Goal: Task Accomplishment & Management: Manage account settings

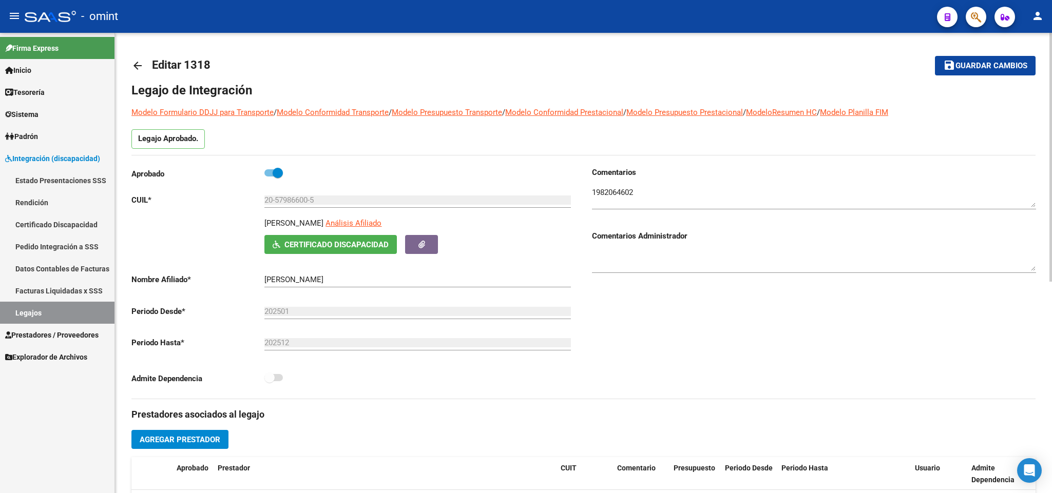
click at [139, 65] on mat-icon "arrow_back" at bounding box center [137, 66] width 12 height 12
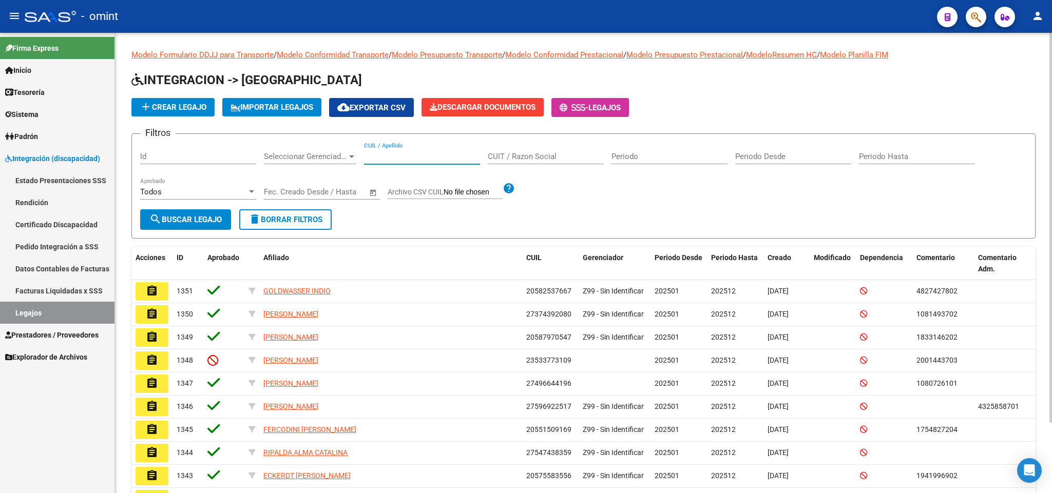
click at [455, 159] on input "CUIL / Apellido" at bounding box center [422, 156] width 116 height 9
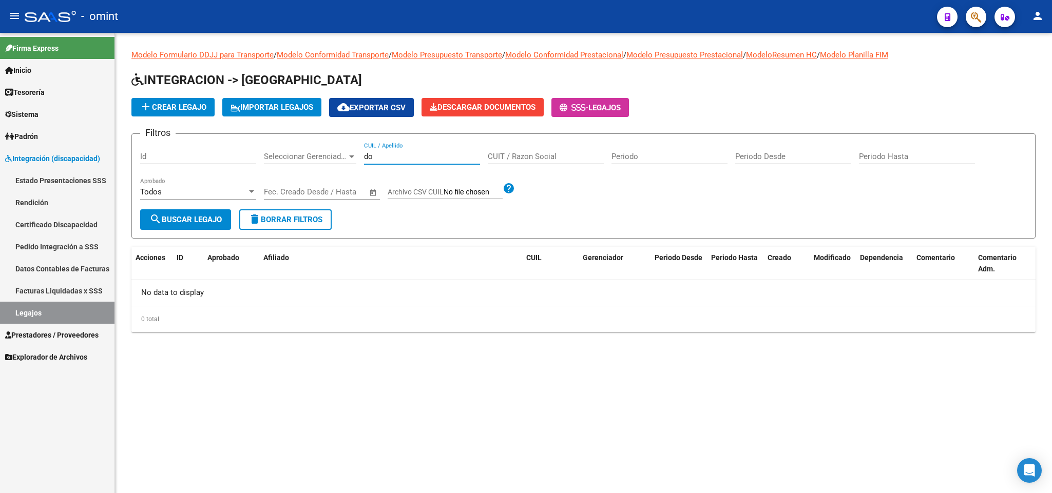
type input "d"
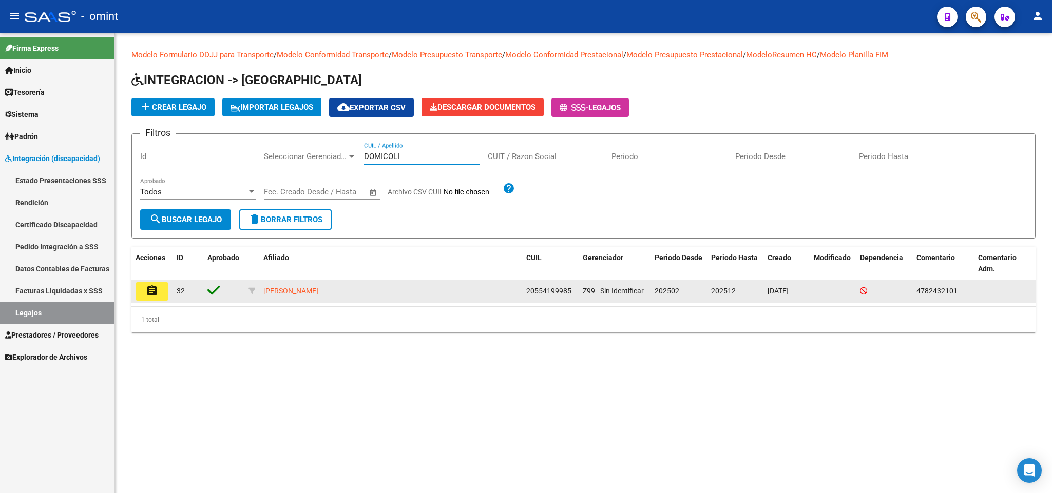
type input "DOMICOLI"
click at [148, 295] on mat-icon "assignment" at bounding box center [152, 291] width 12 height 12
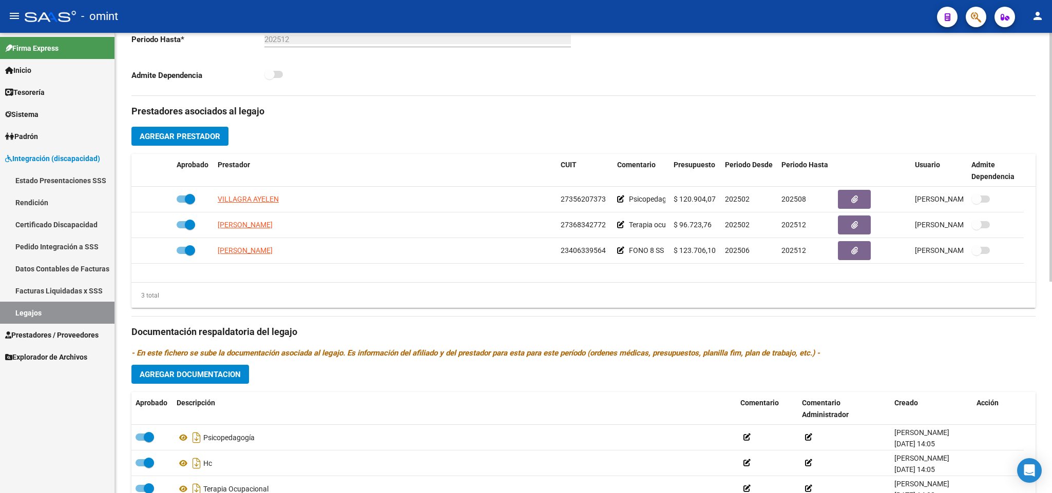
scroll to position [391, 0]
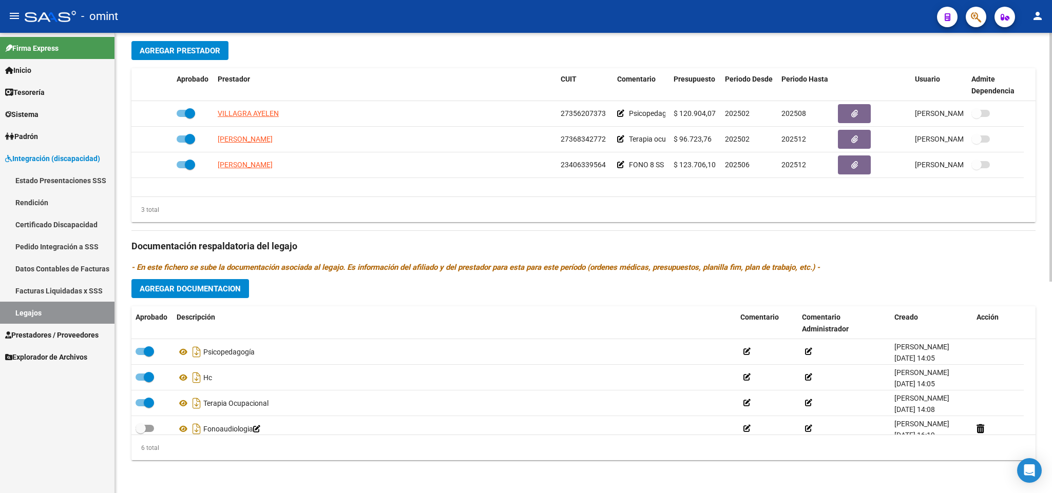
click at [219, 279] on div "Prestadores asociados al legajo Agregar Prestador Aprobado Prestador CUIT Comen…" at bounding box center [583, 239] width 904 height 458
click at [219, 287] on span "Agregar Documentacion" at bounding box center [190, 288] width 101 height 9
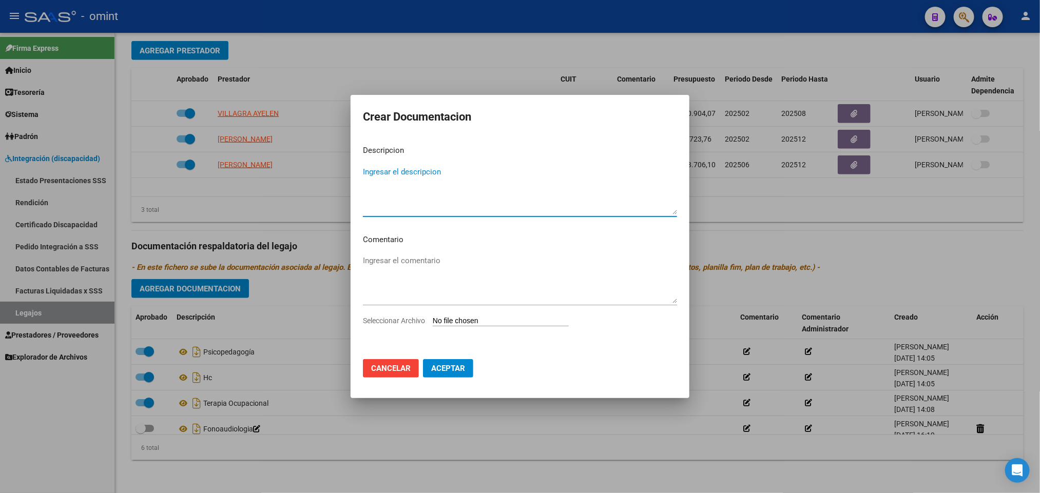
click at [420, 199] on textarea "Ingresar el descripcion" at bounding box center [520, 190] width 314 height 48
type textarea "PSICOLOGIA"
click at [413, 324] on span "Seleccionar Archivo" at bounding box center [394, 321] width 62 height 8
click at [433, 324] on input "Seleccionar Archivo" at bounding box center [501, 322] width 136 height 10
type input "C:\fakepath\PSICOLOGIA.pdf"
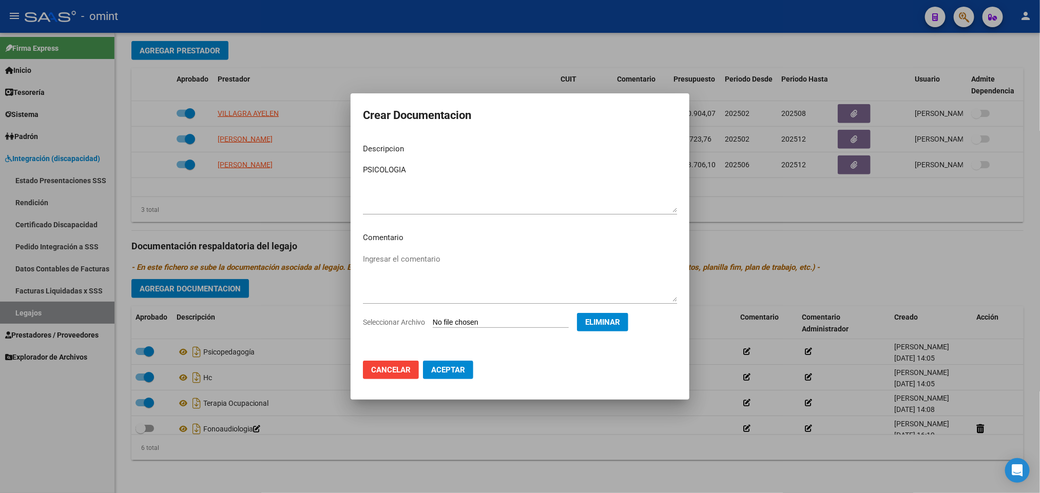
click at [459, 368] on span "Aceptar" at bounding box center [448, 369] width 34 height 9
checkbox input "false"
checkbox input "true"
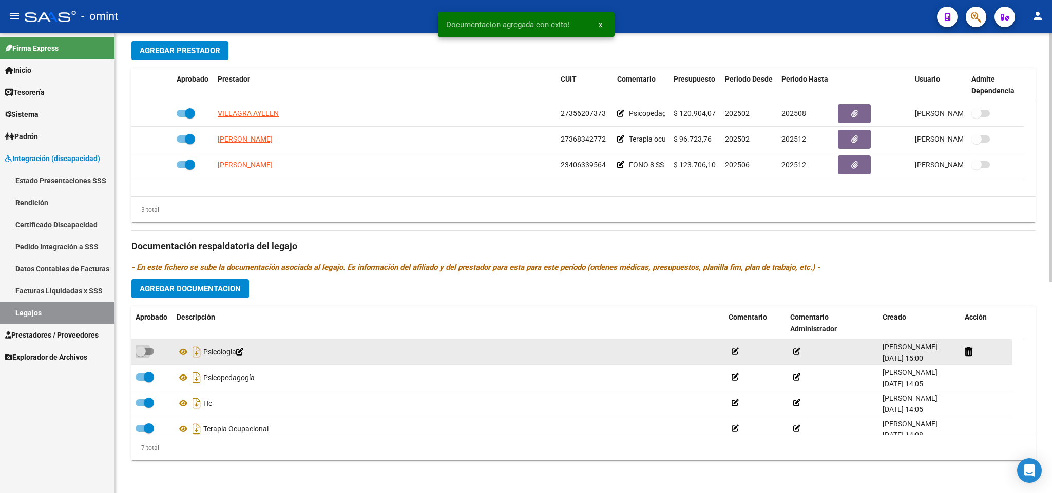
click at [152, 354] on span at bounding box center [144, 351] width 18 height 7
click at [141, 355] on input "checkbox" at bounding box center [140, 355] width 1 height 1
checkbox input "true"
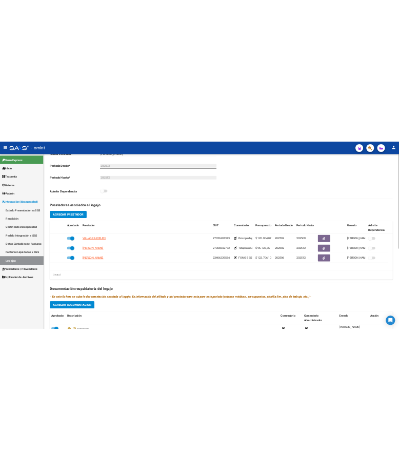
scroll to position [237, 0]
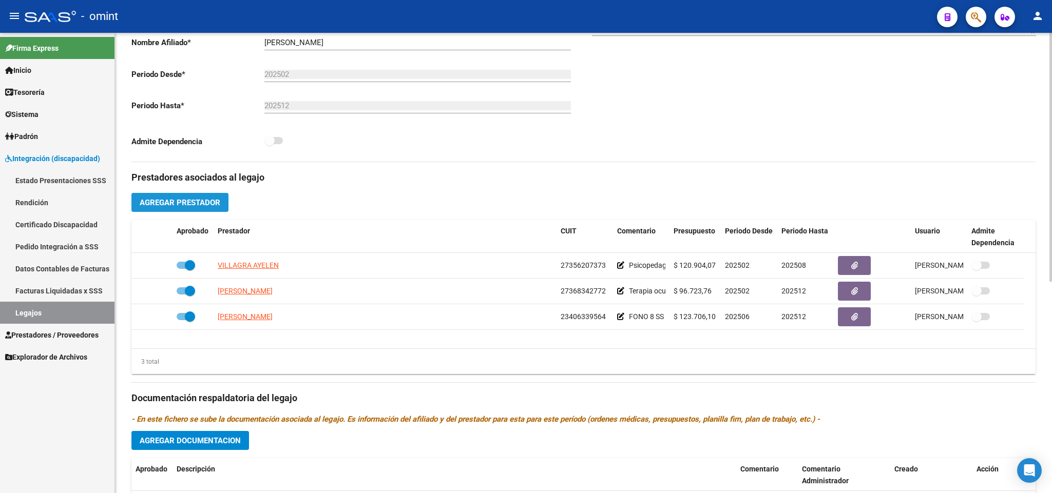
click at [189, 203] on span "Agregar Prestador" at bounding box center [180, 202] width 81 height 9
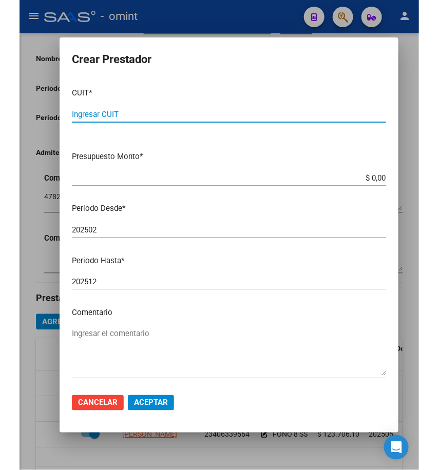
scroll to position [275, 0]
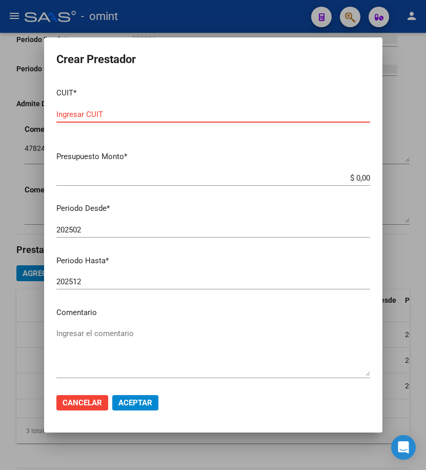
click at [199, 115] on input "Ingresar CUIT" at bounding box center [213, 114] width 314 height 9
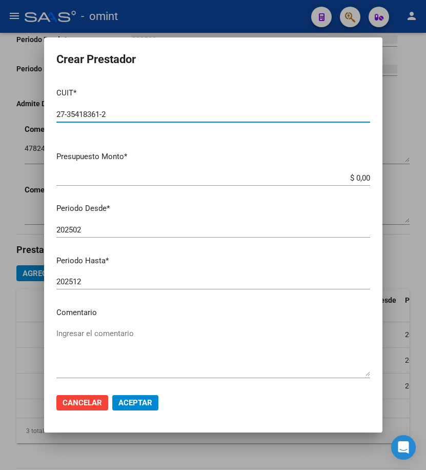
type input "27-35418361-2"
click at [349, 174] on input "$ 0,00" at bounding box center [213, 177] width 314 height 9
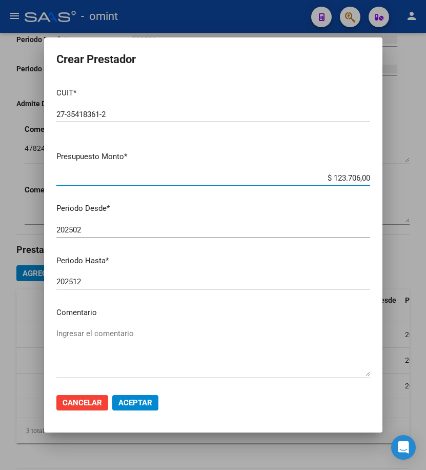
drag, startPoint x: 358, startPoint y: 176, endPoint x: 321, endPoint y: 177, distance: 37.0
click at [321, 177] on input "$ 123.706,00" at bounding box center [213, 177] width 314 height 9
type input "$ 123.706,10"
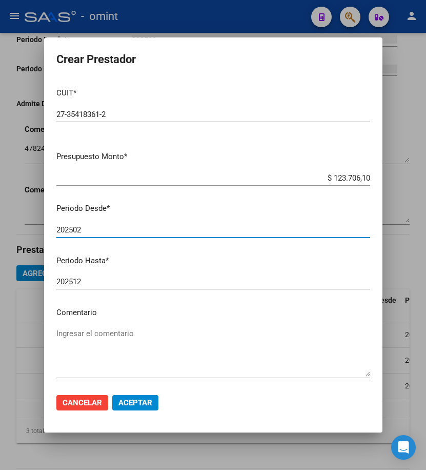
click at [171, 229] on input "202502" at bounding box center [213, 229] width 314 height 9
type input "202506"
click at [149, 278] on input "202512" at bounding box center [213, 281] width 314 height 9
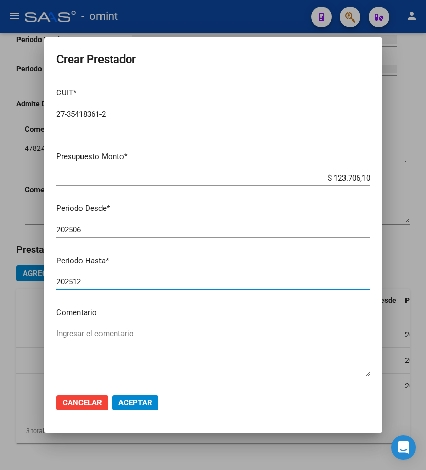
click at [136, 336] on textarea "Ingresar el comentario" at bounding box center [213, 352] width 314 height 48
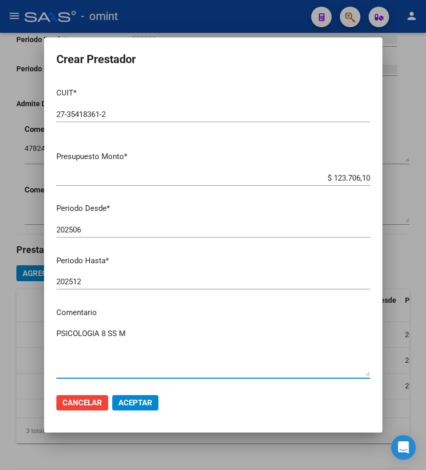
type textarea "PSICOLOGIA 8 SS M"
click at [145, 400] on span "Aceptar" at bounding box center [136, 402] width 34 height 9
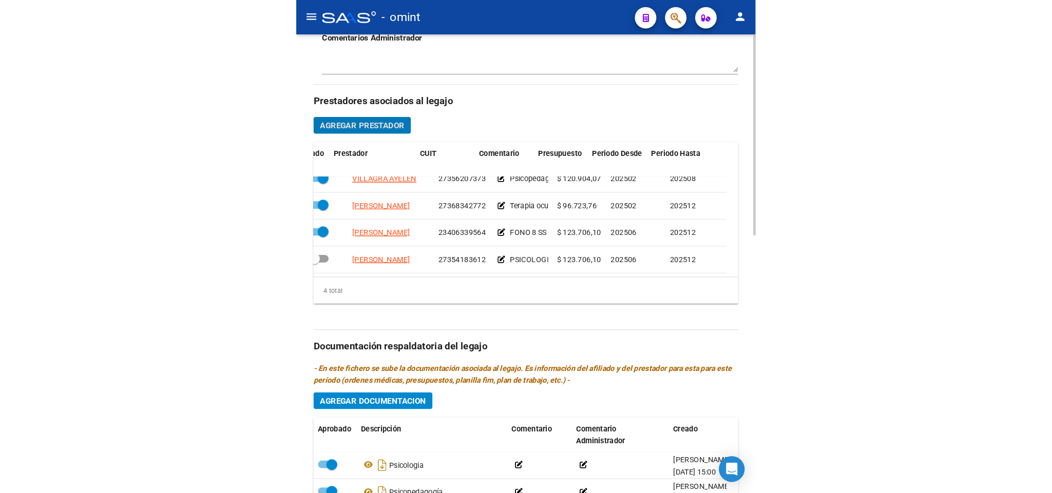
scroll to position [22, 207]
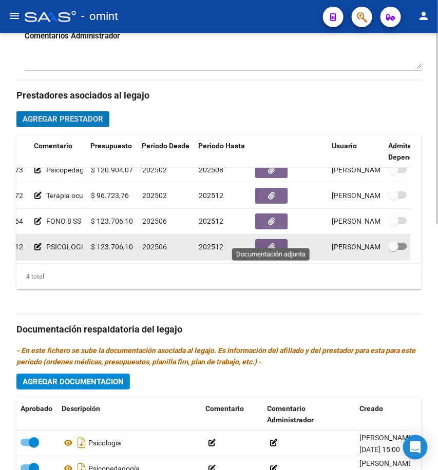
click at [277, 240] on button "button" at bounding box center [271, 248] width 33 height 16
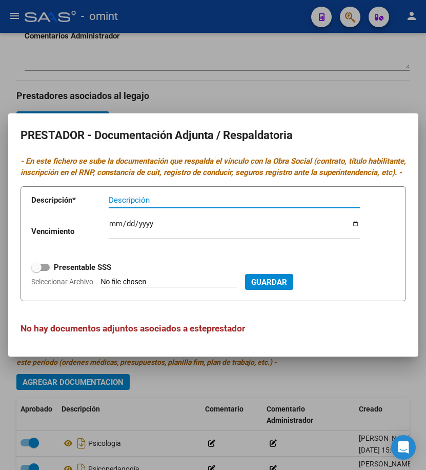
click at [185, 200] on div "Descripción" at bounding box center [234, 199] width 251 height 15
type input "TITULO - RNP - CBU - AFIP"
click at [45, 271] on span at bounding box center [40, 267] width 18 height 7
click at [36, 271] on input "Presentable SSS" at bounding box center [36, 271] width 1 height 1
checkbox input "true"
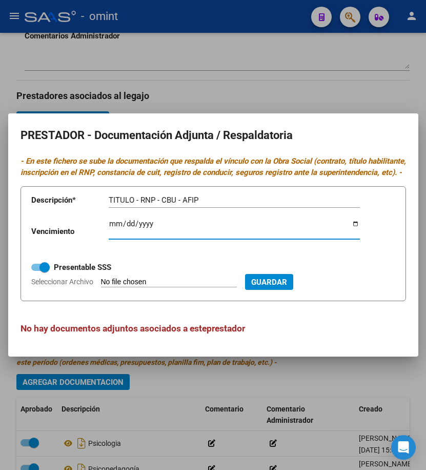
click at [109, 231] on input "Ingresar vencimiento" at bounding box center [234, 228] width 251 height 16
type input "2027-12-06"
click at [77, 286] on span "Seleccionar Archivo" at bounding box center [62, 282] width 62 height 8
click at [101, 287] on input "Seleccionar Archivo" at bounding box center [169, 283] width 136 height 10
type input "C:\fakepath\PSICO.pdf"
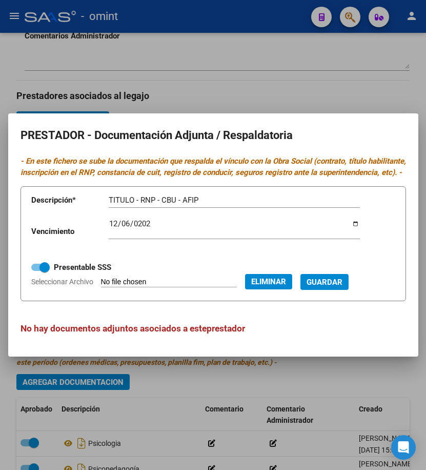
click at [343, 282] on span "Guardar" at bounding box center [325, 282] width 36 height 9
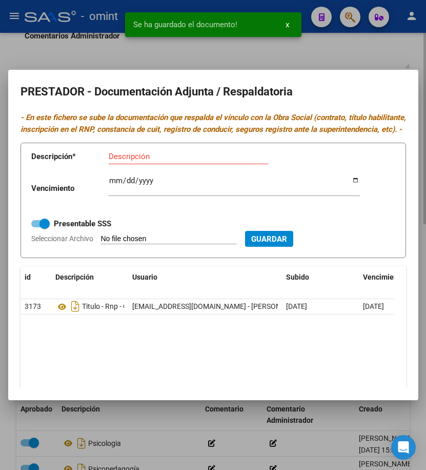
click at [372, 48] on div at bounding box center [213, 235] width 426 height 470
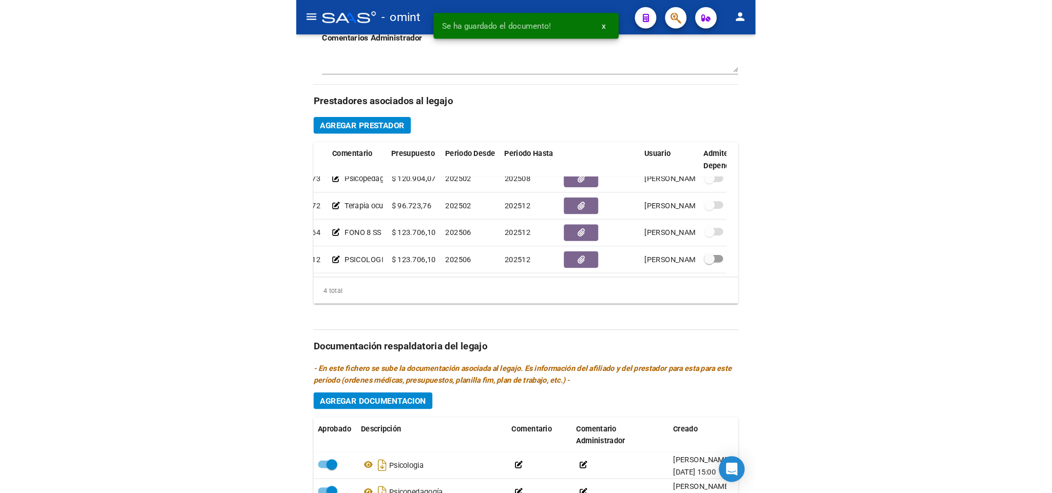
scroll to position [11, 0]
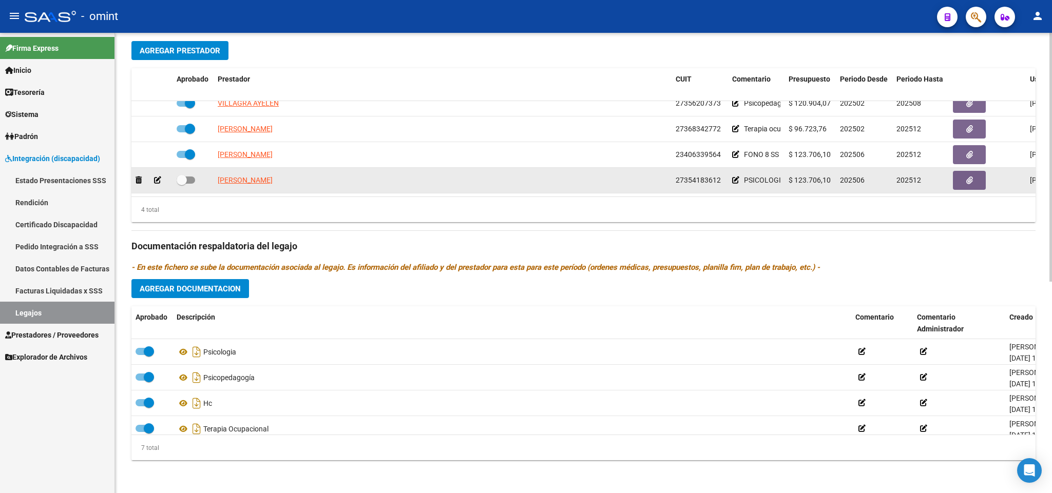
click at [188, 177] on span at bounding box center [186, 180] width 18 height 7
click at [182, 184] on input "checkbox" at bounding box center [181, 184] width 1 height 1
checkbox input "true"
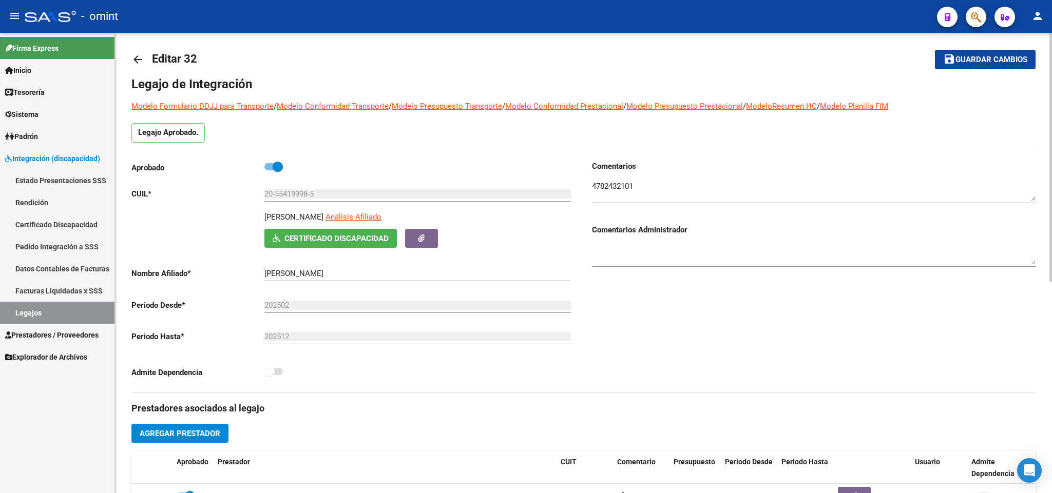
scroll to position [0, 0]
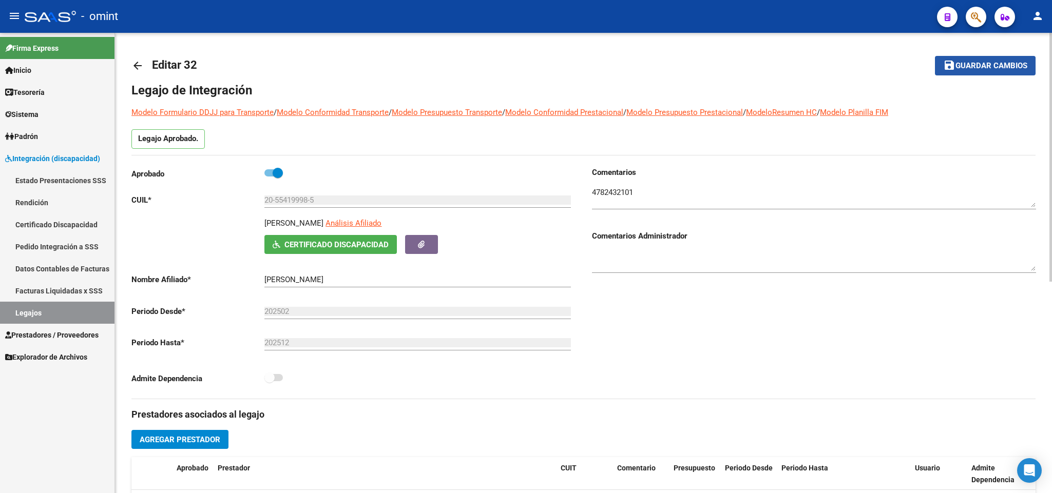
click at [964, 57] on button "save Guardar cambios" at bounding box center [985, 65] width 101 height 19
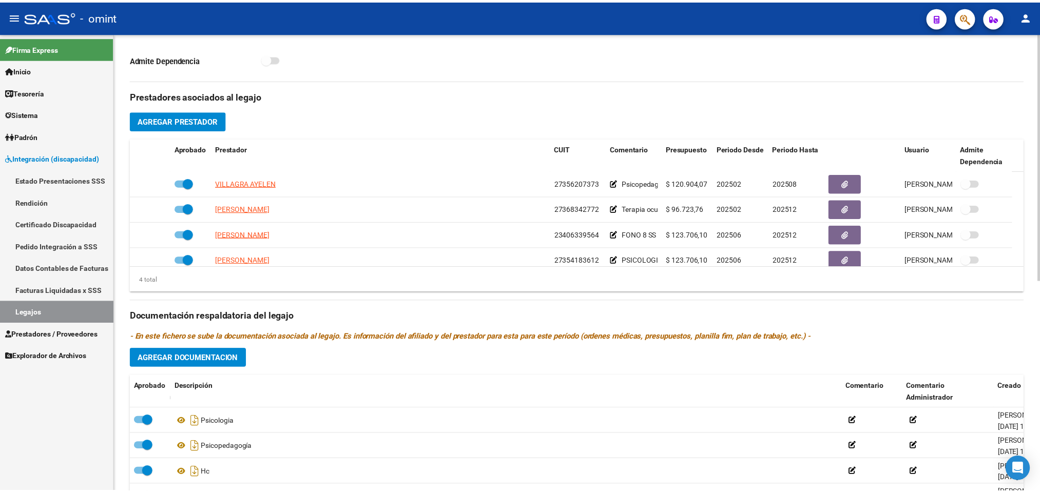
scroll to position [154, 0]
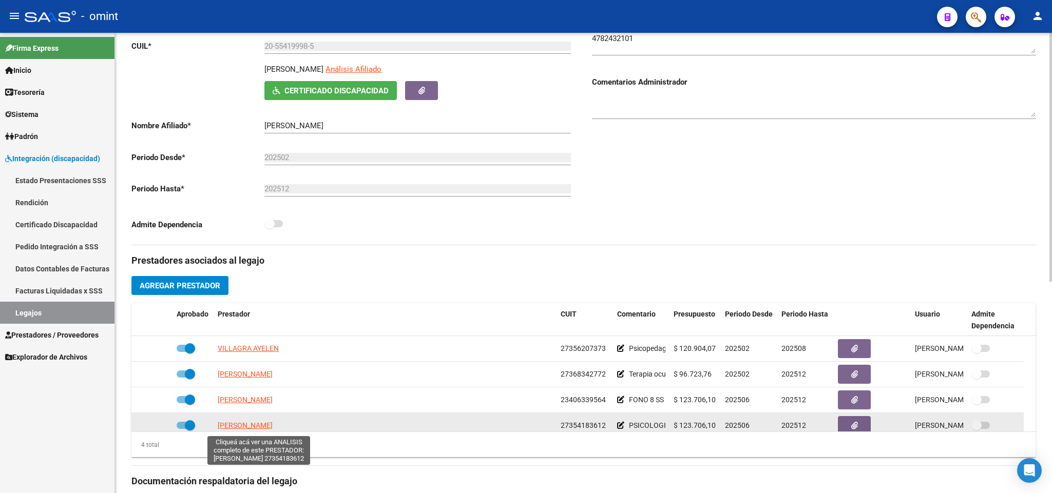
click at [248, 427] on span "CARO MARIA FLORENCIA" at bounding box center [245, 425] width 55 height 8
type textarea "27354183612"
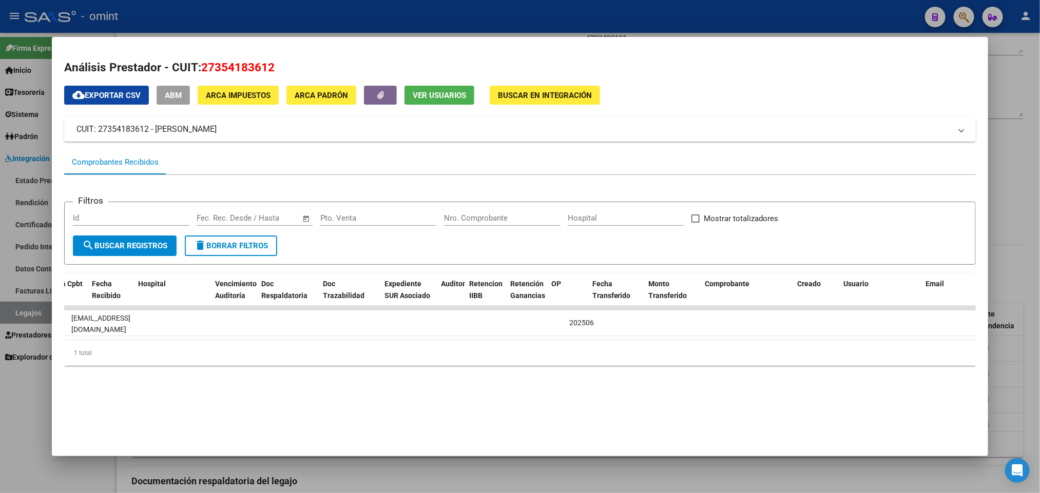
scroll to position [0, 0]
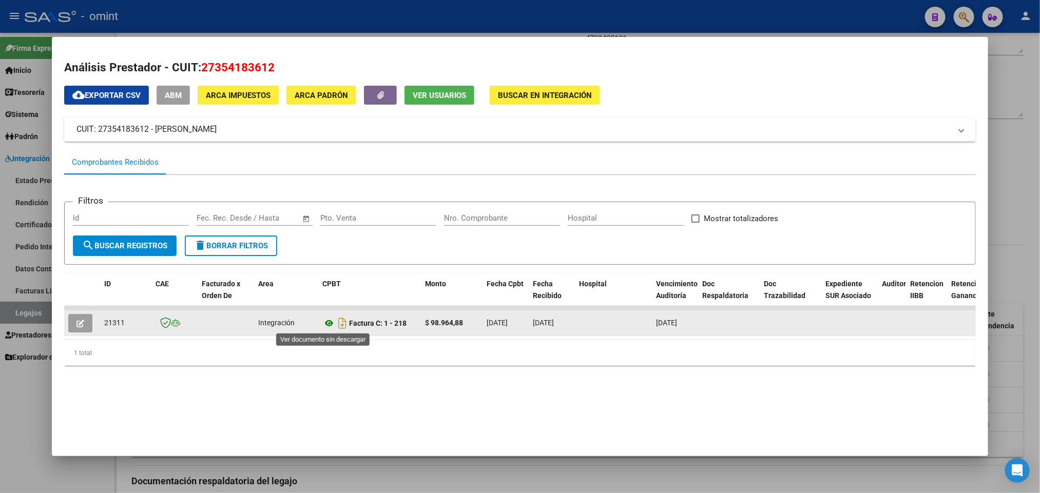
click at [322, 320] on icon at bounding box center [328, 323] width 13 height 12
click at [77, 323] on icon "button" at bounding box center [80, 324] width 8 height 8
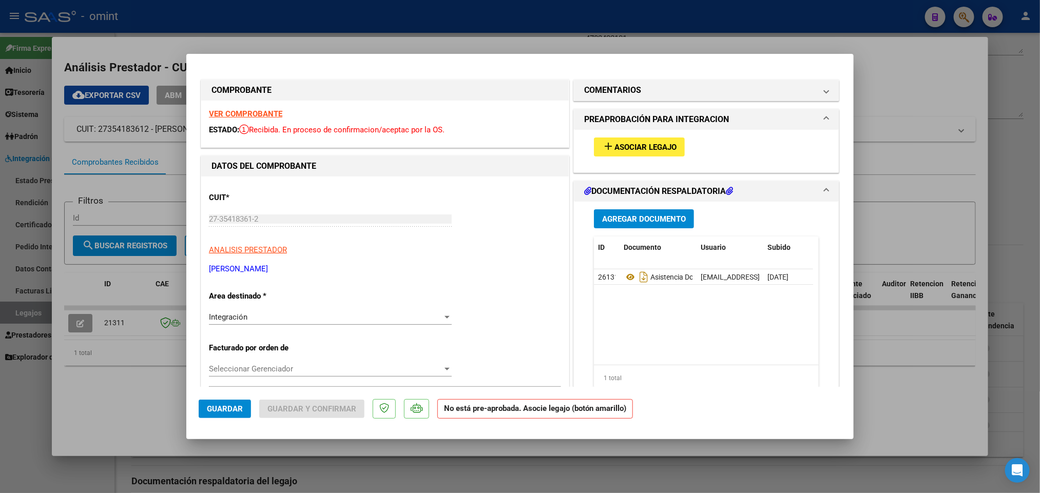
click at [629, 146] on span "Asociar Legajo" at bounding box center [645, 147] width 62 height 9
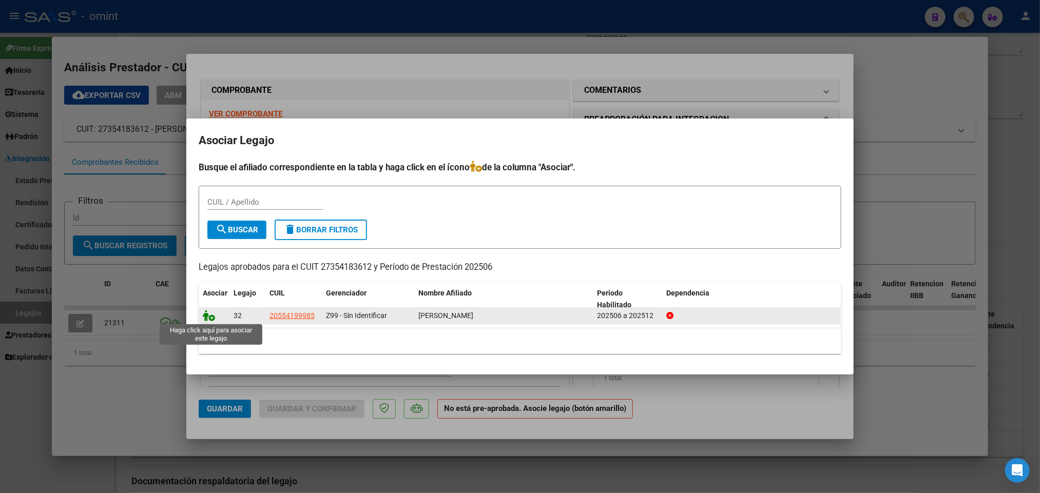
click at [209, 315] on icon at bounding box center [209, 315] width 12 height 11
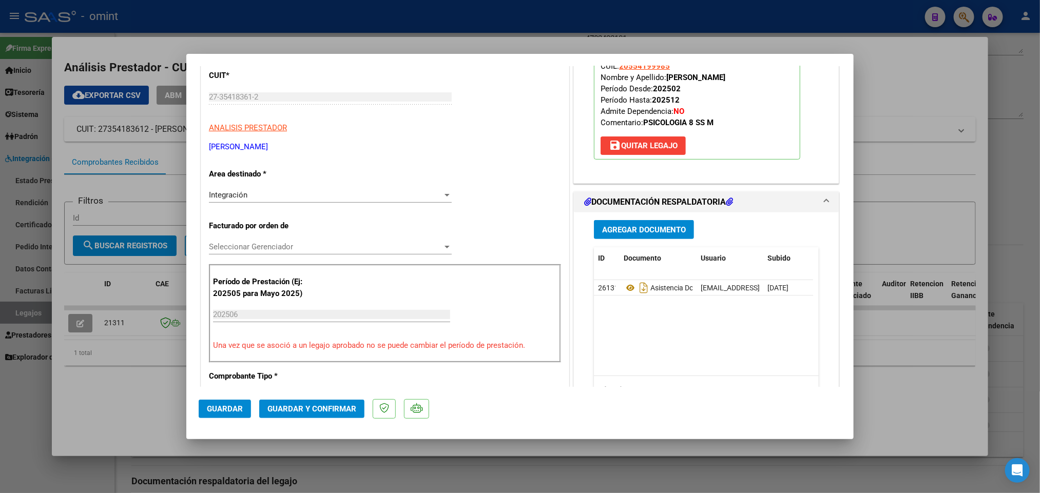
scroll to position [154, 0]
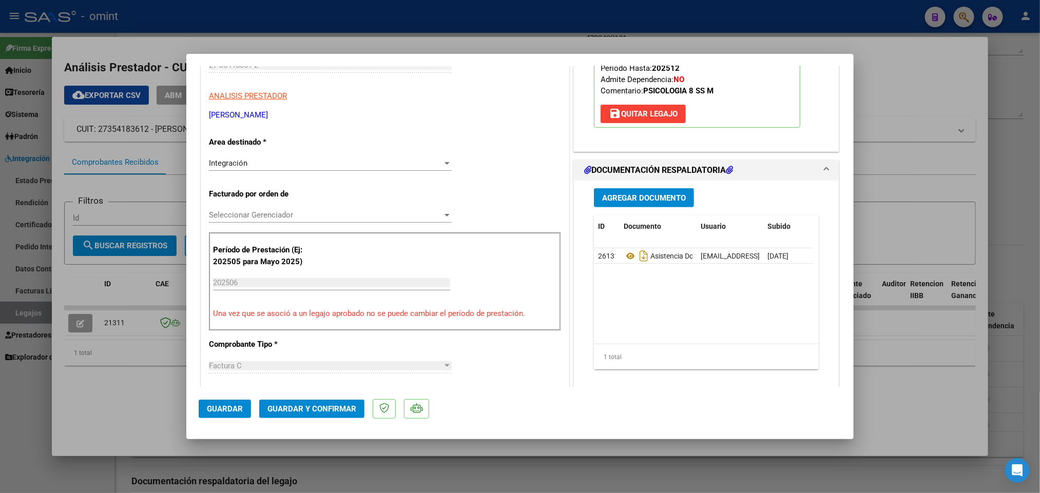
click at [326, 413] on span "Guardar y Confirmar" at bounding box center [311, 408] width 89 height 9
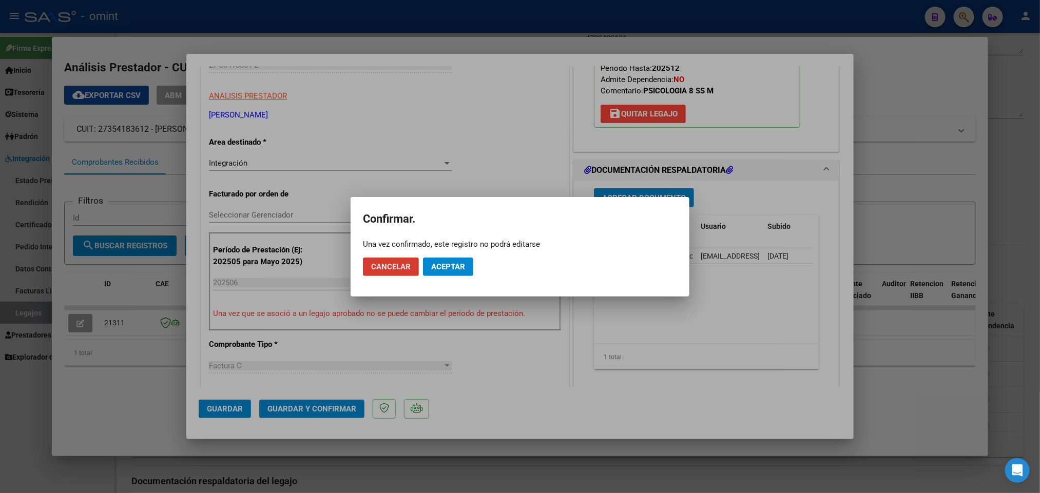
click at [448, 268] on span "Aceptar" at bounding box center [448, 266] width 34 height 9
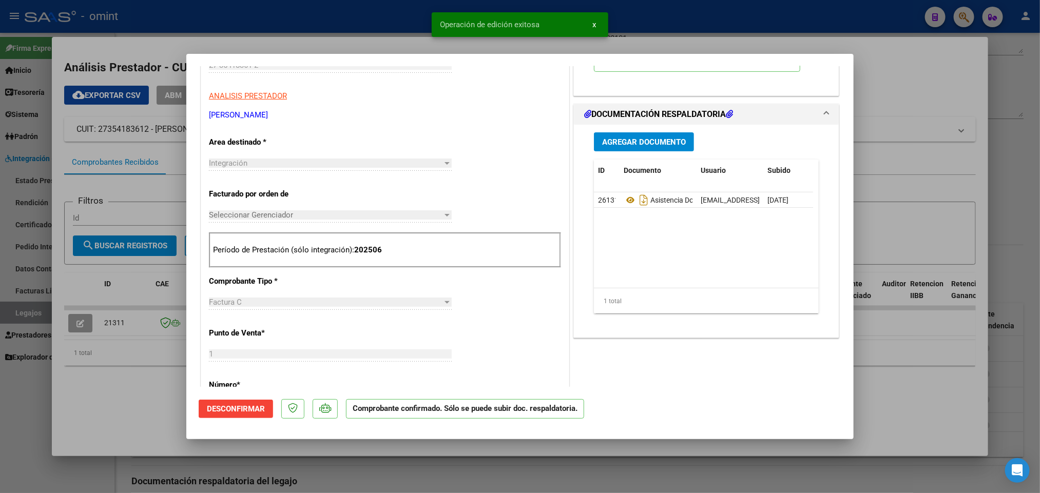
click at [391, 17] on div at bounding box center [520, 246] width 1040 height 493
type input "$ 0,00"
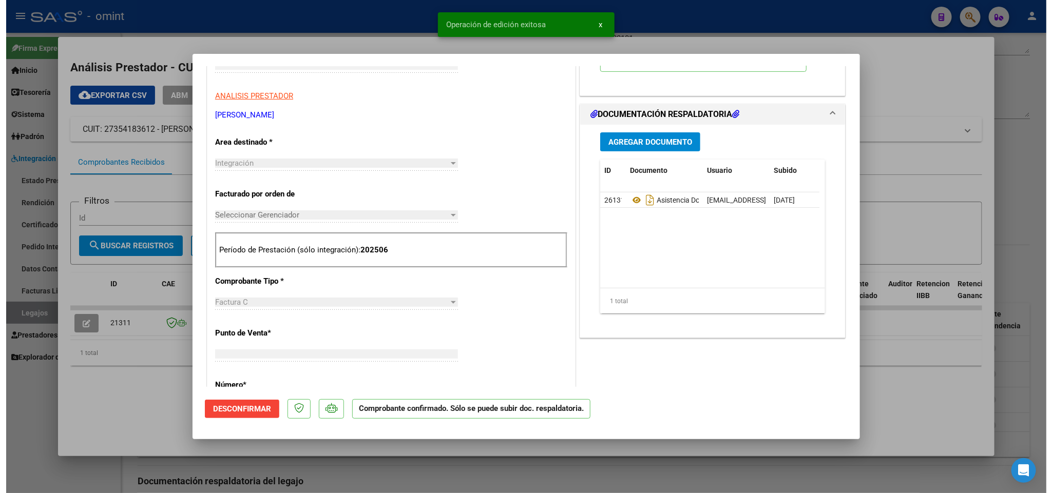
scroll to position [0, 0]
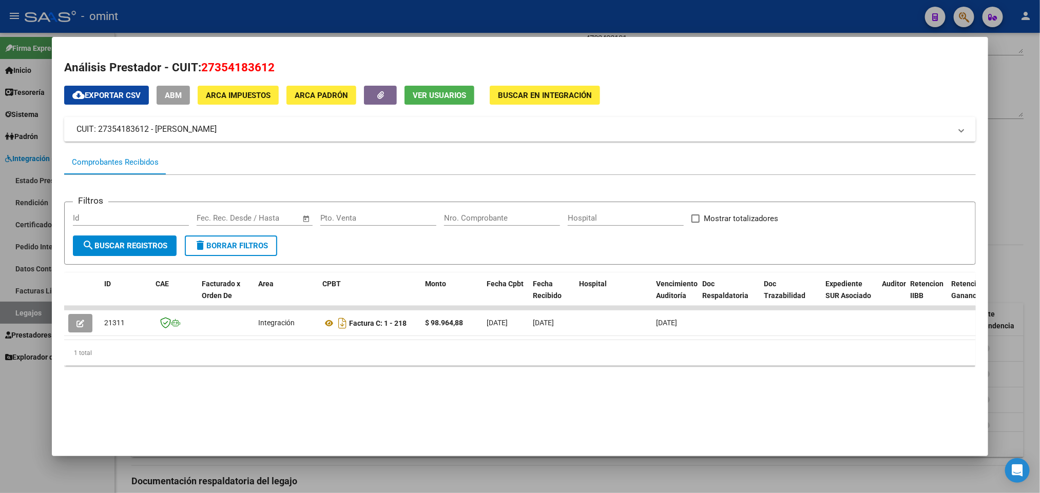
click at [563, 13] on div at bounding box center [520, 246] width 1040 height 493
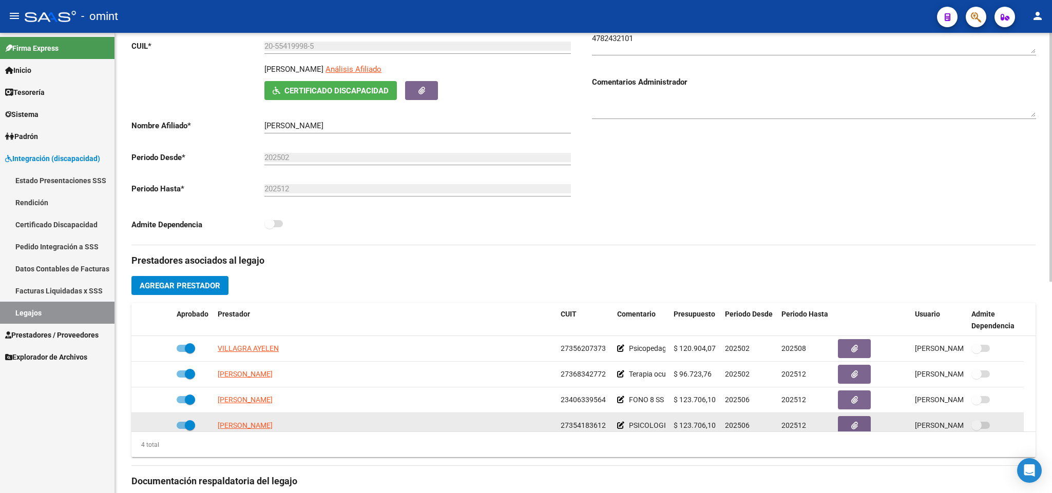
scroll to position [11, 0]
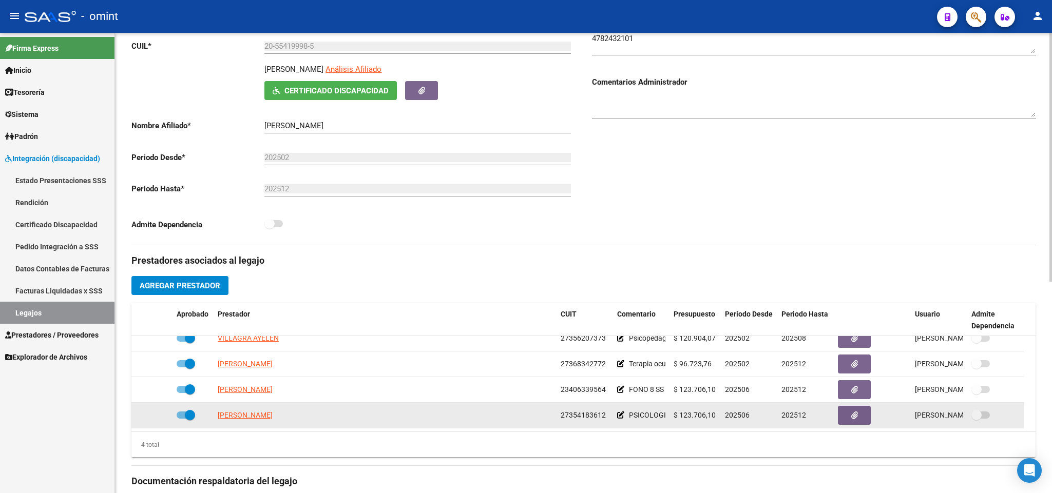
drag, startPoint x: 560, startPoint y: 427, endPoint x: 597, endPoint y: 422, distance: 37.2
click at [604, 421] on div "27354183612" at bounding box center [584, 416] width 48 height 12
copy span "27354183612"
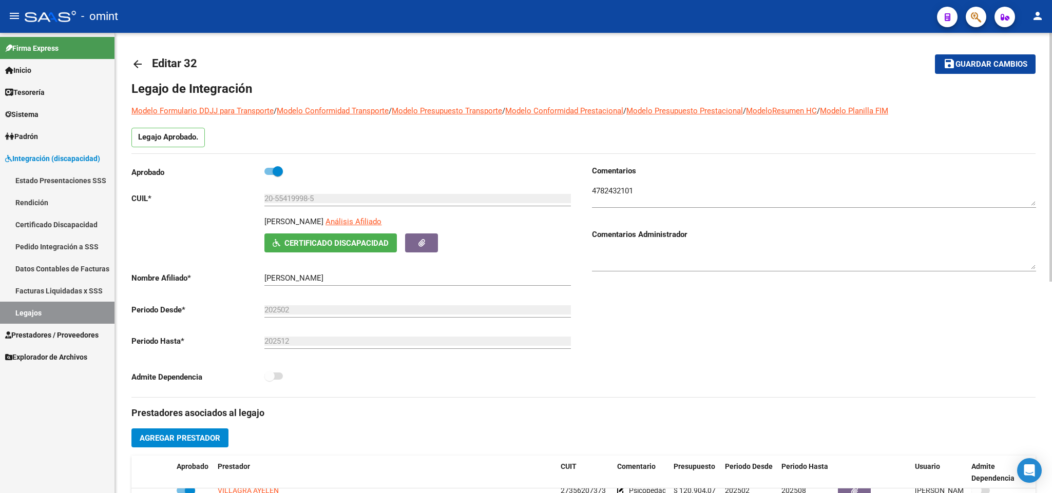
scroll to position [0, 0]
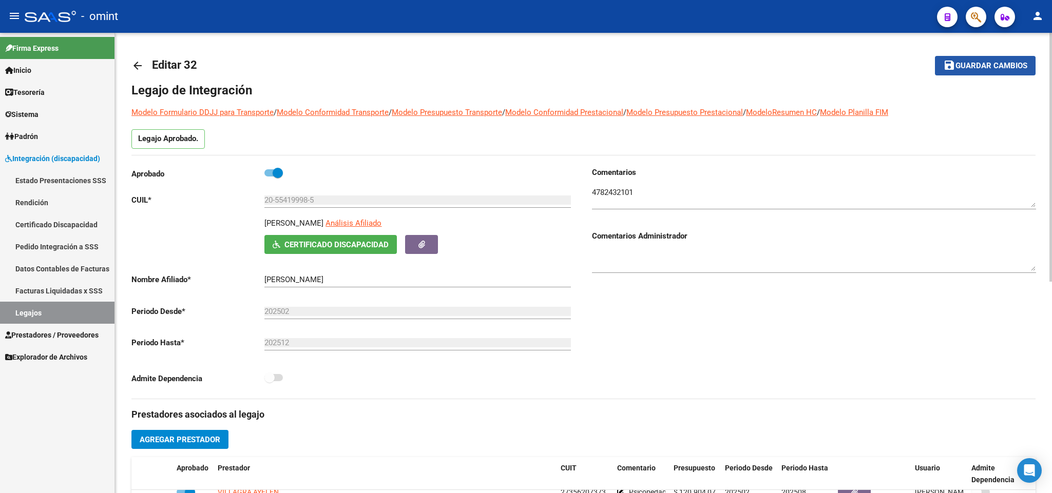
click at [1009, 66] on span "Guardar cambios" at bounding box center [991, 66] width 72 height 9
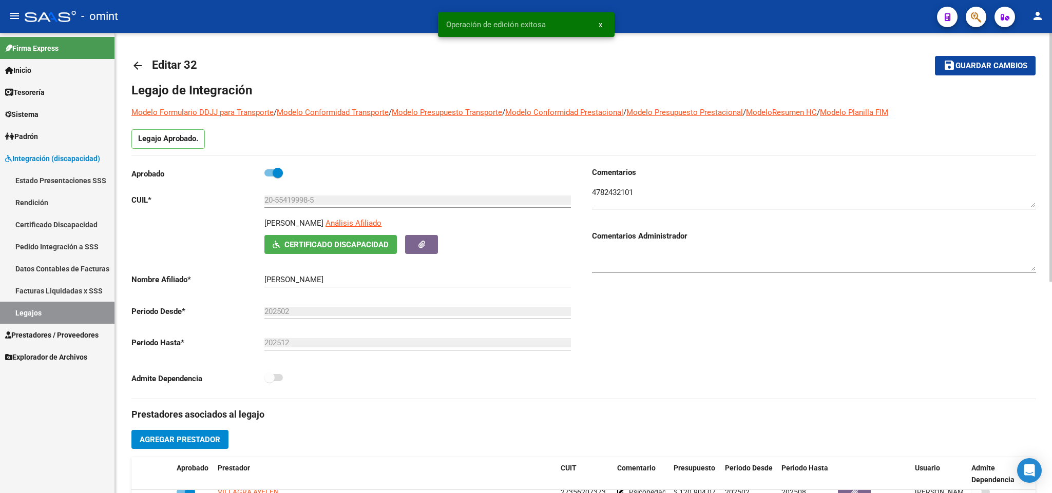
click at [145, 64] on link "arrow_back" at bounding box center [141, 65] width 21 height 24
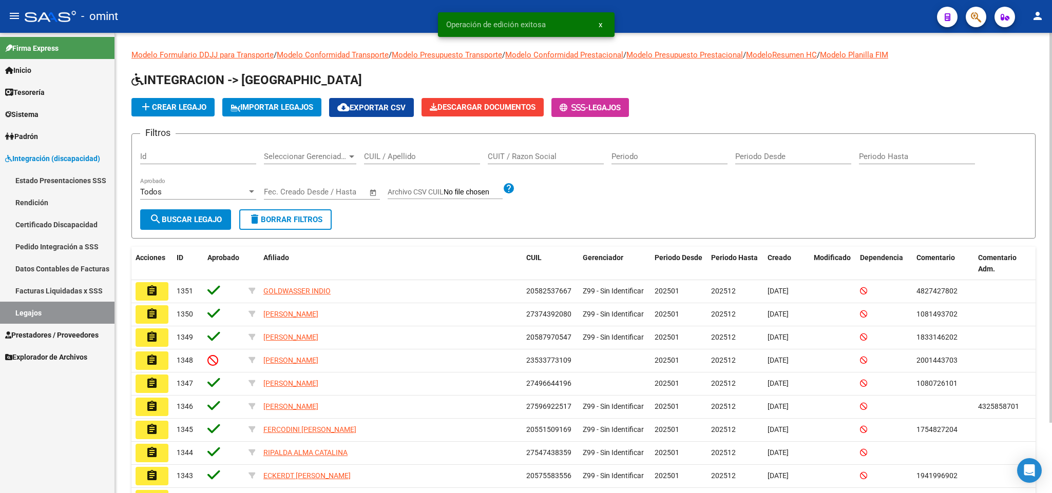
drag, startPoint x: 428, startPoint y: 154, endPoint x: 439, endPoint y: 145, distance: 14.2
click at [431, 150] on div "CUIL / Apellido" at bounding box center [422, 153] width 116 height 22
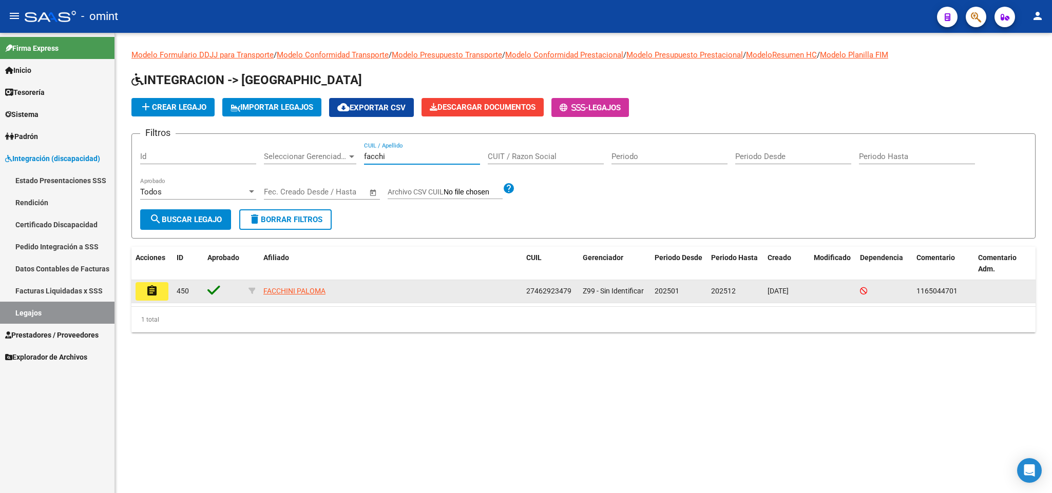
type input "facchi"
click at [146, 289] on mat-icon "assignment" at bounding box center [152, 291] width 12 height 12
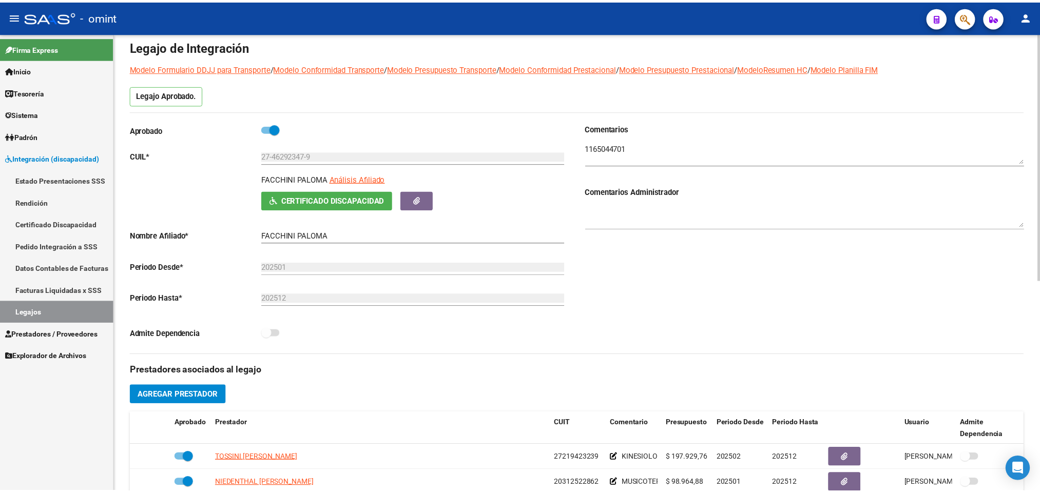
scroll to position [231, 0]
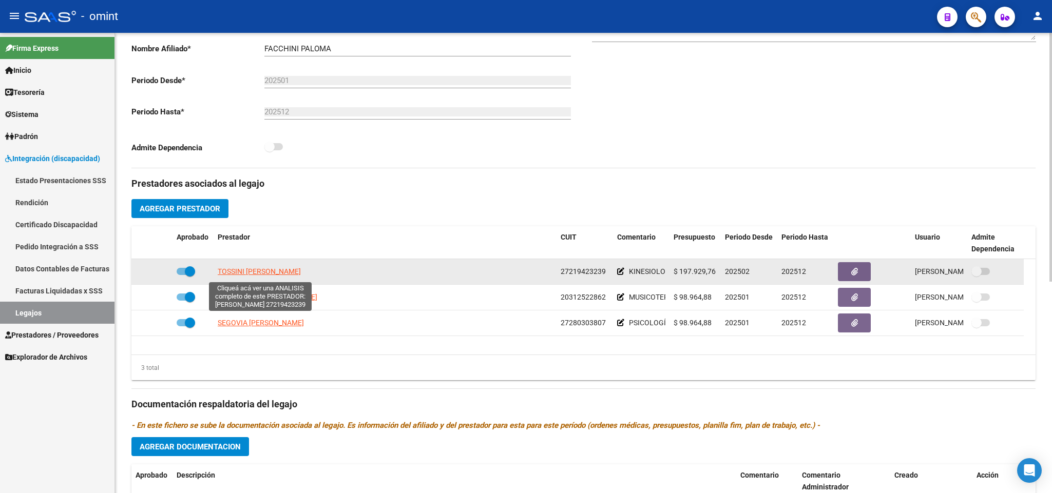
click at [281, 276] on span "TOSSINI MARIA GABRIELA" at bounding box center [259, 271] width 83 height 8
type textarea "27219423239"
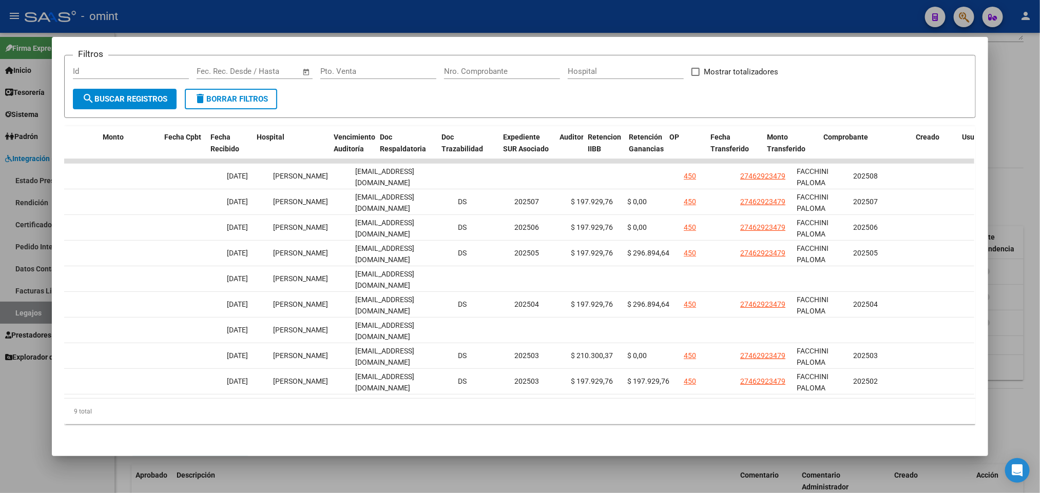
scroll to position [0, 0]
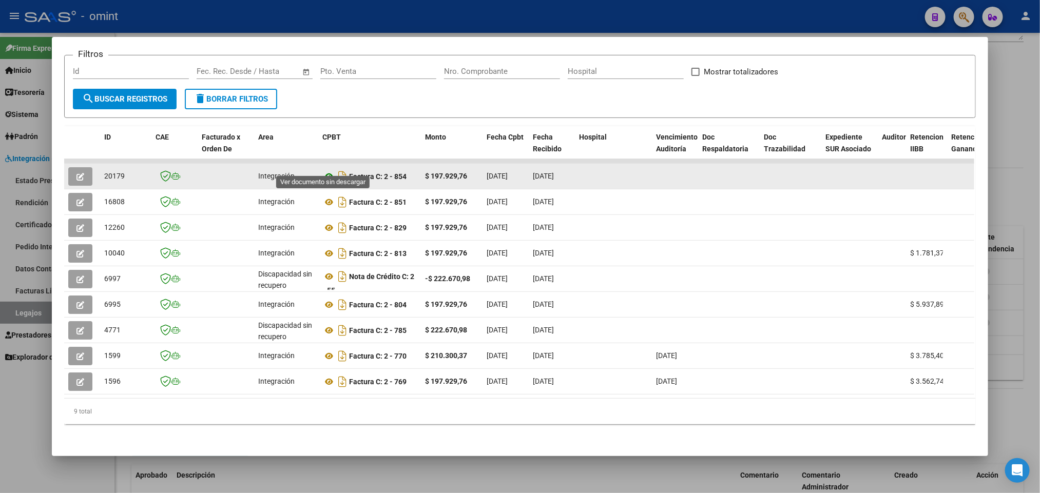
click at [326, 170] on icon at bounding box center [328, 176] width 13 height 12
click at [76, 173] on icon "button" at bounding box center [80, 177] width 8 height 8
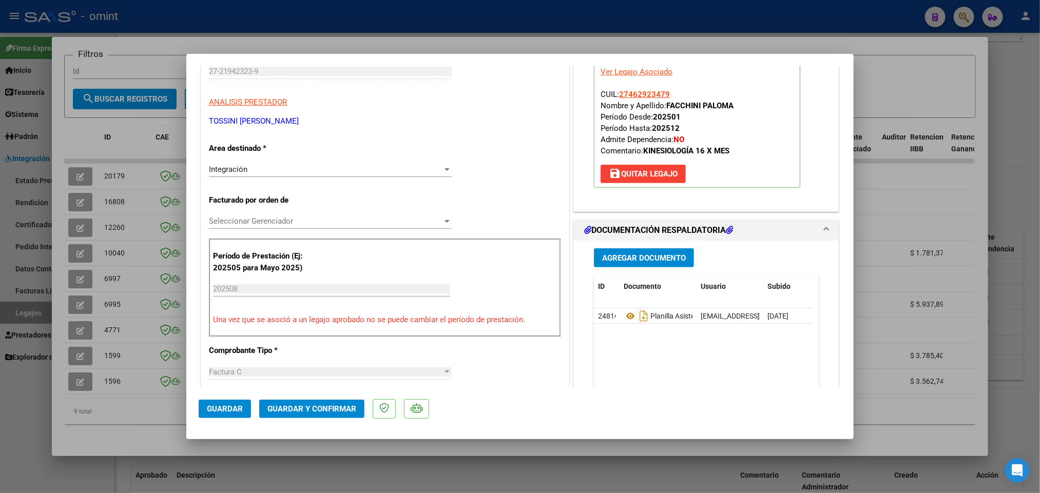
scroll to position [154, 0]
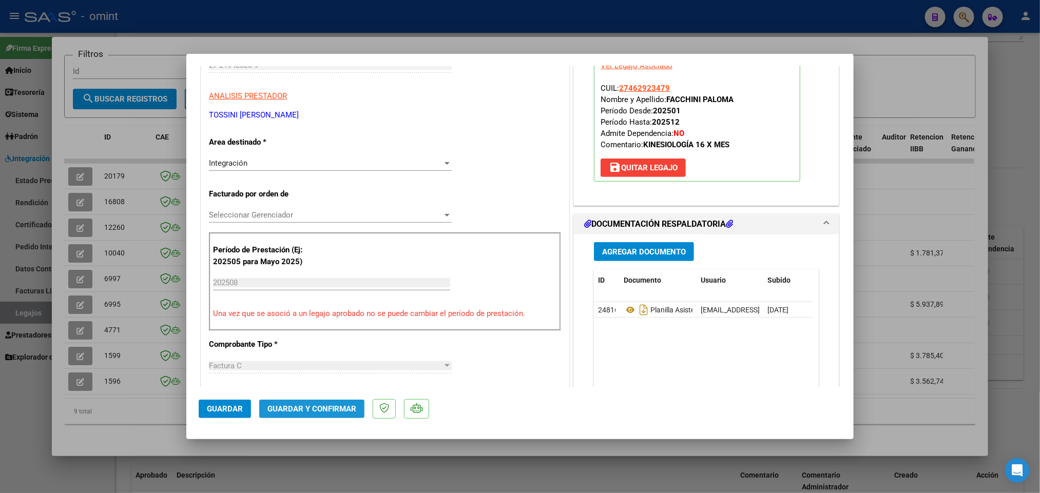
click at [329, 405] on span "Guardar y Confirmar" at bounding box center [311, 408] width 89 height 9
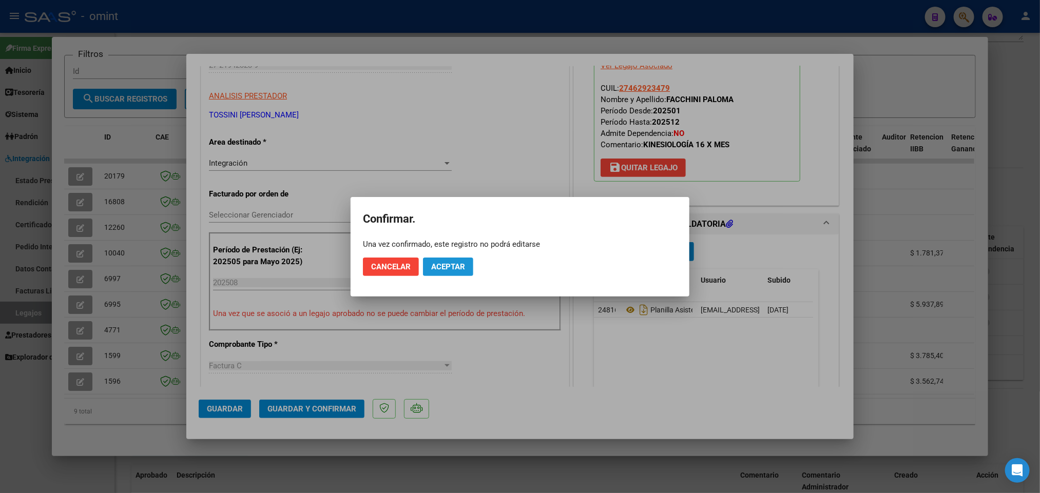
drag, startPoint x: 444, startPoint y: 271, endPoint x: 458, endPoint y: 251, distance: 24.3
click at [444, 270] on button "Aceptar" at bounding box center [448, 267] width 50 height 18
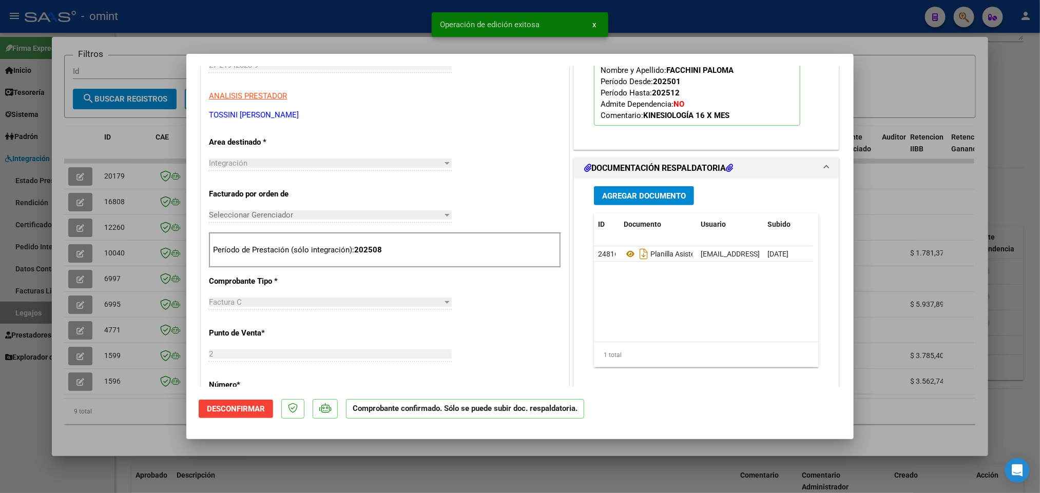
click at [741, 29] on div at bounding box center [520, 246] width 1040 height 493
type input "$ 0,00"
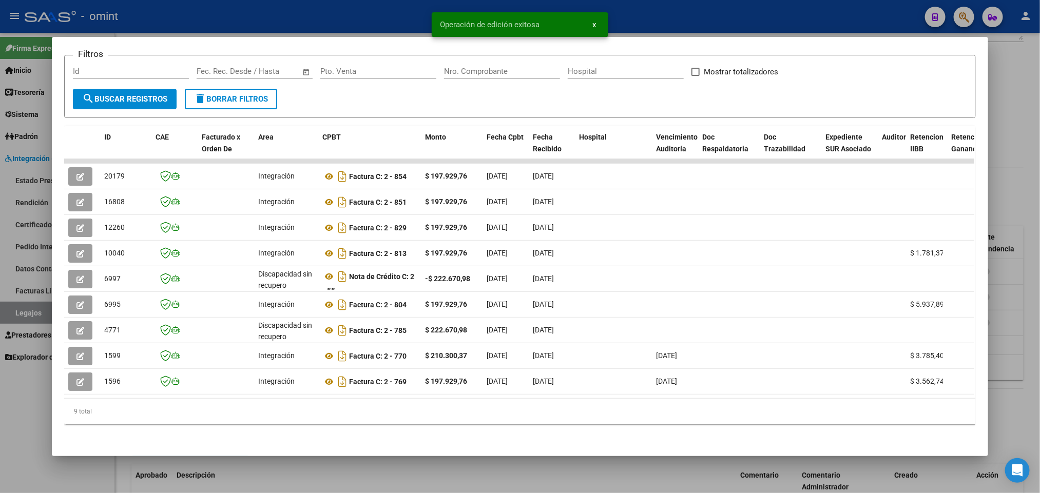
click at [741, 27] on div at bounding box center [520, 246] width 1040 height 493
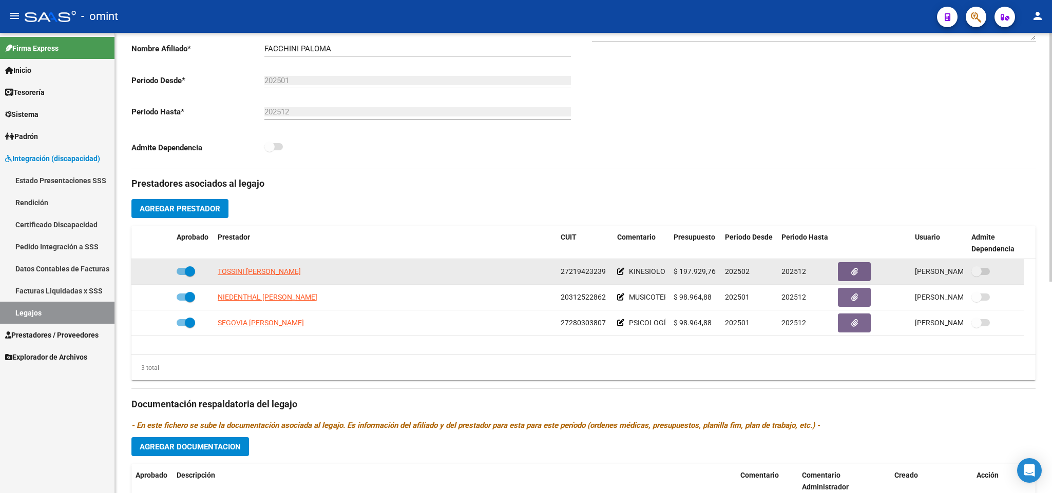
drag, startPoint x: 562, startPoint y: 273, endPoint x: 606, endPoint y: 269, distance: 43.8
click at [606, 270] on div "27219423239" at bounding box center [584, 272] width 48 height 12
copy span "27219423239"
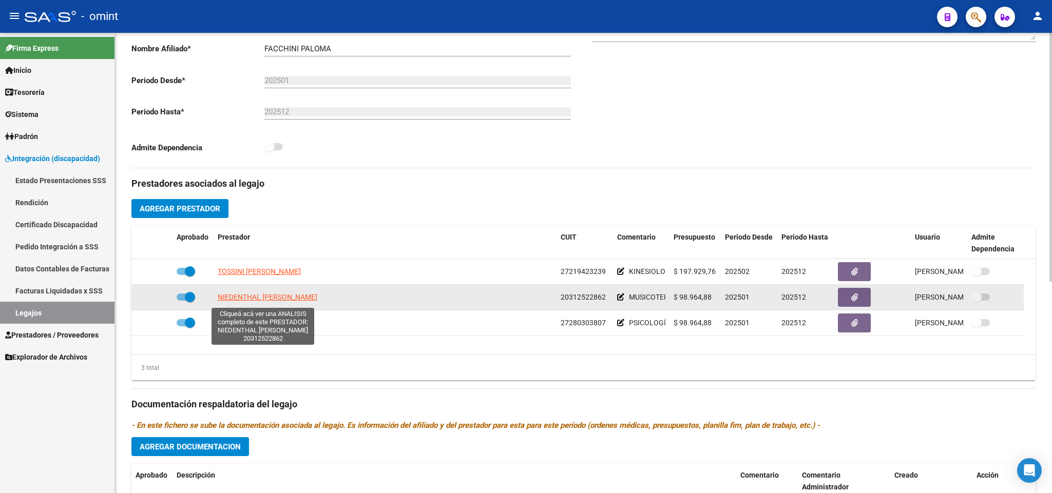
click at [285, 299] on span "NIEDENTHAL RALF MARTIN" at bounding box center [268, 297] width 100 height 8
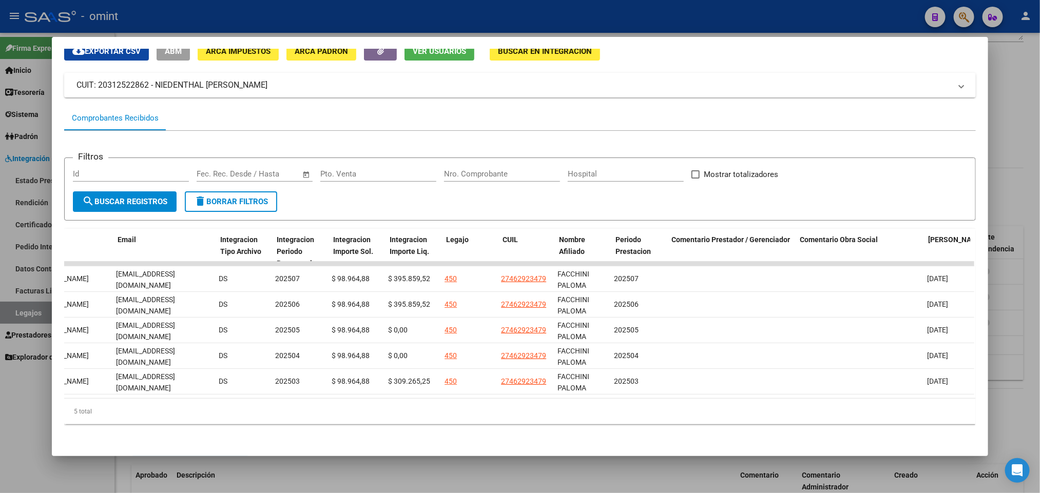
scroll to position [0, 1249]
click at [605, 10] on div at bounding box center [520, 246] width 1040 height 493
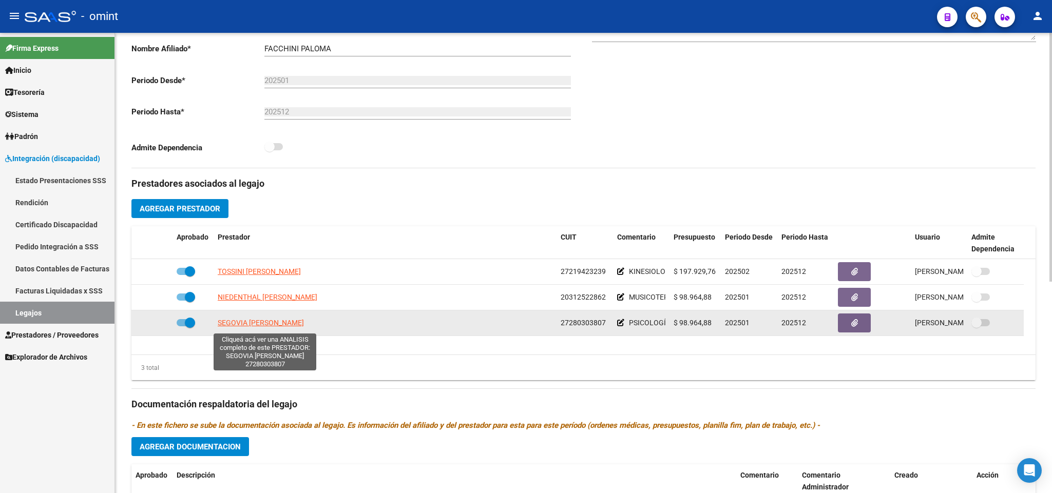
click at [302, 327] on span "SEGOVIA CAROLINA VANESA" at bounding box center [261, 323] width 86 height 8
type textarea "27280303807"
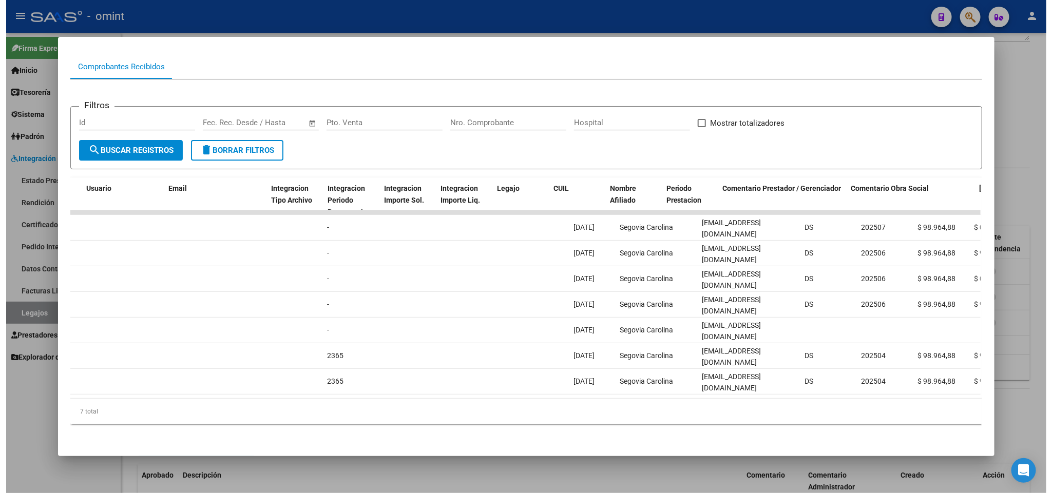
scroll to position [0, 1307]
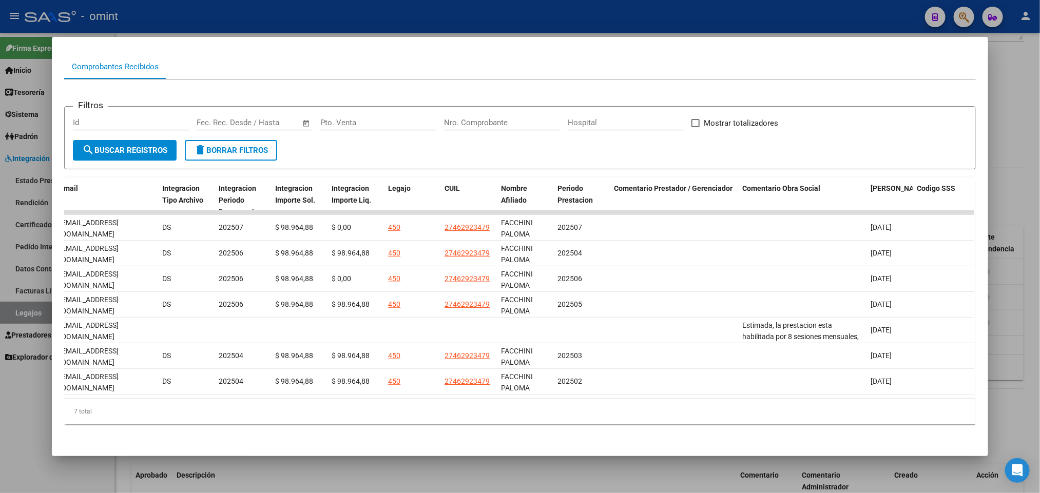
click at [1017, 185] on div at bounding box center [520, 246] width 1040 height 493
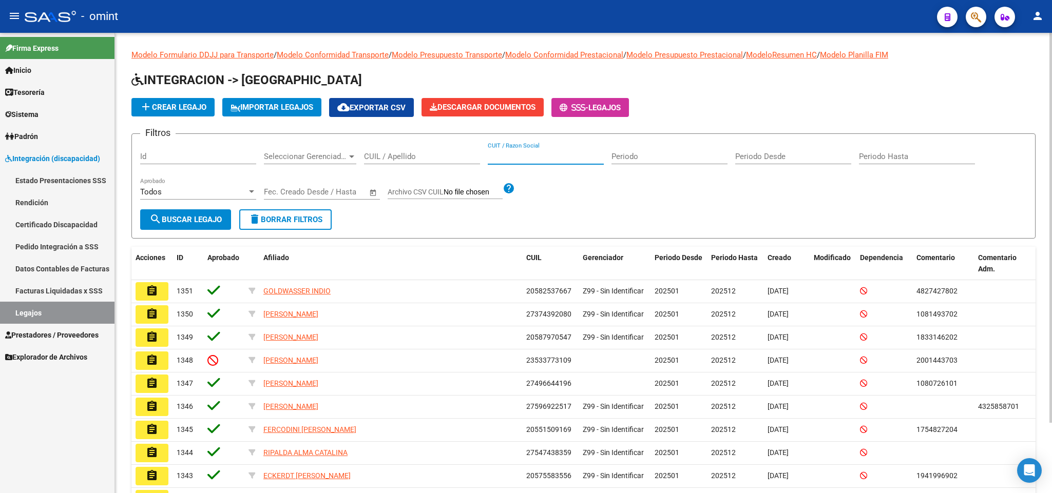
click at [512, 156] on input "CUIT / Razon Social" at bounding box center [546, 156] width 116 height 9
click at [445, 153] on input "CUIL / Apellido" at bounding box center [422, 156] width 116 height 9
type input "F"
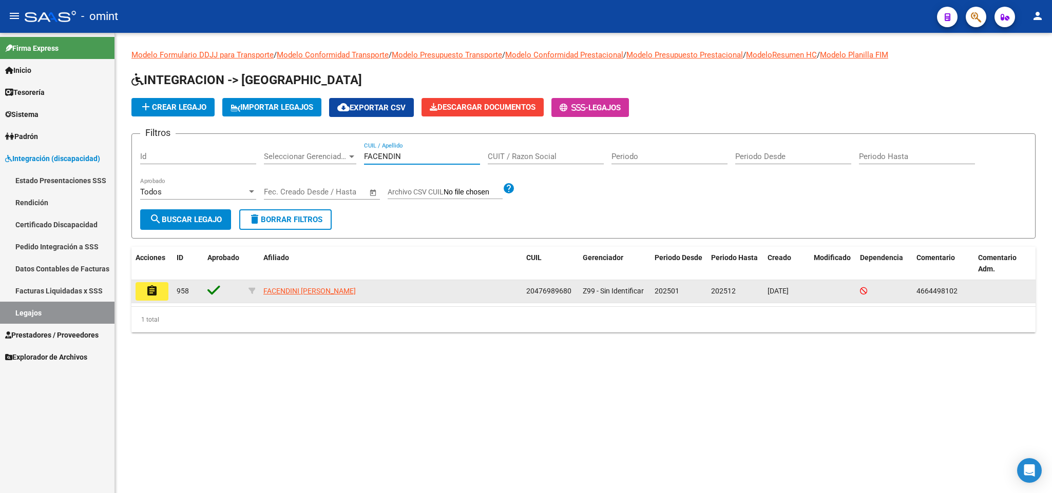
type input "FACENDIN"
click at [146, 291] on mat-icon "assignment" at bounding box center [152, 291] width 12 height 12
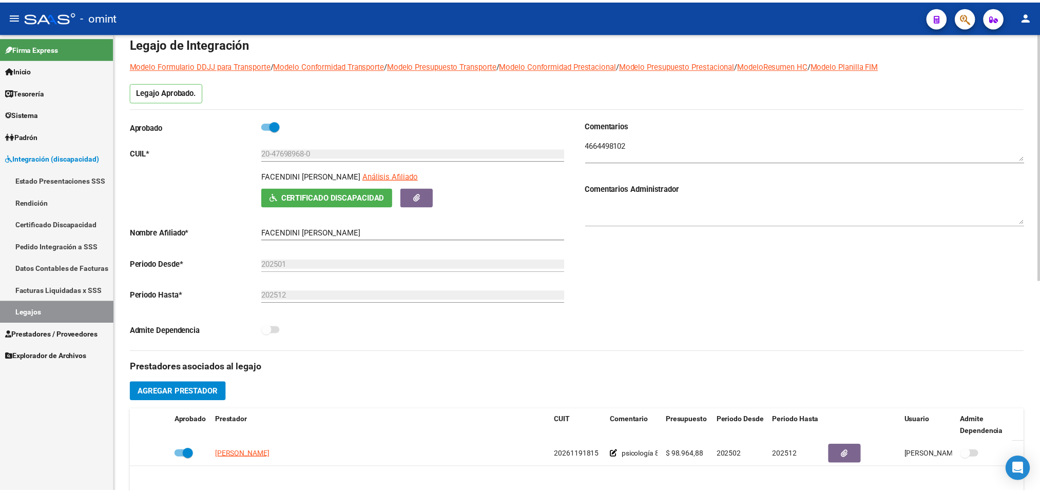
scroll to position [231, 0]
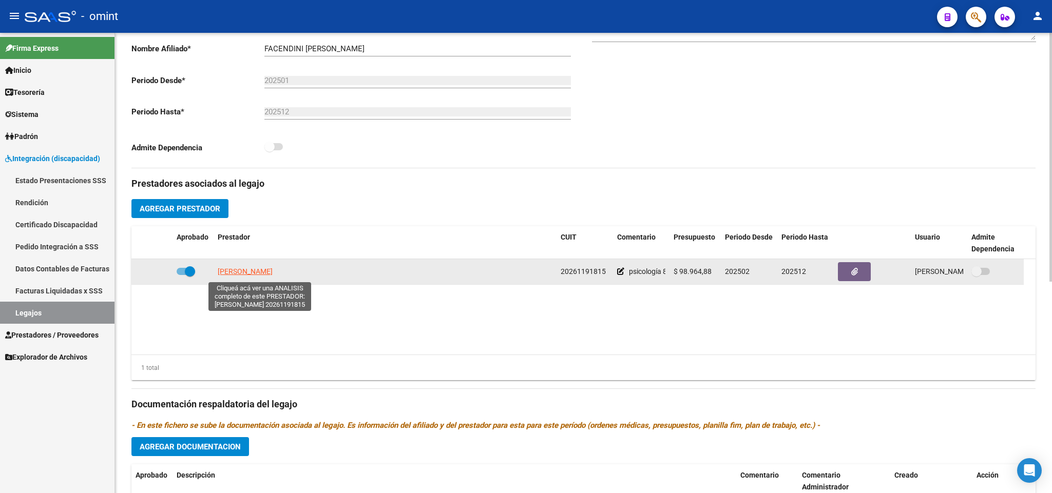
click at [250, 275] on span "CAPURRO DIEGO GASTON" at bounding box center [245, 271] width 55 height 8
type textarea "20261191815"
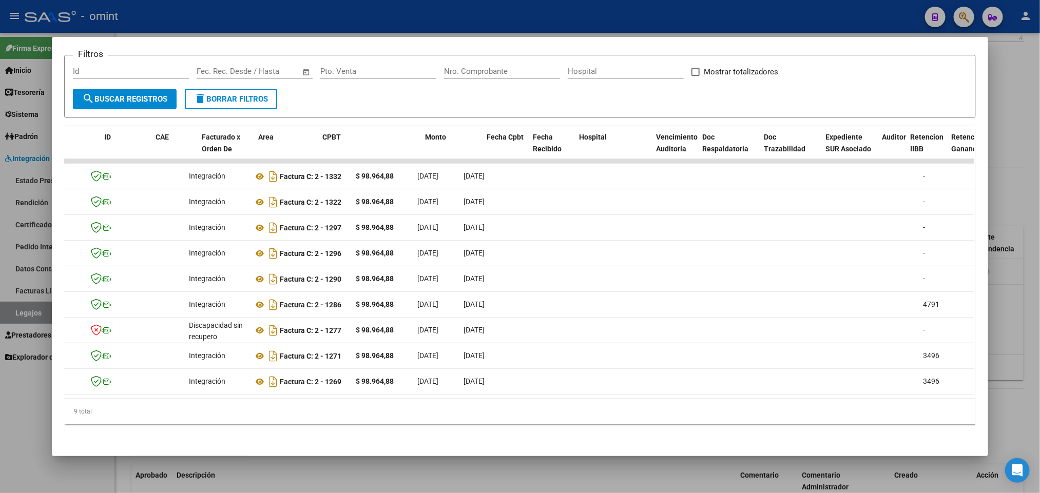
scroll to position [0, 0]
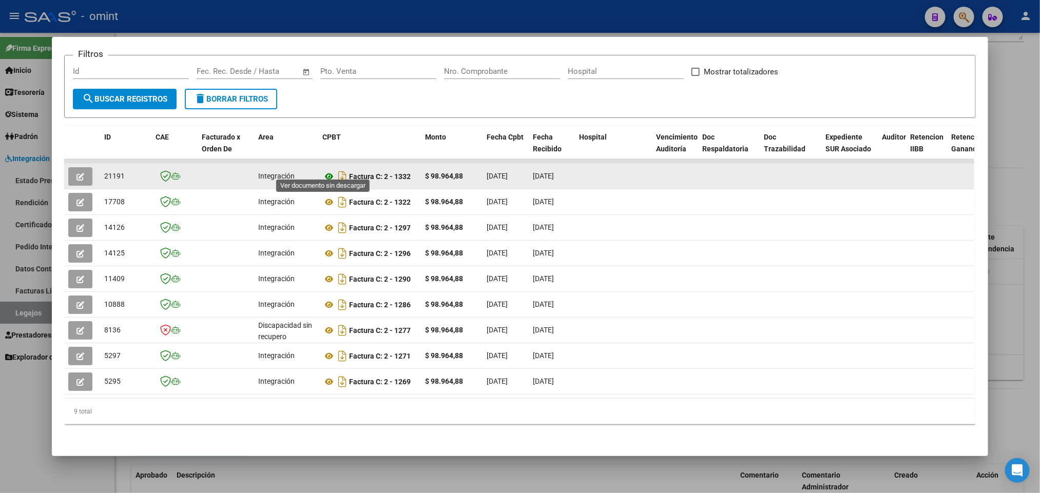
click at [324, 170] on icon at bounding box center [328, 176] width 13 height 12
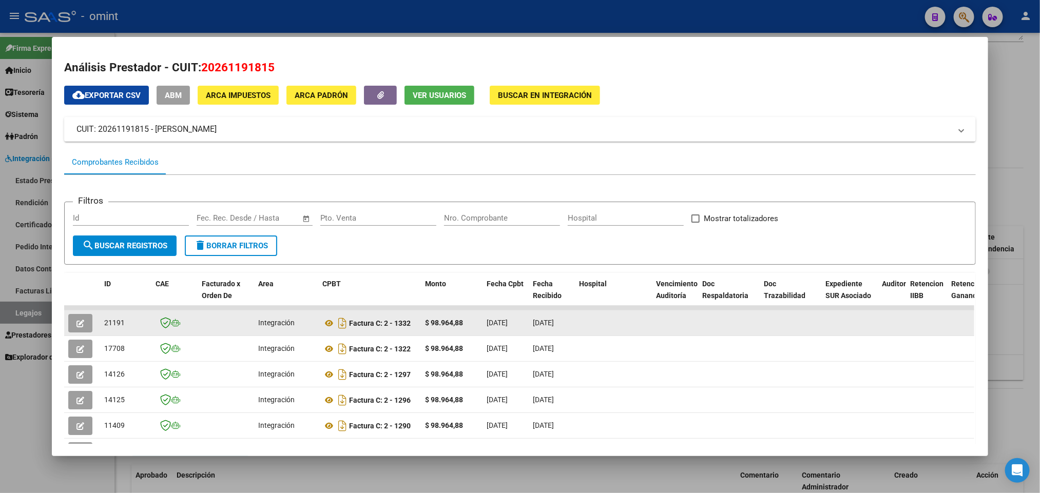
click at [71, 316] on button "button" at bounding box center [80, 323] width 24 height 18
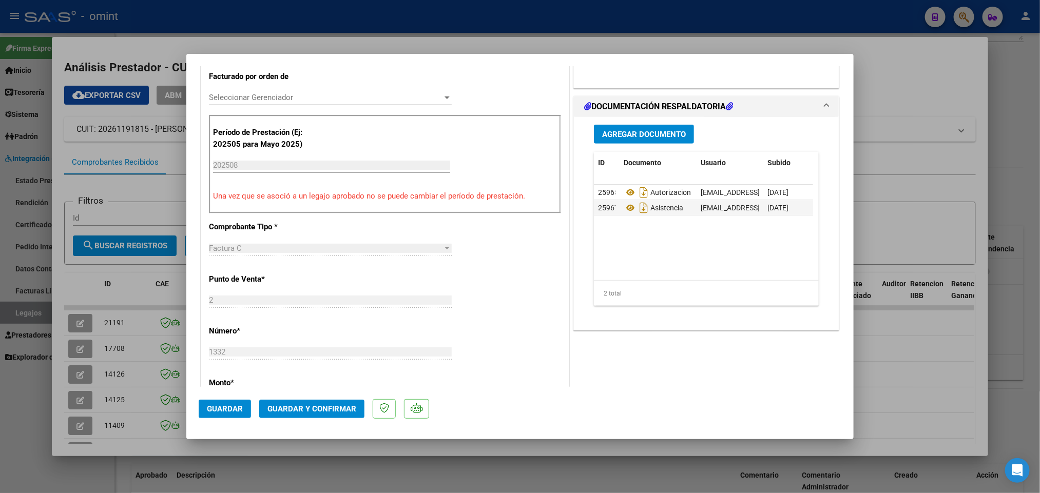
scroll to position [308, 0]
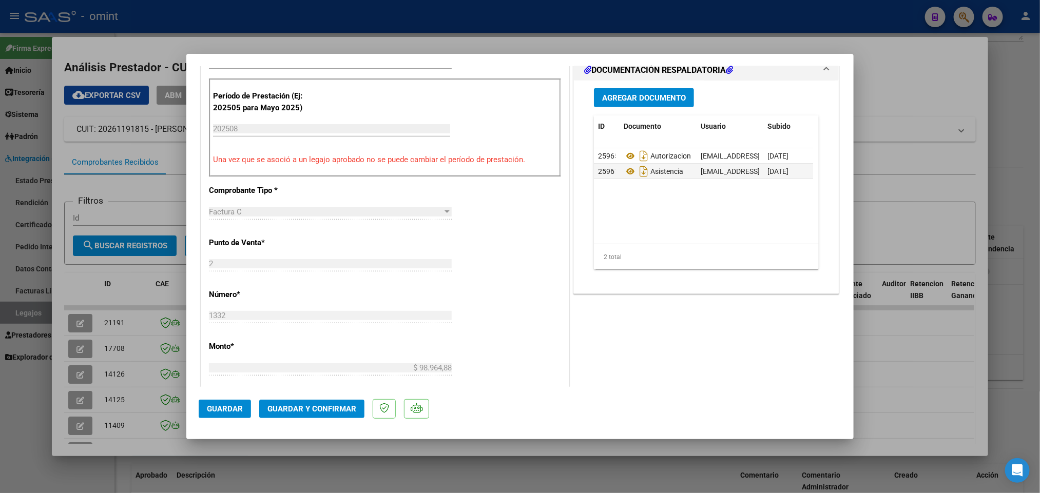
click at [328, 405] on span "Guardar y Confirmar" at bounding box center [311, 408] width 89 height 9
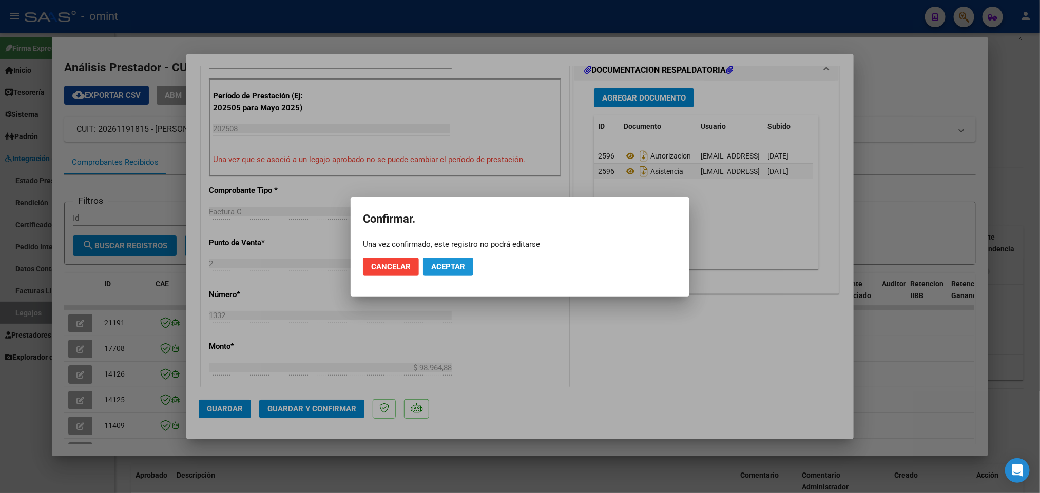
click at [449, 264] on span "Aceptar" at bounding box center [448, 266] width 34 height 9
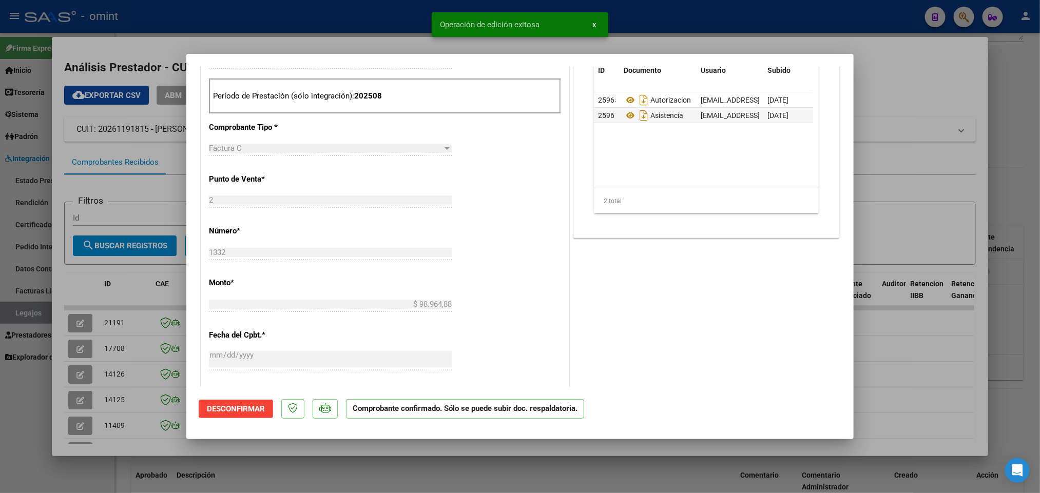
click at [759, 29] on div at bounding box center [520, 246] width 1040 height 493
type input "$ 0,00"
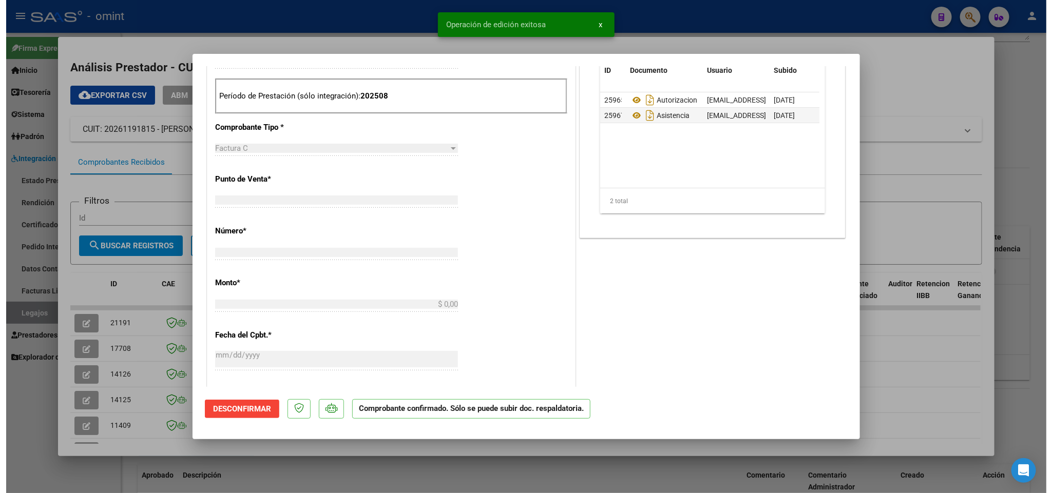
scroll to position [0, 0]
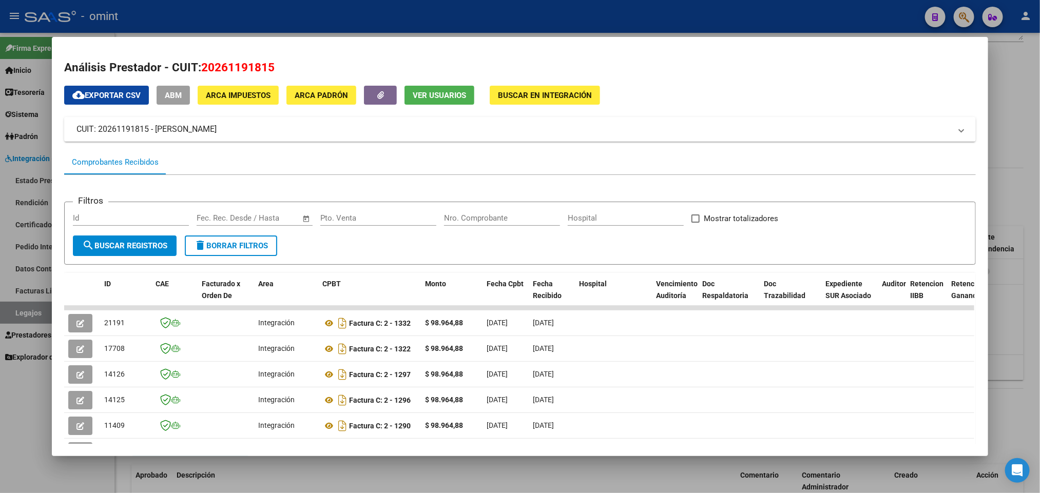
click at [665, 14] on div at bounding box center [520, 246] width 1040 height 493
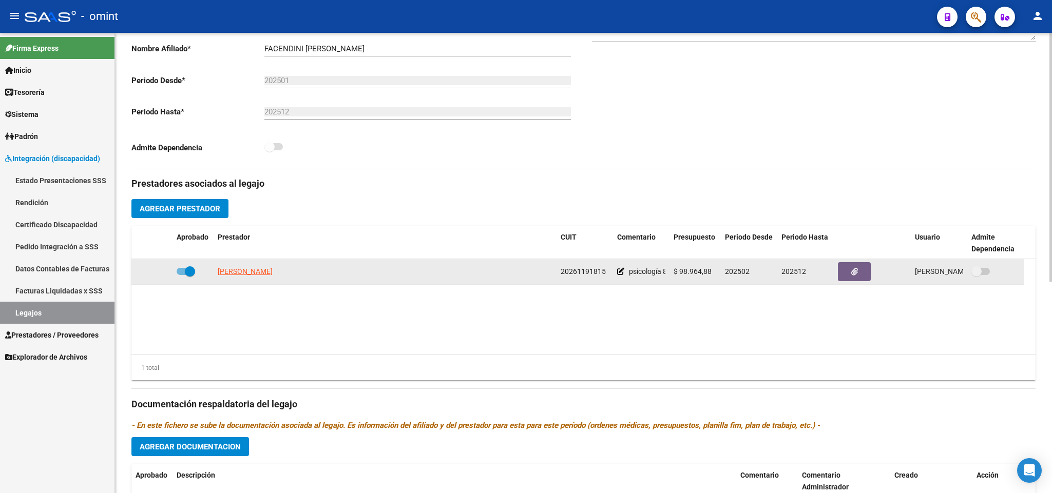
drag, startPoint x: 559, startPoint y: 271, endPoint x: 604, endPoint y: 273, distance: 44.2
click at [604, 273] on span "20261191815" at bounding box center [582, 271] width 45 height 8
copy span "20261191815"
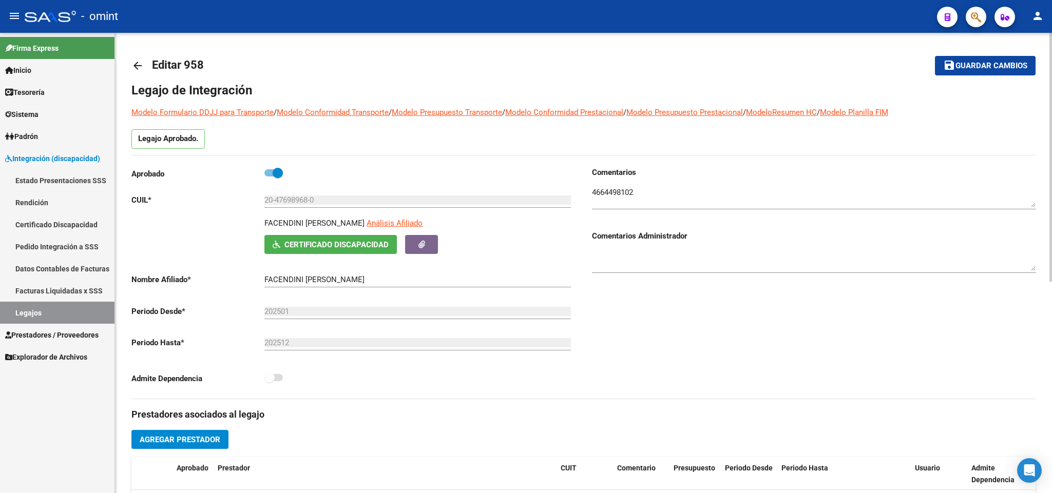
click at [139, 64] on mat-icon "arrow_back" at bounding box center [137, 66] width 12 height 12
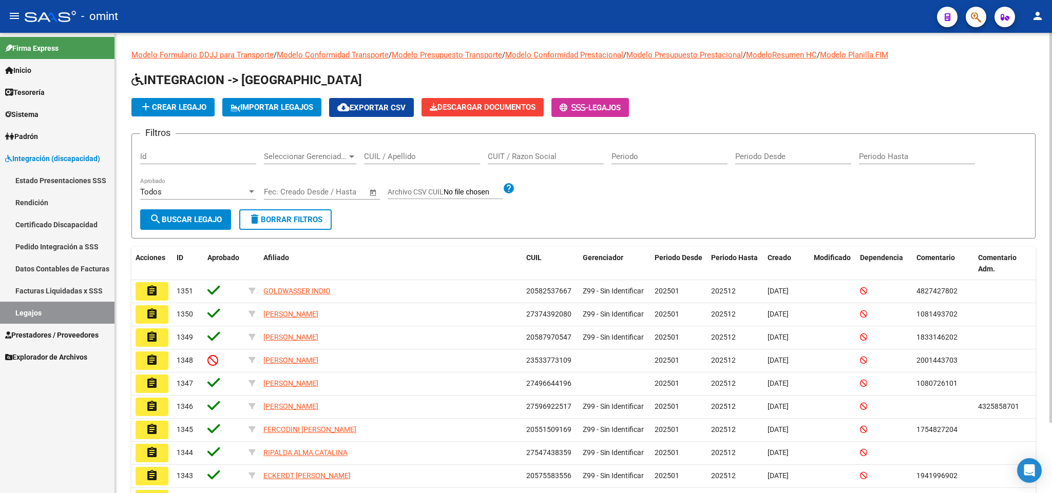
click at [433, 154] on input "CUIL / Apellido" at bounding box center [422, 156] width 116 height 9
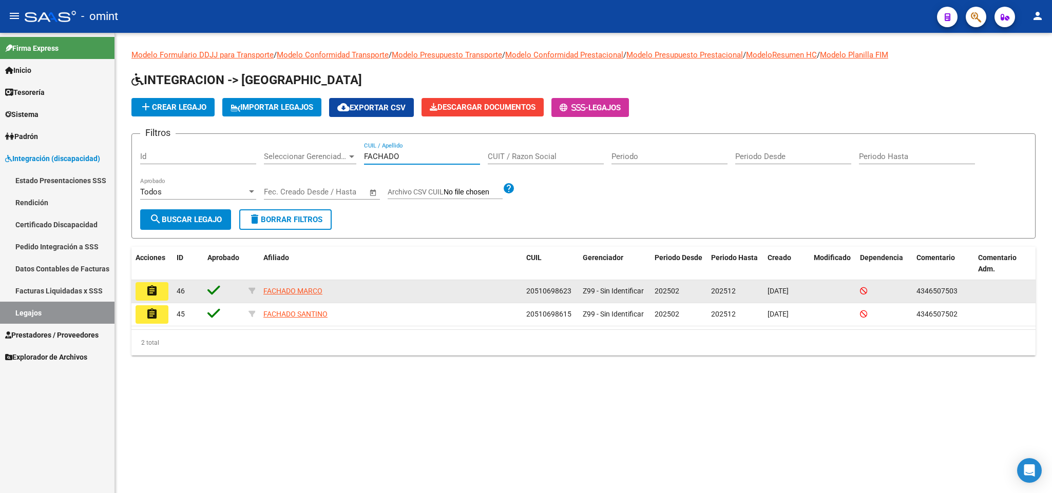
type input "FACHADO"
click at [156, 288] on mat-icon "assignment" at bounding box center [152, 291] width 12 height 12
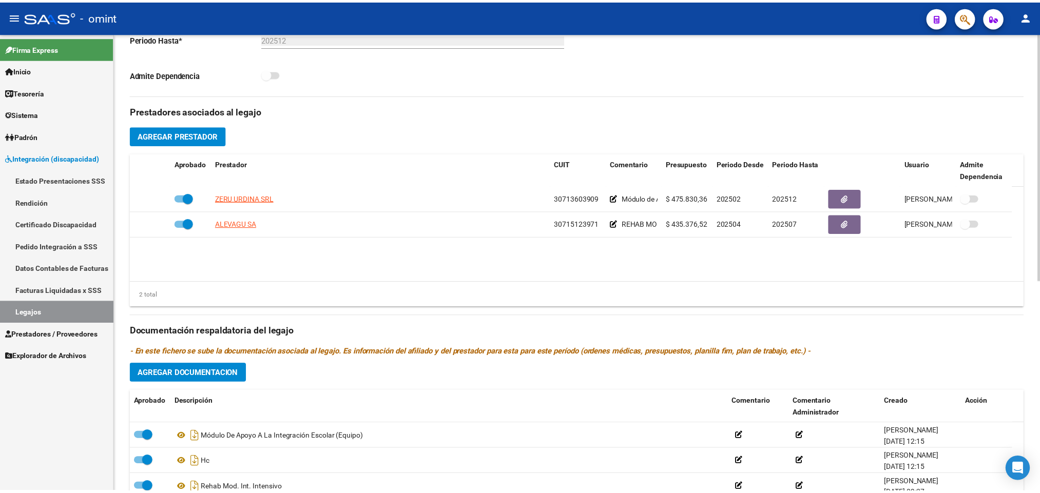
scroll to position [308, 0]
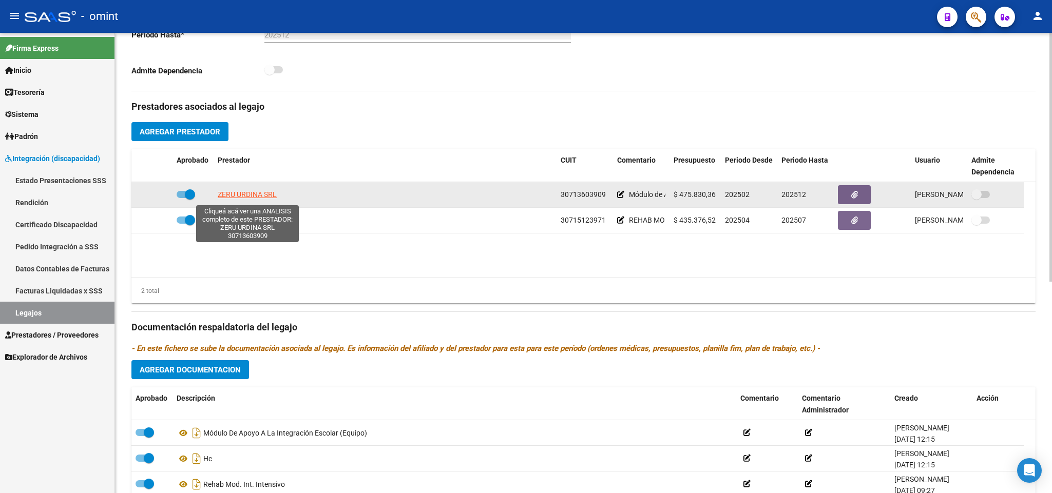
click at [259, 193] on span "ZERU URDINA SRL" at bounding box center [247, 194] width 59 height 8
type textarea "30713603909"
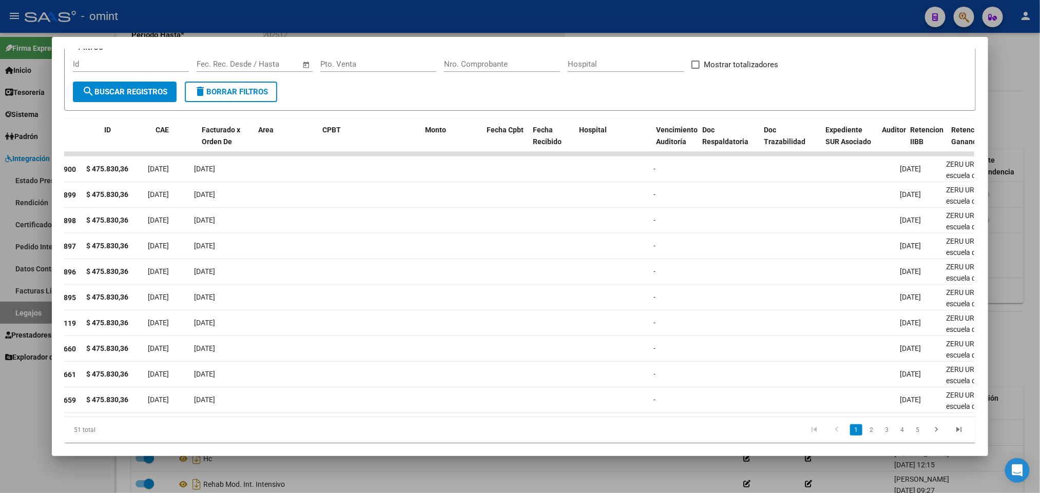
scroll to position [0, 0]
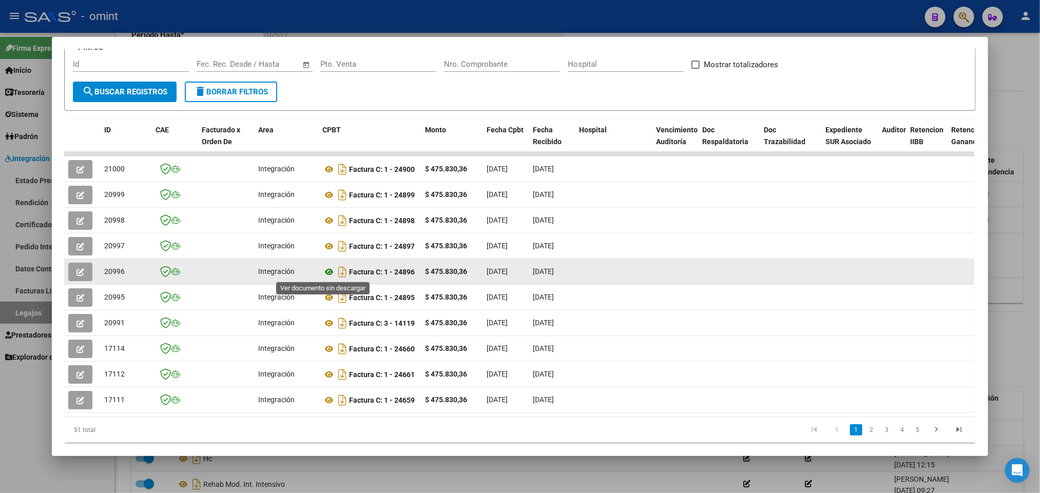
click at [327, 273] on icon at bounding box center [328, 272] width 13 height 12
click at [70, 266] on button "button" at bounding box center [80, 272] width 24 height 18
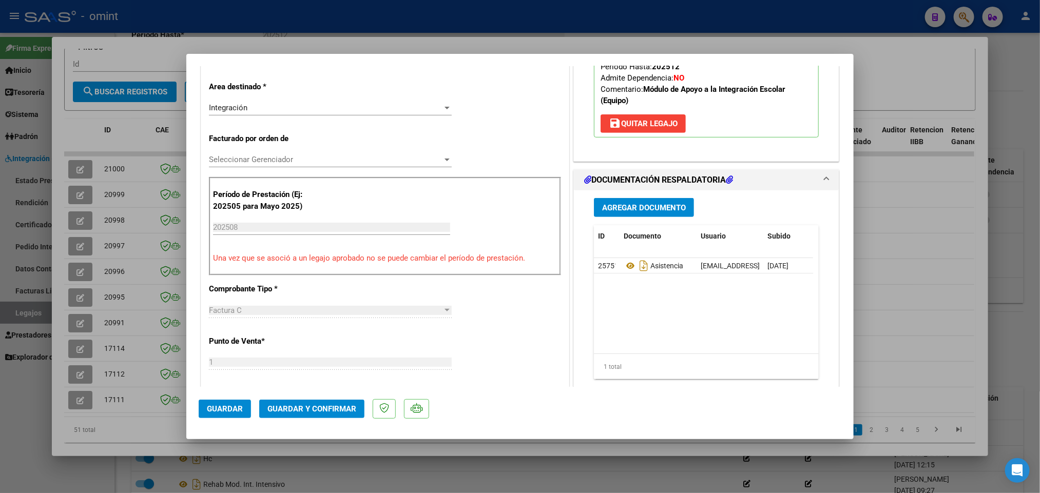
scroll to position [231, 0]
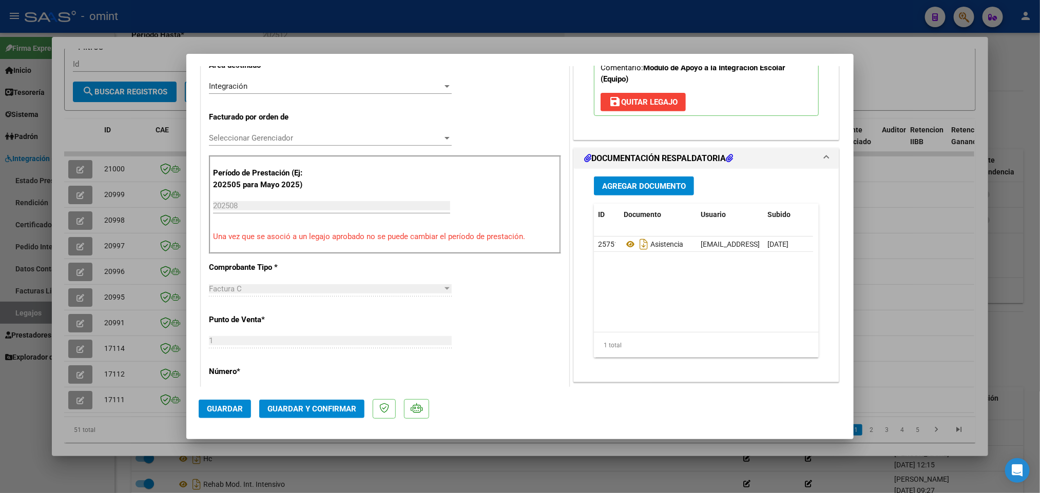
click at [330, 404] on span "Guardar y Confirmar" at bounding box center [311, 408] width 89 height 9
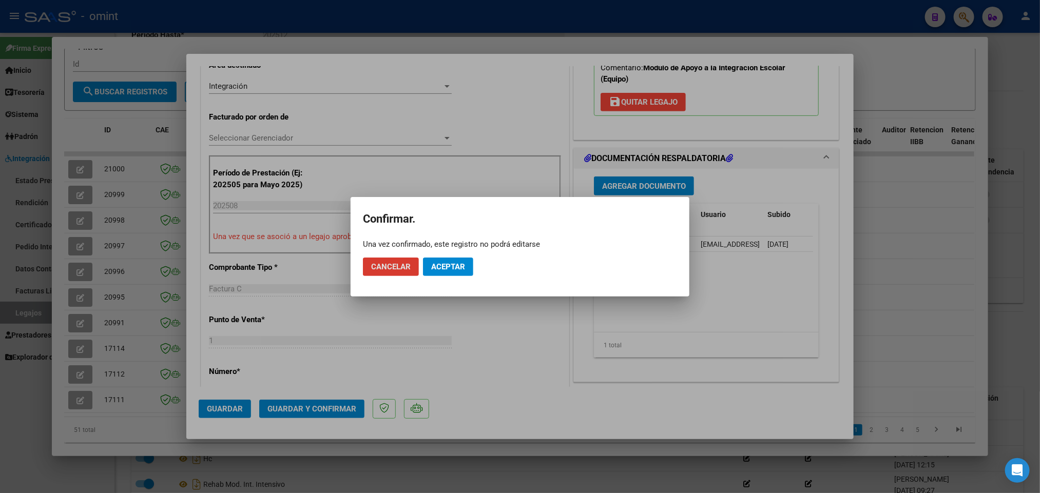
click at [456, 268] on span "Aceptar" at bounding box center [448, 266] width 34 height 9
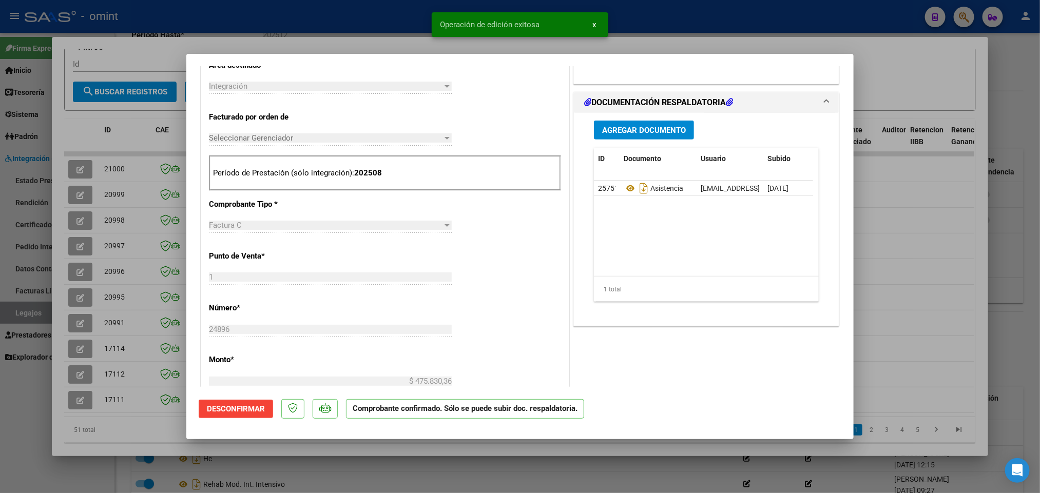
click at [660, 26] on div at bounding box center [520, 246] width 1040 height 493
type input "$ 0,00"
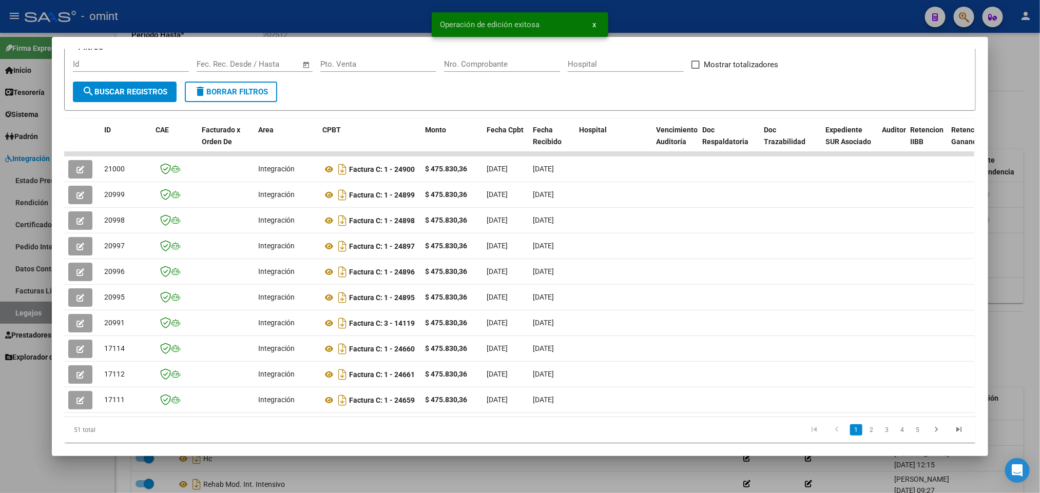
click at [670, 15] on div at bounding box center [520, 246] width 1040 height 493
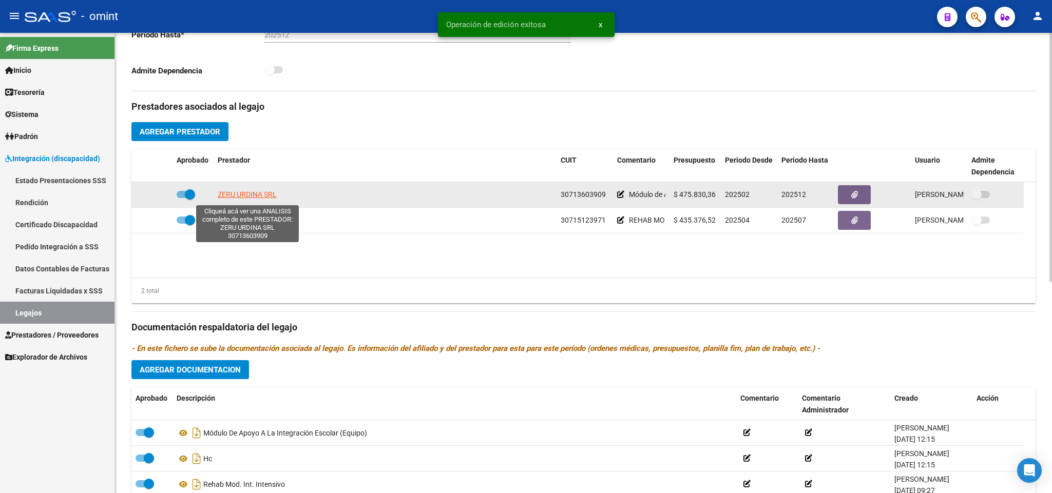
click at [256, 194] on span "ZERU URDINA SRL" at bounding box center [247, 194] width 59 height 8
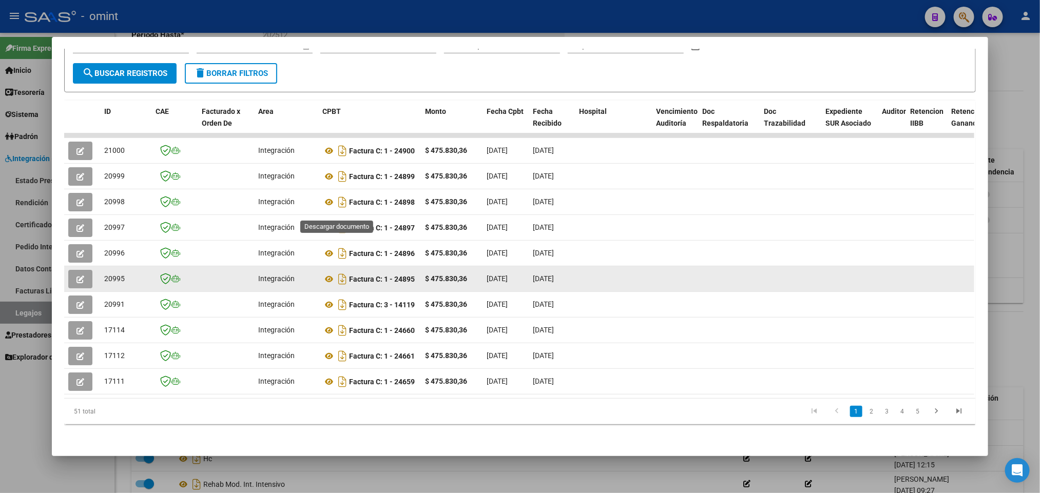
scroll to position [184, 0]
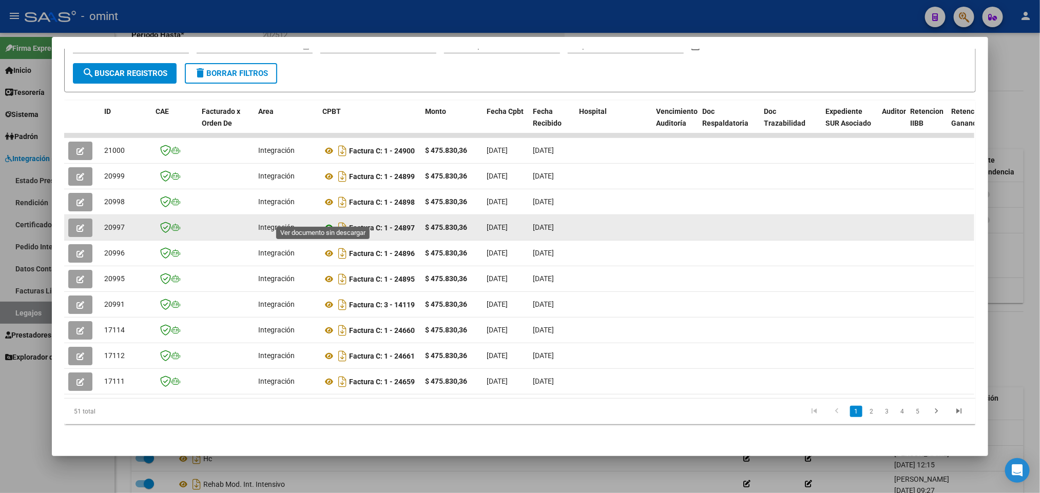
click at [326, 222] on icon at bounding box center [328, 228] width 13 height 12
click at [76, 224] on icon "button" at bounding box center [80, 228] width 8 height 8
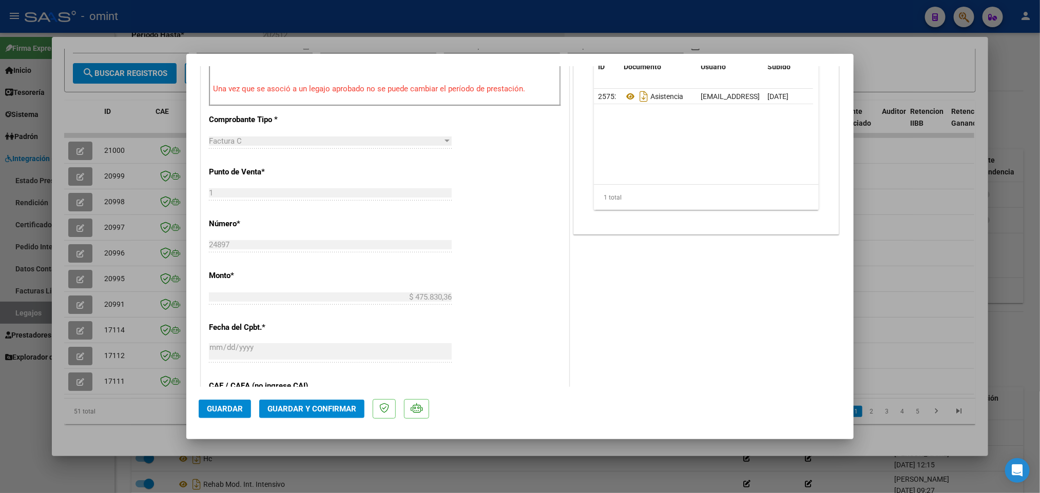
scroll to position [385, 0]
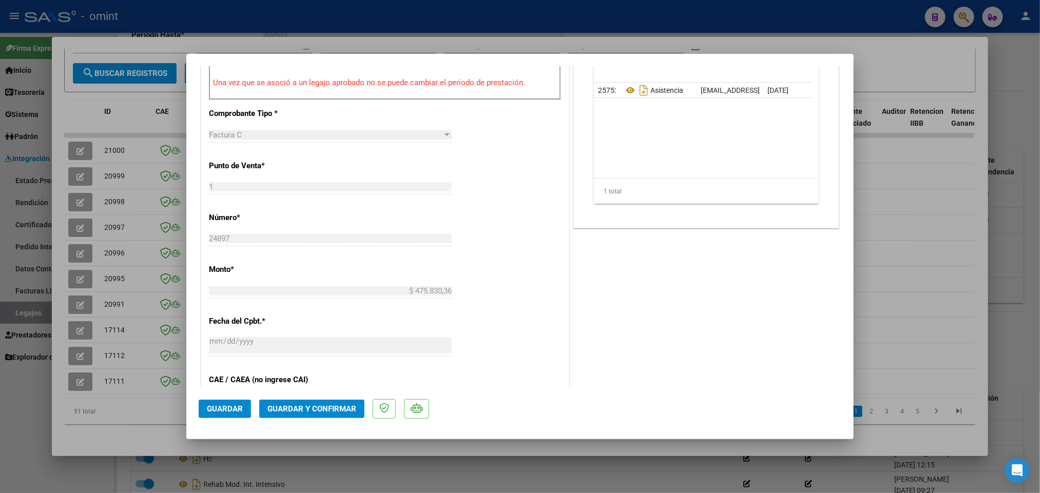
click at [294, 405] on span "Guardar y Confirmar" at bounding box center [311, 408] width 89 height 9
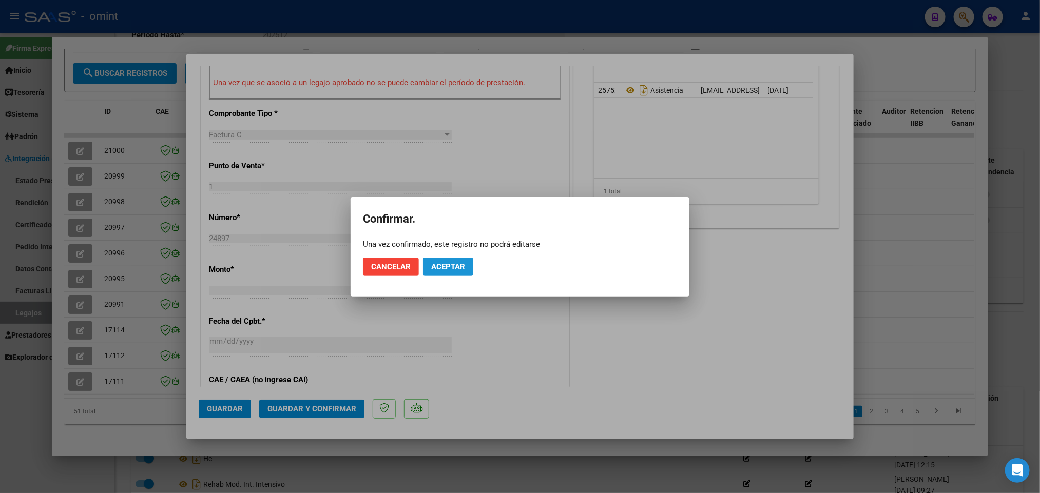
click at [452, 266] on span "Aceptar" at bounding box center [448, 266] width 34 height 9
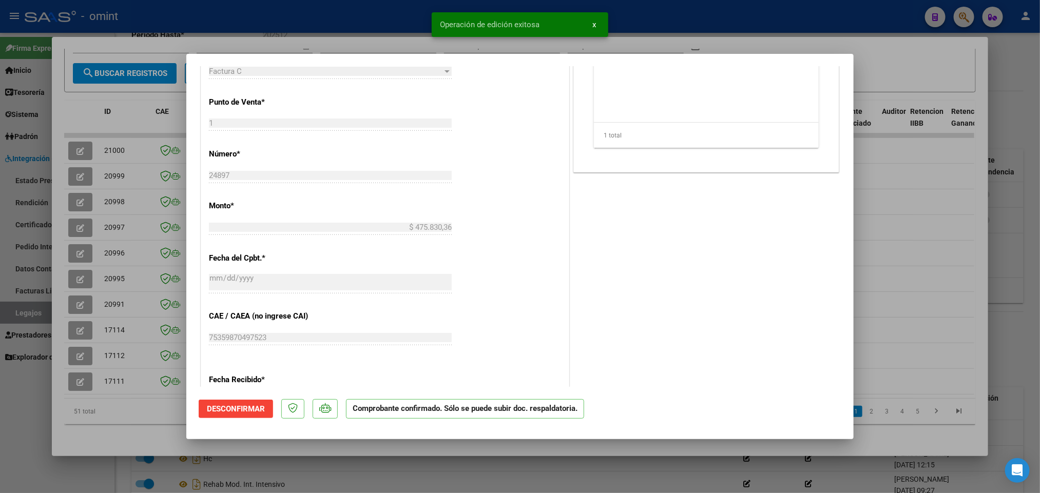
click at [729, 25] on div at bounding box center [520, 246] width 1040 height 493
type input "$ 0,00"
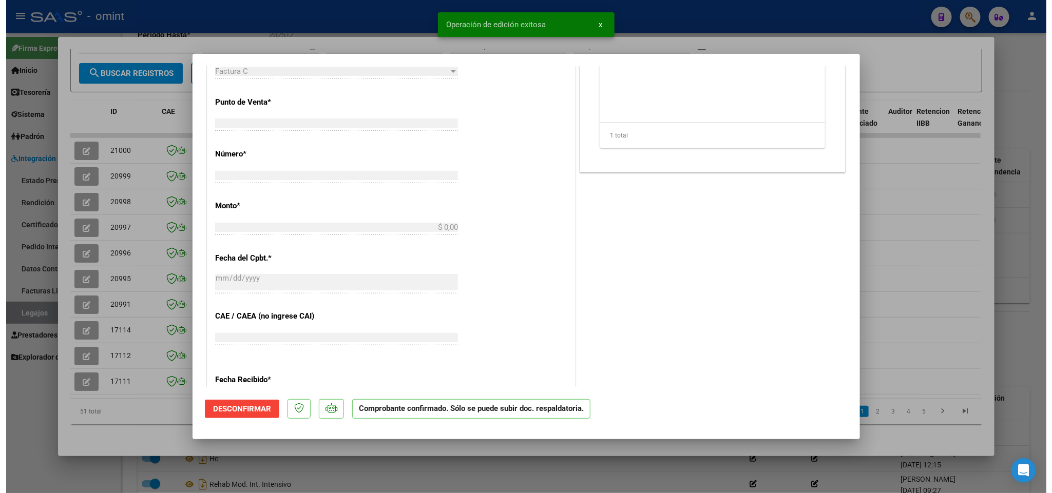
scroll to position [0, 0]
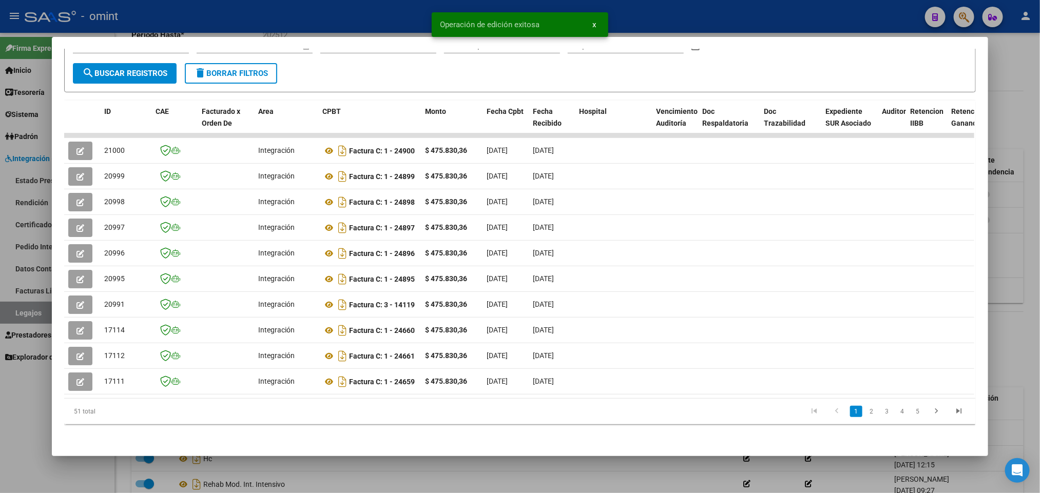
click at [729, 25] on div at bounding box center [520, 246] width 1040 height 493
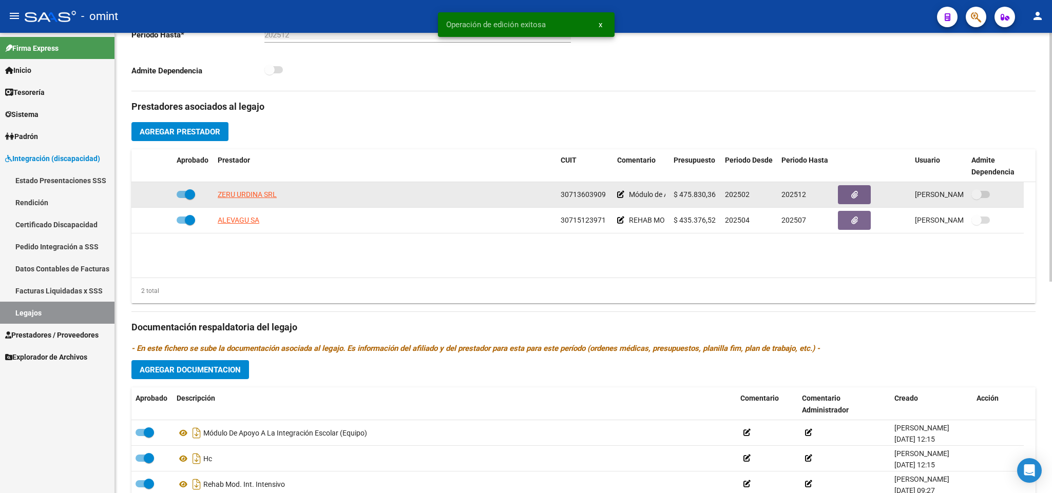
drag, startPoint x: 558, startPoint y: 196, endPoint x: 604, endPoint y: 196, distance: 46.2
click at [604, 196] on datatable-body-cell "30713603909" at bounding box center [584, 194] width 56 height 25
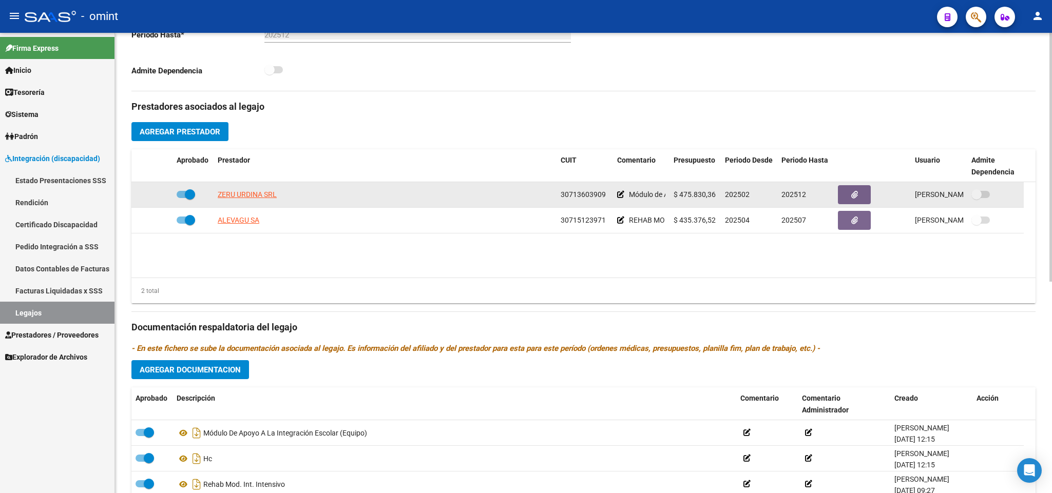
copy span "30713603909"
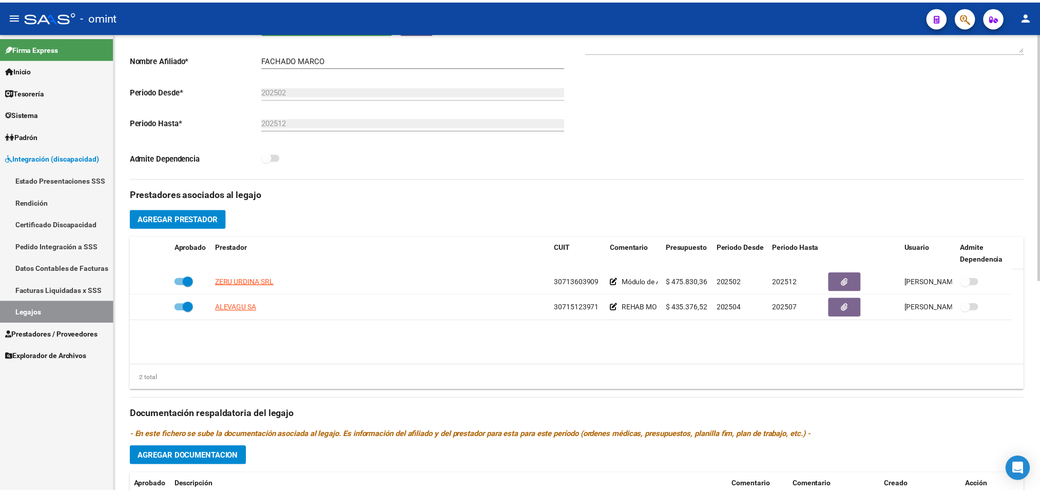
scroll to position [308, 0]
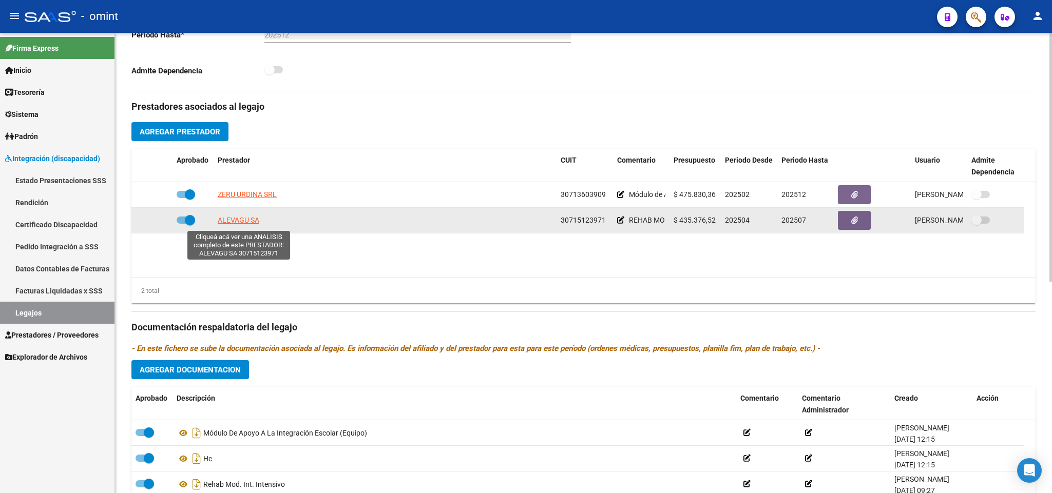
click at [245, 224] on span "ALEVAGU SA" at bounding box center [239, 220] width 42 height 8
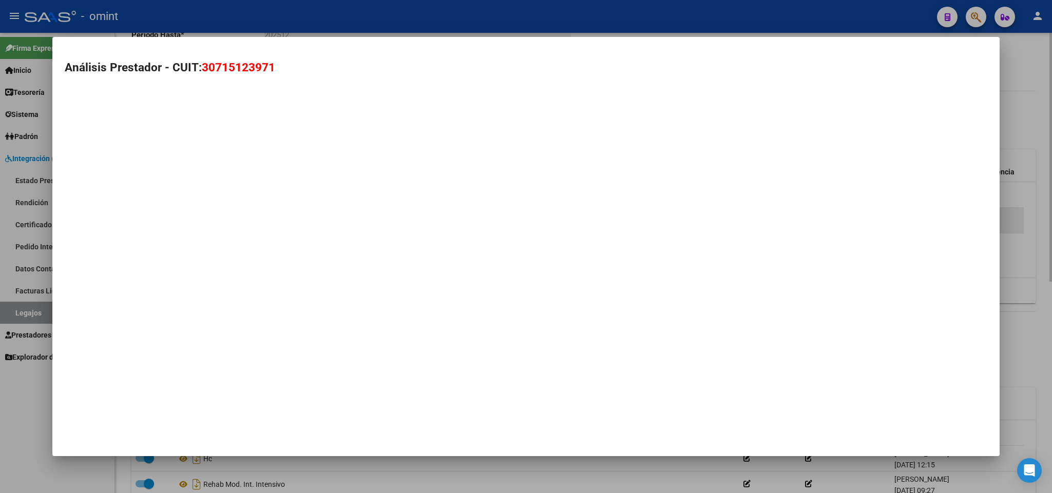
type textarea "30715123971"
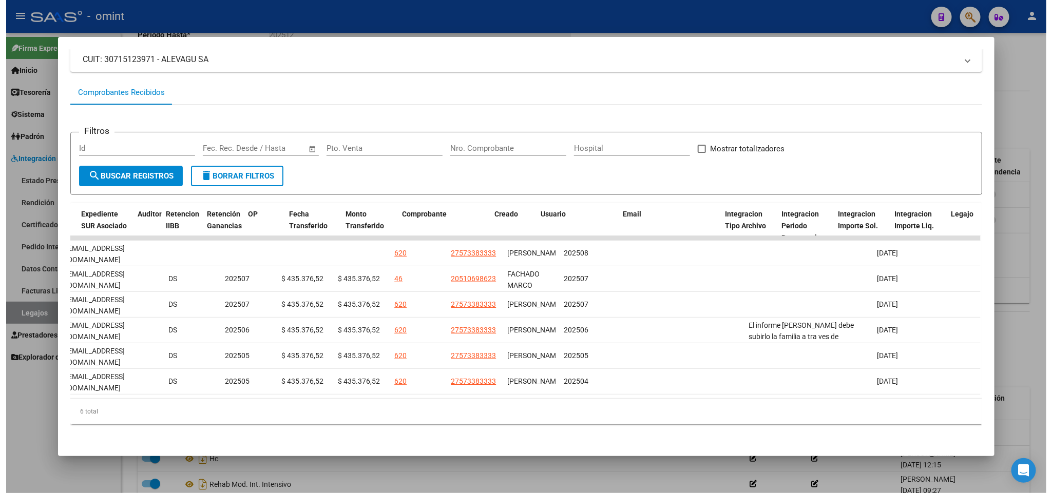
scroll to position [0, 0]
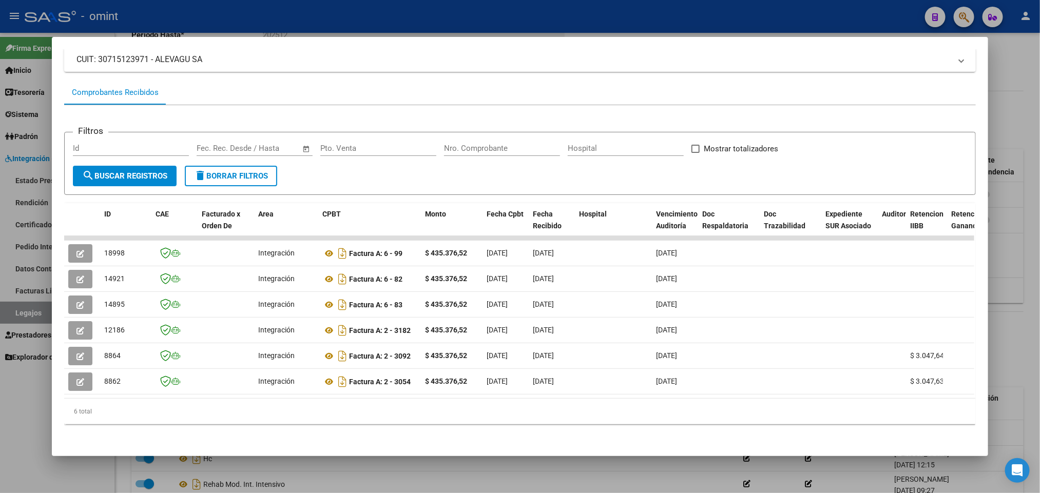
click at [590, 27] on div at bounding box center [520, 246] width 1040 height 493
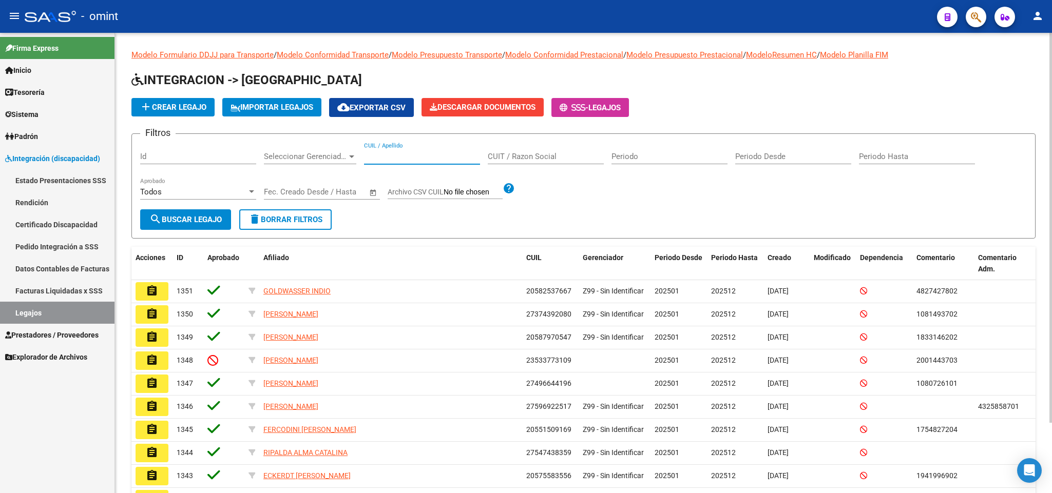
click at [439, 159] on input "CUIL / Apellido" at bounding box center [422, 156] width 116 height 9
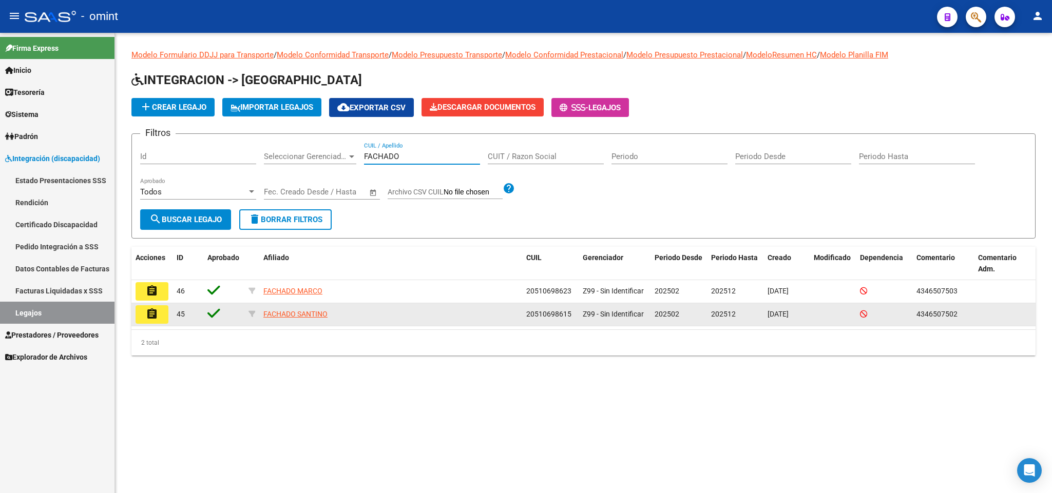
type input "FACHADO"
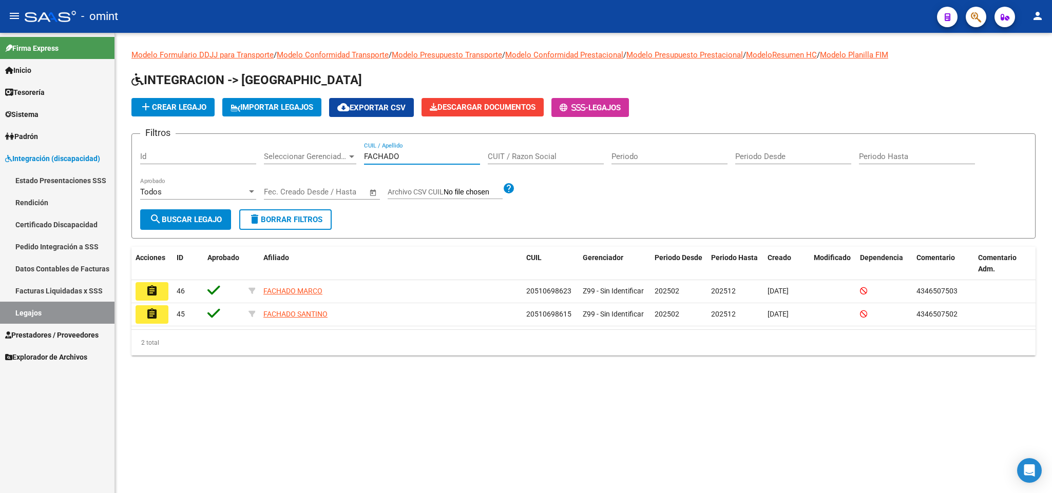
click at [154, 317] on mat-icon "assignment" at bounding box center [152, 314] width 12 height 12
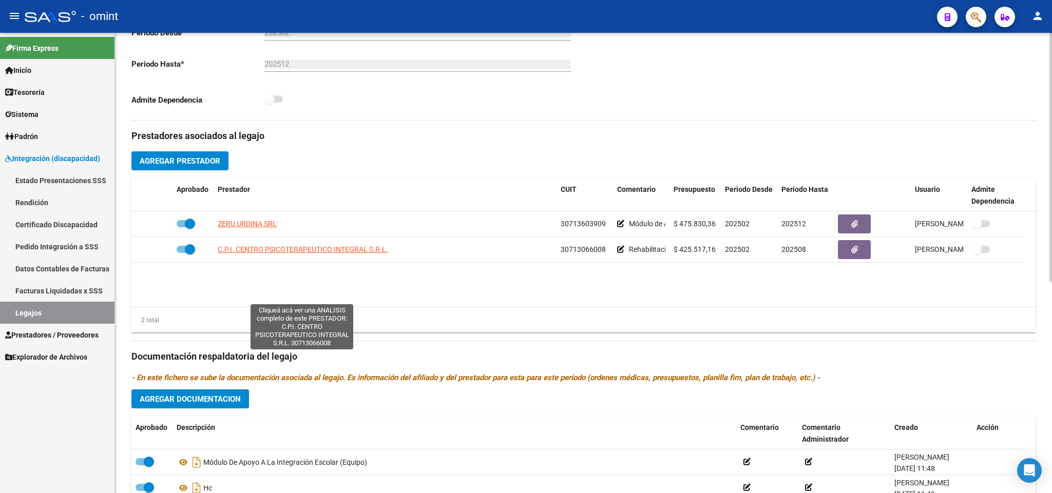
scroll to position [308, 0]
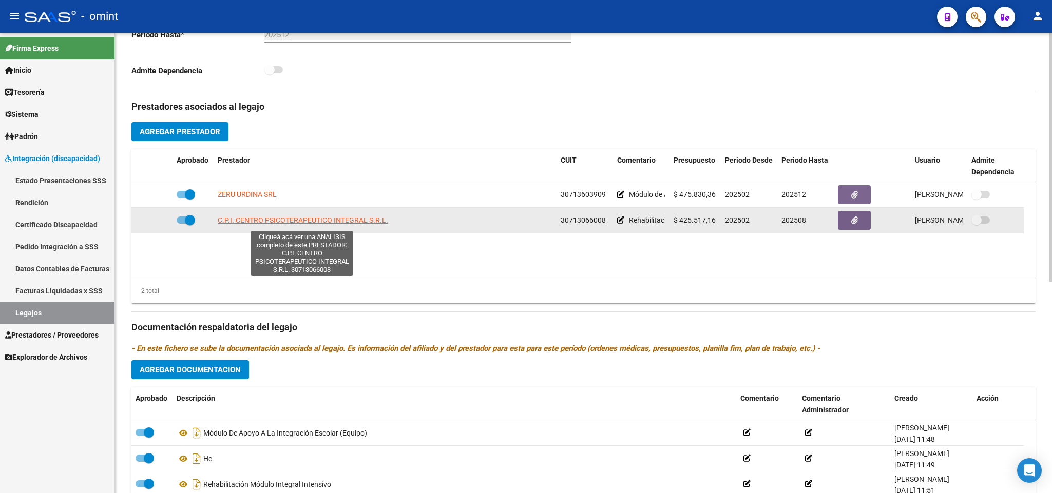
click at [379, 224] on span "C.P.I. CENTRO PSICOTERAPEUTICO INTEGRAL S.R.L." at bounding box center [303, 220] width 170 height 8
type textarea "30713066008"
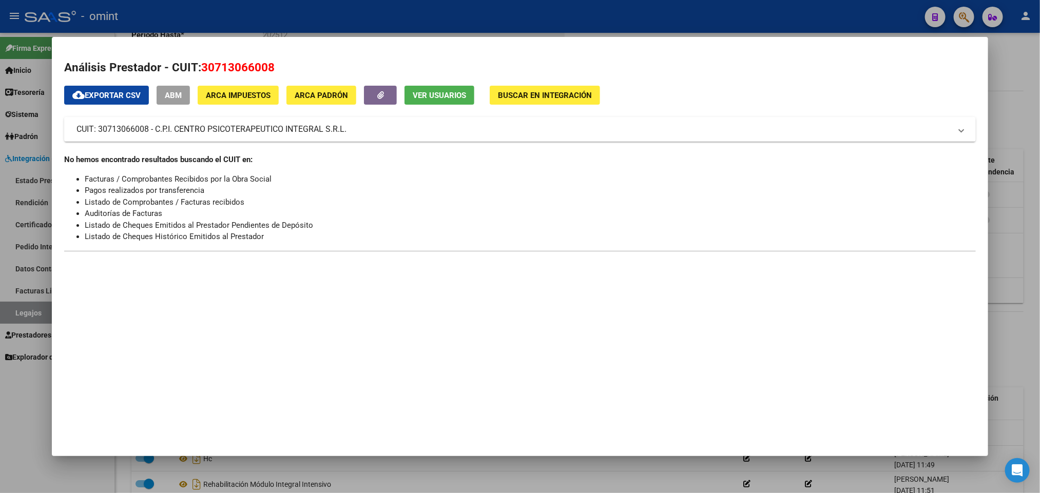
click at [698, 19] on div at bounding box center [520, 246] width 1040 height 493
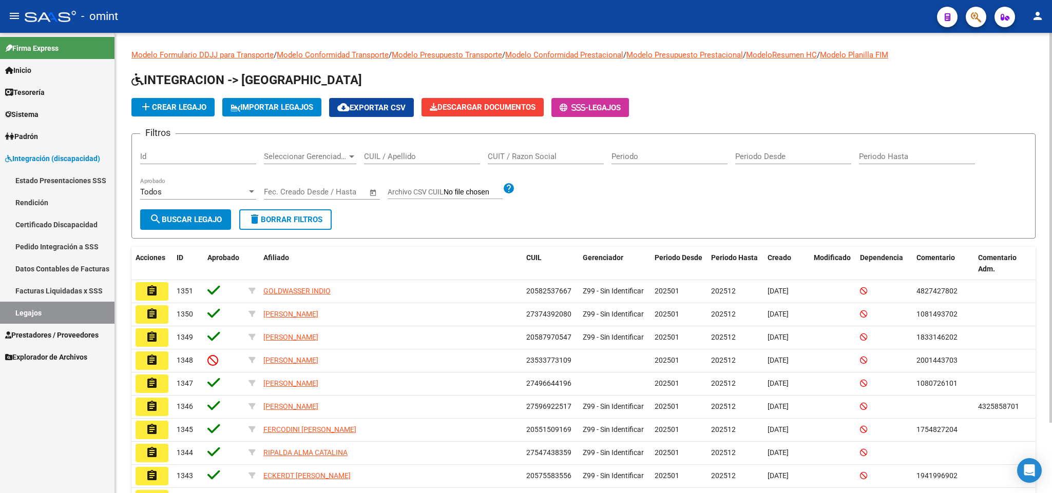
click at [441, 155] on input "CUIL / Apellido" at bounding box center [422, 156] width 116 height 9
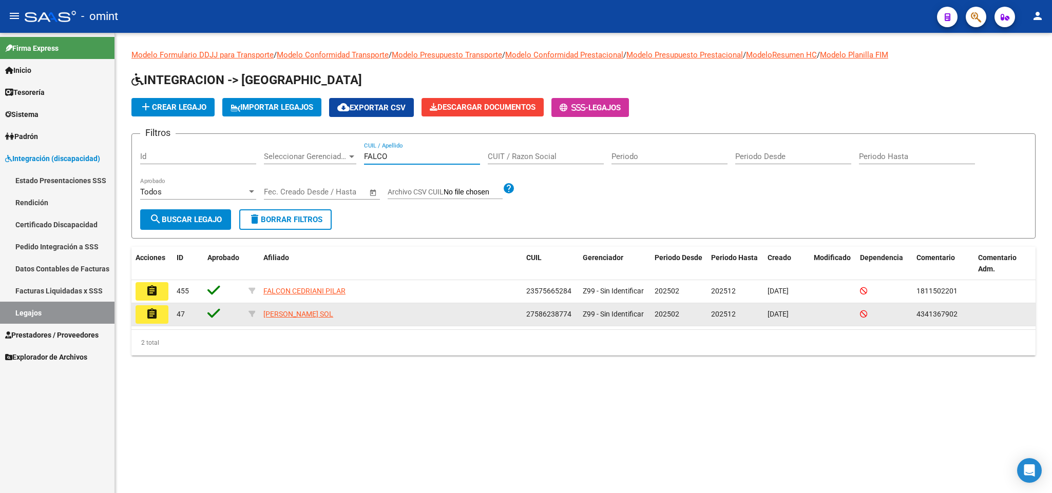
type input "FALCO"
click at [159, 314] on button "assignment" at bounding box center [151, 314] width 33 height 18
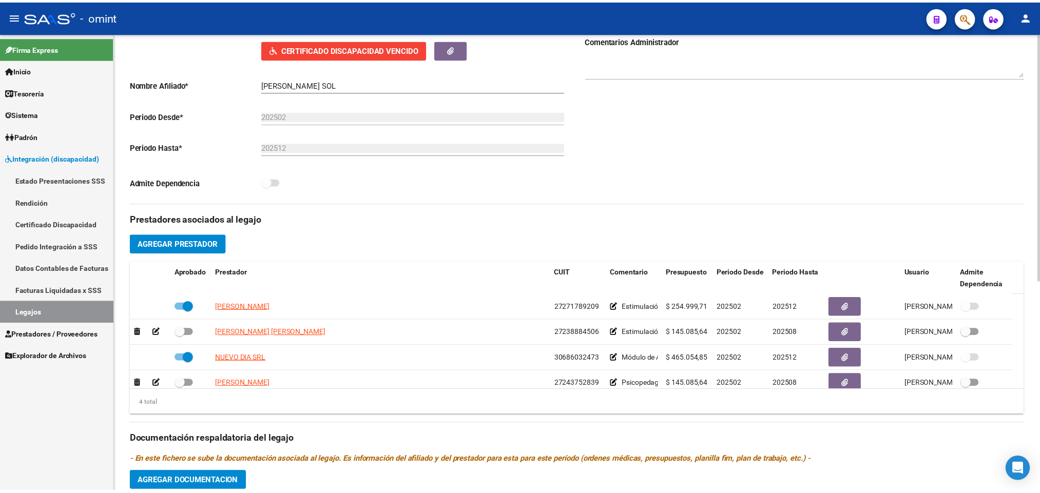
scroll to position [231, 0]
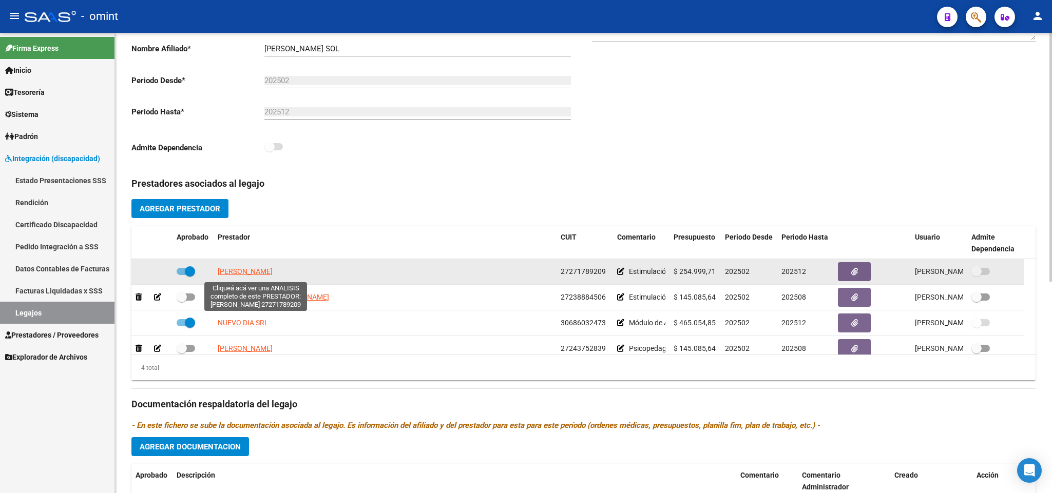
click at [273, 275] on span "GUILLEN LEILA YANINA" at bounding box center [245, 271] width 55 height 8
type textarea "27271789209"
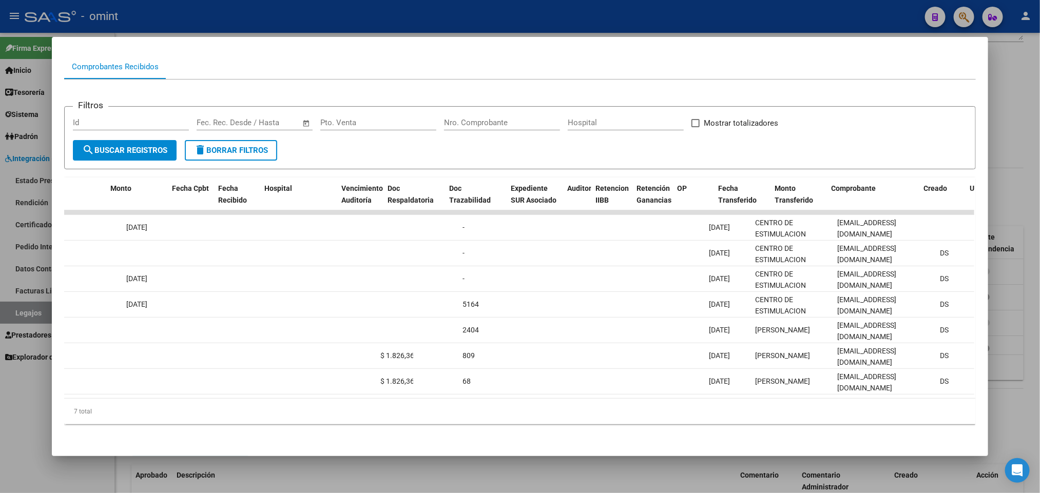
scroll to position [0, 0]
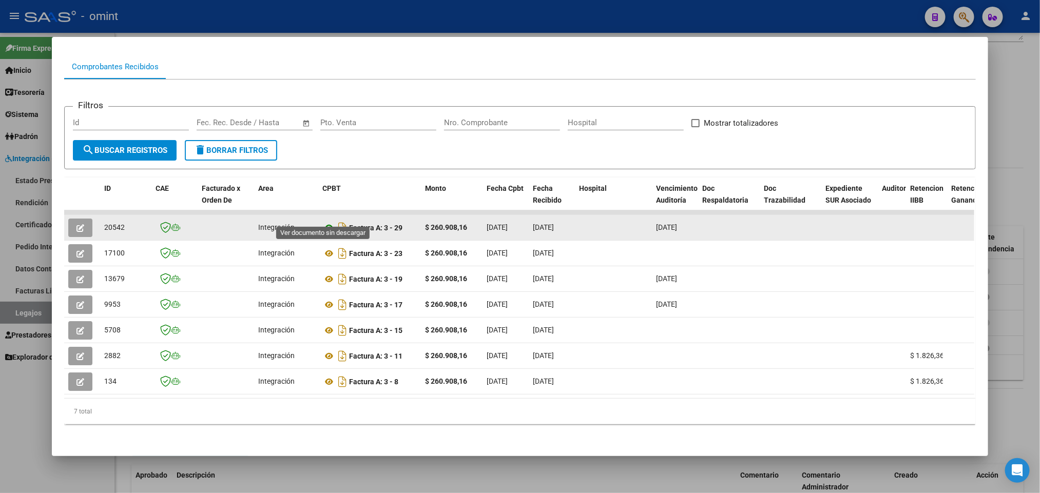
click at [323, 222] on icon at bounding box center [328, 228] width 13 height 12
click at [77, 224] on icon "button" at bounding box center [80, 228] width 8 height 8
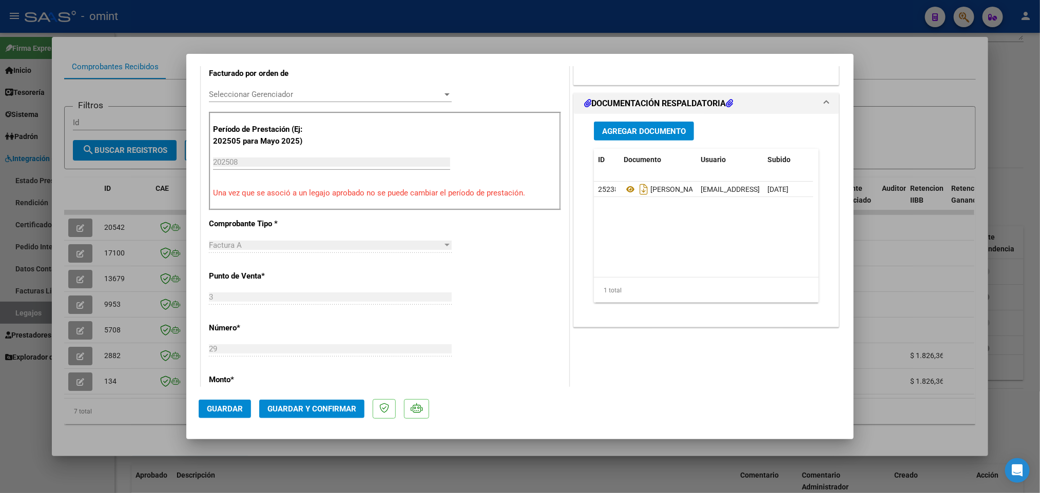
scroll to position [250, 0]
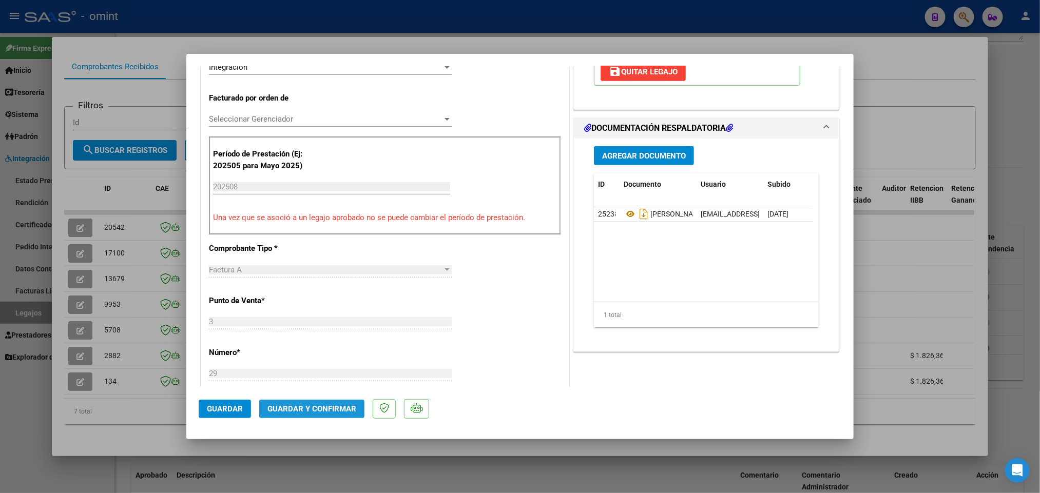
click at [343, 407] on span "Guardar y Confirmar" at bounding box center [311, 408] width 89 height 9
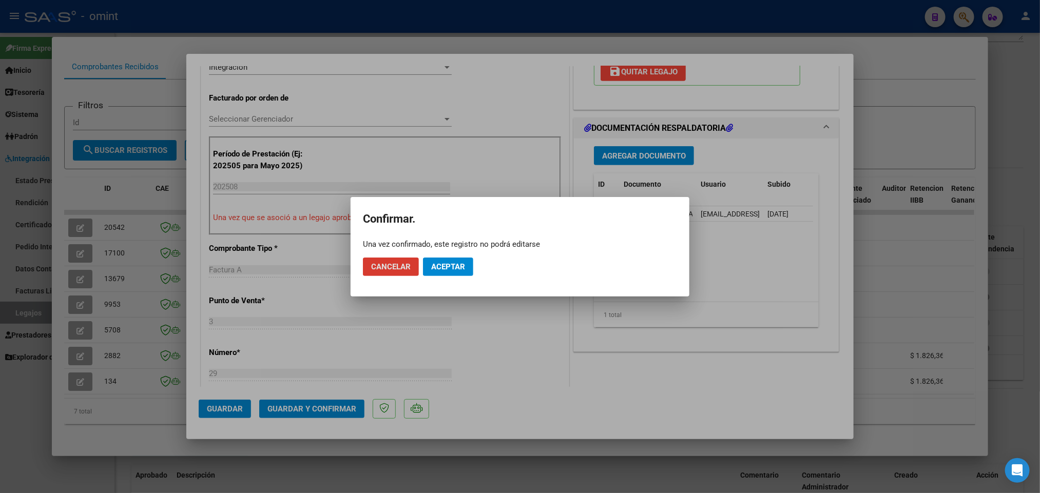
click at [453, 275] on button "Aceptar" at bounding box center [448, 267] width 50 height 18
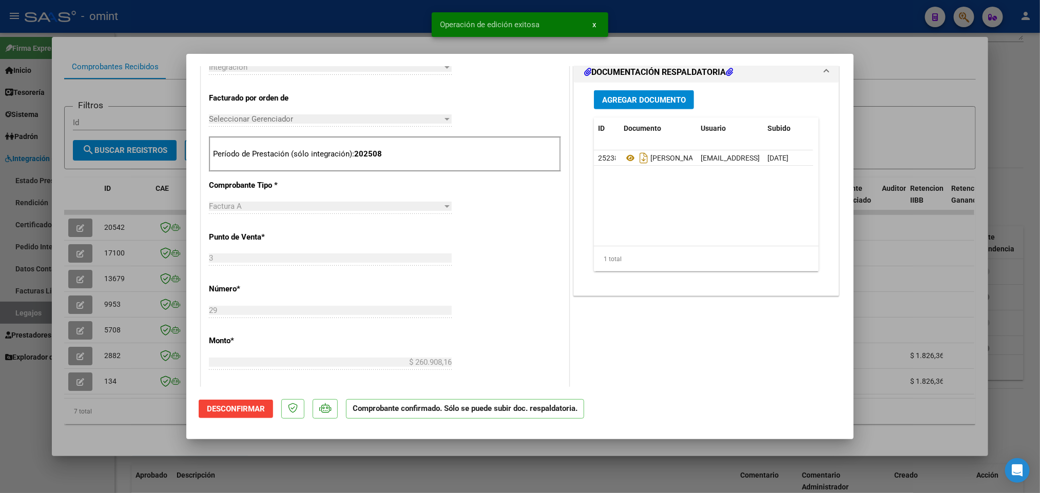
click at [684, 33] on div at bounding box center [520, 246] width 1040 height 493
type input "$ 0,00"
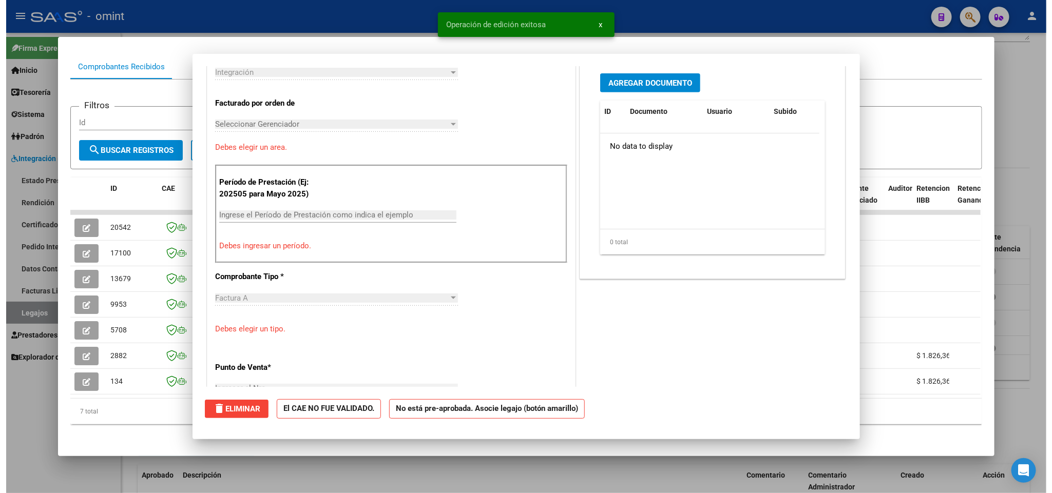
scroll to position [0, 0]
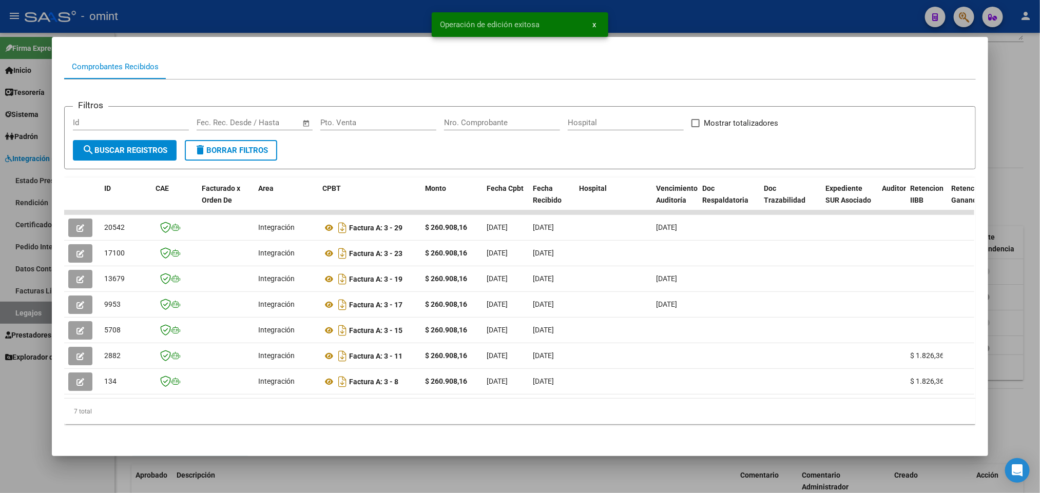
click at [684, 33] on div at bounding box center [520, 246] width 1040 height 493
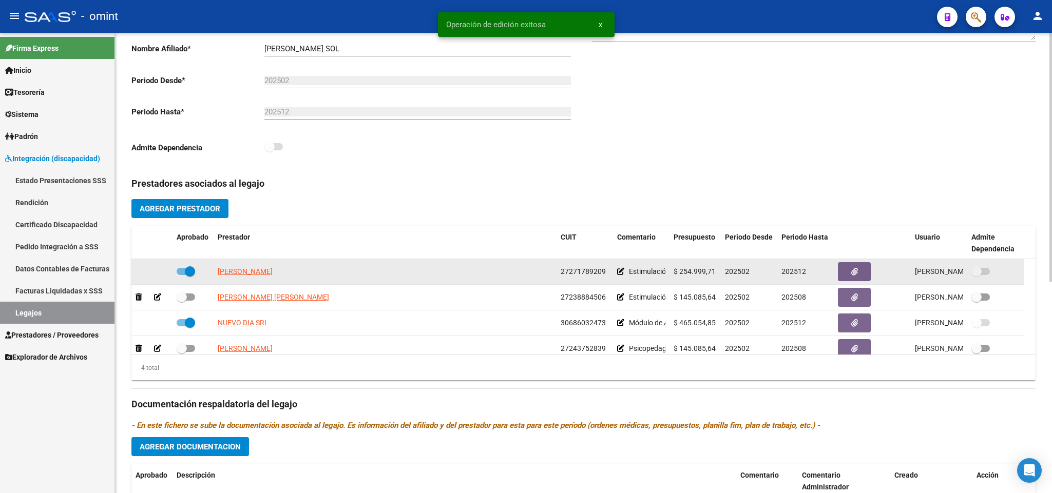
drag, startPoint x: 562, startPoint y: 274, endPoint x: 590, endPoint y: 278, distance: 28.5
click at [604, 274] on span "27271789209" at bounding box center [582, 271] width 45 height 8
copy span "27271789209"
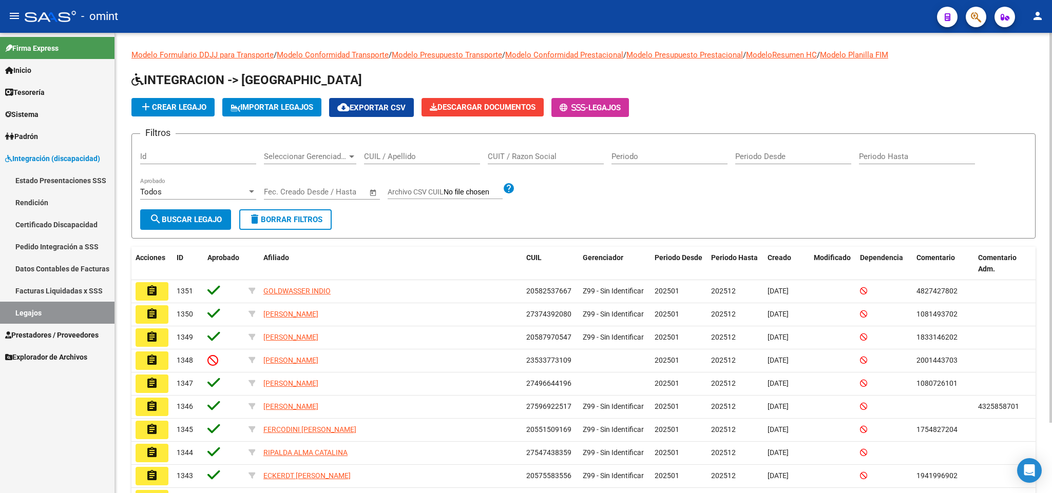
click at [436, 159] on input "CUIL / Apellido" at bounding box center [422, 156] width 116 height 9
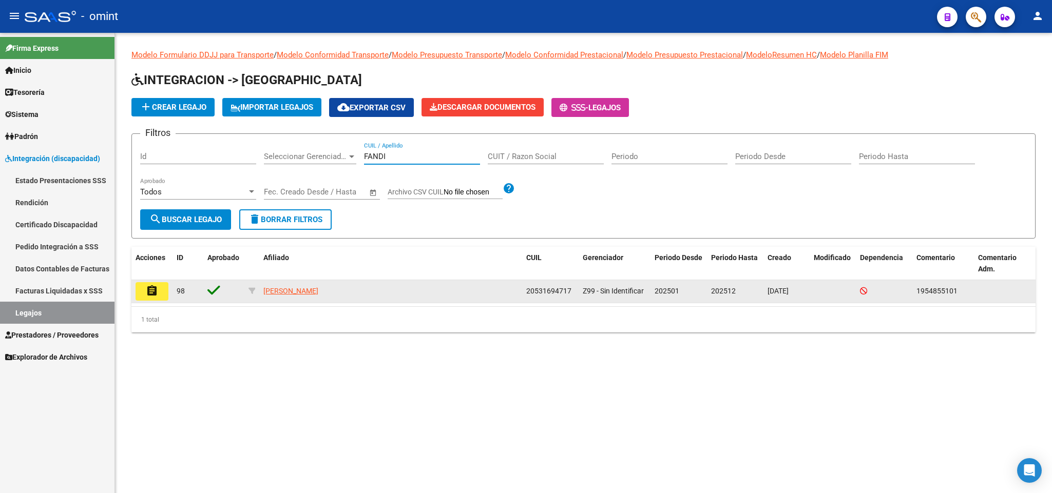
type input "FANDI"
click at [151, 291] on mat-icon "assignment" at bounding box center [152, 291] width 12 height 12
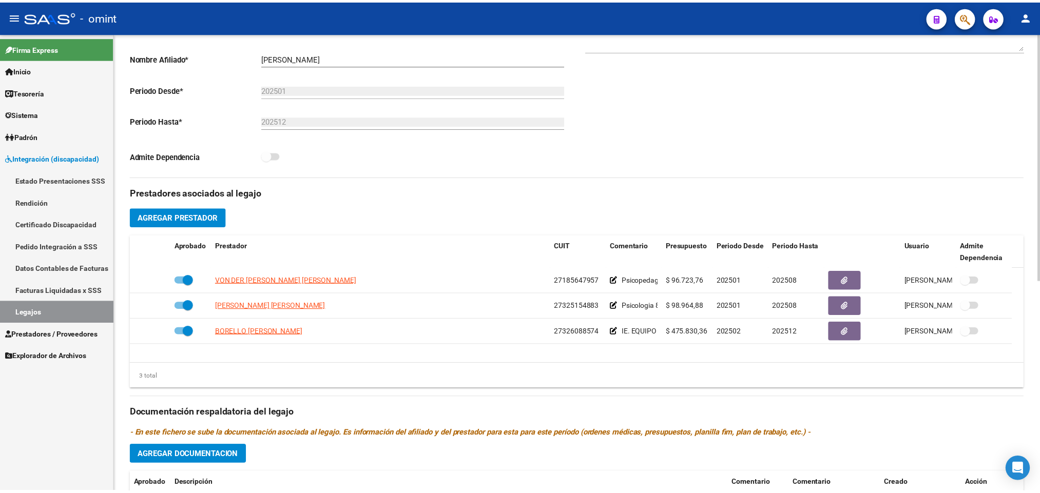
scroll to position [231, 0]
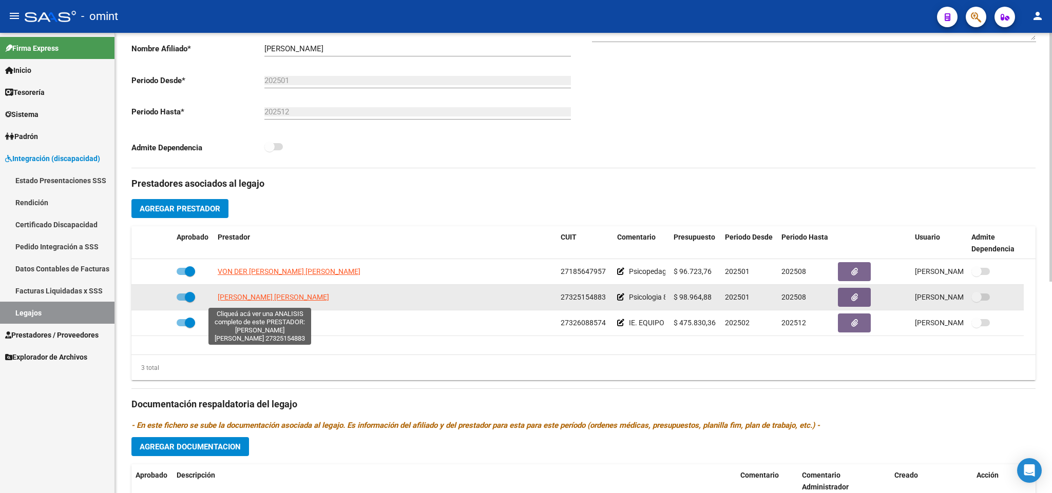
click at [289, 297] on span "LASCANO PAOLA JIMENA" at bounding box center [273, 297] width 111 height 8
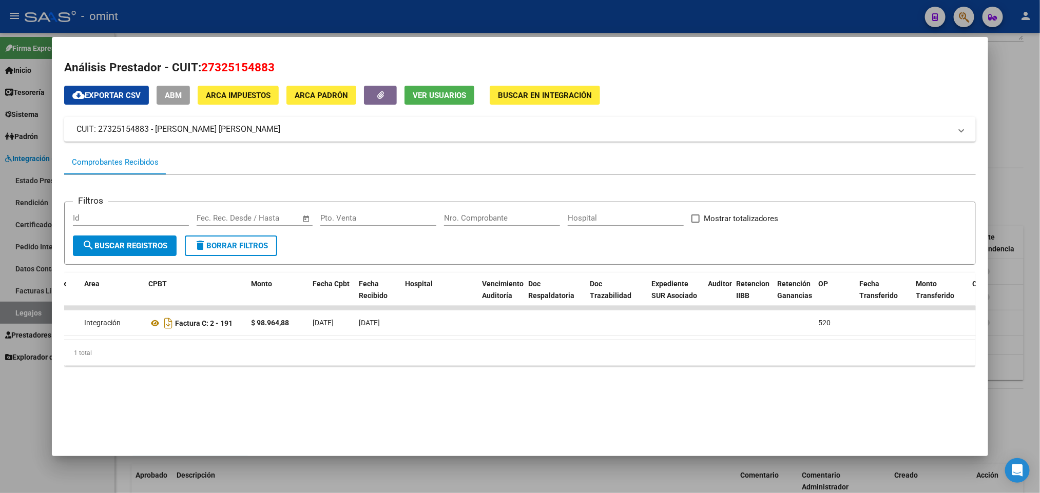
scroll to position [0, 168]
click at [579, 16] on div at bounding box center [520, 246] width 1040 height 493
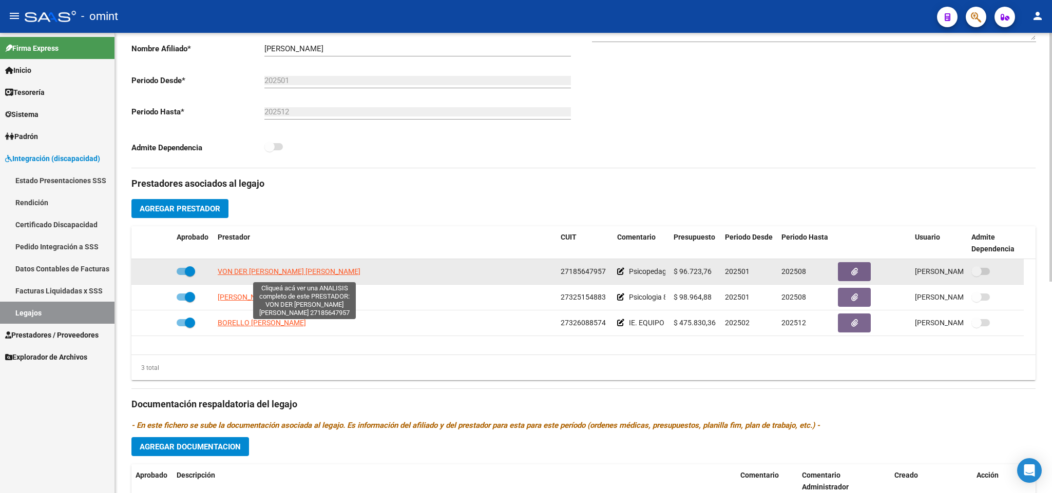
click at [331, 276] on span "VON DER BECKE KLÜCHTZNER ELOISA MARIA LAURA" at bounding box center [289, 271] width 143 height 8
type textarea "27185647957"
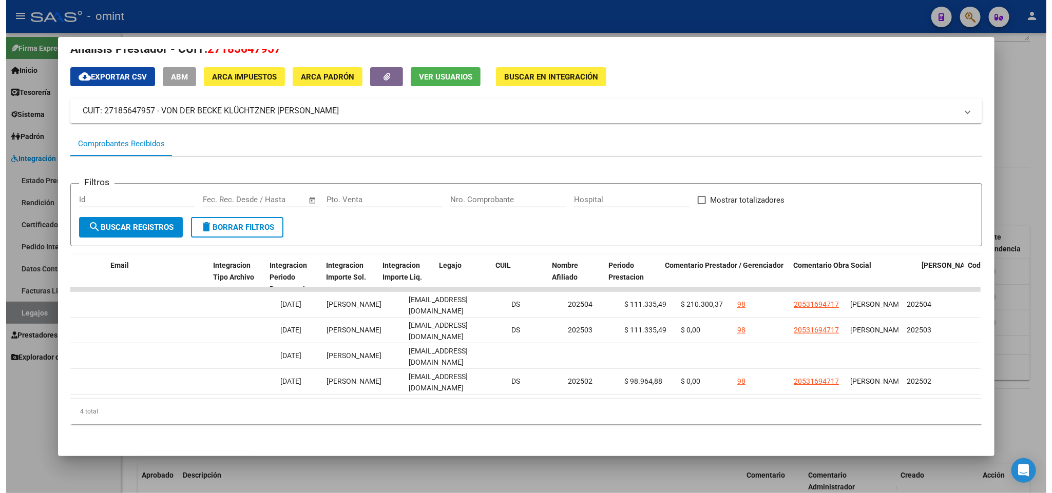
scroll to position [0, 1307]
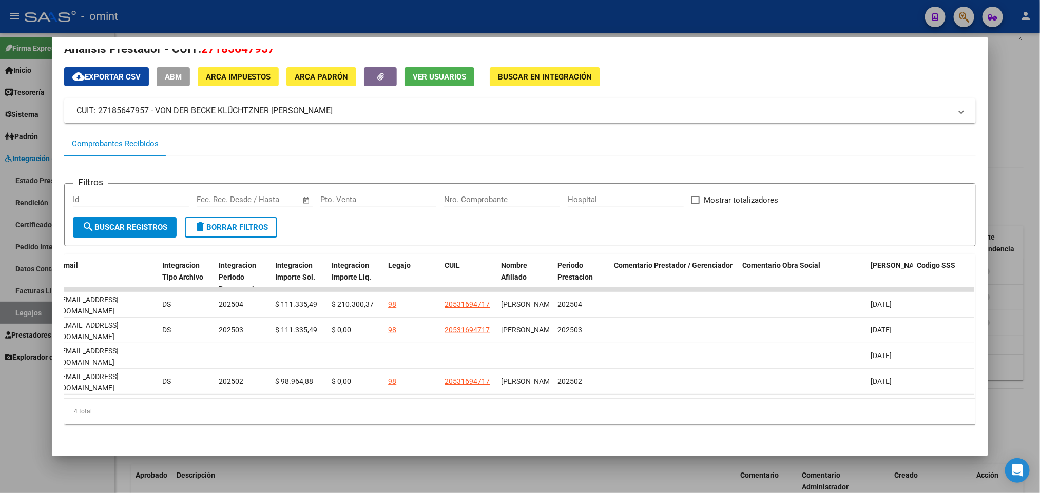
click at [728, 19] on div at bounding box center [520, 246] width 1040 height 493
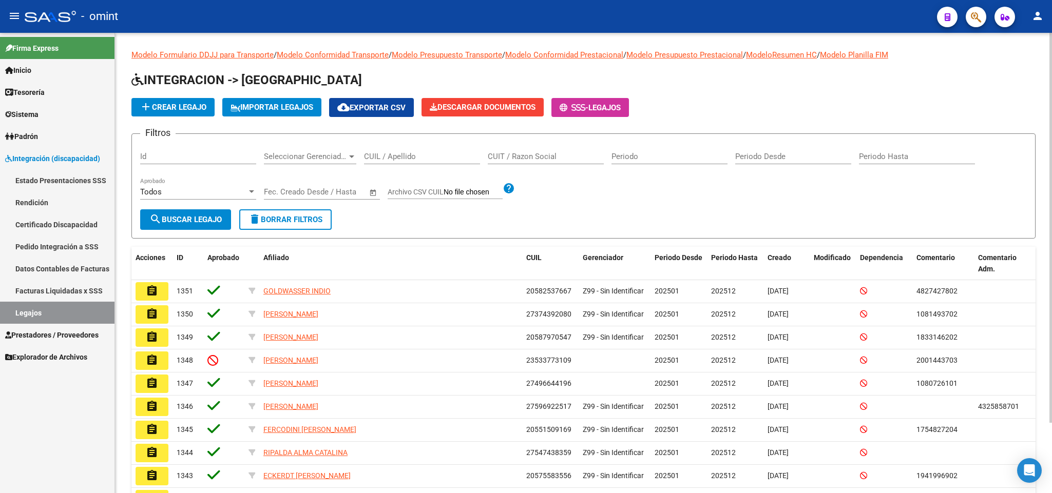
click at [412, 158] on input "CUIL / Apellido" at bounding box center [422, 156] width 116 height 9
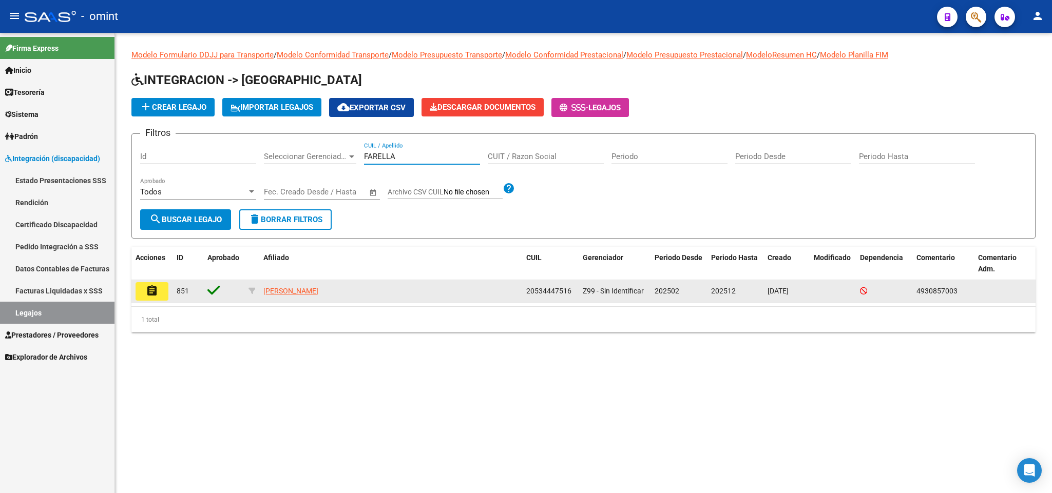
type input "FARELLA"
click at [159, 291] on button "assignment" at bounding box center [151, 291] width 33 height 18
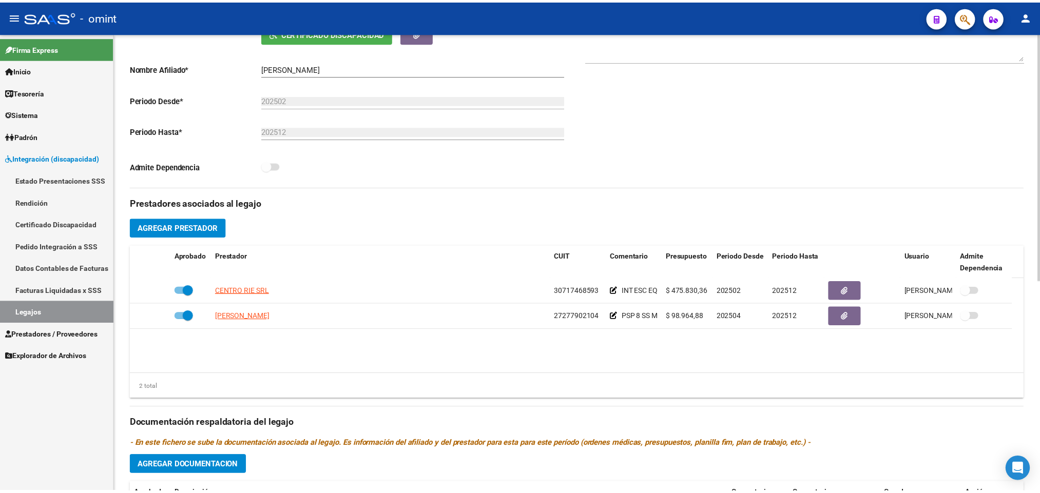
scroll to position [231, 0]
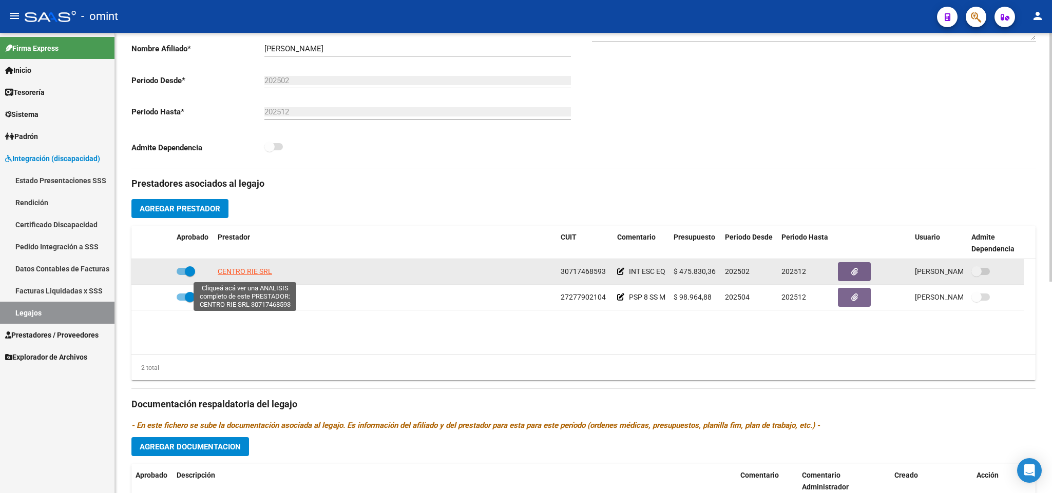
click at [261, 275] on span "CENTRO RIE SRL" at bounding box center [245, 271] width 54 height 8
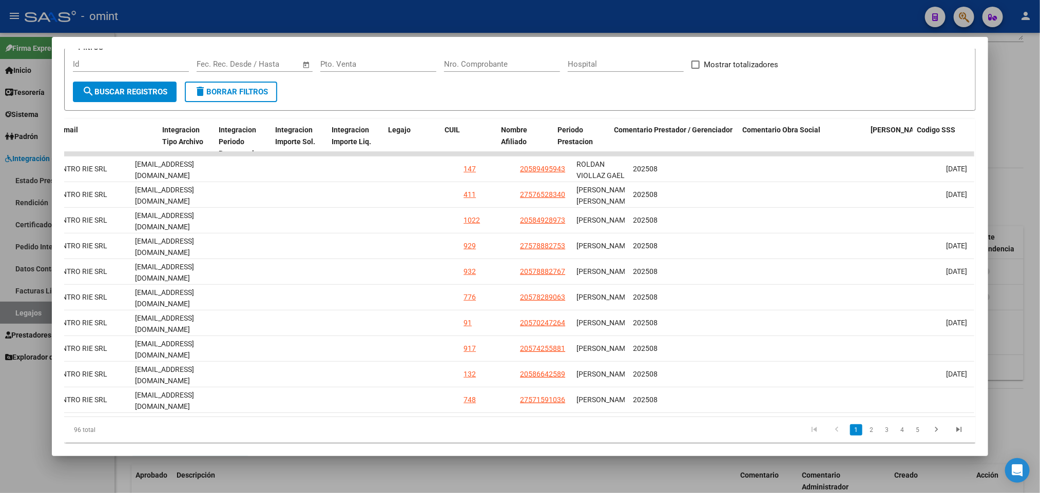
scroll to position [0, 1307]
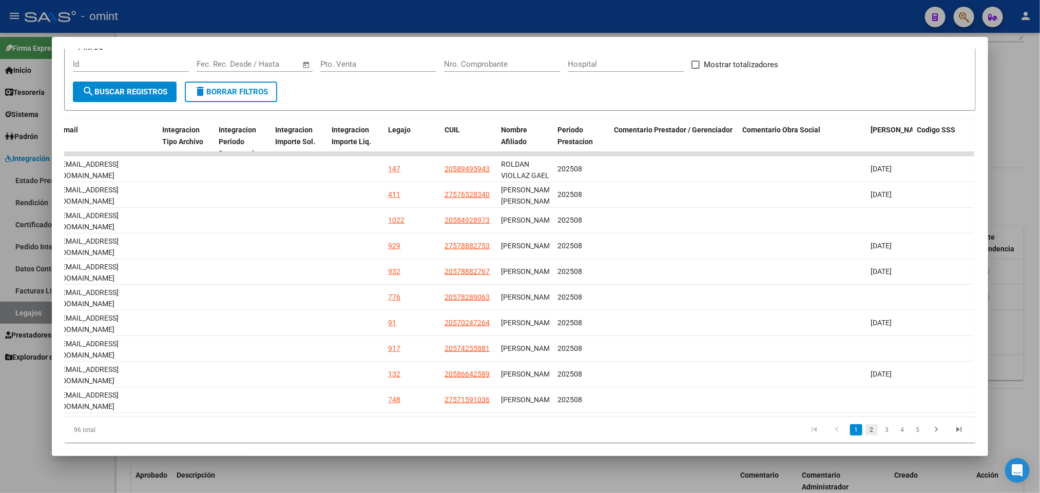
click at [865, 436] on link "2" at bounding box center [871, 429] width 12 height 11
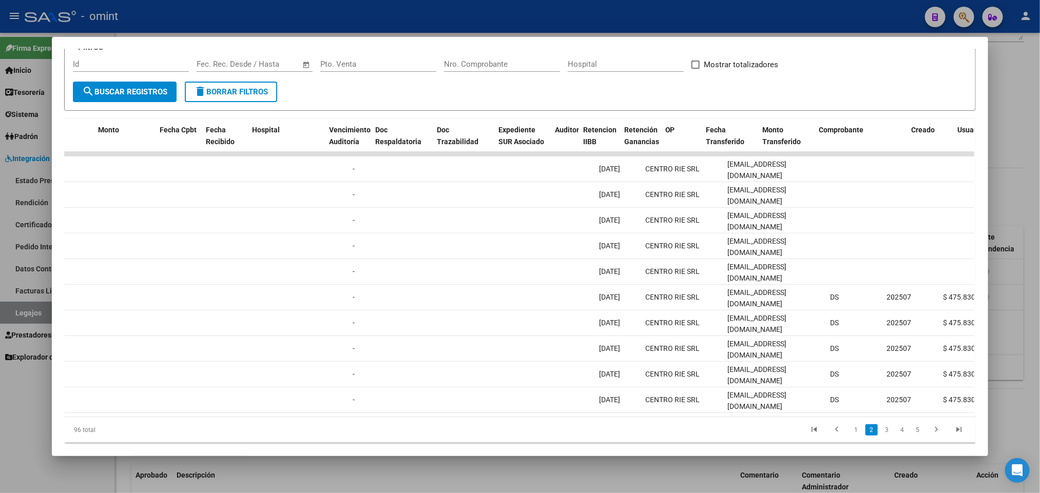
scroll to position [0, 0]
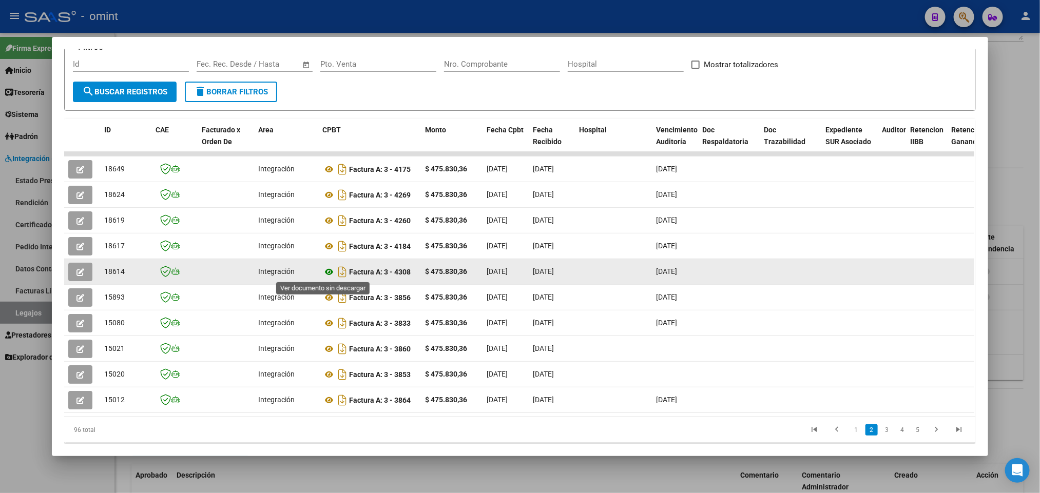
click at [322, 273] on icon at bounding box center [328, 272] width 13 height 12
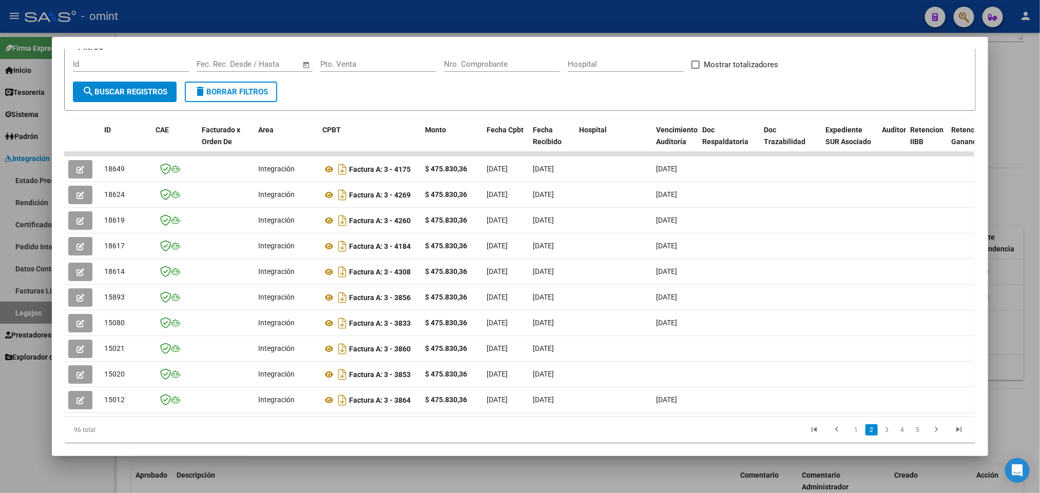
click at [555, 21] on div at bounding box center [520, 246] width 1040 height 493
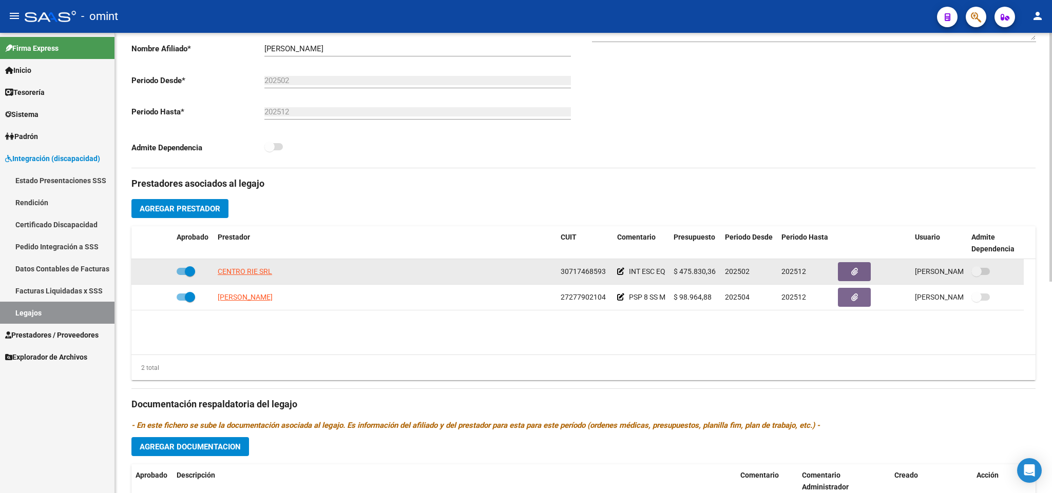
drag, startPoint x: 561, startPoint y: 271, endPoint x: 604, endPoint y: 273, distance: 43.1
click at [604, 273] on span "30717468593" at bounding box center [582, 271] width 45 height 8
copy span "30717468593"
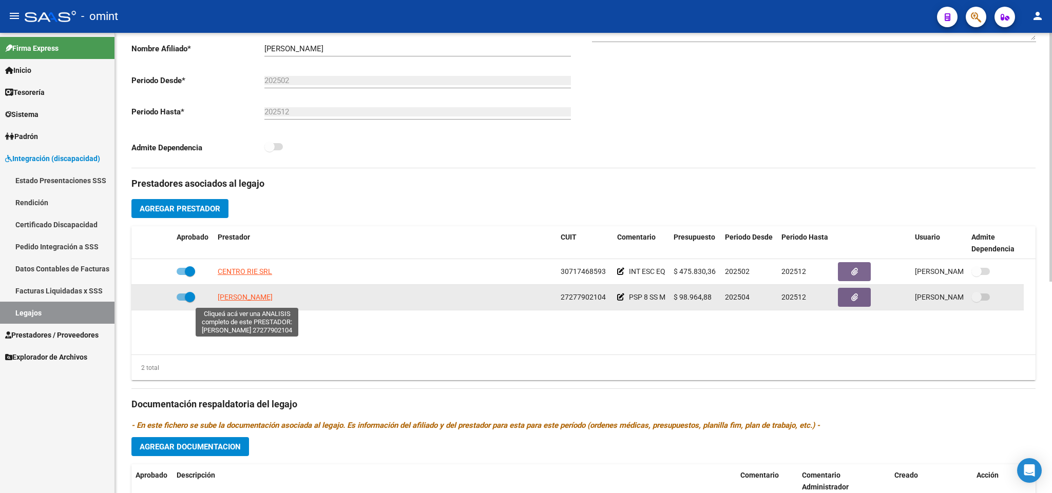
click at [260, 299] on span "CORREA DANIELA" at bounding box center [245, 297] width 55 height 8
type textarea "27277902104"
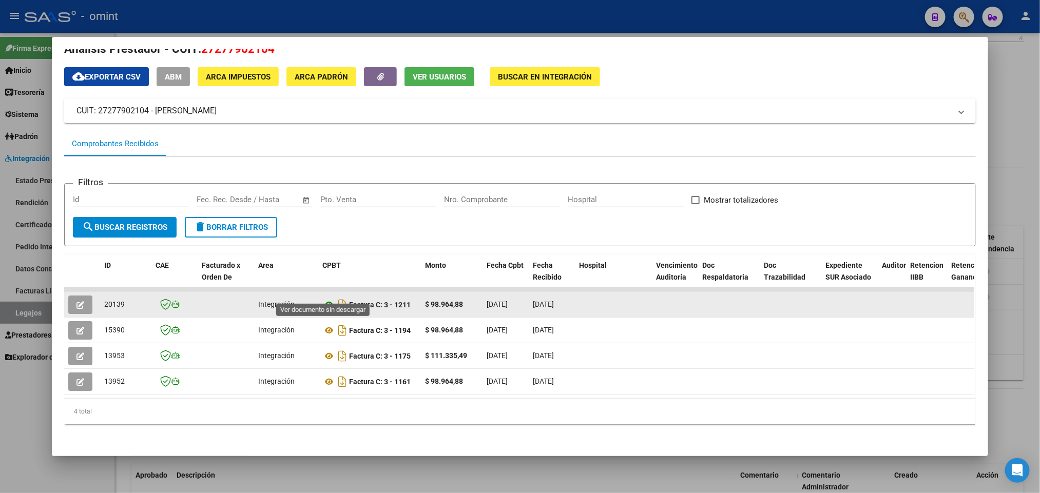
click at [322, 299] on icon at bounding box center [328, 305] width 13 height 12
click at [76, 301] on icon "button" at bounding box center [80, 305] width 8 height 8
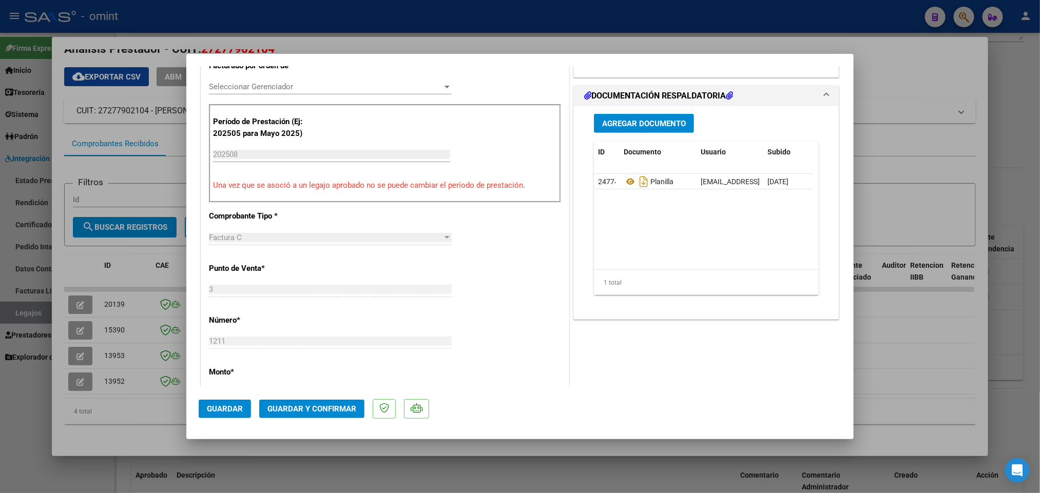
scroll to position [308, 0]
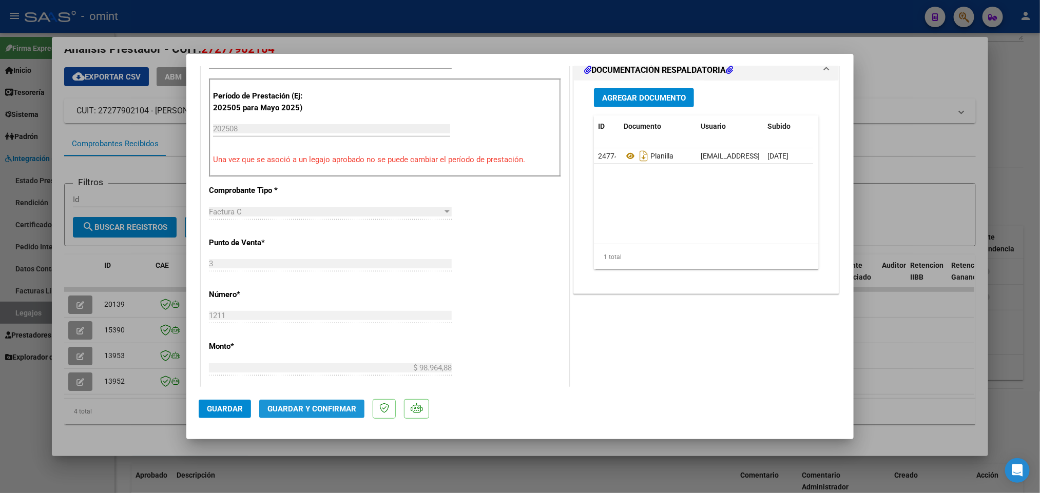
click at [314, 410] on span "Guardar y Confirmar" at bounding box center [311, 408] width 89 height 9
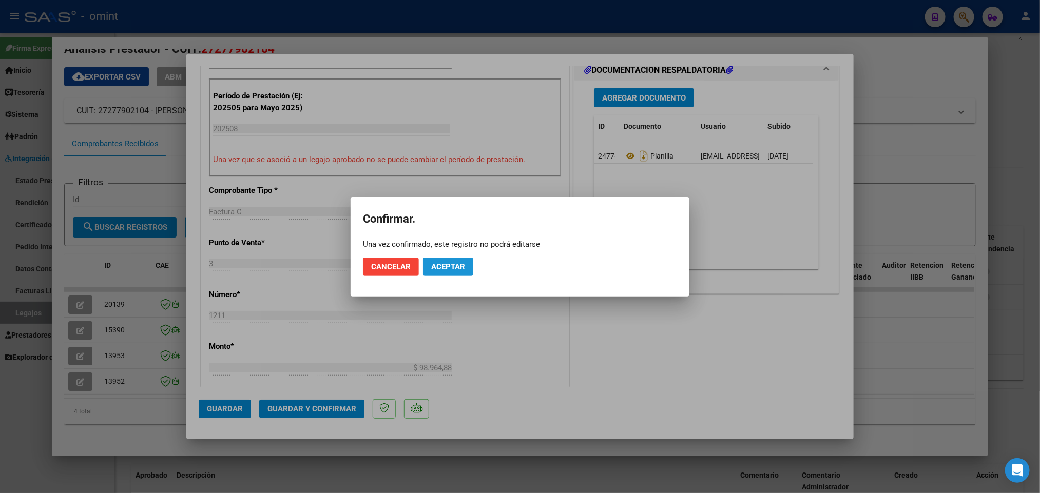
click at [446, 265] on span "Aceptar" at bounding box center [448, 266] width 34 height 9
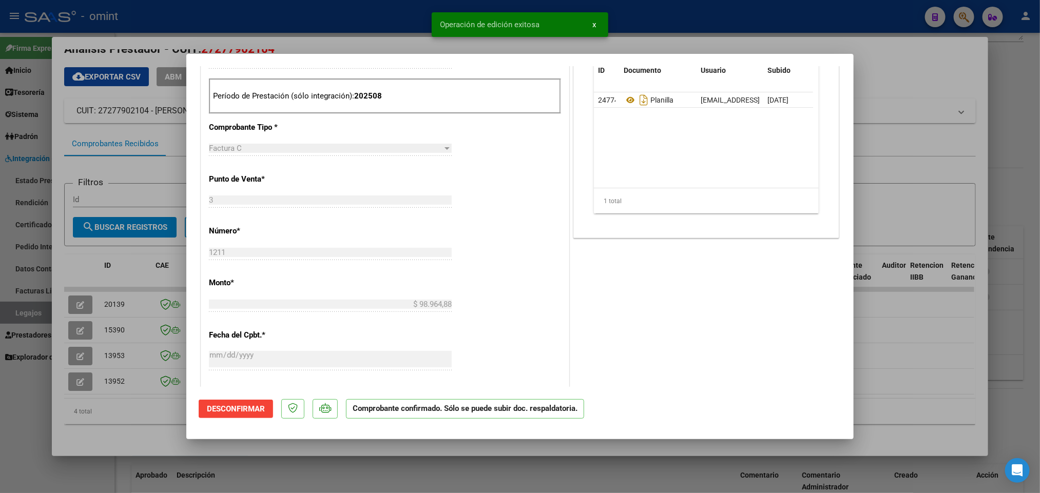
click at [768, 29] on div at bounding box center [520, 246] width 1040 height 493
type input "$ 0,00"
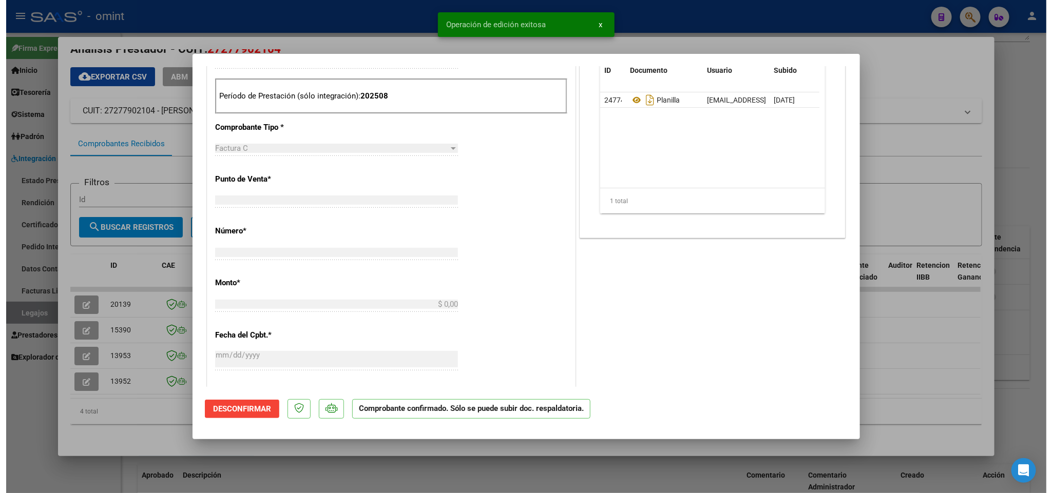
scroll to position [0, 0]
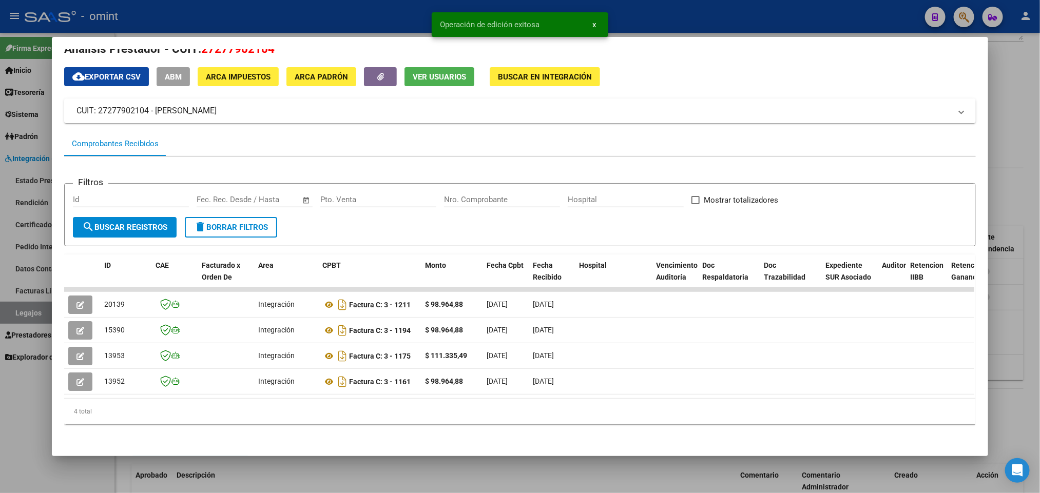
click at [730, 34] on div at bounding box center [520, 246] width 1040 height 493
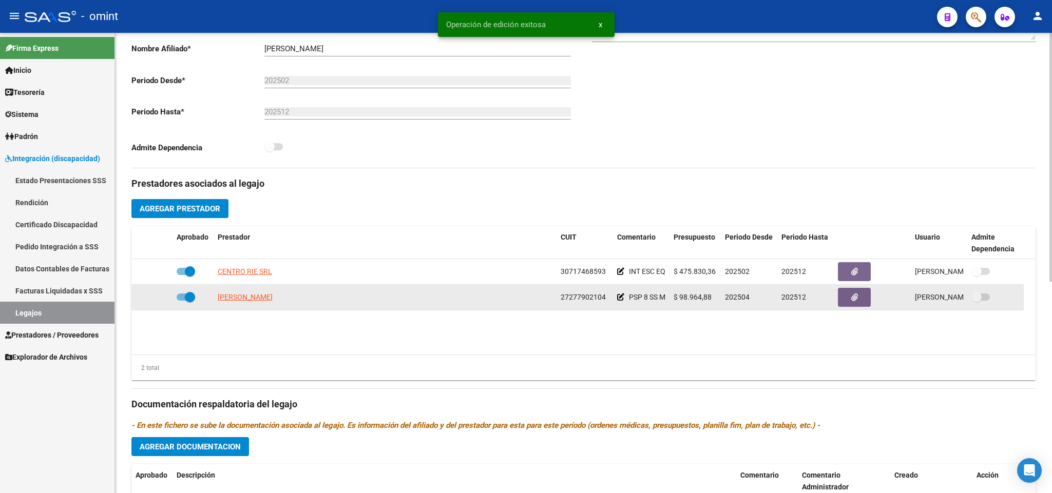
drag, startPoint x: 560, startPoint y: 299, endPoint x: 571, endPoint y: 302, distance: 11.1
click at [615, 300] on div "CORREA DANIELA 27277902104 PSP 8 SS M $ 98.964,88 202504 202512 Magalí Capel 16…" at bounding box center [577, 298] width 892 height 26
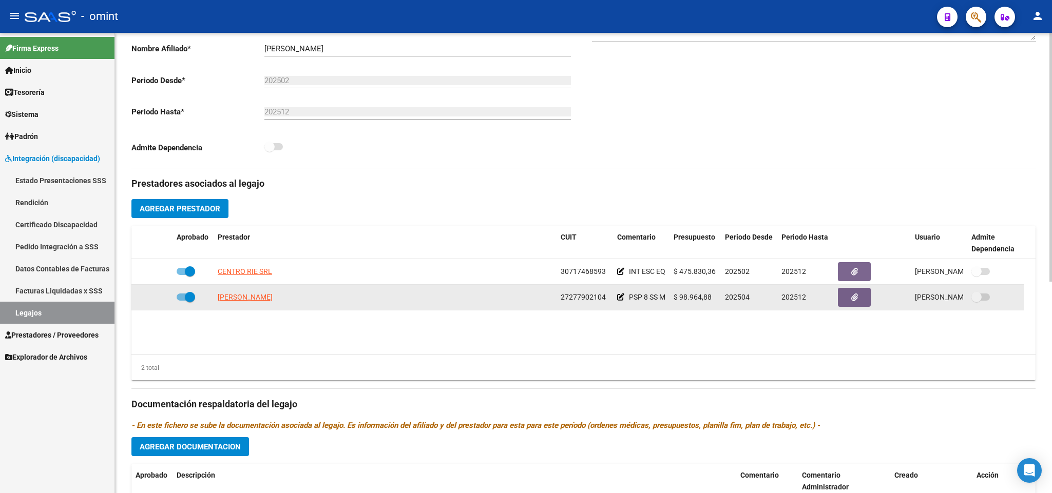
copy span "27277902104"
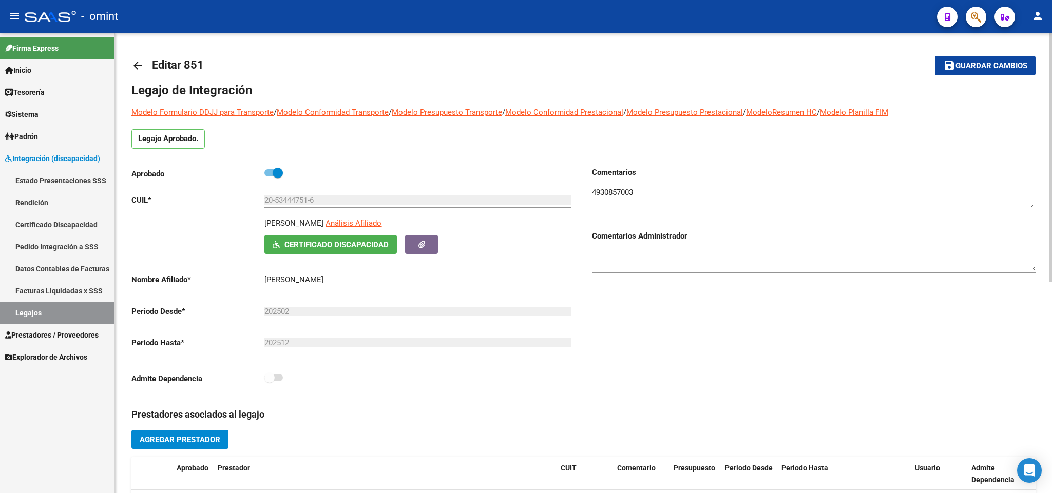
click at [137, 60] on mat-icon "arrow_back" at bounding box center [137, 66] width 12 height 12
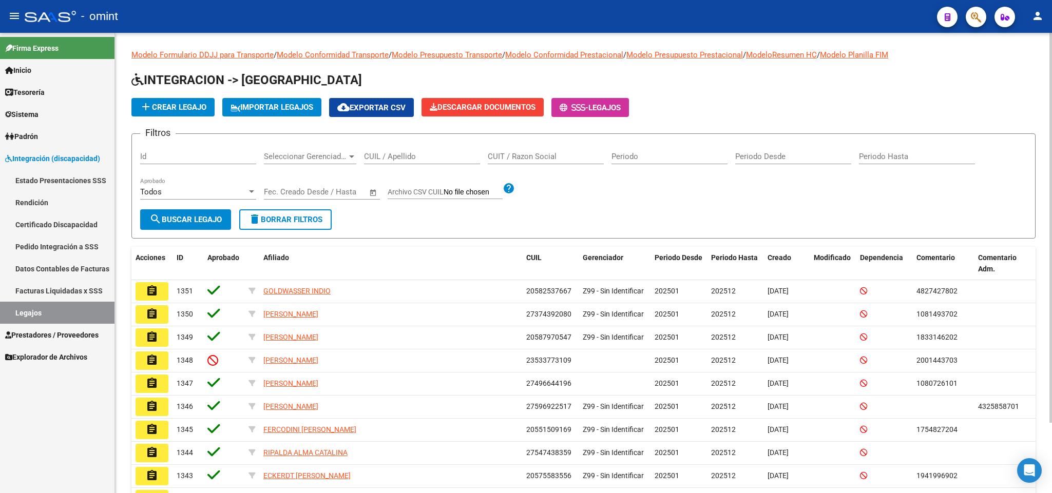
drag, startPoint x: 414, startPoint y: 154, endPoint x: 408, endPoint y: 145, distance: 11.3
click at [408, 145] on div "CUIL / Apellido" at bounding box center [422, 153] width 116 height 22
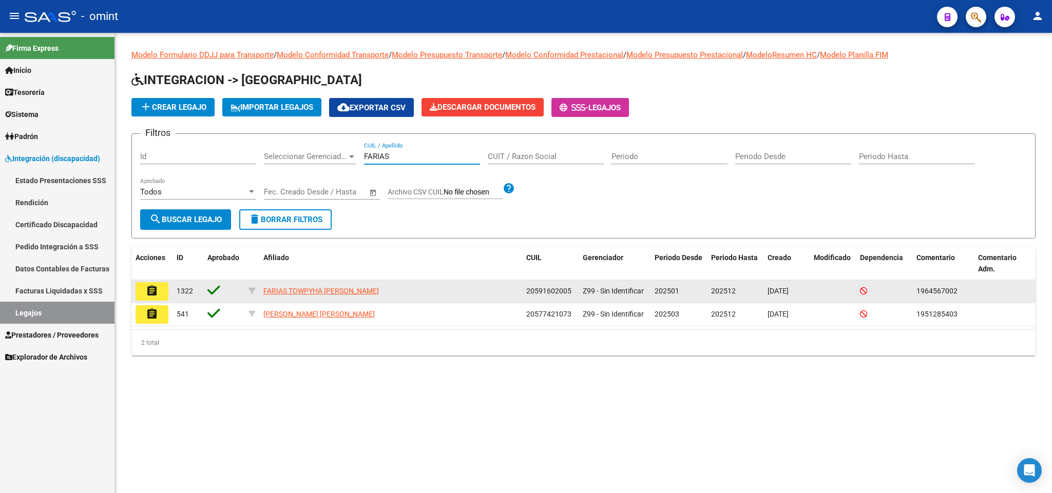
type input "FARIAS"
click at [158, 291] on button "assignment" at bounding box center [151, 291] width 33 height 18
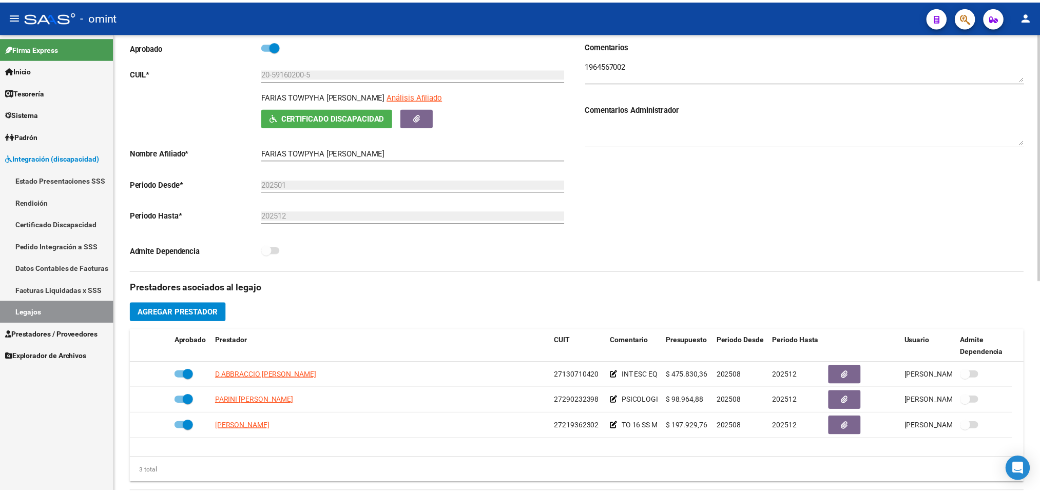
scroll to position [154, 0]
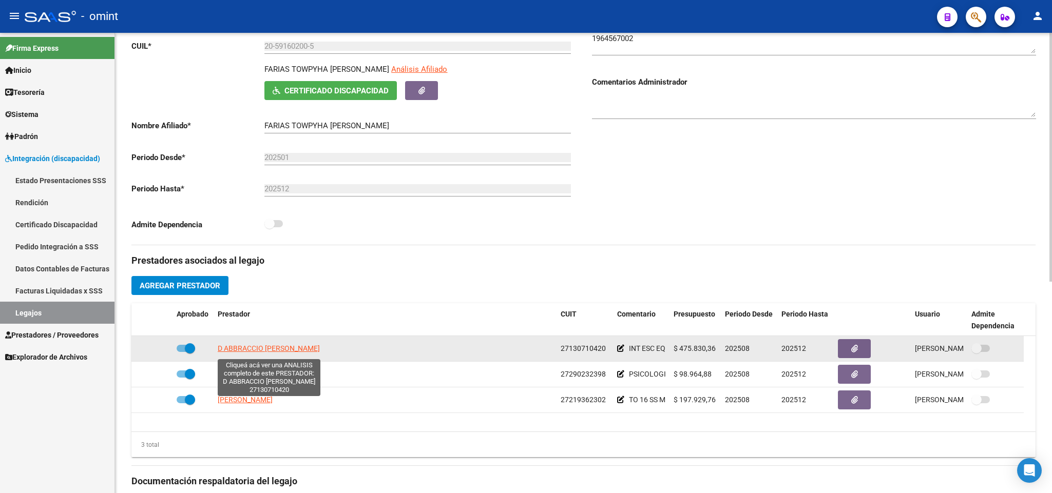
click at [295, 350] on span "D ABBRACCIO CECILIA BIBIANA" at bounding box center [269, 348] width 102 height 8
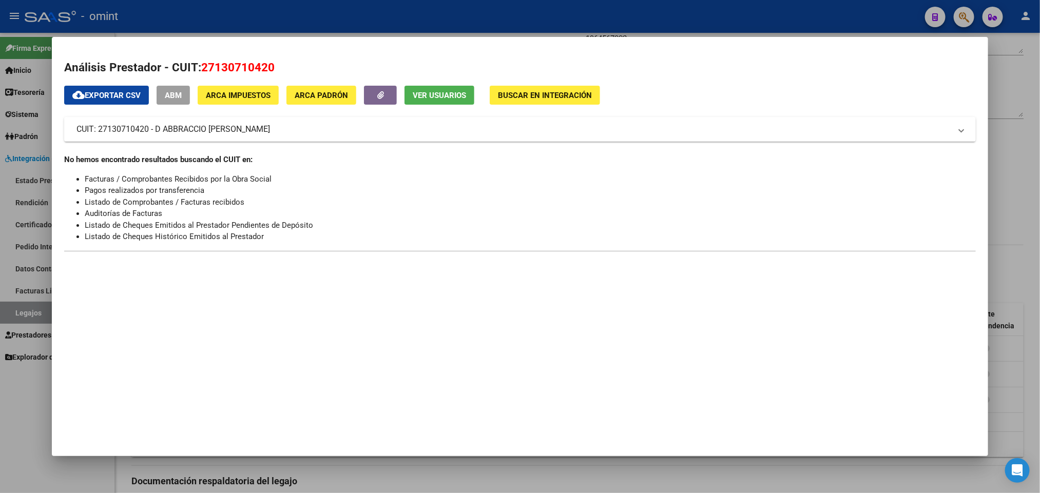
click at [617, 12] on div at bounding box center [520, 246] width 1040 height 493
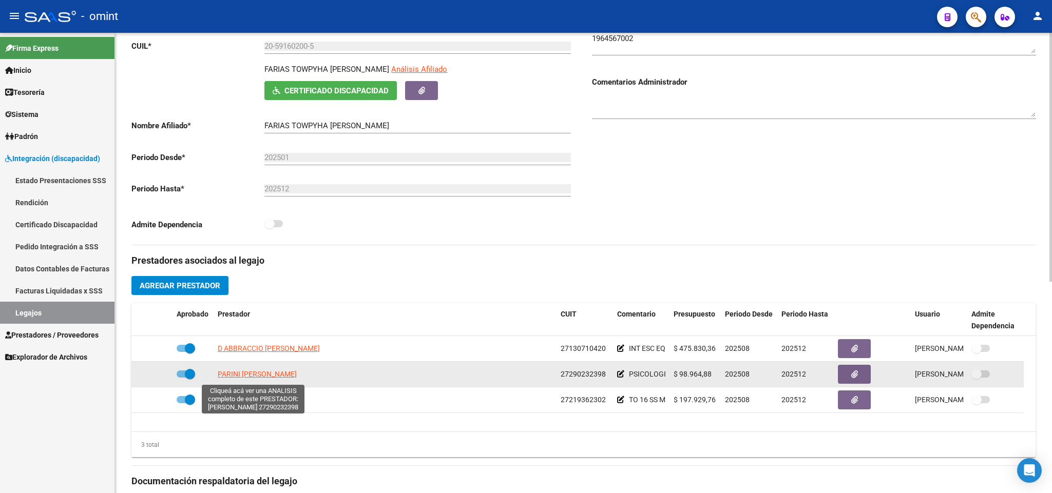
click at [275, 377] on span "PARINI MARIA EMILIA" at bounding box center [257, 374] width 79 height 8
type textarea "27290232398"
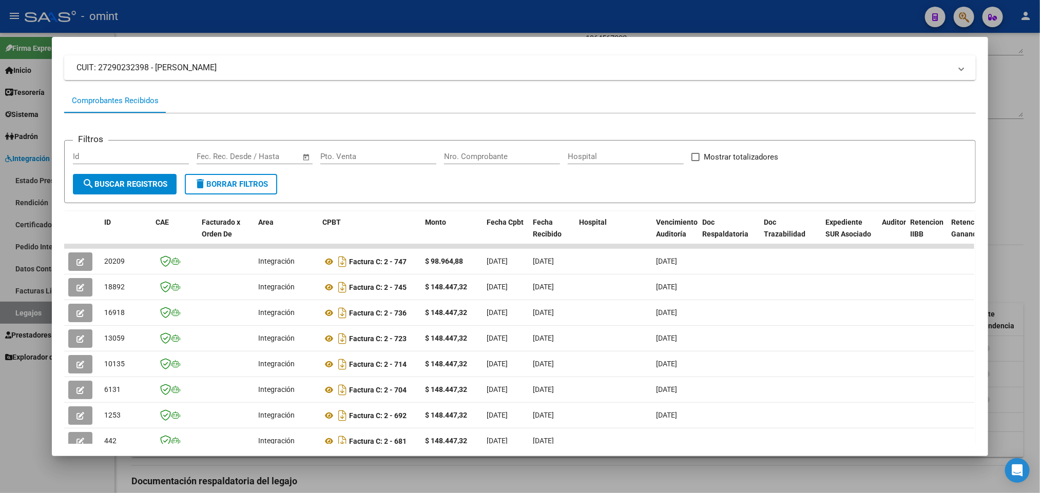
scroll to position [132, 0]
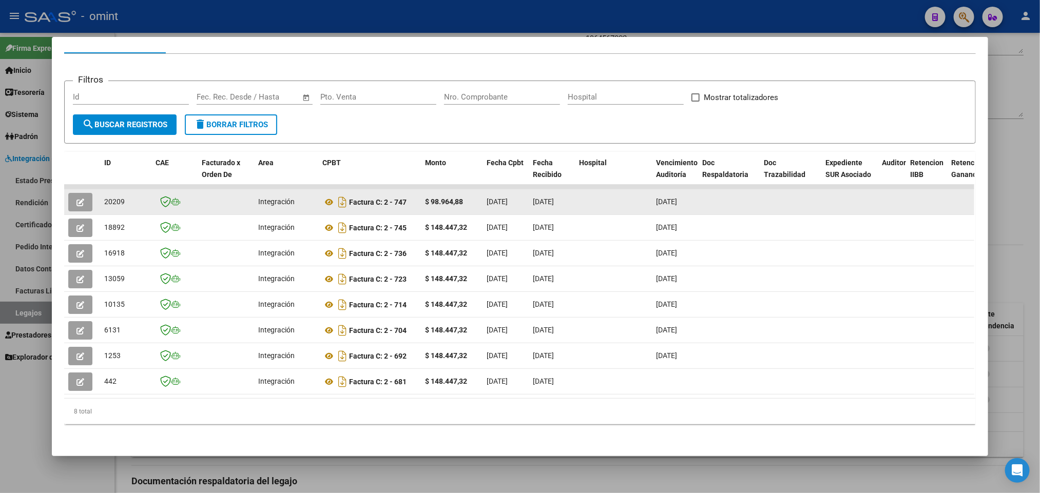
click at [79, 193] on button "button" at bounding box center [80, 202] width 24 height 18
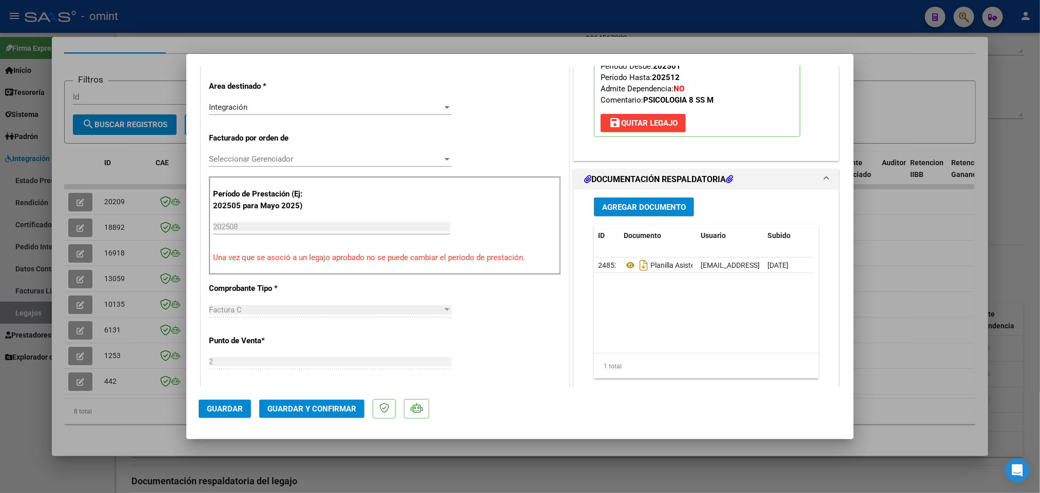
scroll to position [231, 0]
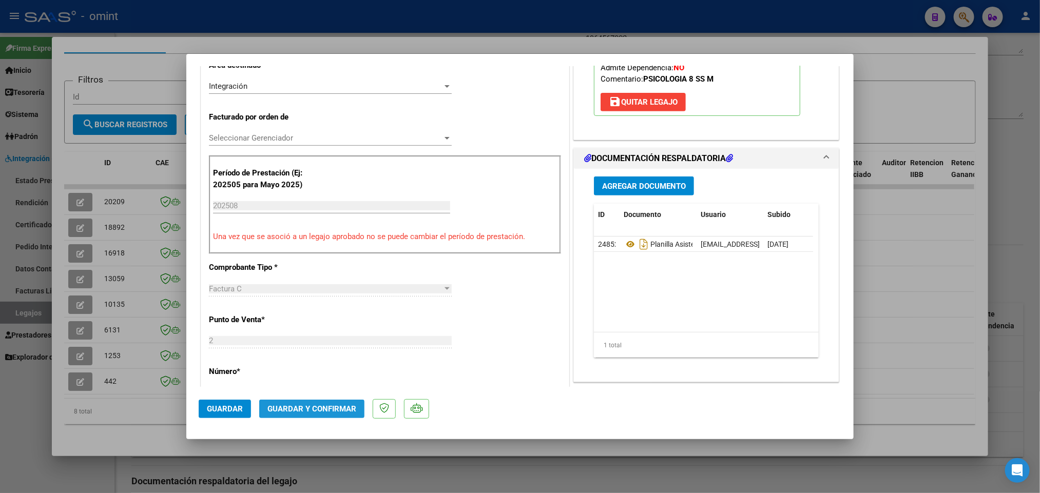
click at [320, 411] on span "Guardar y Confirmar" at bounding box center [311, 408] width 89 height 9
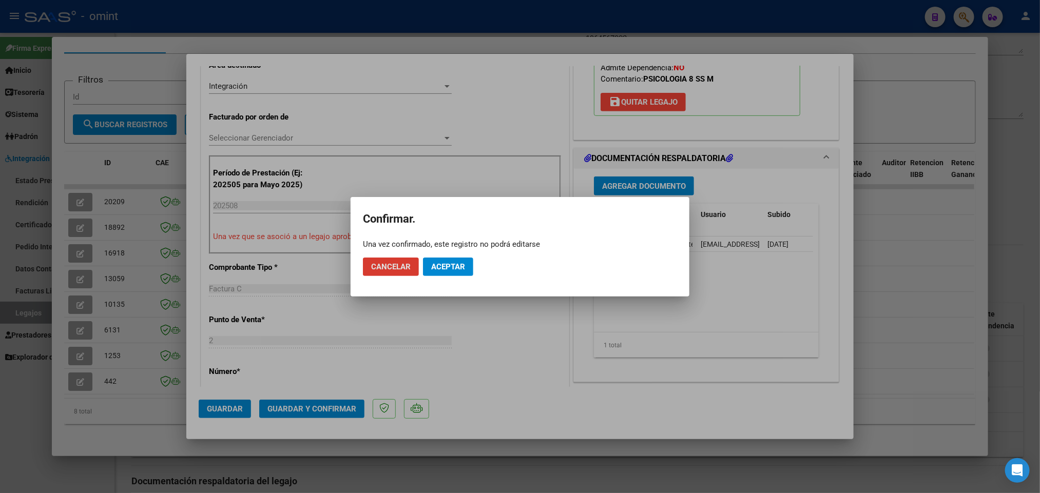
click at [444, 266] on span "Aceptar" at bounding box center [448, 266] width 34 height 9
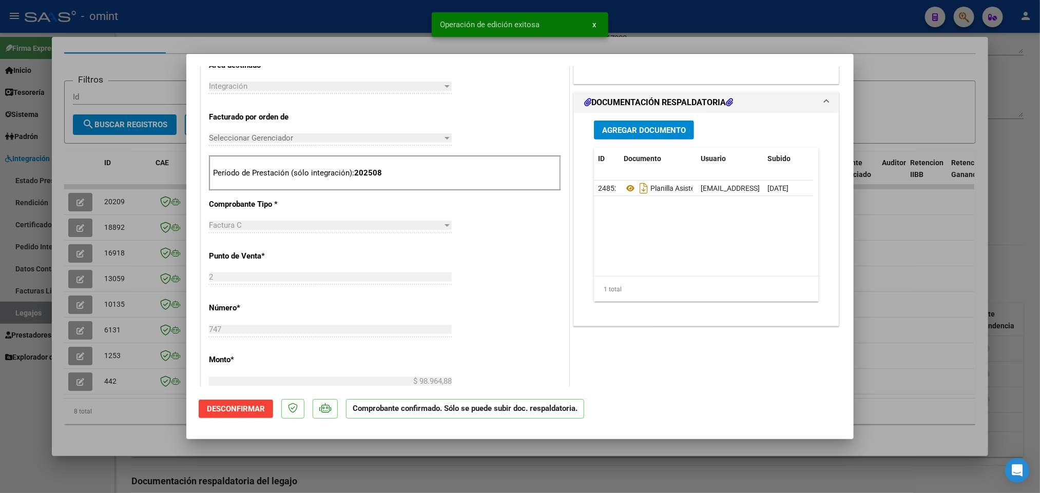
click at [698, 26] on div at bounding box center [520, 246] width 1040 height 493
type input "$ 0,00"
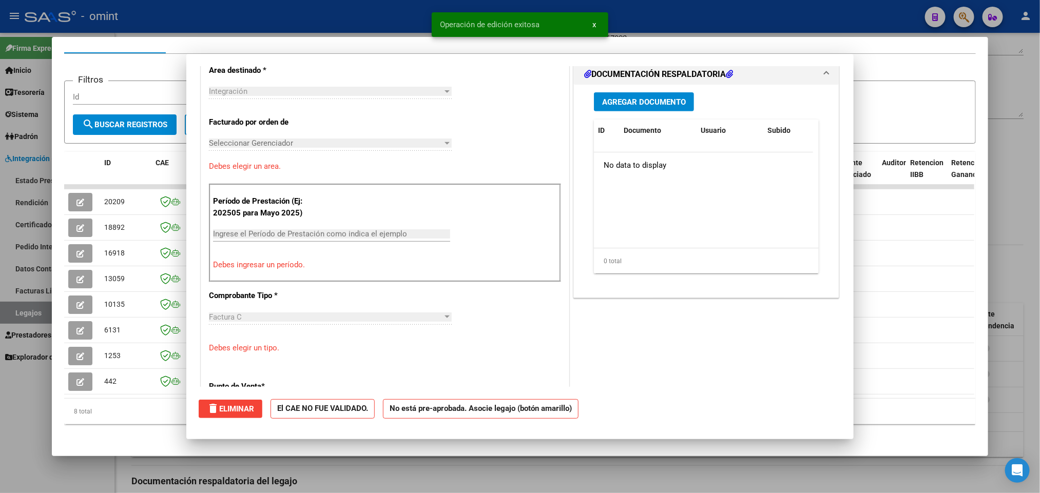
scroll to position [0, 0]
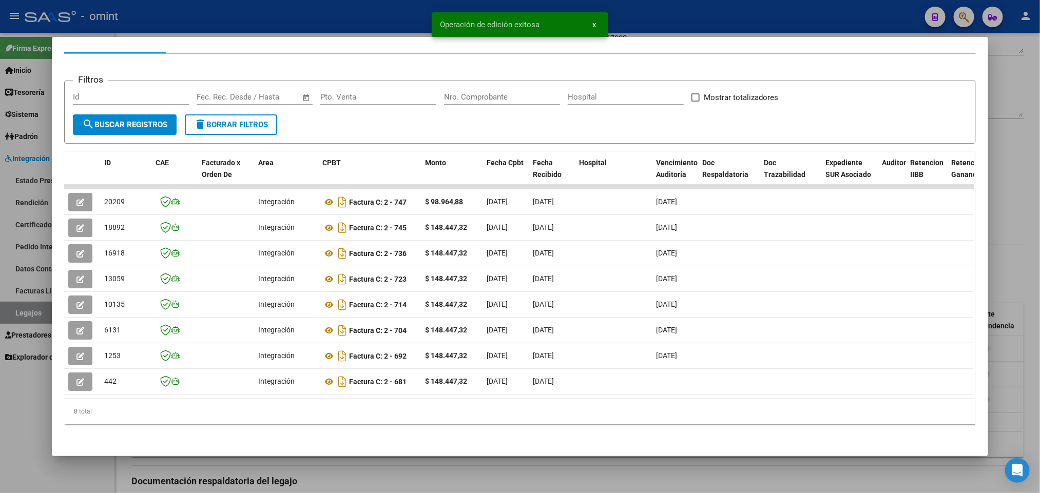
click at [698, 26] on div at bounding box center [520, 246] width 1040 height 493
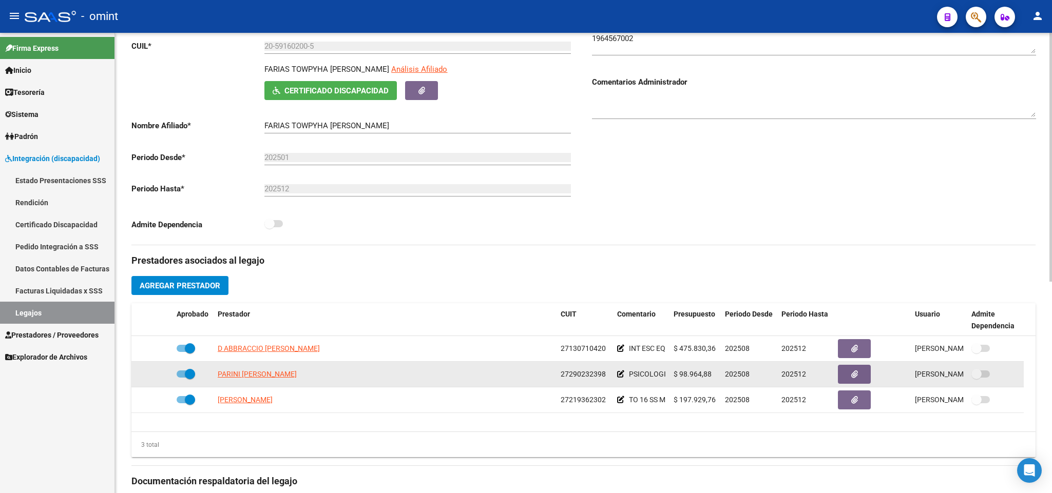
drag, startPoint x: 561, startPoint y: 378, endPoint x: 607, endPoint y: 377, distance: 45.7
click at [607, 377] on div "27290232398" at bounding box center [584, 374] width 48 height 12
copy span "27290232398"
click at [242, 373] on span "PARINI MARIA EMILIA" at bounding box center [257, 374] width 79 height 8
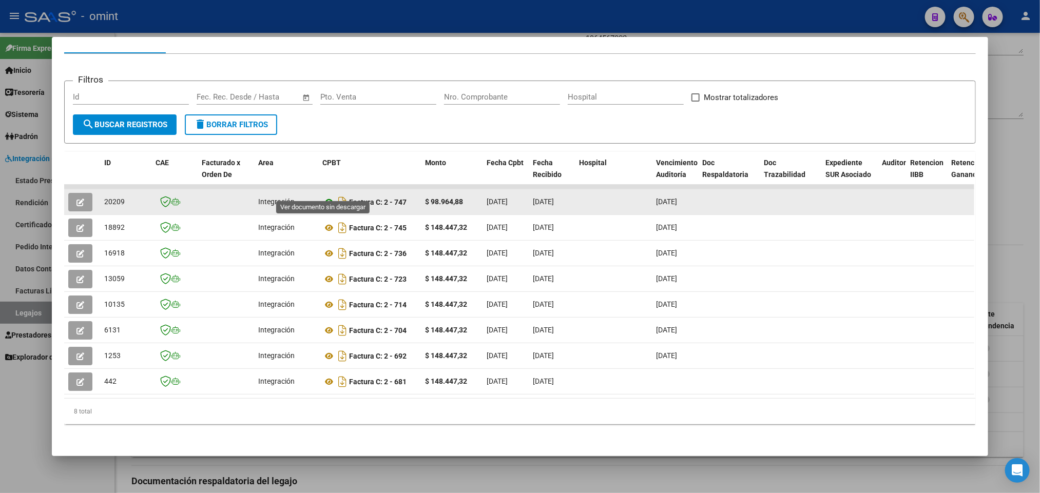
click at [325, 196] on icon at bounding box center [328, 202] width 13 height 12
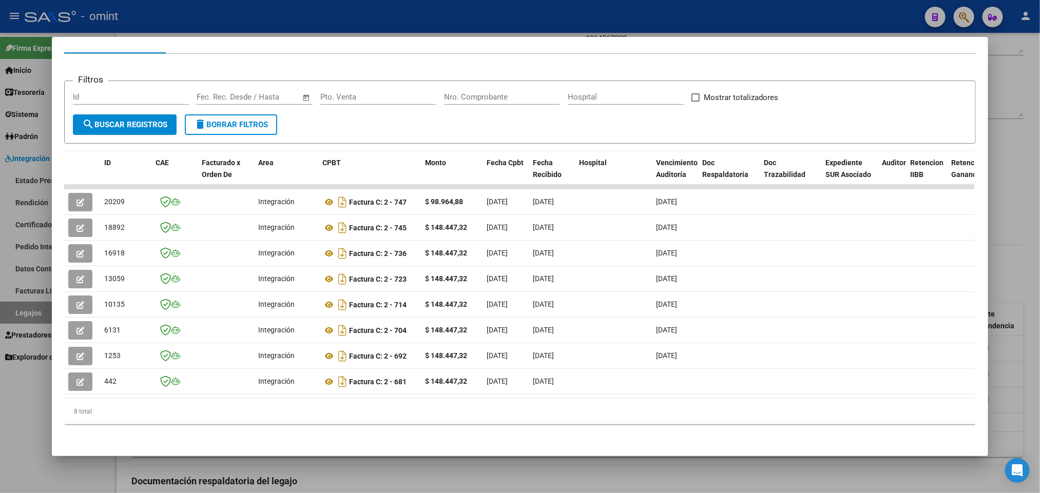
click at [647, 15] on div at bounding box center [520, 246] width 1040 height 493
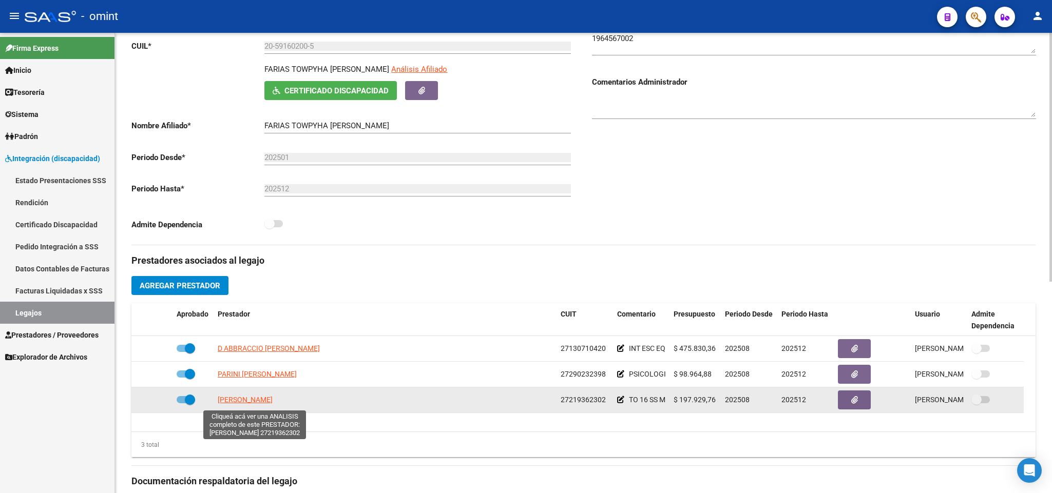
click at [273, 402] on span "PACCE VILMA MARISA" at bounding box center [245, 400] width 55 height 8
type textarea "27219362302"
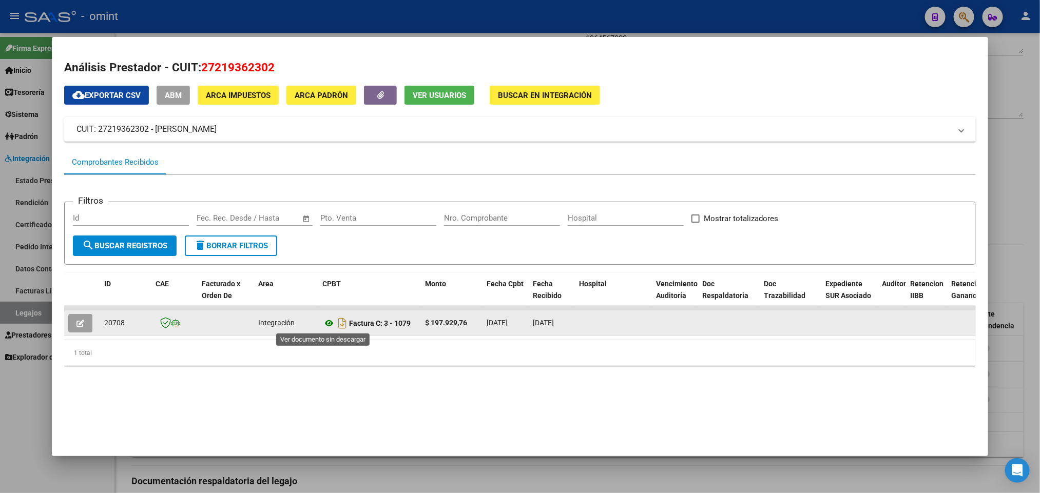
click at [323, 322] on icon at bounding box center [328, 323] width 13 height 12
click at [76, 322] on icon "button" at bounding box center [80, 324] width 8 height 8
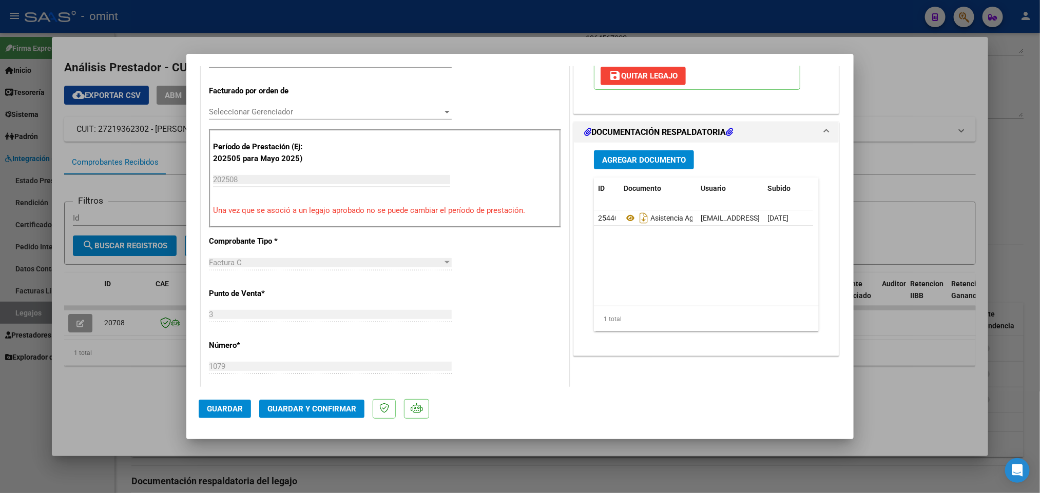
scroll to position [231, 0]
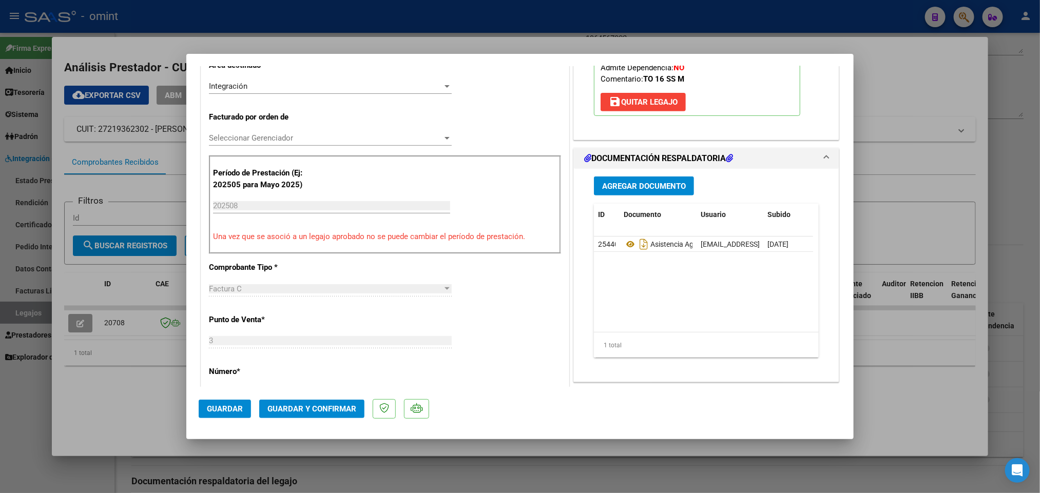
click at [323, 405] on span "Guardar y Confirmar" at bounding box center [311, 408] width 89 height 9
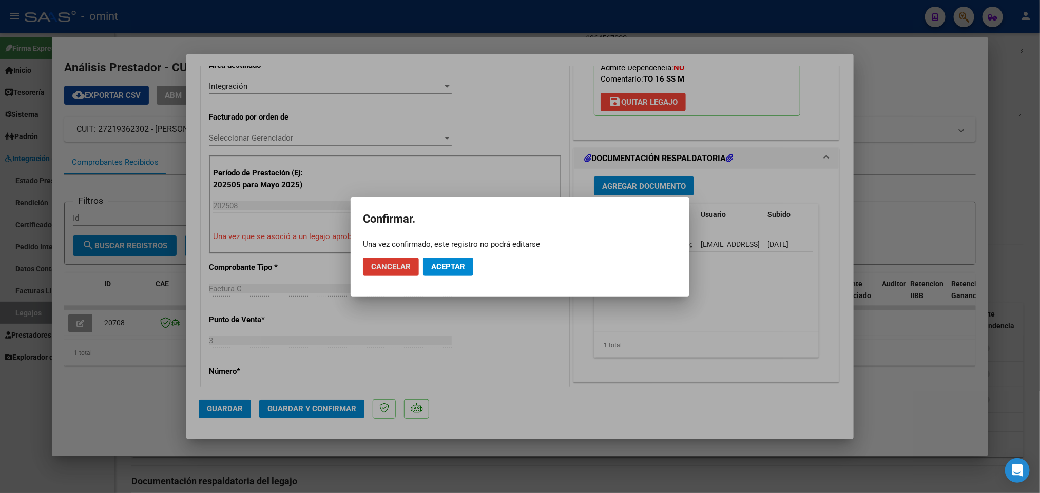
click at [445, 263] on span "Aceptar" at bounding box center [448, 266] width 34 height 9
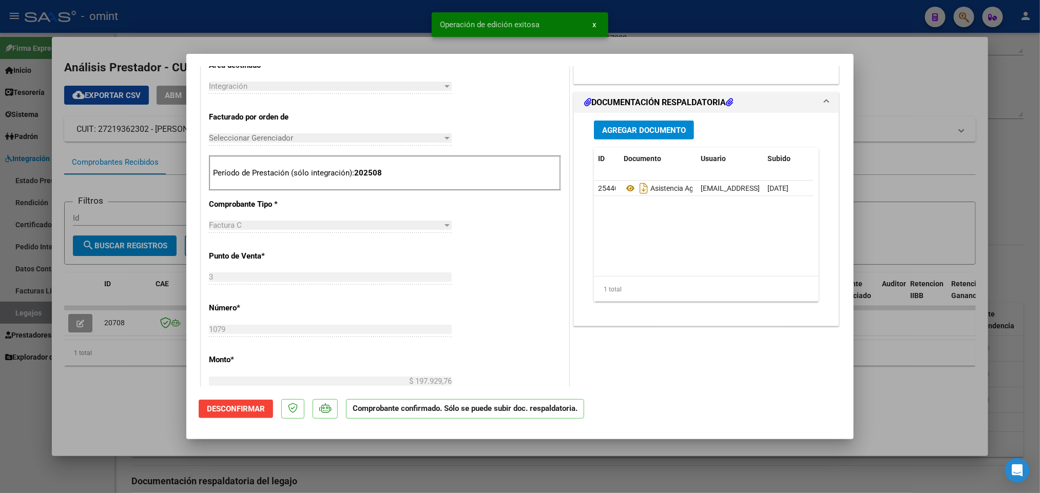
click at [639, 22] on div at bounding box center [520, 246] width 1040 height 493
type input "$ 0,00"
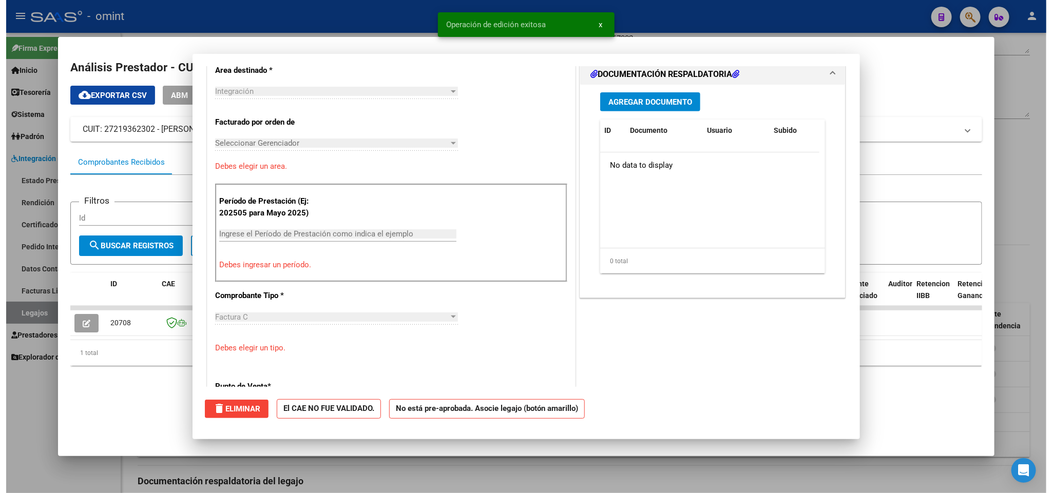
scroll to position [0, 0]
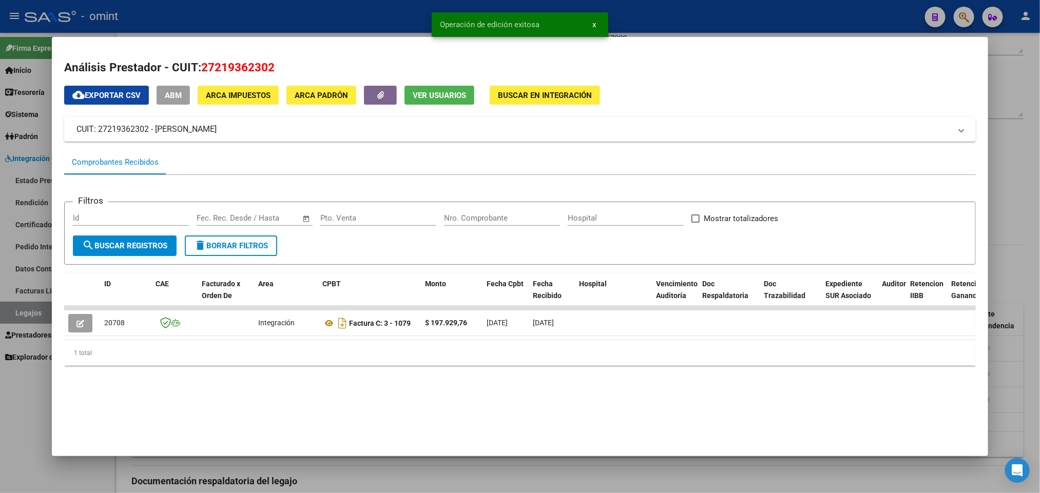
click at [639, 19] on div at bounding box center [520, 246] width 1040 height 493
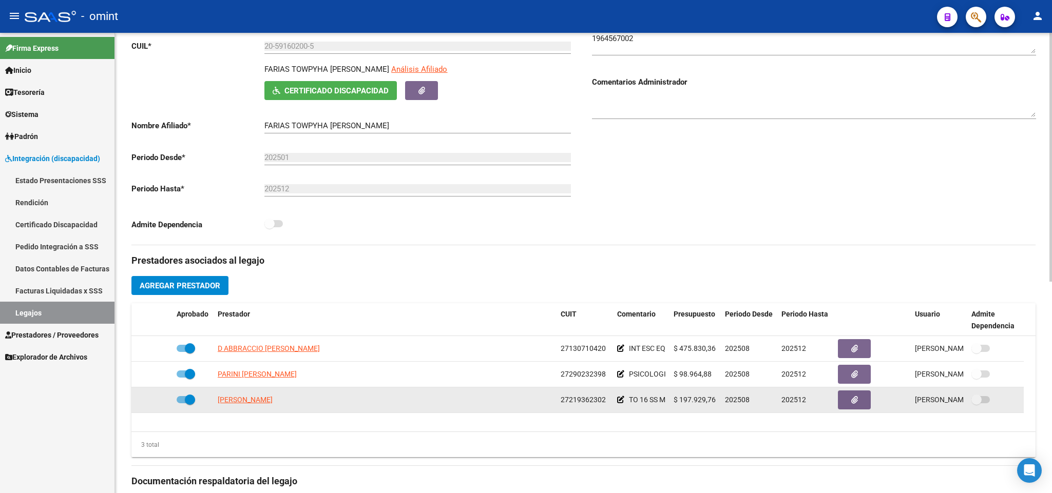
drag, startPoint x: 561, startPoint y: 402, endPoint x: 605, endPoint y: 399, distance: 44.2
click at [605, 399] on div "27219362302" at bounding box center [584, 400] width 48 height 12
copy span "27219362302"
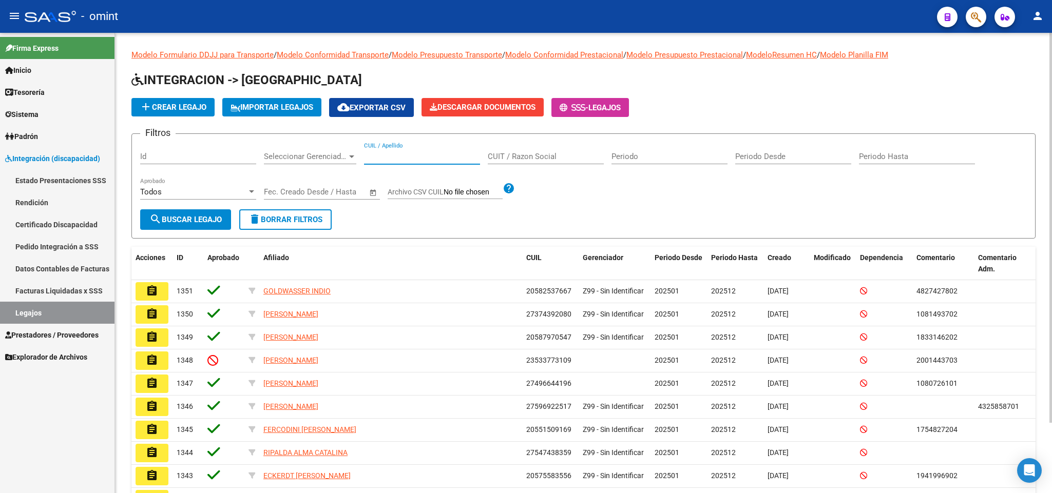
click at [424, 155] on input "CUIL / Apellido" at bounding box center [422, 156] width 116 height 9
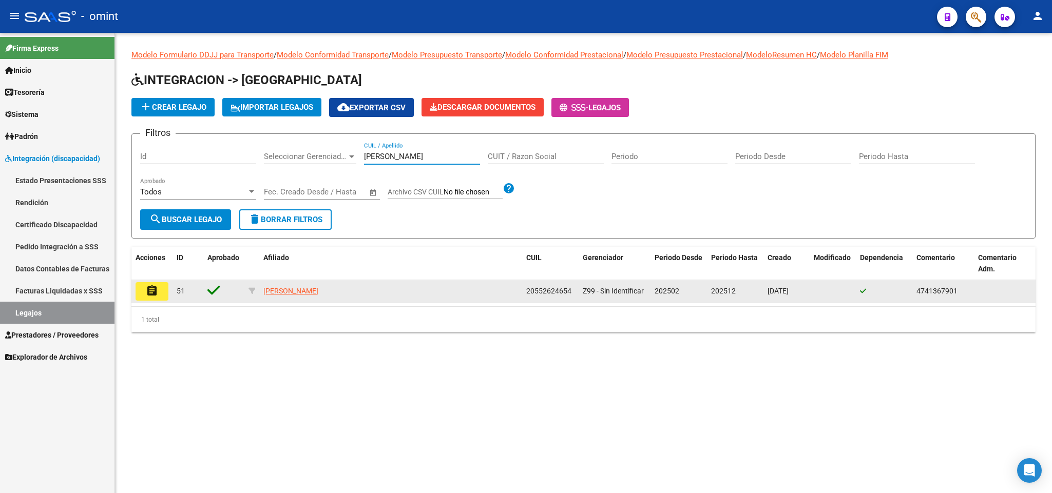
type input "fernandez adri"
click at [144, 293] on button "assignment" at bounding box center [151, 291] width 33 height 18
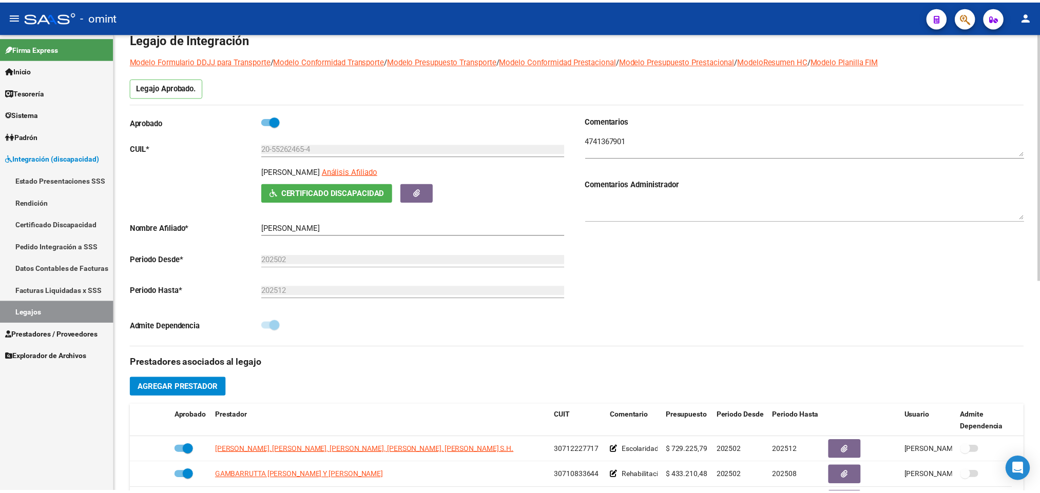
scroll to position [154, 0]
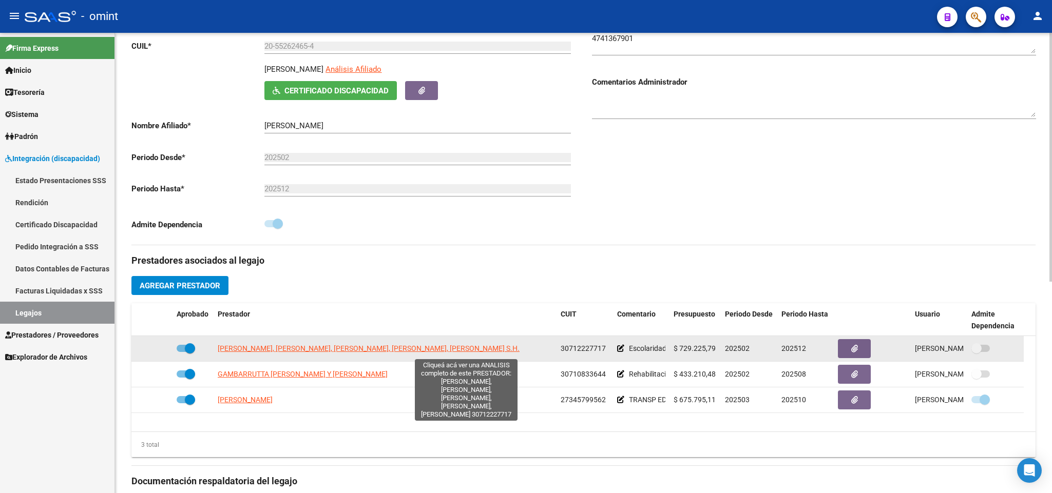
click at [404, 346] on span "SAN MARTIN JUAN CRUZ -BALLESTER, JUAN FACUNDO -FERNANDEZ, MAXIMILIANO ADRIAN -G…" at bounding box center [369, 348] width 302 height 8
type textarea "30712227717"
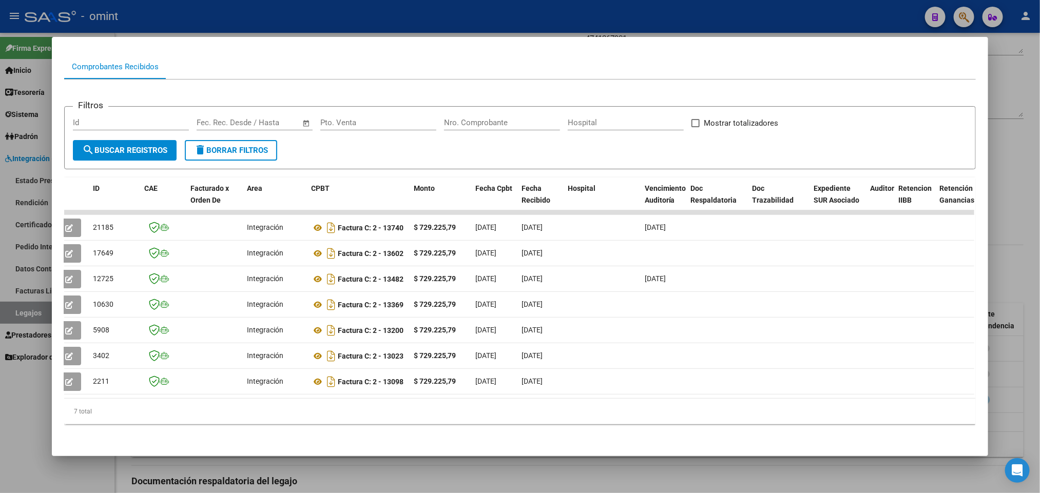
scroll to position [0, 0]
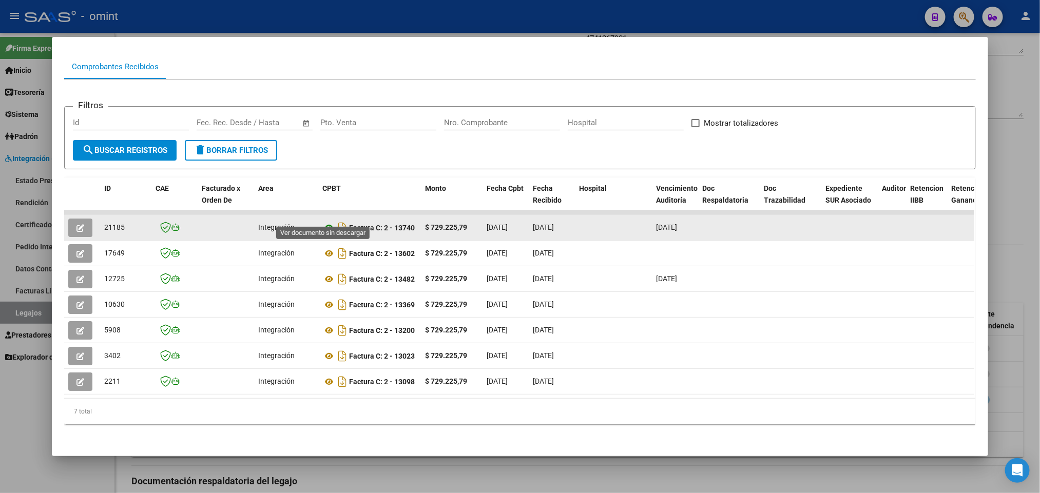
click at [322, 222] on icon at bounding box center [328, 228] width 13 height 12
click at [76, 224] on icon "button" at bounding box center [80, 228] width 8 height 8
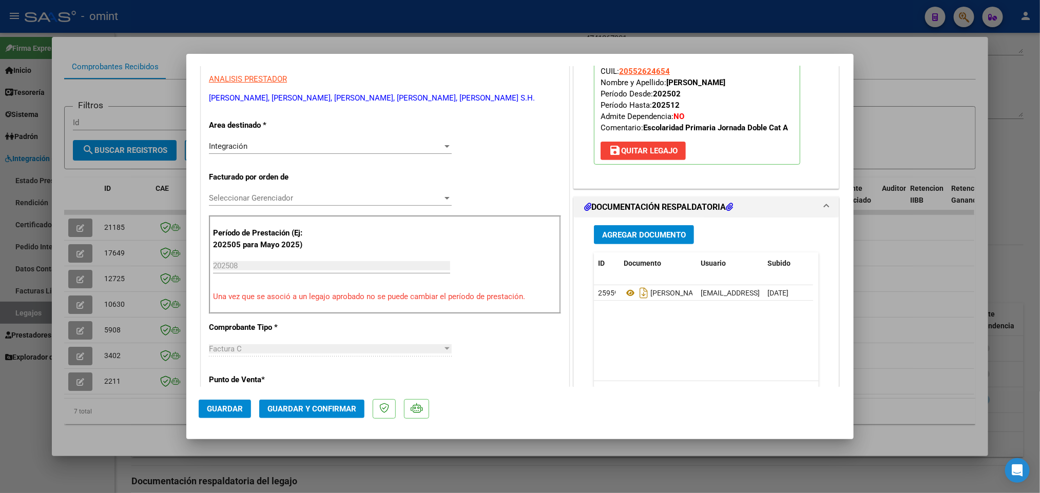
scroll to position [231, 0]
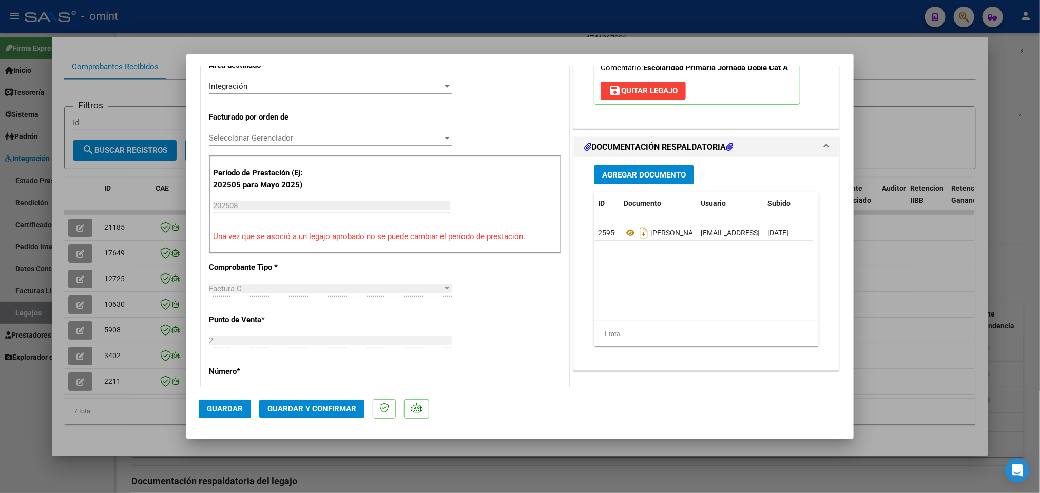
click at [328, 408] on span "Guardar y Confirmar" at bounding box center [311, 408] width 89 height 9
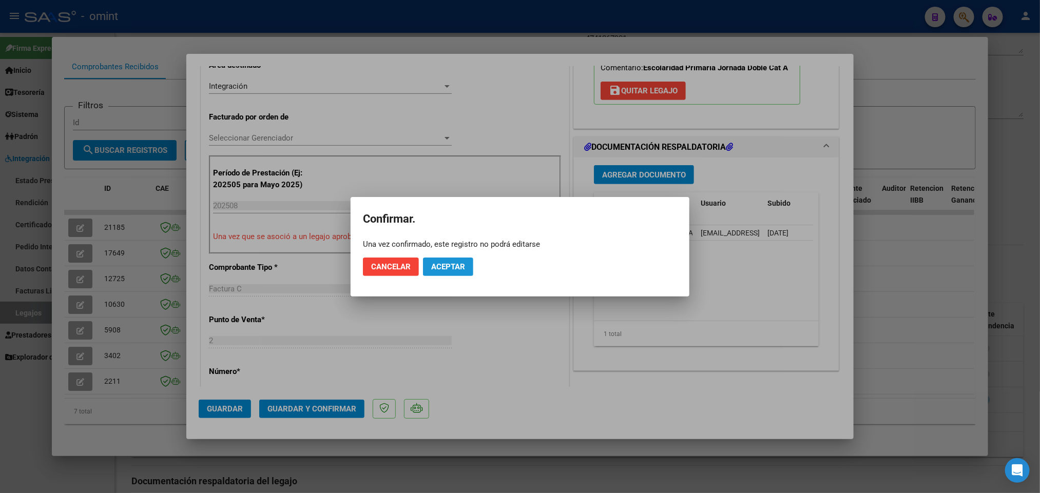
click at [453, 265] on span "Aceptar" at bounding box center [448, 266] width 34 height 9
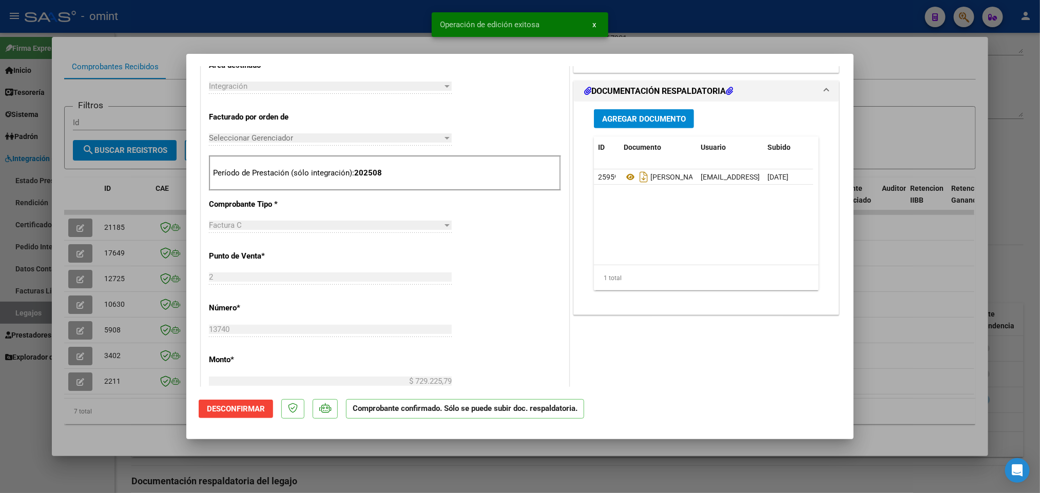
click at [712, 33] on div at bounding box center [520, 246] width 1040 height 493
type input "$ 0,00"
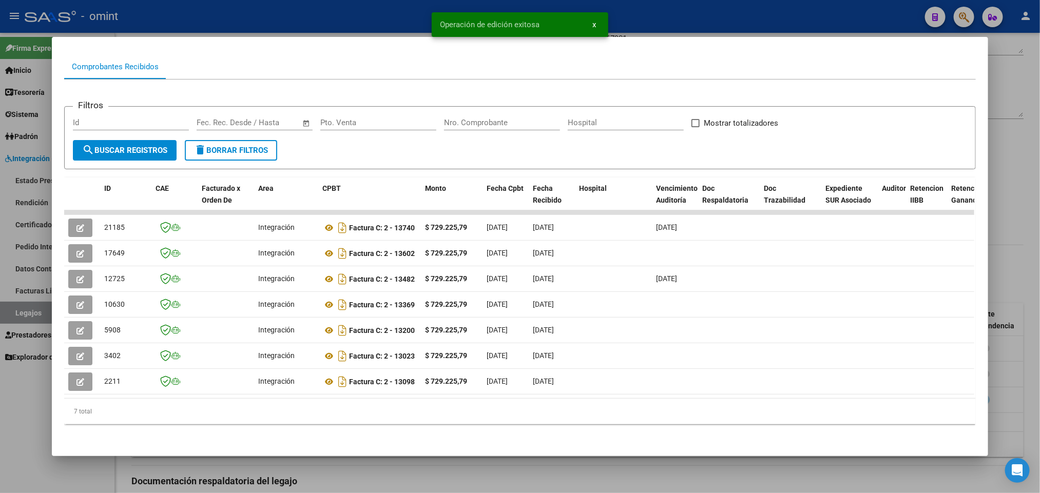
click at [690, 25] on div at bounding box center [520, 246] width 1040 height 493
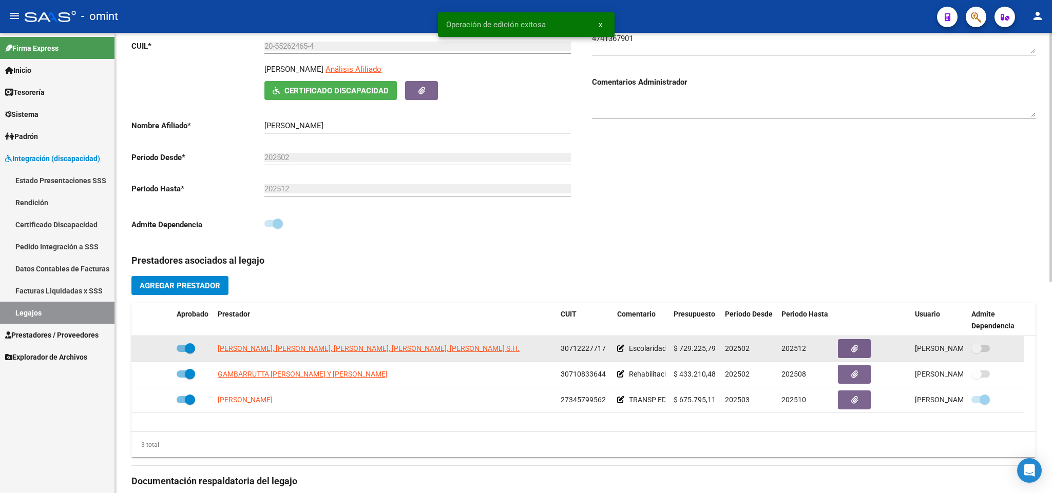
drag, startPoint x: 560, startPoint y: 353, endPoint x: 605, endPoint y: 350, distance: 44.7
click at [605, 350] on div "30712227717" at bounding box center [584, 349] width 48 height 12
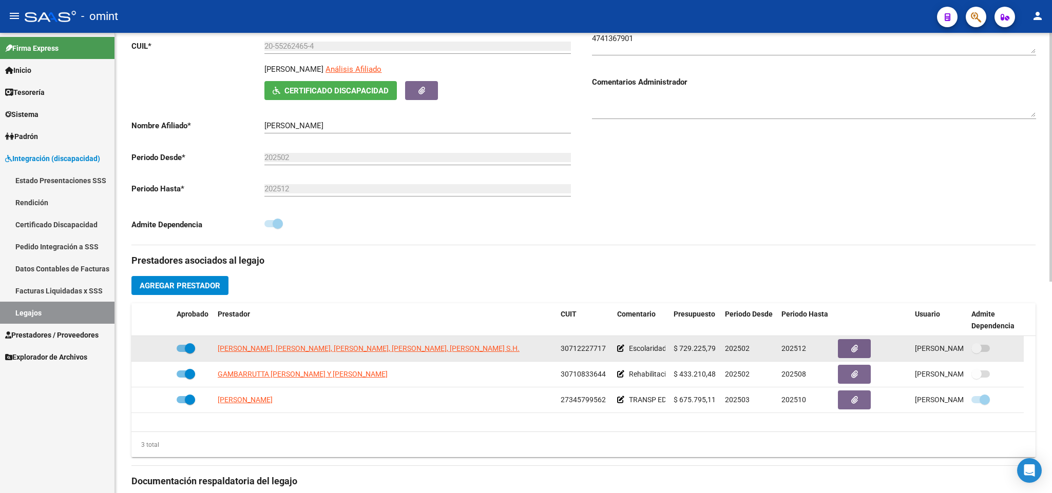
copy span "30712227717"
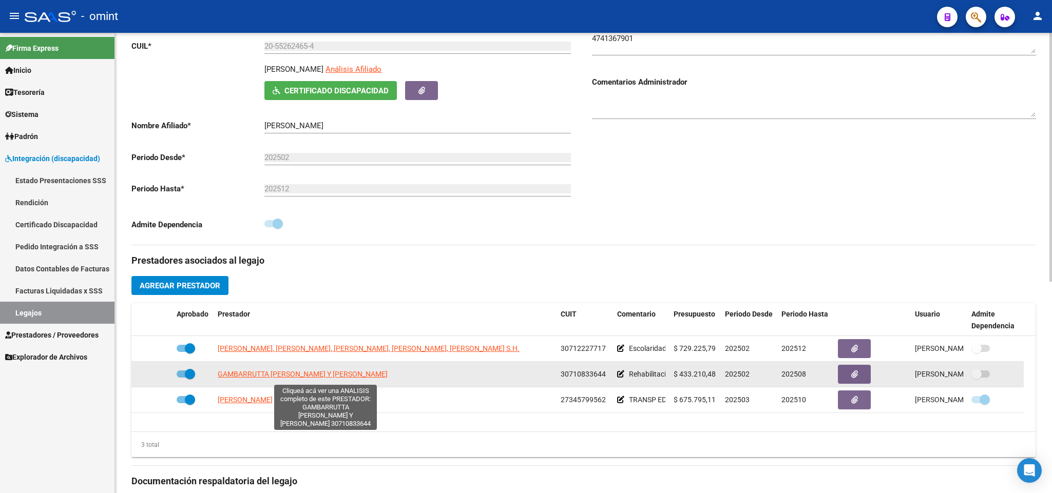
click at [340, 376] on span "GAMBARRUTTA LAURA CECILIA Y RUBILLO ROSANA CLAUDIA S.H." at bounding box center [303, 374] width 170 height 8
type textarea "30710833644"
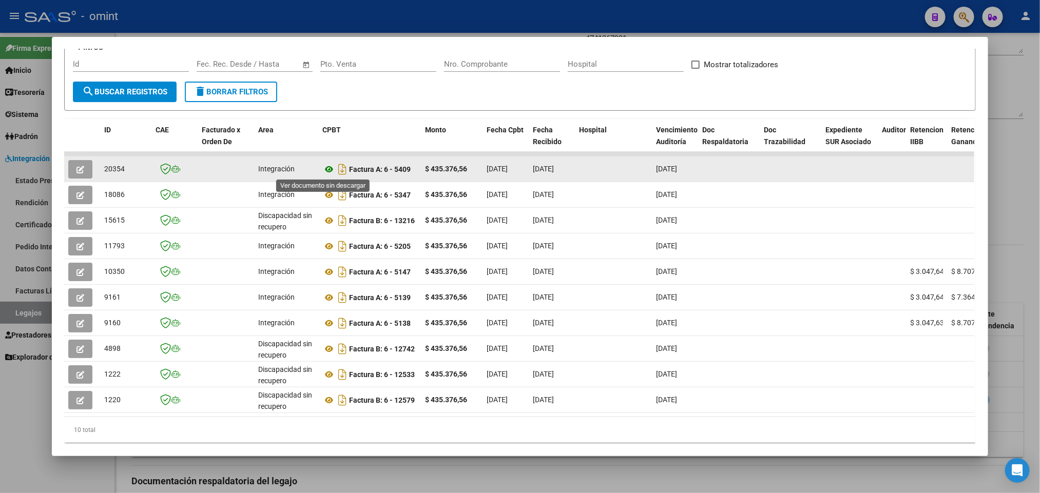
click at [323, 170] on icon at bounding box center [328, 169] width 13 height 12
click at [76, 172] on icon "button" at bounding box center [80, 170] width 8 height 8
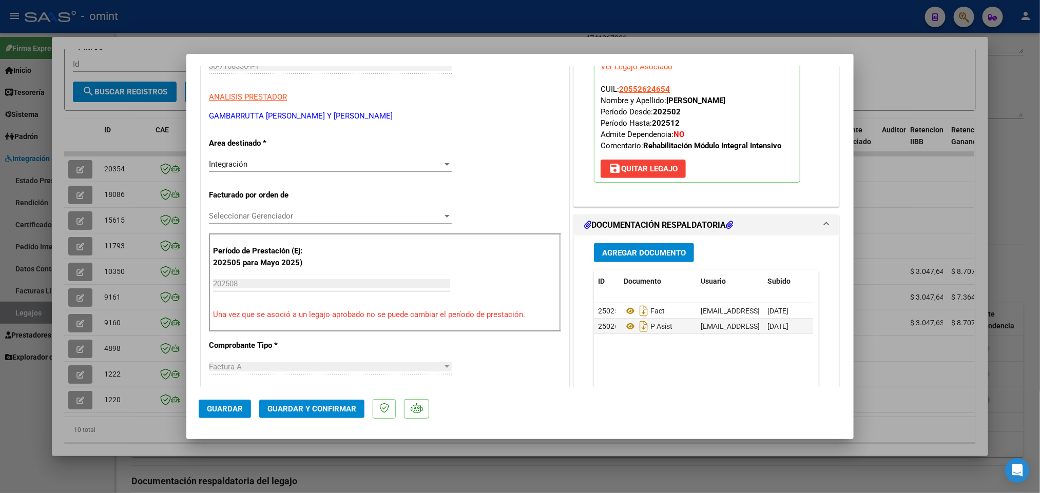
scroll to position [154, 0]
click at [333, 407] on span "Guardar y Confirmar" at bounding box center [311, 408] width 89 height 9
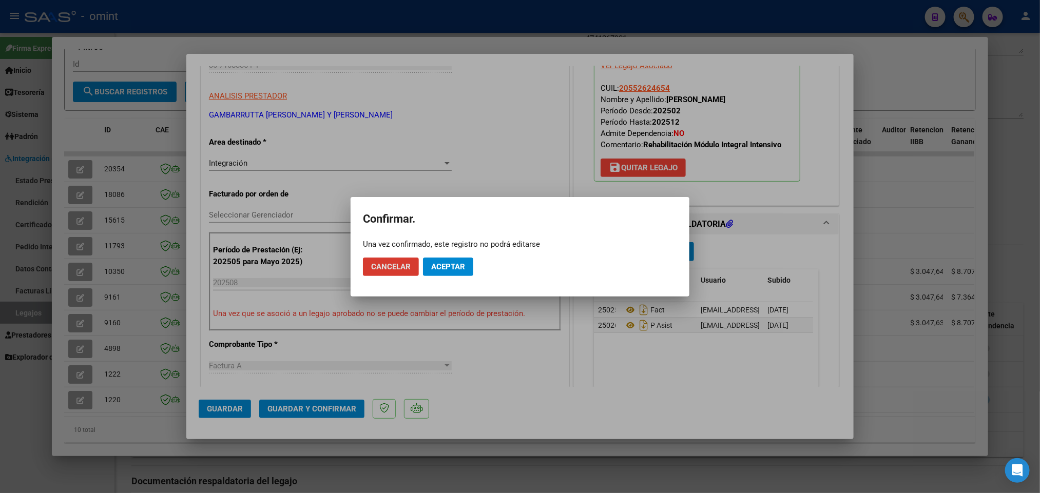
click at [456, 262] on span "Aceptar" at bounding box center [448, 266] width 34 height 9
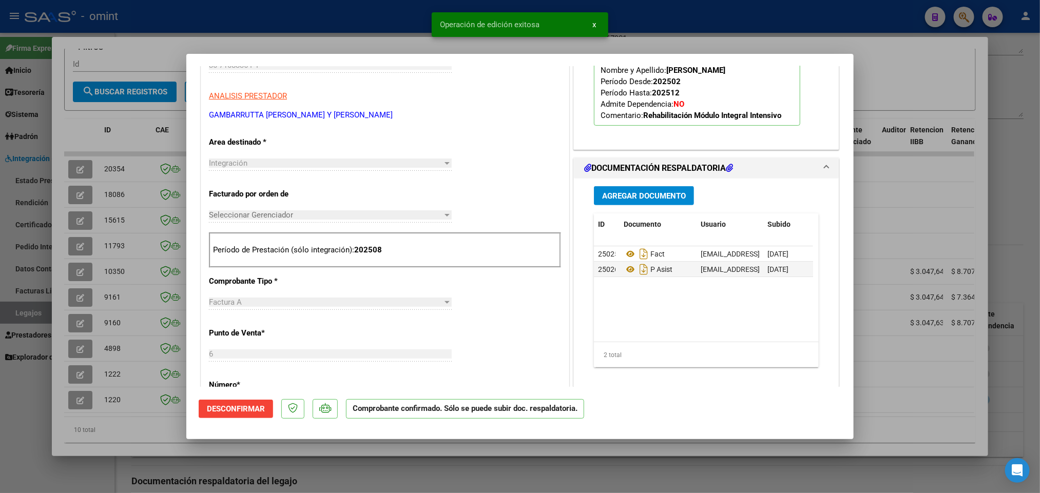
click at [719, 24] on div at bounding box center [520, 246] width 1040 height 493
type input "$ 0,00"
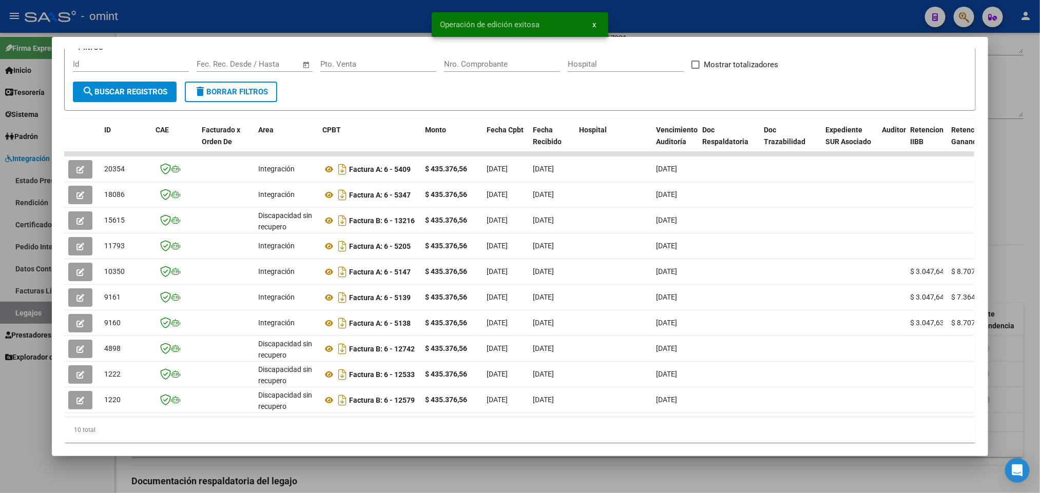
click at [719, 24] on div at bounding box center [520, 246] width 1040 height 493
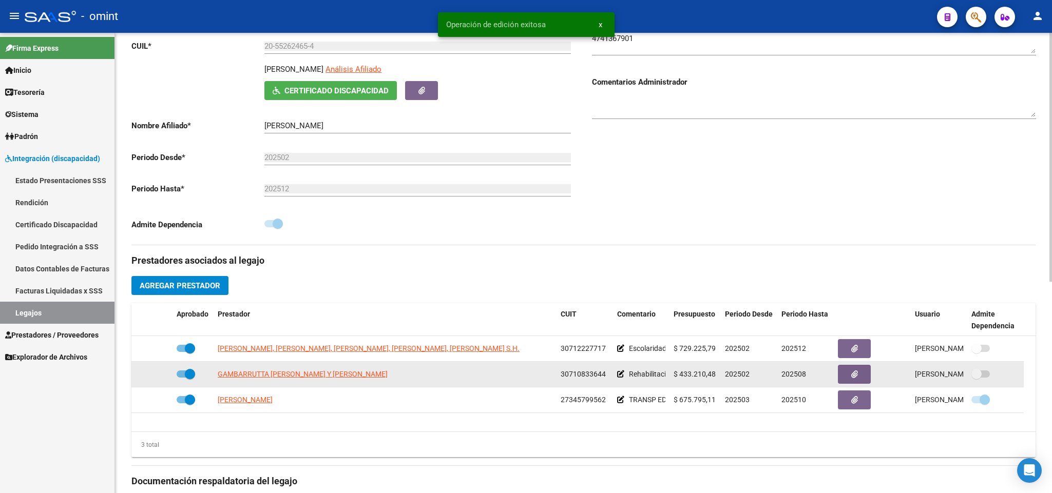
drag, startPoint x: 560, startPoint y: 375, endPoint x: 607, endPoint y: 374, distance: 46.7
click at [607, 374] on div "30710833644" at bounding box center [584, 374] width 48 height 12
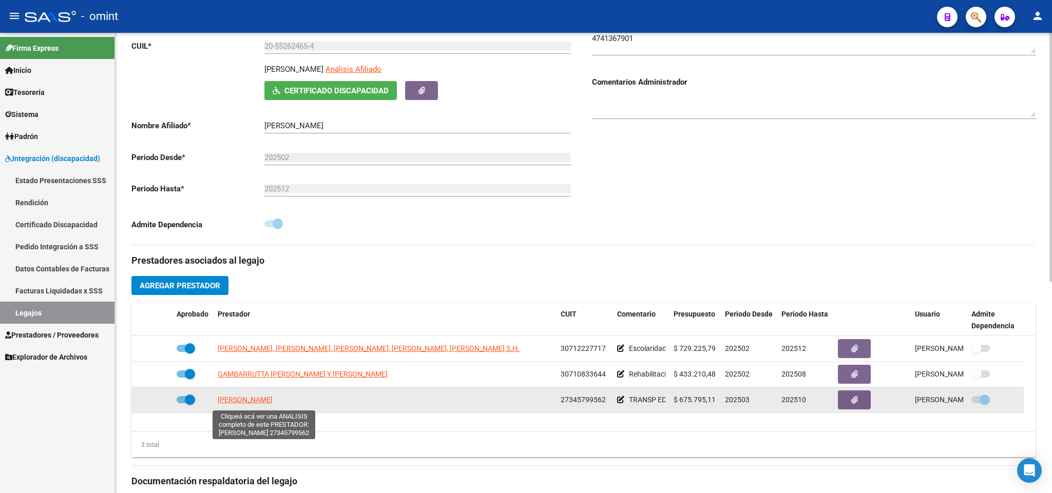
click at [273, 402] on span "GOMEZ MAYRA ALEJANDRA" at bounding box center [245, 400] width 55 height 8
type textarea "27345799562"
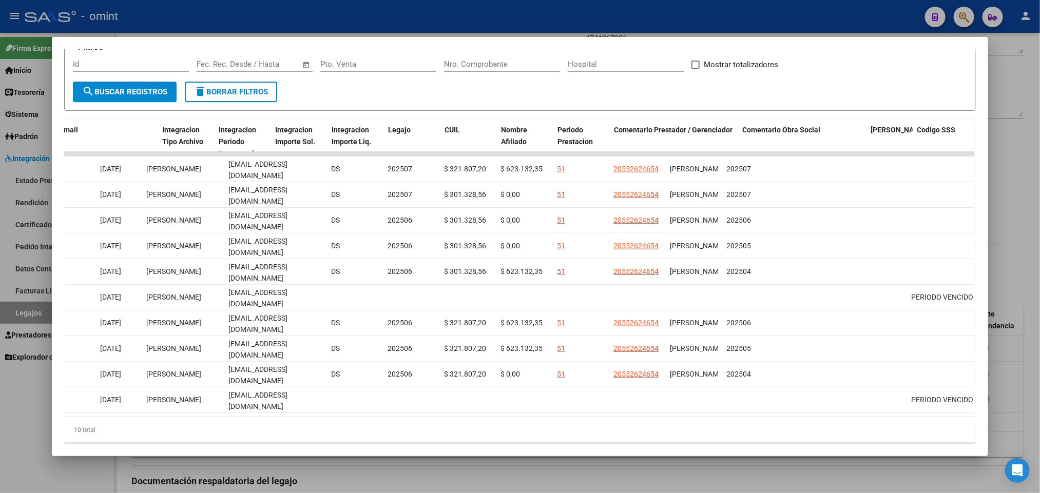
scroll to position [0, 1307]
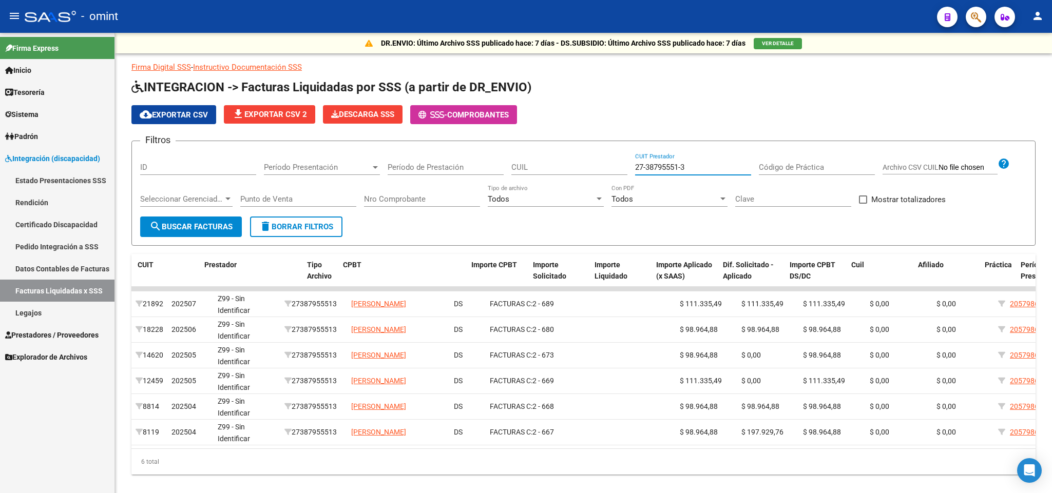
scroll to position [0, 147]
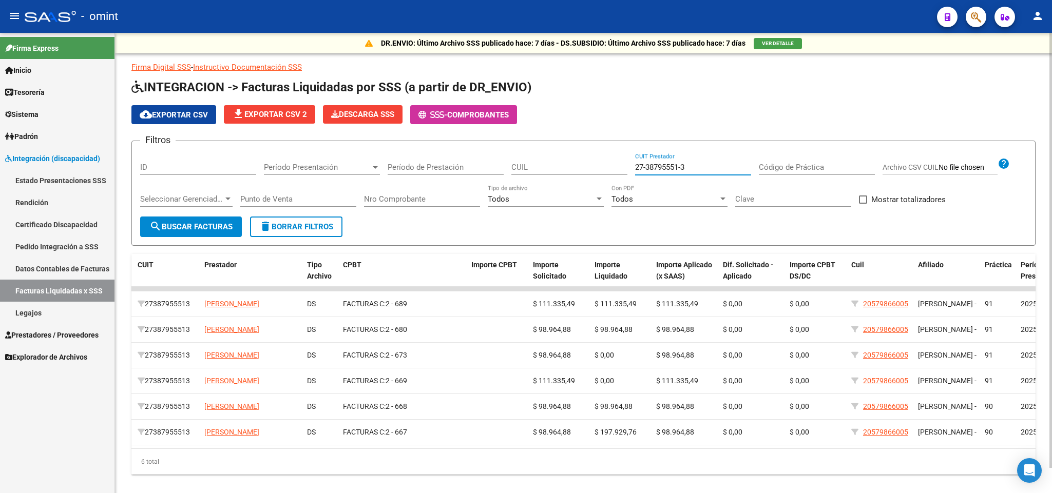
drag, startPoint x: 665, startPoint y: 169, endPoint x: 578, endPoint y: 169, distance: 87.2
click at [583, 169] on div "Filtros ID Período Presentación Período Presentación Período de Prestación CUIL…" at bounding box center [583, 182] width 886 height 67
paste input "5418361-2"
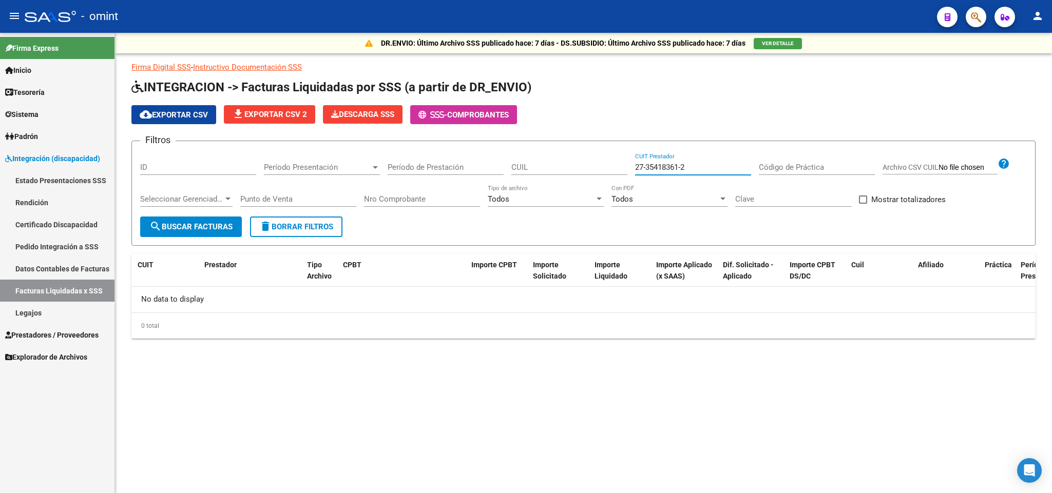
scroll to position [0, 0]
type input "27-35418361-2"
click at [66, 332] on span "Prestadores / Proveedores" at bounding box center [51, 334] width 93 height 11
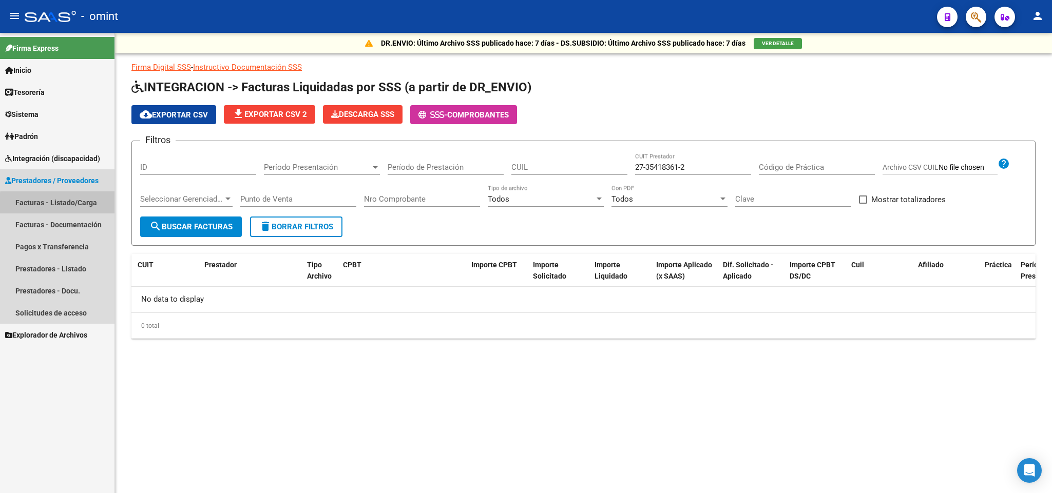
click at [74, 205] on link "Facturas - Listado/Carga" at bounding box center [57, 202] width 114 height 22
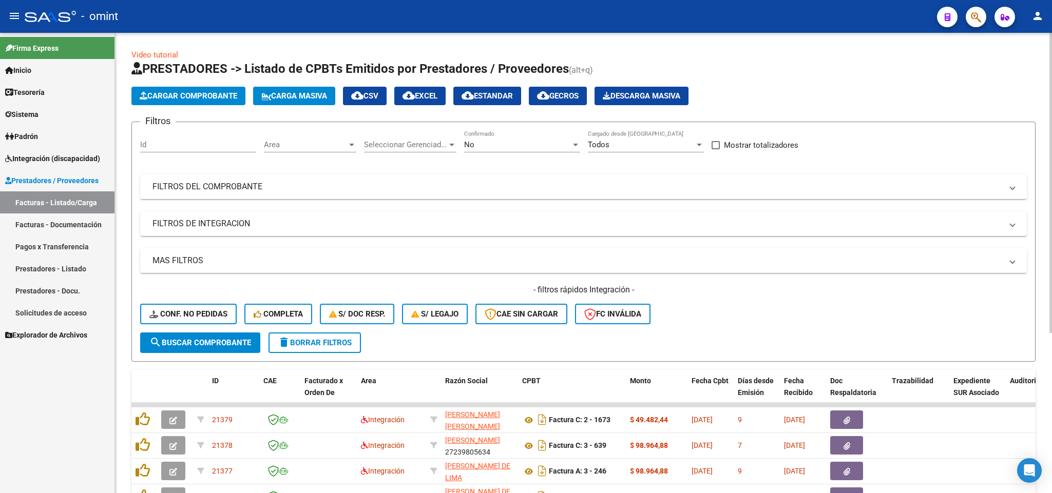
click at [596, 196] on mat-expansion-panel-header "FILTROS DEL COMPROBANTE" at bounding box center [583, 186] width 886 height 25
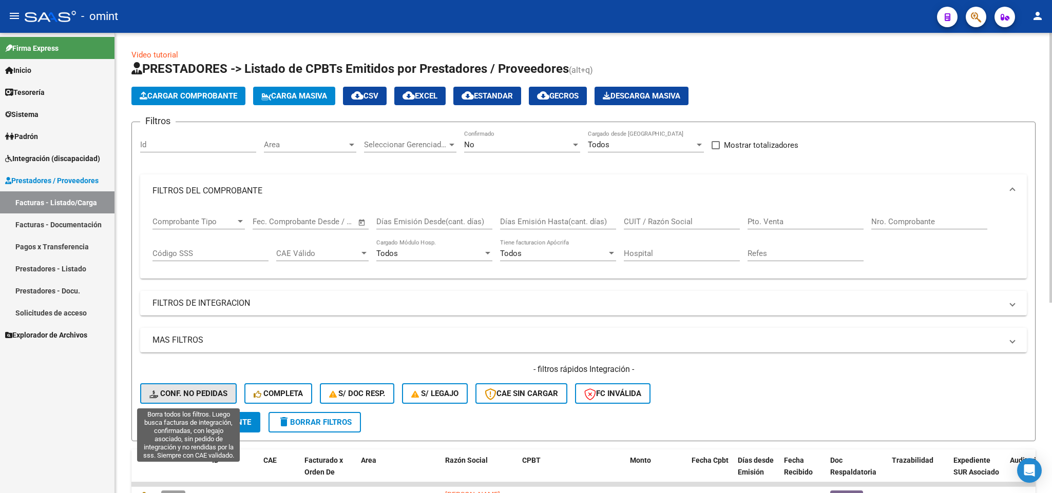
click at [216, 386] on button "Conf. no pedidas" at bounding box center [188, 393] width 96 height 21
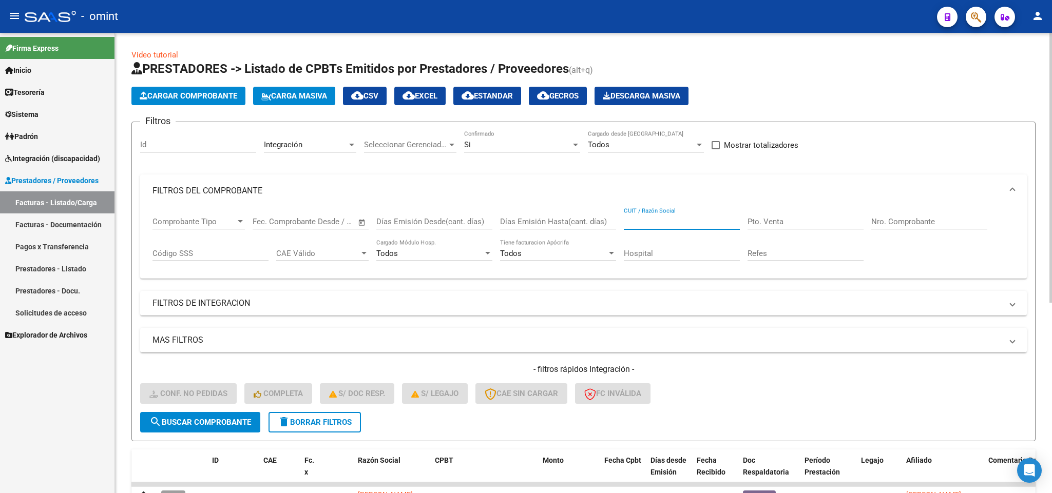
paste input "27354183612"
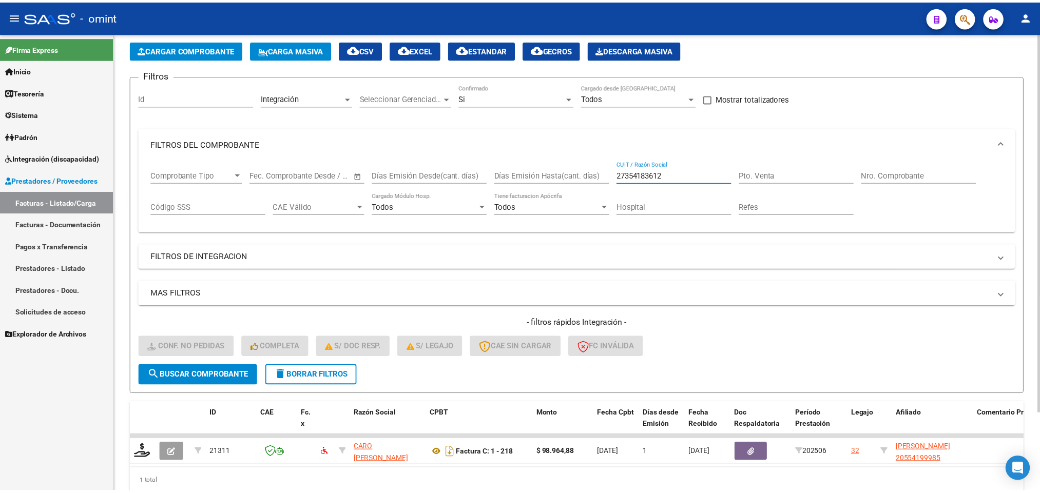
scroll to position [94, 0]
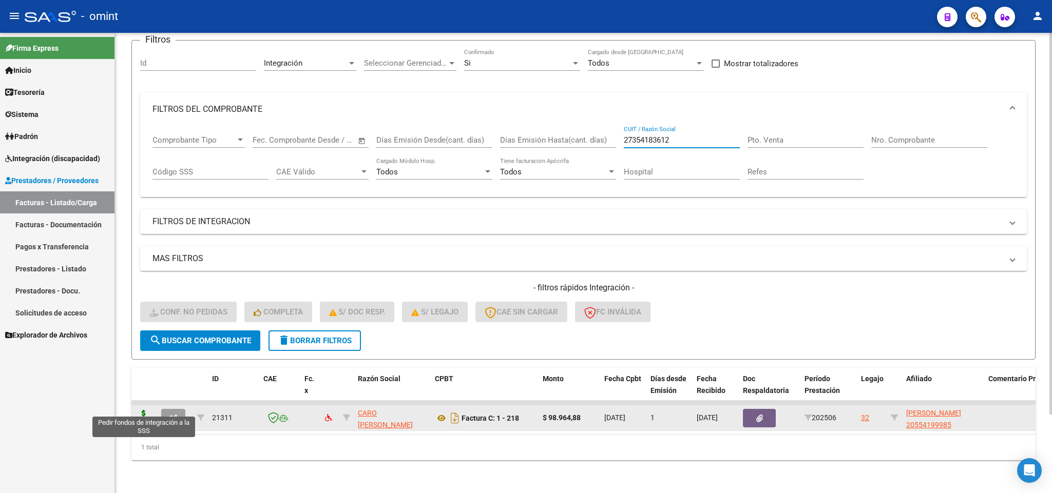
type input "27354183612"
click at [139, 410] on icon at bounding box center [143, 417] width 16 height 14
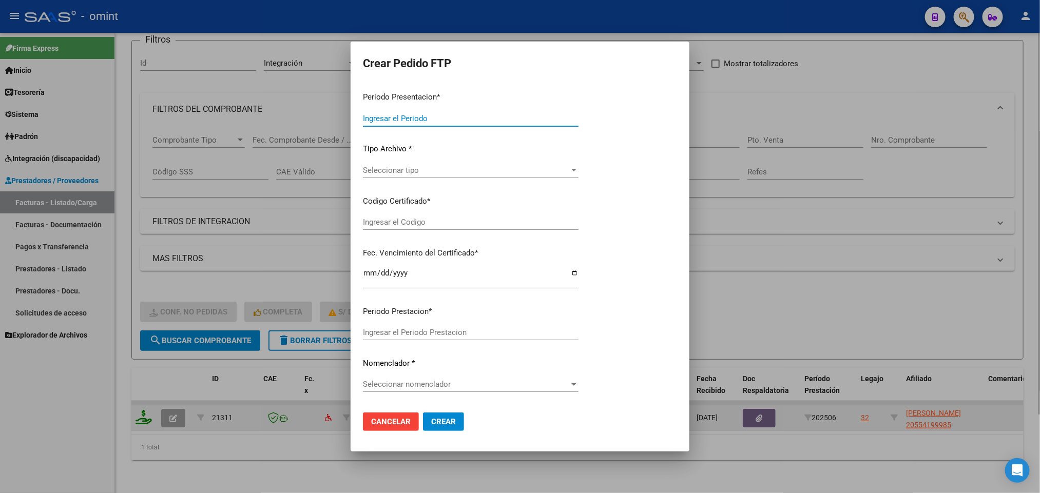
type input "202508"
type input "202506"
type input "$ 98.964,88"
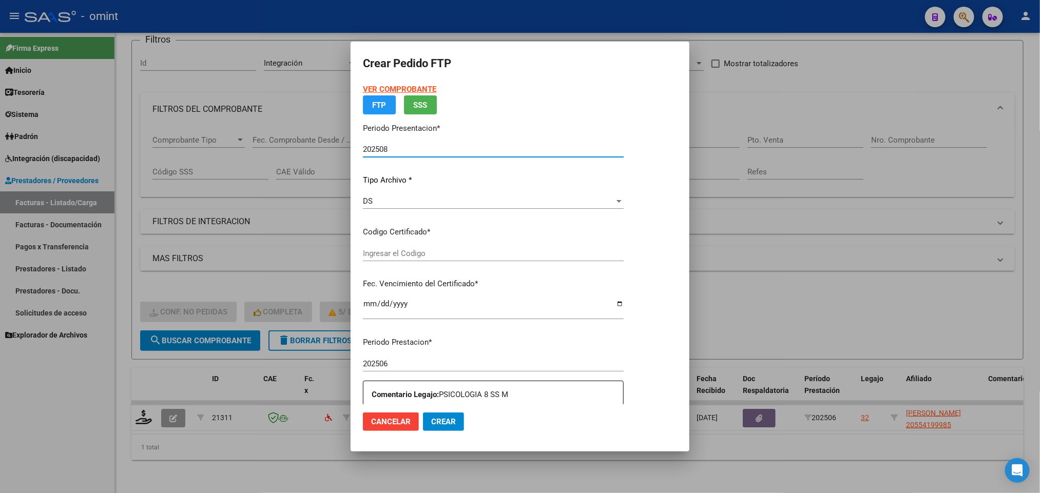
type input "4265738229"
type input "2027-03-15"
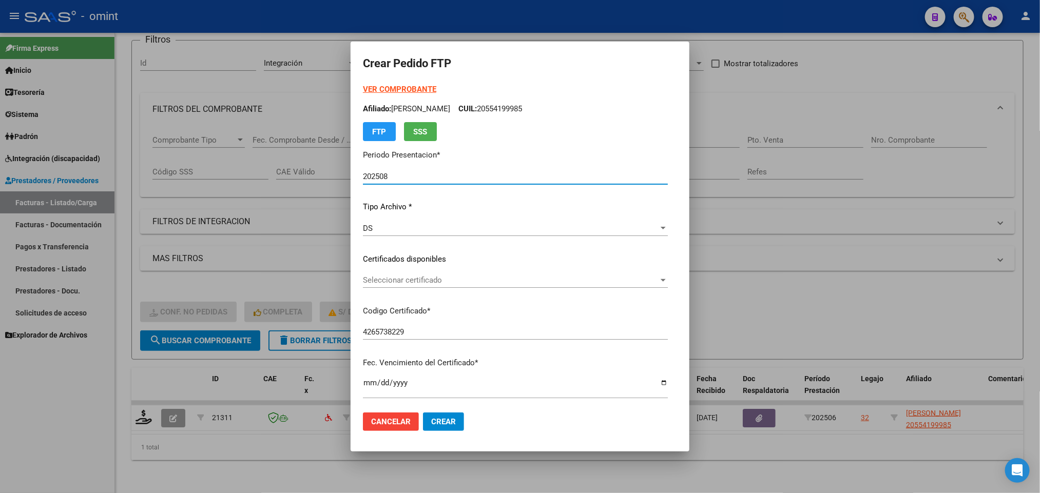
click at [462, 280] on span "Seleccionar certificado" at bounding box center [511, 280] width 296 height 9
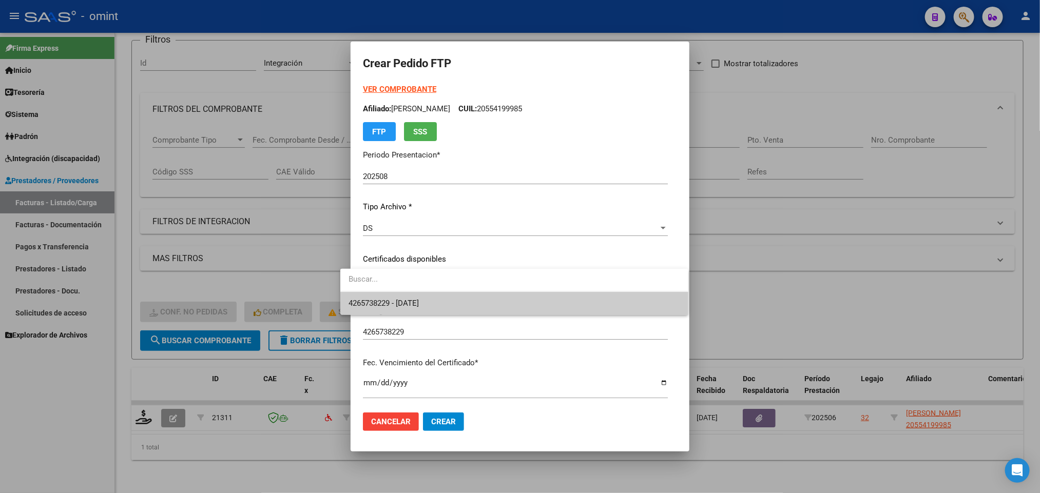
click at [436, 296] on span "4265738229 - 2027-03-15" at bounding box center [513, 303] width 331 height 23
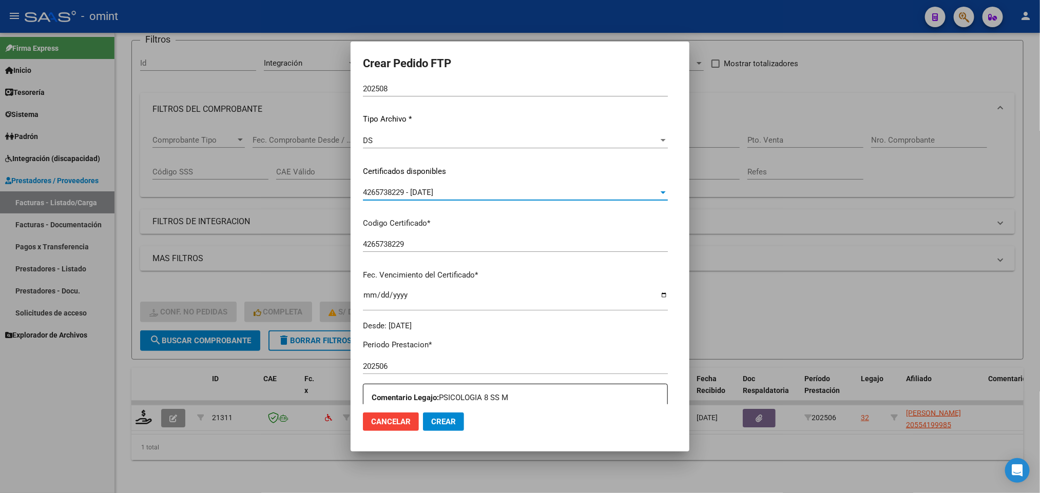
scroll to position [308, 0]
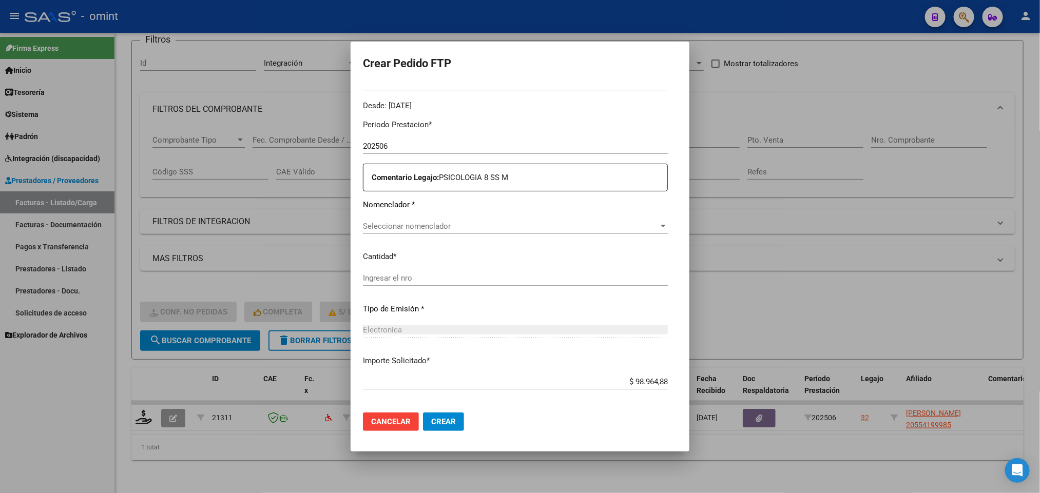
click at [454, 230] on span "Seleccionar nomenclador" at bounding box center [511, 226] width 296 height 9
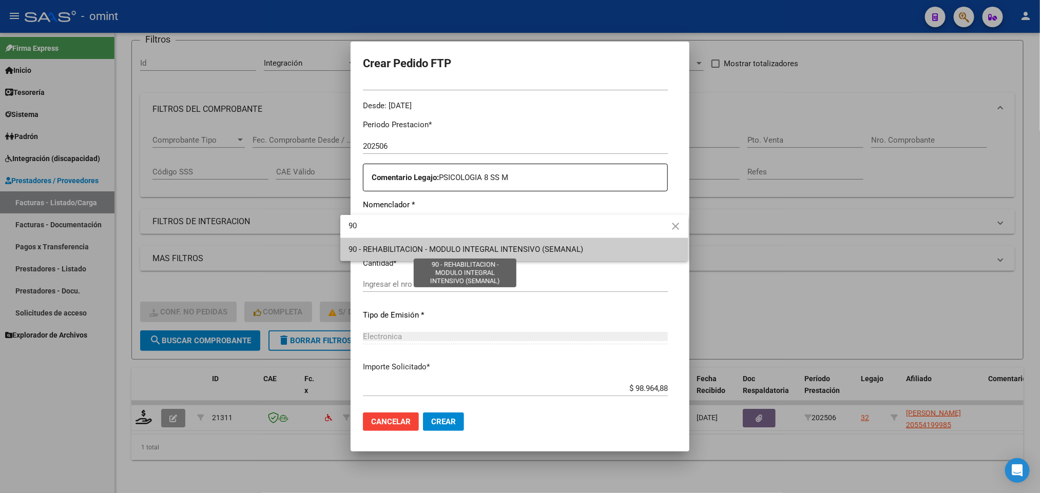
type input "90"
click at [433, 246] on span "90 - REHABILITACION - MODULO INTEGRAL INTENSIVO (SEMANAL)" at bounding box center [465, 249] width 235 height 9
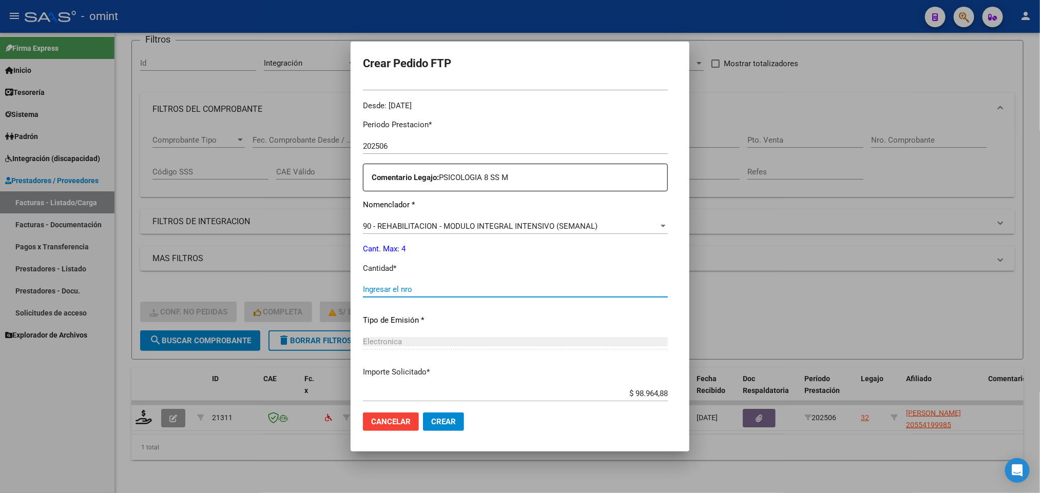
click at [401, 291] on input "Ingresar el nro" at bounding box center [515, 289] width 305 height 9
type input "4"
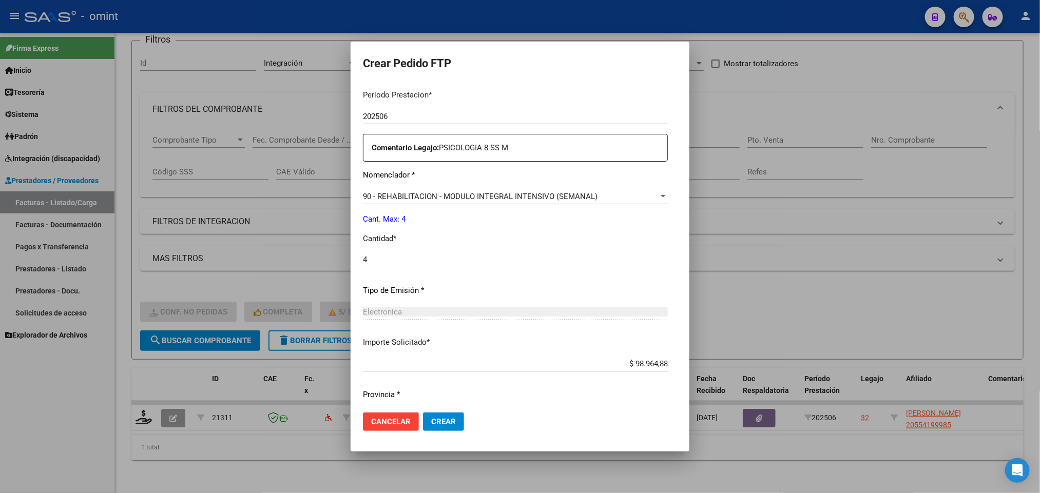
scroll to position [366, 0]
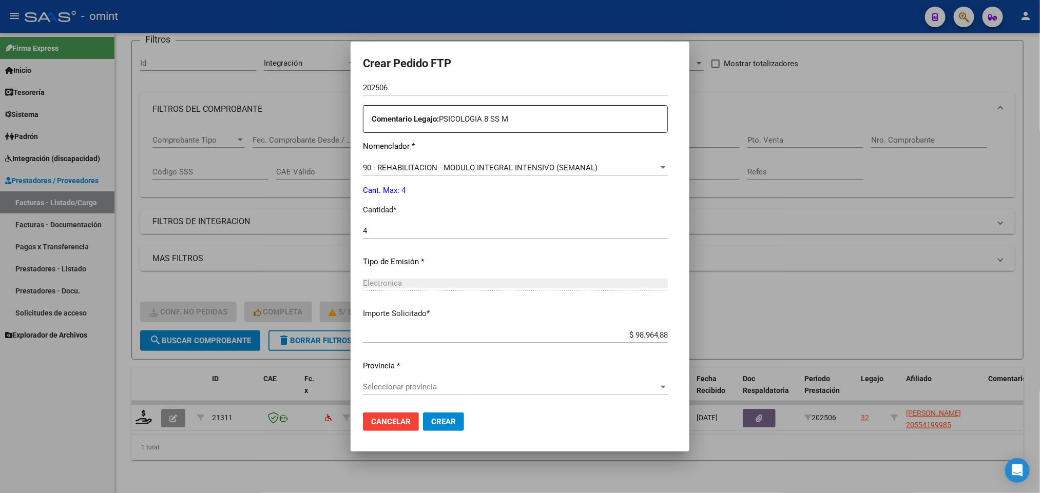
click at [393, 381] on div "Seleccionar provincia Seleccionar provincia" at bounding box center [515, 386] width 305 height 15
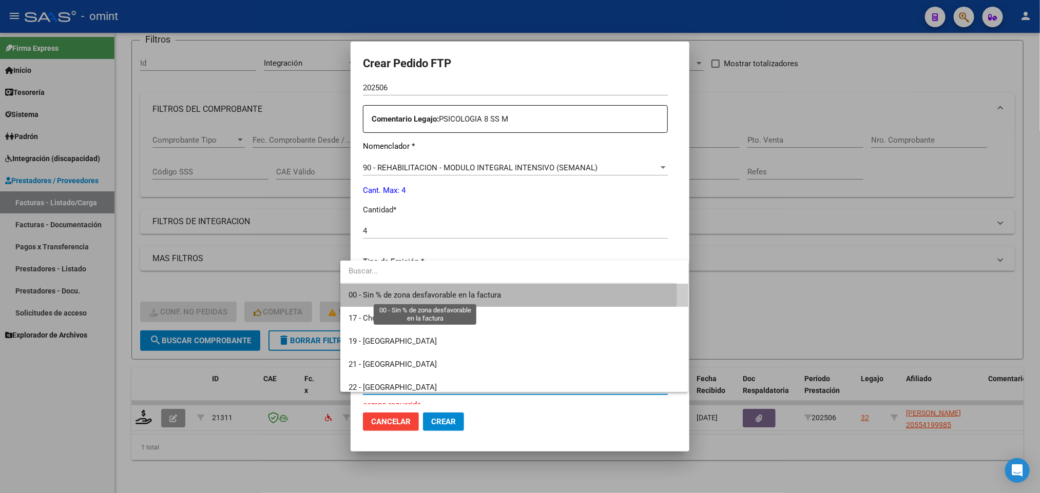
click at [383, 297] on span "00 - Sin % de zona desfavorable en la factura" at bounding box center [424, 294] width 152 height 9
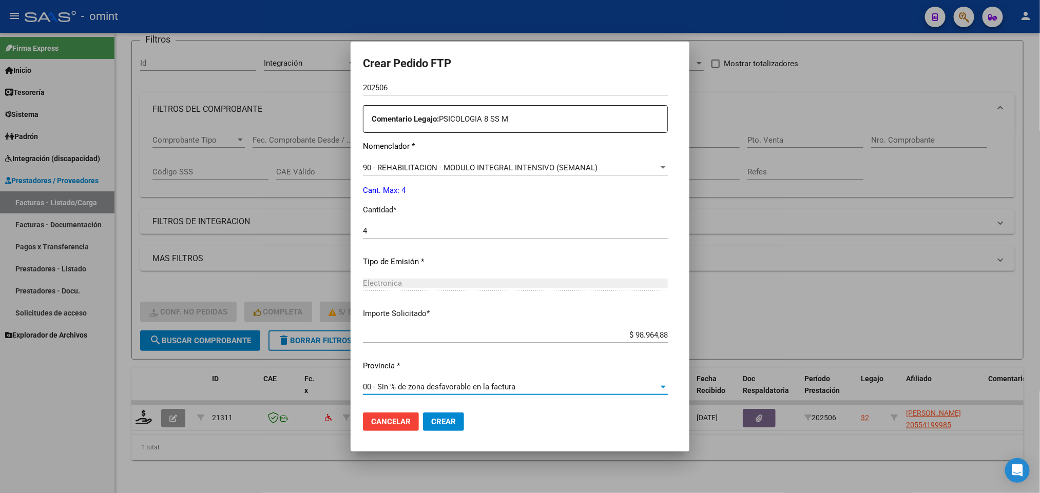
click at [434, 419] on span "Crear" at bounding box center [443, 421] width 25 height 9
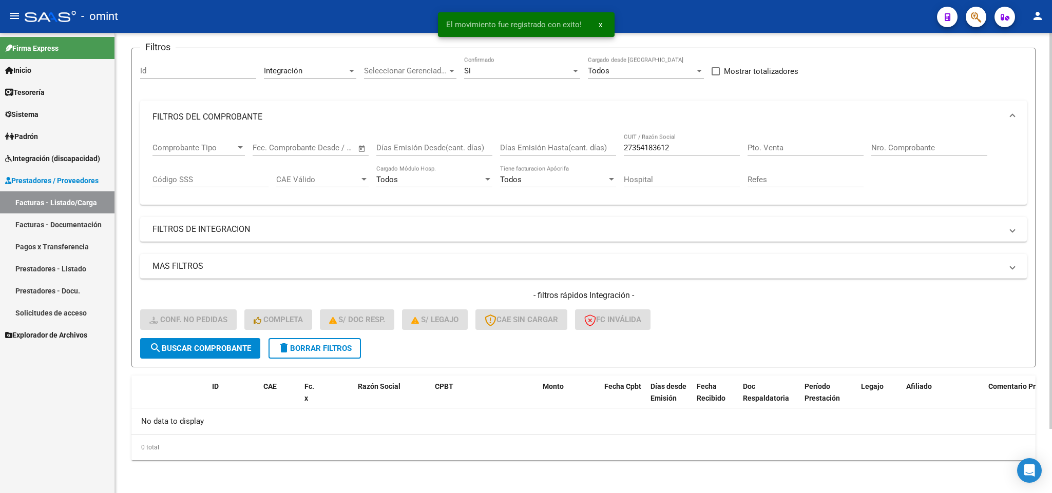
scroll to position [74, 0]
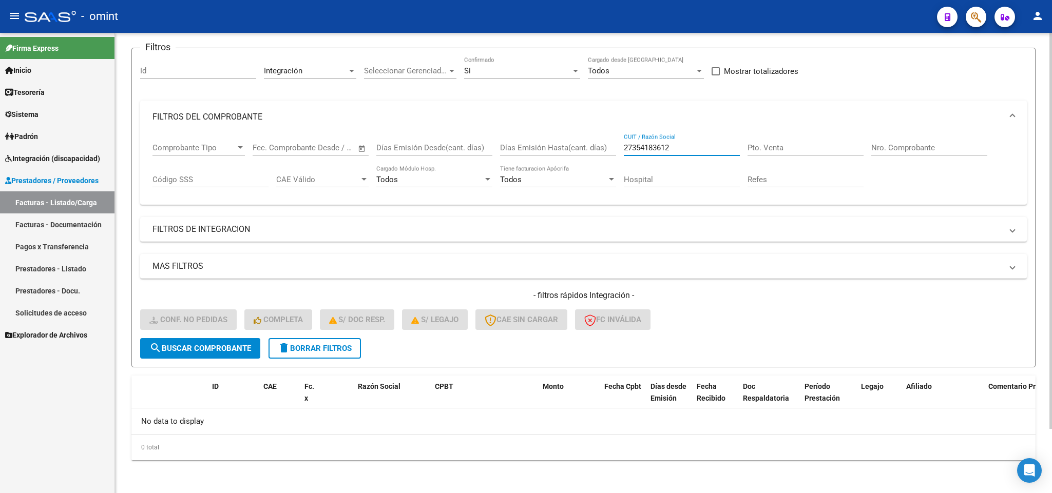
drag, startPoint x: 711, startPoint y: 145, endPoint x: 602, endPoint y: 143, distance: 109.3
click at [602, 143] on div "Comprobante Tipo Comprobante Tipo Fecha inicio – Fecha fin Fec. Comprobante Des…" at bounding box center [583, 165] width 862 height 64
paste input "219423239"
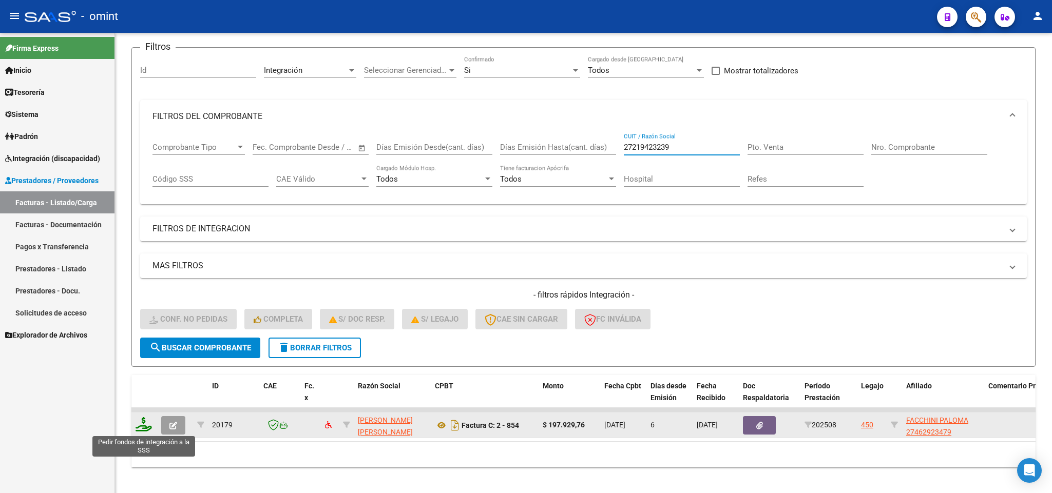
type input "27219423239"
click at [143, 425] on icon at bounding box center [143, 424] width 16 height 14
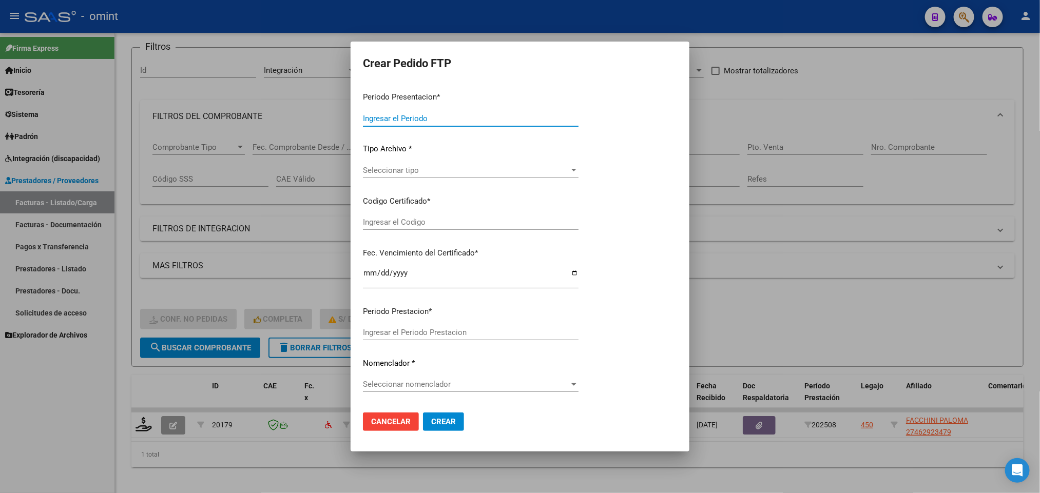
type input "202508"
type input "$ 197.929,76"
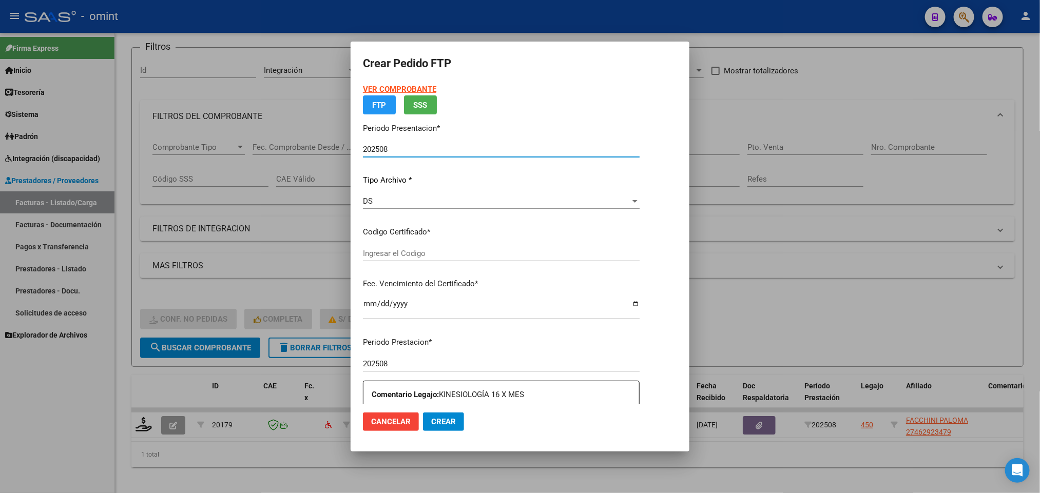
type input "1362392854"
type input "2032-08-25"
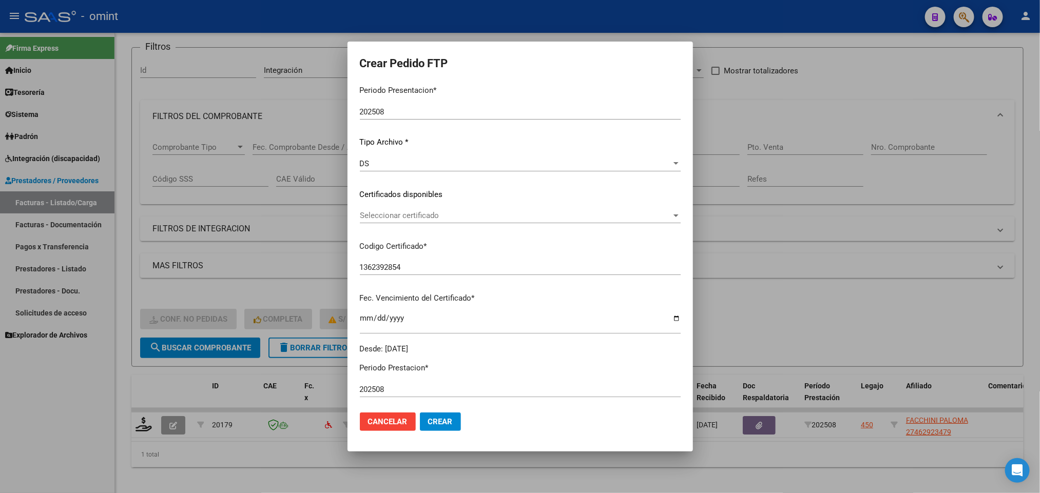
scroll to position [77, 0]
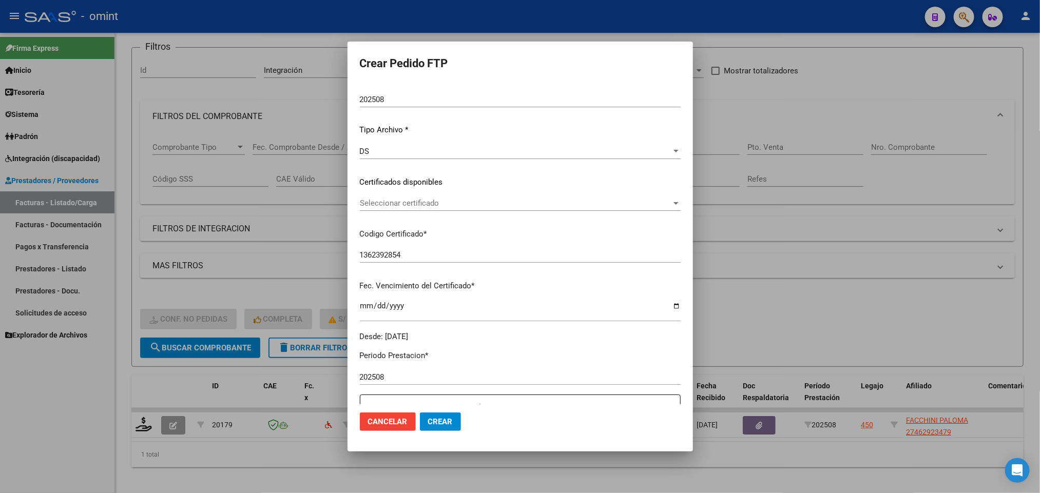
click at [395, 206] on span "Seleccionar certificado" at bounding box center [516, 203] width 312 height 9
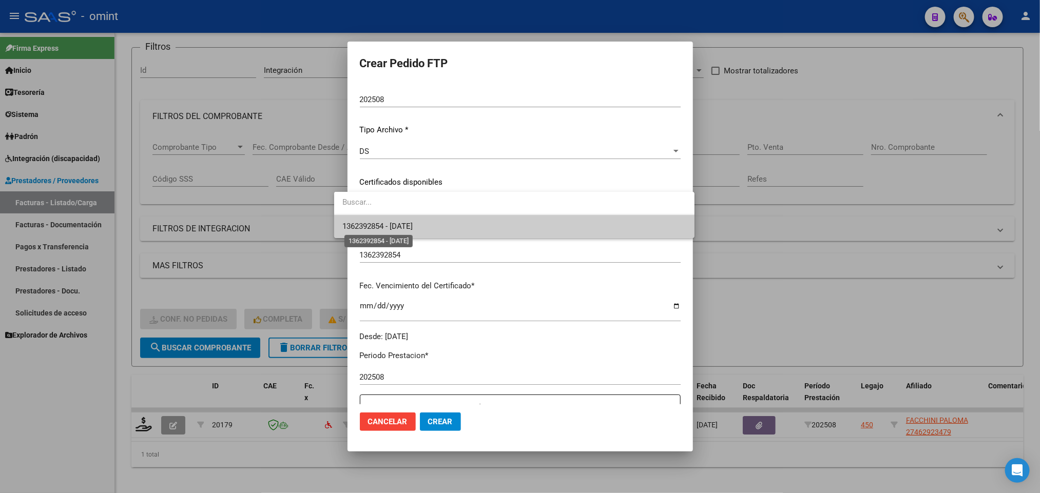
click at [413, 229] on span "1362392854 - 2032-08-25" at bounding box center [377, 226] width 70 height 9
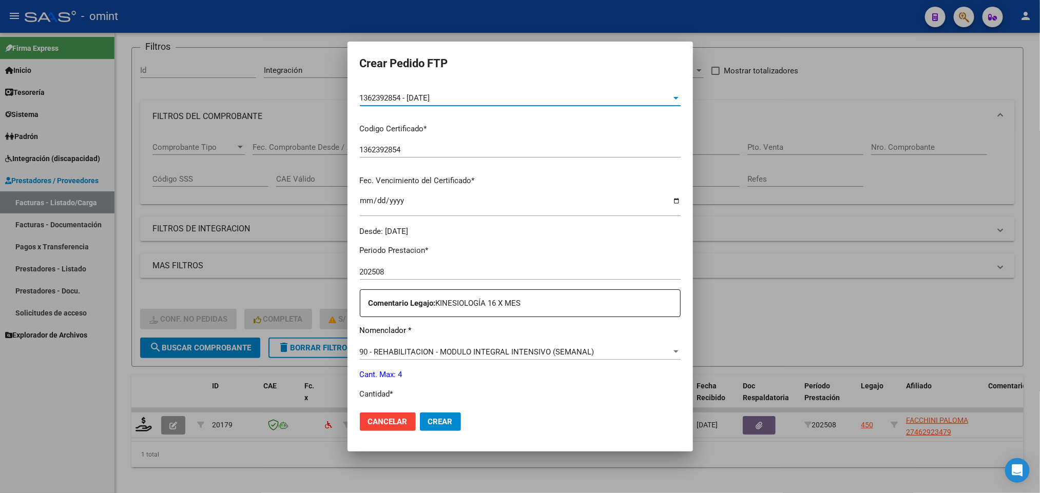
scroll to position [231, 0]
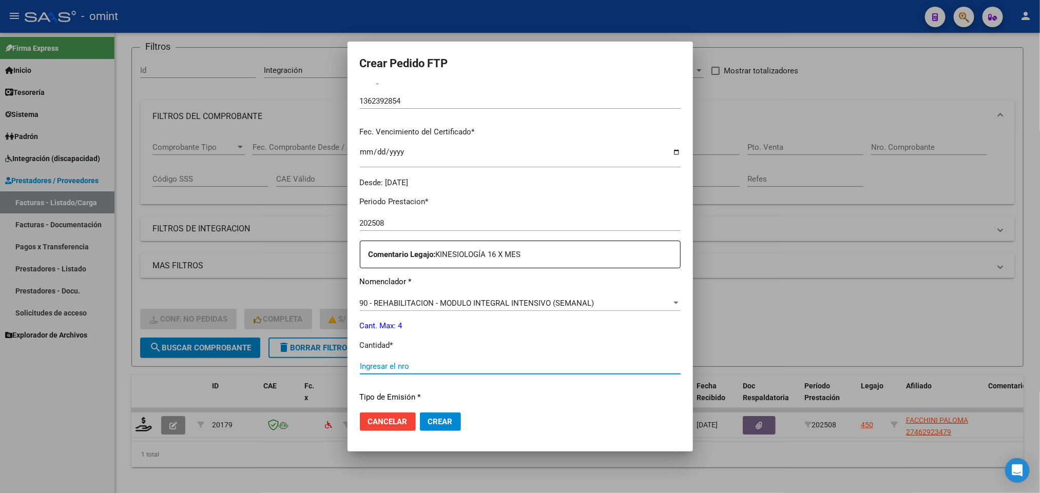
click at [455, 362] on input "Ingresar el nro" at bounding box center [520, 366] width 321 height 9
type input "4"
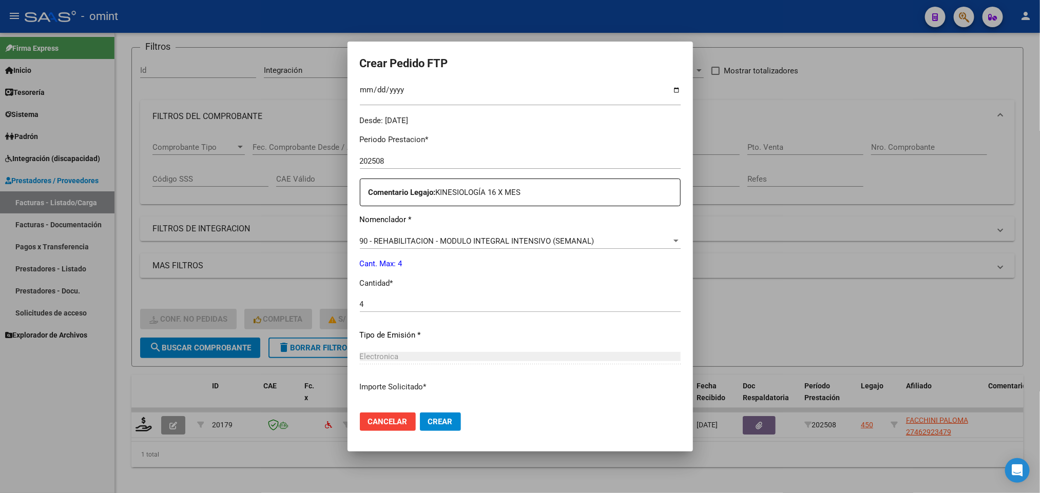
scroll to position [366, 0]
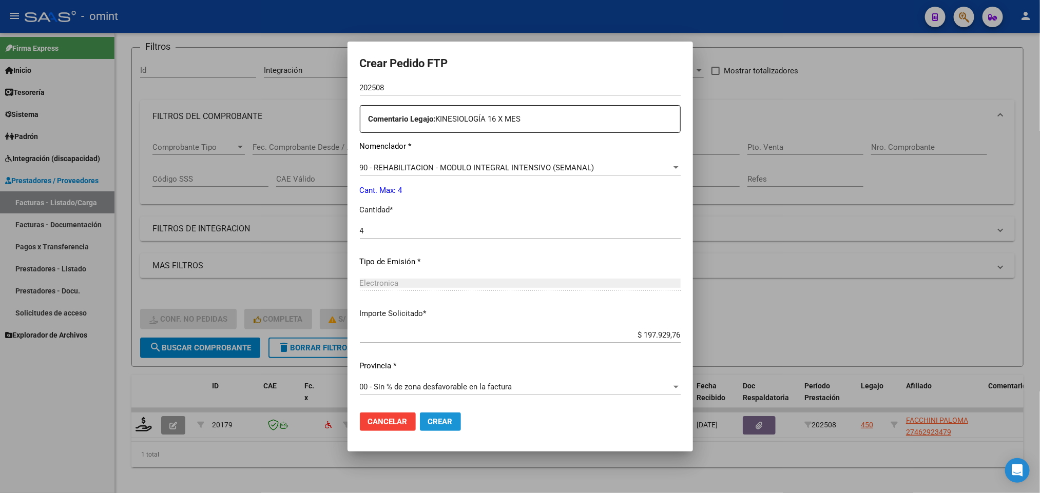
click at [431, 426] on span "Crear" at bounding box center [440, 421] width 25 height 9
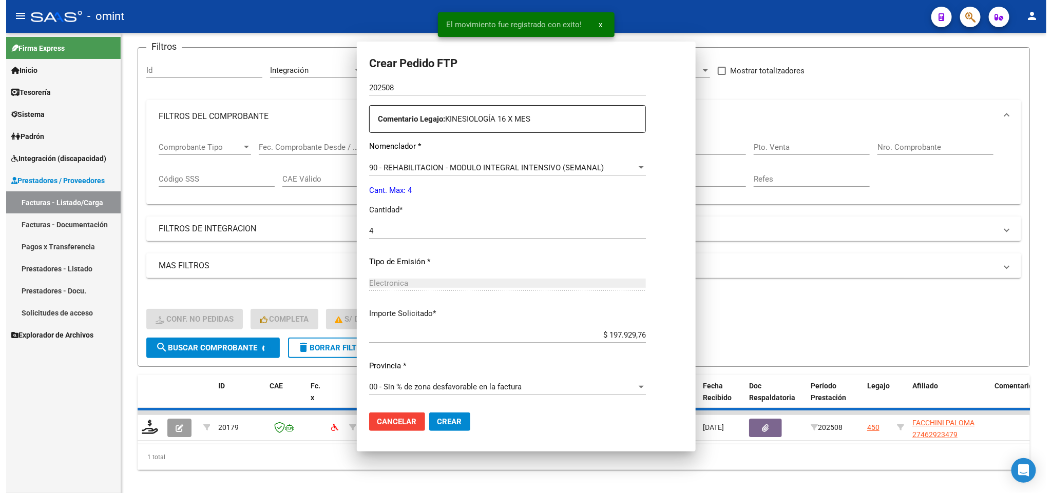
scroll to position [308, 0]
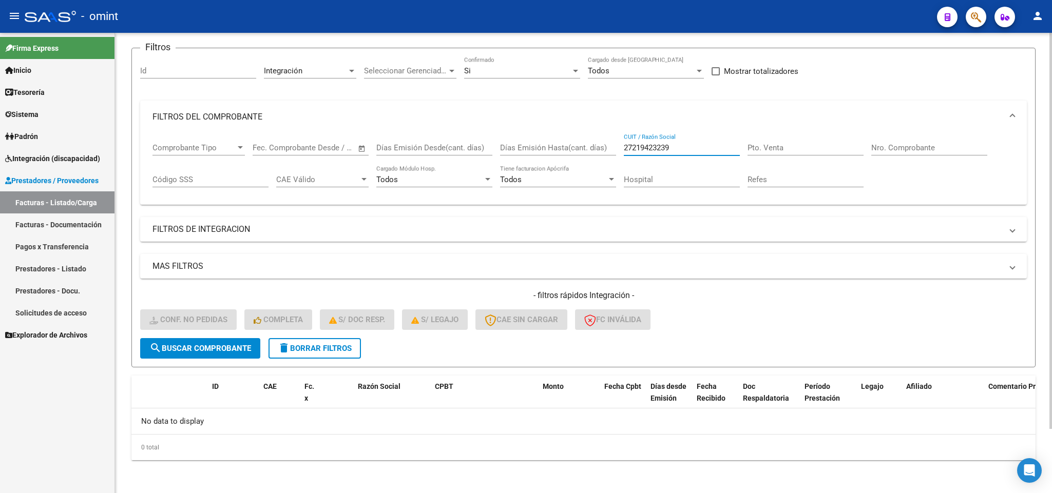
drag, startPoint x: 641, startPoint y: 145, endPoint x: 554, endPoint y: 138, distance: 87.0
click at [554, 138] on div "Comprobante Tipo Comprobante Tipo Fecha inicio – Fecha fin Fec. Comprobante Des…" at bounding box center [583, 165] width 862 height 64
paste input "0261191815"
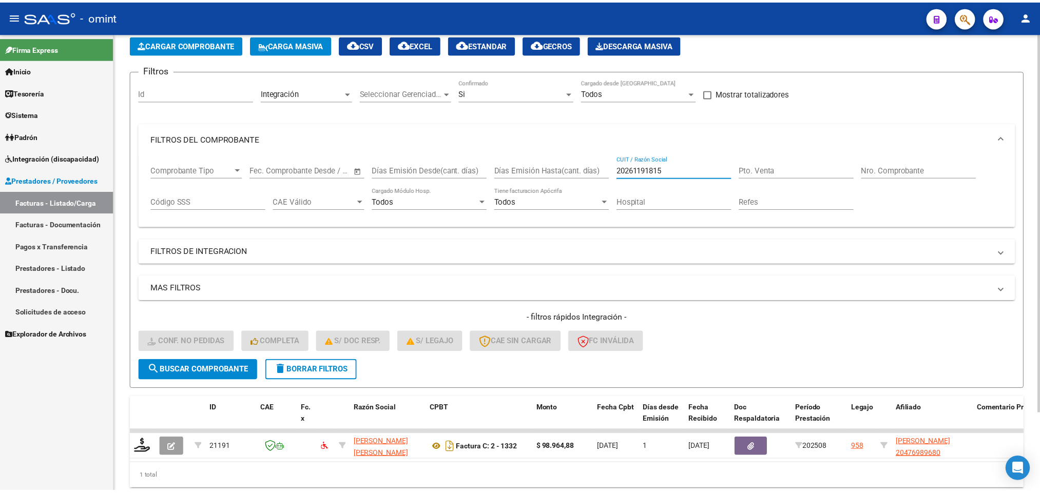
scroll to position [74, 0]
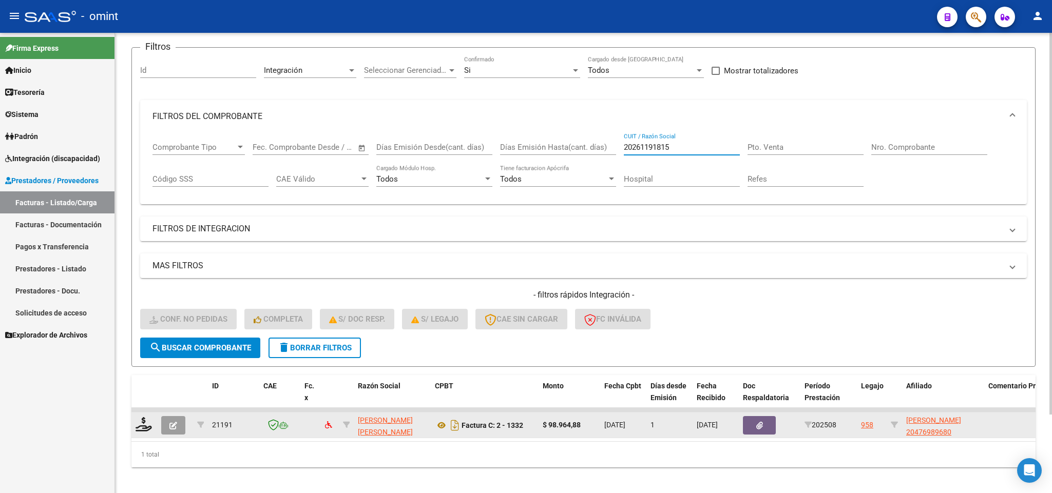
type input "20261191815"
click at [143, 435] on datatable-body-cell at bounding box center [144, 425] width 26 height 25
click at [148, 427] on icon at bounding box center [143, 424] width 16 height 14
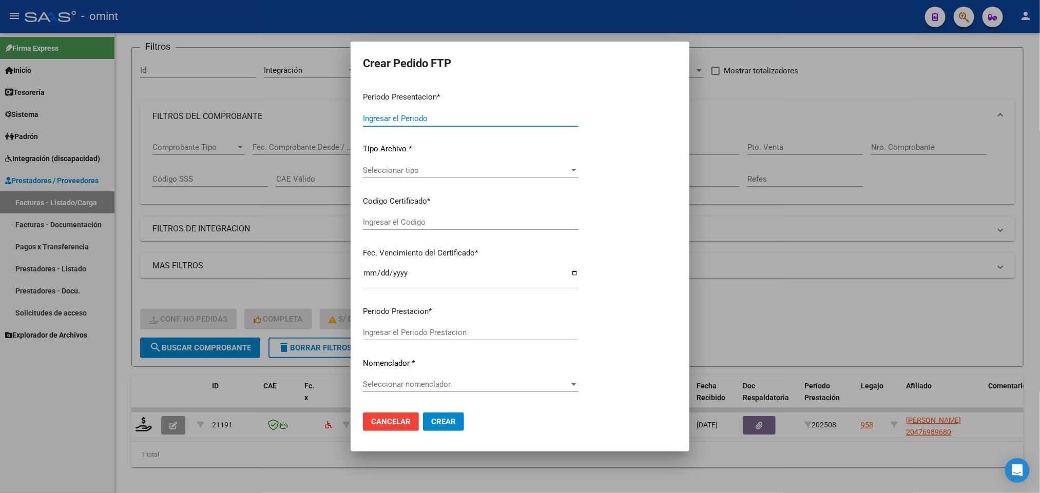
type input "202508"
type input "$ 98.964,88"
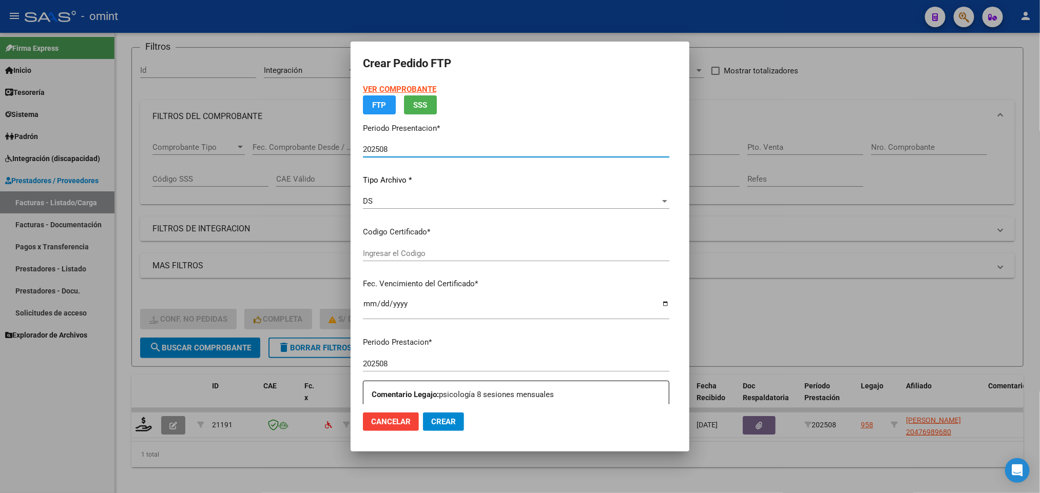
type input "3059357028"
type input "2027-07-13"
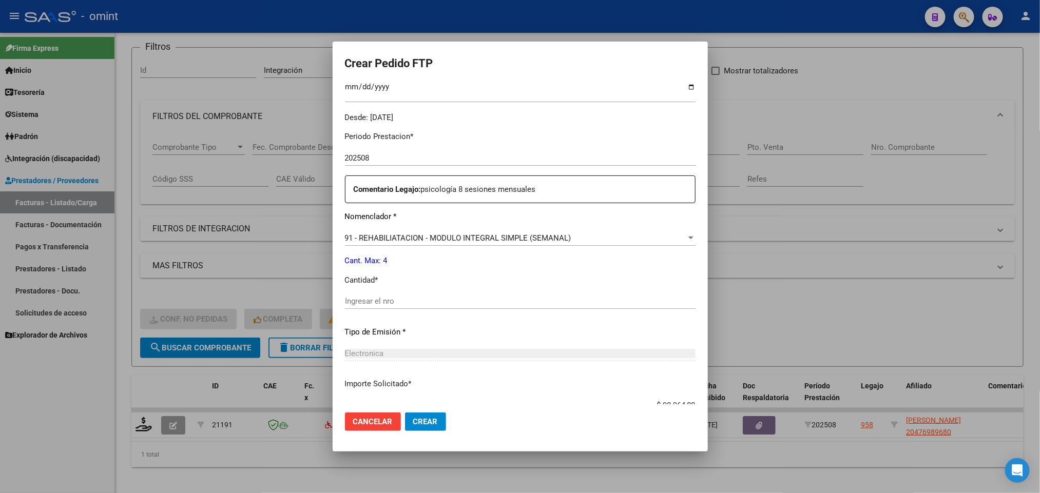
scroll to position [308, 0]
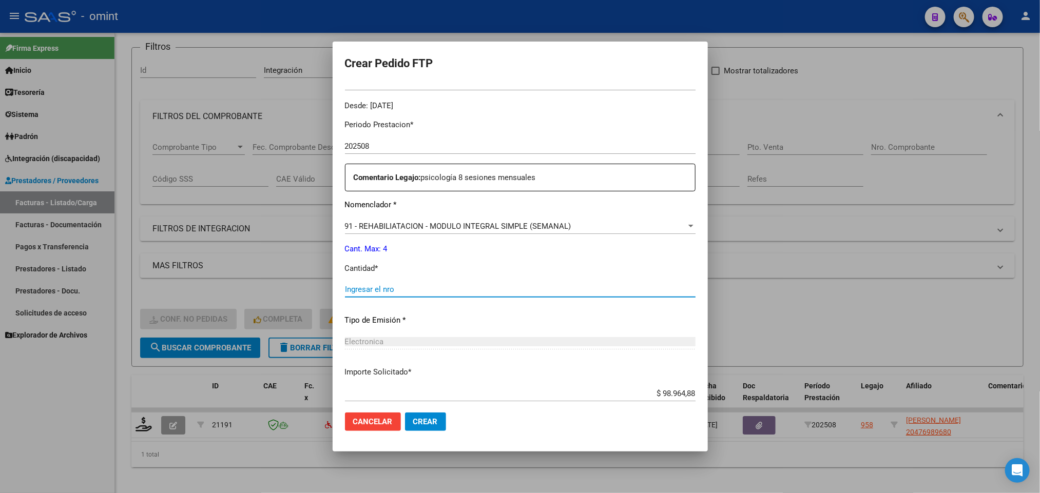
click at [400, 287] on input "Ingresar el nro" at bounding box center [520, 289] width 351 height 9
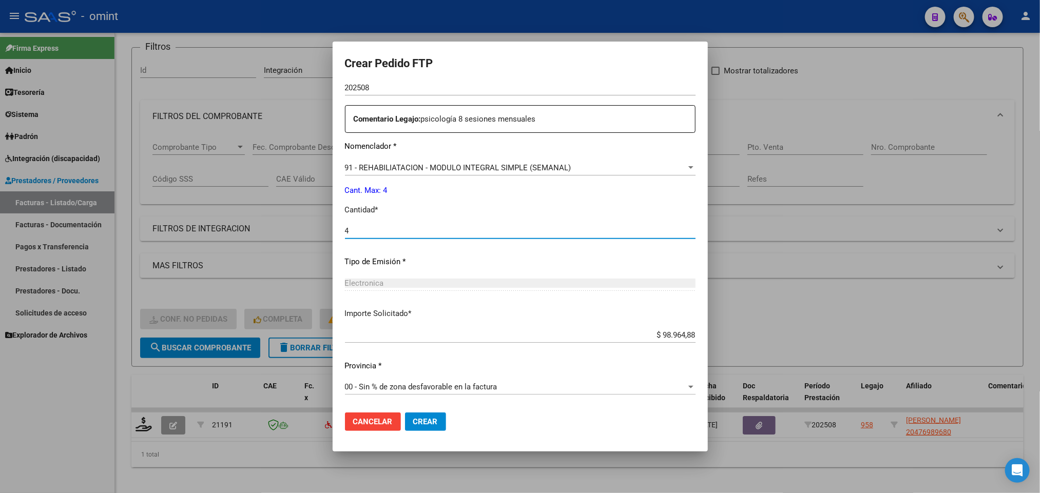
type input "4"
click at [419, 422] on span "Crear" at bounding box center [425, 421] width 25 height 9
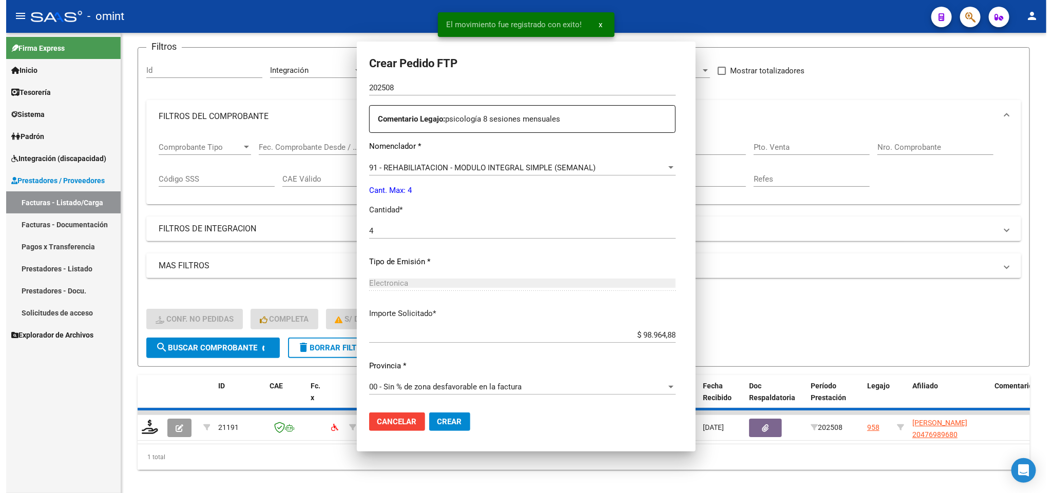
scroll to position [0, 0]
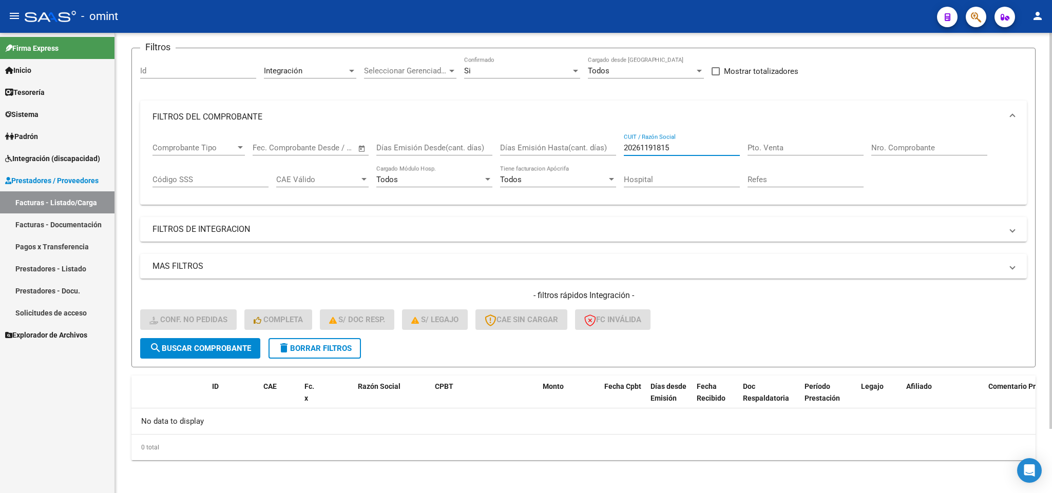
drag, startPoint x: 590, startPoint y: 146, endPoint x: 579, endPoint y: 146, distance: 10.8
click at [579, 146] on div "Comprobante Tipo Comprobante Tipo Fecha inicio – Fecha fin Fec. Comprobante Des…" at bounding box center [583, 165] width 862 height 64
paste input "30713603909"
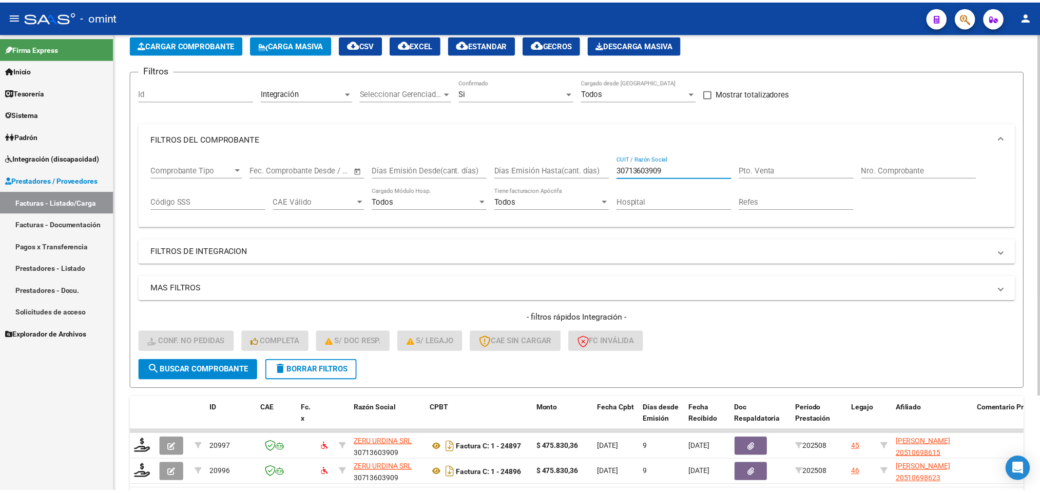
scroll to position [74, 0]
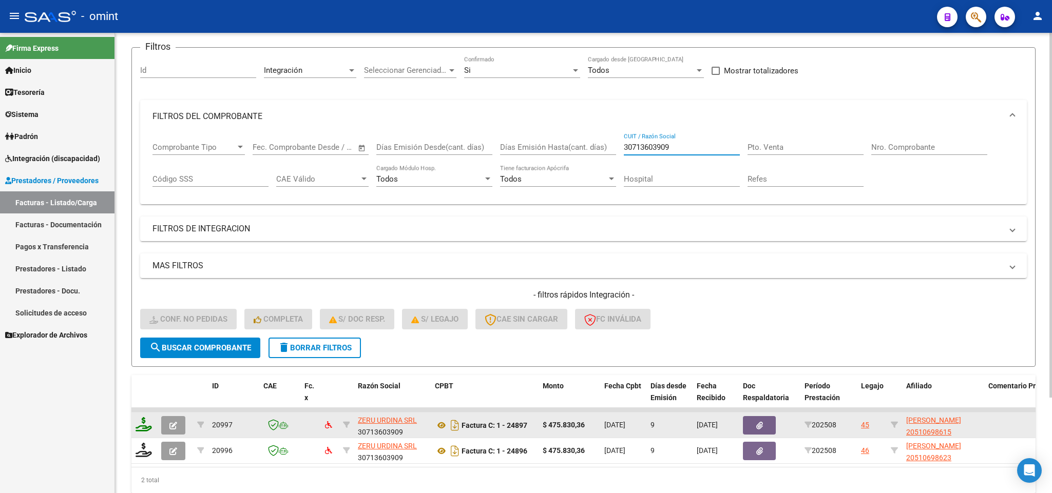
type input "30713603909"
click at [148, 430] on icon at bounding box center [143, 424] width 16 height 14
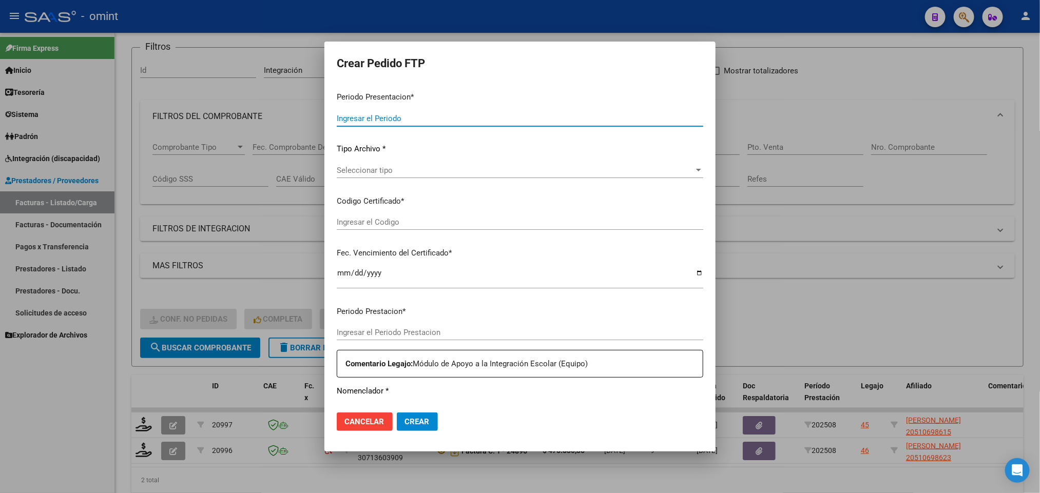
type input "202508"
type input "$ 475.830,36"
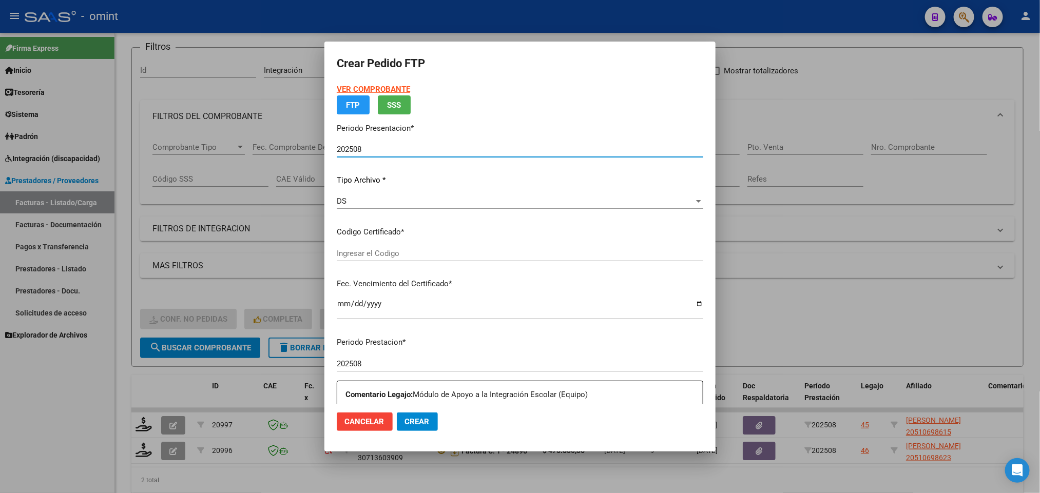
type input "6048989750"
type input "2027-11-30"
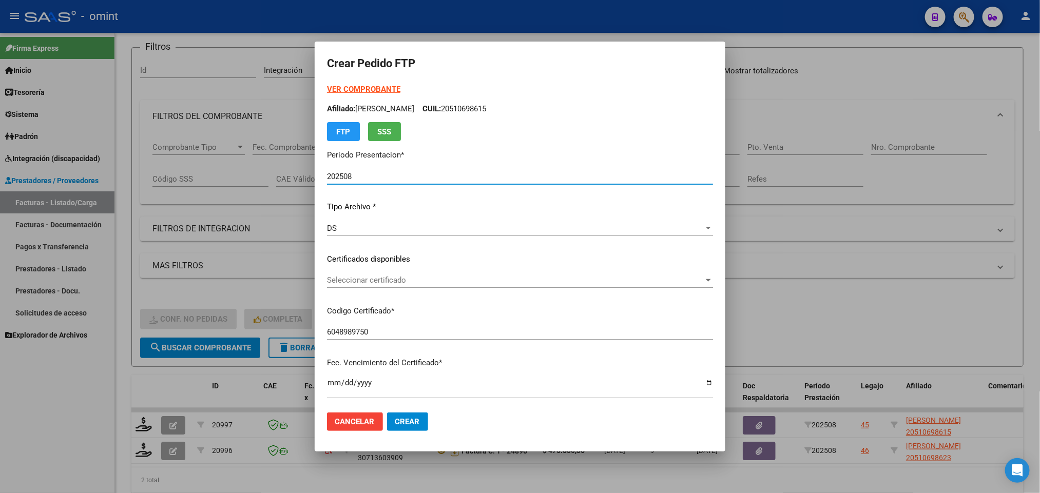
click at [405, 278] on span "Seleccionar certificado" at bounding box center [515, 280] width 377 height 9
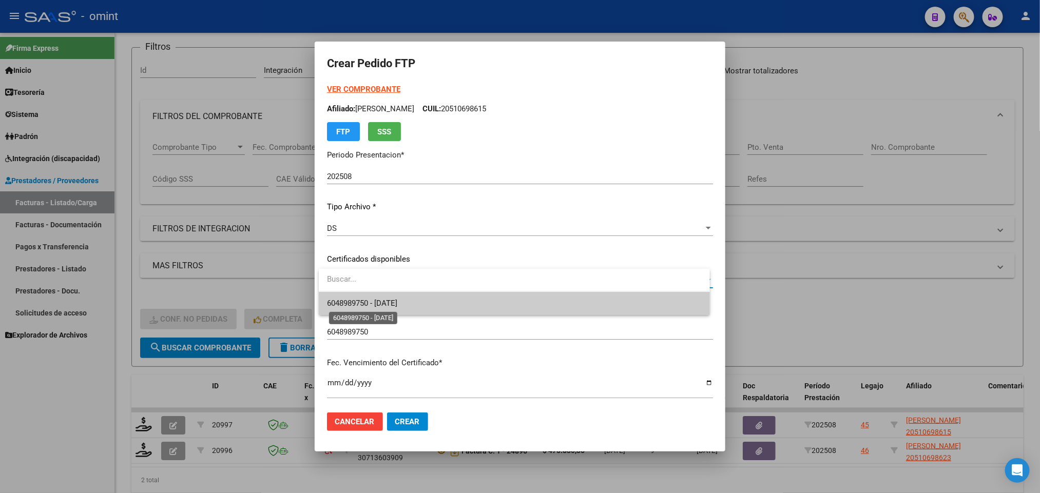
click at [397, 303] on span "6048989750 - 2027-11-30" at bounding box center [362, 303] width 70 height 9
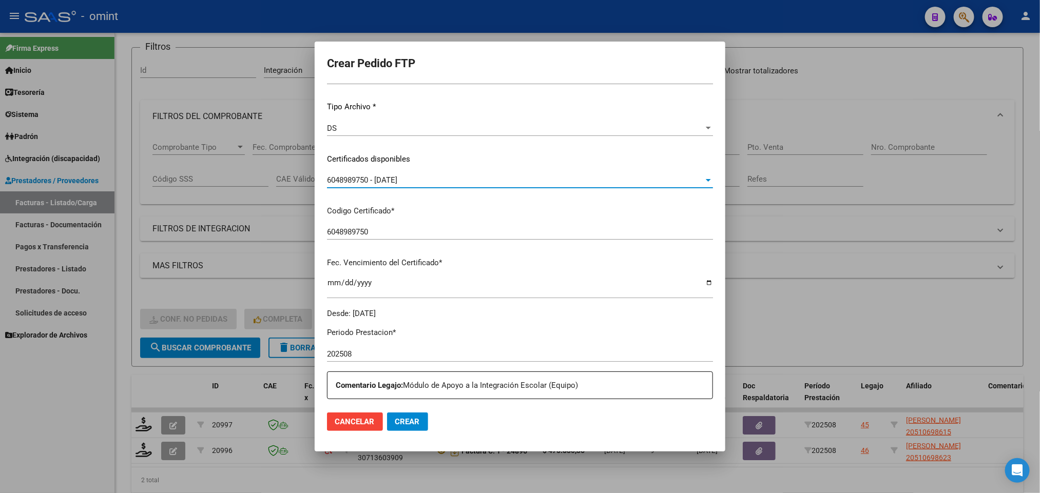
scroll to position [308, 0]
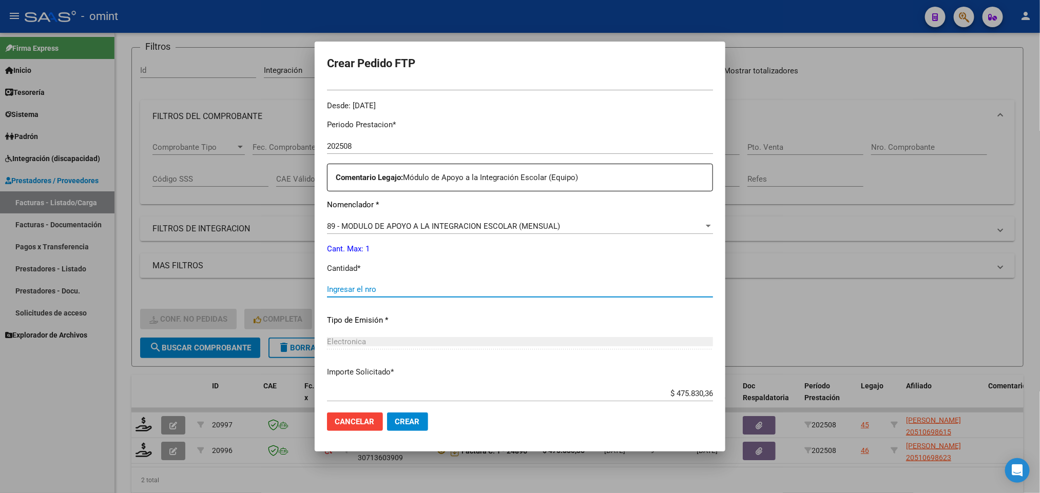
click at [399, 285] on input "Ingresar el nro" at bounding box center [520, 289] width 386 height 9
type input "1"
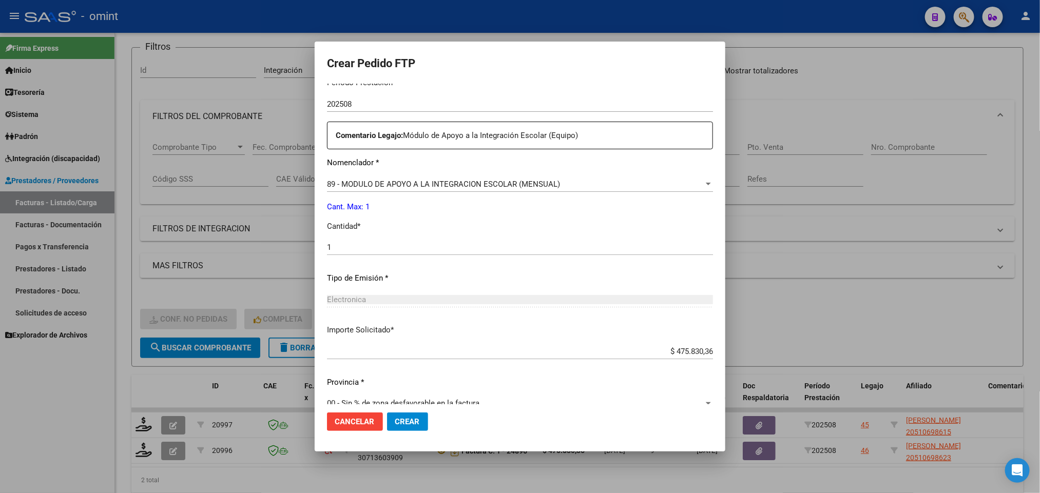
scroll to position [366, 0]
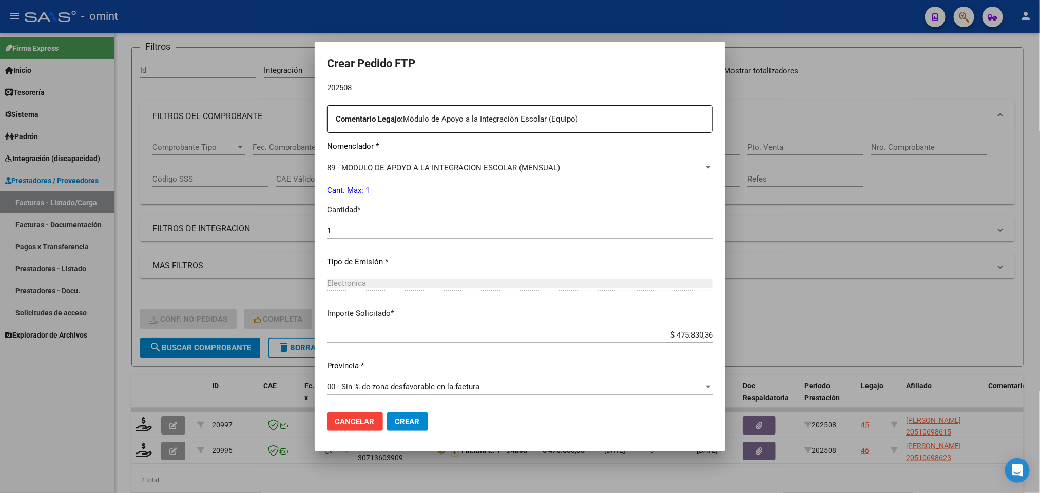
click at [417, 429] on button "Crear" at bounding box center [407, 422] width 41 height 18
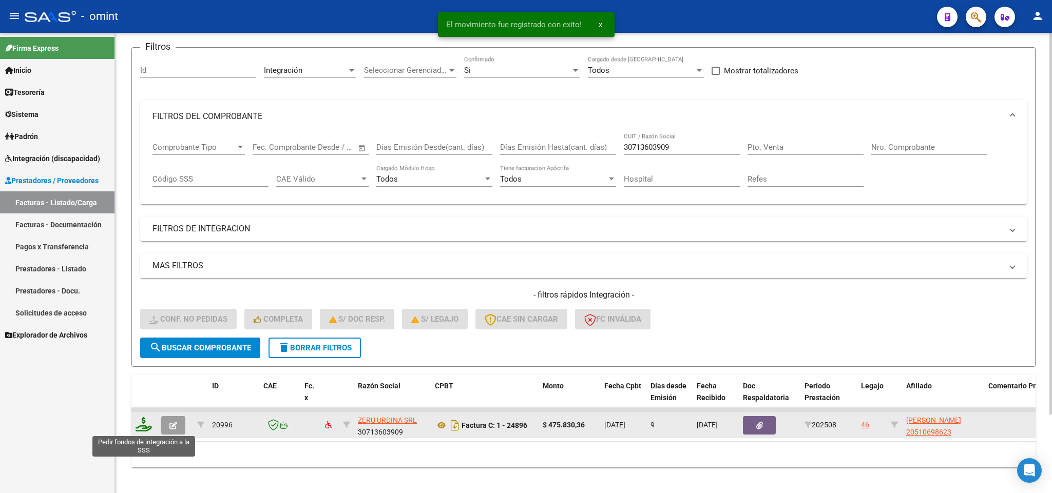
click at [150, 429] on icon at bounding box center [143, 424] width 16 height 14
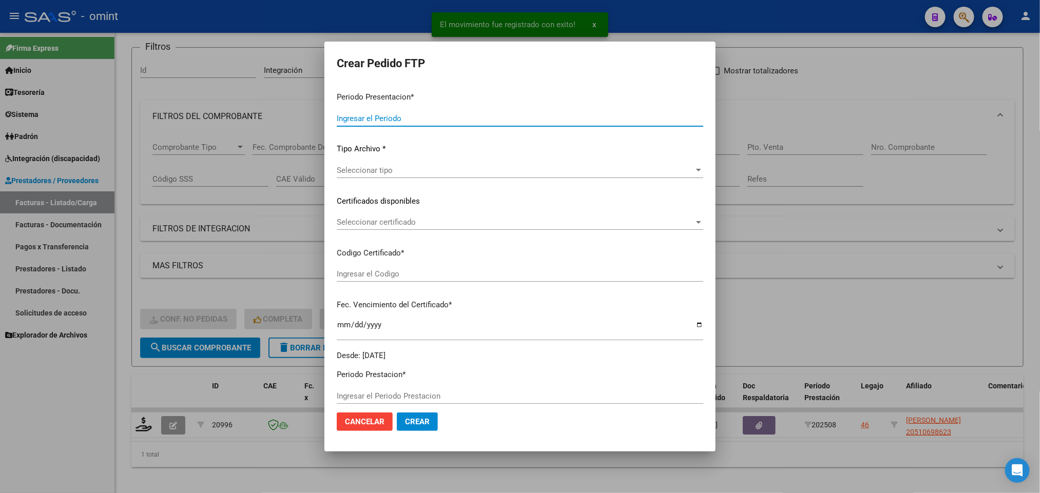
type input "202508"
type input "$ 475.830,36"
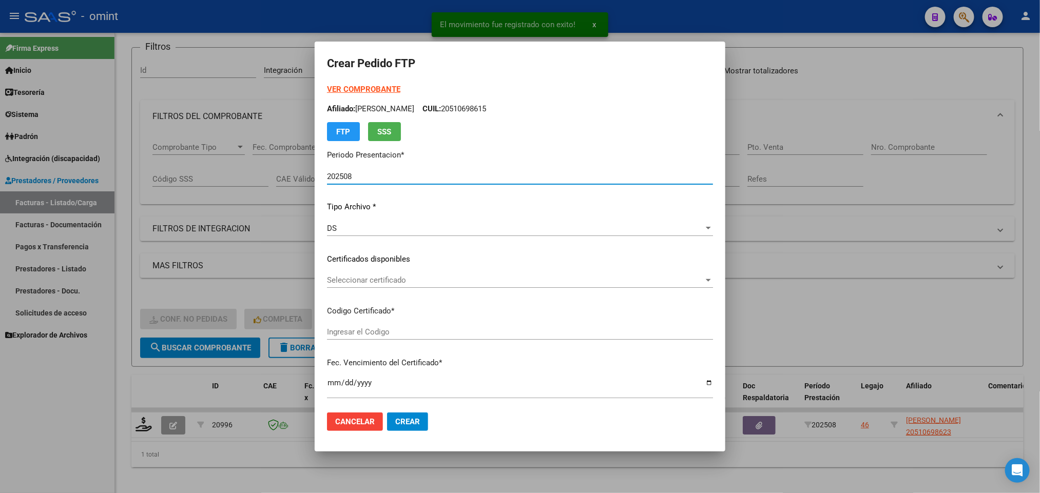
type input "7120825362"
type input "2027-12-07"
click at [402, 276] on span "Seleccionar certificado" at bounding box center [515, 280] width 377 height 9
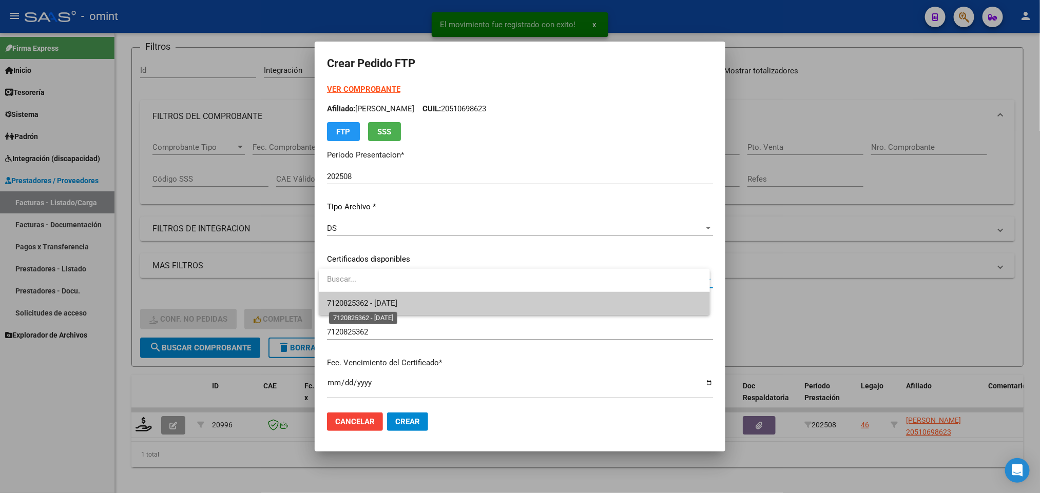
click at [397, 301] on span "7120825362 - 2027-12-07" at bounding box center [362, 303] width 70 height 9
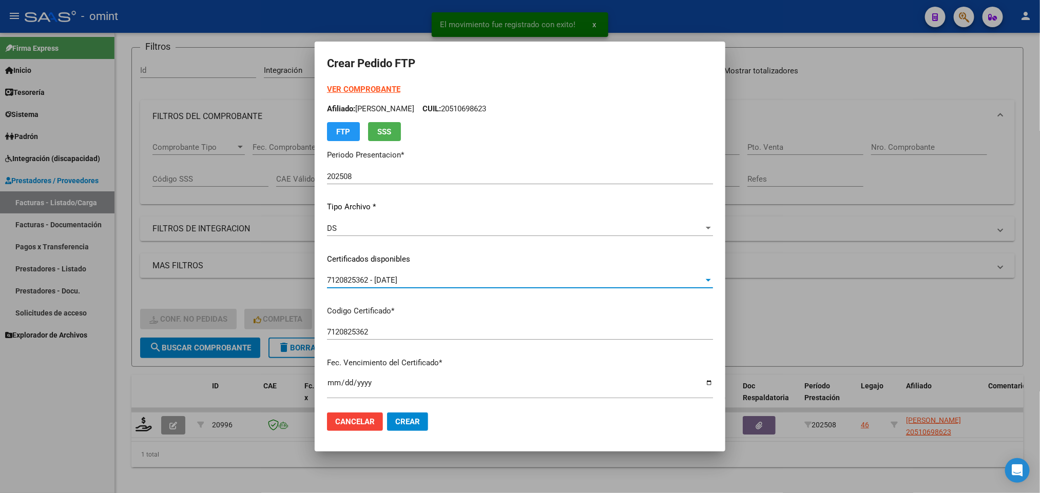
scroll to position [231, 0]
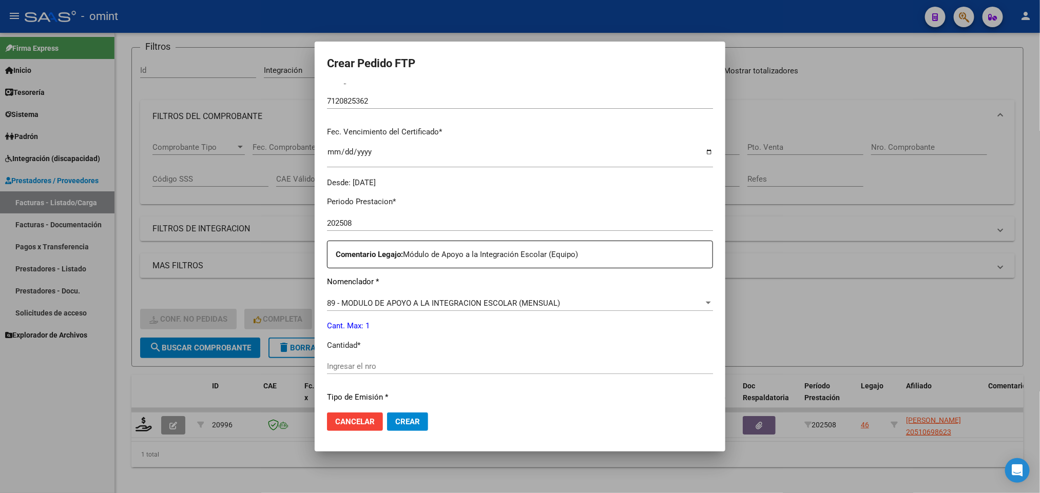
click at [374, 365] on input "Ingresar el nro" at bounding box center [520, 366] width 386 height 9
type input "1"
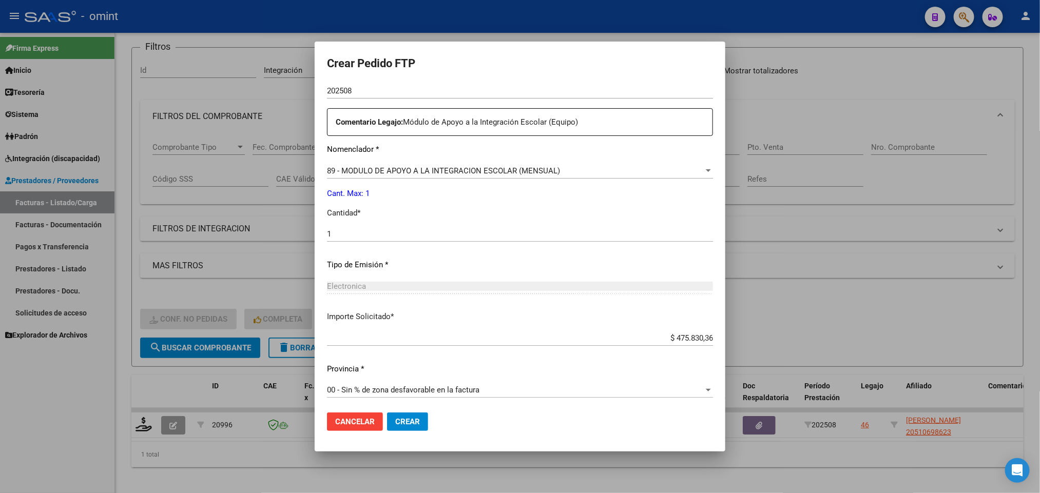
scroll to position [366, 0]
click at [403, 418] on span "Crear" at bounding box center [407, 421] width 25 height 9
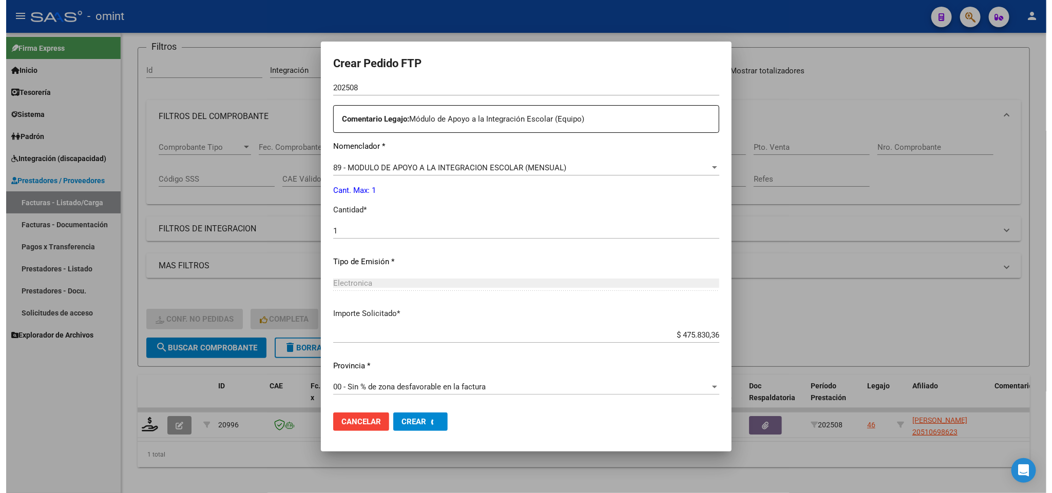
scroll to position [0, 0]
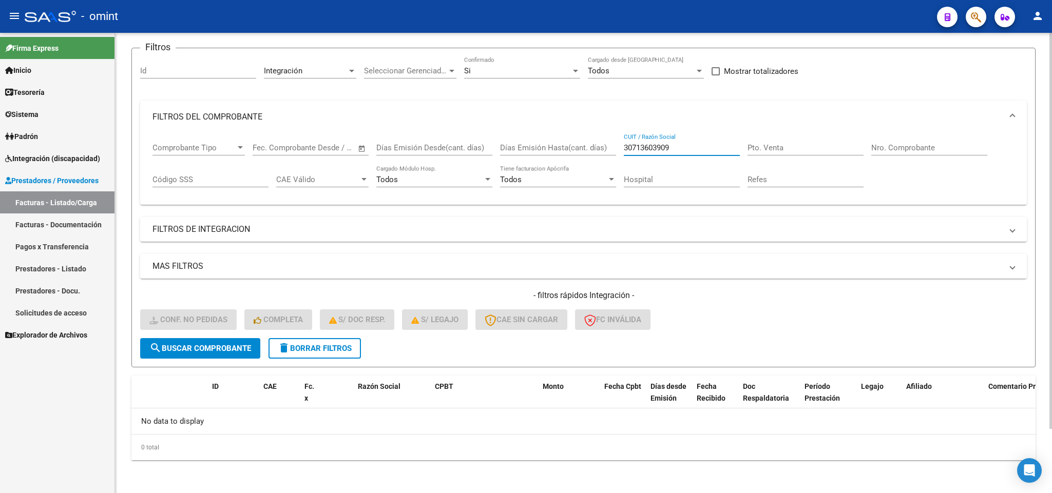
drag, startPoint x: 693, startPoint y: 145, endPoint x: 586, endPoint y: 139, distance: 107.9
click at [586, 139] on div "Comprobante Tipo Comprobante Tipo Fecha inicio – Fecha fin Fec. Comprobante Des…" at bounding box center [583, 165] width 862 height 64
paste input "272717892"
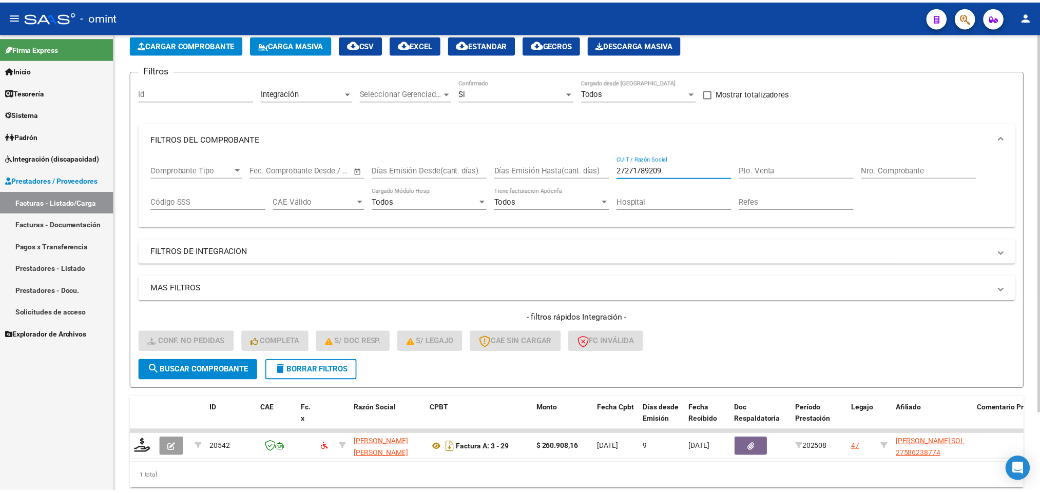
scroll to position [74, 0]
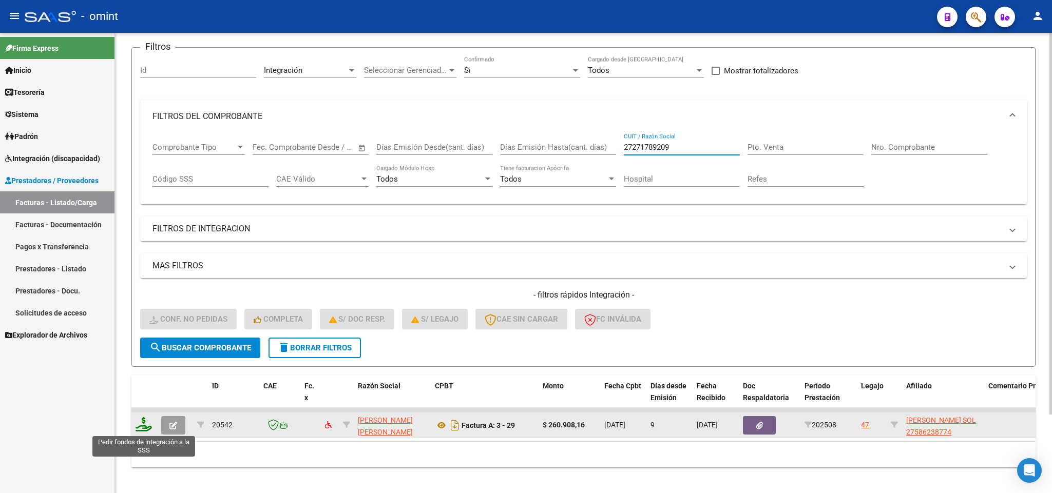
type input "27271789209"
click at [143, 425] on icon at bounding box center [143, 424] width 16 height 14
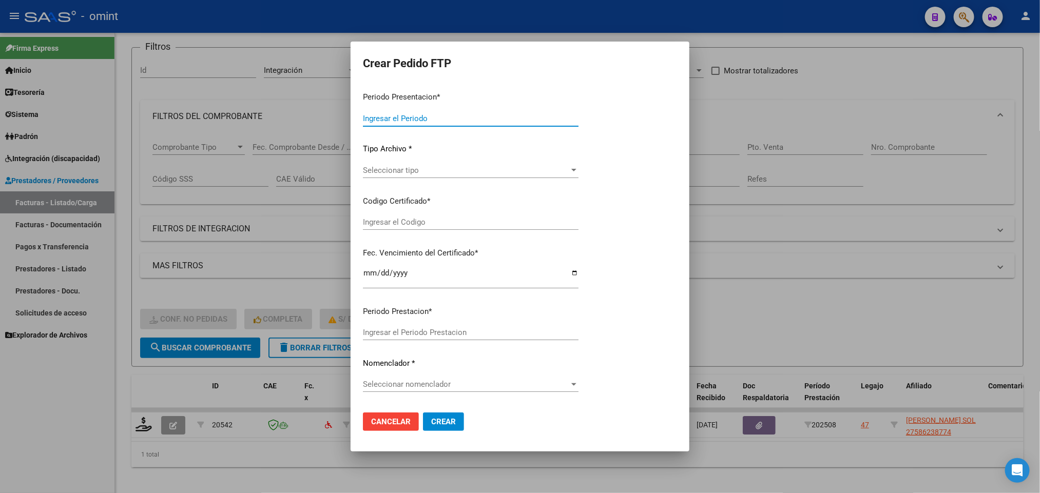
type input "202508"
type input "$ 260.908,16"
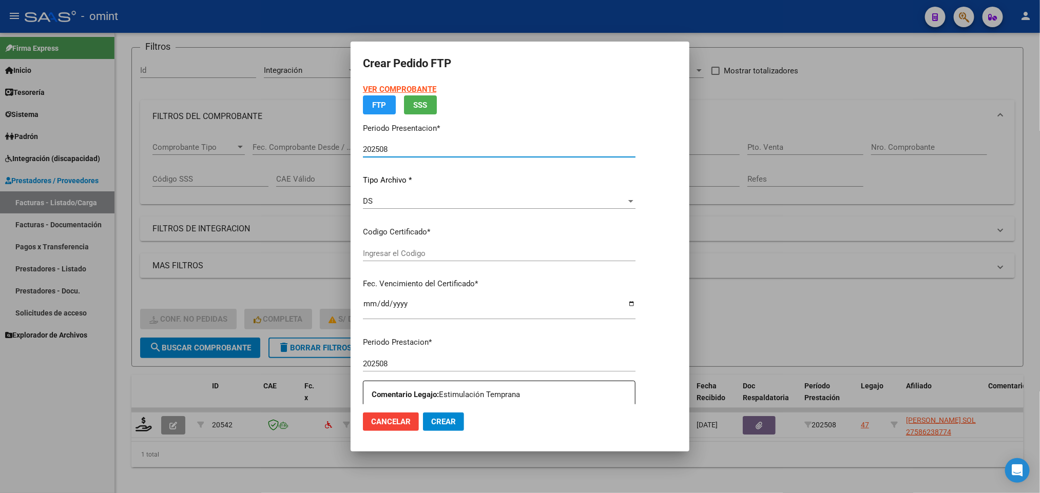
type input "4523504487"
type input "2024-05-18"
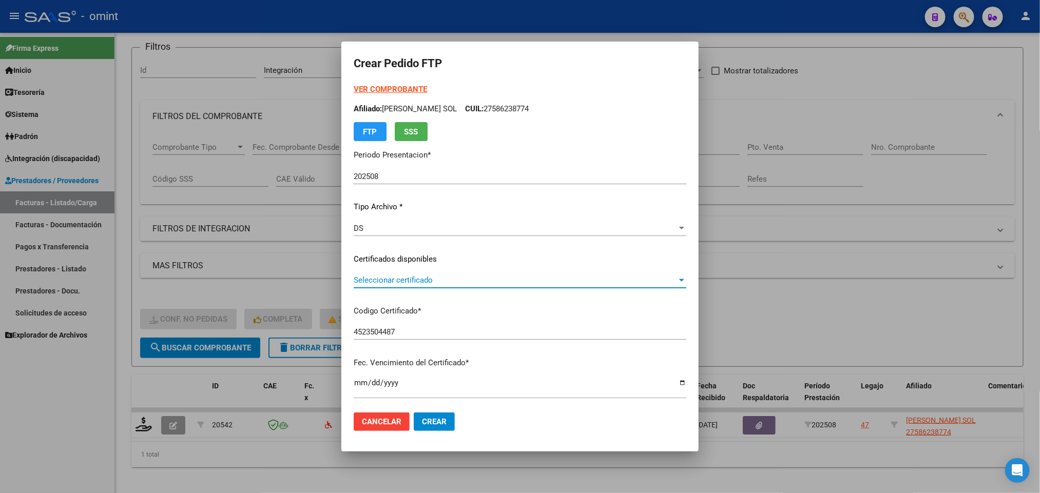
click at [435, 278] on span "Seleccionar certificado" at bounding box center [515, 280] width 323 height 9
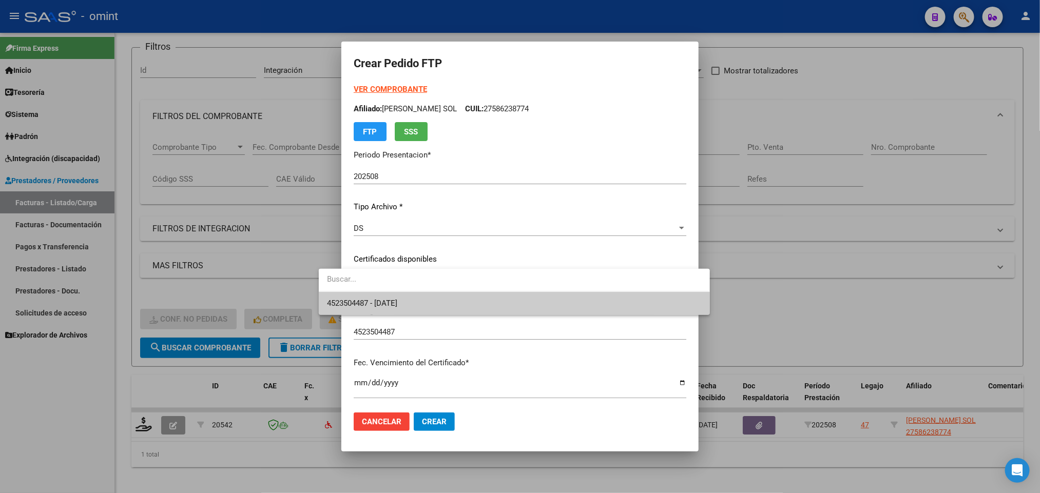
click at [436, 297] on span "4523504487 - 2024-05-18" at bounding box center [514, 303] width 374 height 23
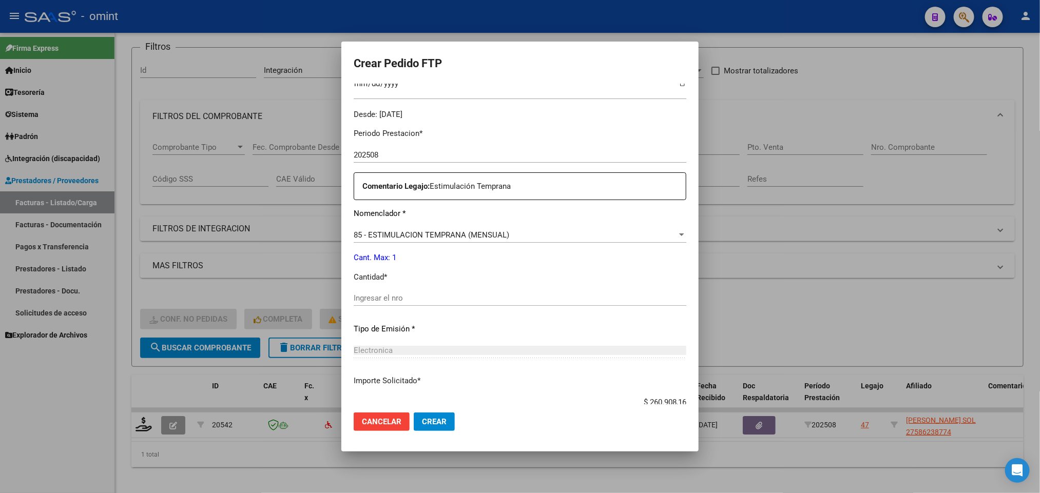
scroll to position [366, 0]
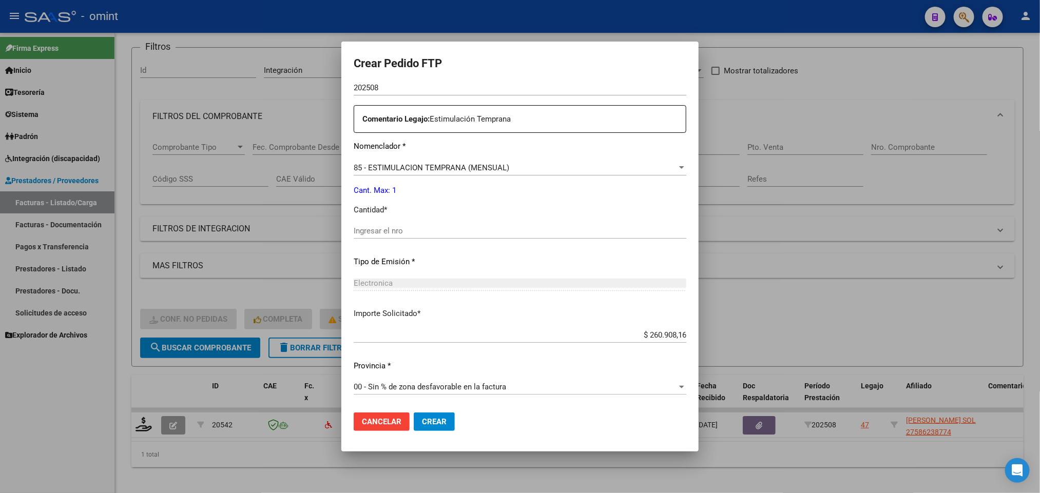
drag, startPoint x: 388, startPoint y: 231, endPoint x: 393, endPoint y: 222, distance: 10.1
click at [388, 228] on input "Ingresar el nro" at bounding box center [520, 230] width 333 height 9
type input "1"
click at [419, 425] on button "Crear" at bounding box center [434, 422] width 41 height 18
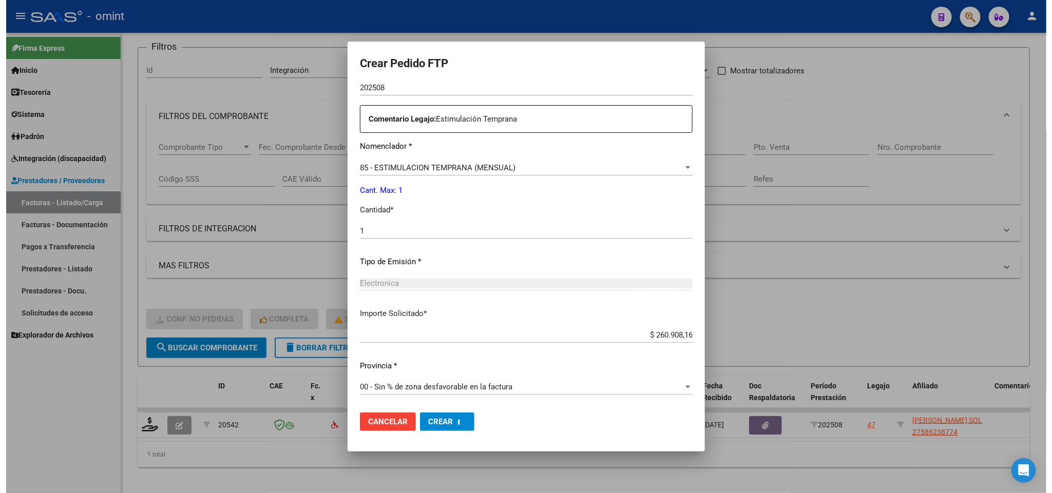
scroll to position [0, 0]
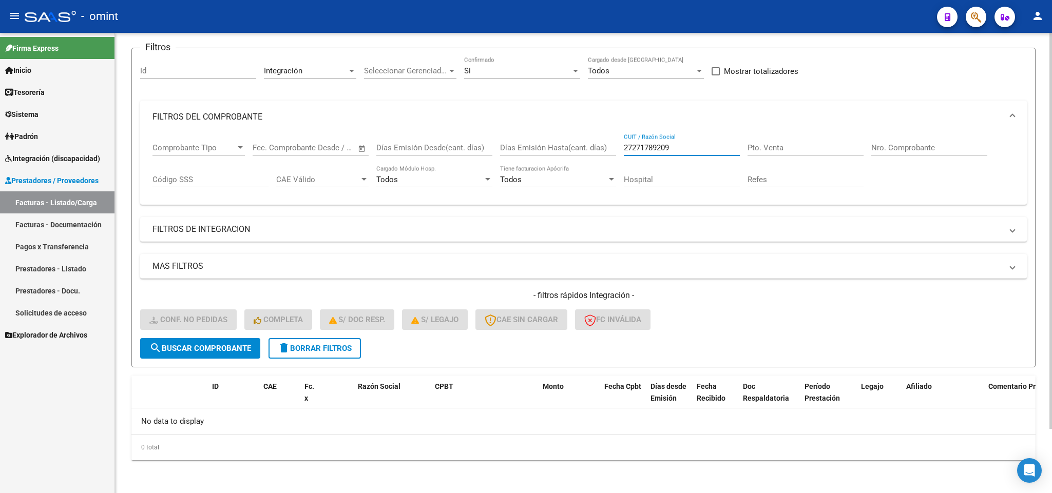
drag, startPoint x: 730, startPoint y: 147, endPoint x: 599, endPoint y: 125, distance: 132.1
click at [584, 145] on div "Comprobante Tipo Comprobante Tipo Fecha inicio – Fecha fin Fec. Comprobante Des…" at bounding box center [583, 165] width 862 height 64
paste input "30717468593"
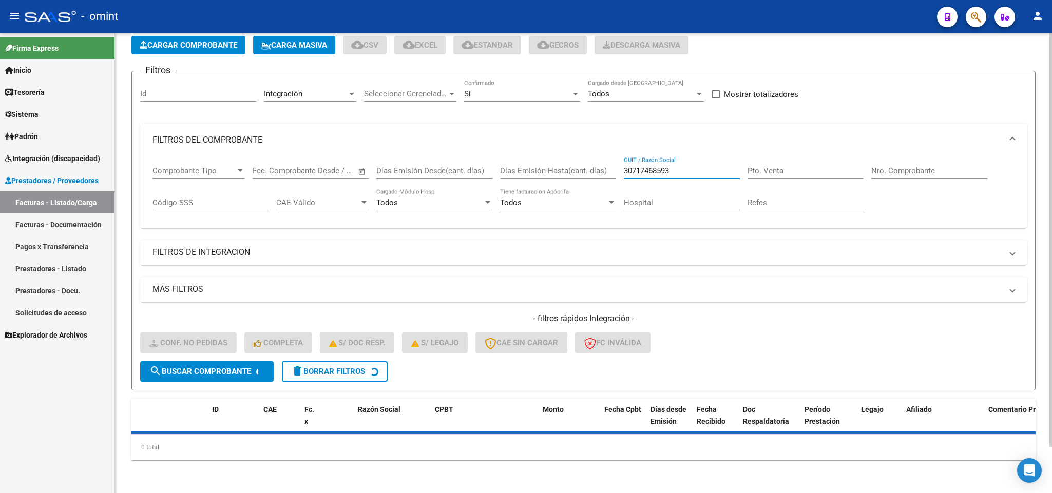
scroll to position [74, 0]
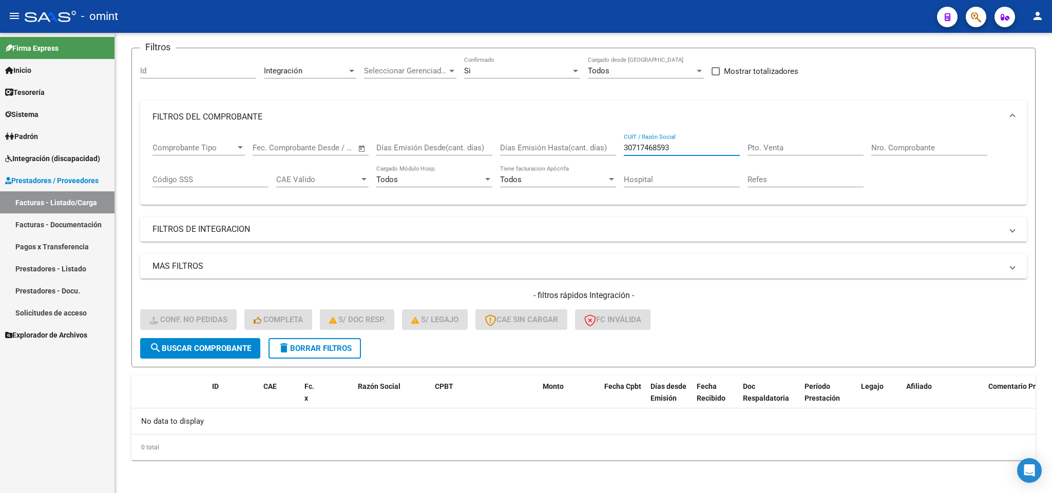
type input "30717468593"
click at [51, 158] on span "Integración (discapacidad)" at bounding box center [52, 158] width 95 height 11
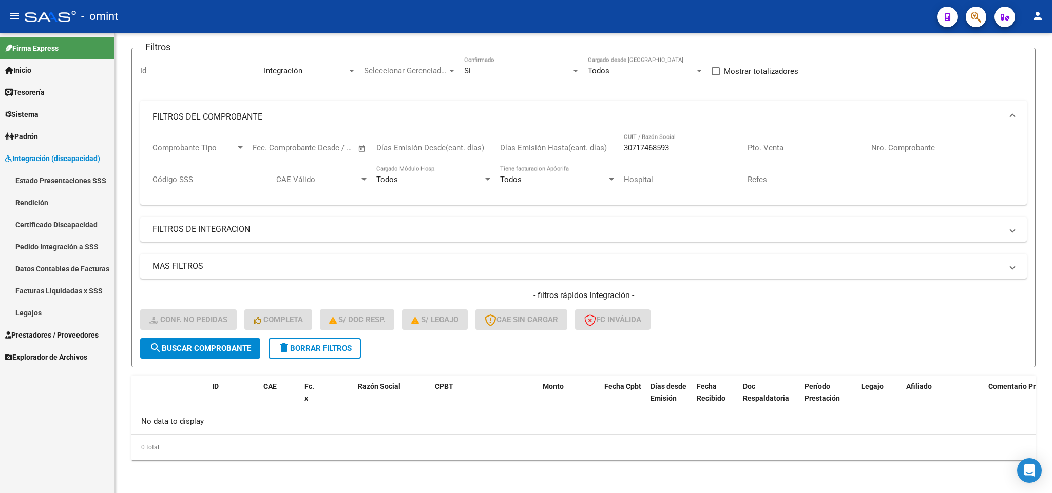
click at [71, 247] on link "Pedido Integración a SSS" at bounding box center [57, 247] width 114 height 22
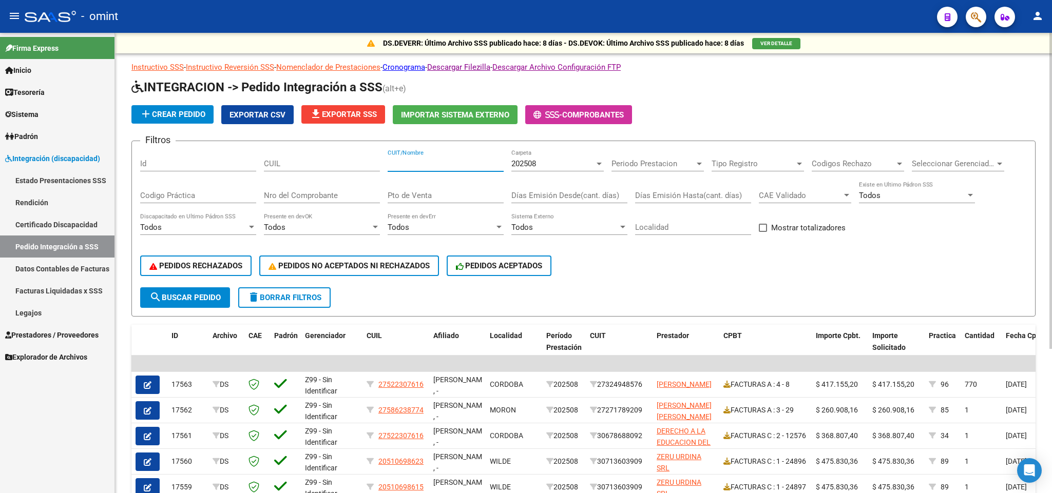
paste input "30717468593"
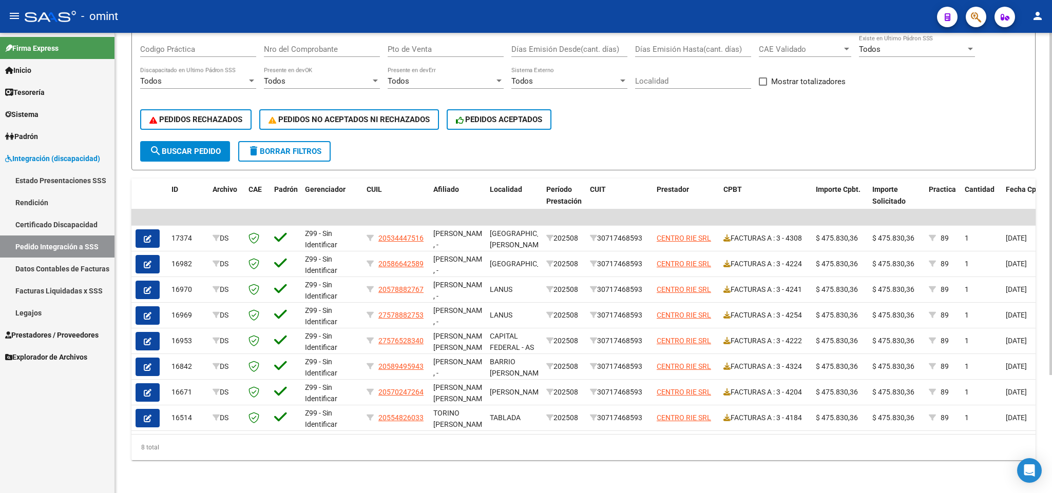
type input "30717468593"
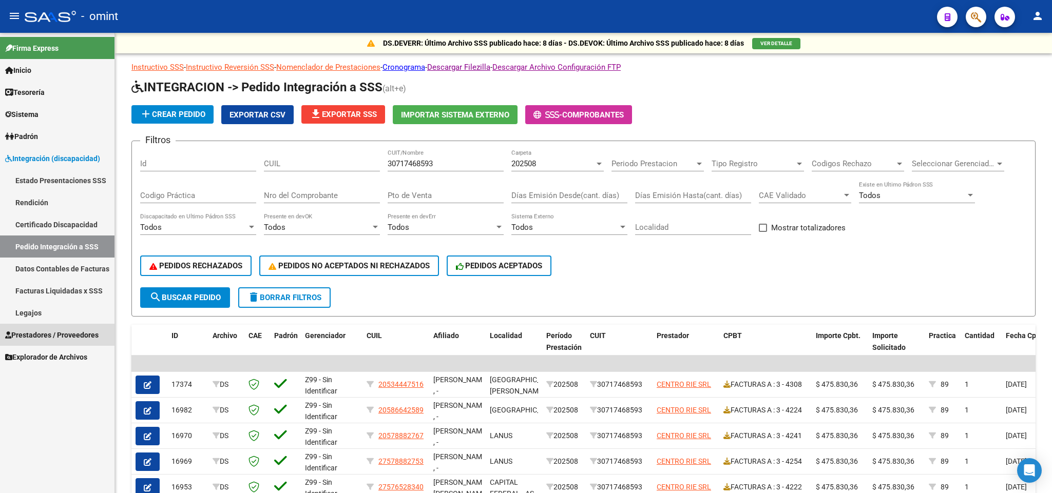
click at [85, 336] on span "Prestadores / Proveedores" at bounding box center [51, 334] width 93 height 11
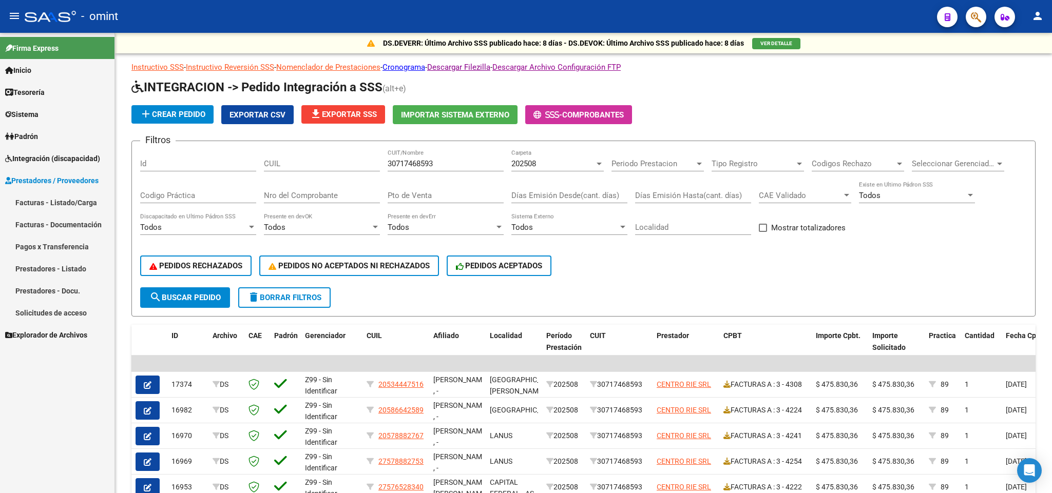
click at [82, 208] on link "Facturas - Listado/Carga" at bounding box center [57, 202] width 114 height 22
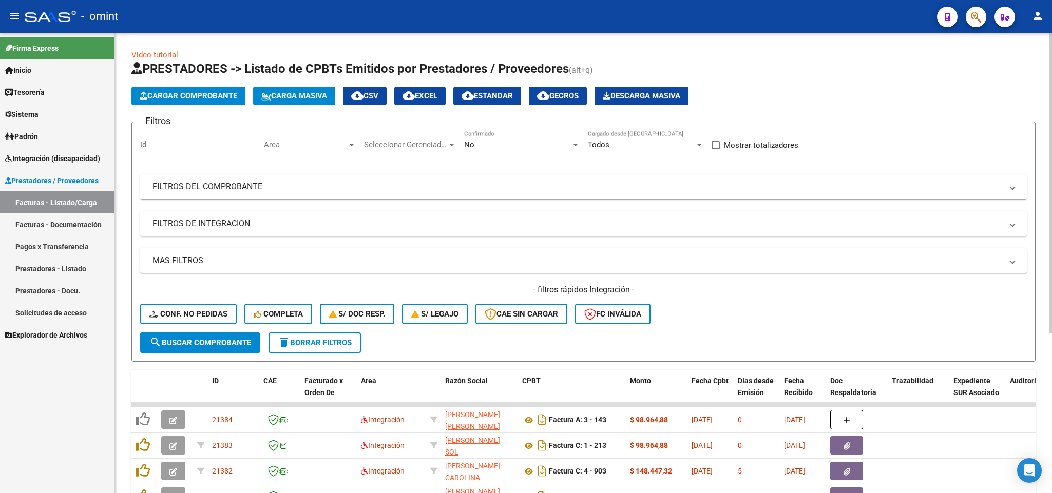
click at [450, 191] on mat-panel-title "FILTROS DEL COMPROBANTE" at bounding box center [576, 186] width 849 height 11
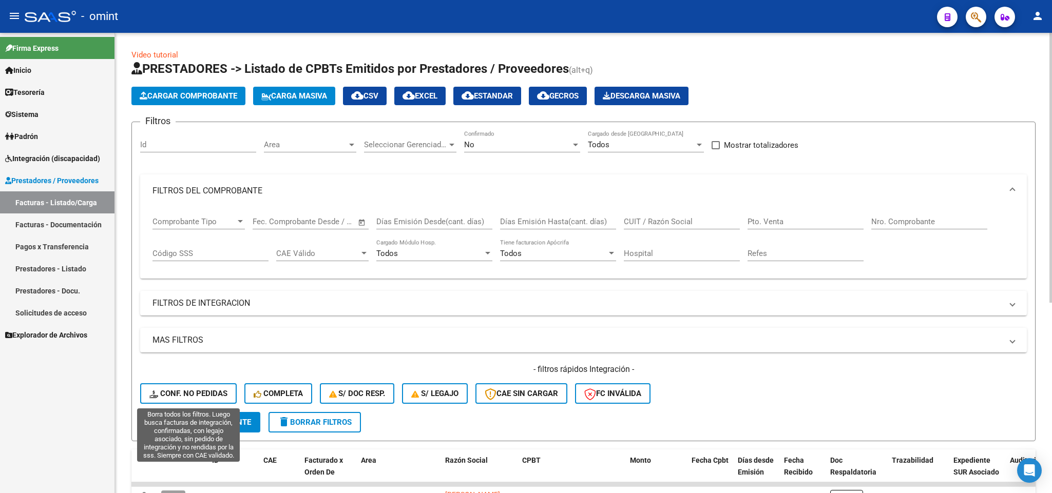
click at [209, 385] on button "Conf. no pedidas" at bounding box center [188, 393] width 96 height 21
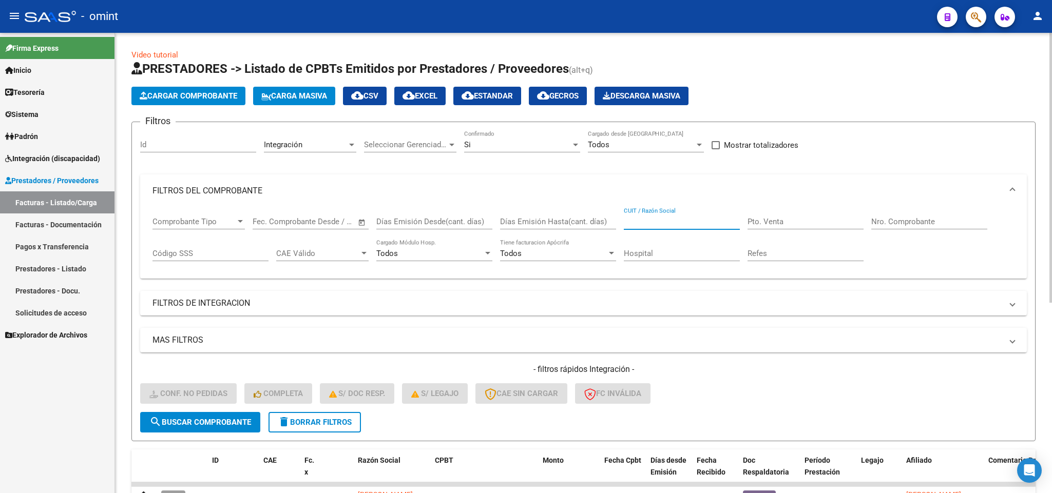
paste input "27277902104"
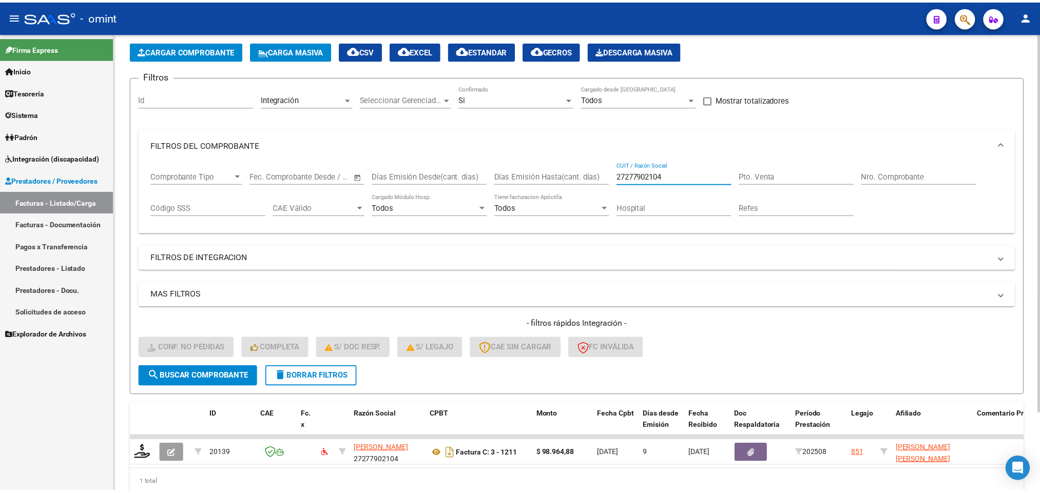
scroll to position [94, 0]
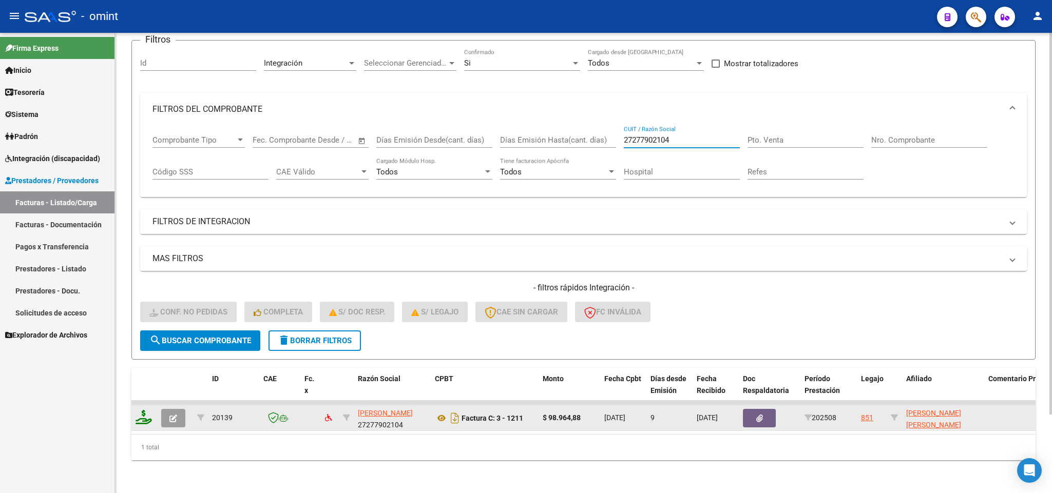
type input "27277902104"
click at [135, 412] on icon at bounding box center [143, 417] width 16 height 14
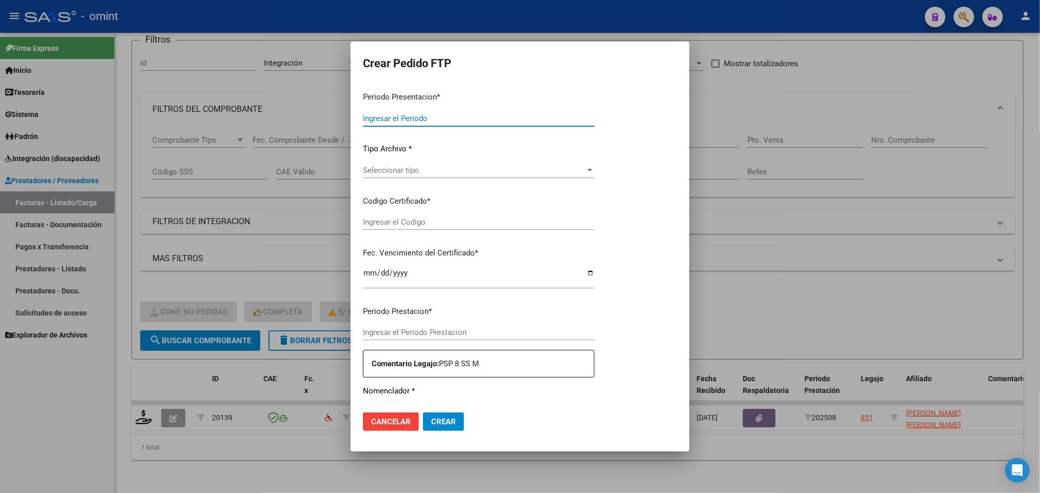
type input "202508"
type input "$ 98.964,88"
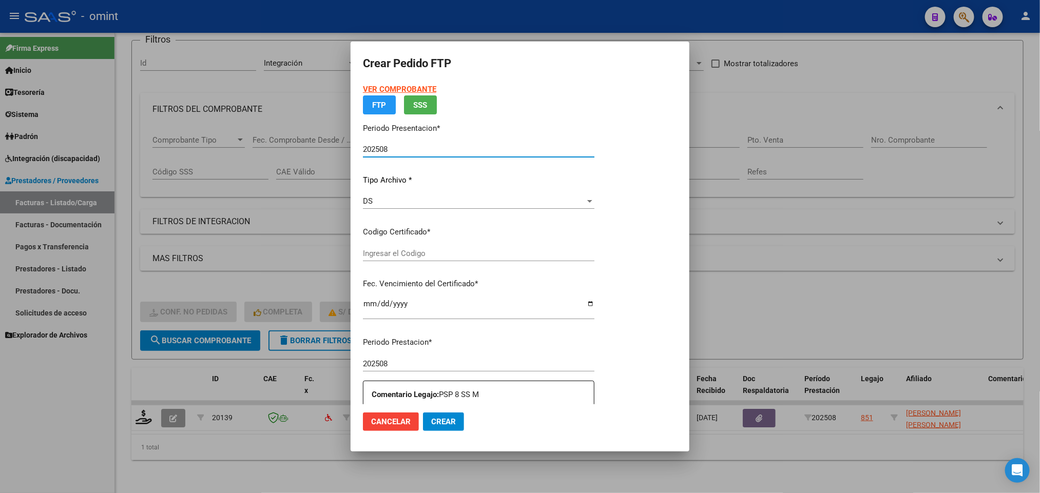
type input "2383953098"
type input "2028-03-07"
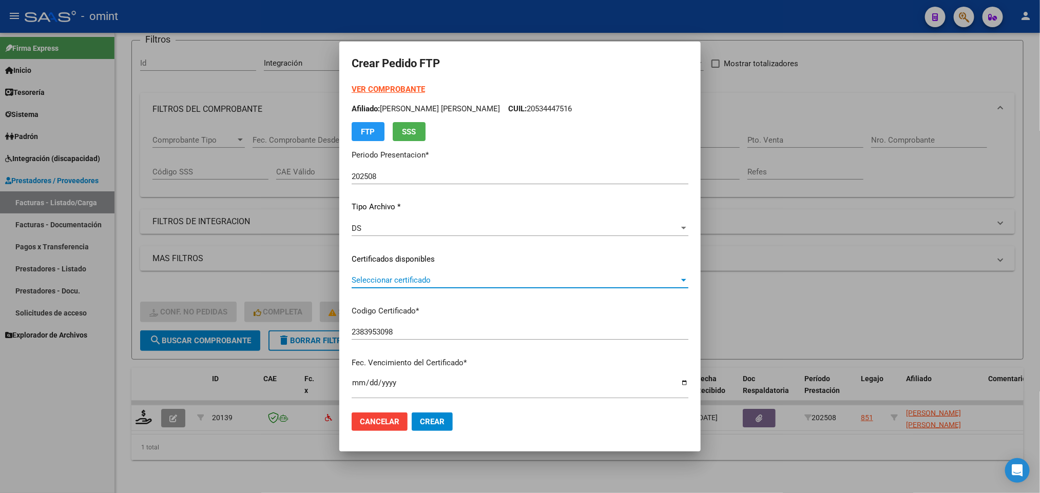
click at [397, 280] on span "Seleccionar certificado" at bounding box center [515, 280] width 327 height 9
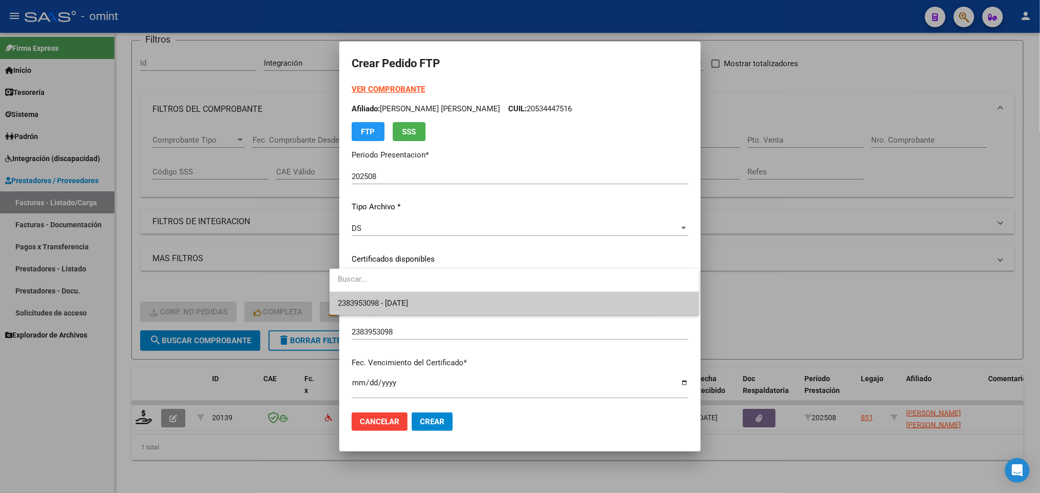
click at [396, 299] on span "2383953098 - 2028-03-07" at bounding box center [373, 303] width 70 height 9
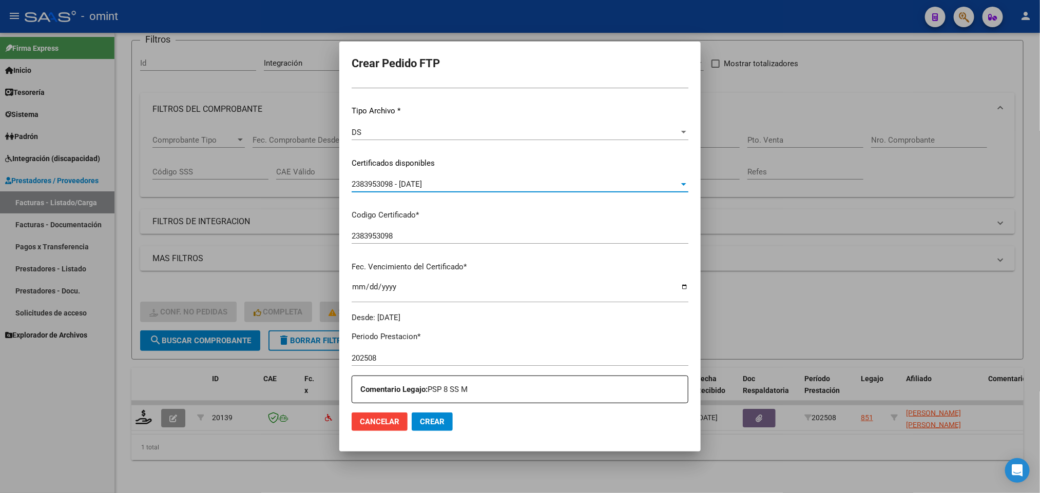
scroll to position [308, 0]
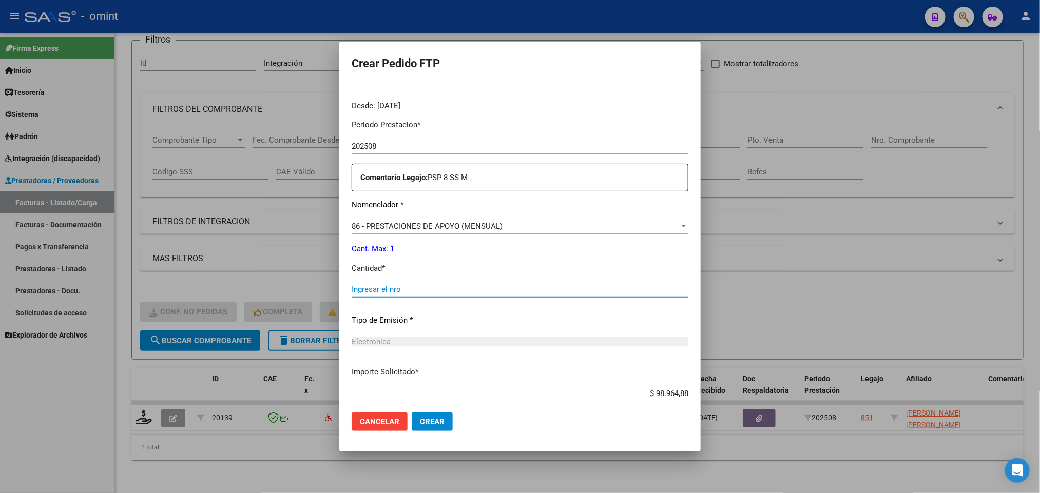
click at [390, 284] on div "Ingresar el nro" at bounding box center [520, 289] width 337 height 15
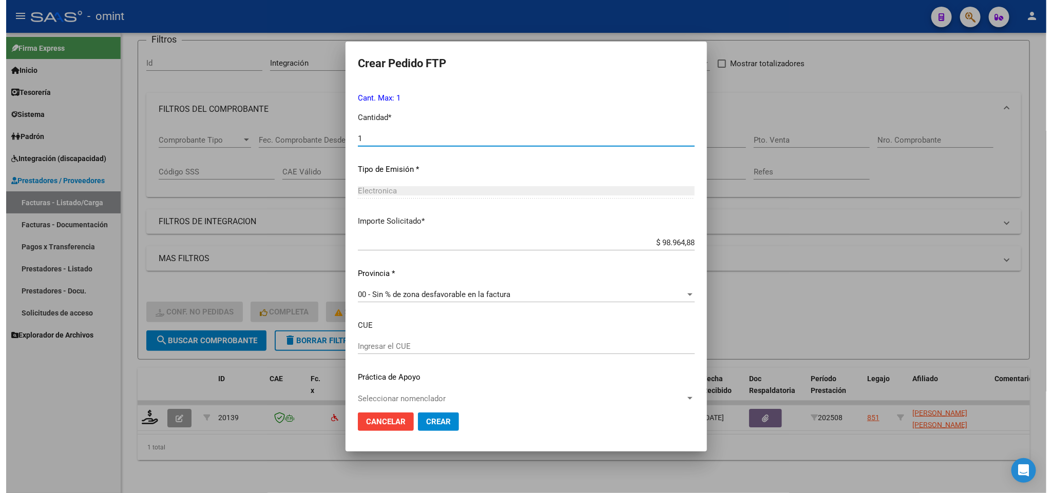
scroll to position [470, 0]
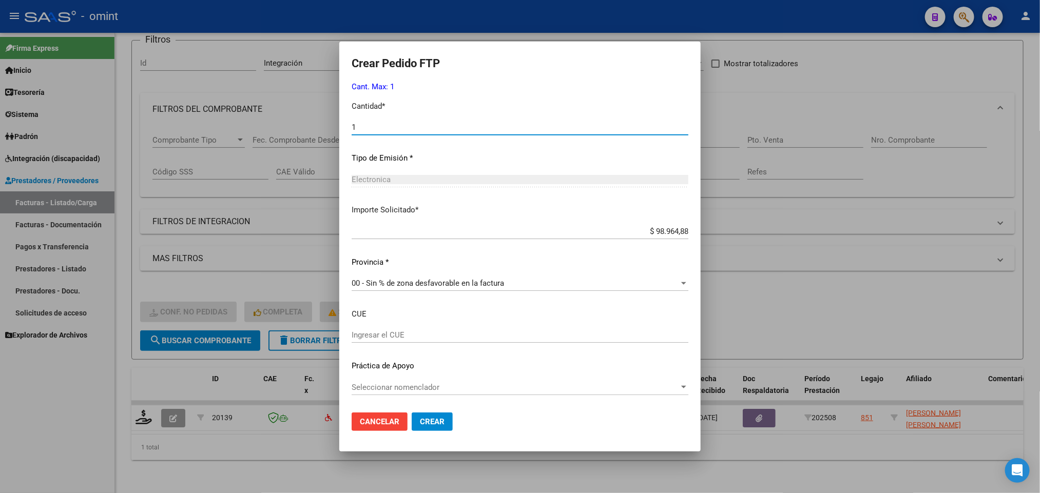
type input "1"
click at [422, 427] on button "Crear" at bounding box center [432, 422] width 41 height 18
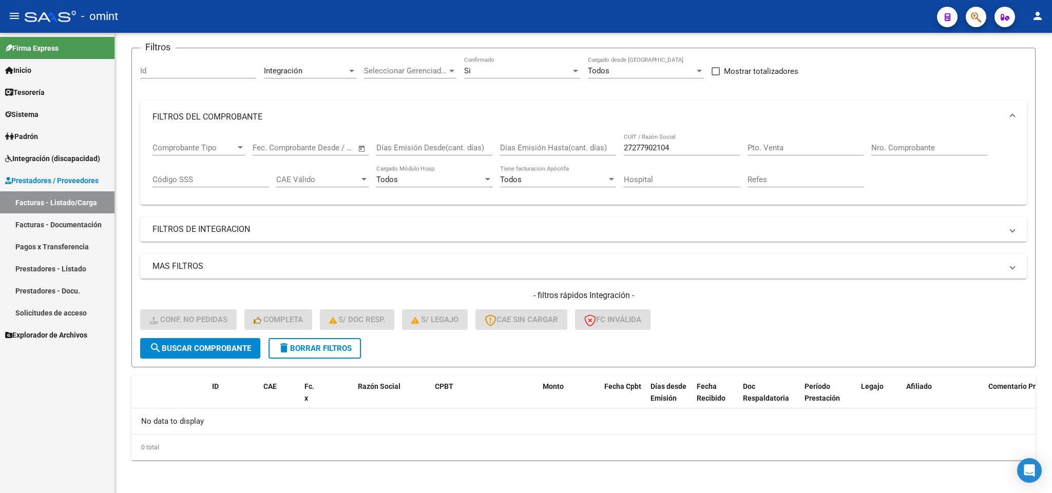
scroll to position [74, 0]
drag, startPoint x: 684, startPoint y: 144, endPoint x: 580, endPoint y: 148, distance: 103.7
click at [580, 148] on div "Comprobante Tipo Comprobante Tipo Fecha inicio – Fecha fin Fec. Comprobante Des…" at bounding box center [583, 165] width 862 height 64
paste input "90232398"
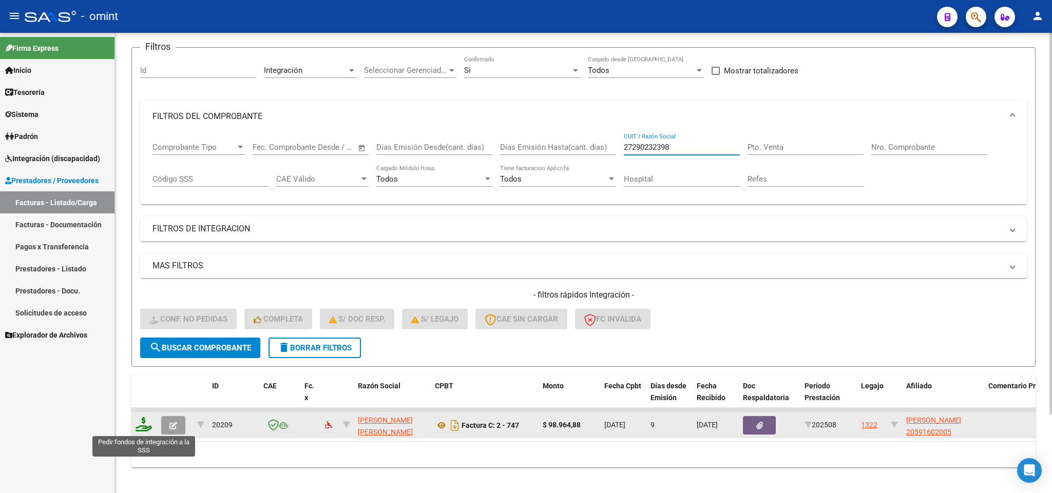
type input "27290232398"
click at [148, 427] on icon at bounding box center [143, 424] width 16 height 14
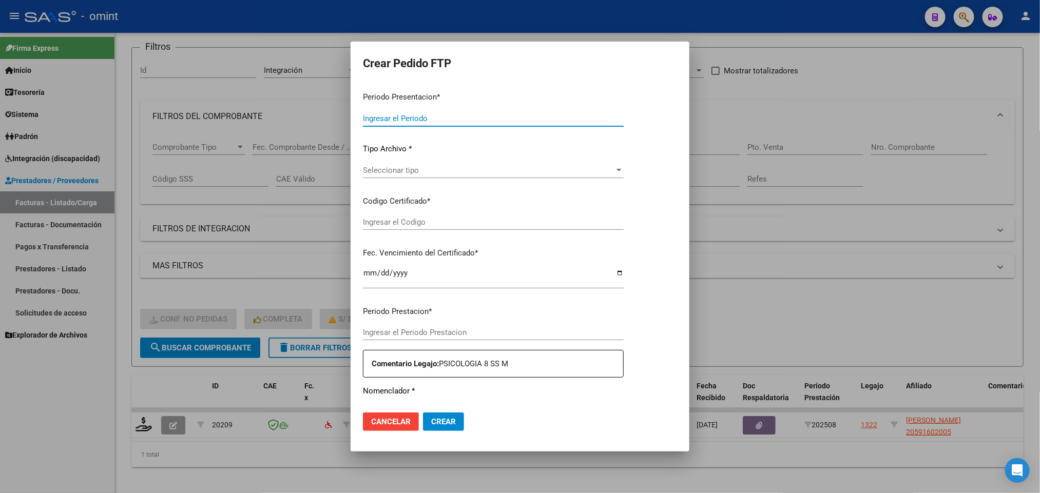
type input "202508"
type input "$ 98.964,88"
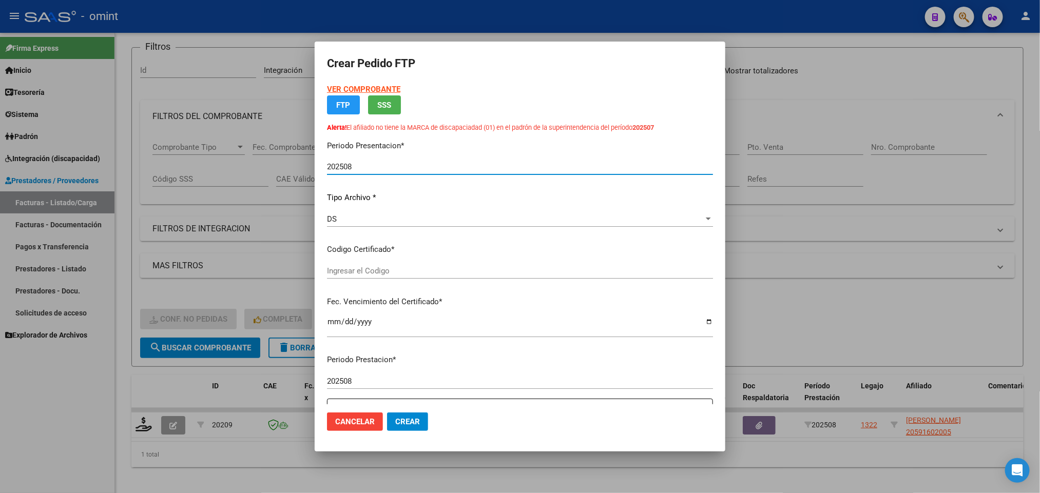
type input "1597080925"
type input "2027-06-30"
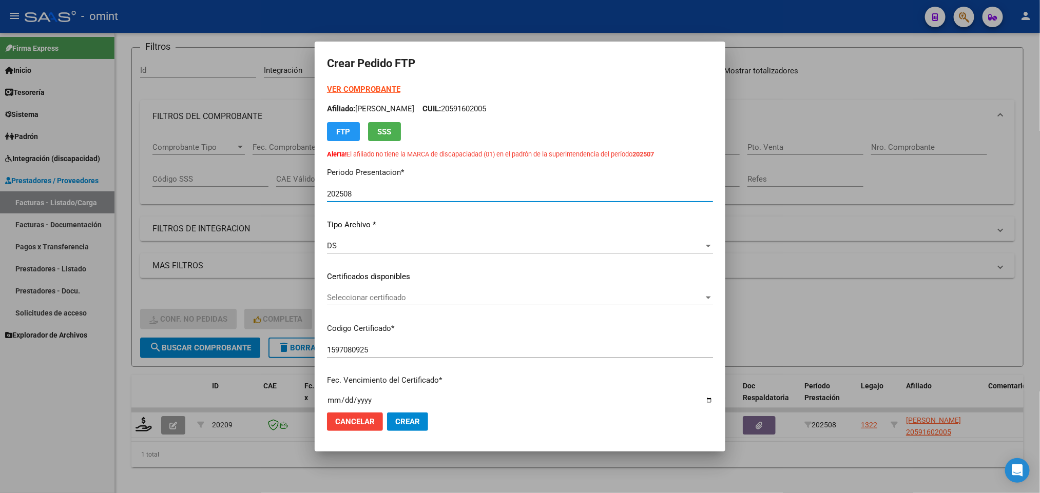
click at [393, 303] on div "Seleccionar certificado Seleccionar certificado" at bounding box center [520, 297] width 386 height 15
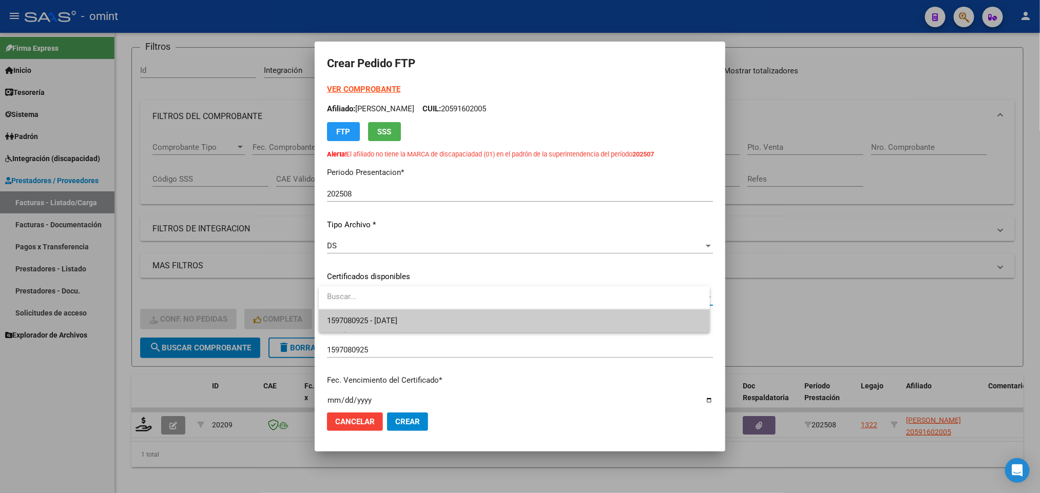
click at [388, 327] on span "1597080925 - 2027-06-30" at bounding box center [514, 320] width 374 height 23
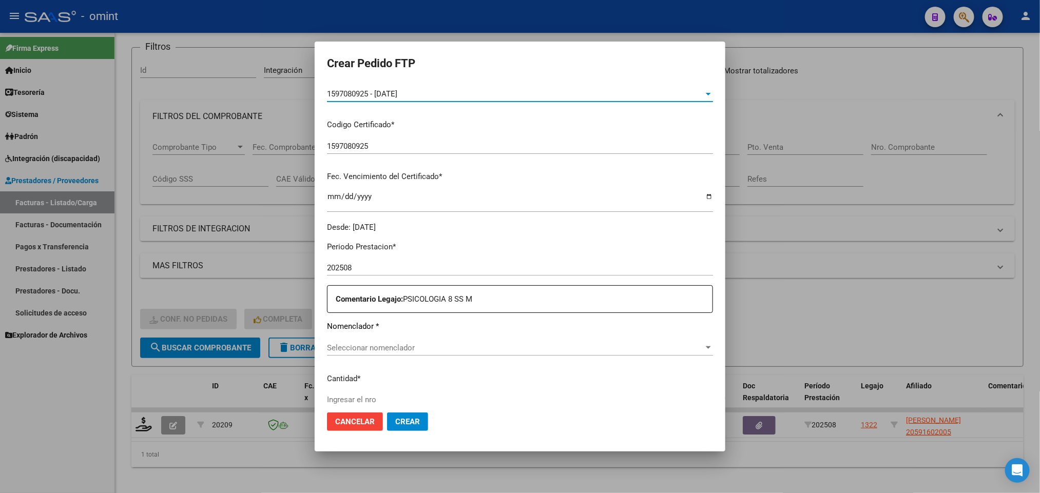
scroll to position [231, 0]
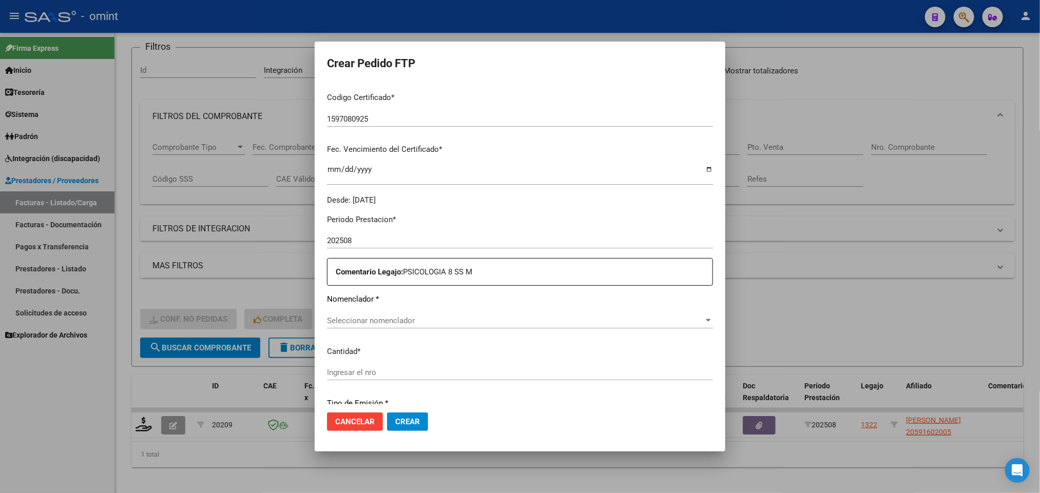
click at [382, 313] on div "Seleccionar nomenclador Seleccionar nomenclador" at bounding box center [520, 320] width 386 height 15
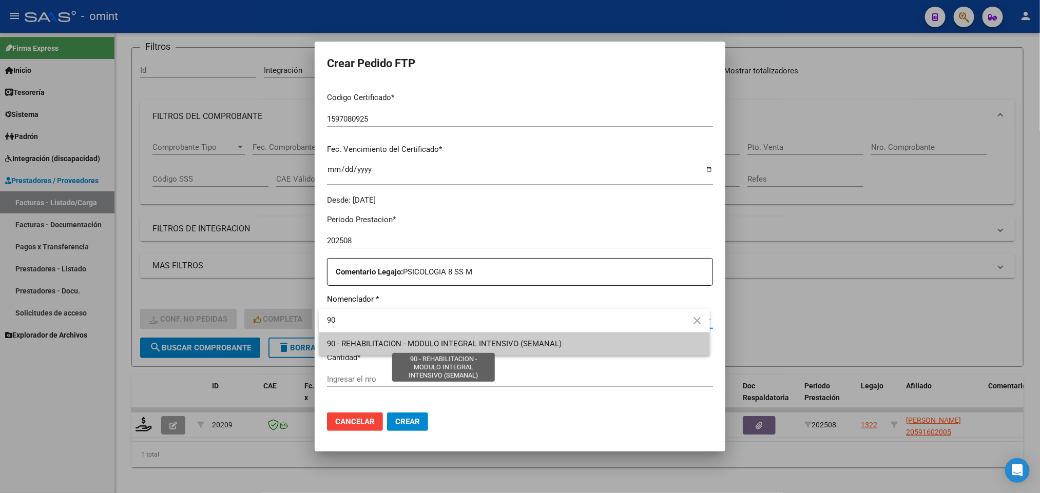
type input "90"
click at [413, 343] on span "90 - REHABILITACION - MODULO INTEGRAL INTENSIVO (SEMANAL)" at bounding box center [444, 343] width 235 height 9
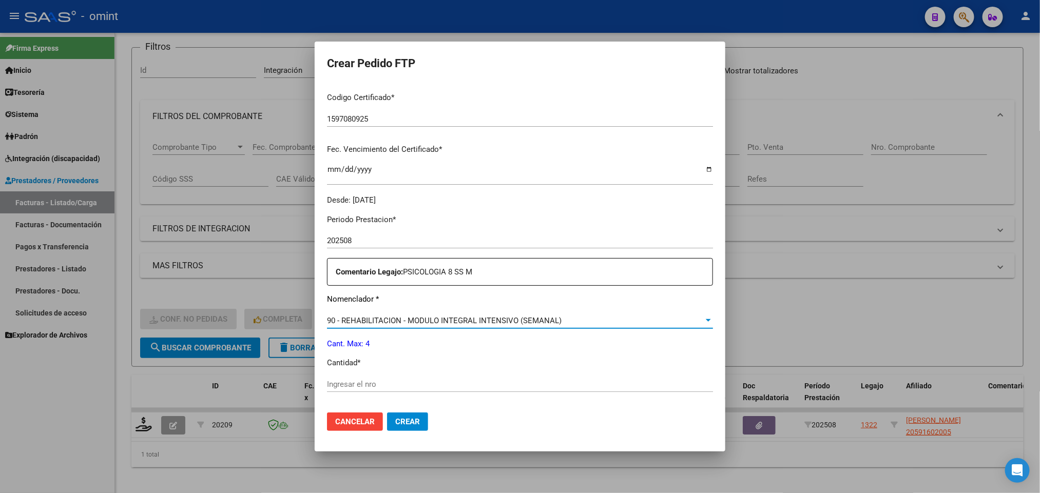
click at [403, 386] on input "Ingresar el nro" at bounding box center [520, 384] width 386 height 9
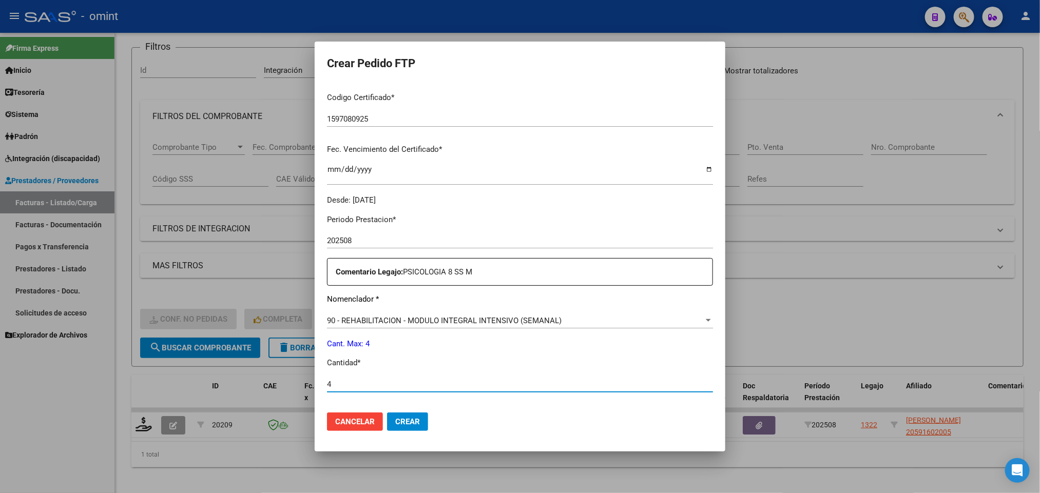
type input "4"
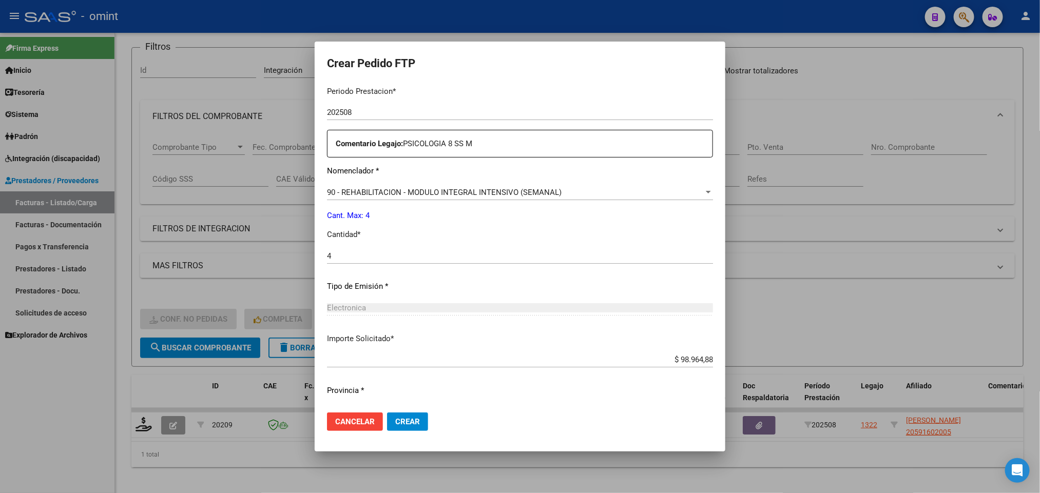
scroll to position [384, 0]
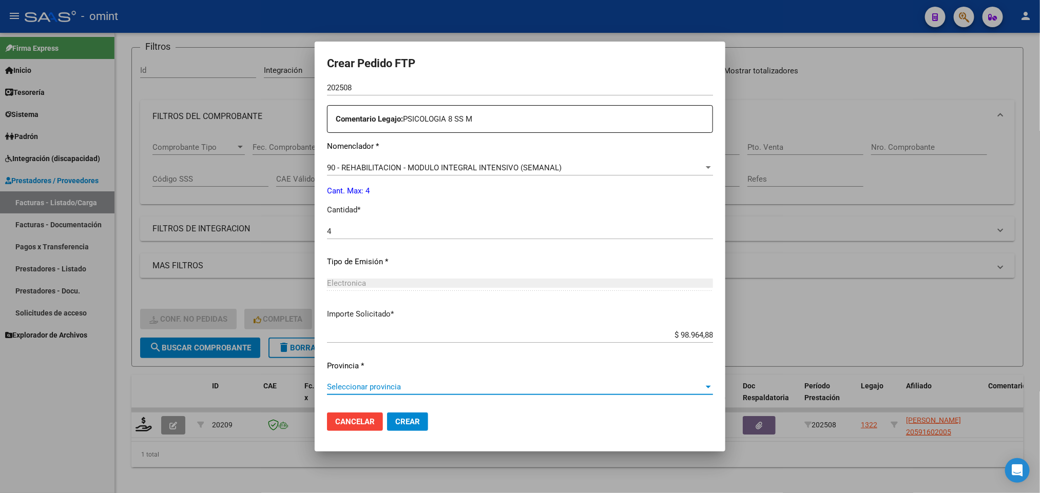
click at [419, 387] on span "Seleccionar provincia" at bounding box center [515, 386] width 377 height 9
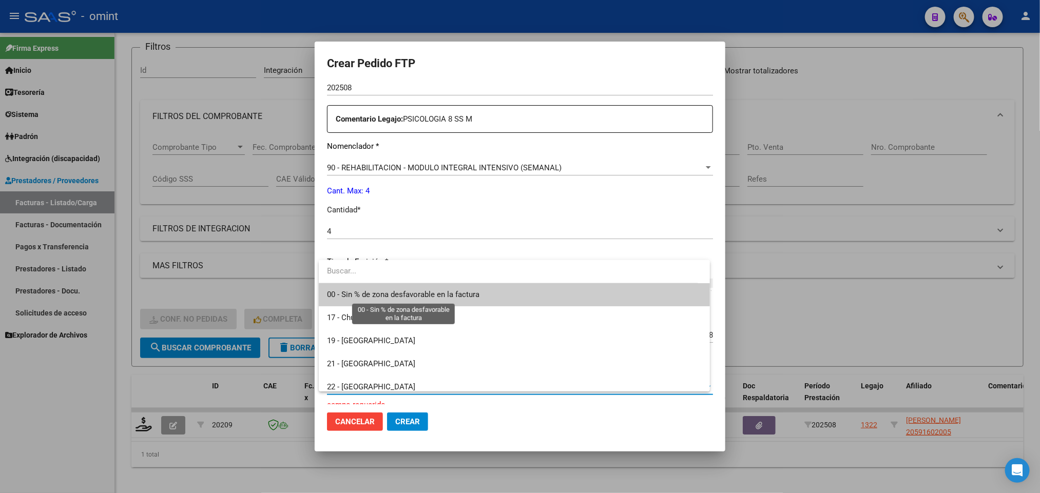
click at [392, 291] on span "00 - Sin % de zona desfavorable en la factura" at bounding box center [403, 294] width 152 height 9
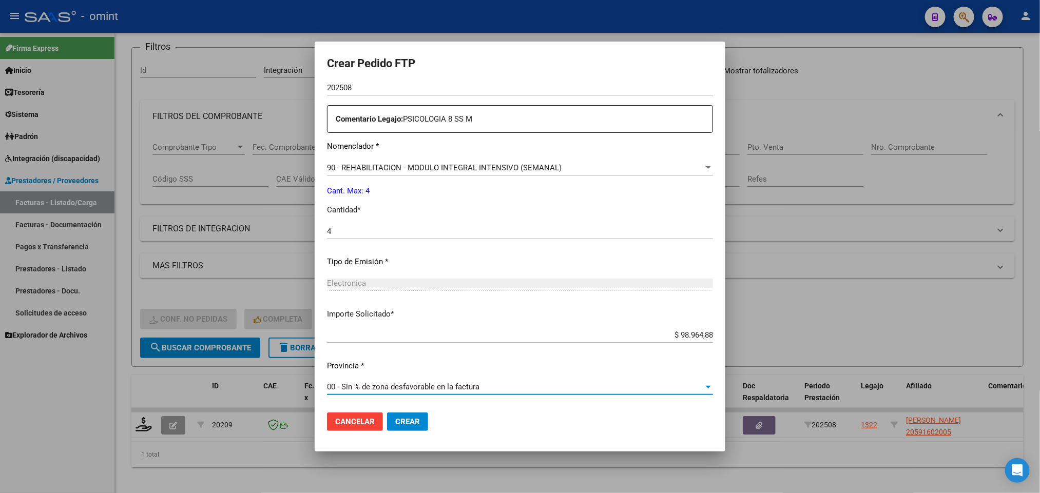
click at [414, 422] on span "Crear" at bounding box center [407, 421] width 25 height 9
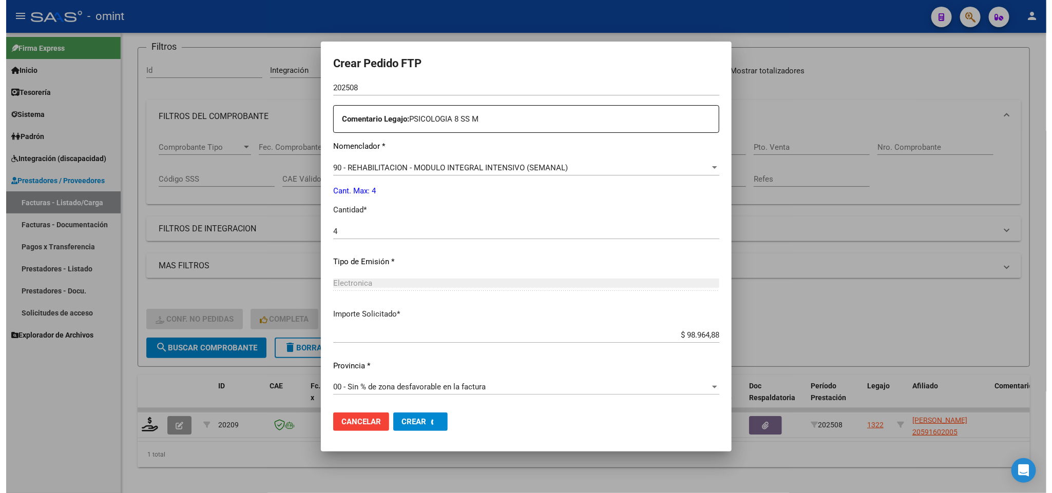
scroll to position [0, 0]
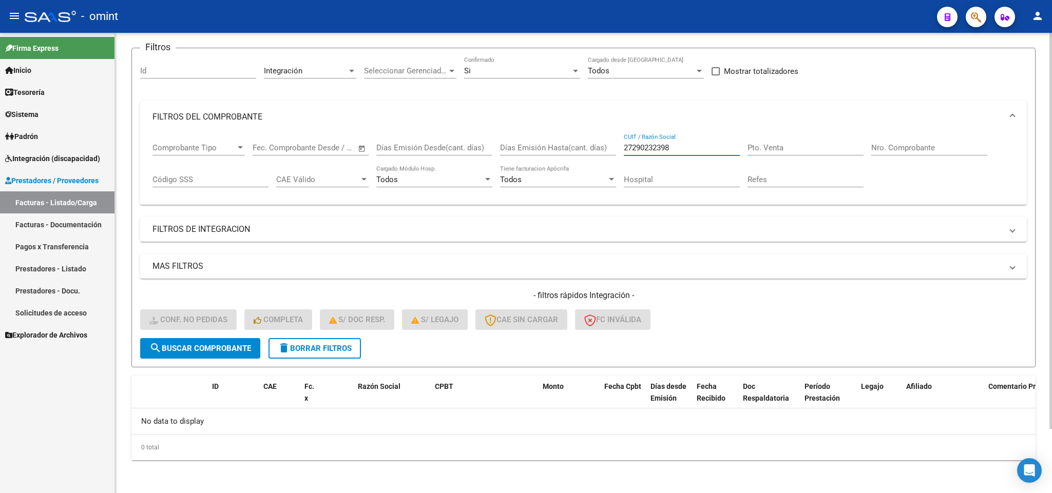
drag, startPoint x: 676, startPoint y: 148, endPoint x: 519, endPoint y: 153, distance: 157.1
click at [519, 153] on div "Comprobante Tipo Comprobante Tipo Fecha inicio – Fecha fin Fec. Comprobante Des…" at bounding box center [583, 165] width 862 height 64
paste input "19362302"
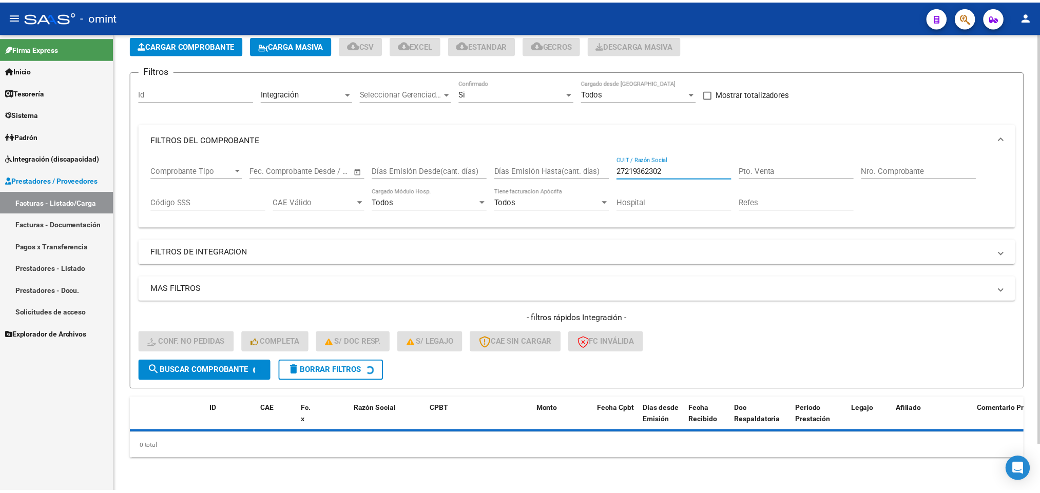
scroll to position [74, 0]
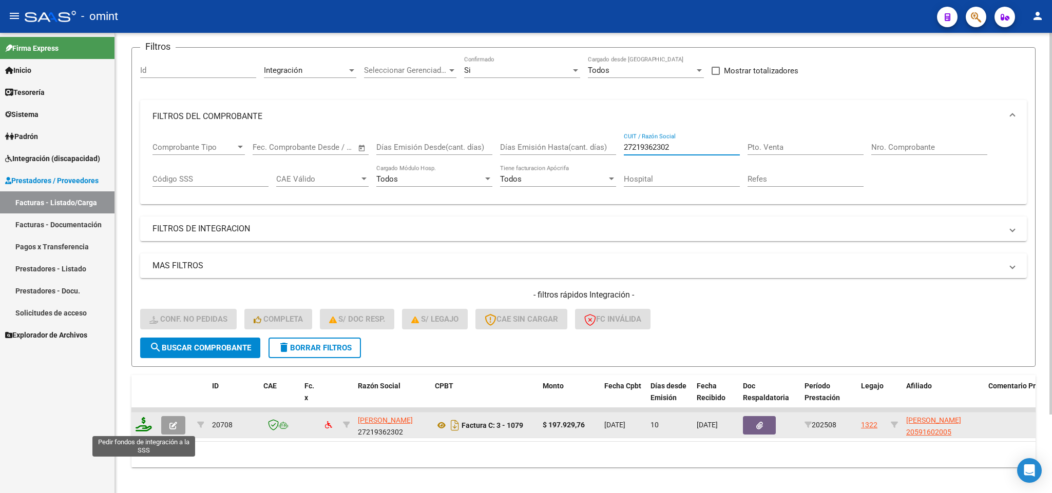
type input "27219362302"
click at [139, 426] on icon at bounding box center [143, 424] width 16 height 14
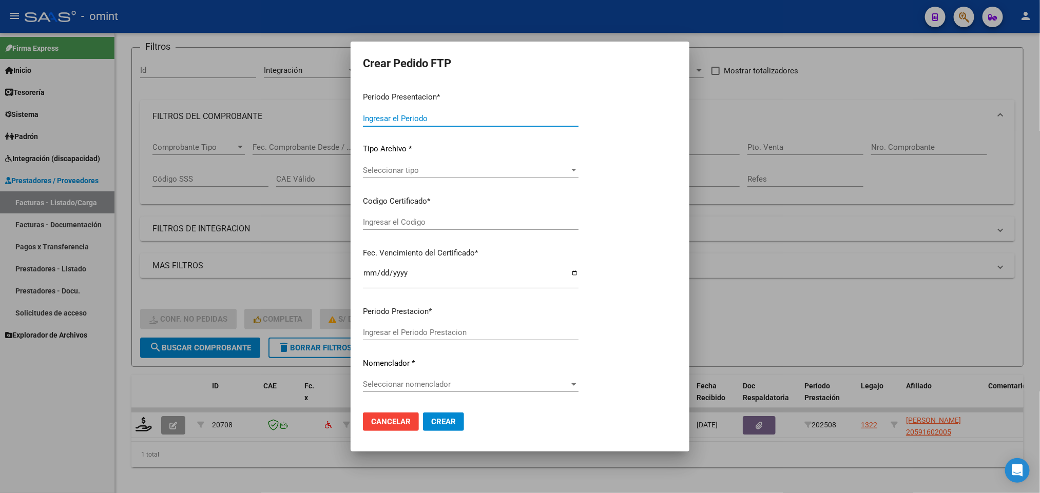
type input "202508"
type input "$ 197.929,76"
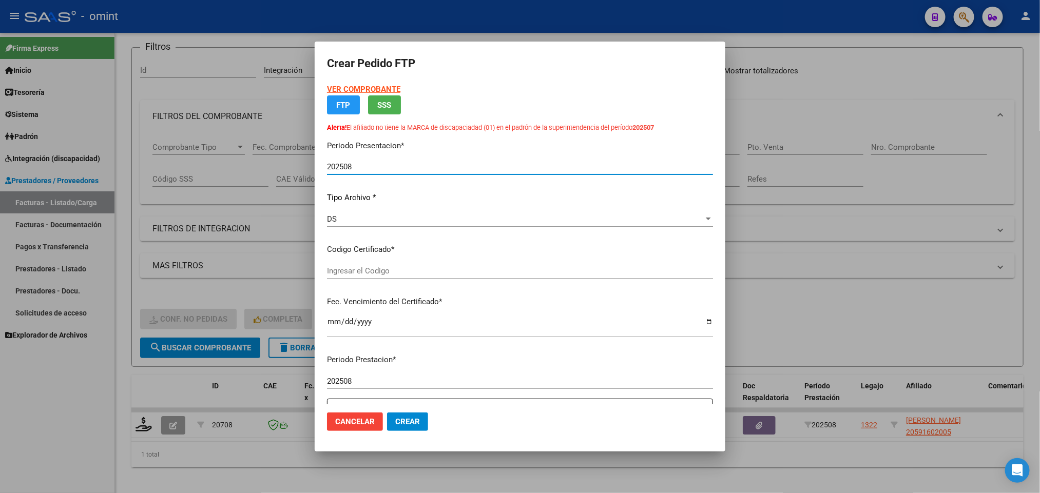
type input "1597080925"
type input "2027-06-30"
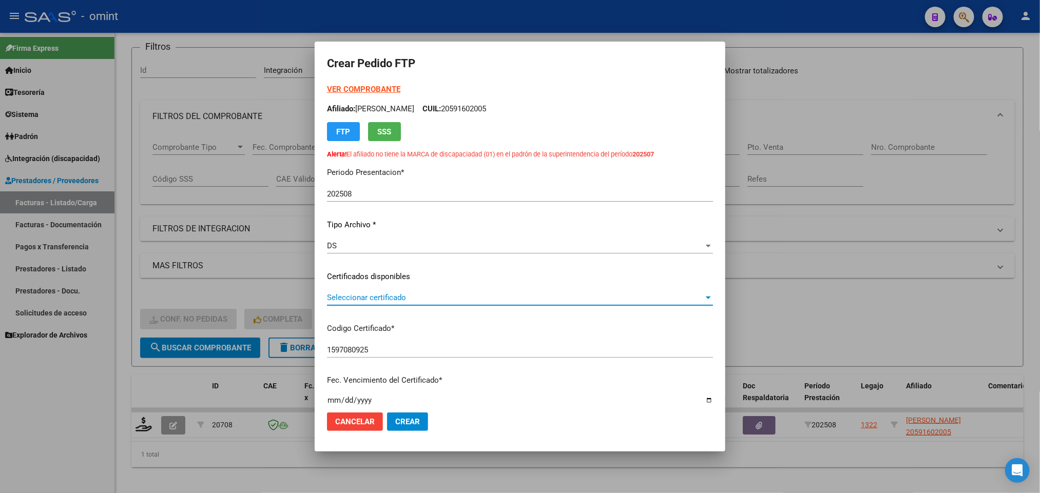
click at [414, 296] on span "Seleccionar certificado" at bounding box center [515, 297] width 377 height 9
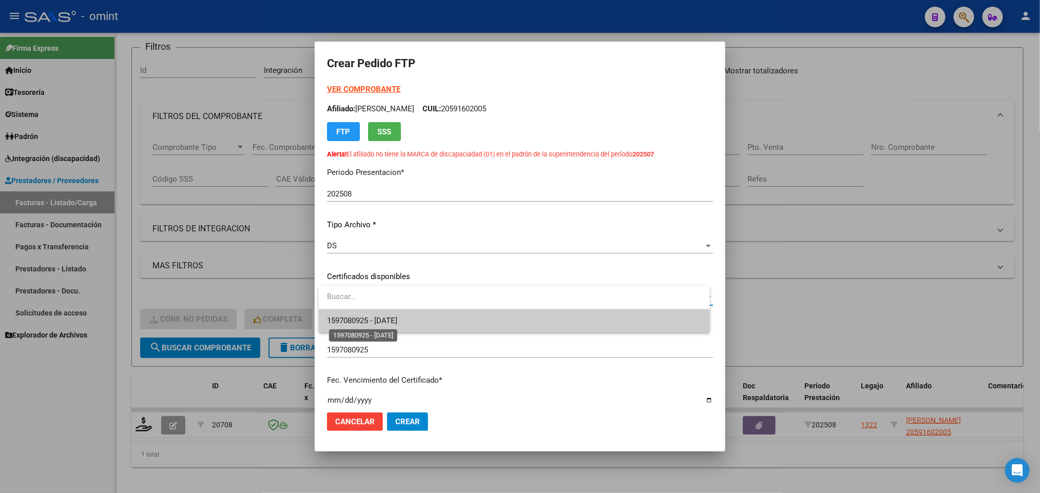
click at [397, 317] on span "1597080925 - 2027-06-30" at bounding box center [362, 320] width 70 height 9
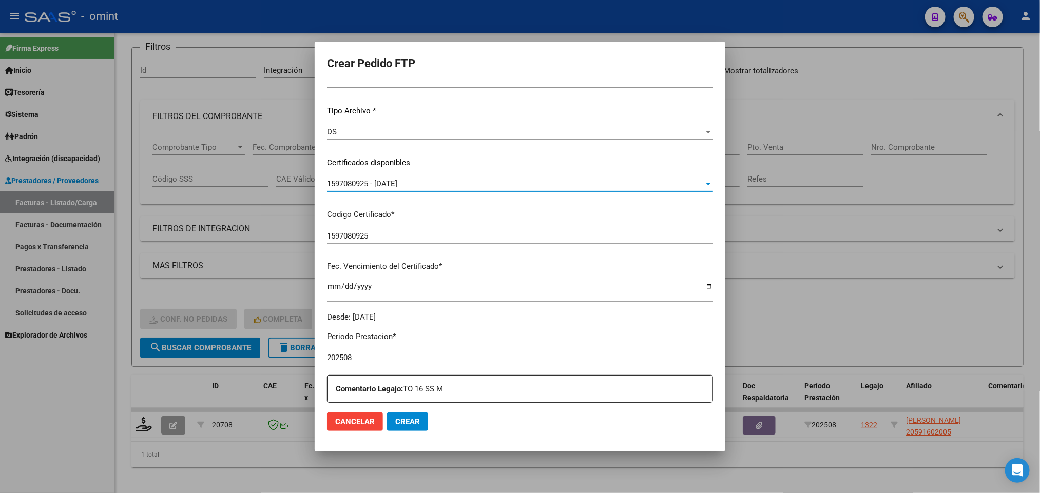
scroll to position [308, 0]
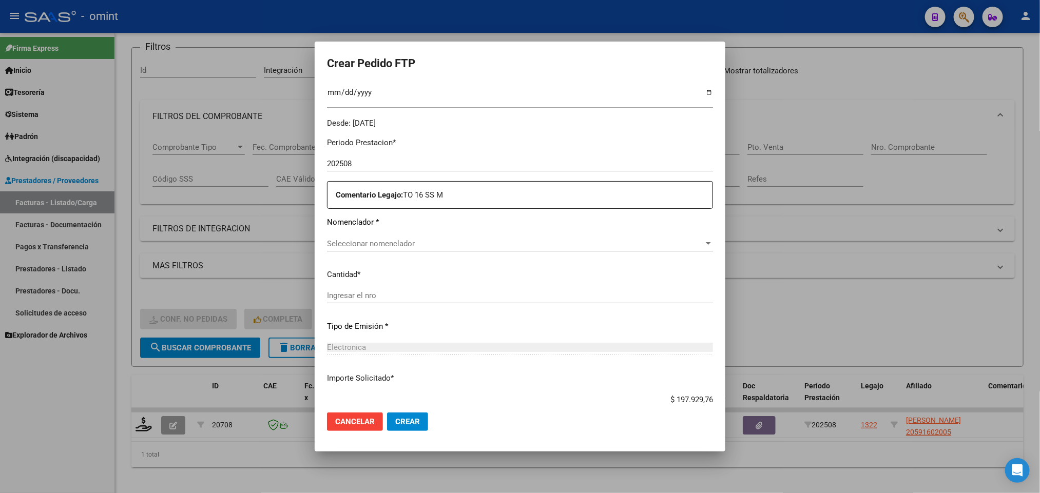
click at [410, 239] on span "Seleccionar nomenclador" at bounding box center [515, 243] width 377 height 9
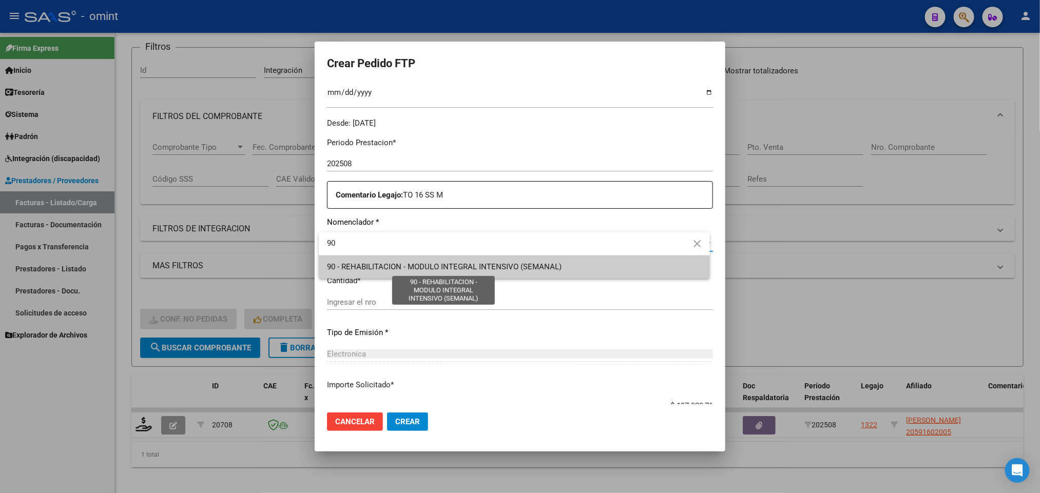
type input "90"
click at [425, 264] on span "90 - REHABILITACION - MODULO INTEGRAL INTENSIVO (SEMANAL)" at bounding box center [444, 266] width 235 height 9
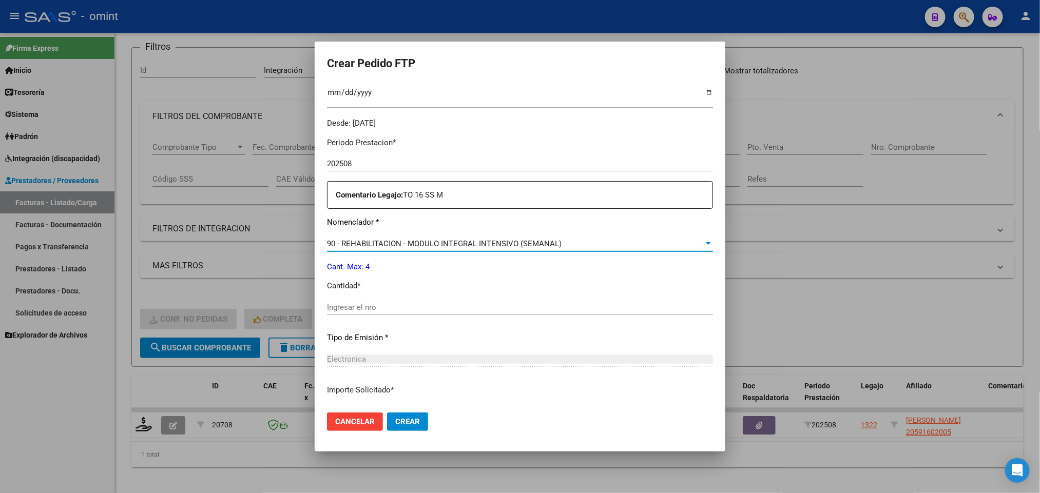
click at [410, 299] on div "Periodo Prestacion * 202508 Ingresar el Periodo Prestacion Comentario Legajo: T…" at bounding box center [520, 305] width 386 height 352
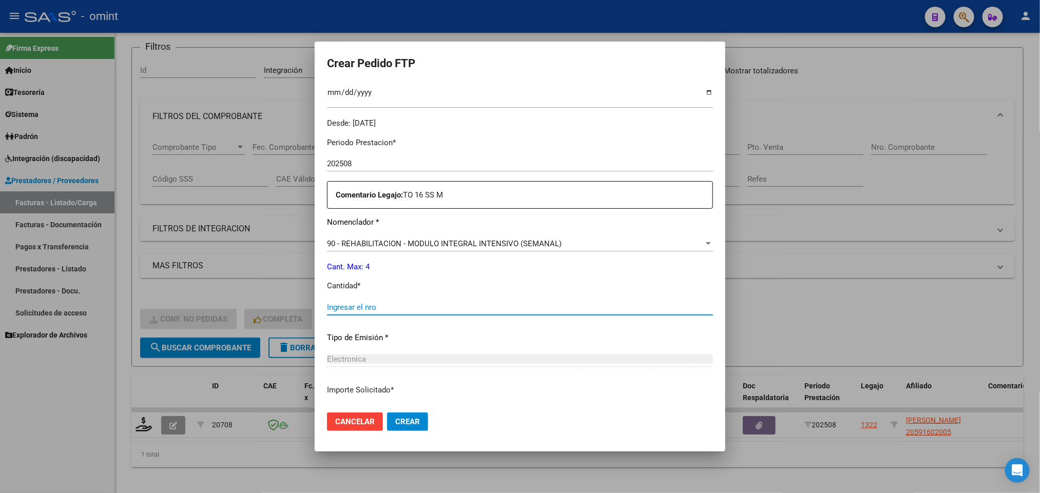
click at [411, 304] on input "Ingresar el nro" at bounding box center [520, 307] width 386 height 9
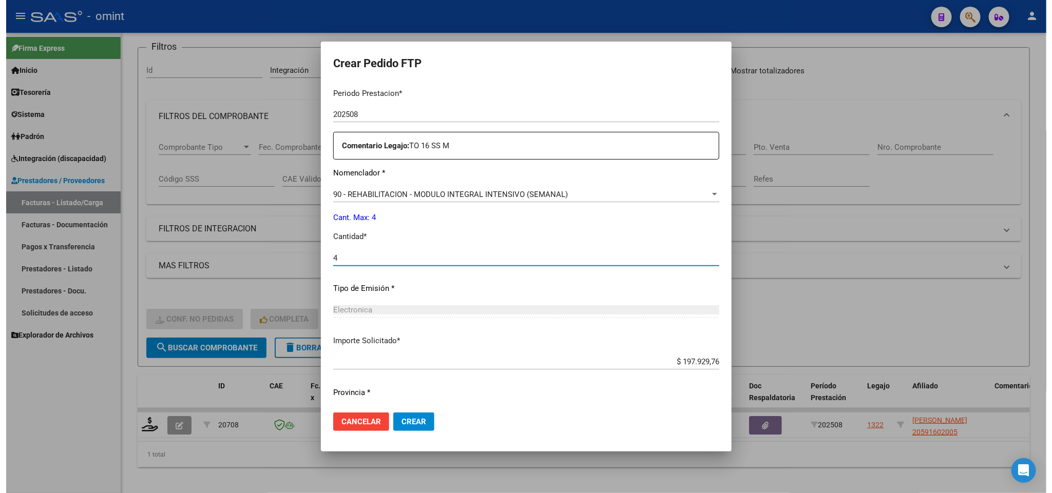
scroll to position [384, 0]
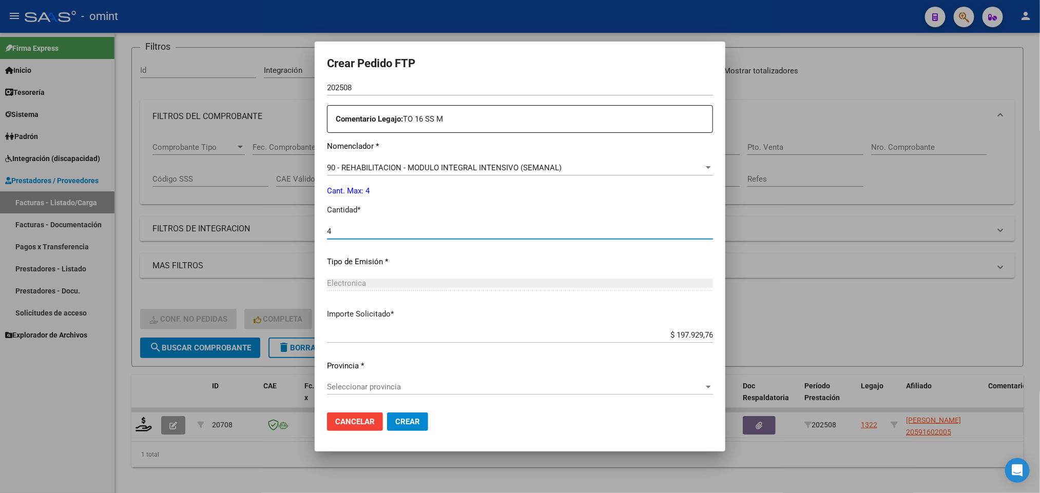
type input "4"
click at [393, 371] on p "Provincia *" at bounding box center [520, 366] width 386 height 12
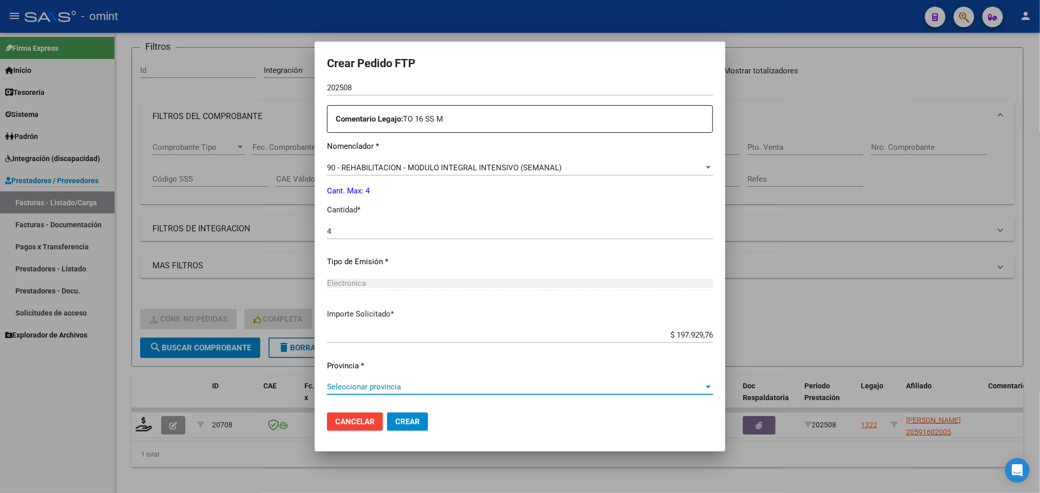
click at [393, 384] on span "Seleccionar provincia" at bounding box center [515, 386] width 377 height 9
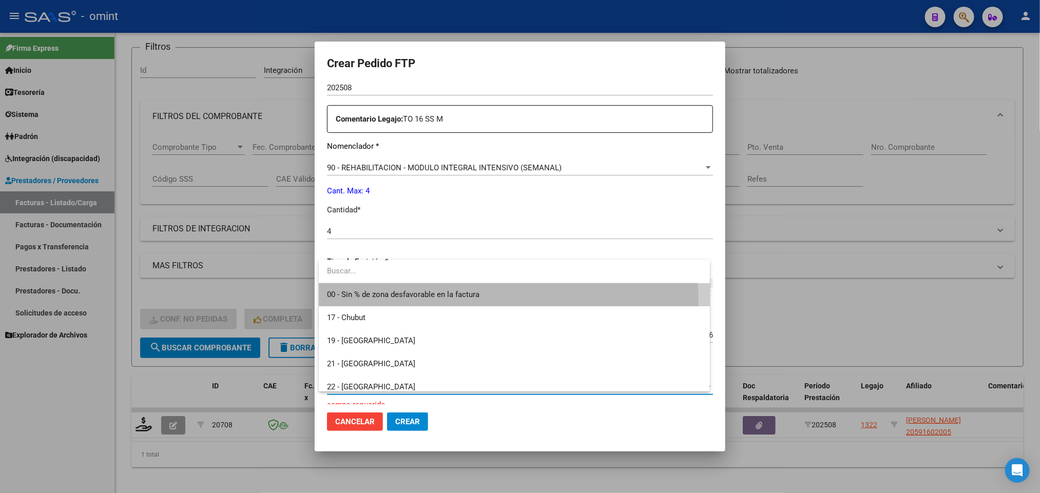
click at [390, 303] on span "00 - Sin % de zona desfavorable en la factura" at bounding box center [514, 294] width 374 height 23
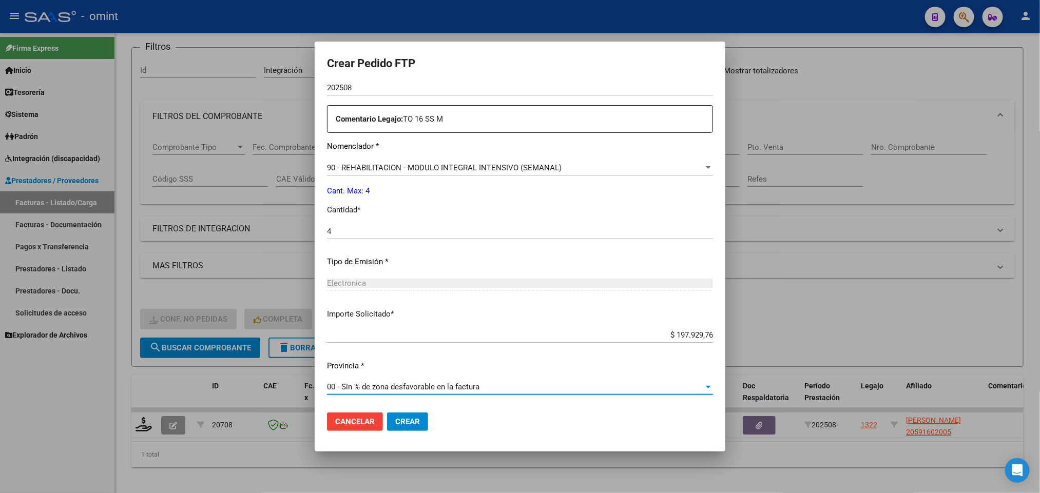
click at [405, 423] on span "Crear" at bounding box center [407, 421] width 25 height 9
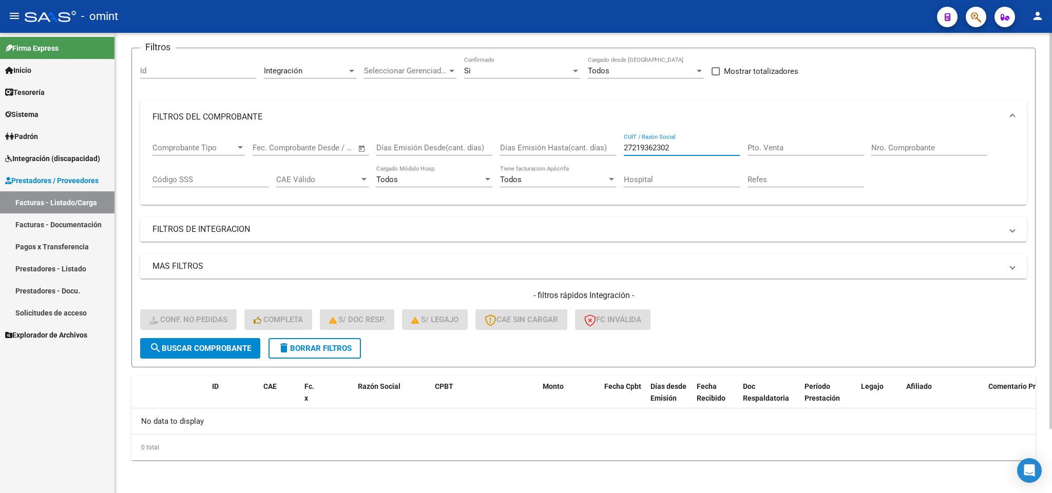
drag, startPoint x: 615, startPoint y: 148, endPoint x: 573, endPoint y: 148, distance: 41.6
click at [573, 148] on div "Comprobante Tipo Comprobante Tipo Fecha inicio – Fecha fin Fec. Comprobante Des…" at bounding box center [583, 165] width 862 height 64
paste input "30712227717"
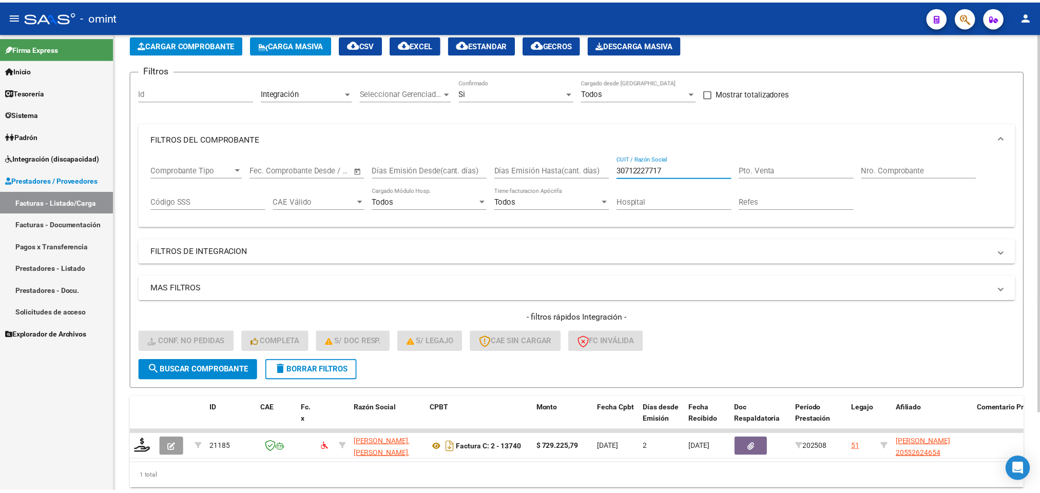
scroll to position [74, 0]
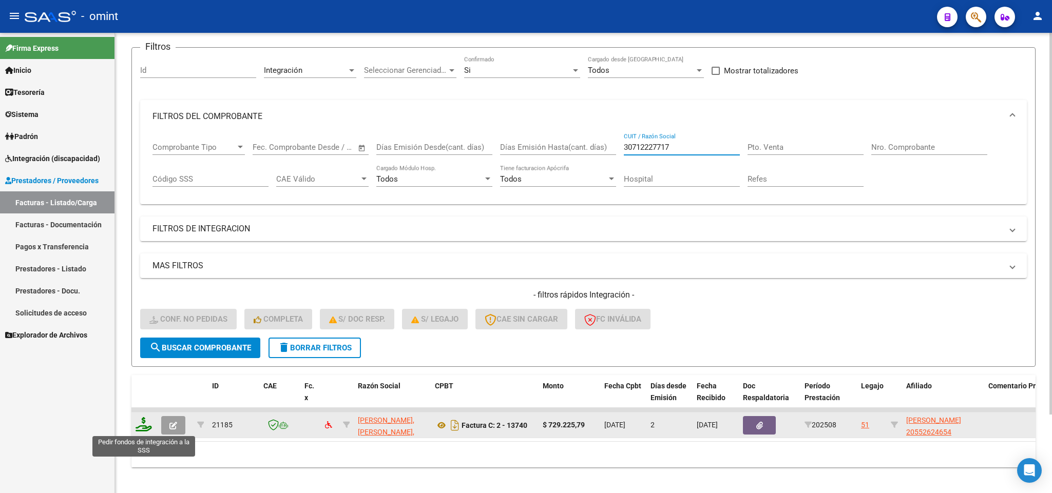
type input "30712227717"
click at [142, 431] on icon at bounding box center [143, 424] width 16 height 14
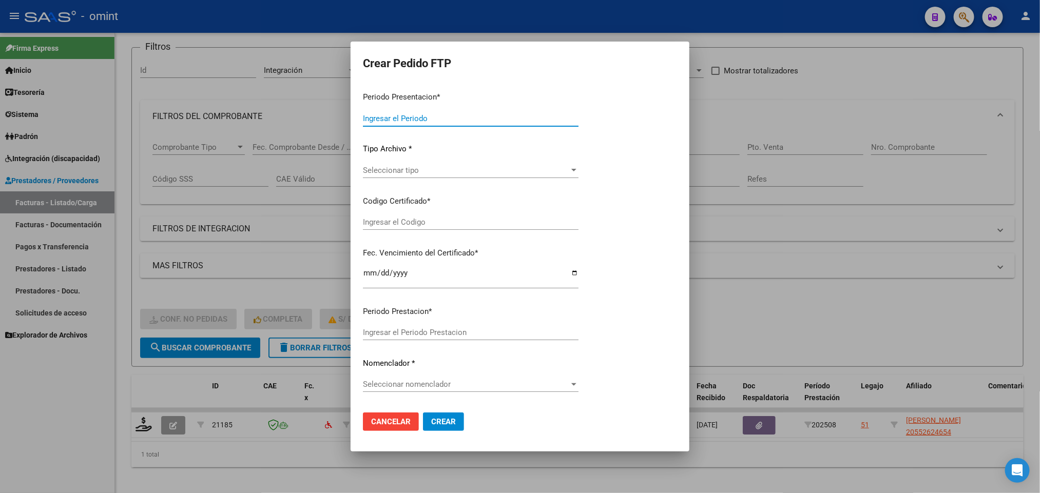
type input "202508"
type input "$ 729.225,79"
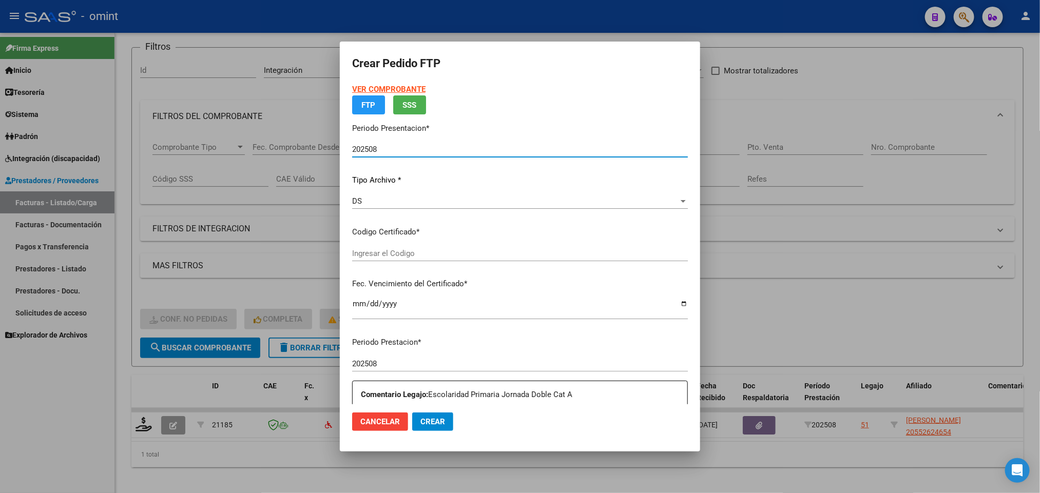
type input "3013047472"
type input "2027-02-15"
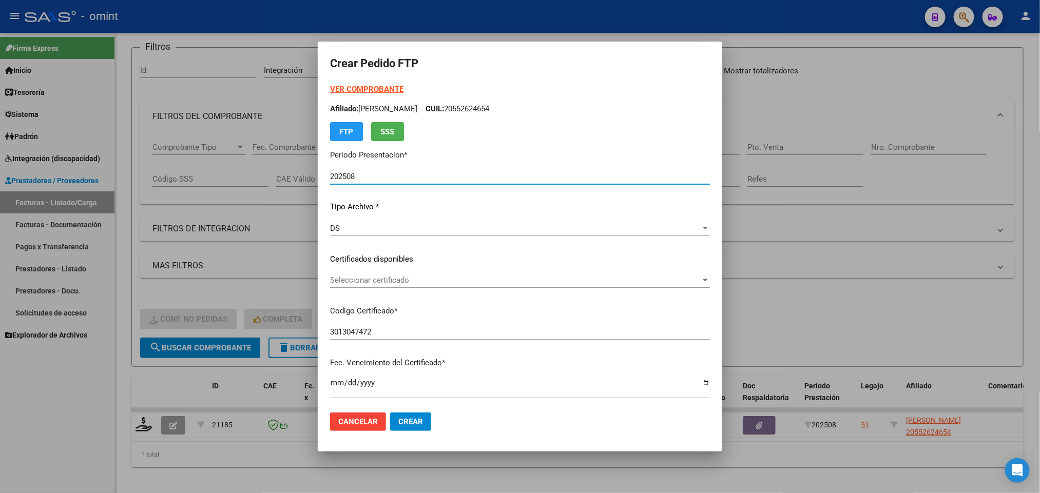
click at [419, 276] on span "Seleccionar certificado" at bounding box center [515, 280] width 371 height 9
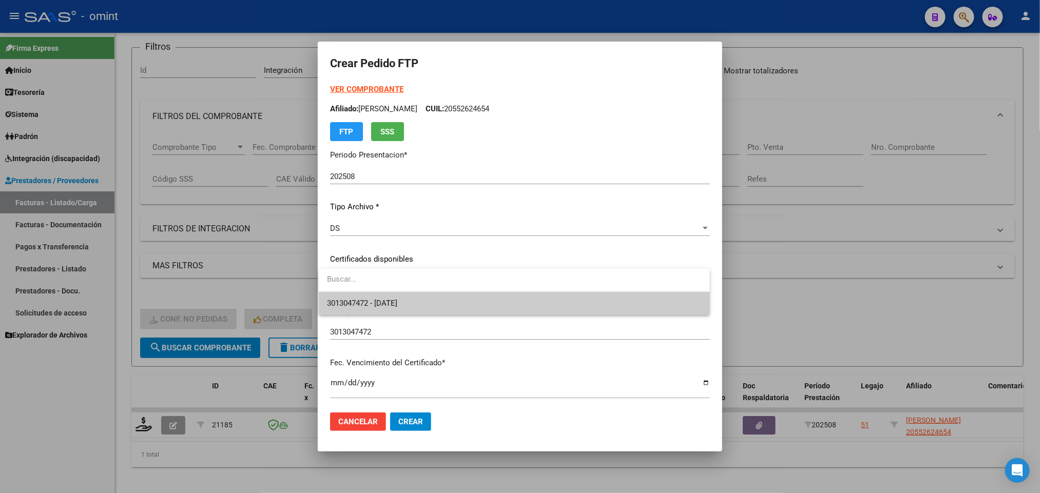
click at [416, 303] on span "3013047472 - 2027-02-15" at bounding box center [514, 303] width 374 height 23
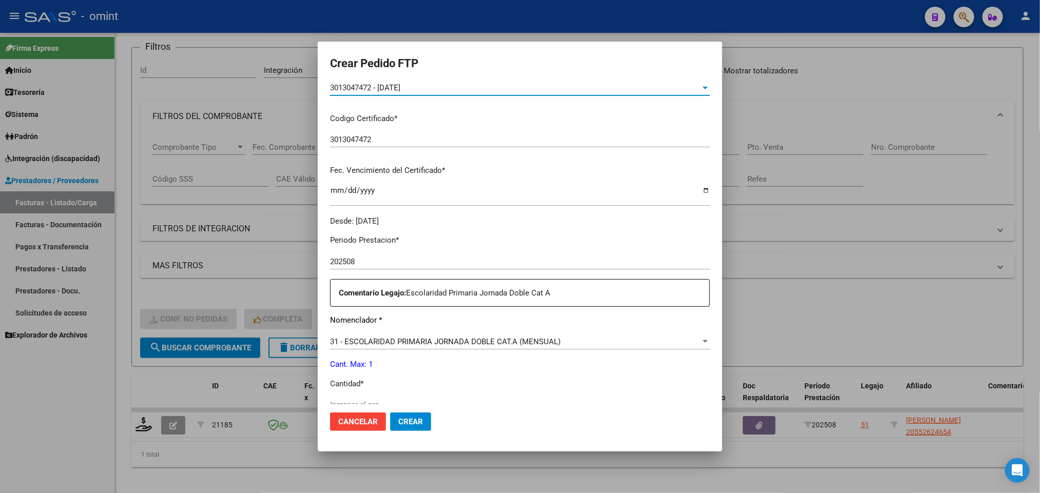
scroll to position [231, 0]
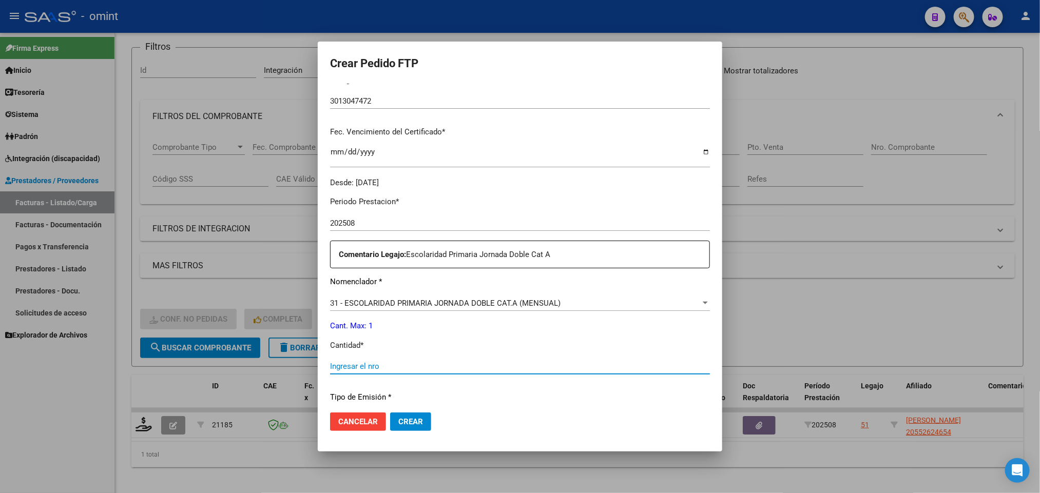
click at [402, 369] on input "Ingresar el nro" at bounding box center [520, 366] width 380 height 9
type input "1"
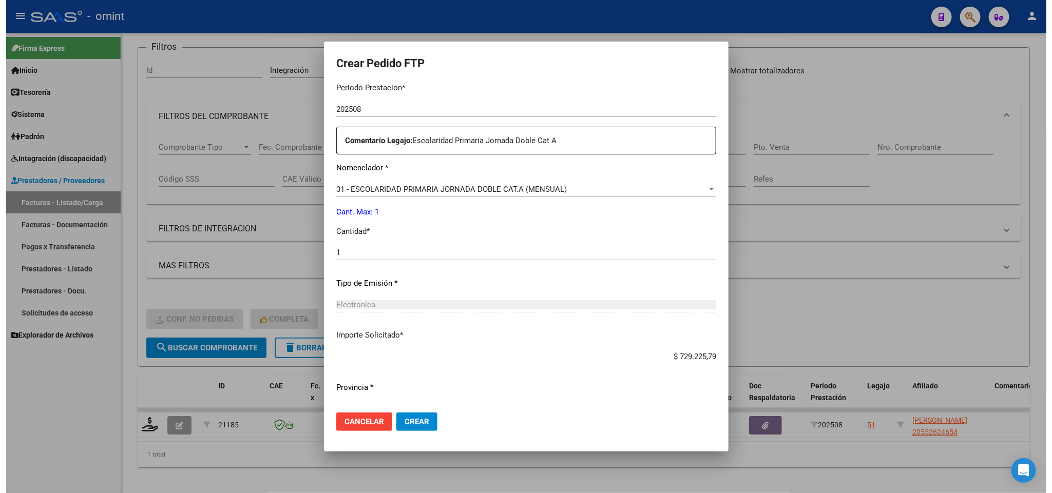
scroll to position [366, 0]
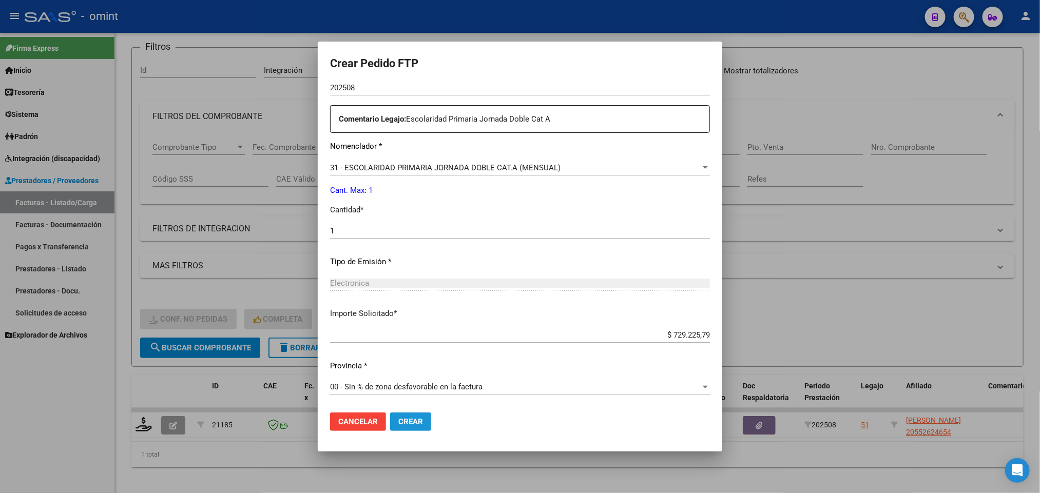
click at [414, 418] on span "Crear" at bounding box center [410, 421] width 25 height 9
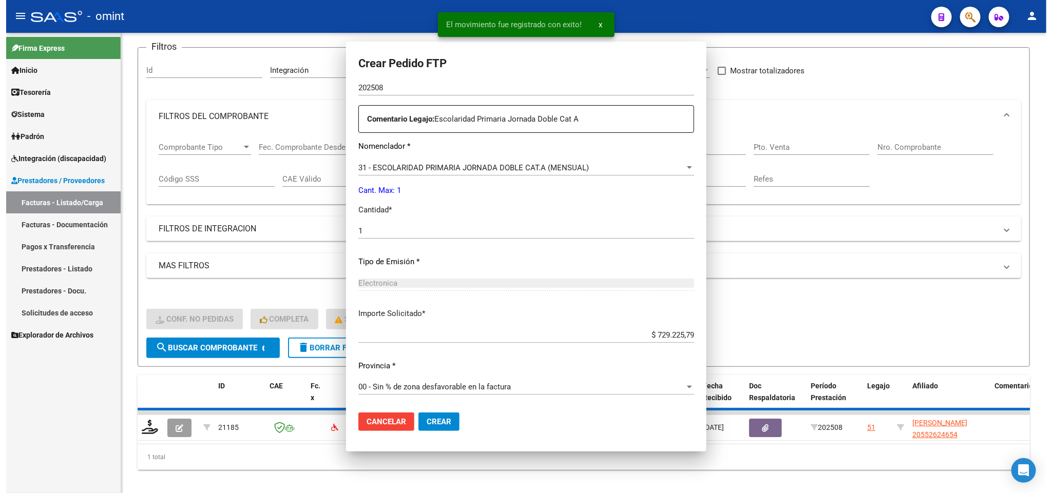
scroll to position [0, 0]
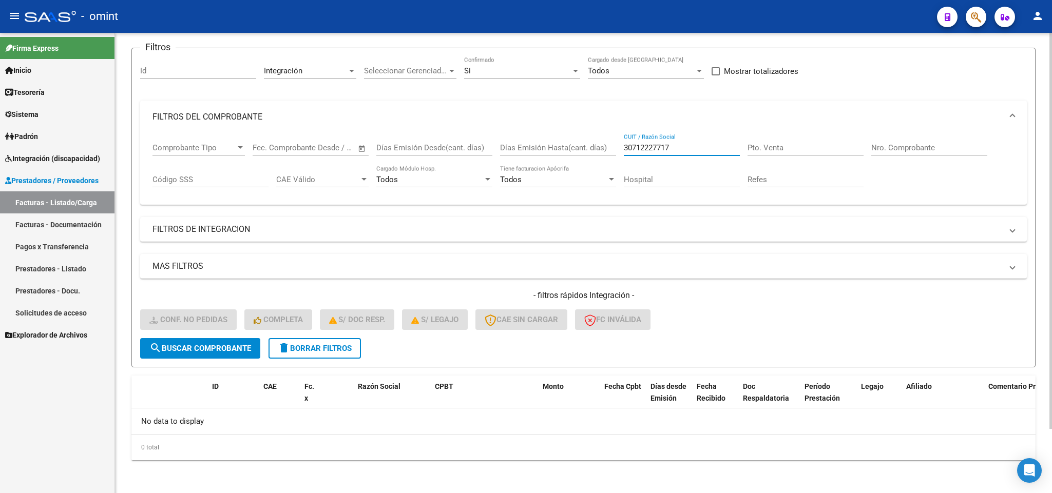
drag, startPoint x: 690, startPoint y: 148, endPoint x: 566, endPoint y: 167, distance: 125.6
click at [566, 167] on div "Comprobante Tipo Comprobante Tipo Fecha inicio – Fecha fin Fec. Comprobante Des…" at bounding box center [583, 165] width 862 height 64
paste input "0833644"
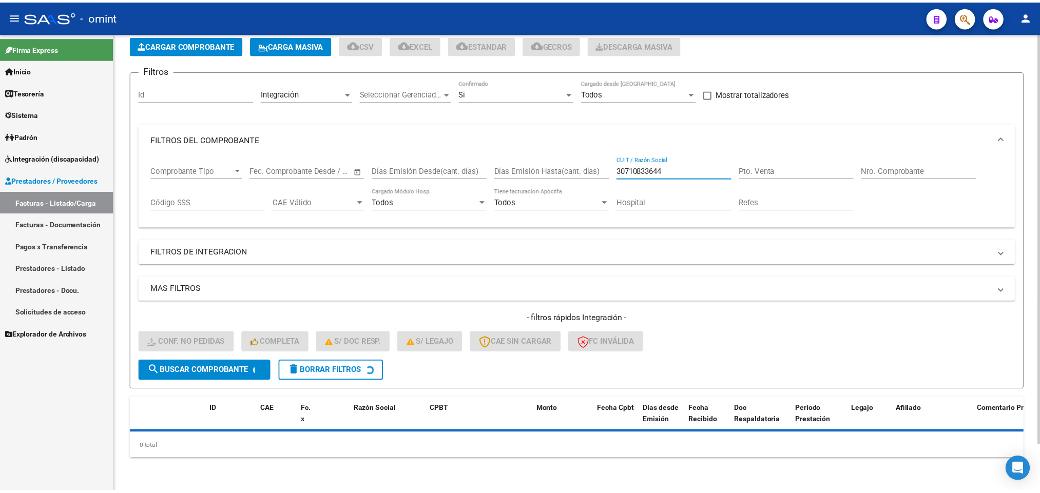
scroll to position [74, 0]
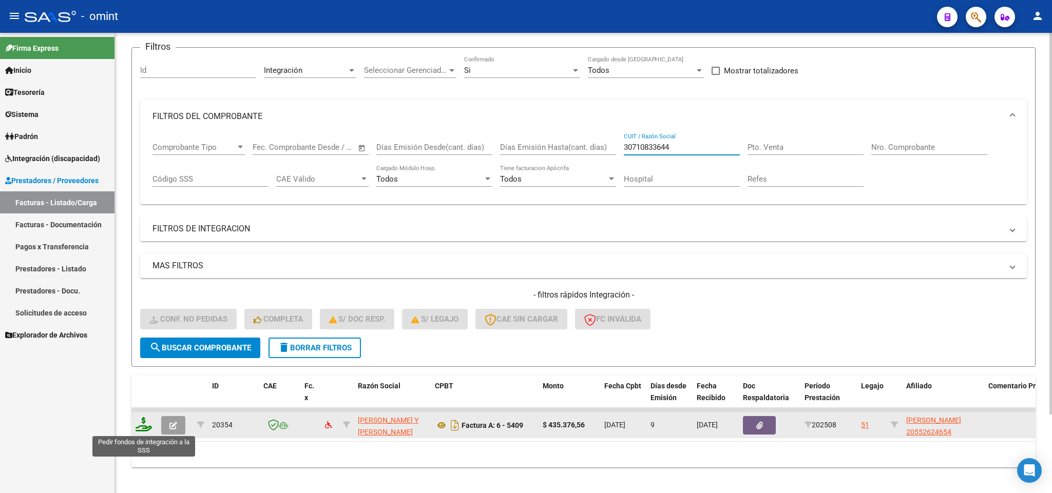
type input "30710833644"
click at [145, 424] on icon at bounding box center [143, 424] width 16 height 14
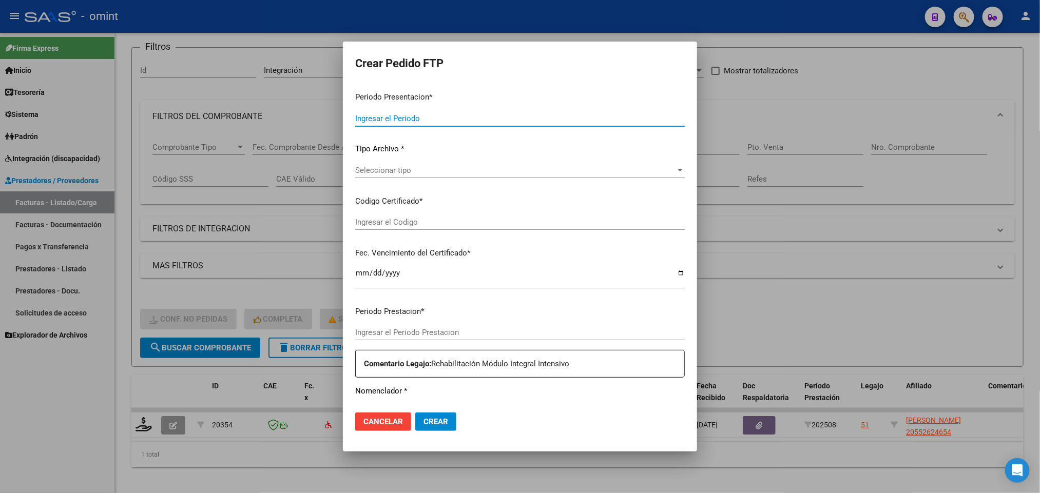
type input "202508"
type input "$ 435.376,56"
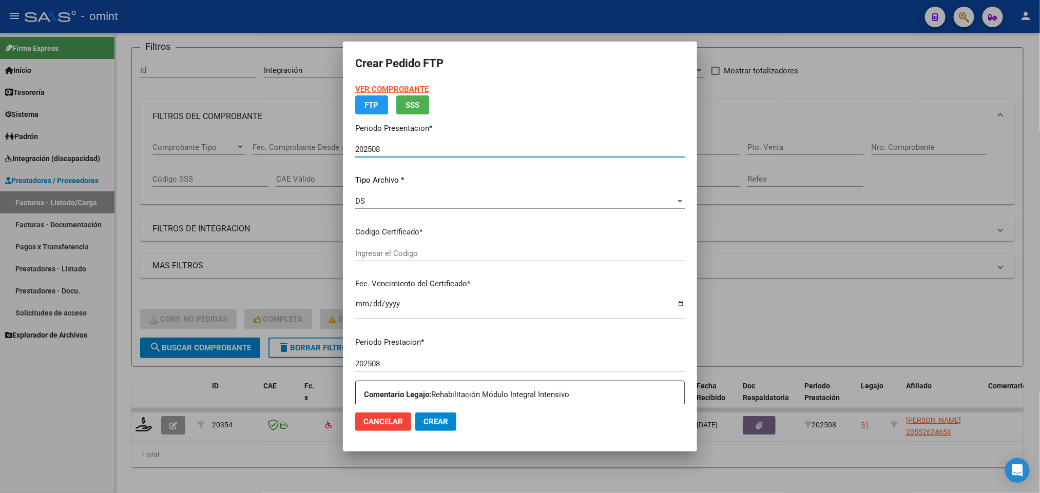
type input "3013047472"
type input "2027-02-15"
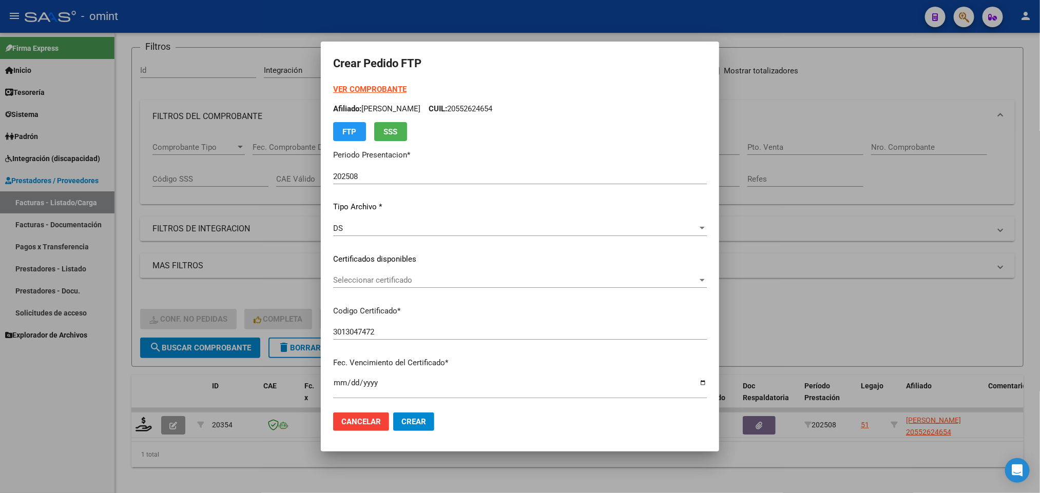
click at [397, 273] on div "Seleccionar certificado Seleccionar certificado" at bounding box center [520, 280] width 374 height 15
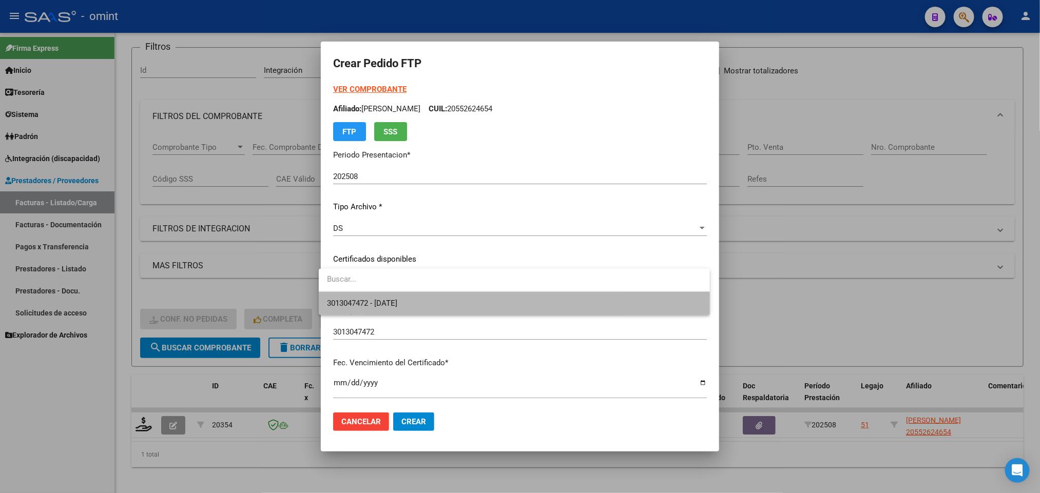
click at [406, 308] on span "3013047472 - 2027-02-15" at bounding box center [514, 303] width 374 height 23
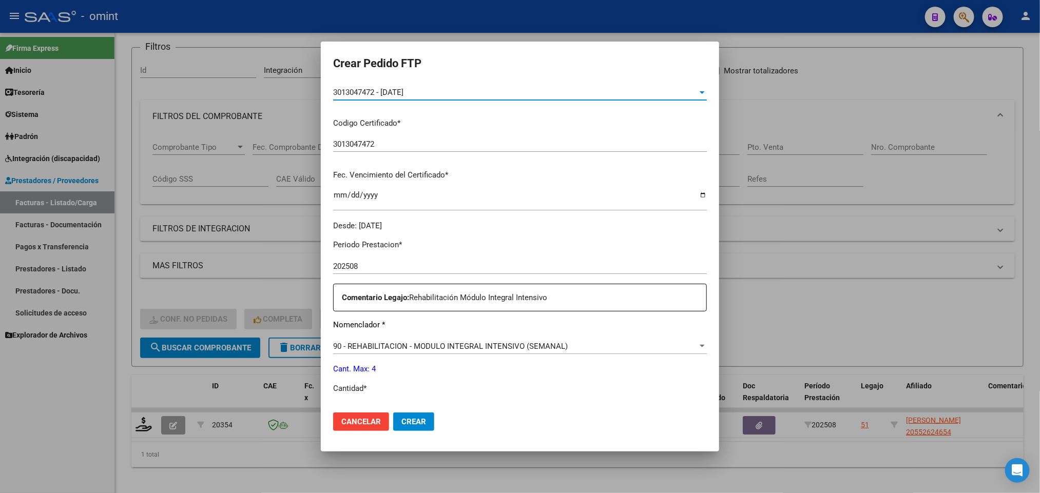
scroll to position [231, 0]
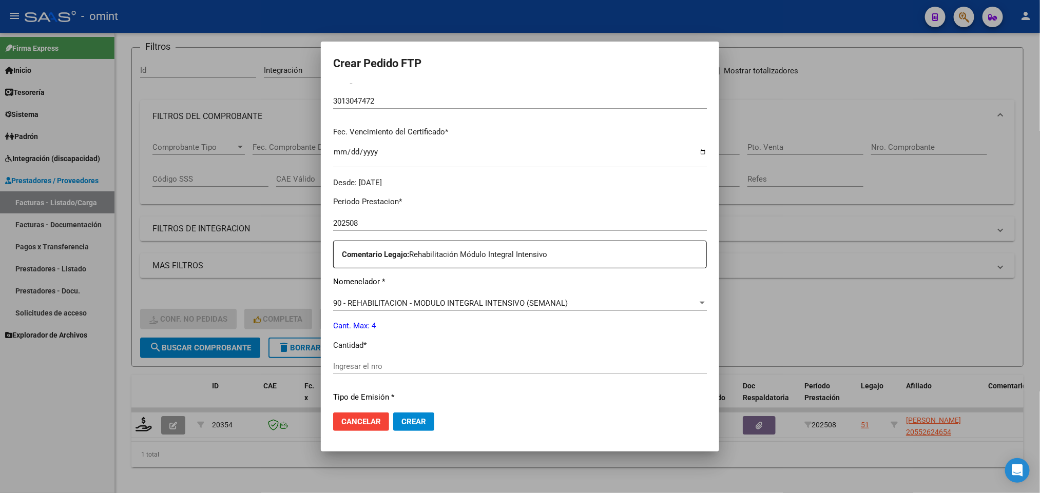
click at [376, 363] on input "Ingresar el nro" at bounding box center [520, 366] width 374 height 9
type input "4"
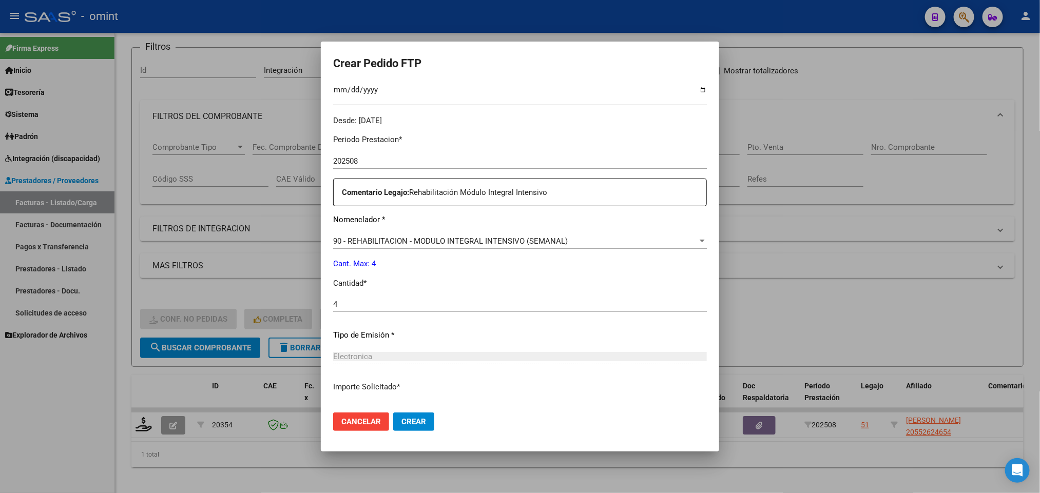
scroll to position [366, 0]
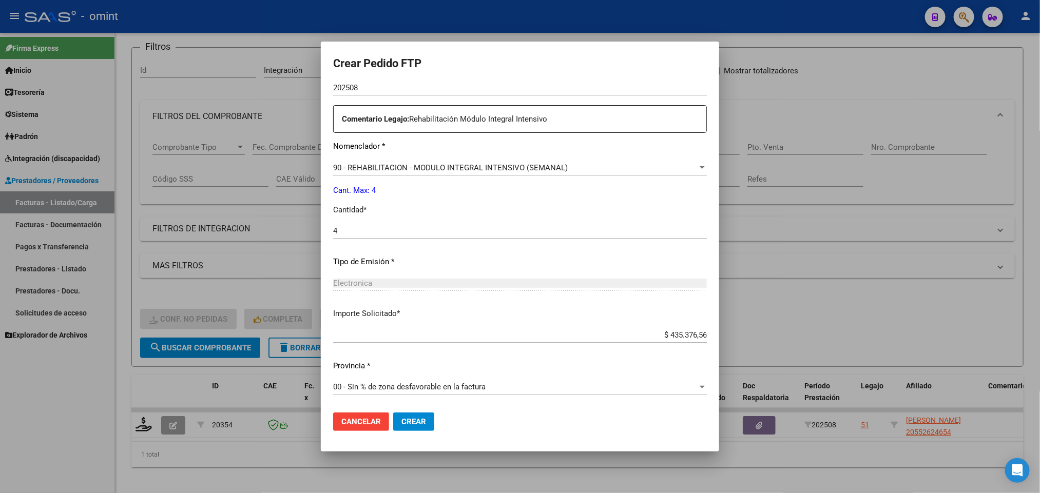
click at [402, 417] on span "Crear" at bounding box center [413, 421] width 25 height 9
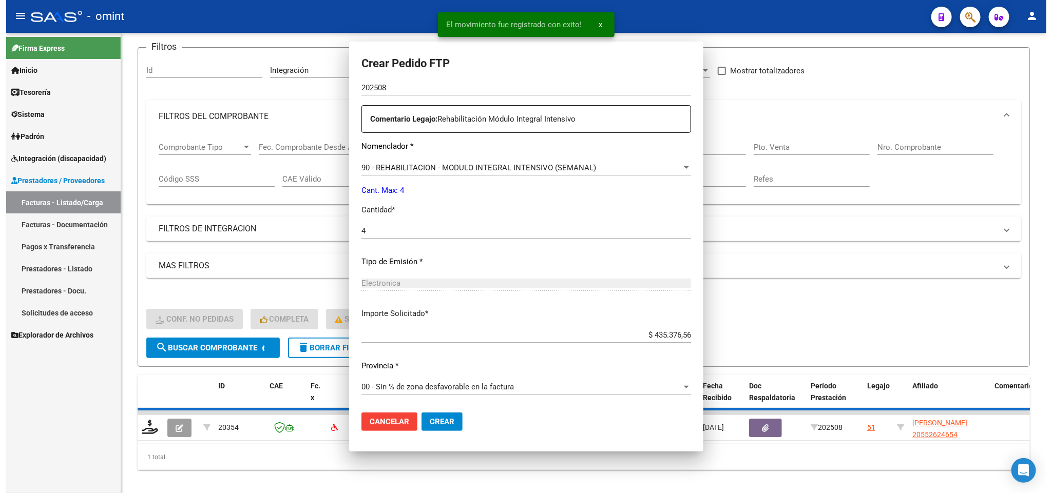
scroll to position [0, 0]
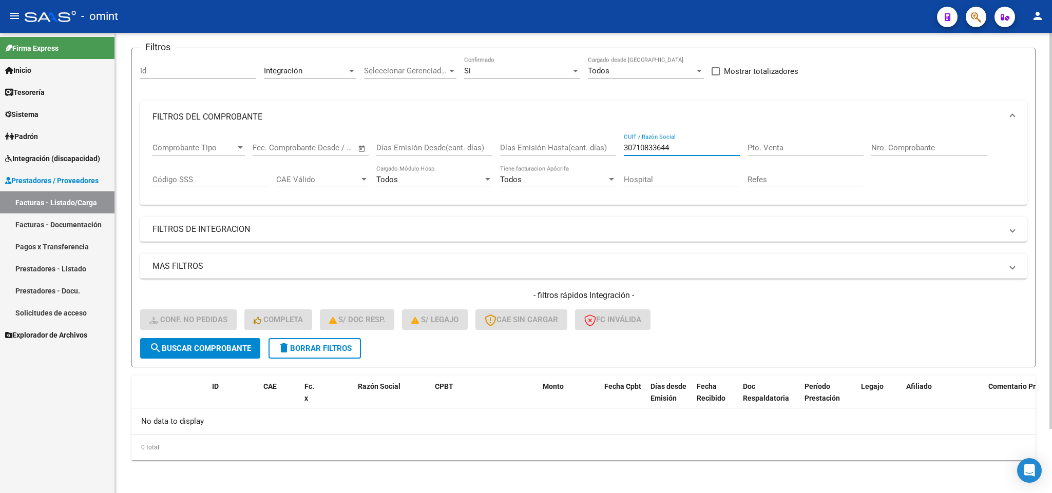
drag, startPoint x: 650, startPoint y: 150, endPoint x: 571, endPoint y: 146, distance: 78.6
click at [571, 146] on div "Comprobante Tipo Comprobante Tipo Fecha inicio – Fecha fin Fec. Comprobante Des…" at bounding box center [583, 165] width 862 height 64
paste input "27318730496"
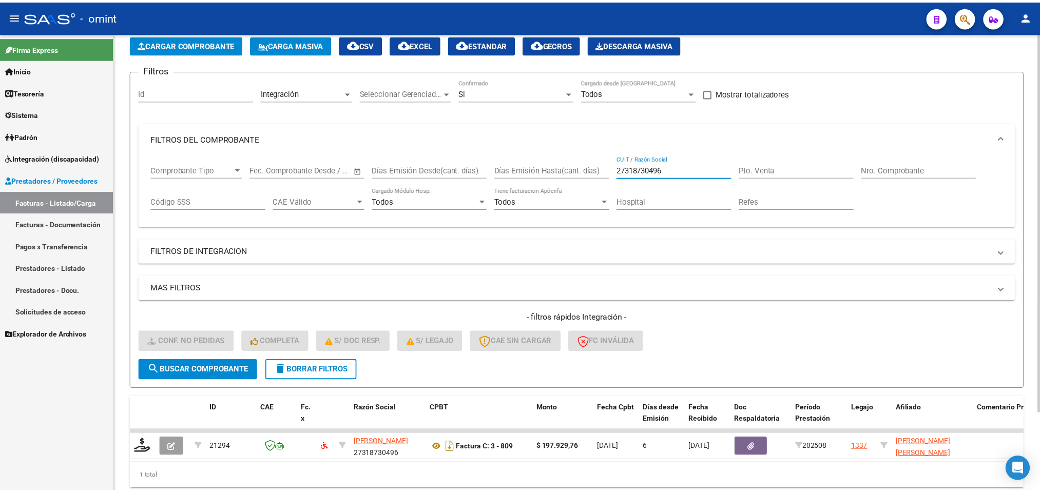
scroll to position [74, 0]
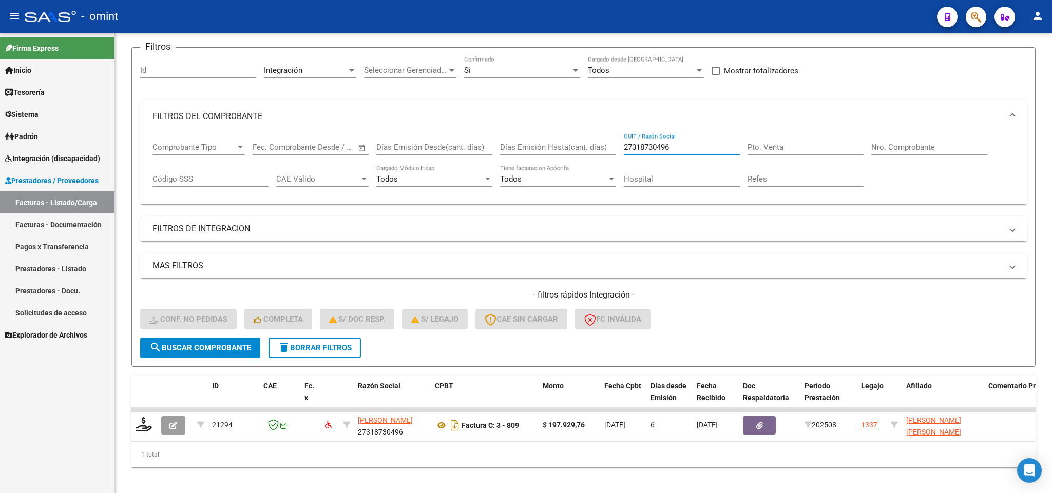
type input "27318730496"
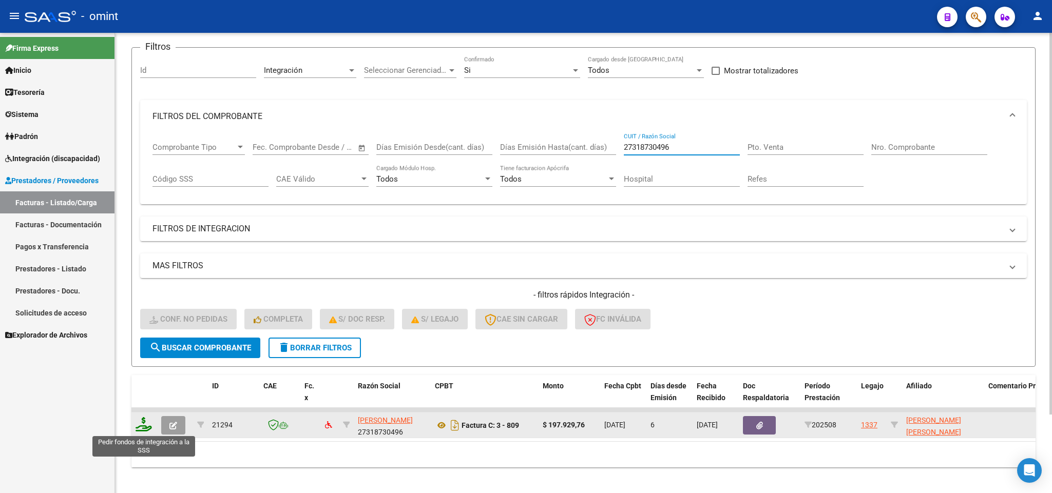
click at [147, 430] on icon at bounding box center [143, 424] width 16 height 14
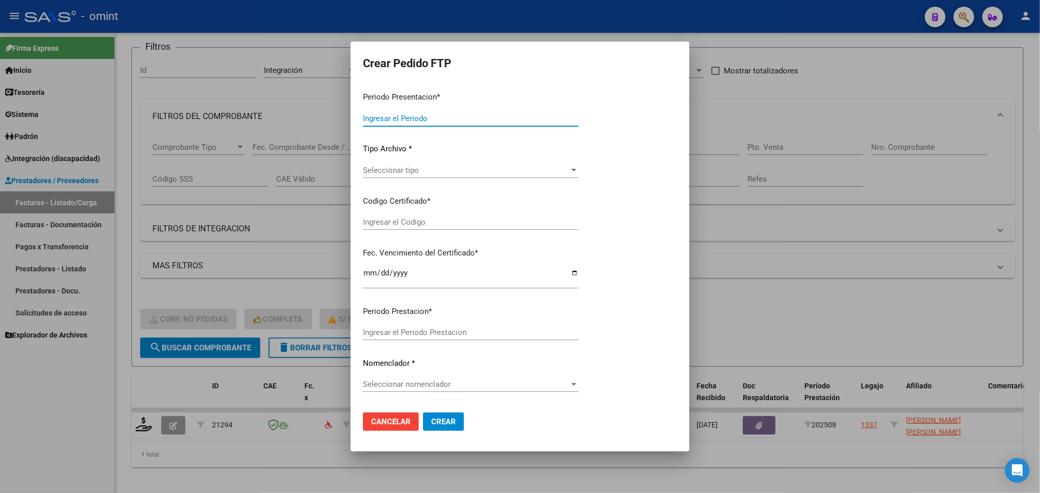
type input "202508"
type input "$ 197.929,76"
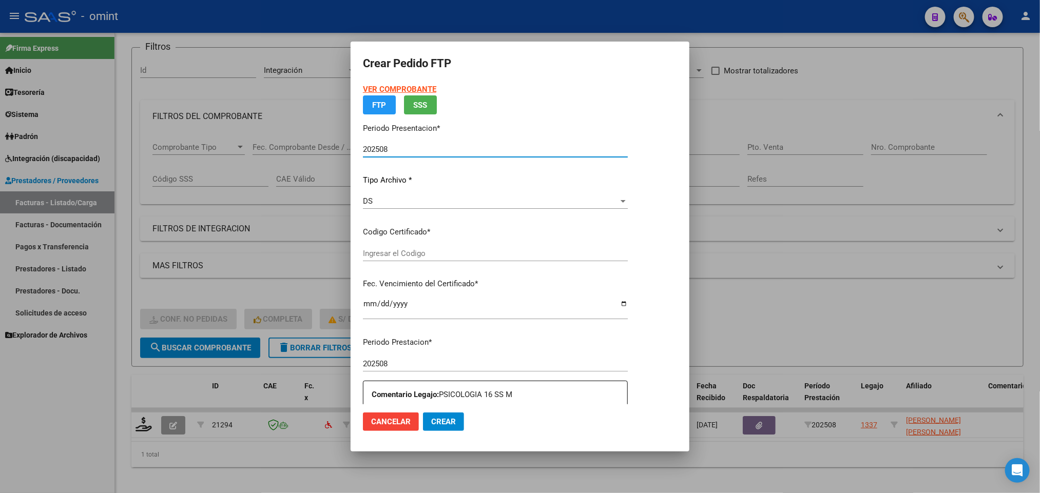
type input "5303633388"
type input "2029-11-30"
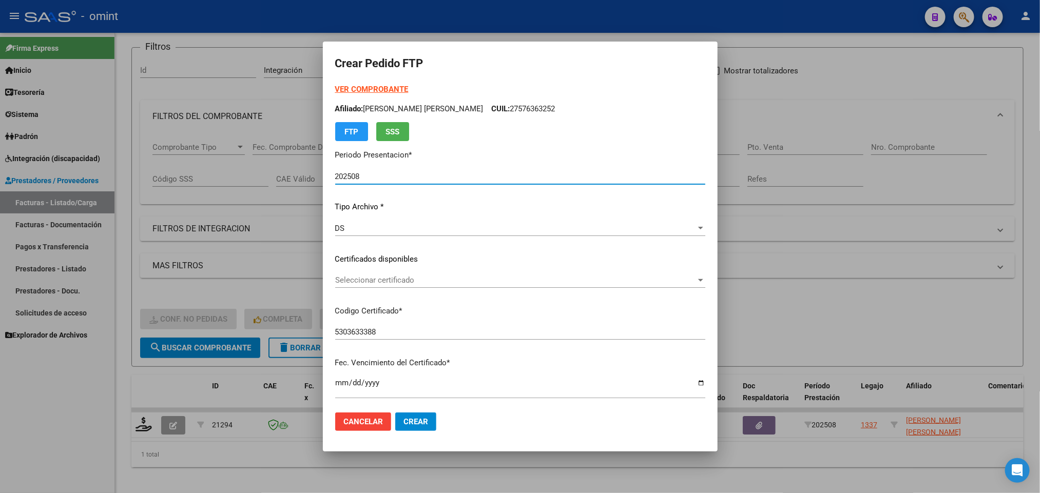
click at [445, 282] on span "Seleccionar certificado" at bounding box center [515, 280] width 361 height 9
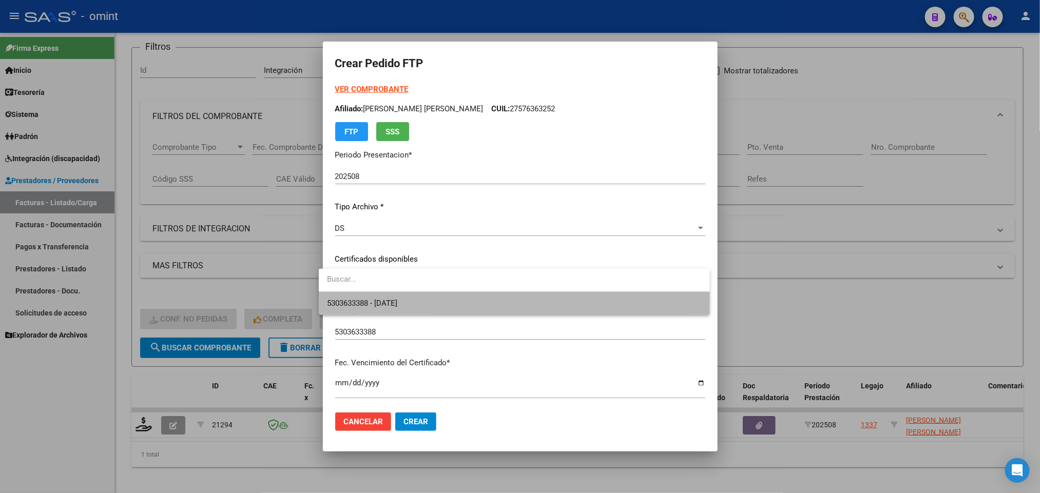
click at [439, 305] on span "5303633388 - 2029-11-30" at bounding box center [514, 303] width 374 height 23
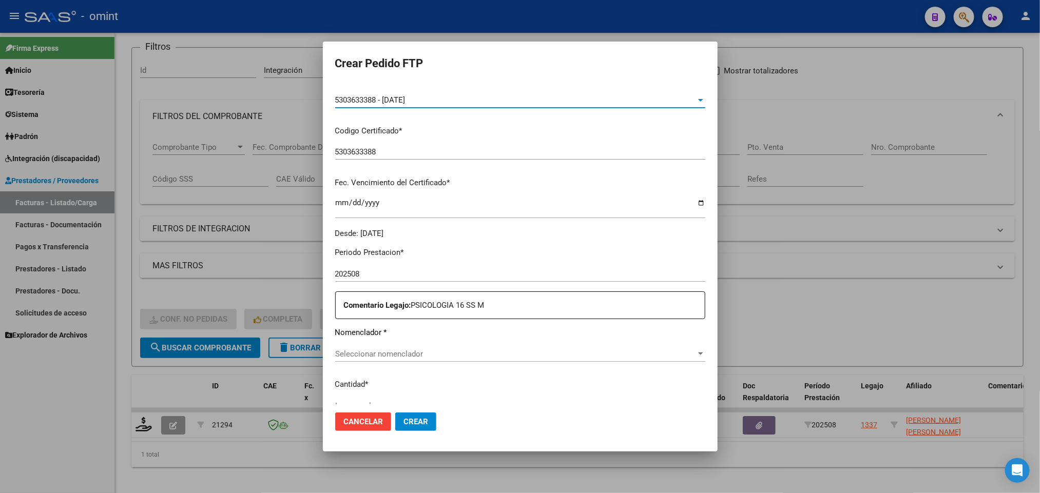
scroll to position [231, 0]
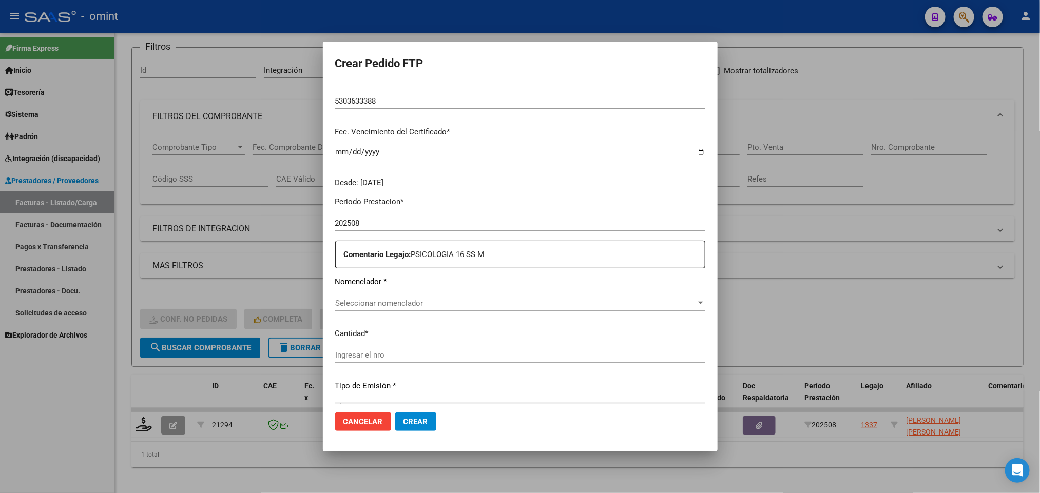
click at [436, 298] on div "Seleccionar nomenclador Seleccionar nomenclador" at bounding box center [520, 303] width 370 height 15
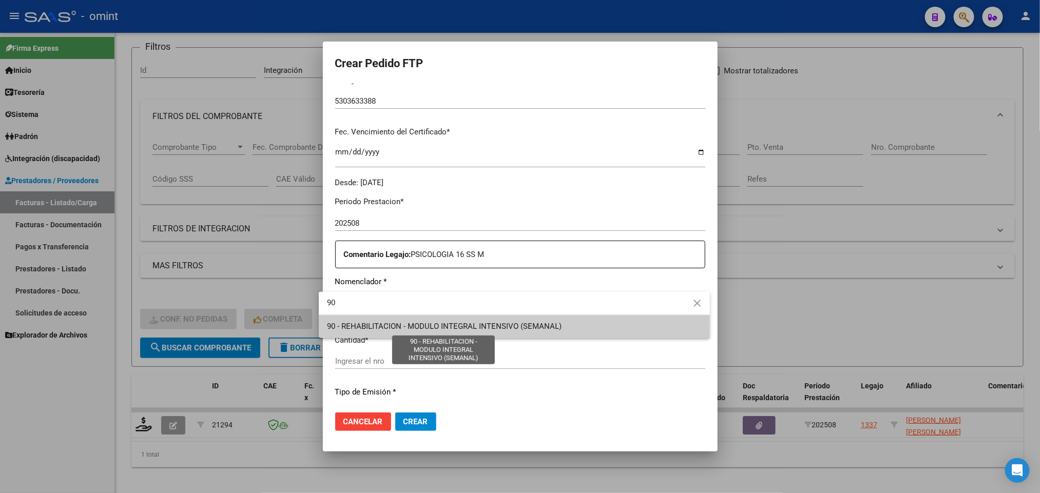
type input "90"
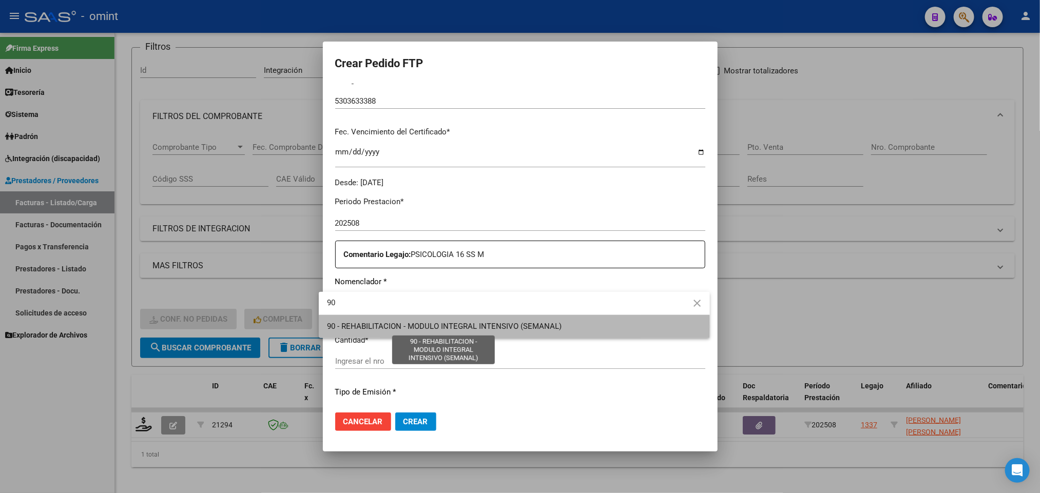
click at [414, 327] on span "90 - REHABILITACION - MODULO INTEGRAL INTENSIVO (SEMANAL)" at bounding box center [444, 326] width 235 height 9
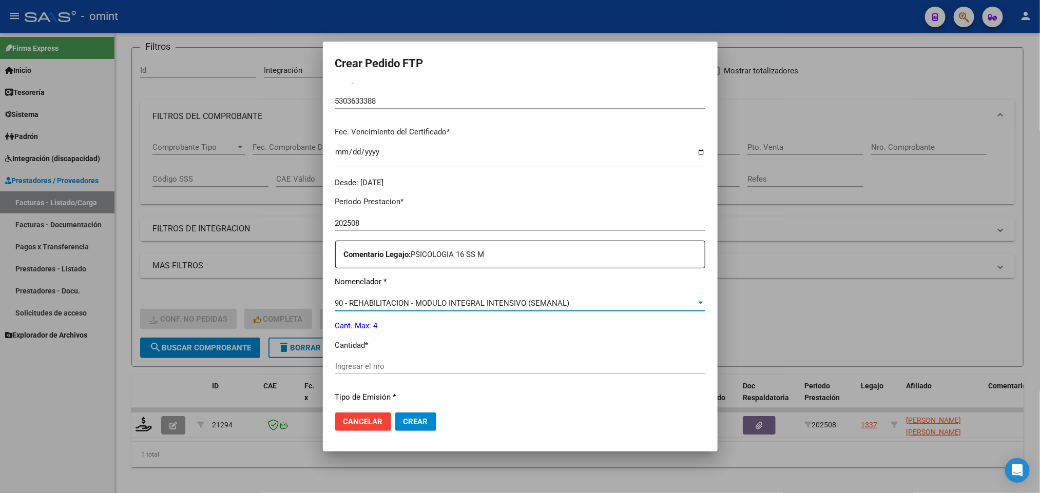
click at [393, 365] on input "Ingresar el nro" at bounding box center [520, 366] width 370 height 9
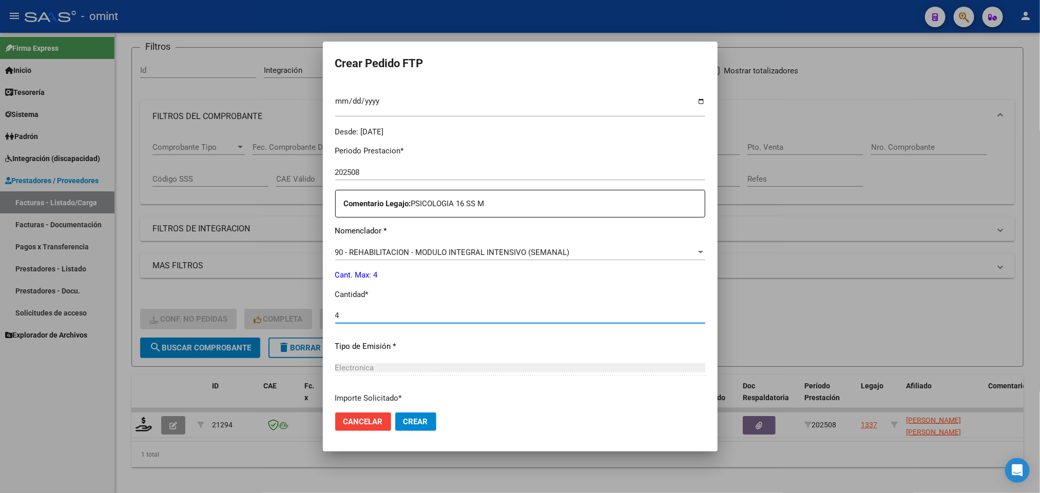
scroll to position [366, 0]
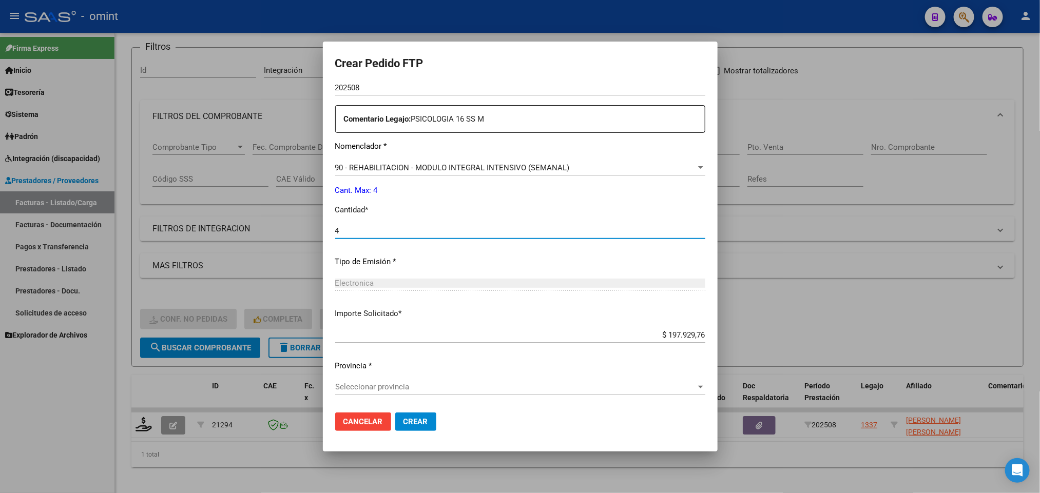
type input "4"
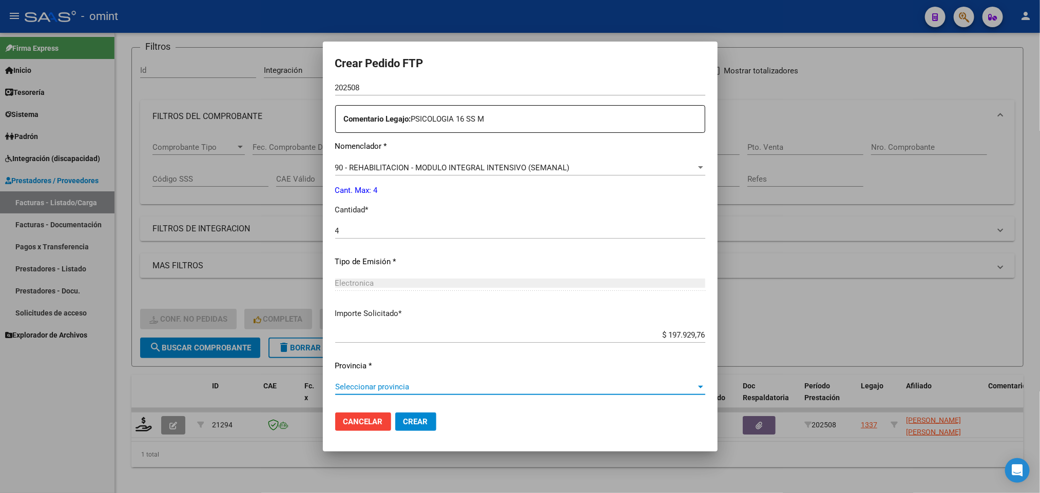
click at [414, 386] on span "Seleccionar provincia" at bounding box center [515, 386] width 361 height 9
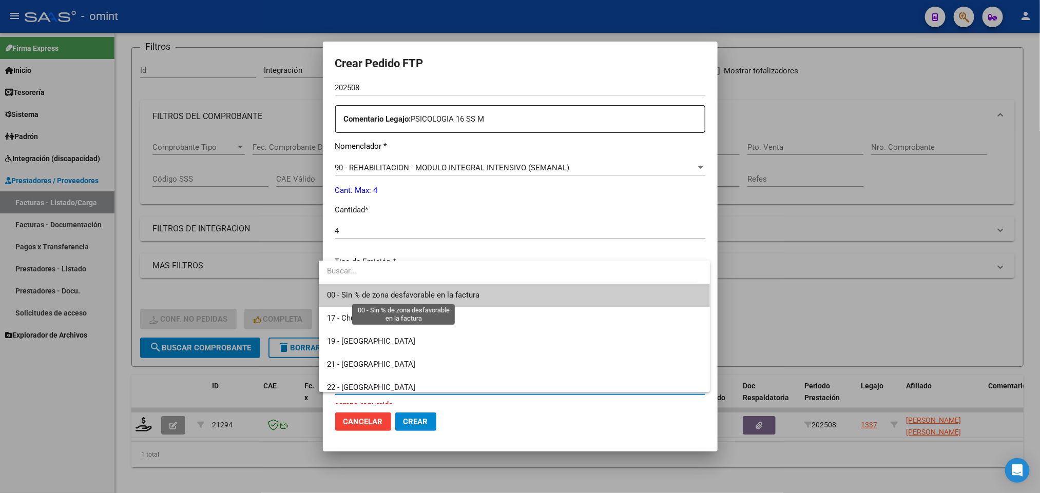
click at [404, 294] on span "00 - Sin % de zona desfavorable en la factura" at bounding box center [403, 294] width 152 height 9
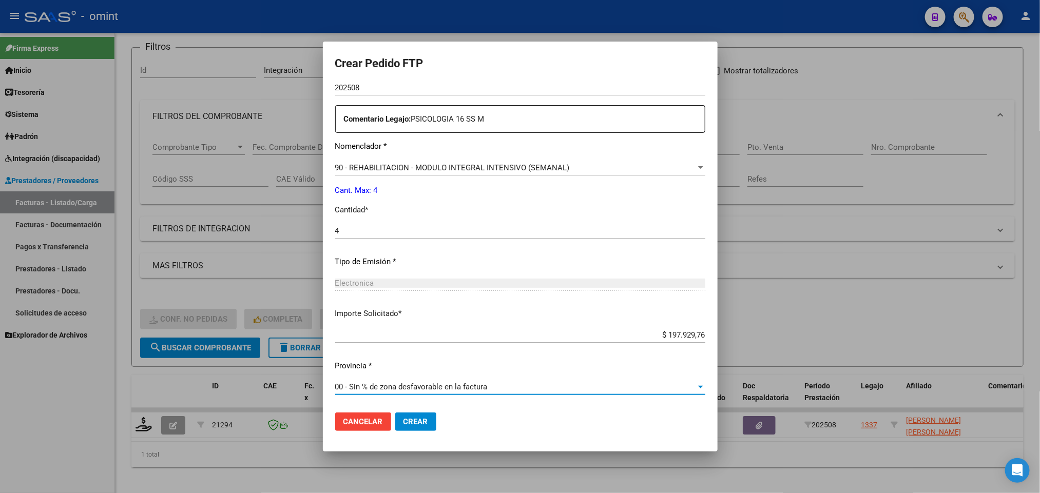
click at [405, 419] on span "Crear" at bounding box center [415, 421] width 25 height 9
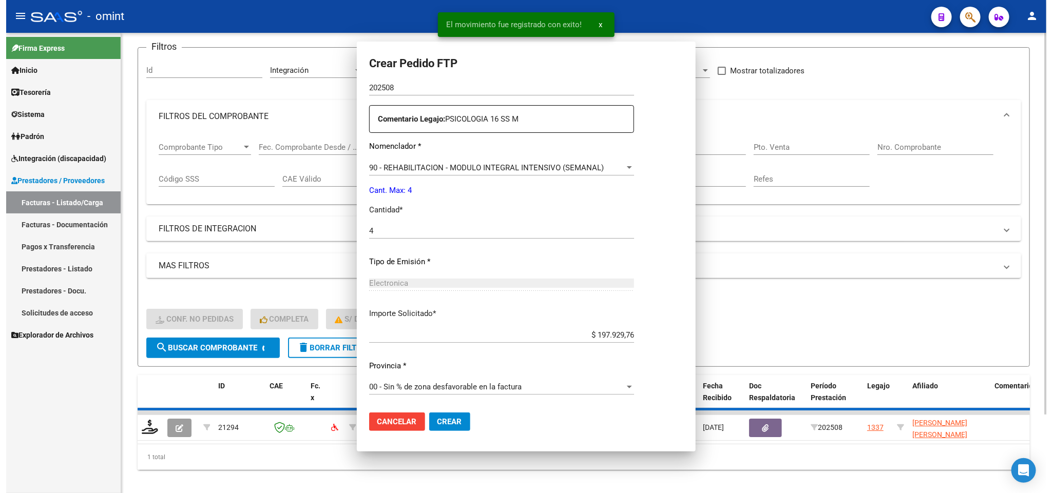
scroll to position [308, 0]
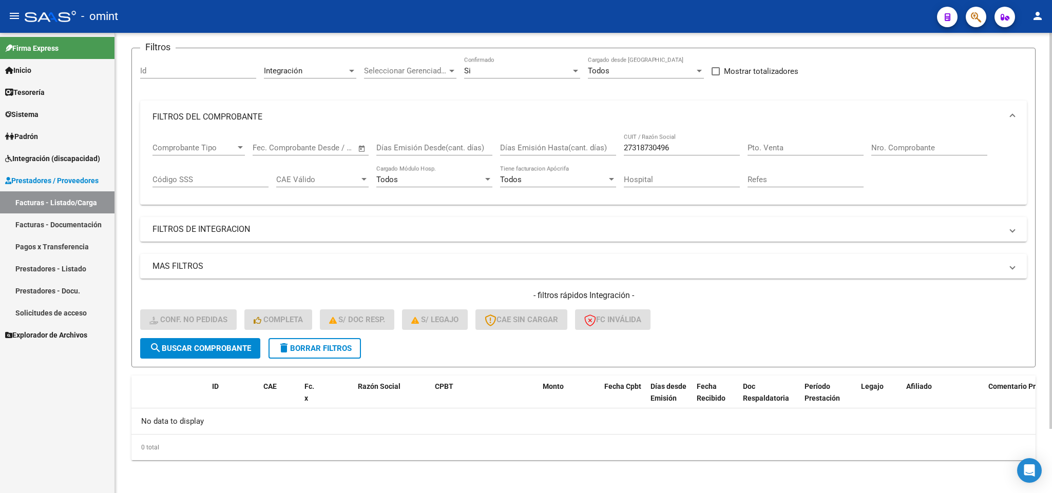
drag, startPoint x: 710, startPoint y: 142, endPoint x: 587, endPoint y: 146, distance: 123.2
click at [587, 146] on div "Comprobante Tipo Comprobante Tipo Fecha inicio – Fecha fin Fec. Comprobante Des…" at bounding box center [583, 165] width 862 height 64
drag, startPoint x: 673, startPoint y: 148, endPoint x: 607, endPoint y: 144, distance: 65.8
click at [607, 144] on div "Comprobante Tipo Comprobante Tipo Fecha inicio – Fecha fin Fec. Comprobante Des…" at bounding box center [583, 165] width 862 height 64
paste input "30610937221"
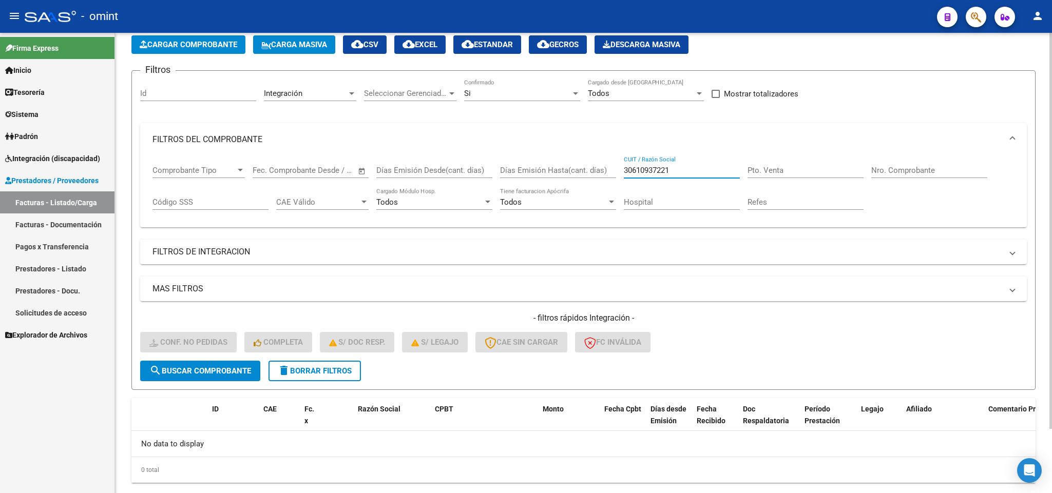
scroll to position [74, 0]
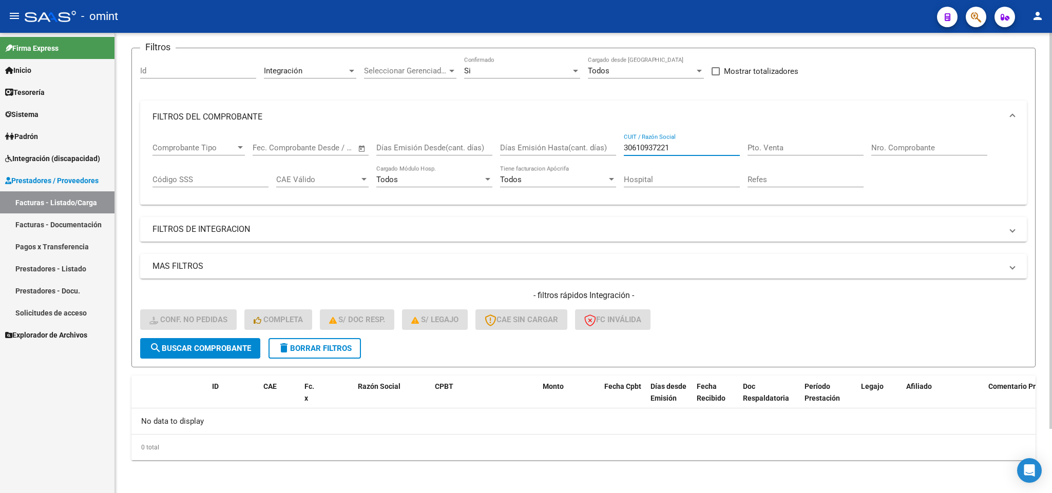
drag, startPoint x: 692, startPoint y: 147, endPoint x: 599, endPoint y: 148, distance: 92.4
click at [599, 148] on div "Comprobante Tipo Comprobante Tipo Fecha inicio – Fecha fin Fec. Comprobante Des…" at bounding box center [583, 165] width 862 height 64
type input "30610937221"
click at [92, 159] on span "Integración (discapacidad)" at bounding box center [52, 158] width 95 height 11
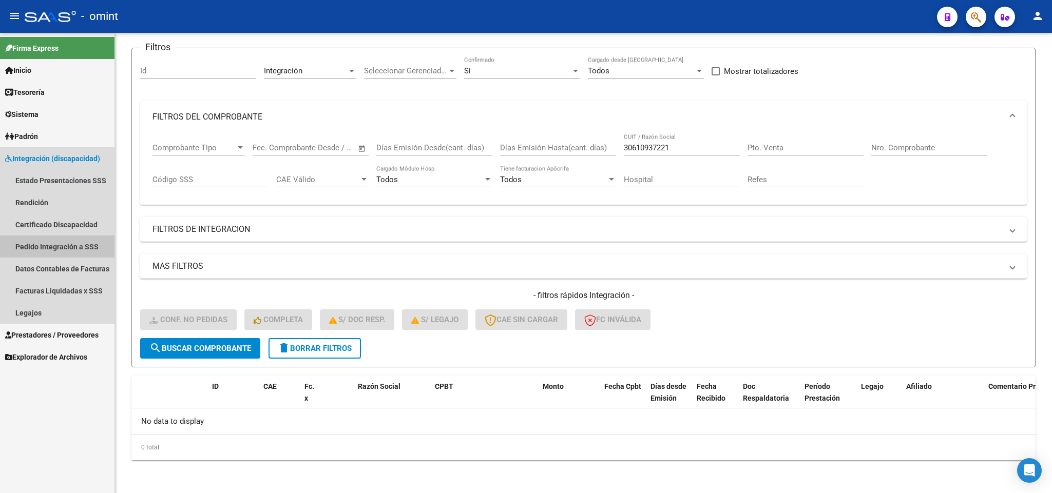
click at [89, 245] on link "Pedido Integración a SSS" at bounding box center [57, 247] width 114 height 22
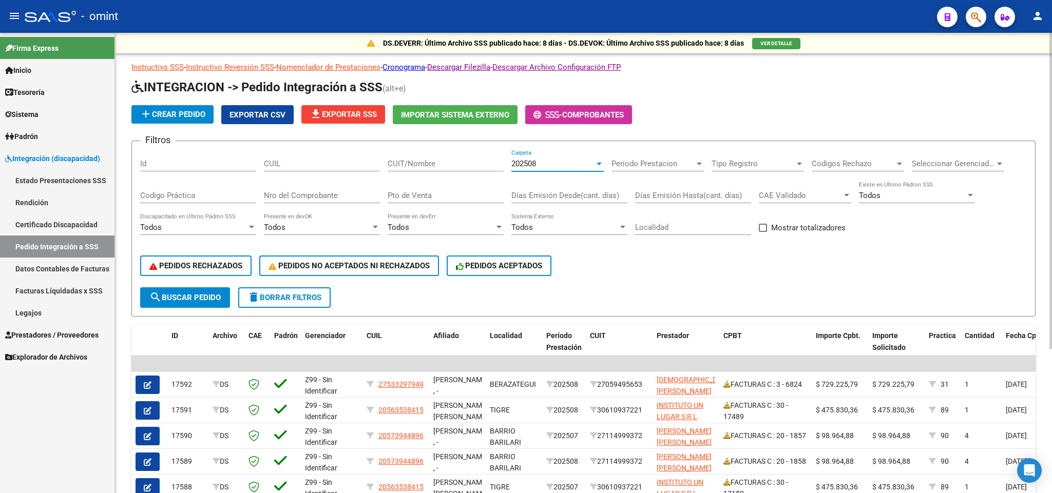
click at [599, 163] on div at bounding box center [598, 164] width 5 height 3
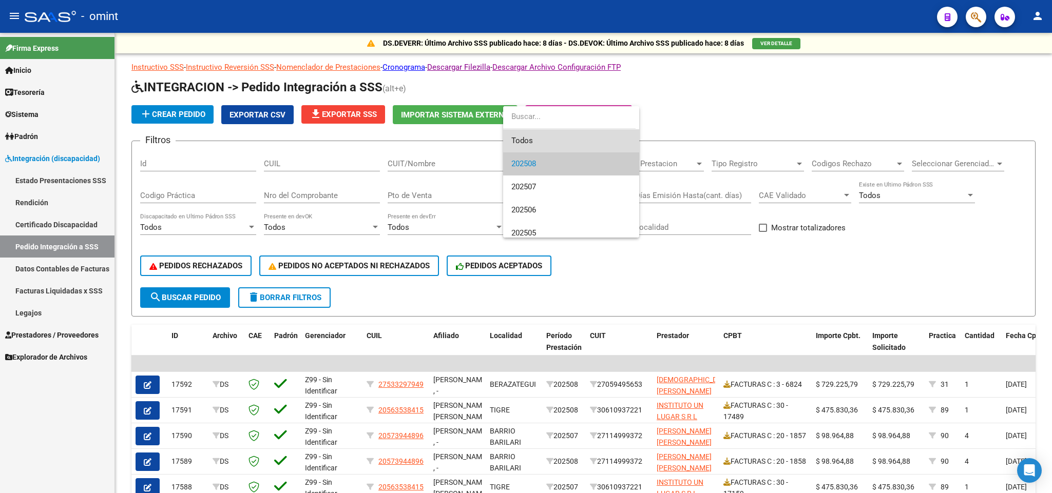
click at [599, 150] on span "Todos" at bounding box center [571, 140] width 120 height 23
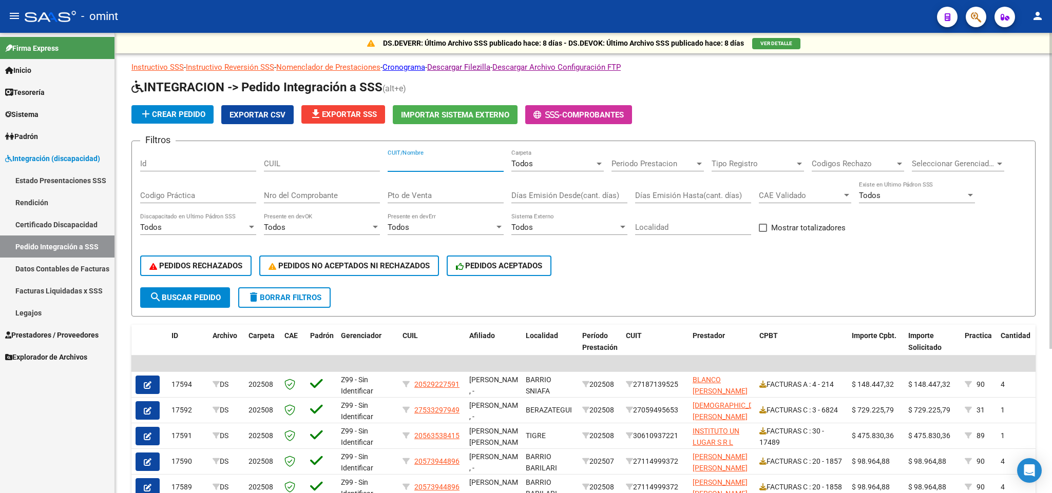
paste input "30610937221"
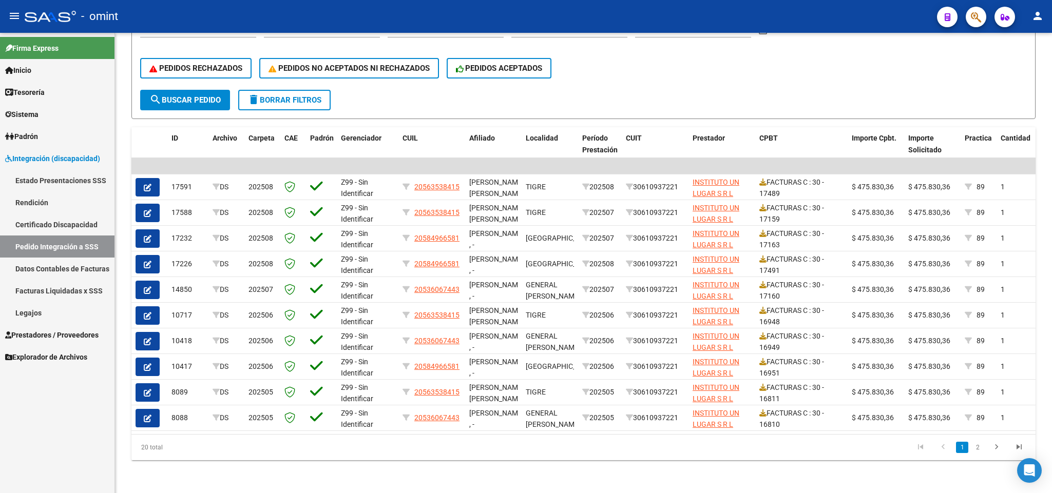
type input "30610937221"
click at [45, 335] on span "Prestadores / Proveedores" at bounding box center [51, 334] width 93 height 11
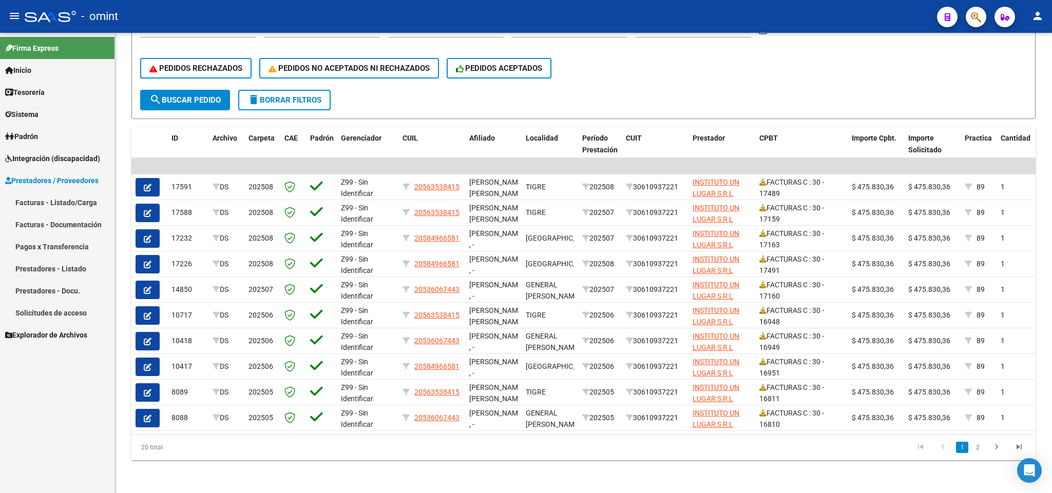
click at [54, 194] on link "Facturas - Listado/Carga" at bounding box center [57, 202] width 114 height 22
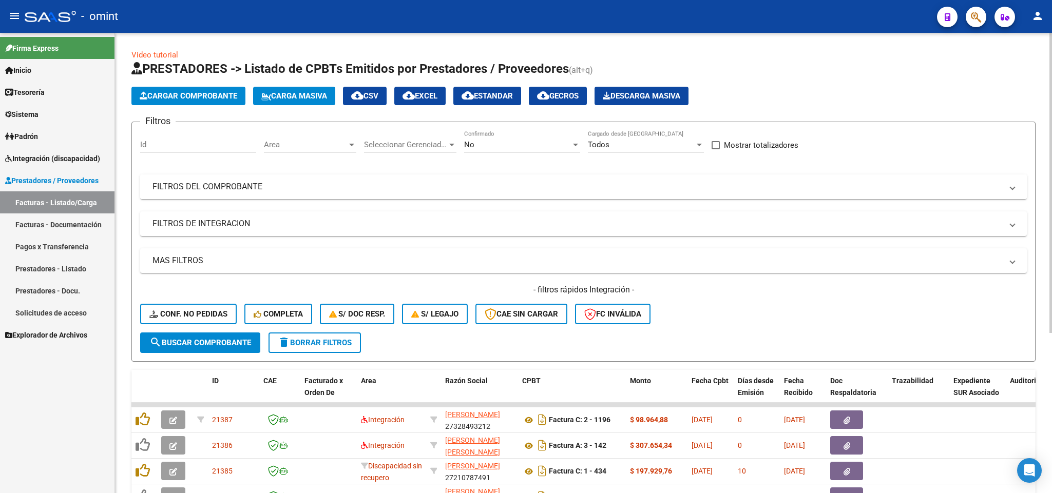
click at [332, 193] on mat-expansion-panel-header "FILTROS DEL COMPROBANTE" at bounding box center [583, 186] width 886 height 25
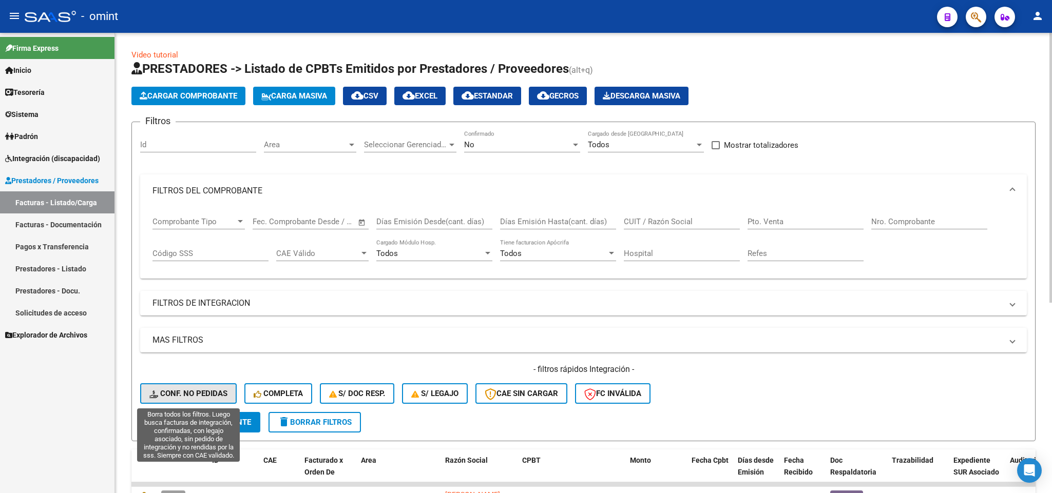
drag, startPoint x: 637, startPoint y: 222, endPoint x: 188, endPoint y: 394, distance: 481.3
click at [188, 394] on span "Conf. no pedidas" at bounding box center [188, 393] width 78 height 9
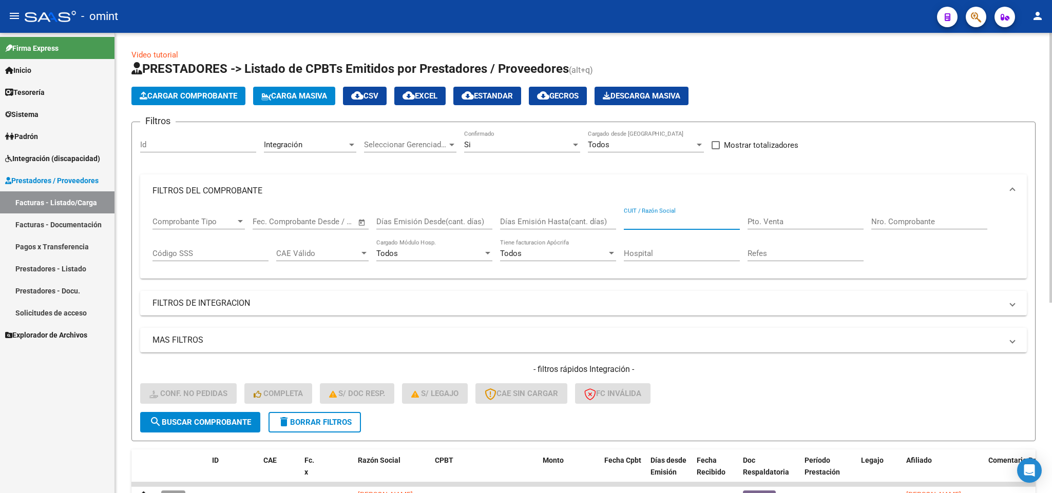
paste input "27269596606"
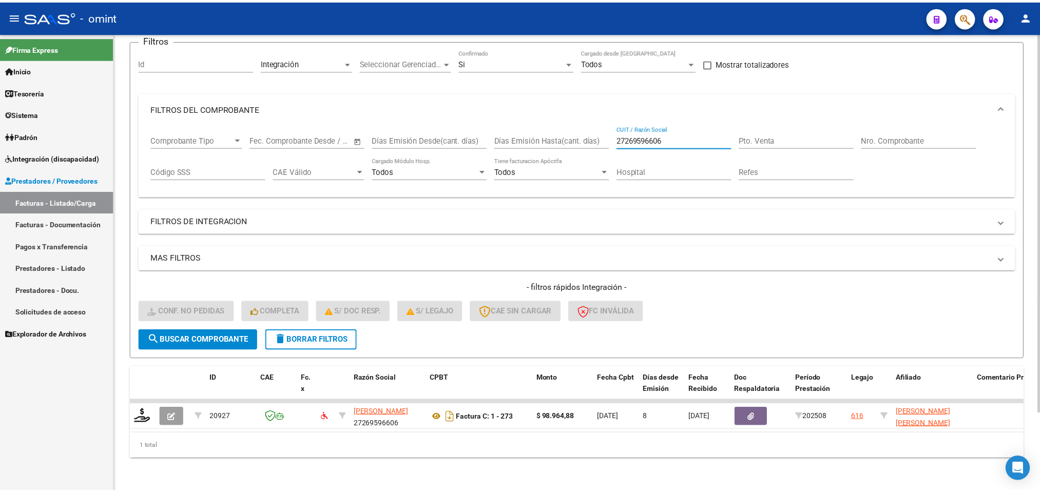
scroll to position [94, 0]
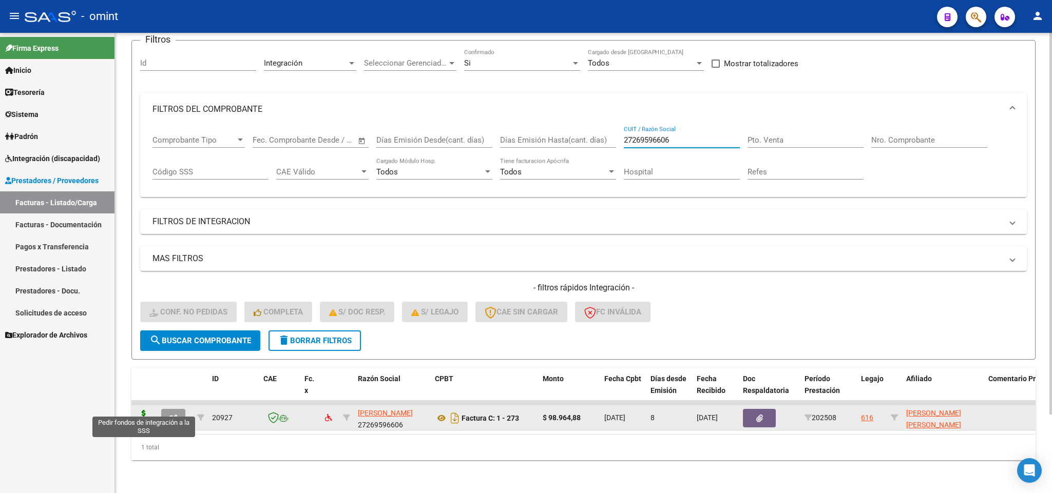
type input "27269596606"
click at [147, 410] on icon at bounding box center [143, 417] width 16 height 14
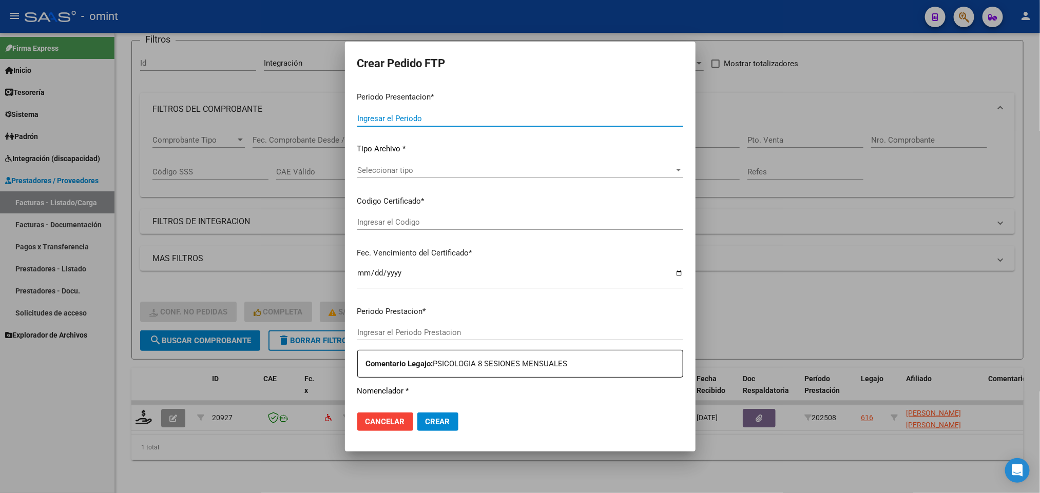
type input "202508"
type input "$ 98.964,88"
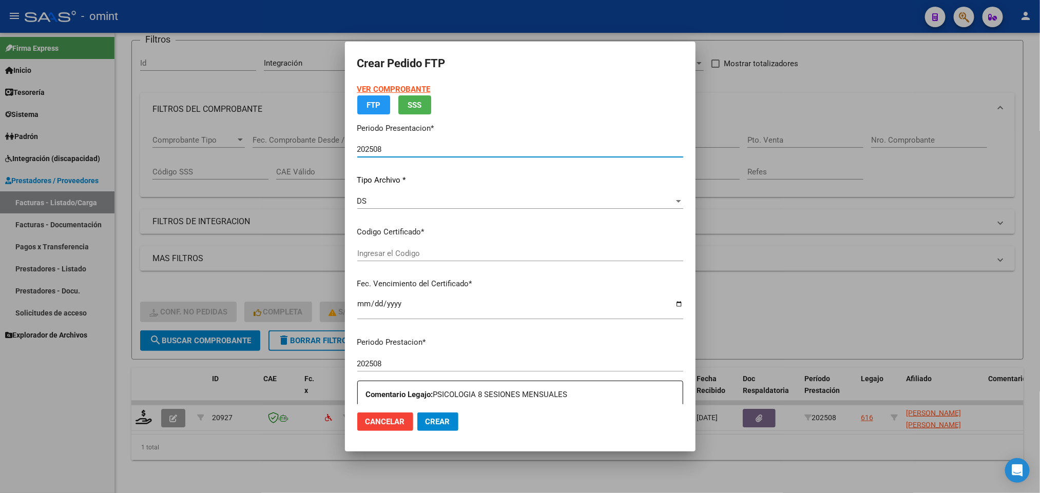
type input "2639592106"
type input "2029-09-30"
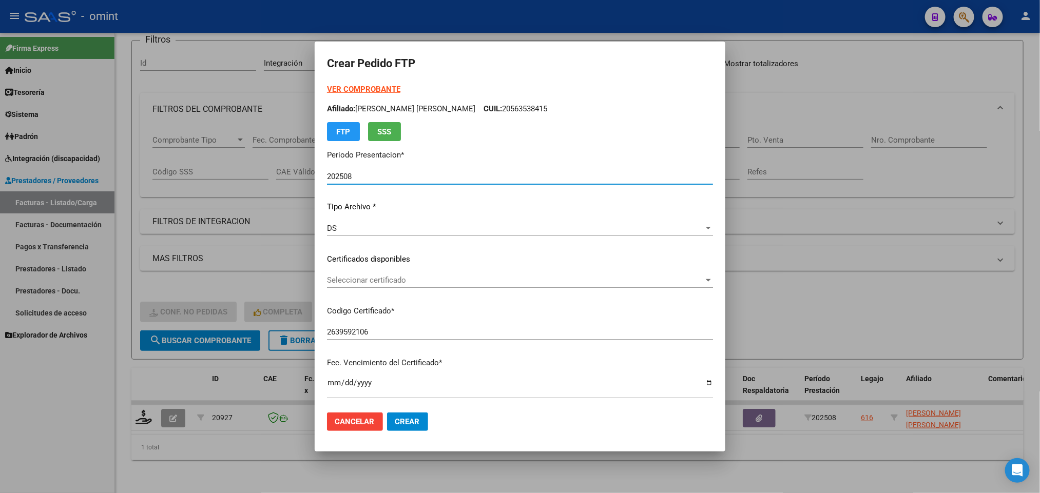
click at [482, 276] on span "Seleccionar certificado" at bounding box center [515, 280] width 377 height 9
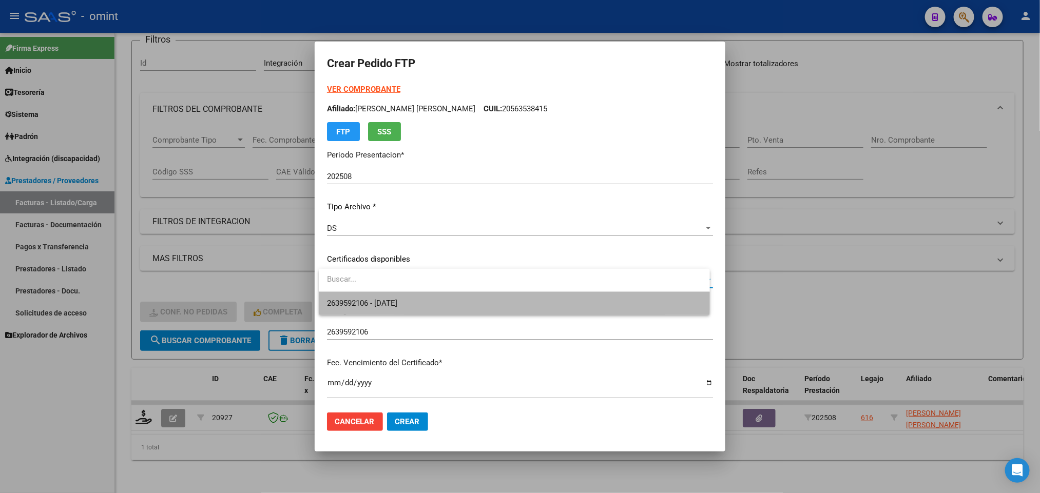
click at [492, 297] on span "2639592106 - 2029-09-30" at bounding box center [514, 303] width 374 height 23
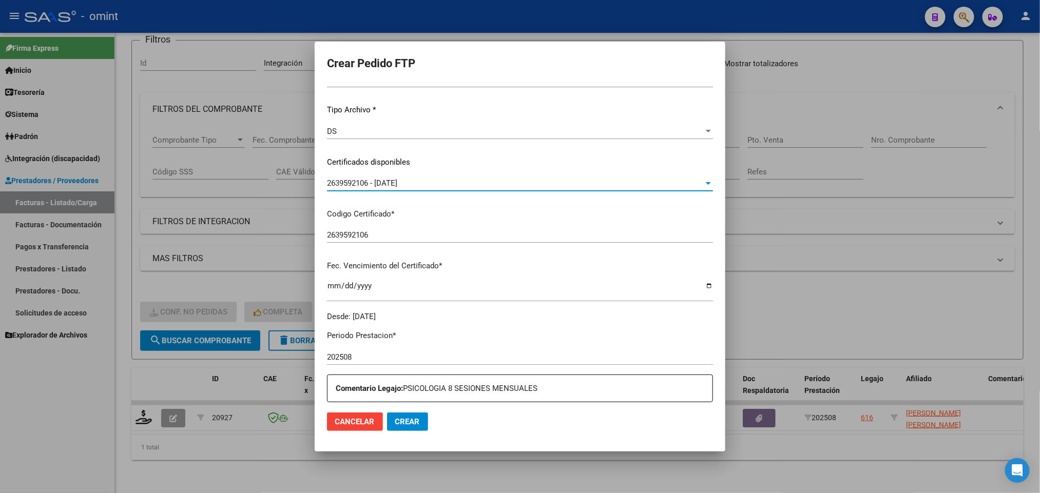
scroll to position [308, 0]
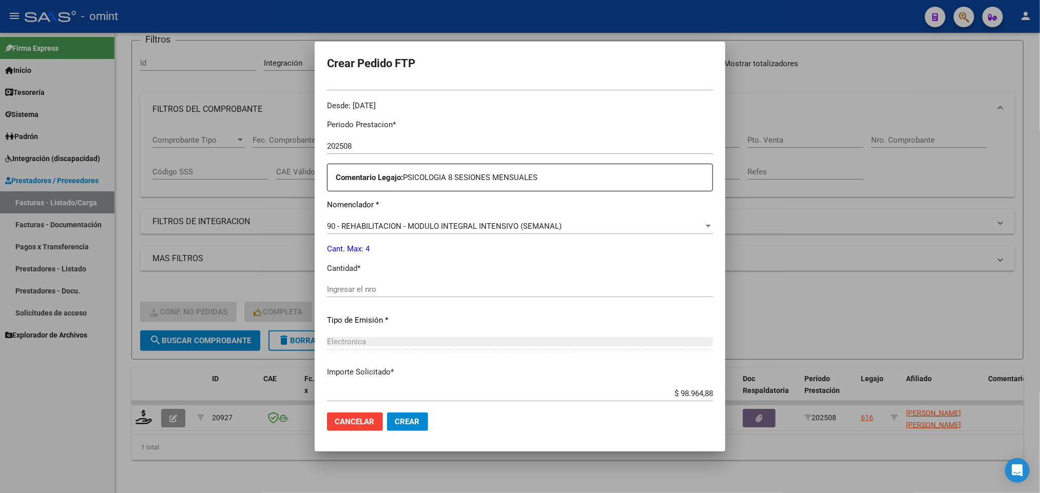
click at [410, 288] on input "Ingresar el nro" at bounding box center [520, 289] width 386 height 9
type input "4"
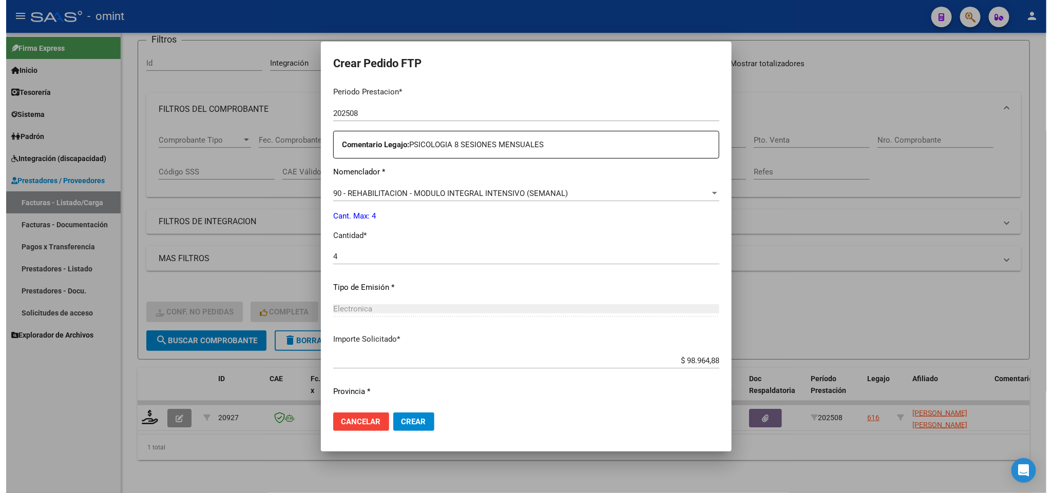
scroll to position [366, 0]
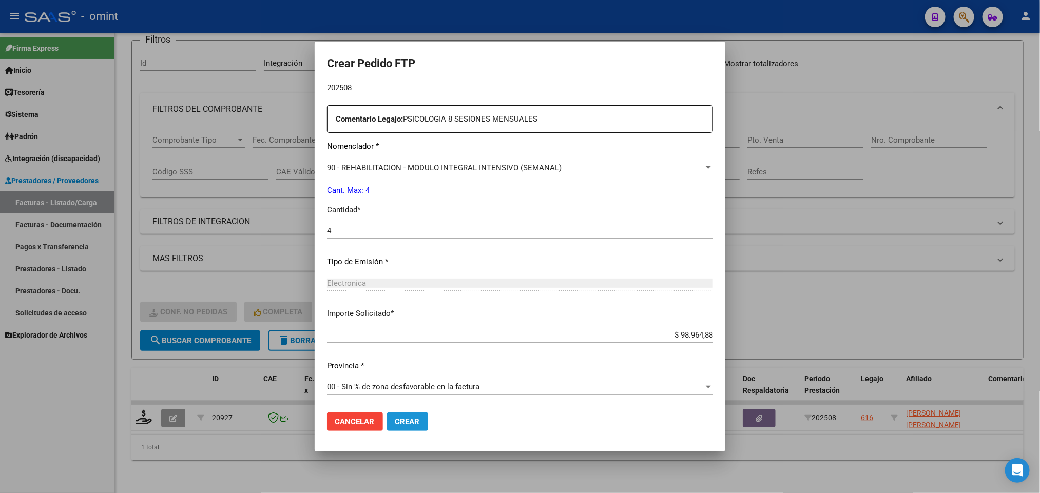
click at [410, 418] on span "Crear" at bounding box center [407, 421] width 25 height 9
click at [803, 102] on div at bounding box center [520, 246] width 1040 height 493
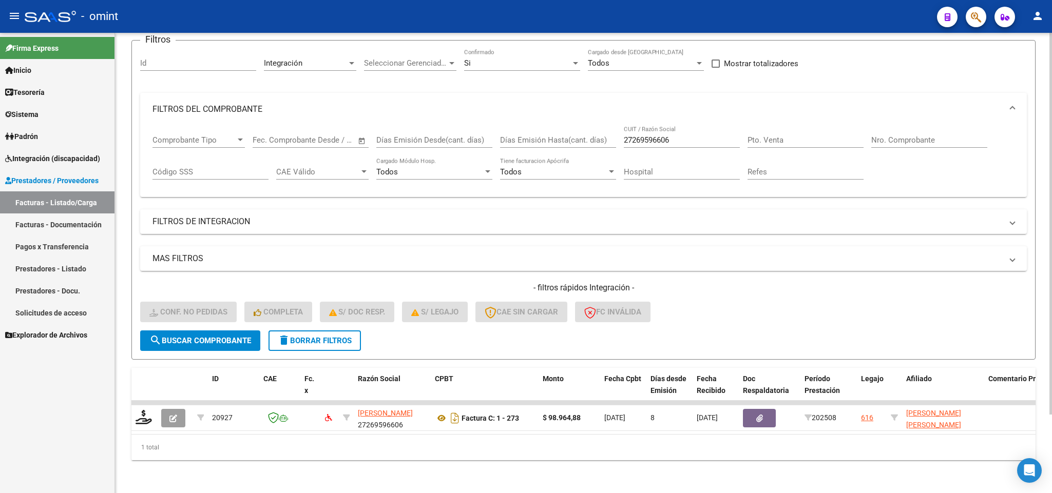
click at [705, 135] on input "27269596606" at bounding box center [682, 139] width 116 height 9
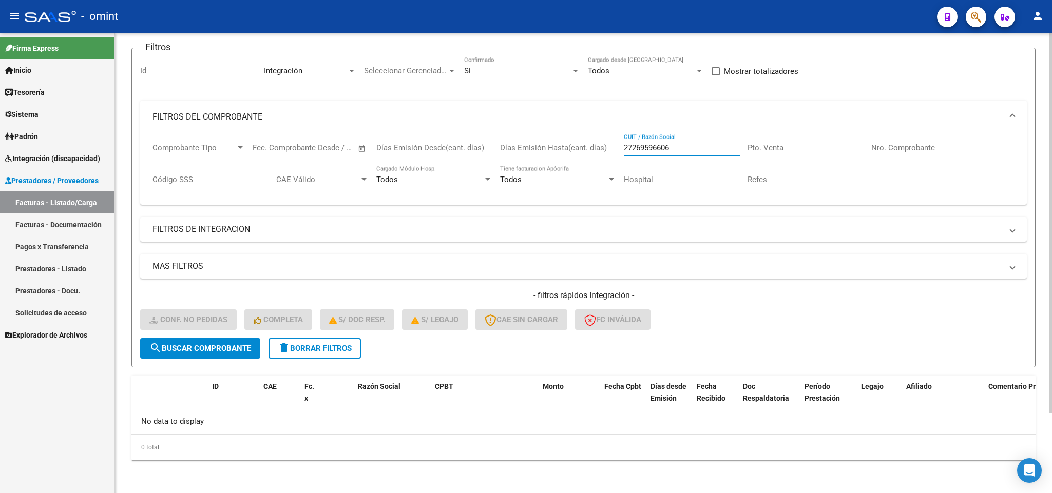
scroll to position [74, 0]
drag, startPoint x: 681, startPoint y: 145, endPoint x: 587, endPoint y: 147, distance: 93.9
click at [587, 147] on div "Comprobante Tipo Comprobante Tipo Fecha inicio – Fecha fin Fec. Comprobante Des…" at bounding box center [583, 165] width 862 height 64
paste input "3303948074"
type input "23303948074"
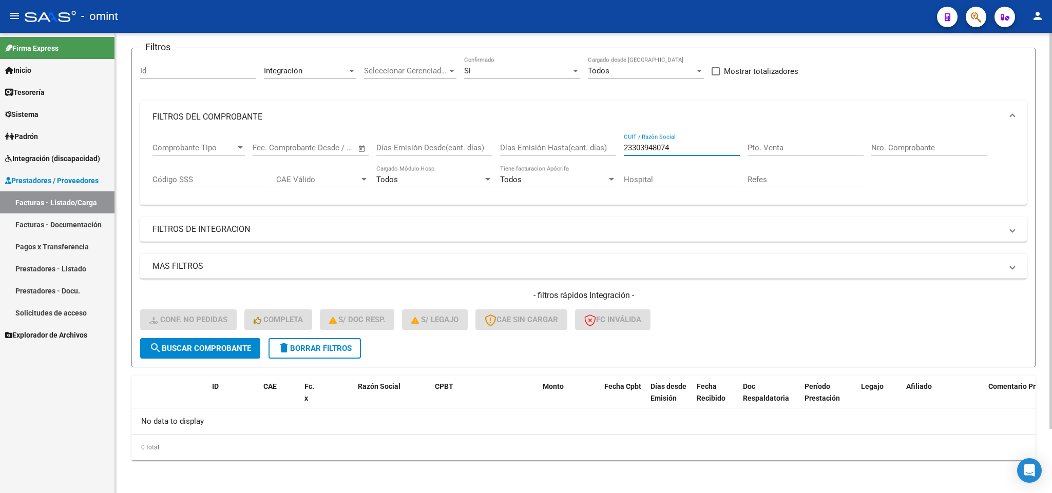
drag, startPoint x: 675, startPoint y: 146, endPoint x: 569, endPoint y: 147, distance: 106.2
click at [565, 150] on div "Comprobante Tipo Comprobante Tipo Fecha inicio – Fecha fin Fec. Comprobante Des…" at bounding box center [583, 165] width 862 height 64
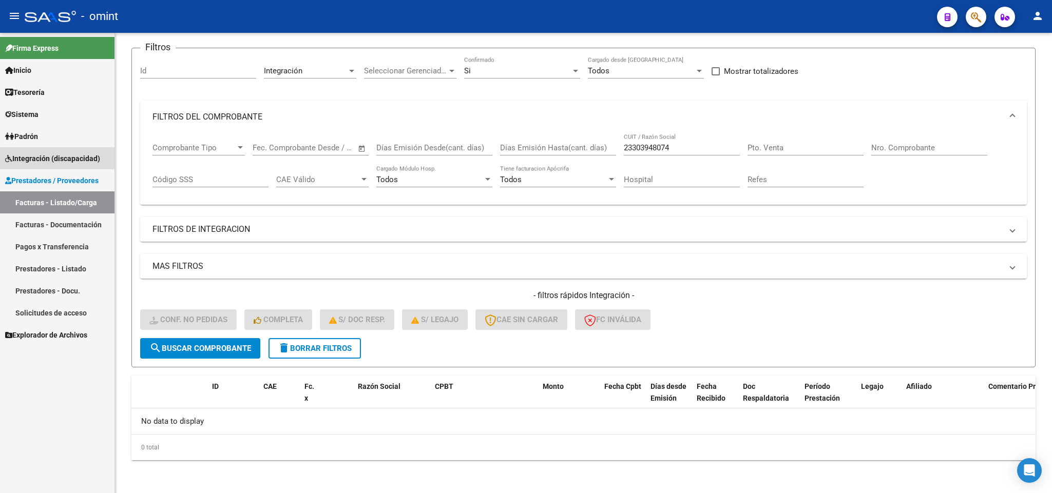
click at [79, 159] on span "Integración (discapacidad)" at bounding box center [52, 158] width 95 height 11
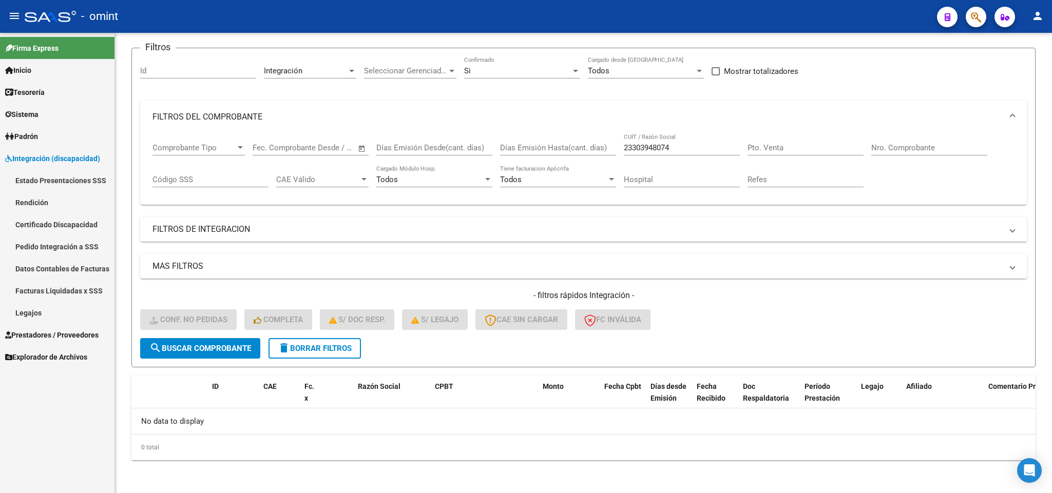
click at [71, 241] on link "Pedido Integración a SSS" at bounding box center [57, 247] width 114 height 22
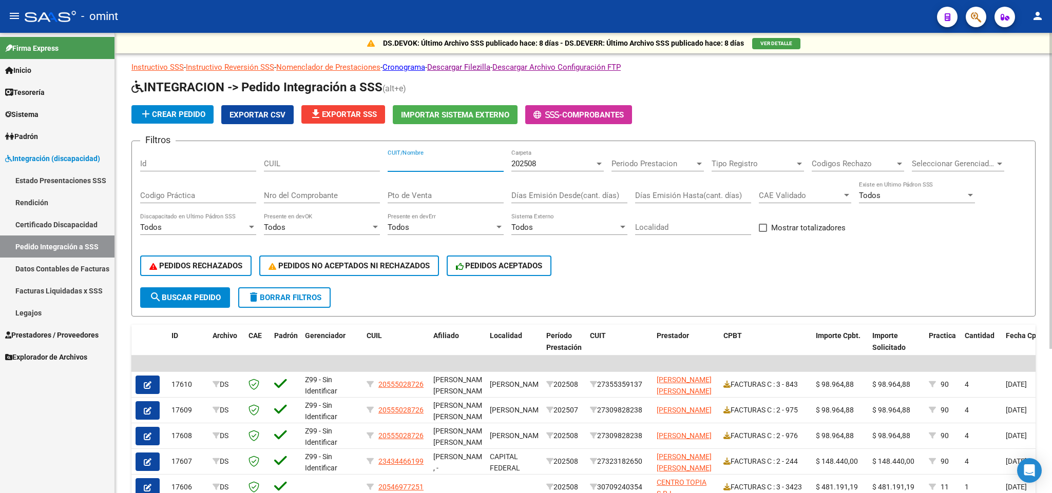
paste input "23303948074"
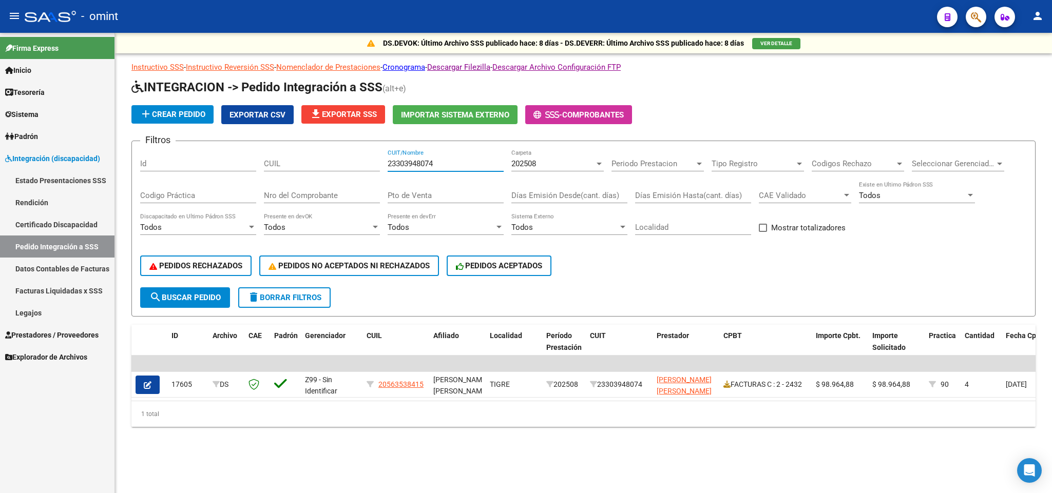
type input "23303948074"
click at [63, 335] on span "Prestadores / Proveedores" at bounding box center [51, 334] width 93 height 11
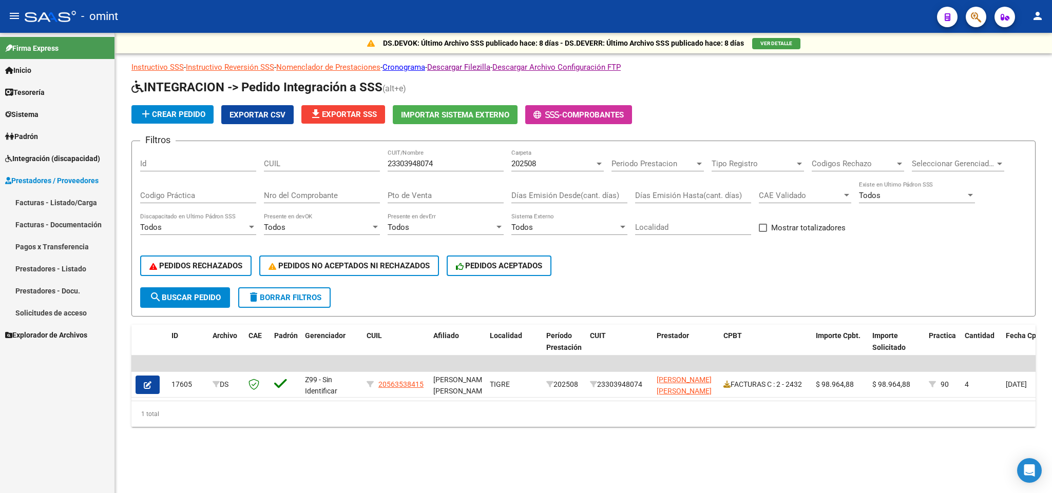
click at [67, 200] on link "Facturas - Listado/Carga" at bounding box center [57, 202] width 114 height 22
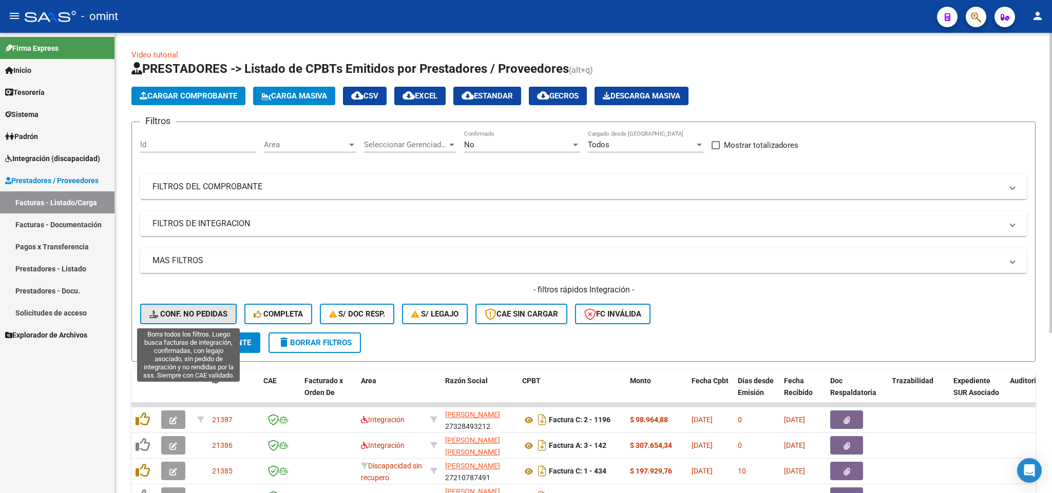
click at [199, 309] on span "Conf. no pedidas" at bounding box center [188, 313] width 78 height 9
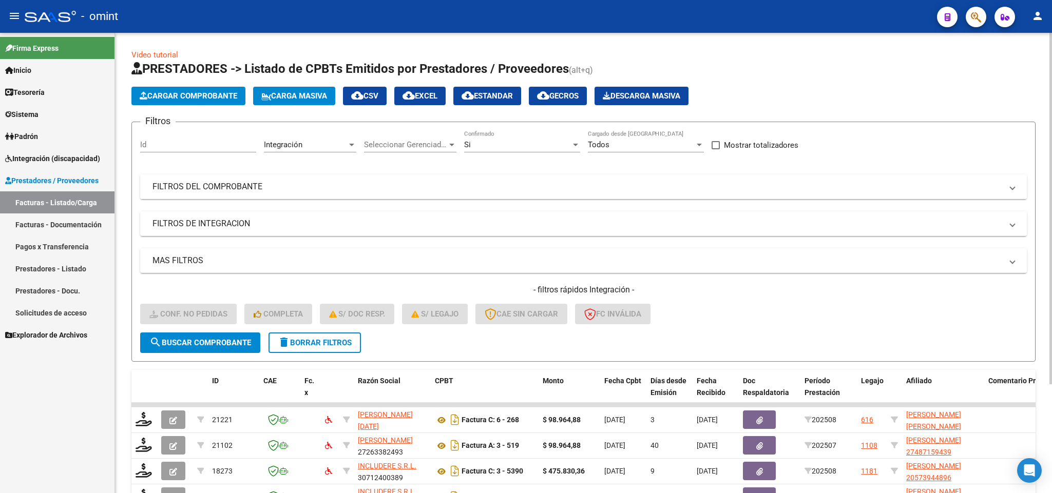
click at [533, 192] on mat-panel-title "FILTROS DEL COMPROBANTE" at bounding box center [576, 186] width 849 height 11
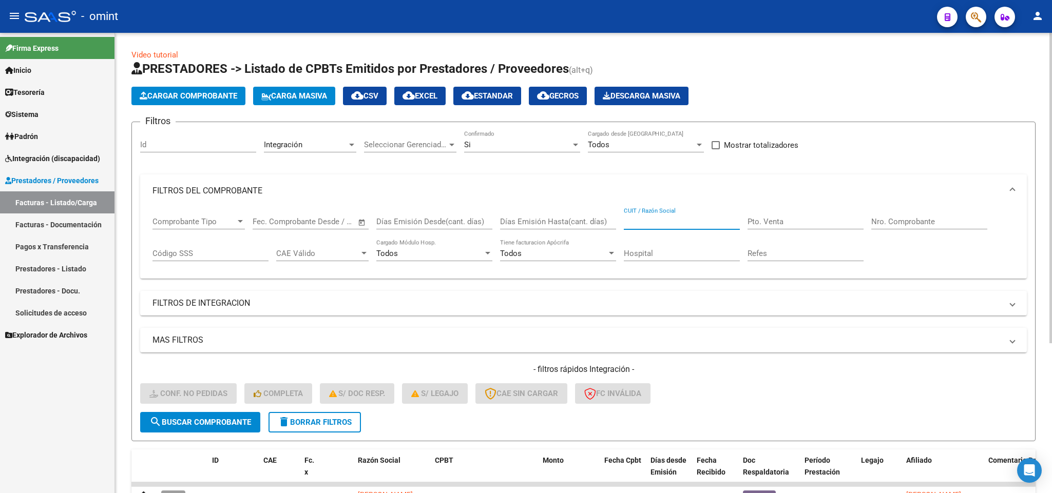
paste input "2333260374"
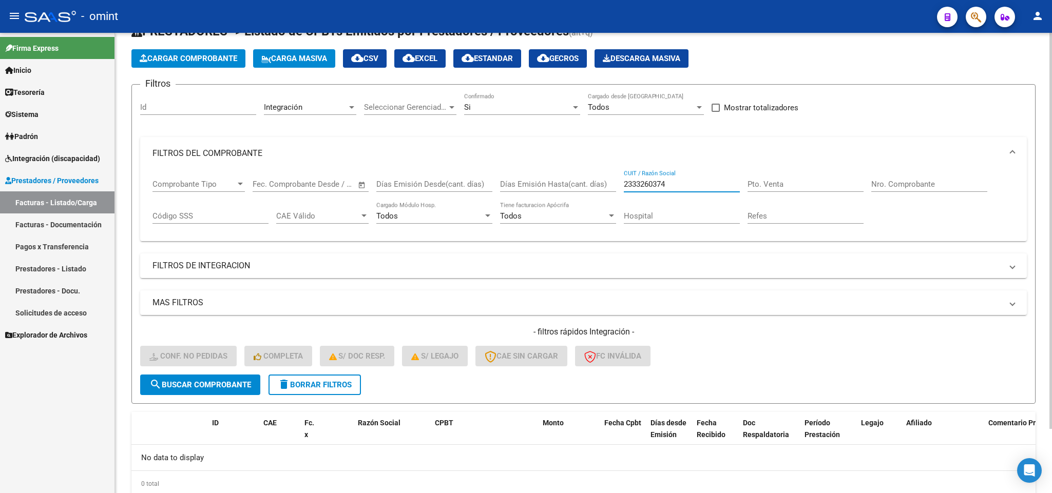
scroll to position [74, 0]
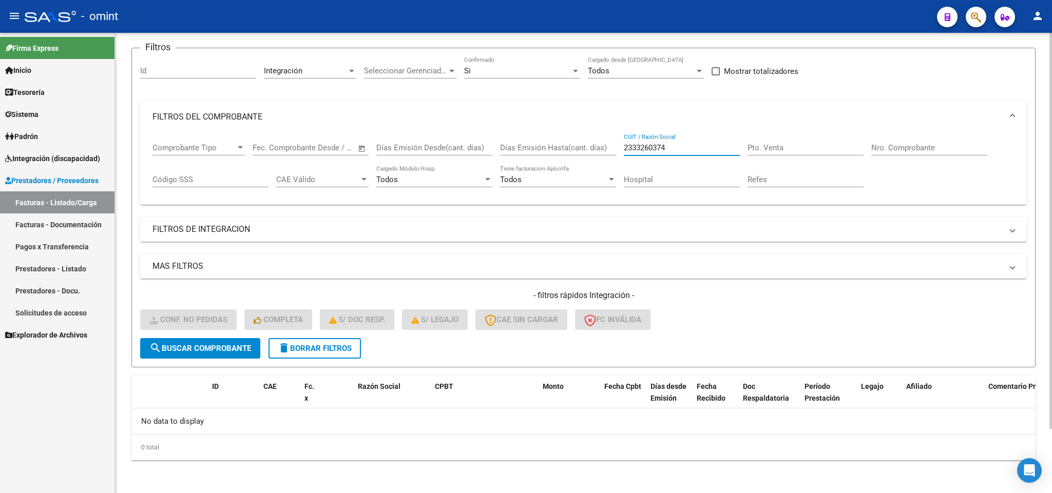
click at [684, 149] on input "2333260374" at bounding box center [682, 147] width 116 height 9
drag, startPoint x: 679, startPoint y: 148, endPoint x: 624, endPoint y: 150, distance: 54.9
click at [624, 150] on input "23332603744" at bounding box center [682, 147] width 116 height 9
type input "23332603744"
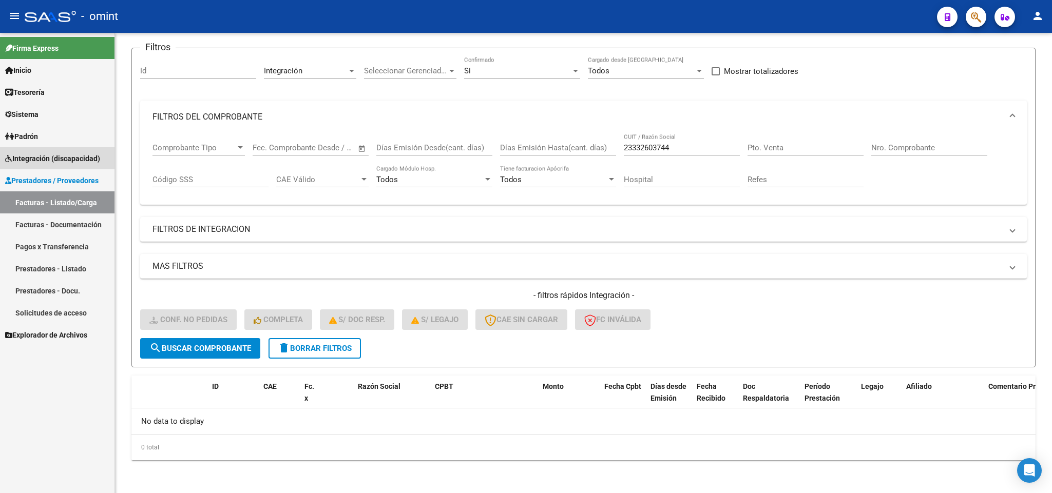
click at [79, 157] on span "Integración (discapacidad)" at bounding box center [52, 158] width 95 height 11
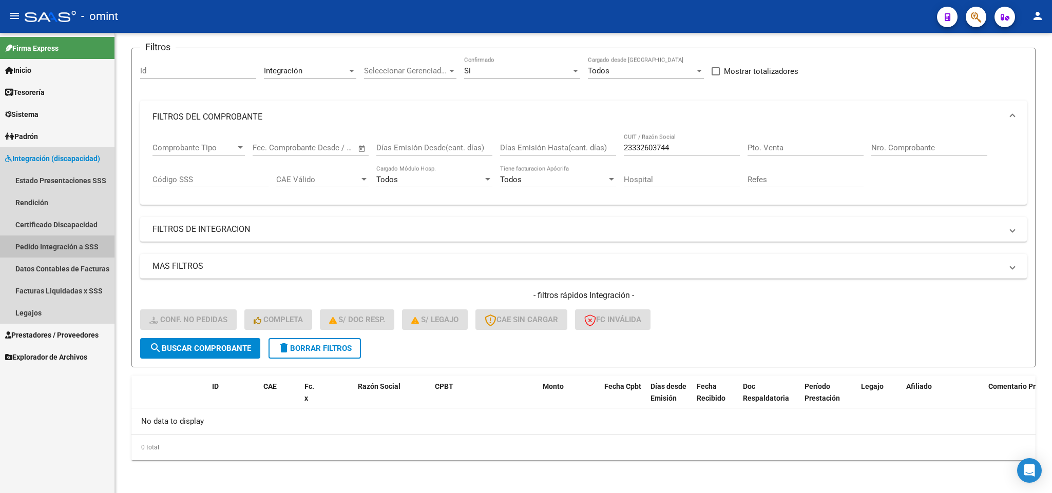
click at [62, 246] on link "Pedido Integración a SSS" at bounding box center [57, 247] width 114 height 22
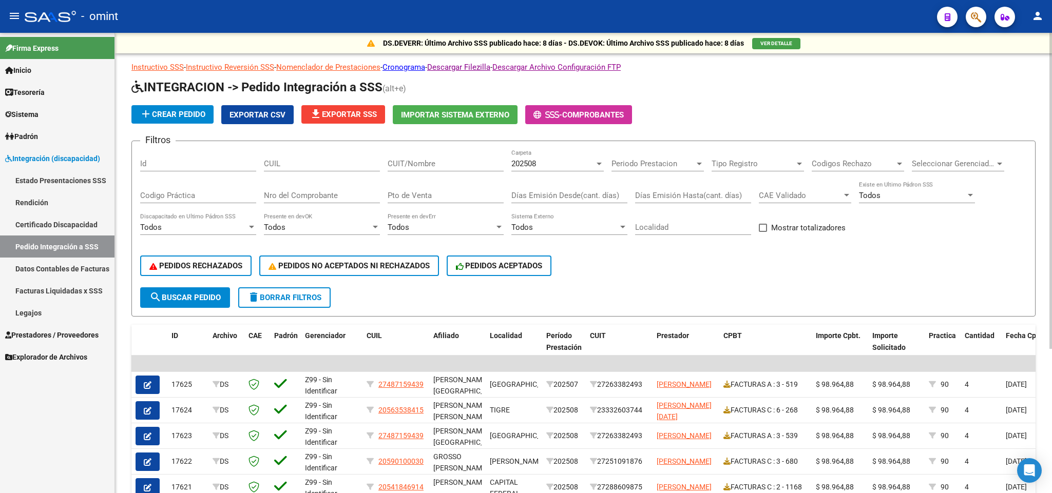
drag, startPoint x: 439, startPoint y: 154, endPoint x: 419, endPoint y: 162, distance: 21.3
paste input "23332603744"
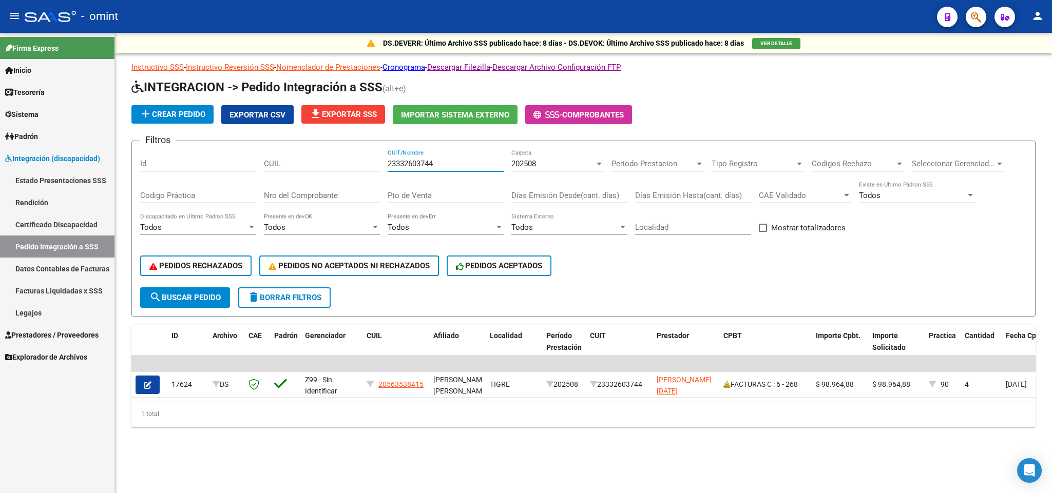
type input "23332603744"
click at [92, 336] on span "Prestadores / Proveedores" at bounding box center [51, 334] width 93 height 11
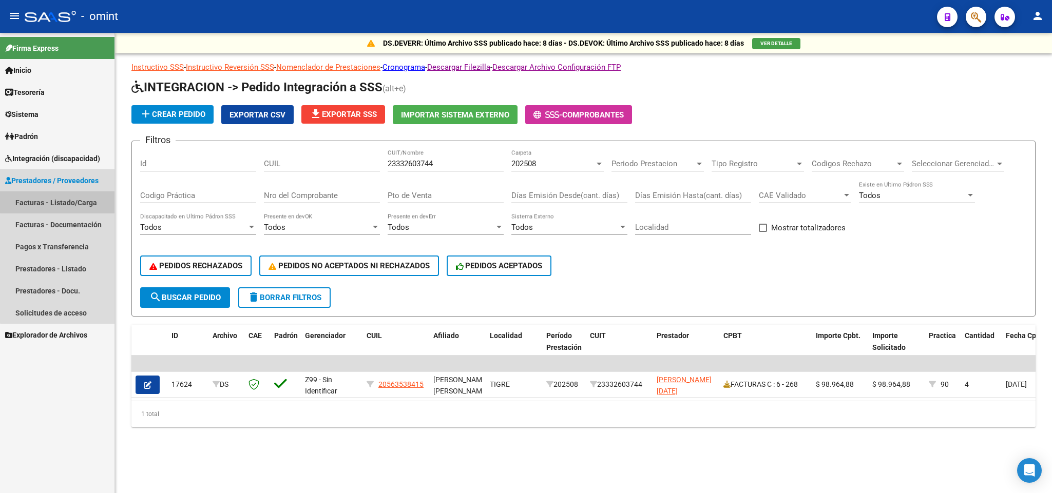
click at [60, 202] on link "Facturas - Listado/Carga" at bounding box center [57, 202] width 114 height 22
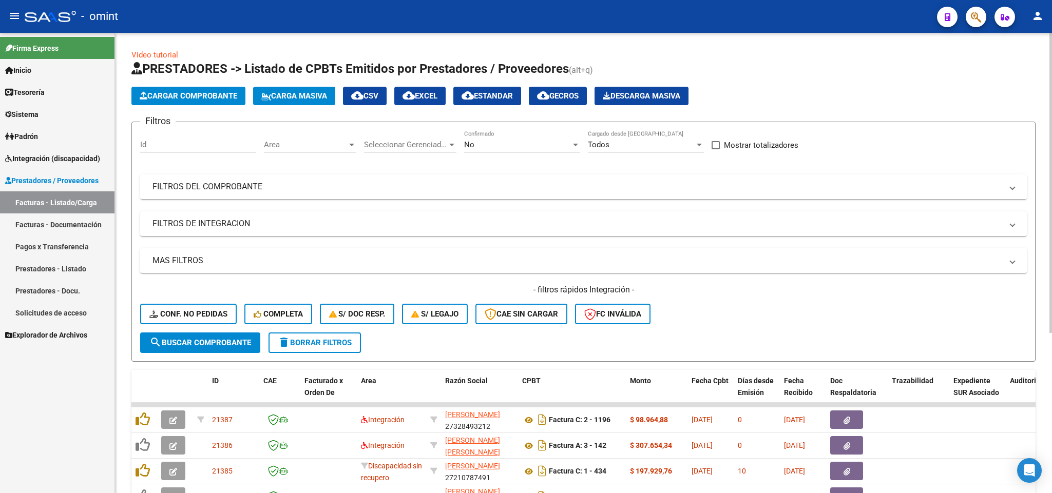
click at [288, 186] on mat-panel-title "FILTROS DEL COMPROBANTE" at bounding box center [576, 186] width 849 height 11
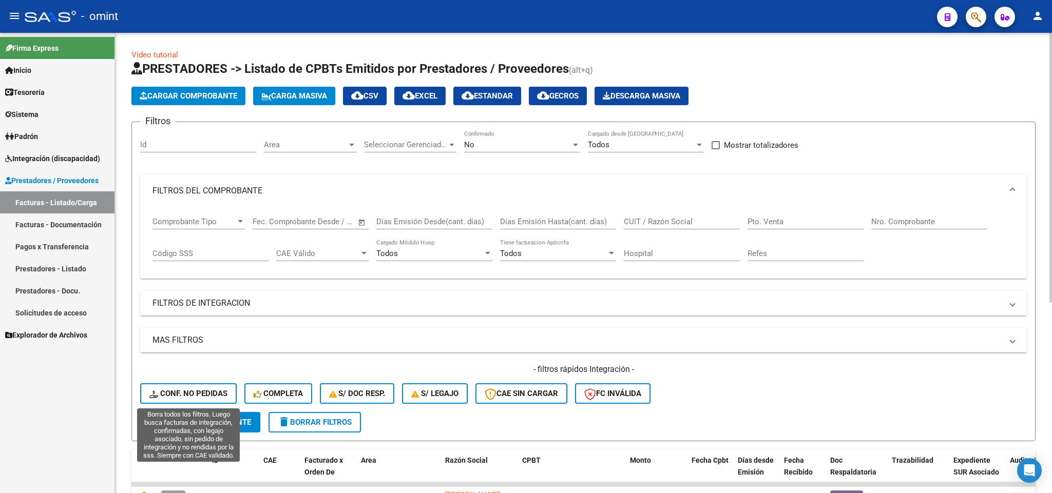
click at [204, 385] on button "Conf. no pedidas" at bounding box center [188, 393] width 96 height 21
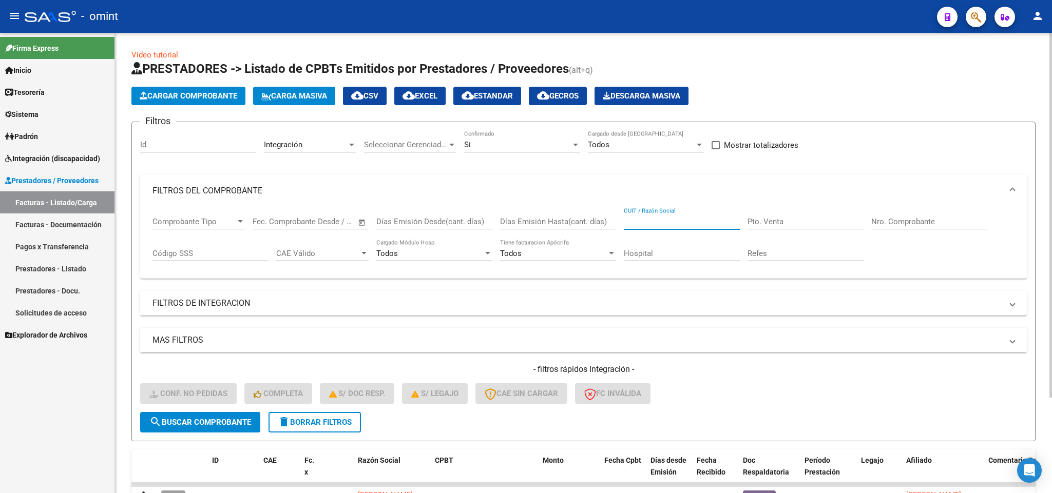
paste input "3061093722"
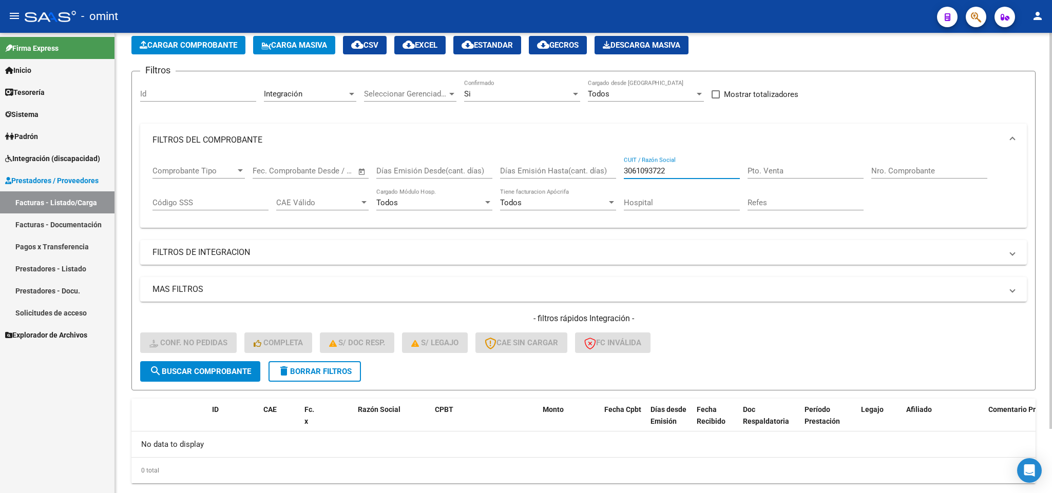
scroll to position [74, 0]
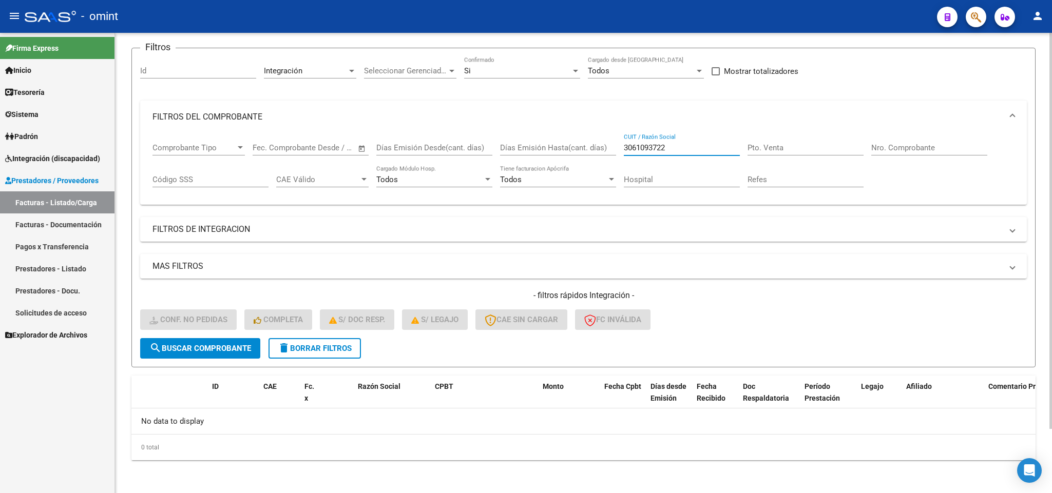
type input "3061093722"
click at [354, 348] on button "delete Borrar Filtros" at bounding box center [314, 348] width 92 height 21
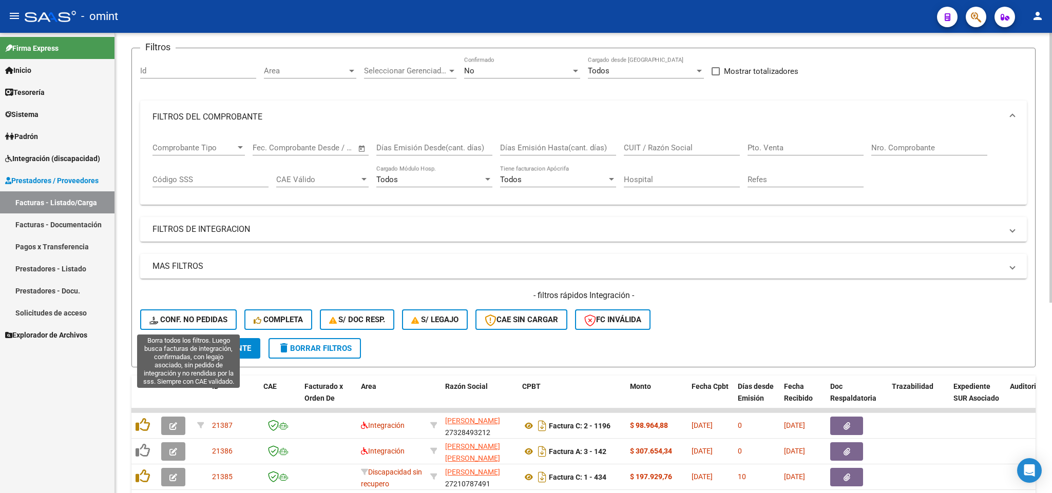
click at [208, 314] on button "Conf. no pedidas" at bounding box center [188, 319] width 96 height 21
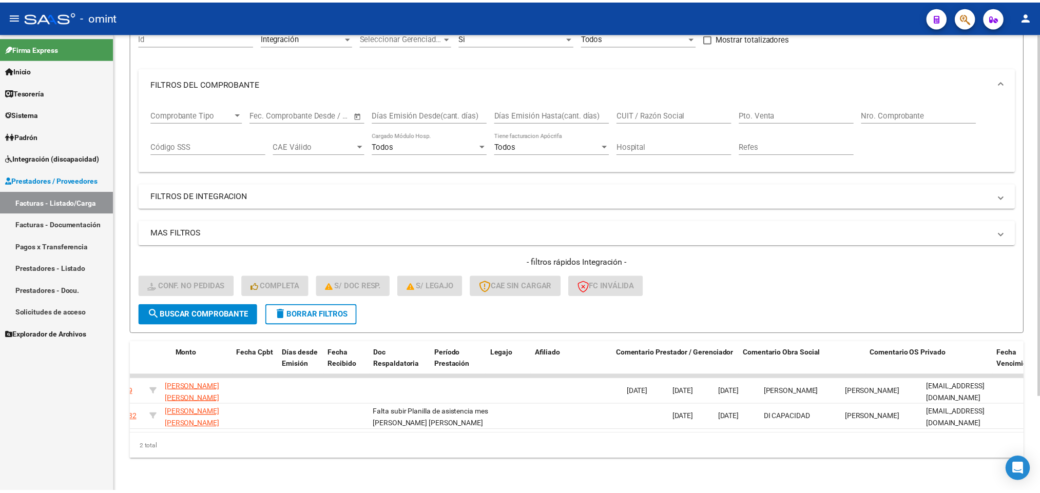
scroll to position [0, 0]
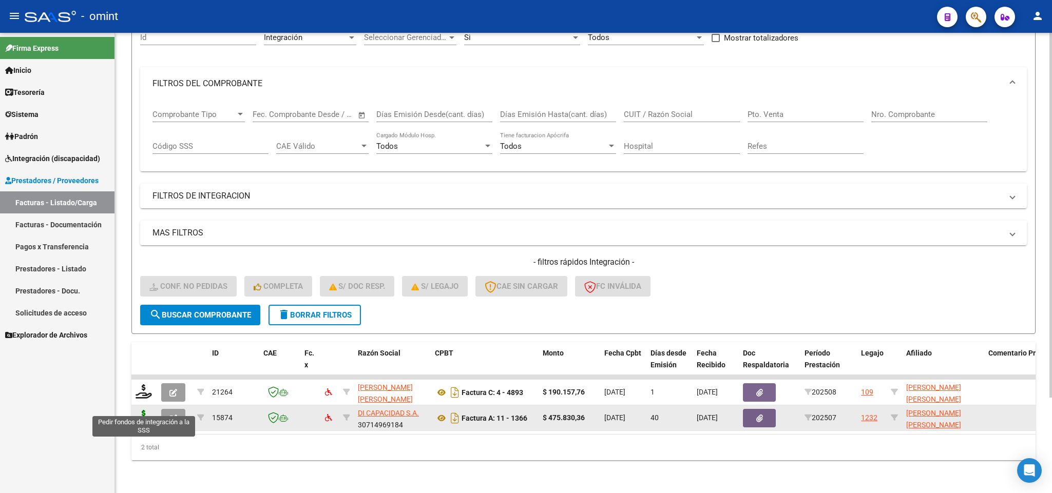
click at [139, 410] on icon at bounding box center [143, 417] width 16 height 14
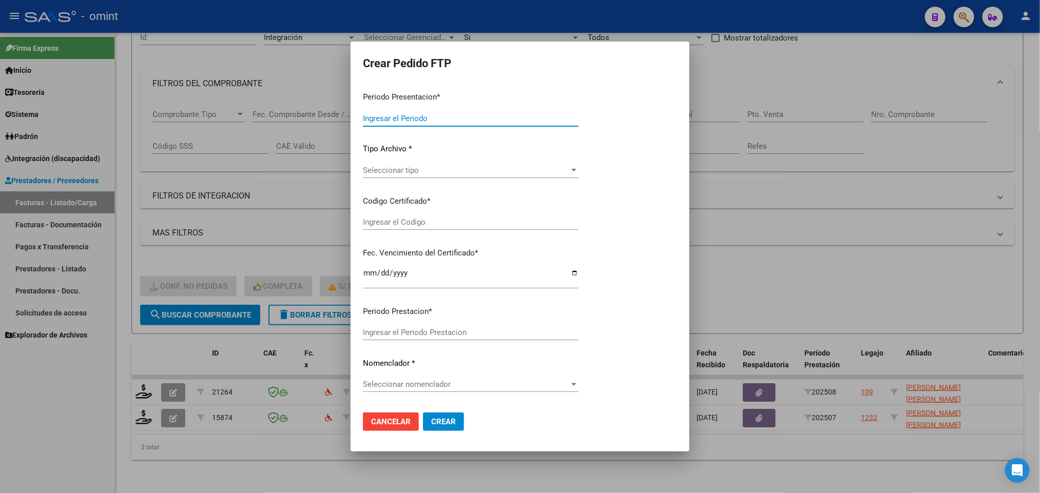
type input "202508"
type input "202507"
type input "$ 475.830,36"
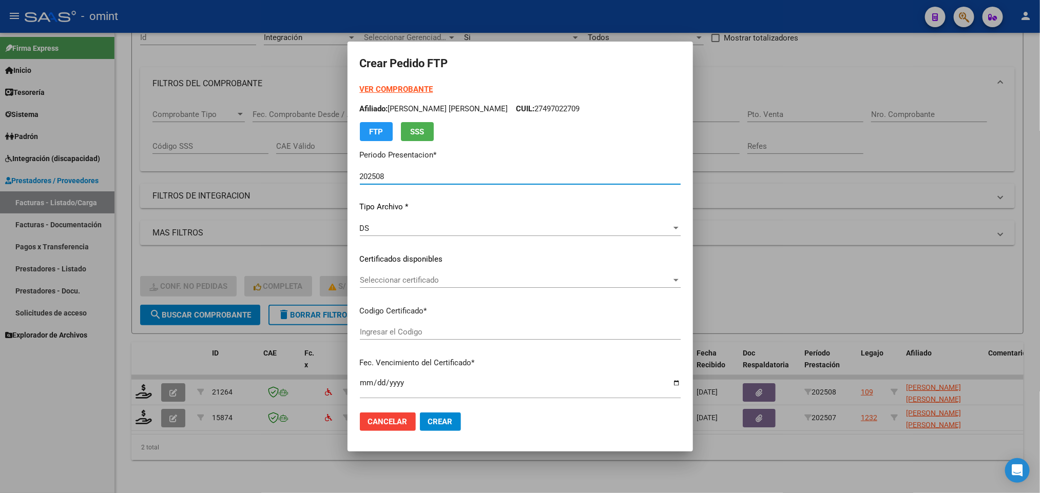
click at [471, 277] on span "Seleccionar certificado" at bounding box center [516, 280] width 312 height 9
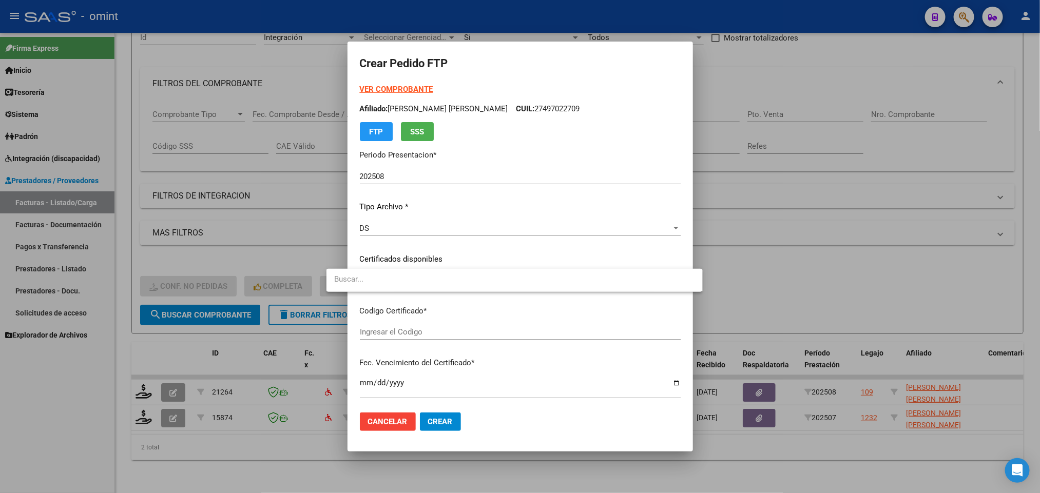
click at [479, 251] on div at bounding box center [520, 246] width 1040 height 493
click at [472, 273] on div "Seleccionar certificado Seleccionar certificado" at bounding box center [520, 280] width 321 height 15
click at [467, 280] on input "dropdown search" at bounding box center [514, 279] width 376 height 23
click at [502, 231] on div at bounding box center [520, 246] width 1040 height 493
click at [444, 280] on span "Seleccionar certificado" at bounding box center [516, 280] width 312 height 9
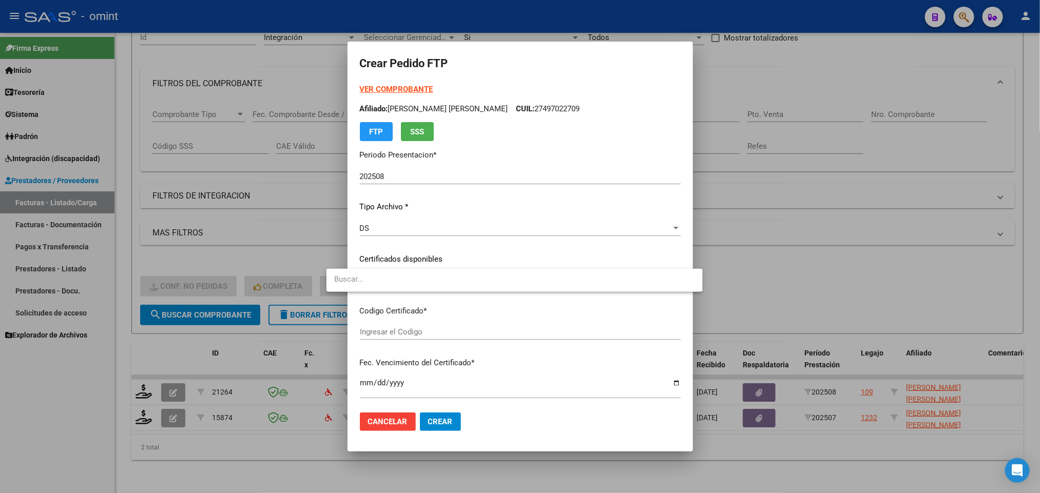
click at [446, 279] on input "dropdown search" at bounding box center [514, 279] width 376 height 23
click at [487, 208] on div at bounding box center [520, 246] width 1040 height 493
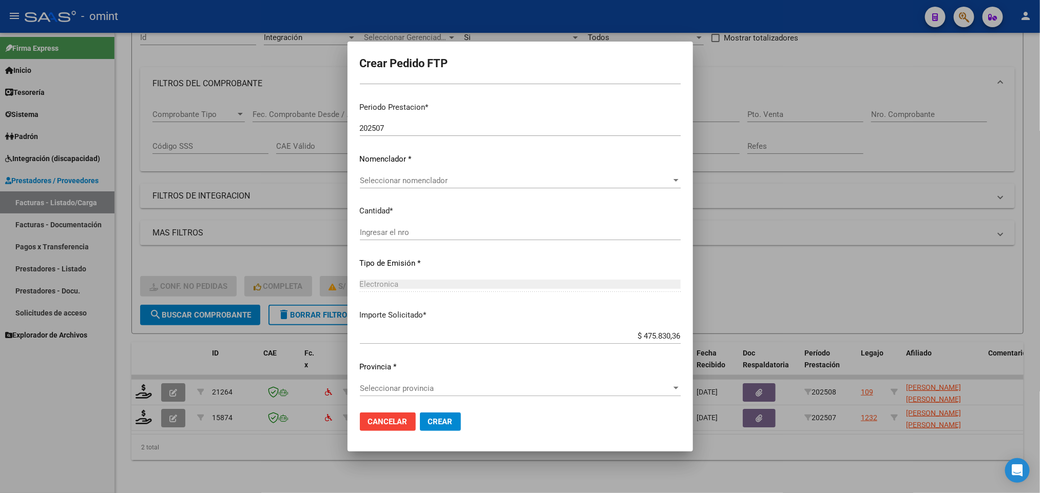
scroll to position [315, 0]
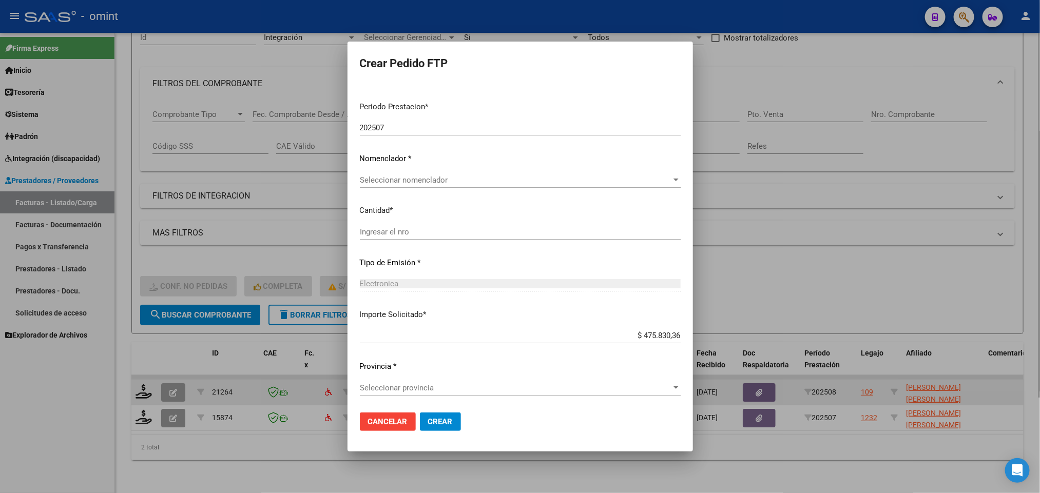
drag, startPoint x: 228, startPoint y: 359, endPoint x: 194, endPoint y: 371, distance: 36.5
click at [226, 359] on div at bounding box center [520, 246] width 1040 height 493
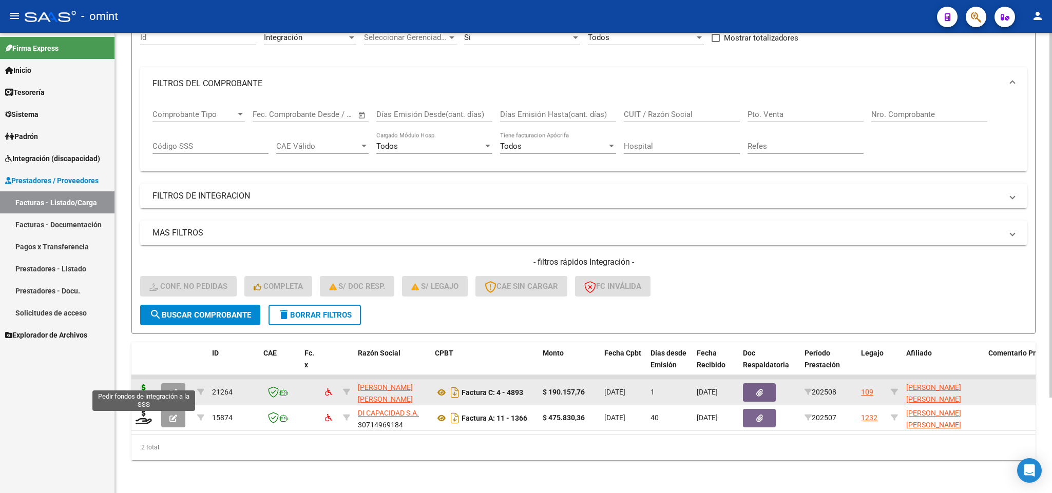
click at [147, 384] on icon at bounding box center [143, 391] width 16 height 14
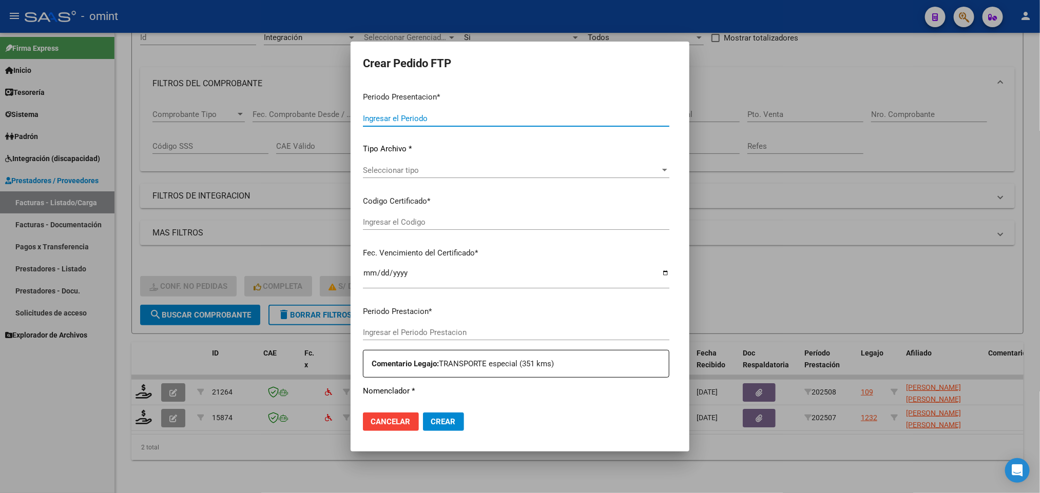
type input "202508"
type input "$ 190.157,76"
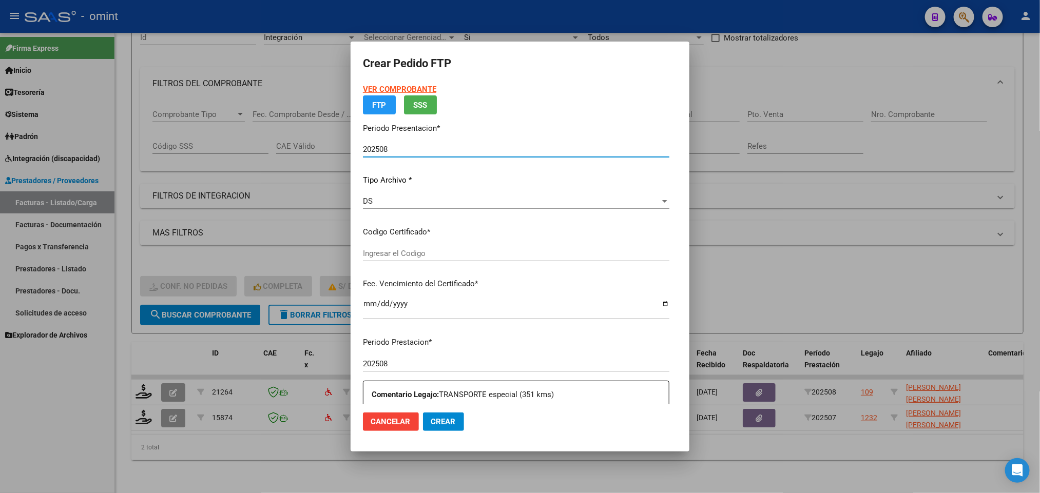
type input "8860247683"
type input "2026-12-21"
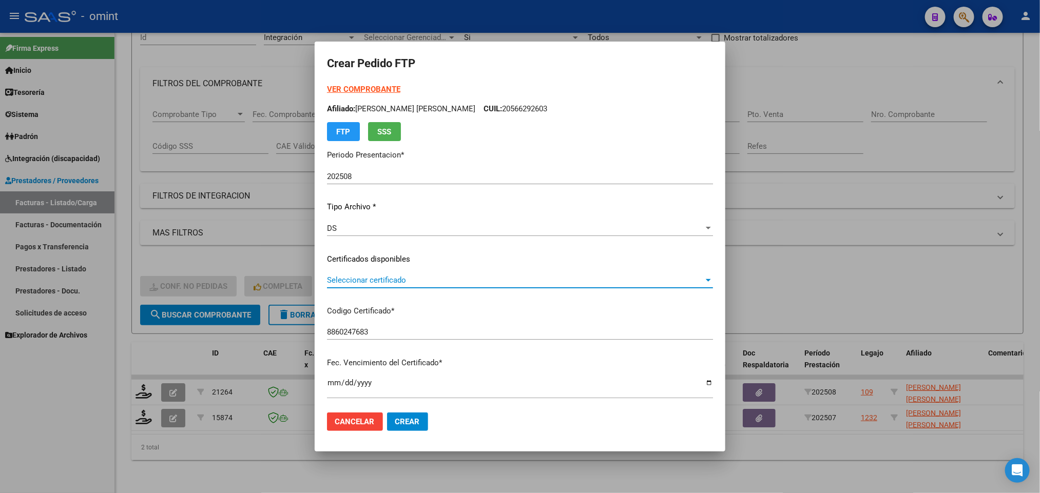
click at [456, 276] on span "Seleccionar certificado" at bounding box center [515, 280] width 377 height 9
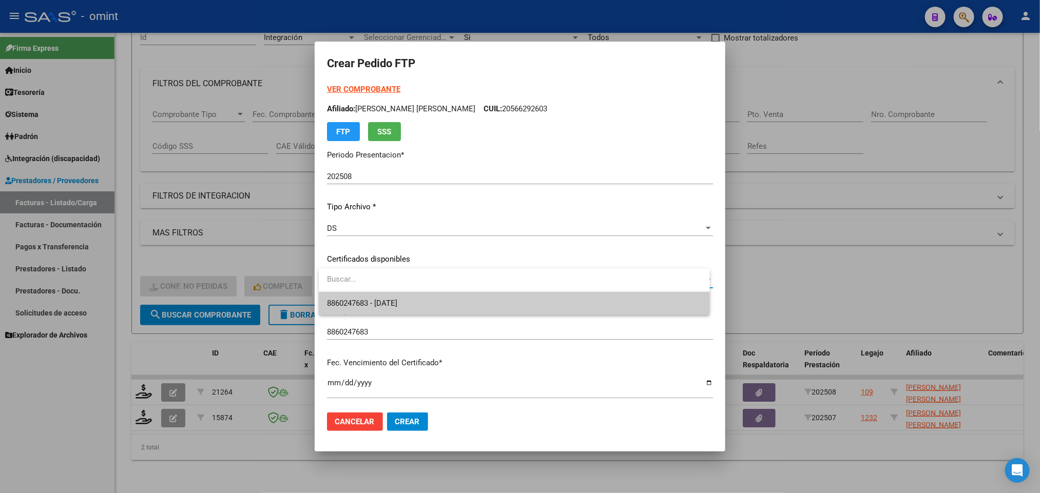
click at [452, 300] on span "8860247683 - 2026-12-21" at bounding box center [514, 303] width 374 height 23
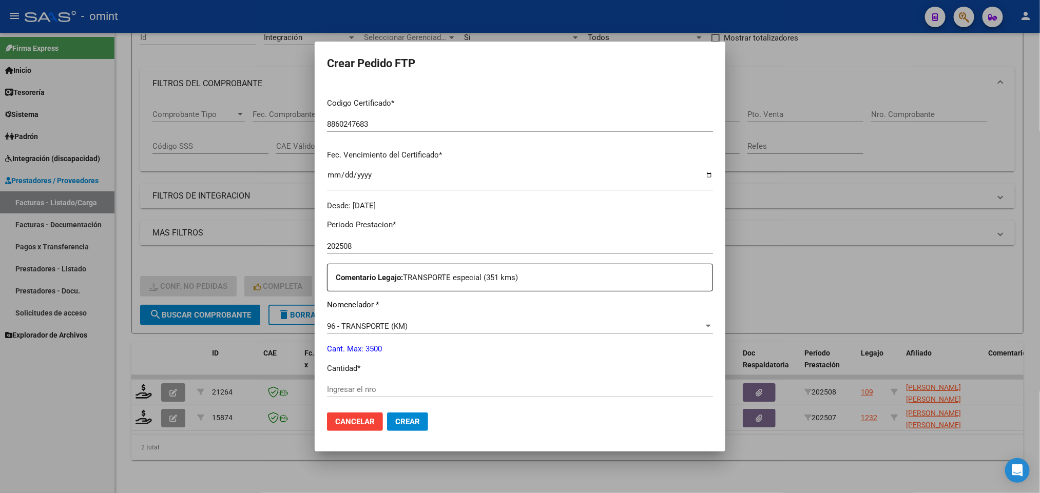
scroll to position [231, 0]
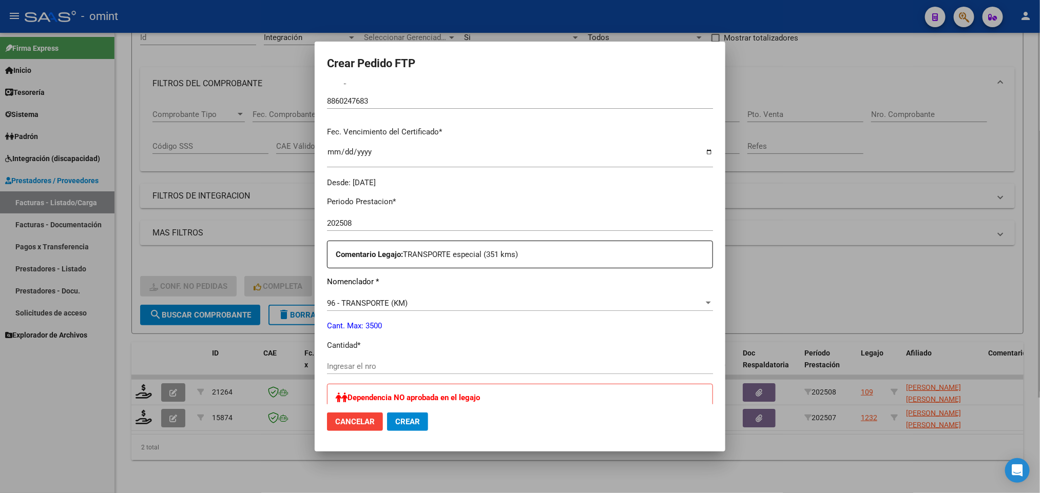
drag, startPoint x: 784, startPoint y: 198, endPoint x: 736, endPoint y: 219, distance: 51.9
click at [781, 200] on div at bounding box center [520, 246] width 1040 height 493
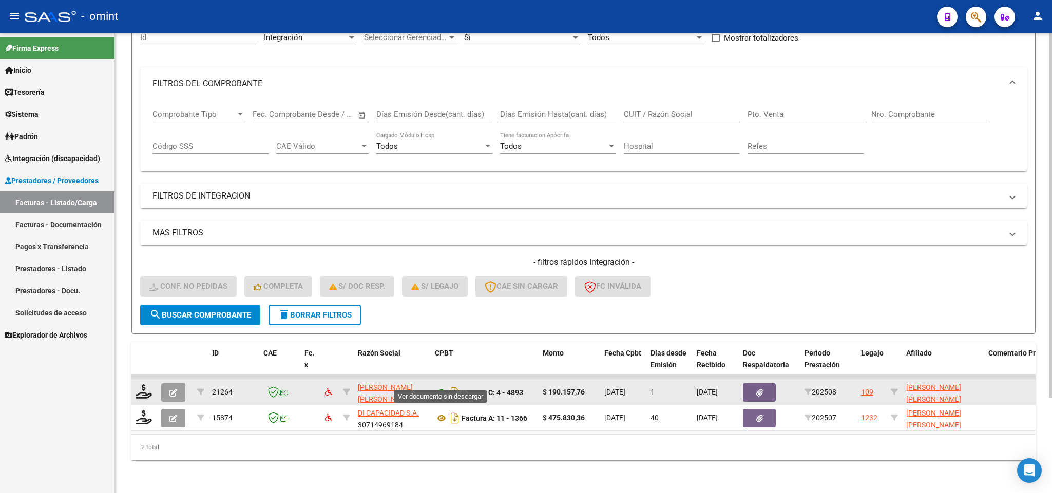
click at [437, 386] on icon at bounding box center [441, 392] width 13 height 12
click at [144, 385] on icon at bounding box center [143, 391] width 16 height 14
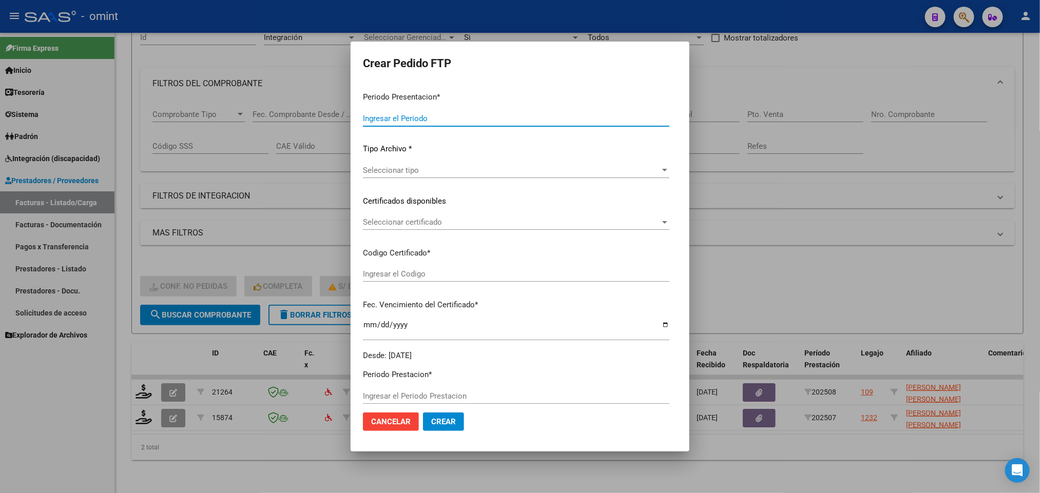
type input "202508"
type input "$ 190.157,76"
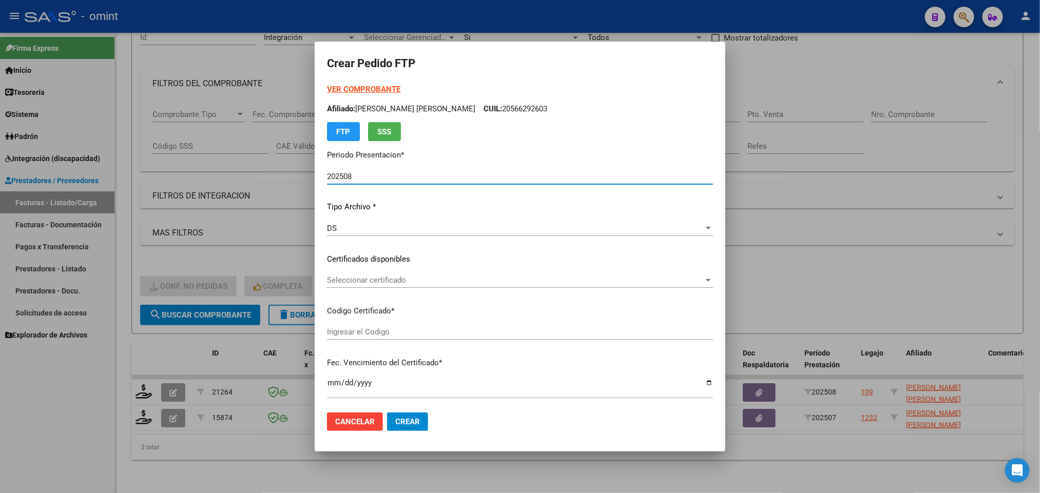
type input "8860247683"
type input "2026-12-21"
click at [420, 277] on span "Seleccionar certificado" at bounding box center [515, 280] width 377 height 9
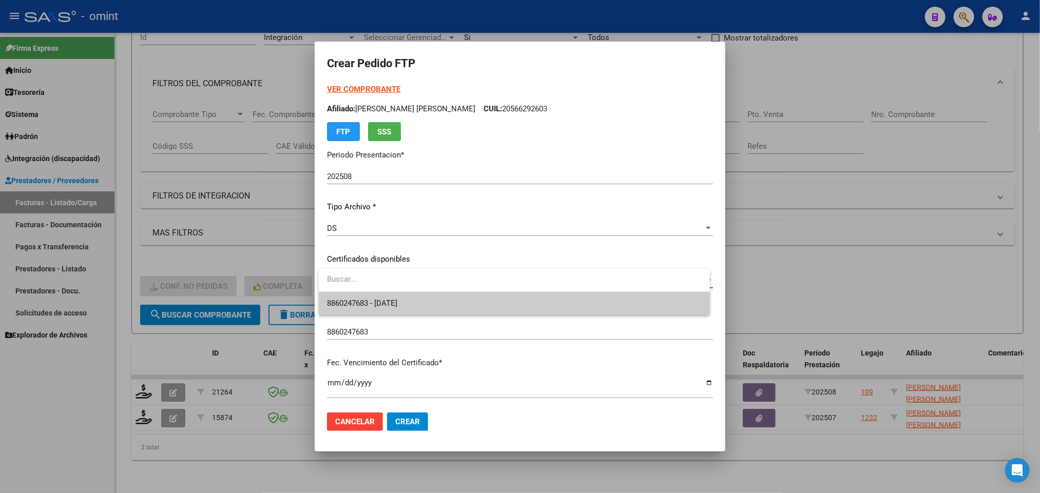
click at [422, 296] on span "8860247683 - 2026-12-21" at bounding box center [514, 303] width 374 height 23
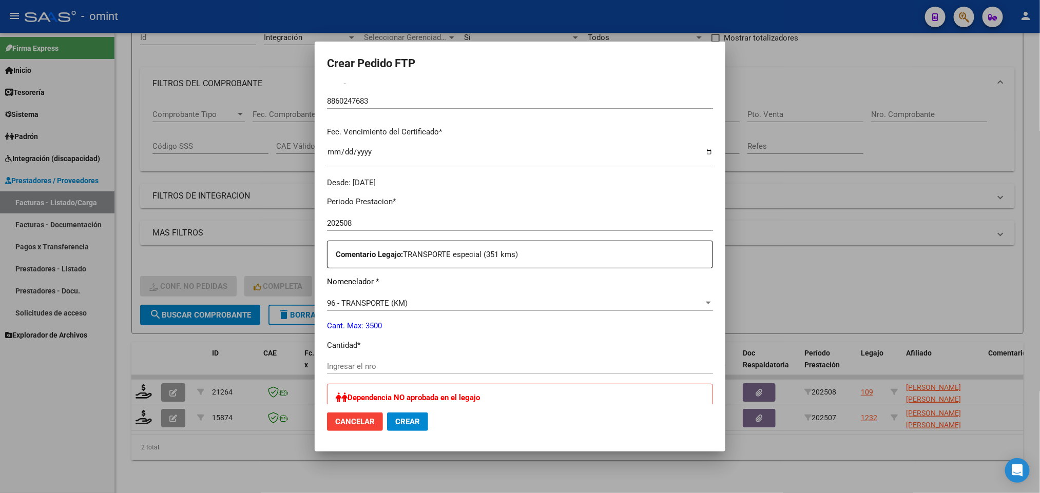
click at [385, 362] on input "Ingresar el nro" at bounding box center [520, 366] width 386 height 9
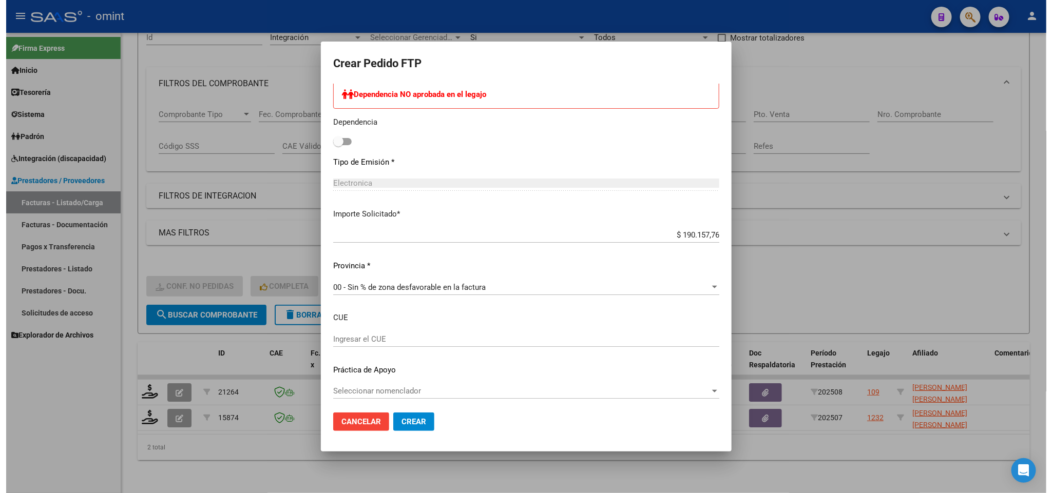
scroll to position [538, 0]
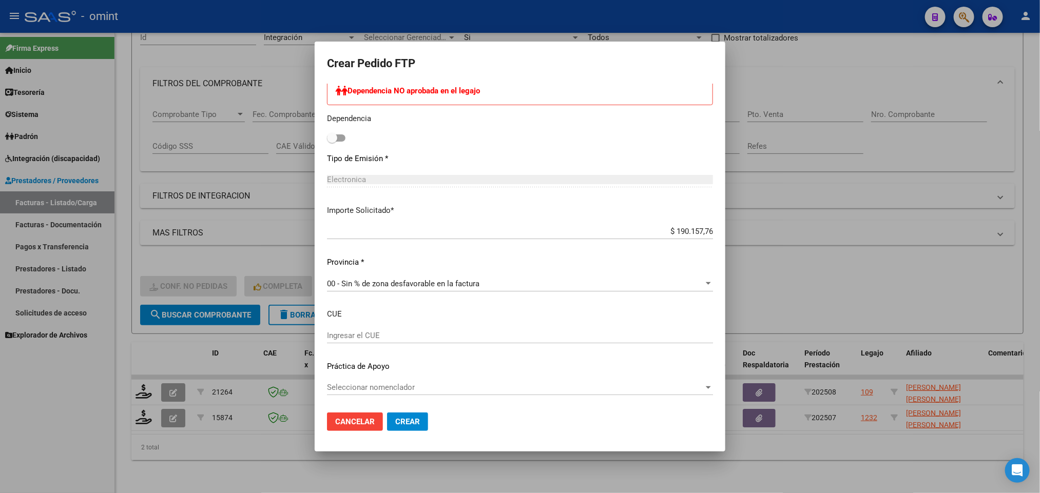
type input "351"
click at [414, 420] on span "Crear" at bounding box center [407, 421] width 25 height 9
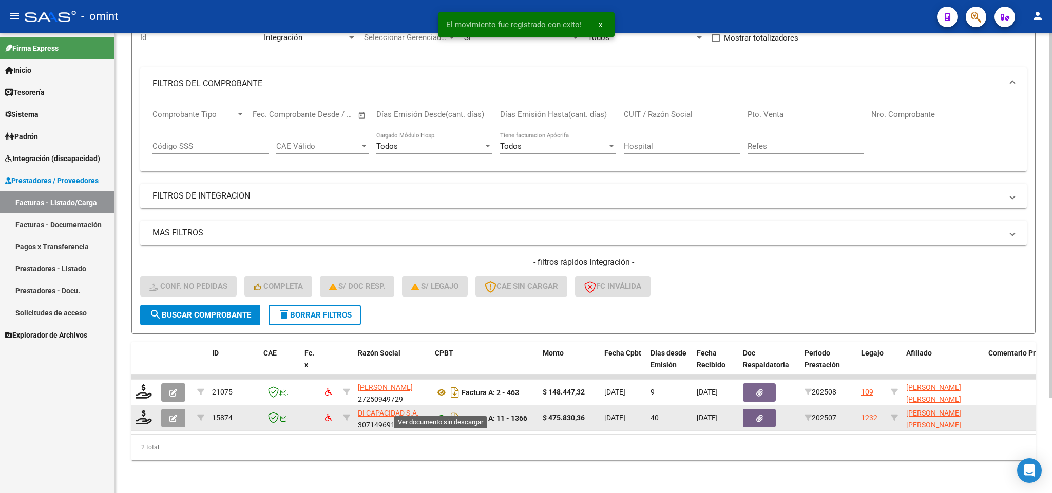
click at [438, 412] on icon at bounding box center [441, 418] width 13 height 12
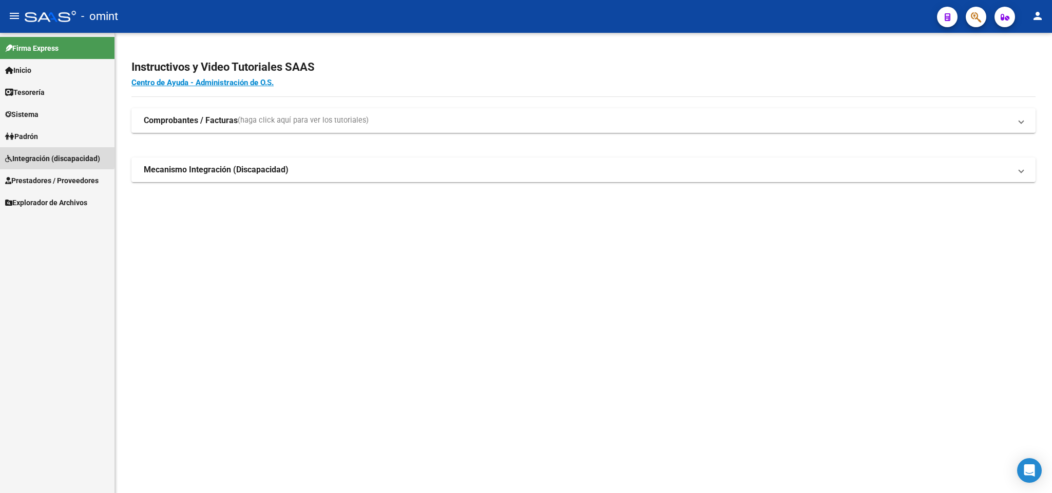
click at [46, 155] on span "Integración (discapacidad)" at bounding box center [52, 158] width 95 height 11
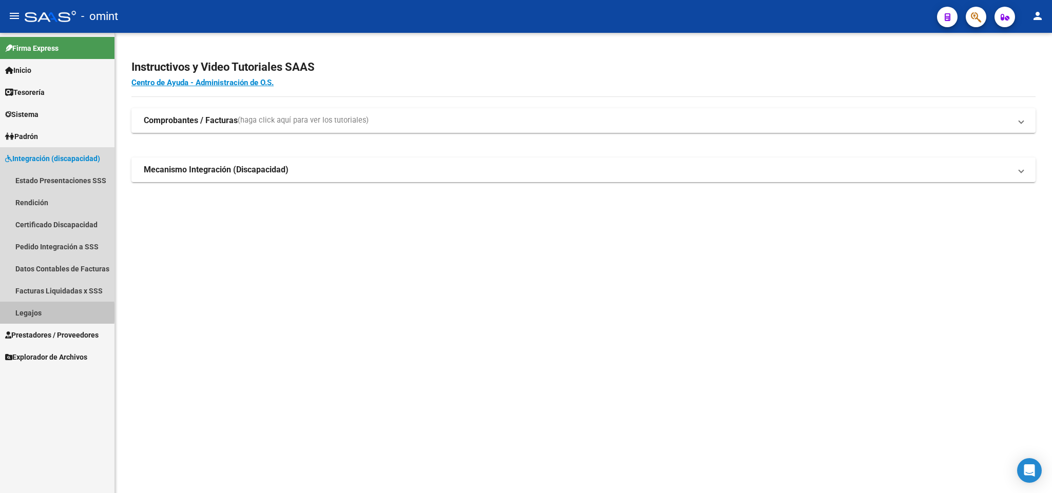
click at [39, 313] on link "Legajos" at bounding box center [57, 313] width 114 height 22
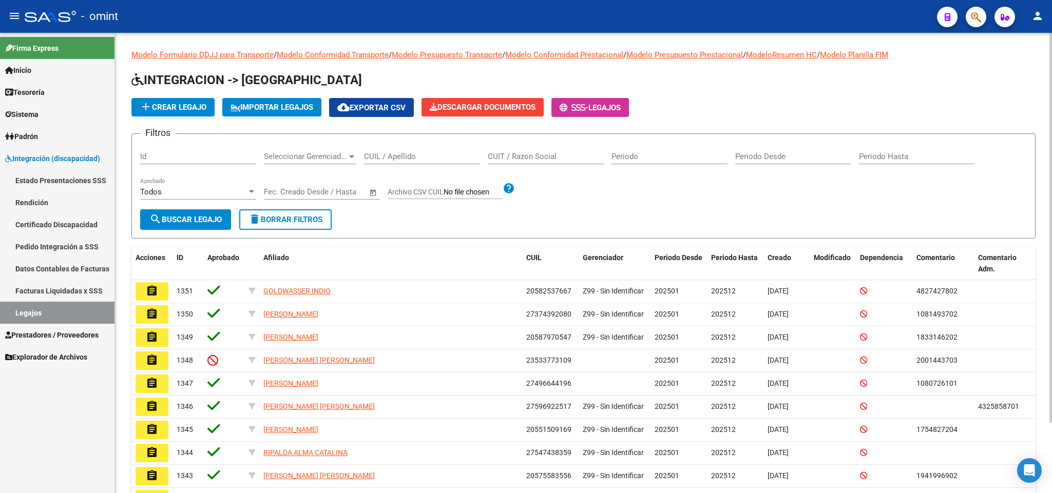
click at [418, 161] on input "CUIL / Apellido" at bounding box center [422, 156] width 116 height 9
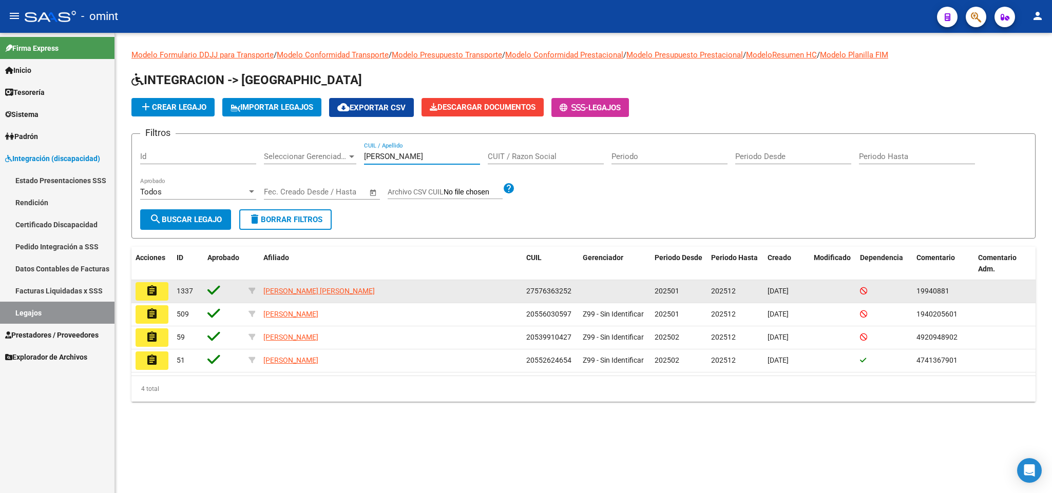
type input "fernandez a"
click at [158, 291] on button "assignment" at bounding box center [151, 291] width 33 height 18
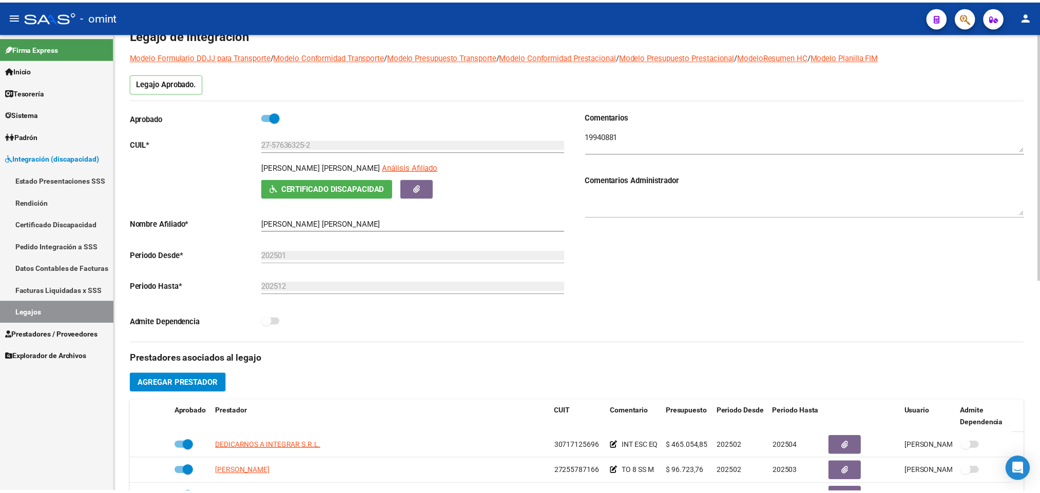
scroll to position [154, 0]
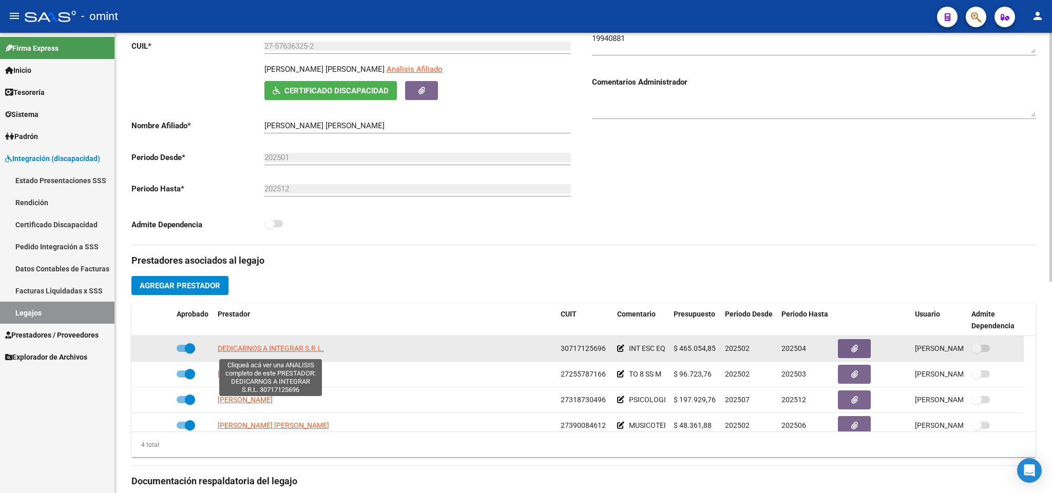
click at [288, 353] on span "DEDICARNOS A INTEGRAR S.R.L." at bounding box center [271, 348] width 106 height 8
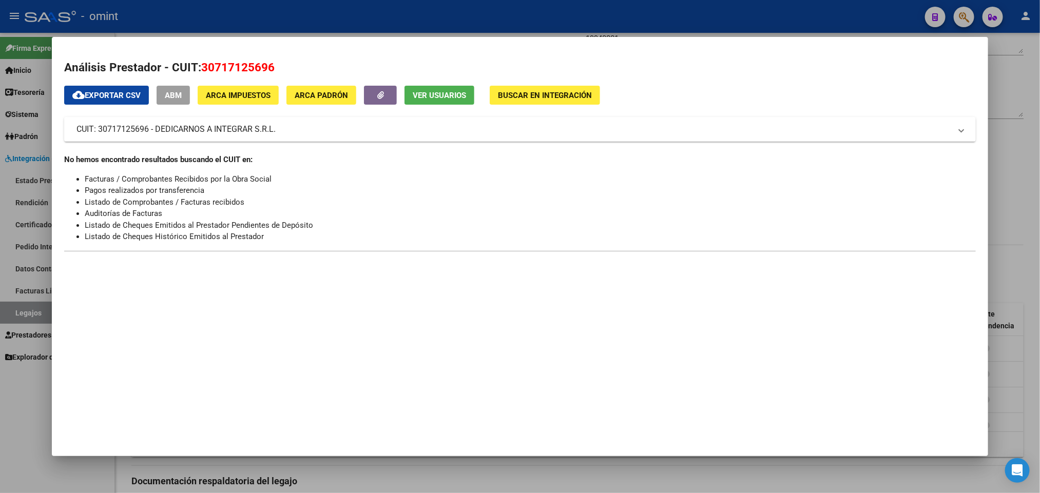
click at [591, 11] on div at bounding box center [520, 246] width 1040 height 493
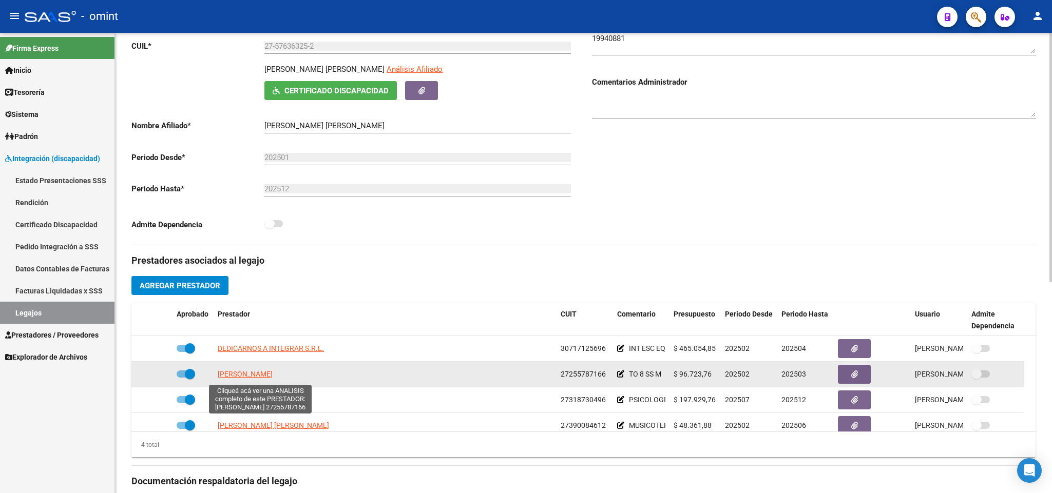
click at [273, 376] on span "ALITTA VALERIA ADRIANA" at bounding box center [245, 374] width 55 height 8
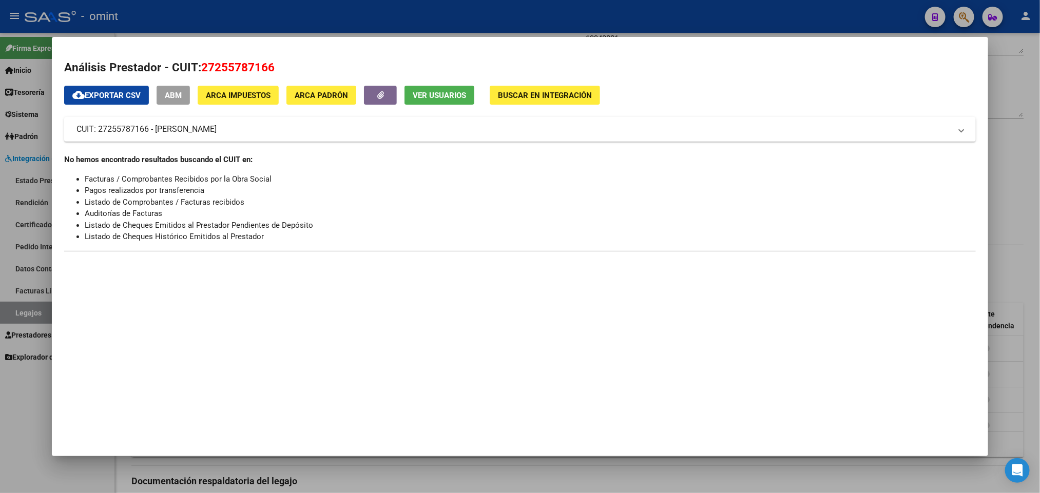
drag, startPoint x: 559, startPoint y: 11, endPoint x: 546, endPoint y: 84, distance: 74.1
click at [559, 10] on div at bounding box center [520, 246] width 1040 height 493
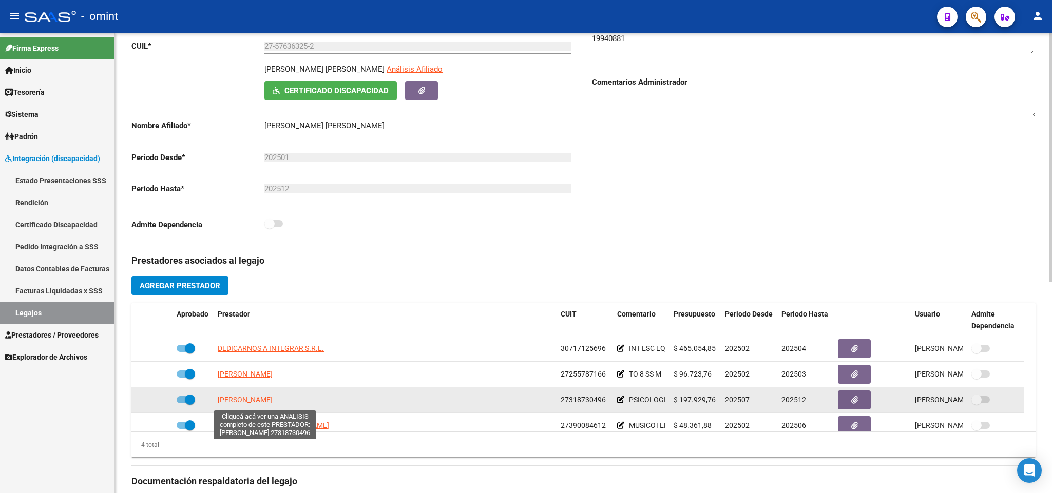
click at [273, 403] on span "SARMORIA MORA AGOSTINA" at bounding box center [245, 400] width 55 height 8
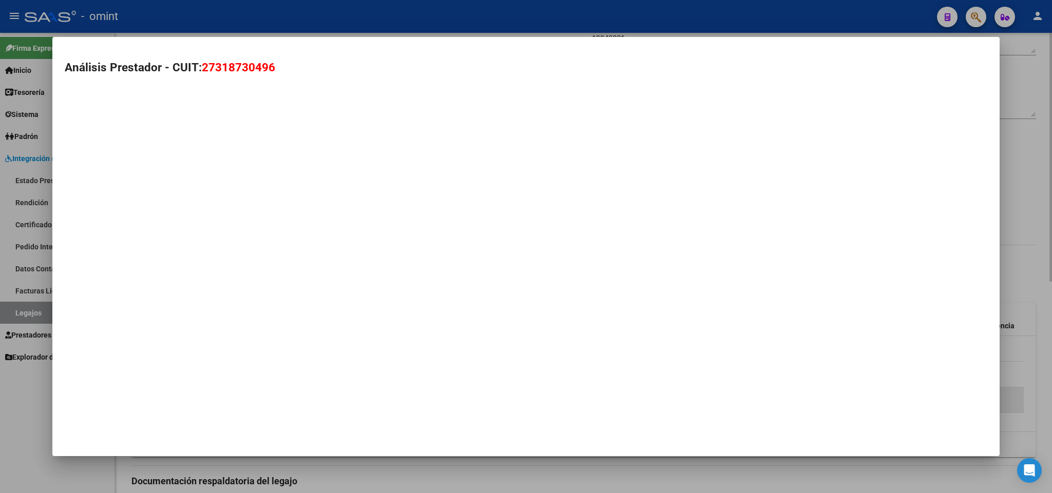
type textarea "27318730496"
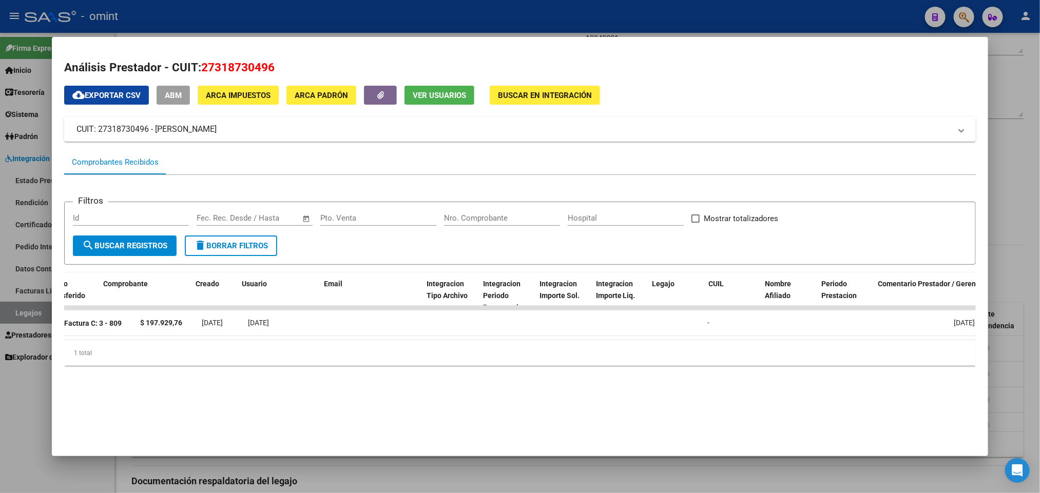
scroll to position [0, 0]
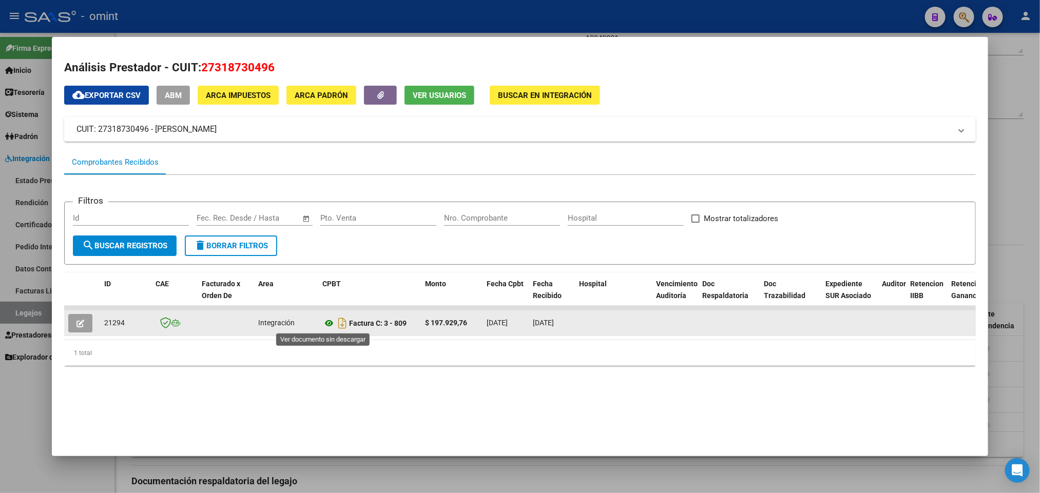
click at [322, 322] on icon at bounding box center [328, 323] width 13 height 12
click at [73, 328] on button "button" at bounding box center [80, 323] width 24 height 18
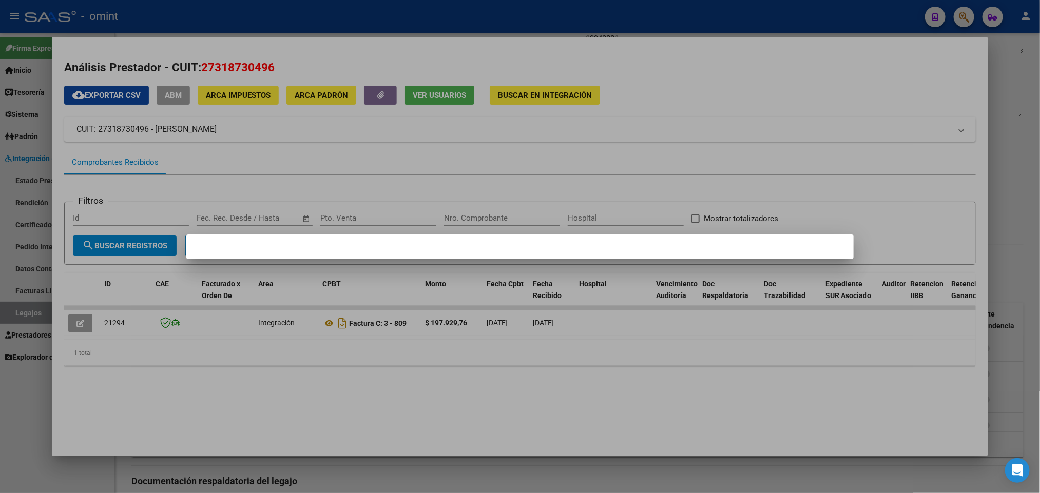
click at [566, 23] on div at bounding box center [520, 246] width 1040 height 493
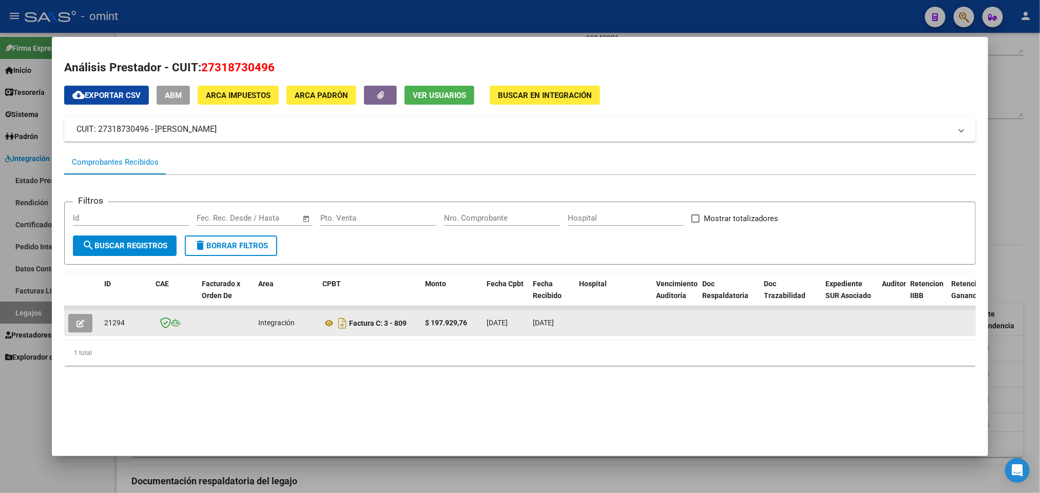
click at [76, 319] on span "button" at bounding box center [80, 323] width 8 height 9
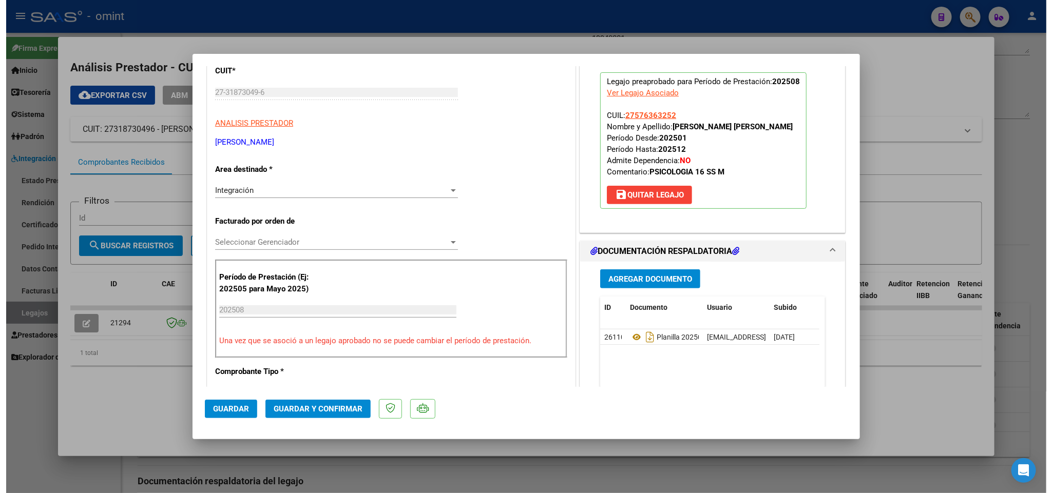
scroll to position [154, 0]
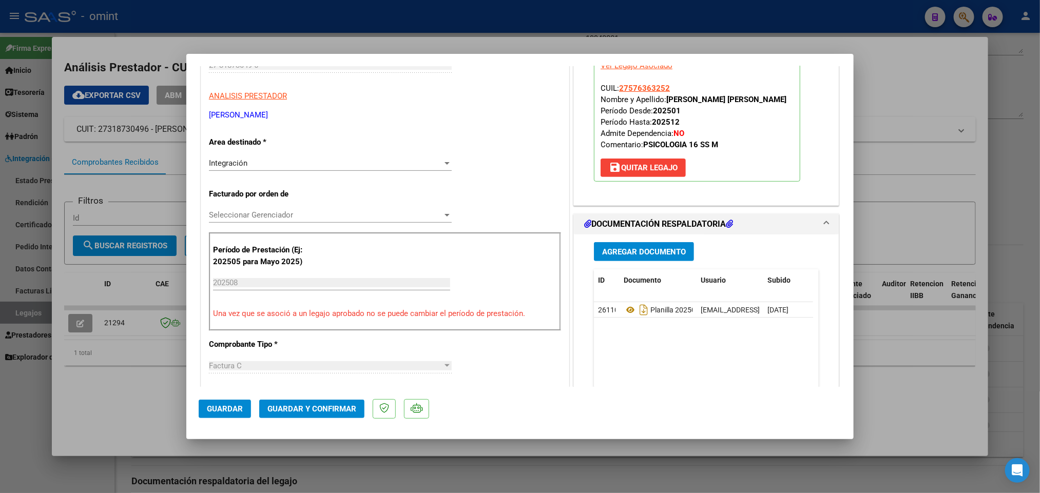
click at [344, 410] on span "Guardar y Confirmar" at bounding box center [311, 408] width 89 height 9
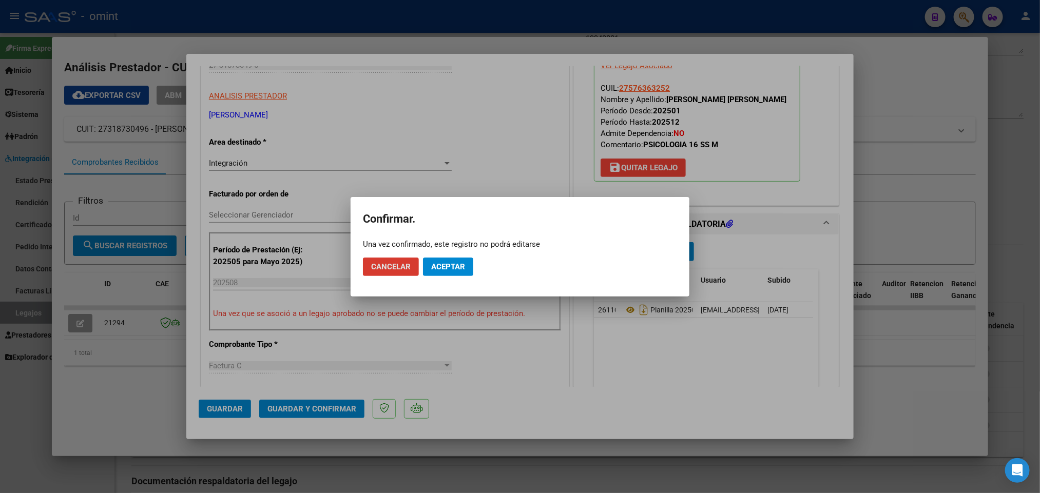
click at [453, 273] on button "Aceptar" at bounding box center [448, 267] width 50 height 18
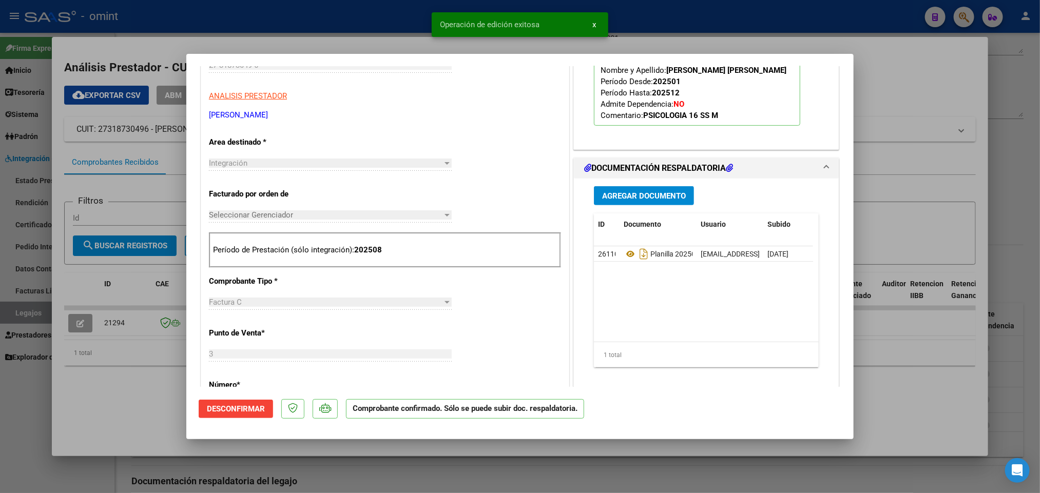
click at [683, 34] on div at bounding box center [520, 246] width 1040 height 493
type input "$ 0,00"
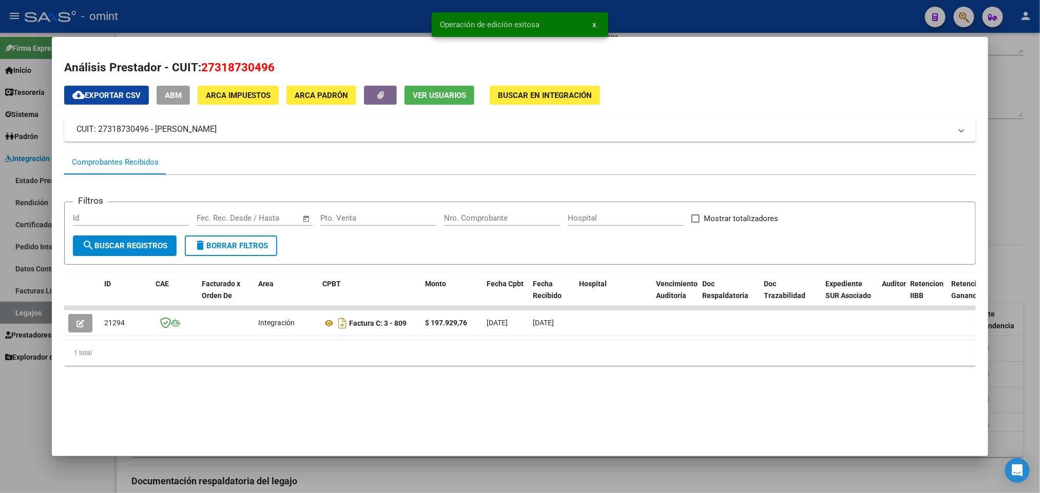
click at [682, 34] on div at bounding box center [520, 246] width 1040 height 493
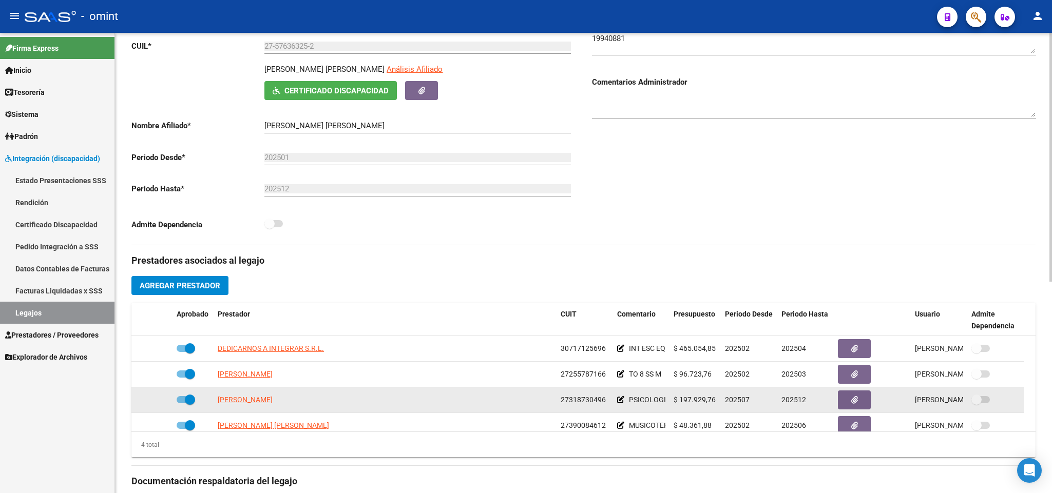
drag, startPoint x: 560, startPoint y: 403, endPoint x: 604, endPoint y: 402, distance: 43.1
click at [604, 402] on span "27318730496" at bounding box center [582, 400] width 45 height 8
copy span "27318730496"
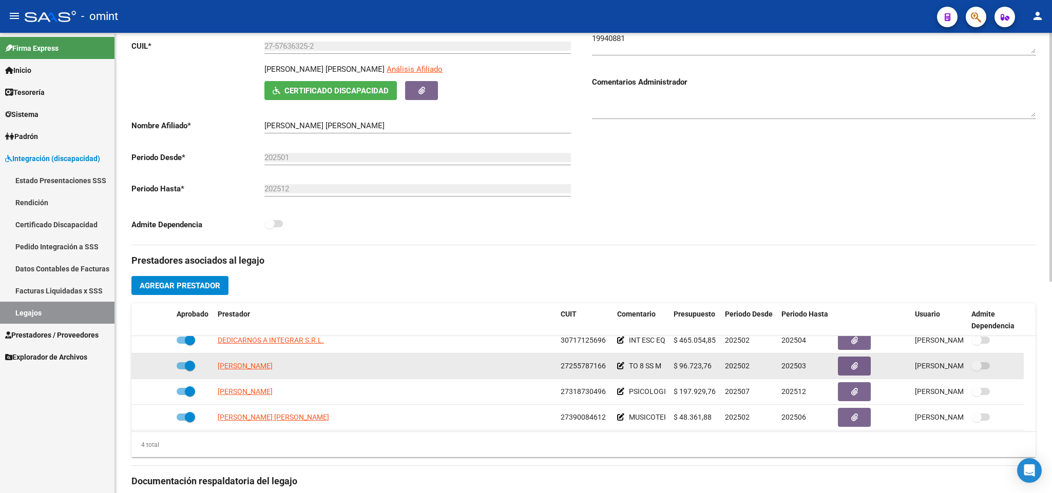
scroll to position [11, 0]
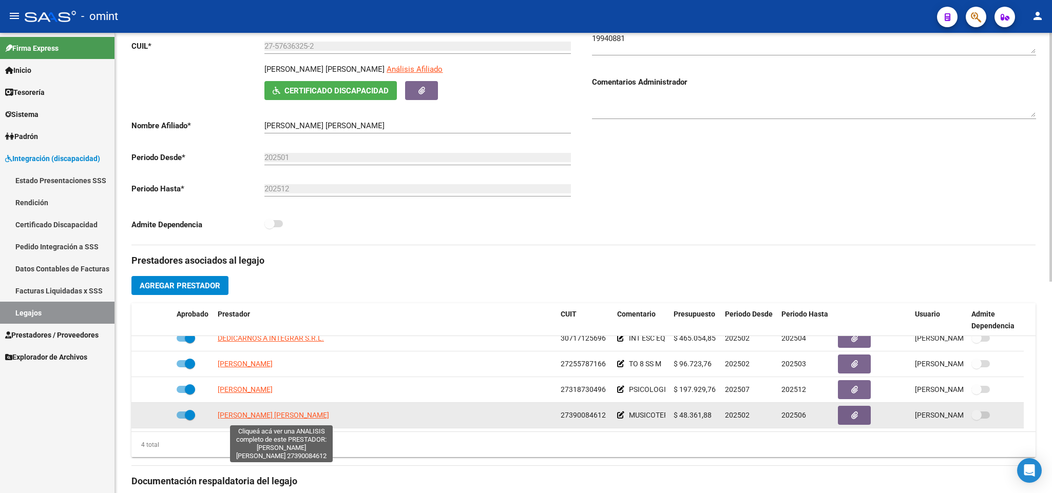
click at [282, 416] on span "SAVASTANO HIDALGO PAULA DANIELA" at bounding box center [273, 415] width 111 height 8
type textarea "27390084612"
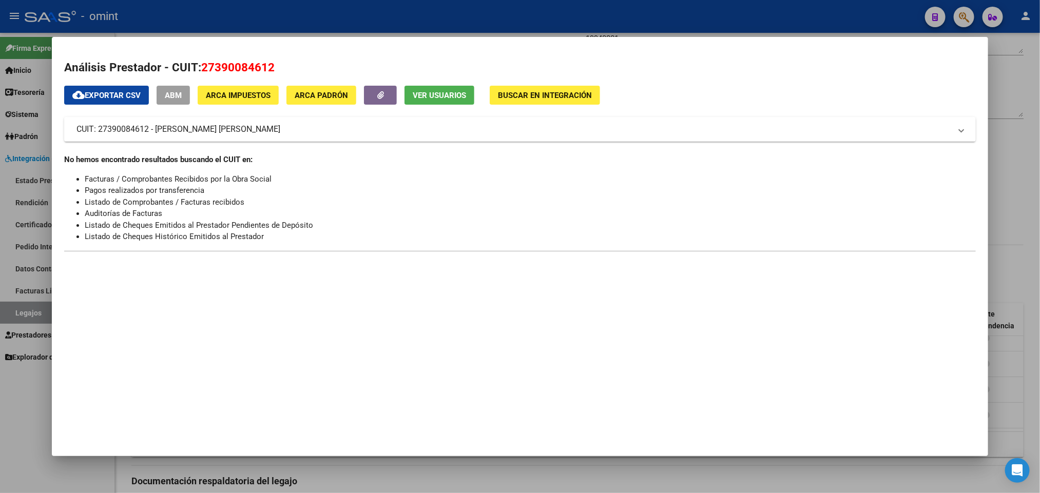
click at [602, 2] on div at bounding box center [520, 246] width 1040 height 493
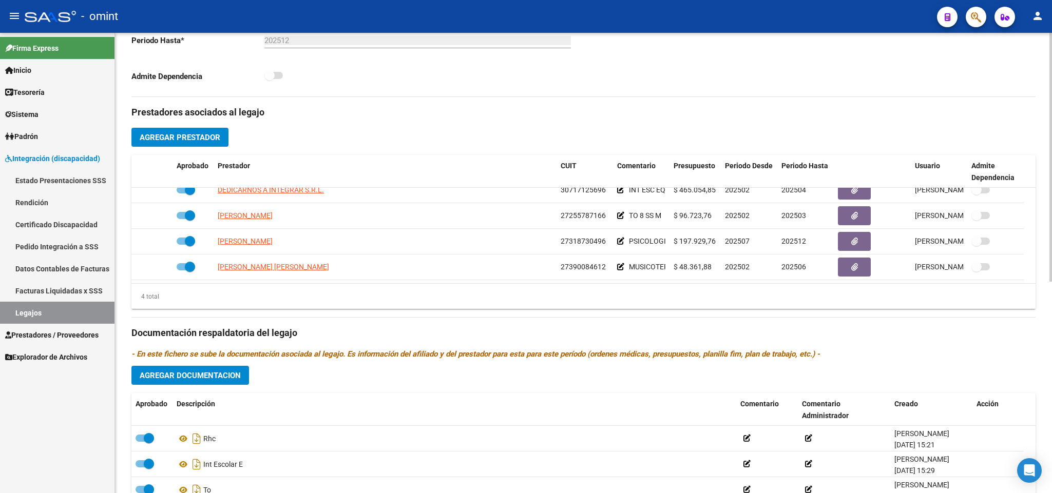
scroll to position [308, 0]
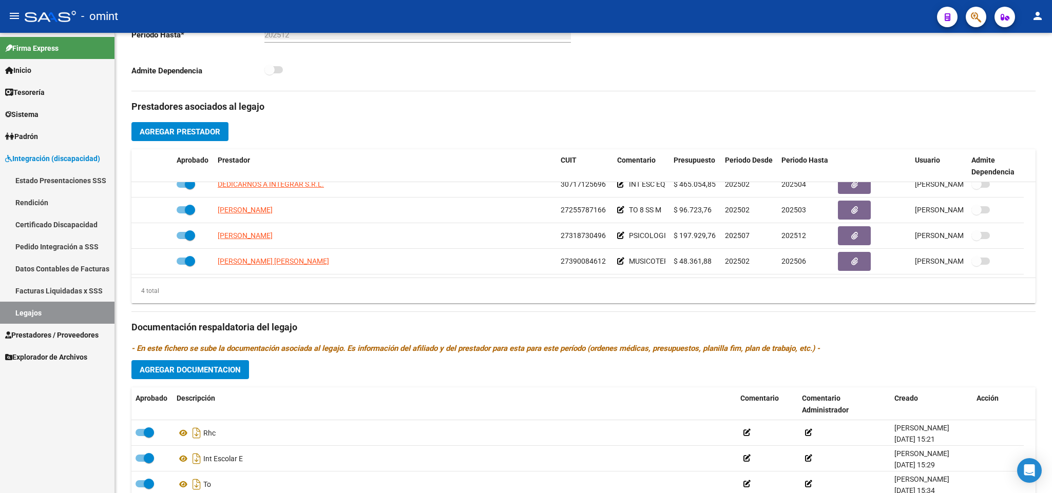
click at [54, 335] on span "Prestadores / Proveedores" at bounding box center [51, 334] width 93 height 11
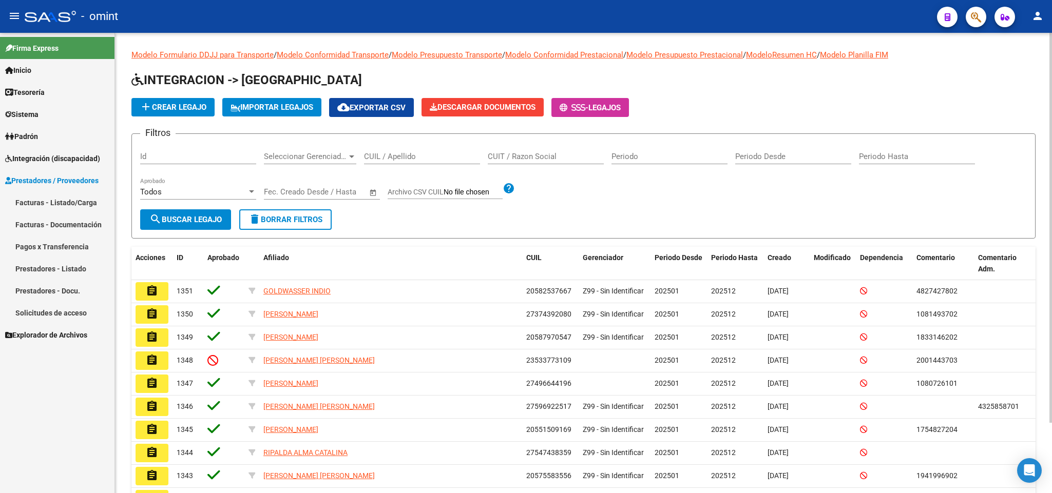
click at [435, 160] on input "CUIL / Apellido" at bounding box center [422, 156] width 116 height 9
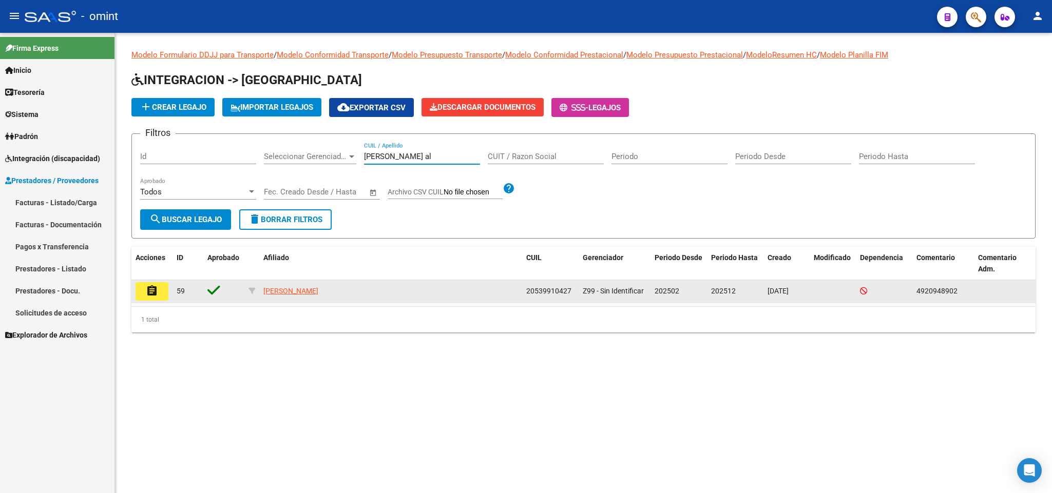
type input "fernandez al"
click at [150, 293] on mat-icon "assignment" at bounding box center [152, 291] width 12 height 12
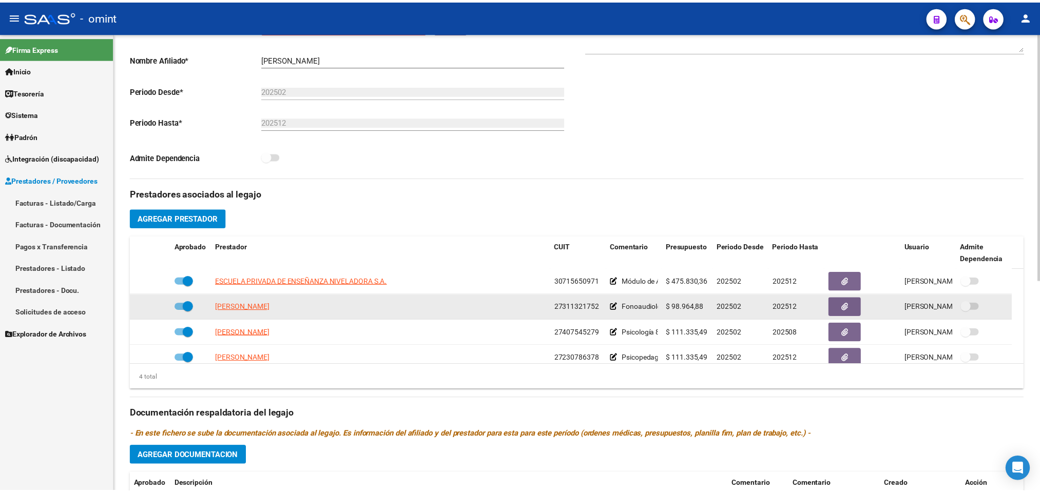
scroll to position [231, 0]
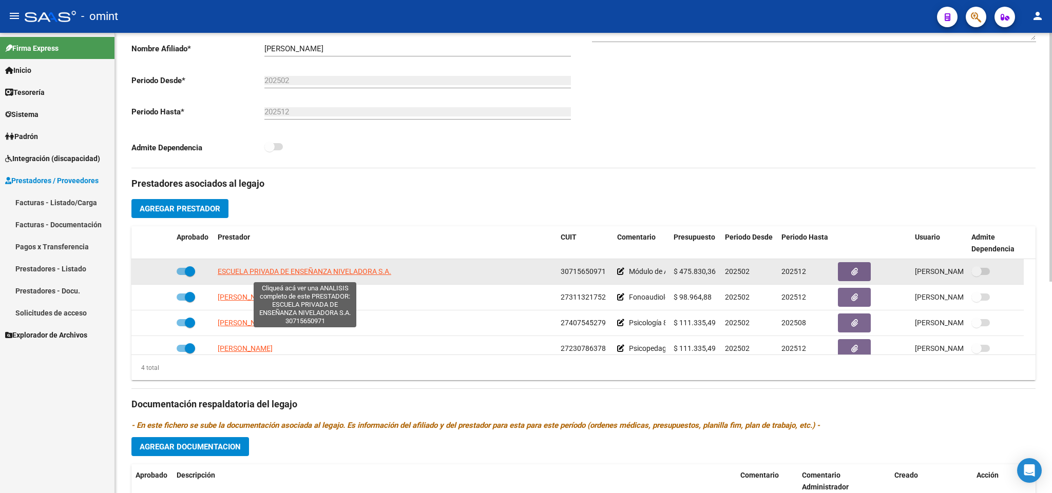
click at [343, 276] on span "ESCUELA PRIVADA DE ENSEÑANZA NIVELADORA S.A." at bounding box center [304, 271] width 173 height 8
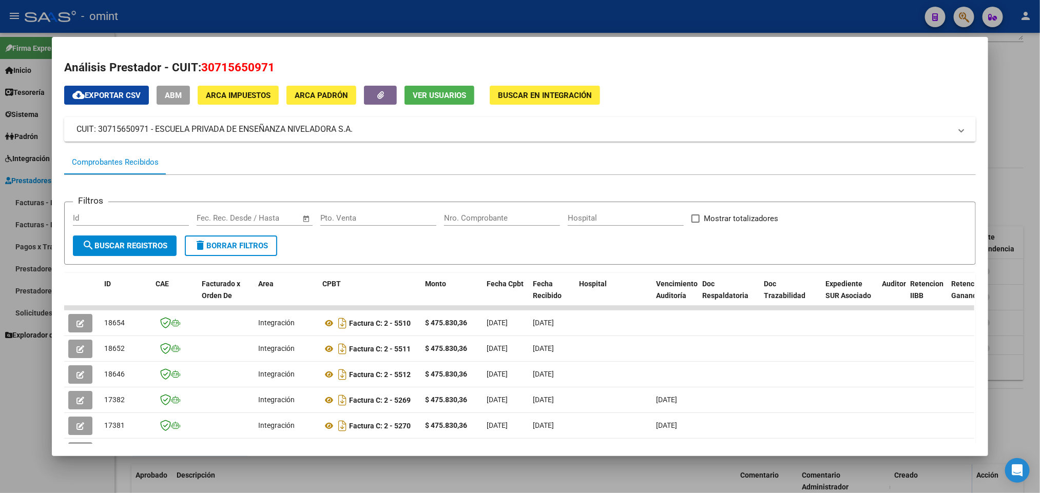
drag, startPoint x: 766, startPoint y: 28, endPoint x: 657, endPoint y: 67, distance: 114.9
click at [766, 28] on div at bounding box center [520, 246] width 1040 height 493
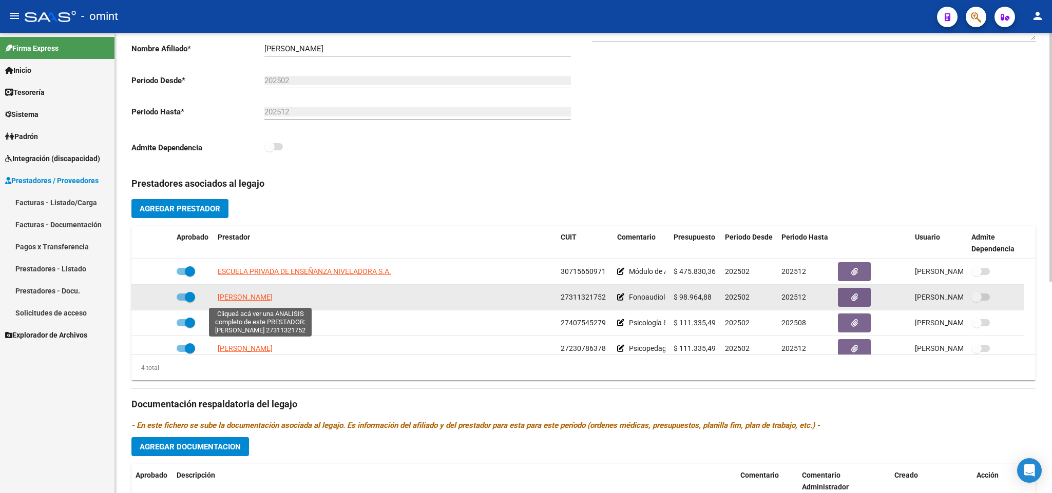
click at [273, 300] on span "ORTIZ ALEJANDRA NOEMI" at bounding box center [245, 297] width 55 height 8
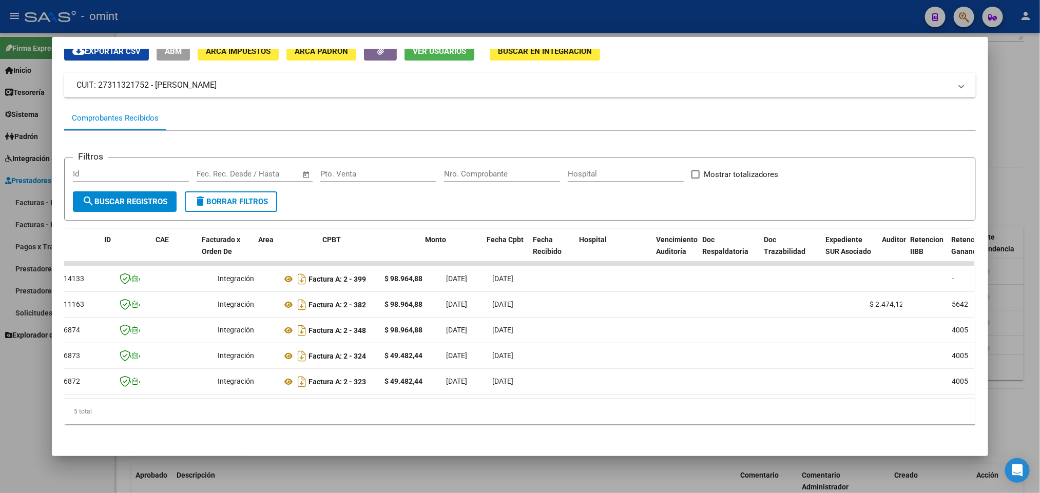
scroll to position [0, 0]
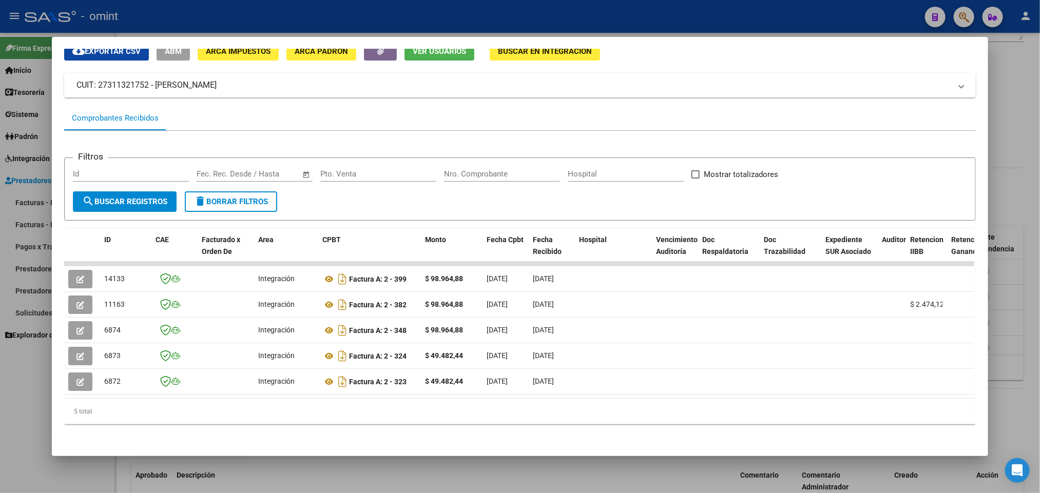
click at [519, 18] on div at bounding box center [520, 246] width 1040 height 493
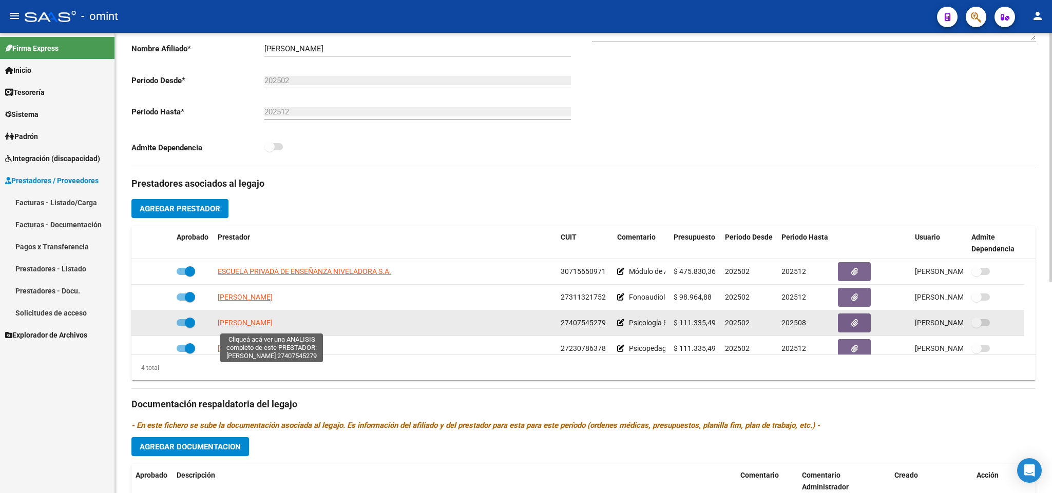
click at [273, 327] on span "HERRERA EVANGELINA MICAELA" at bounding box center [245, 323] width 55 height 8
type textarea "27407545279"
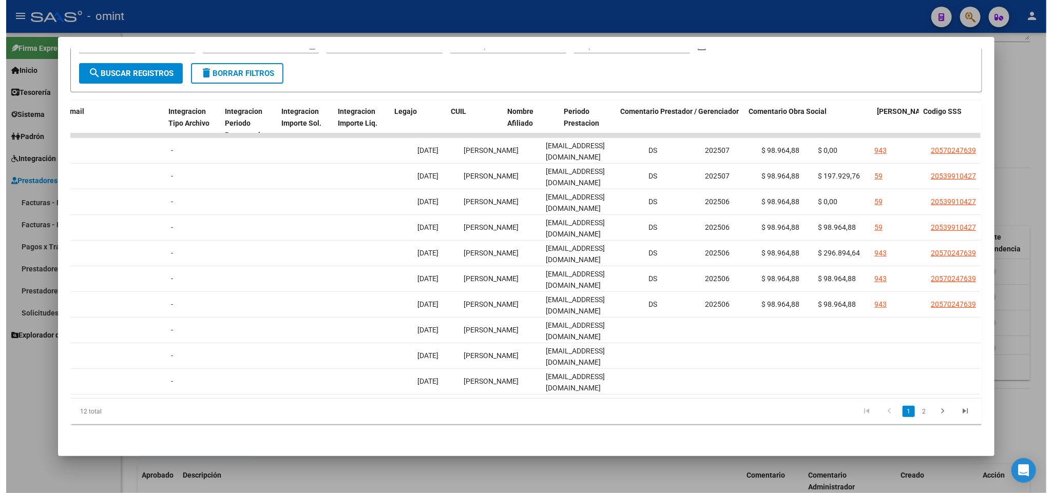
scroll to position [0, 1307]
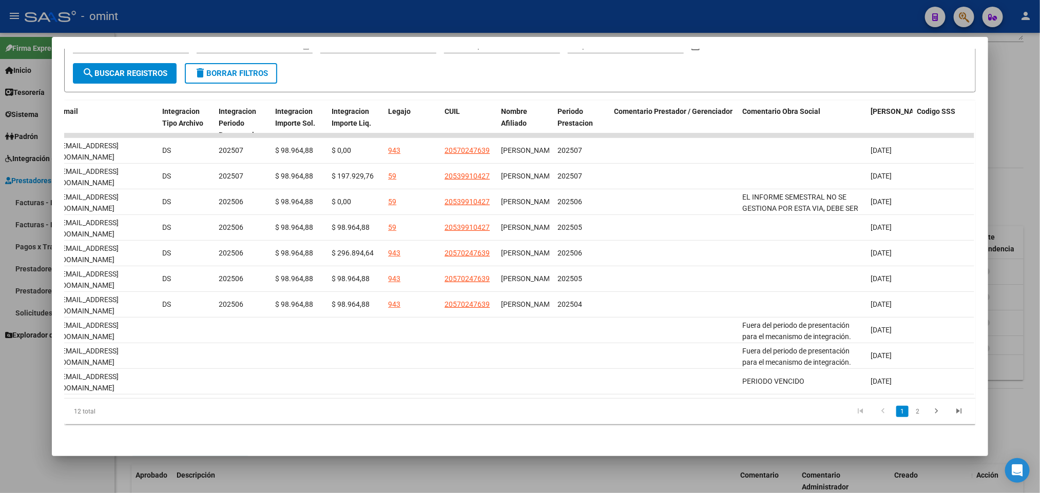
click at [793, 22] on div at bounding box center [520, 246] width 1040 height 493
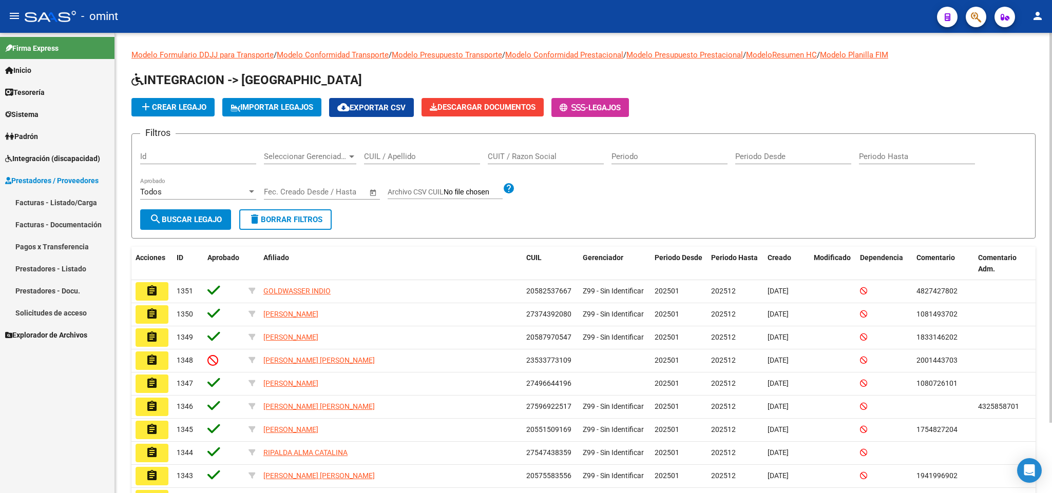
click at [438, 156] on input "CUIL / Apellido" at bounding box center [422, 156] width 116 height 9
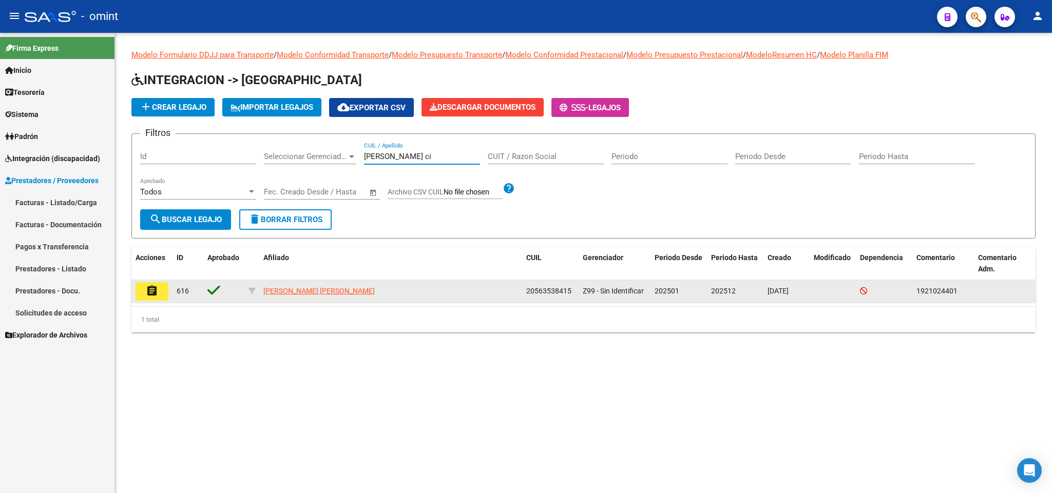
type input "fernandez ci"
click at [155, 289] on mat-icon "assignment" at bounding box center [152, 291] width 12 height 12
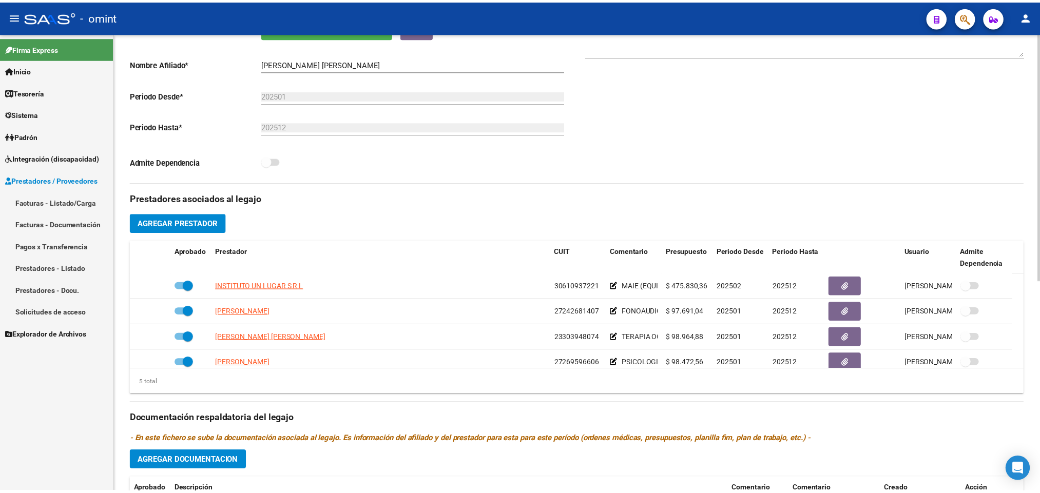
scroll to position [231, 0]
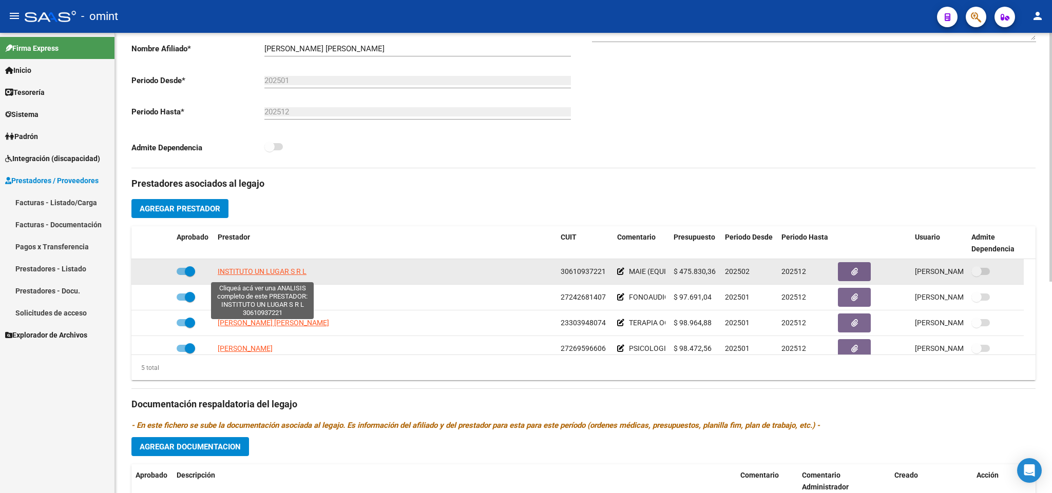
click at [288, 270] on span "INSTITUTO UN LUGAR S R L" at bounding box center [262, 271] width 89 height 8
type textarea "30610937221"
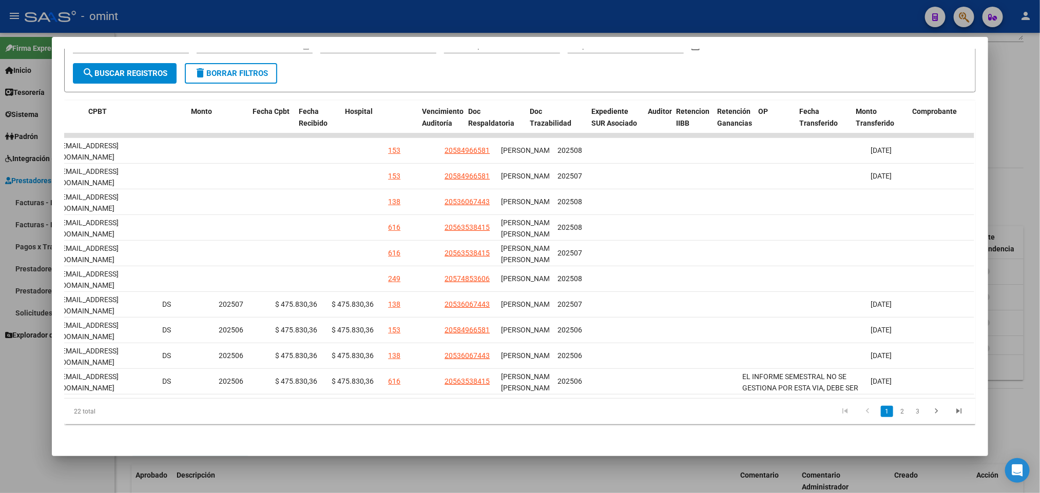
scroll to position [0, 0]
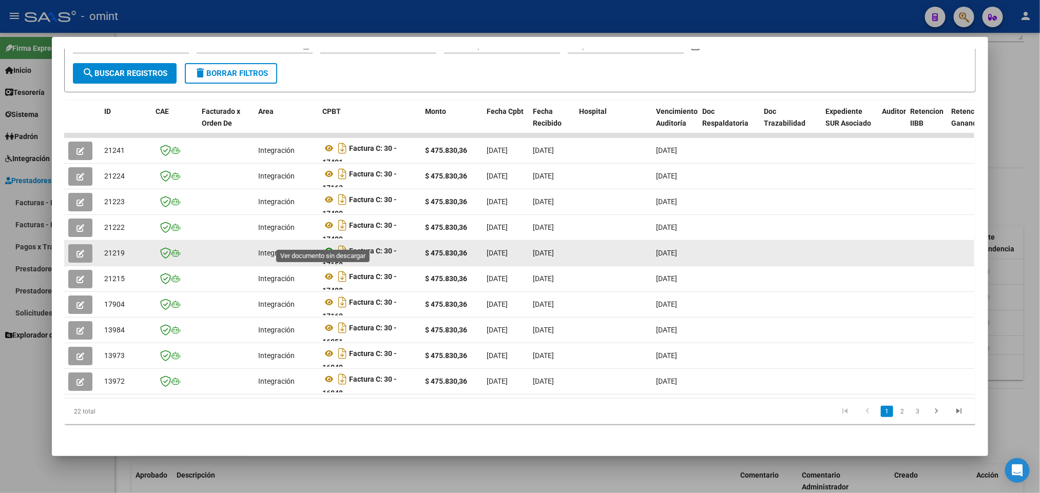
click at [322, 245] on icon at bounding box center [328, 251] width 13 height 12
click at [76, 250] on icon "button" at bounding box center [80, 254] width 8 height 8
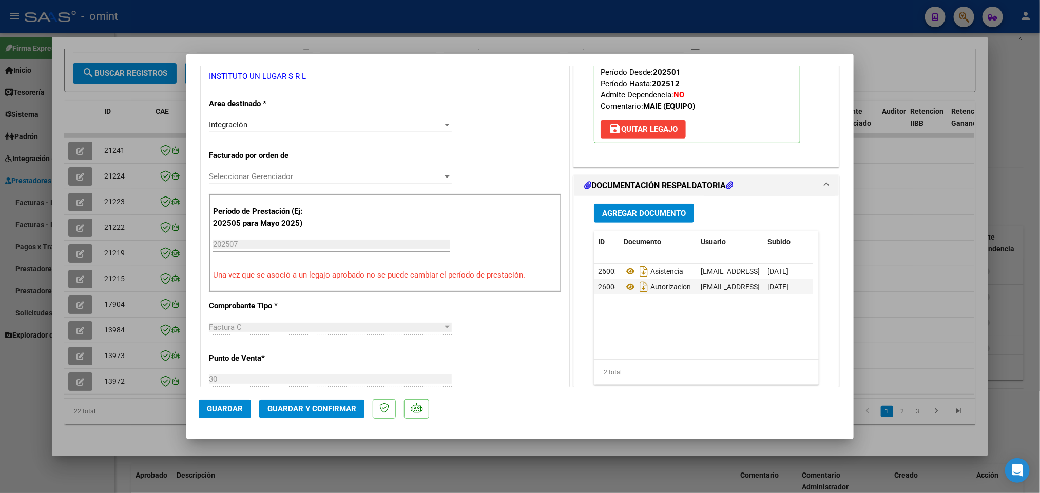
scroll to position [154, 0]
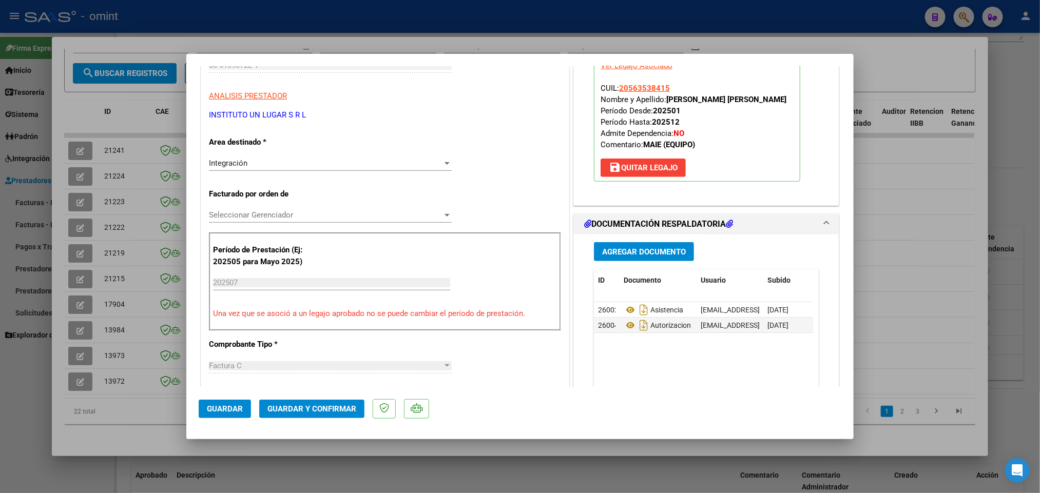
click at [301, 408] on span "Guardar y Confirmar" at bounding box center [311, 408] width 89 height 9
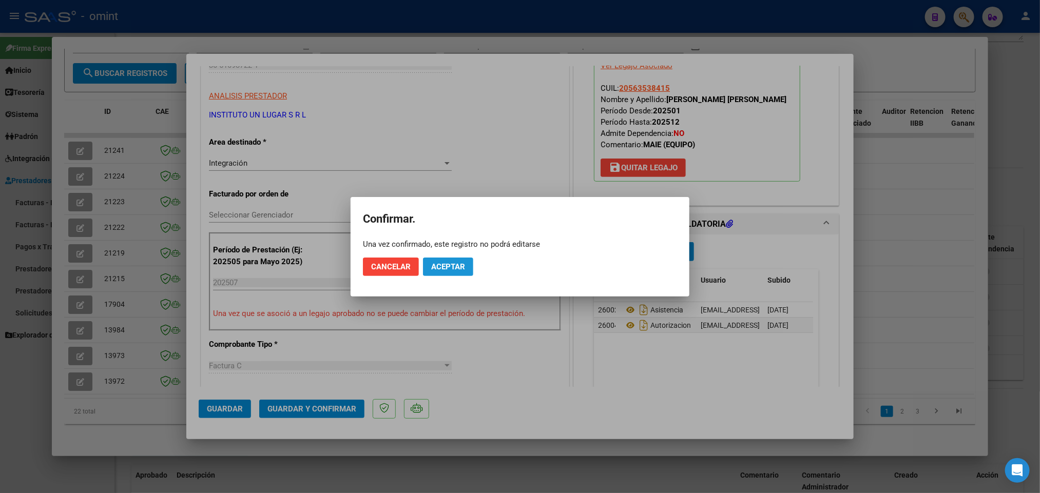
click at [446, 269] on span "Aceptar" at bounding box center [448, 266] width 34 height 9
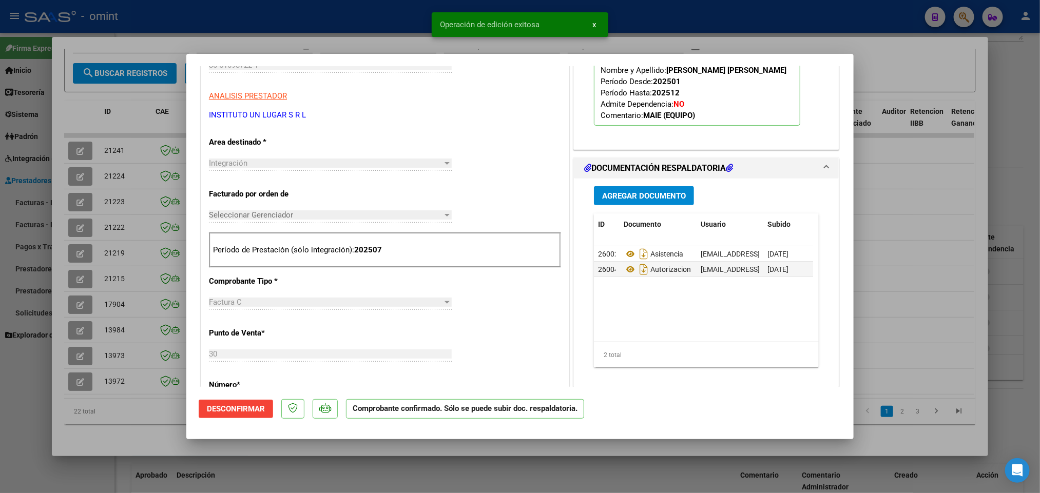
click at [697, 33] on div at bounding box center [520, 246] width 1040 height 493
type input "$ 0,00"
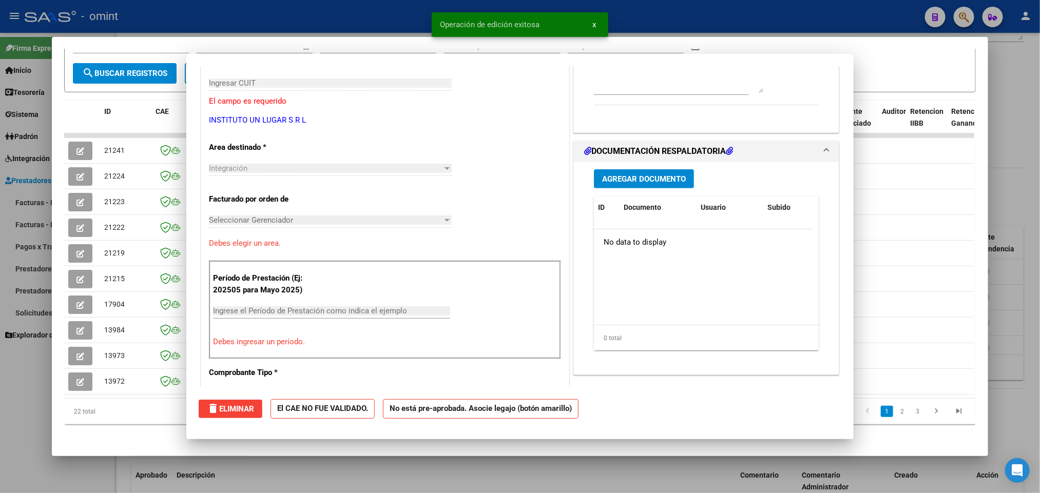
scroll to position [0, 0]
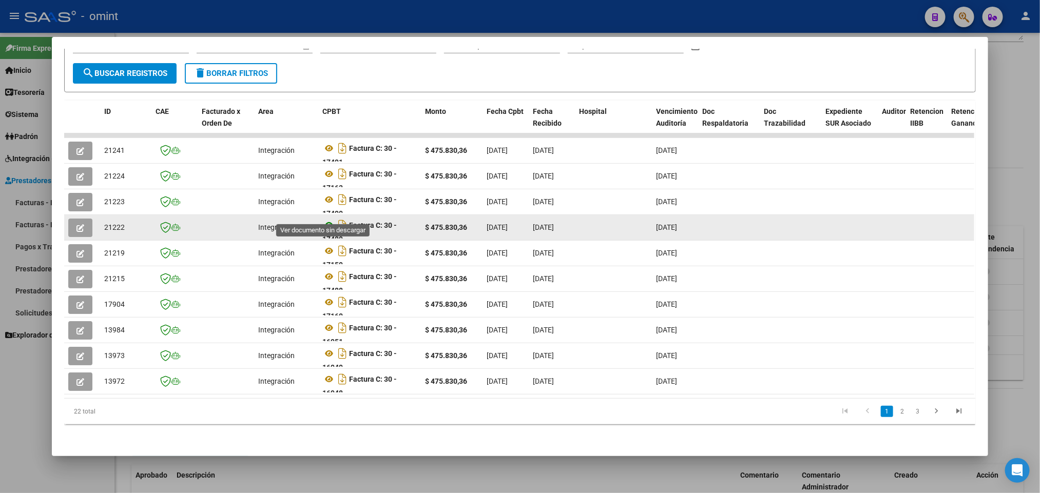
click at [322, 219] on icon at bounding box center [328, 225] width 13 height 12
click at [77, 224] on icon "button" at bounding box center [80, 228] width 8 height 8
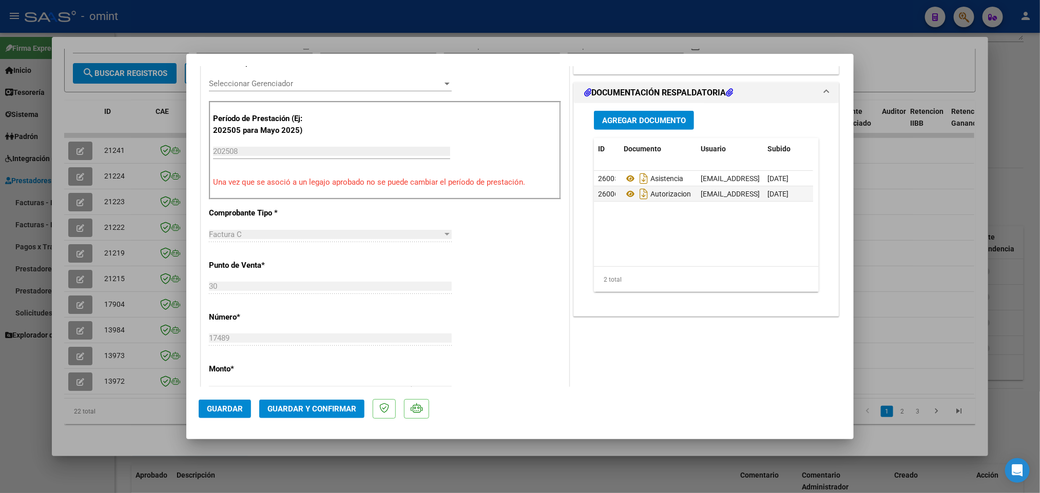
scroll to position [308, 0]
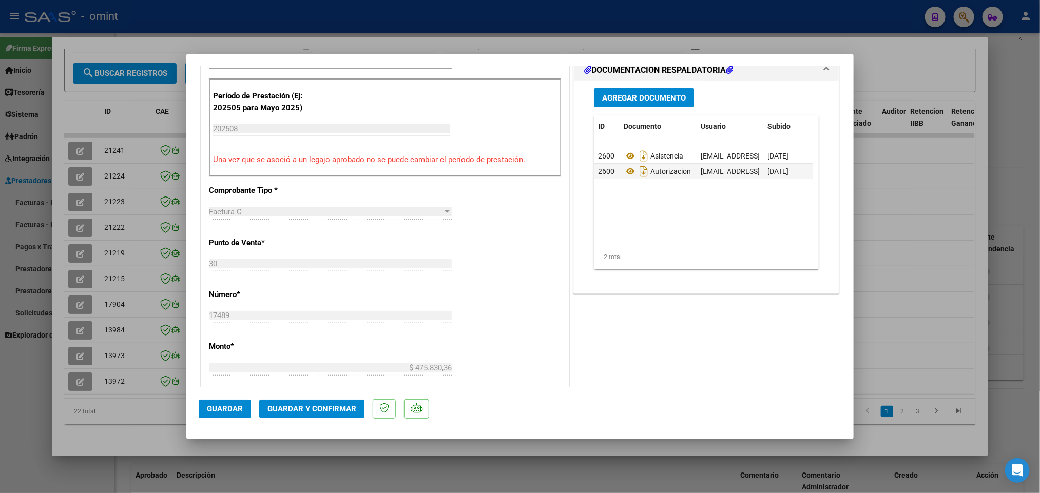
click at [316, 408] on span "Guardar y Confirmar" at bounding box center [311, 408] width 89 height 9
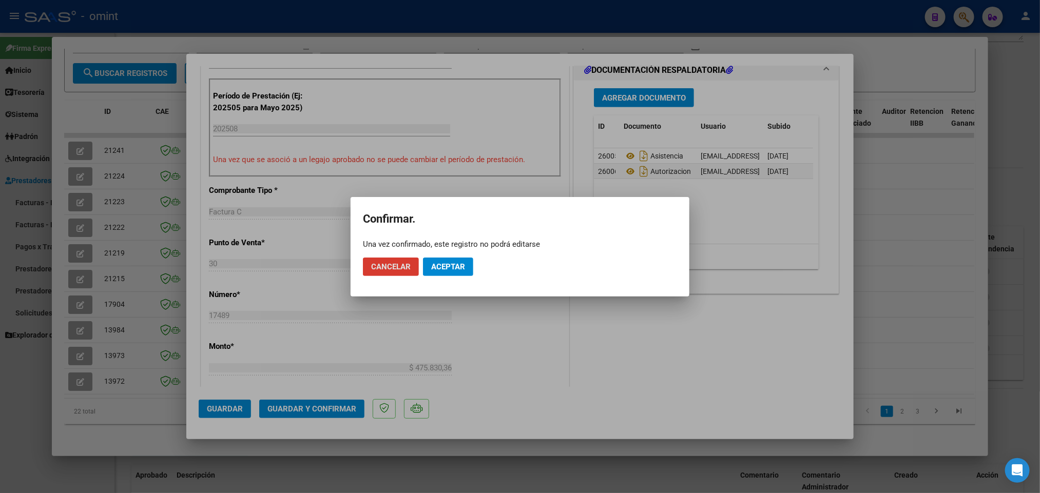
click at [446, 271] on button "Aceptar" at bounding box center [448, 267] width 50 height 18
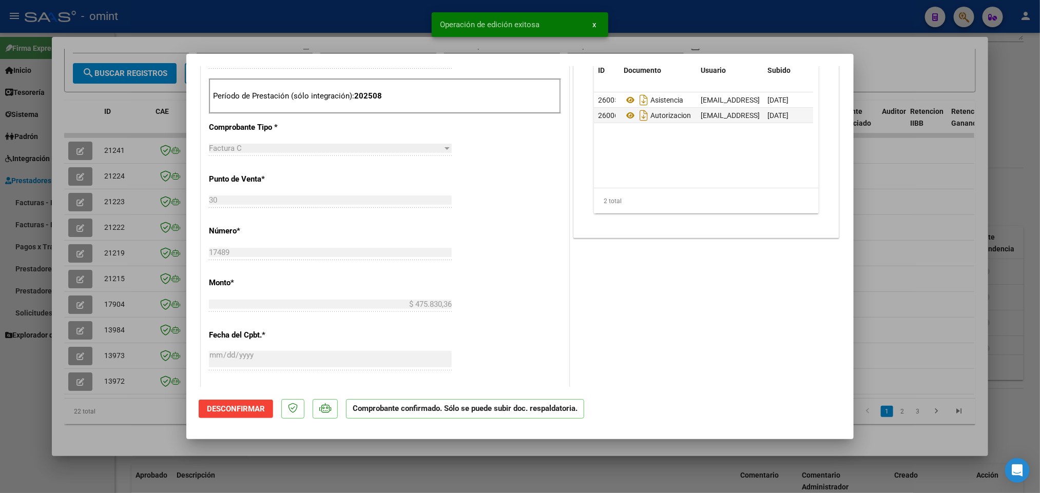
click at [631, 29] on div at bounding box center [520, 246] width 1040 height 493
type input "$ 0,00"
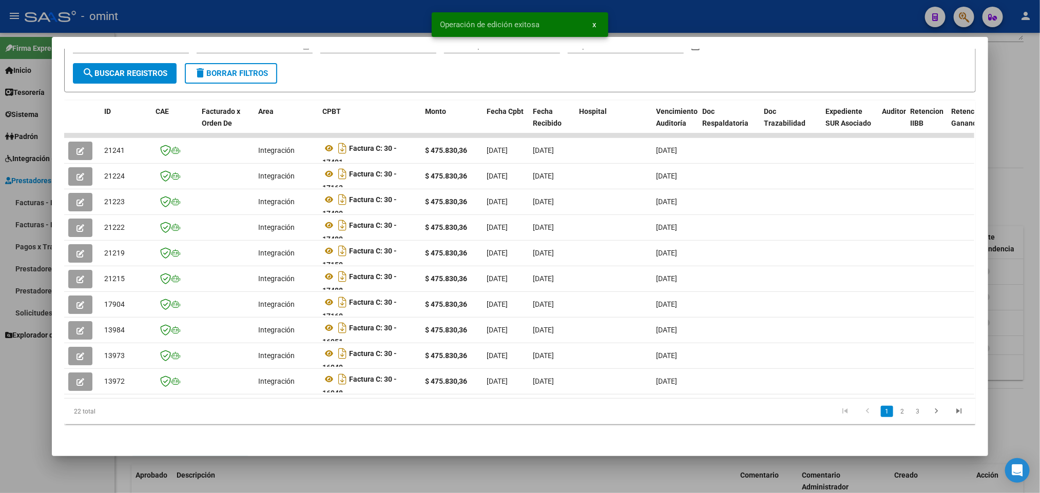
click at [635, 29] on div at bounding box center [520, 246] width 1040 height 493
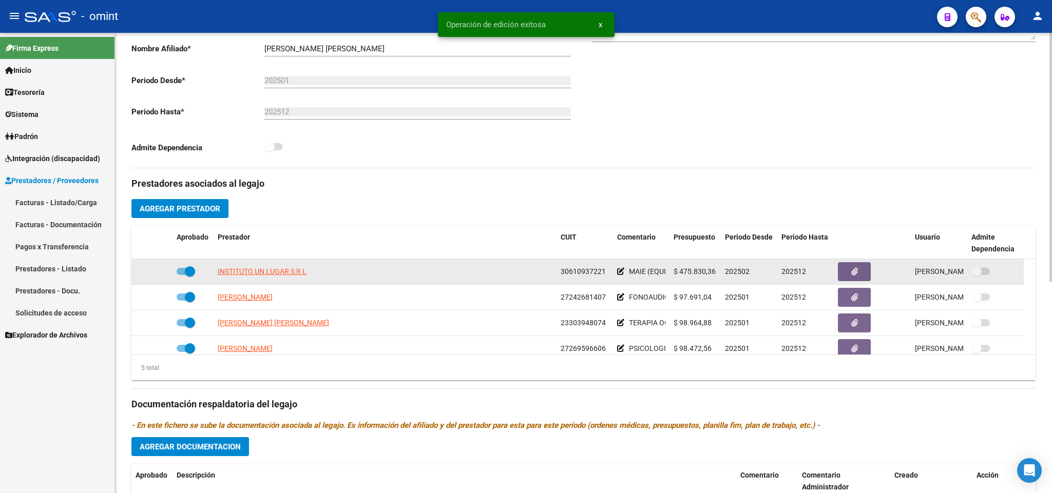
drag, startPoint x: 559, startPoint y: 275, endPoint x: 598, endPoint y: 277, distance: 38.6
click at [605, 277] on div "30610937221" at bounding box center [584, 272] width 48 height 12
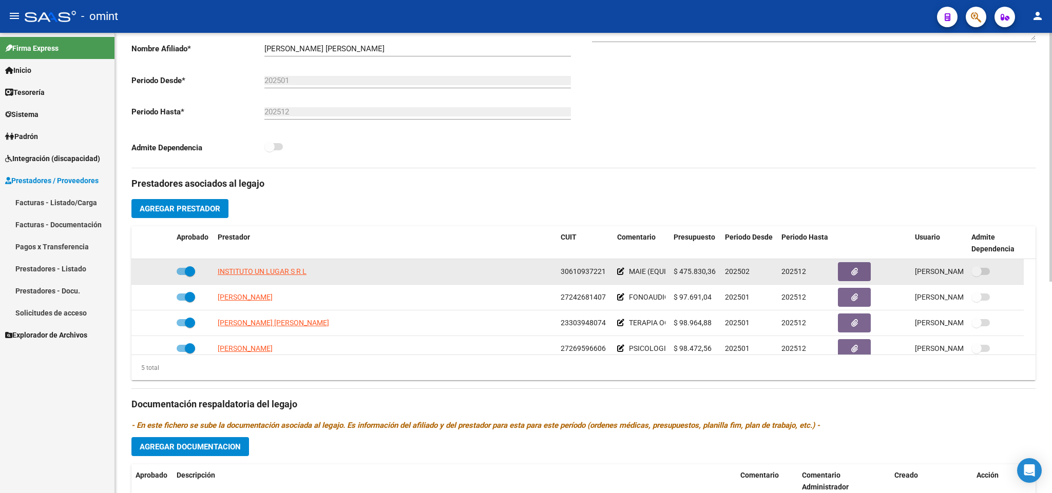
copy span "30610937221"
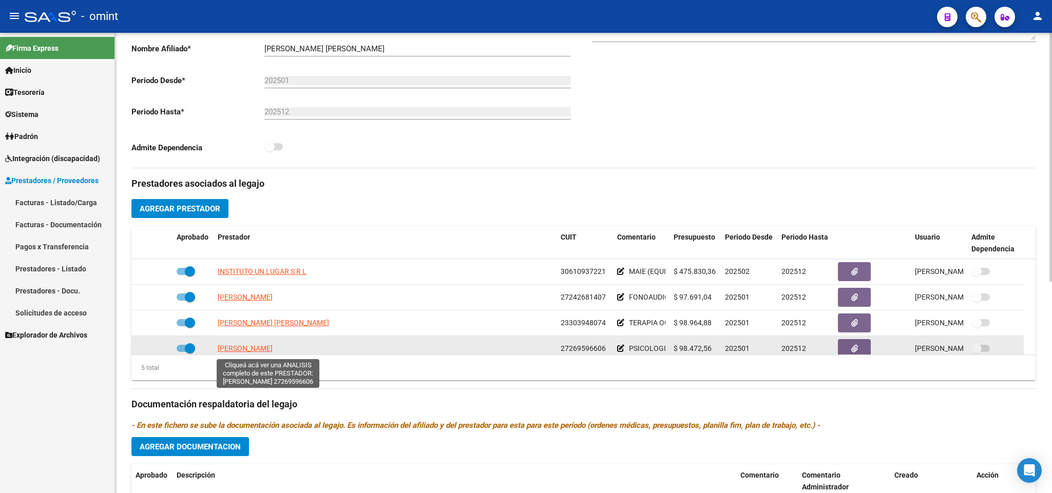
click at [273, 348] on span "FUENTEALBA JIMENA LORENA" at bounding box center [245, 348] width 55 height 8
type textarea "27269596606"
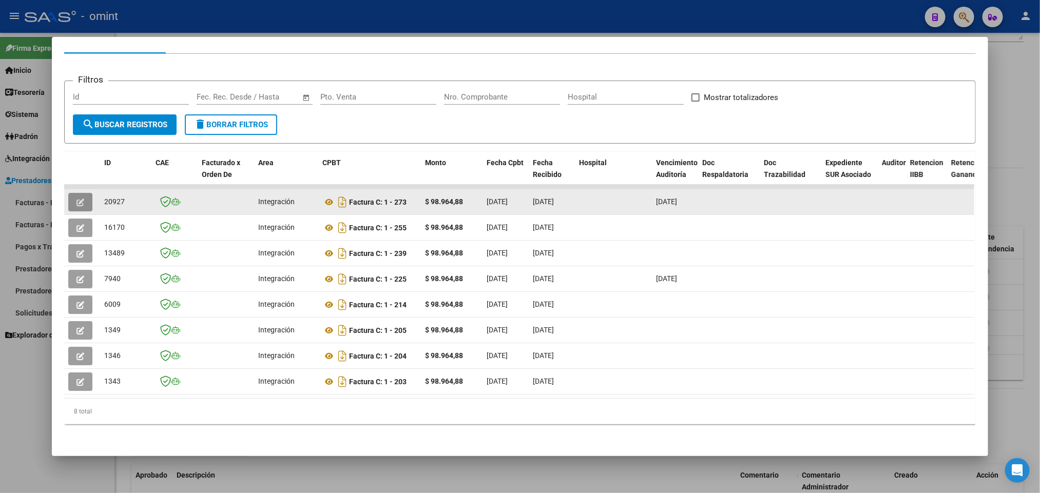
click at [79, 199] on icon "button" at bounding box center [80, 203] width 8 height 8
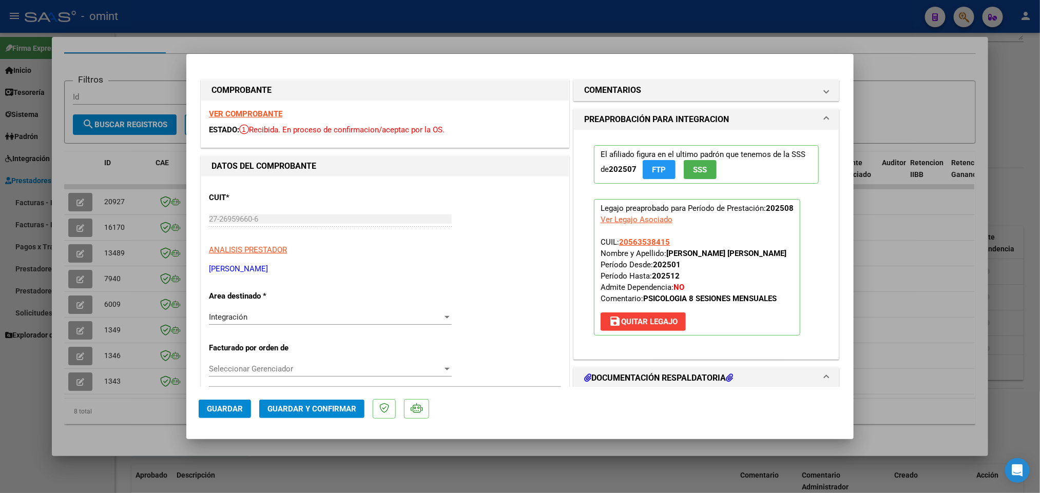
click at [326, 402] on button "Guardar y Confirmar" at bounding box center [311, 409] width 105 height 18
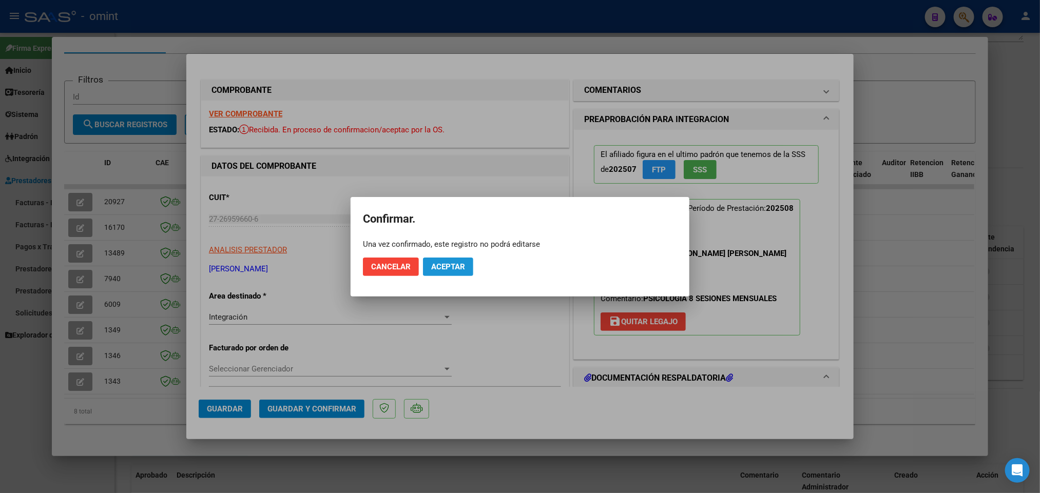
click at [453, 265] on span "Aceptar" at bounding box center [448, 266] width 34 height 9
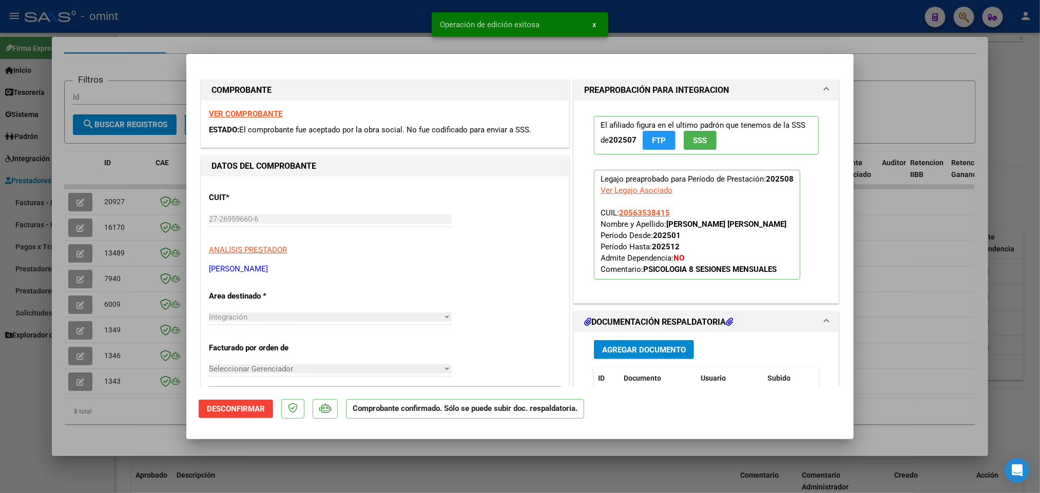
click at [348, 42] on div at bounding box center [520, 246] width 1040 height 493
type input "$ 0,00"
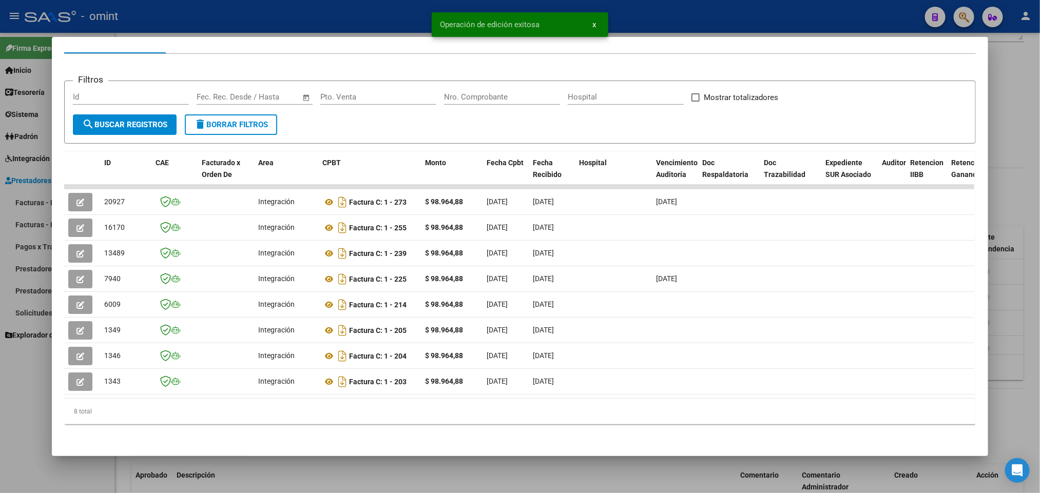
click at [356, 30] on div at bounding box center [520, 246] width 1040 height 493
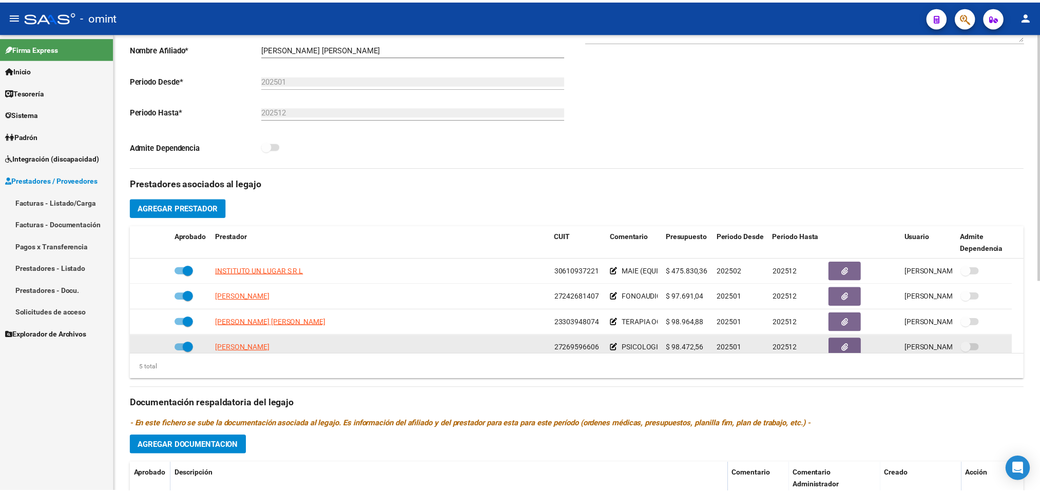
scroll to position [36, 0]
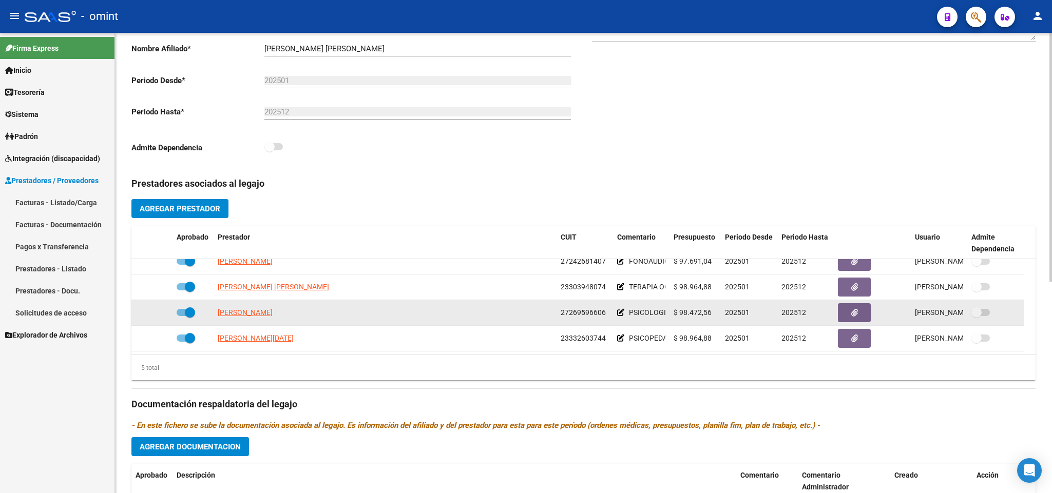
drag, startPoint x: 561, startPoint y: 352, endPoint x: 596, endPoint y: 318, distance: 49.0
click at [607, 318] on div "27269596606" at bounding box center [584, 313] width 48 height 12
copy span "27269596606"
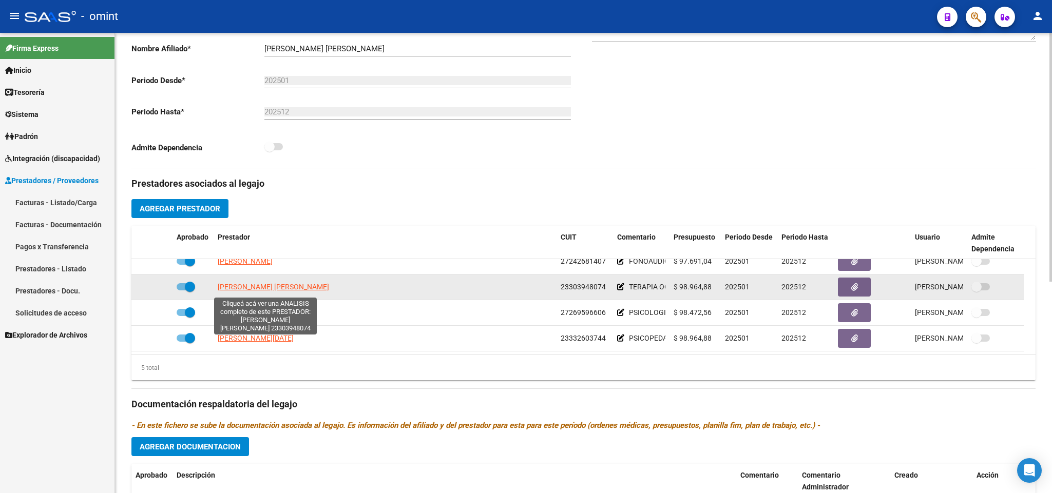
click at [276, 291] on span "MERCEVICH MARIA EUGENIA" at bounding box center [273, 287] width 111 height 8
type textarea "23303948074"
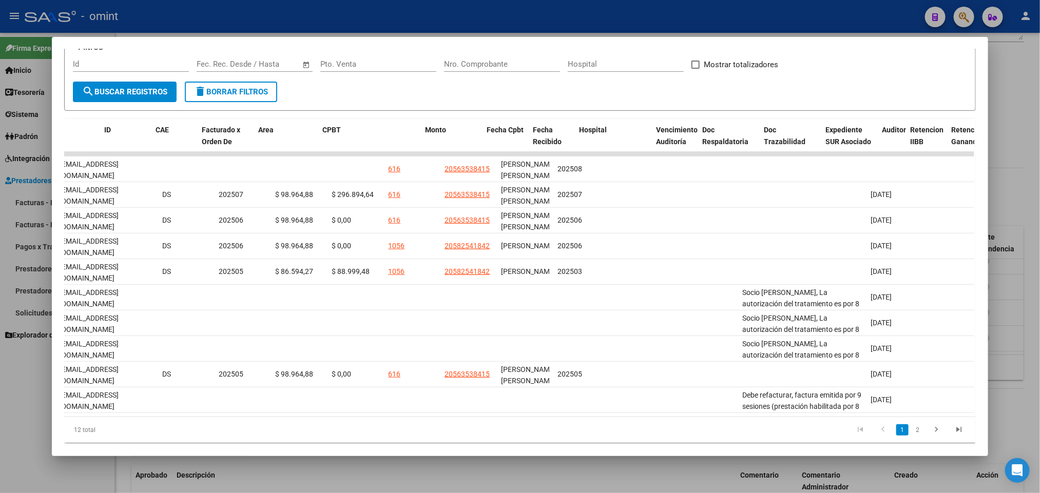
scroll to position [0, 0]
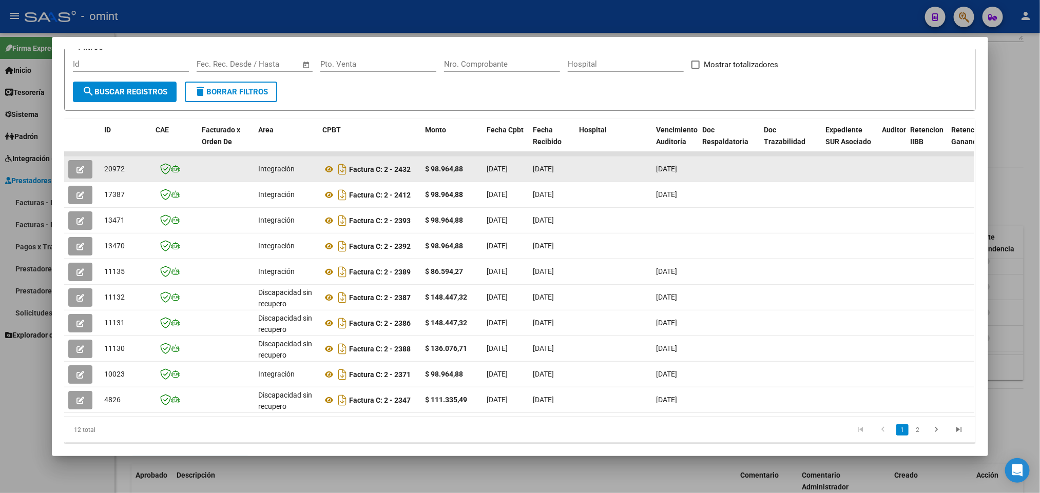
click at [82, 170] on button "button" at bounding box center [80, 169] width 24 height 18
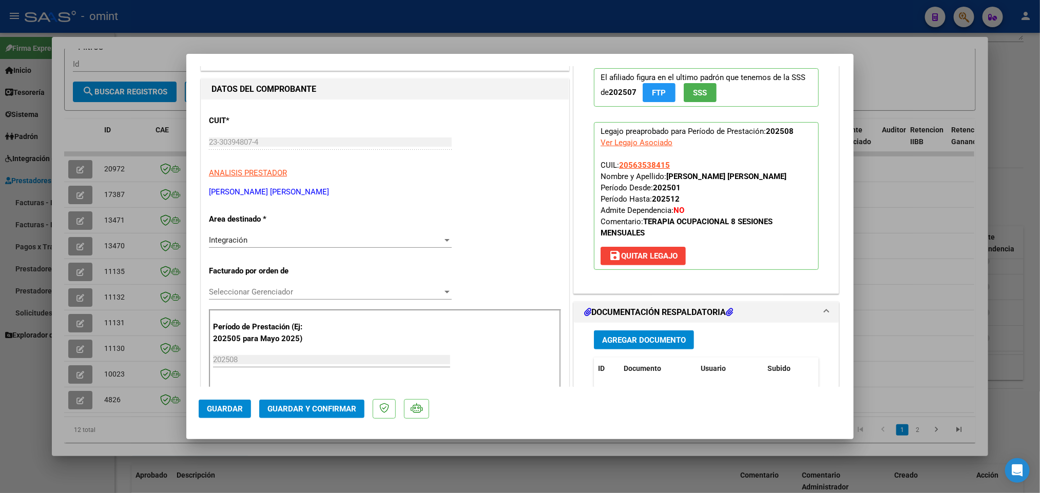
scroll to position [154, 0]
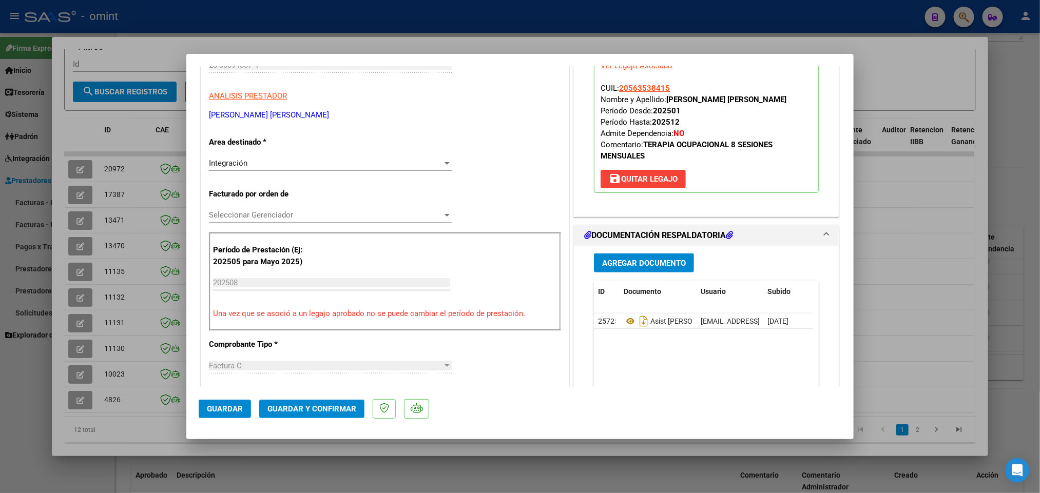
click at [335, 410] on span "Guardar y Confirmar" at bounding box center [311, 408] width 89 height 9
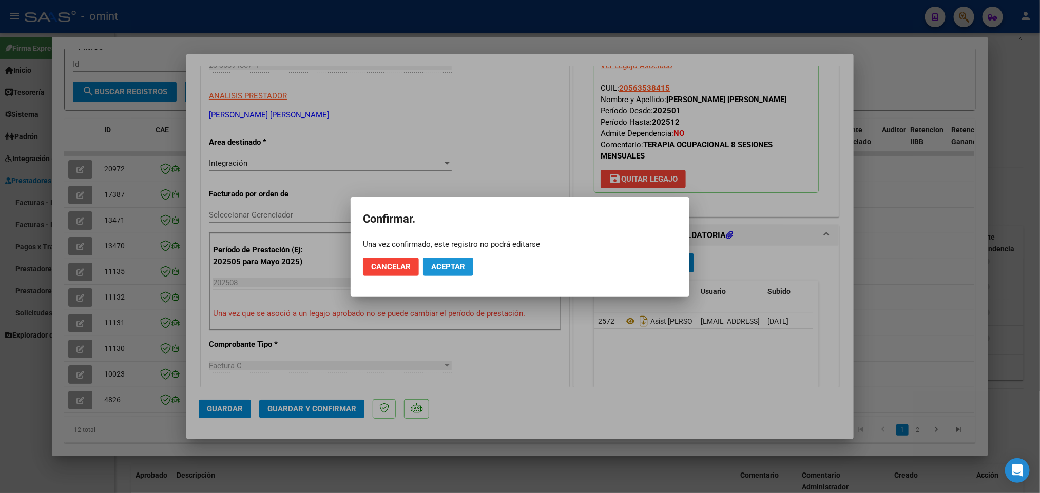
click at [461, 259] on button "Aceptar" at bounding box center [448, 267] width 50 height 18
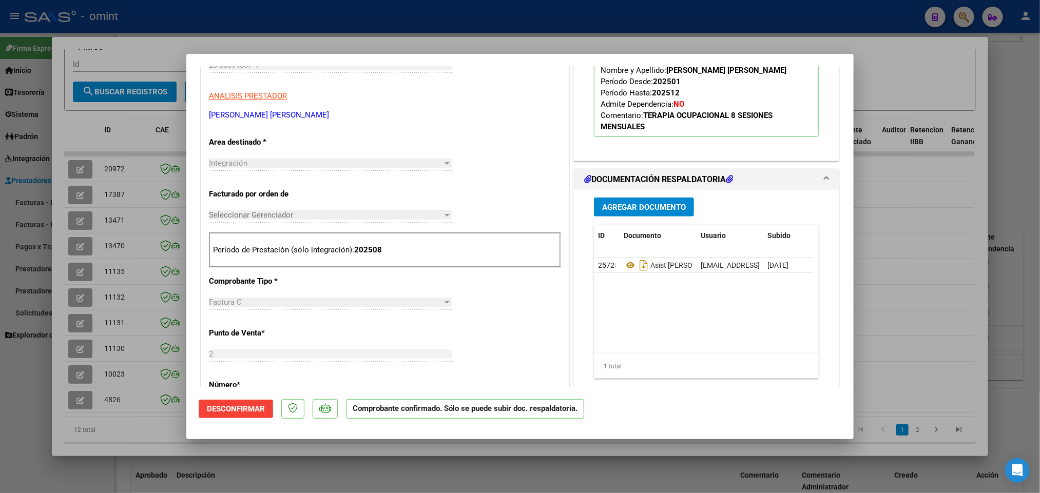
click at [551, 32] on div at bounding box center [520, 246] width 1040 height 493
type input "$ 0,00"
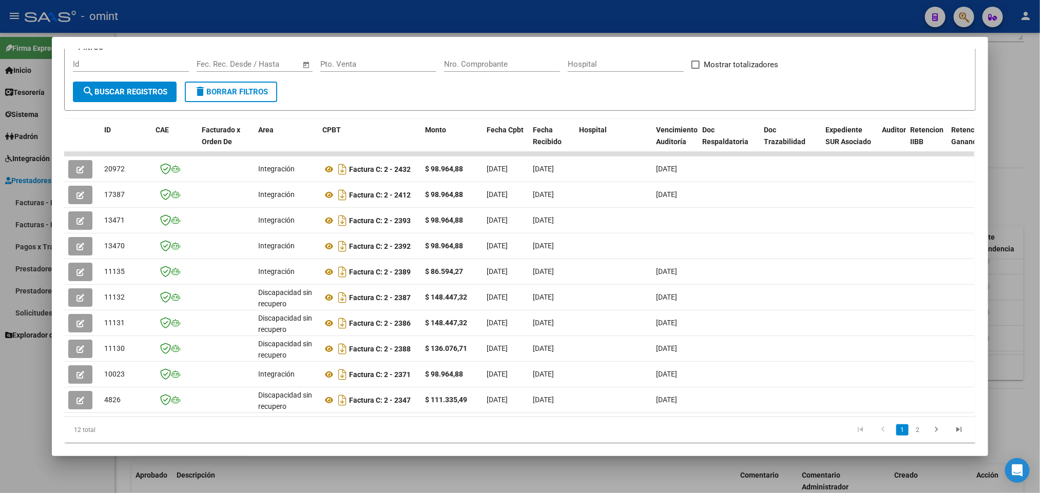
click at [503, 22] on div at bounding box center [520, 246] width 1040 height 493
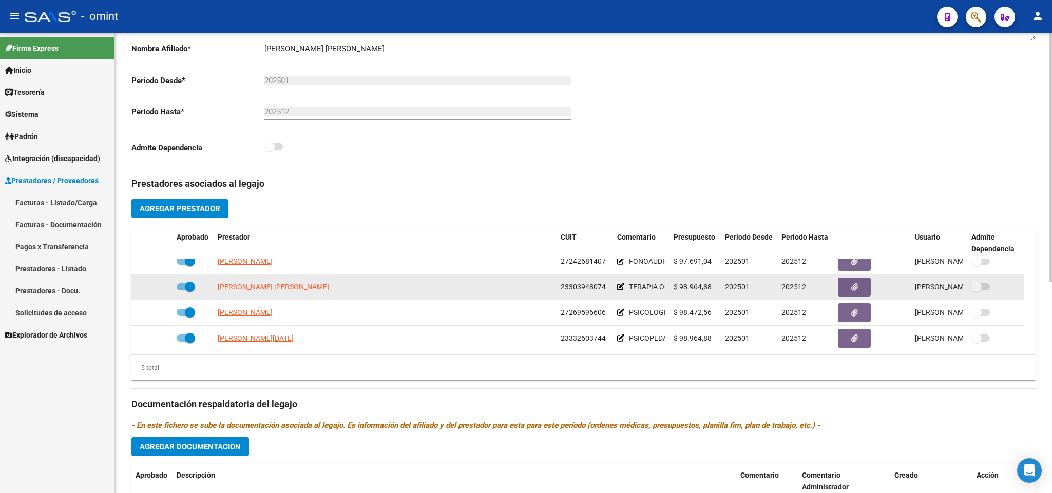
drag, startPoint x: 559, startPoint y: 289, endPoint x: 608, endPoint y: 286, distance: 48.8
click at [608, 286] on div "23303948074" at bounding box center [584, 287] width 48 height 12
copy span "23303948074"
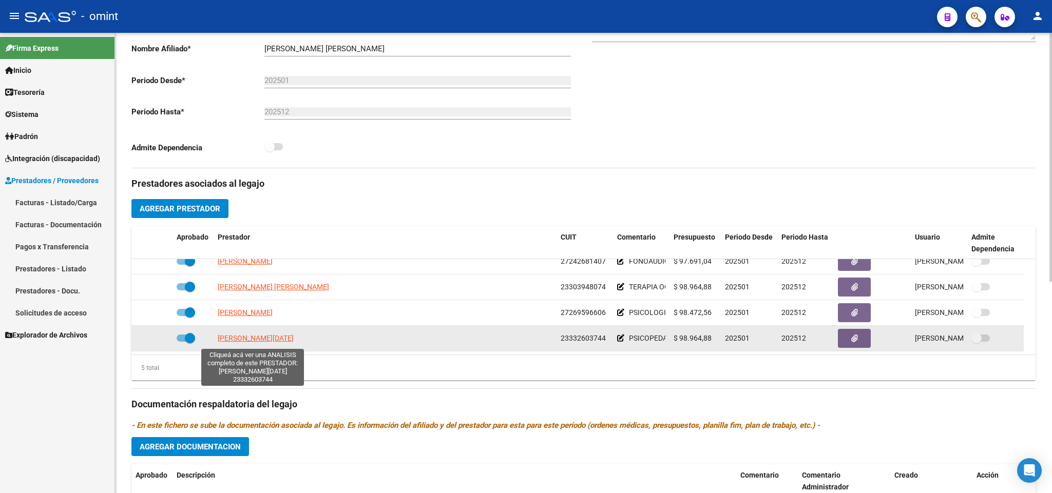
click at [266, 340] on span "RONANDUANO LUCIA" at bounding box center [256, 338] width 76 height 8
type textarea "23332603744"
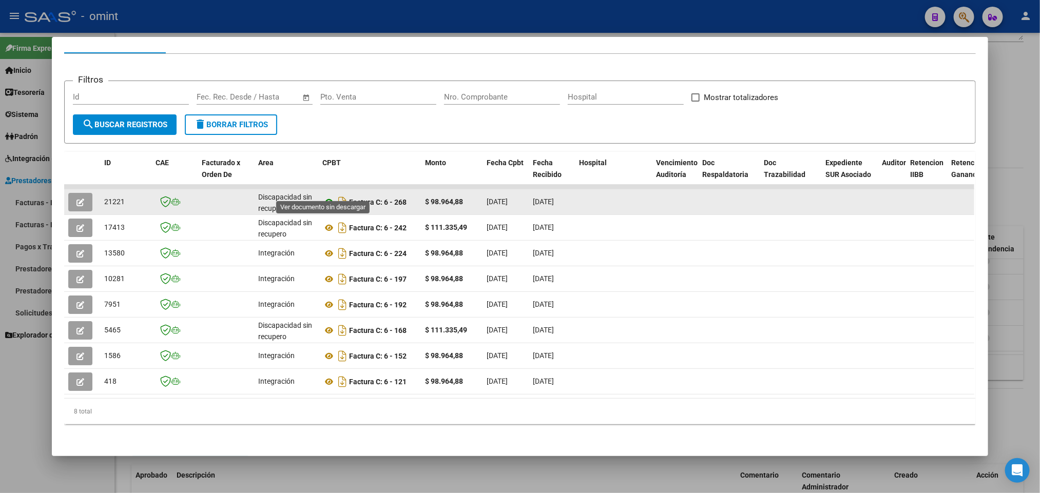
click at [325, 196] on icon at bounding box center [328, 202] width 13 height 12
click at [68, 193] on button "button" at bounding box center [80, 202] width 24 height 18
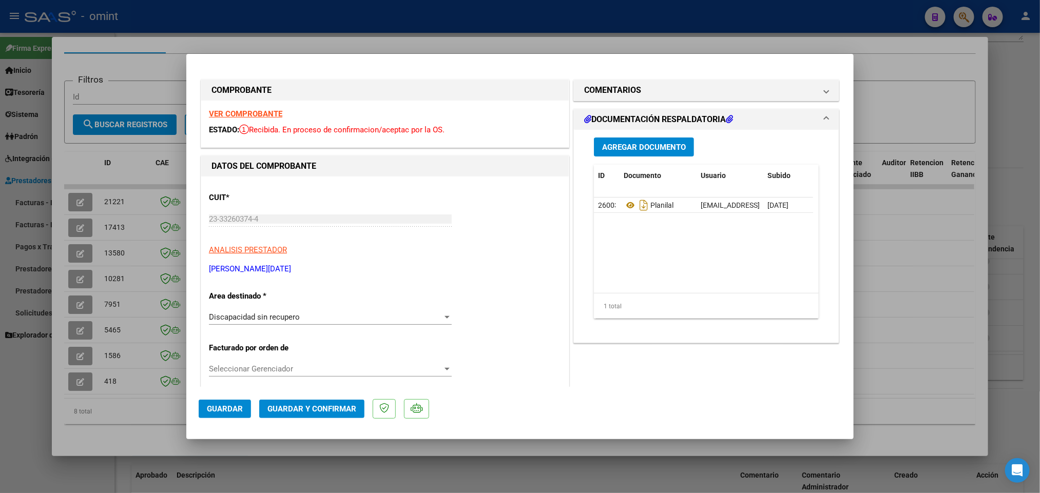
scroll to position [77, 0]
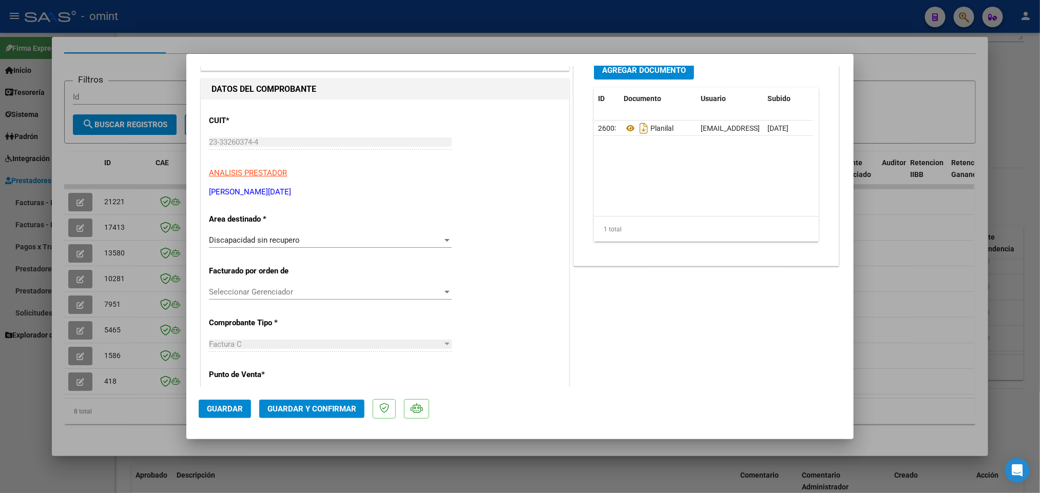
click at [431, 240] on div "Discapacidad sin recupero" at bounding box center [326, 240] width 234 height 9
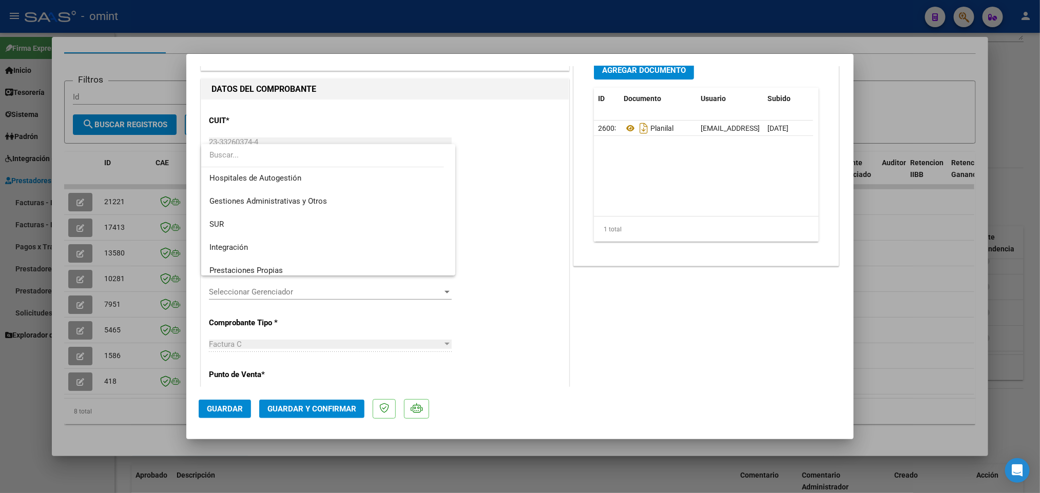
scroll to position [0, 0]
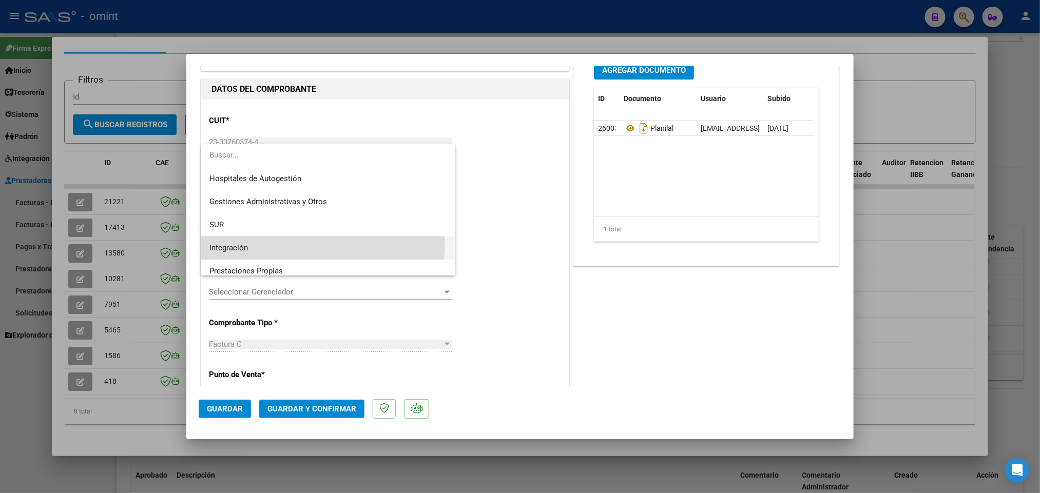
click at [321, 243] on span "Integración" at bounding box center [328, 248] width 238 height 23
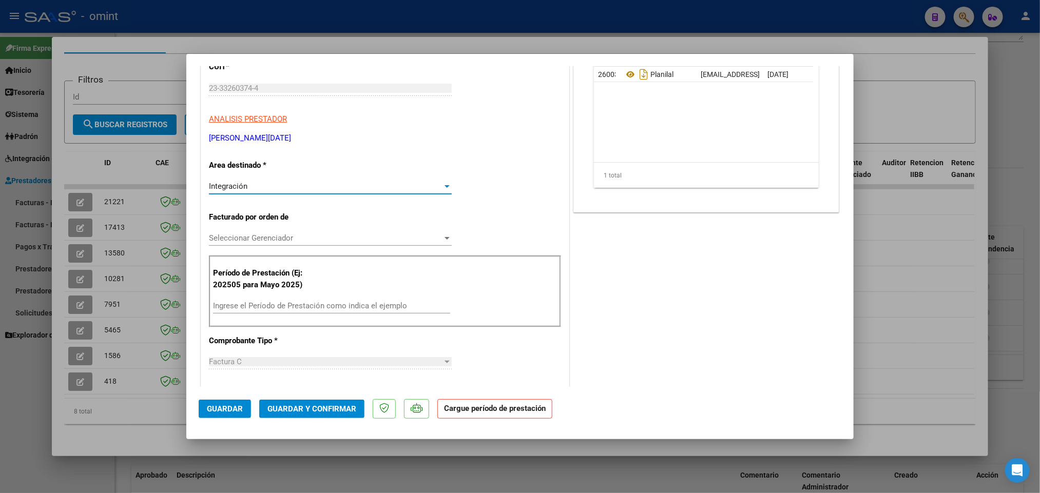
scroll to position [154, 0]
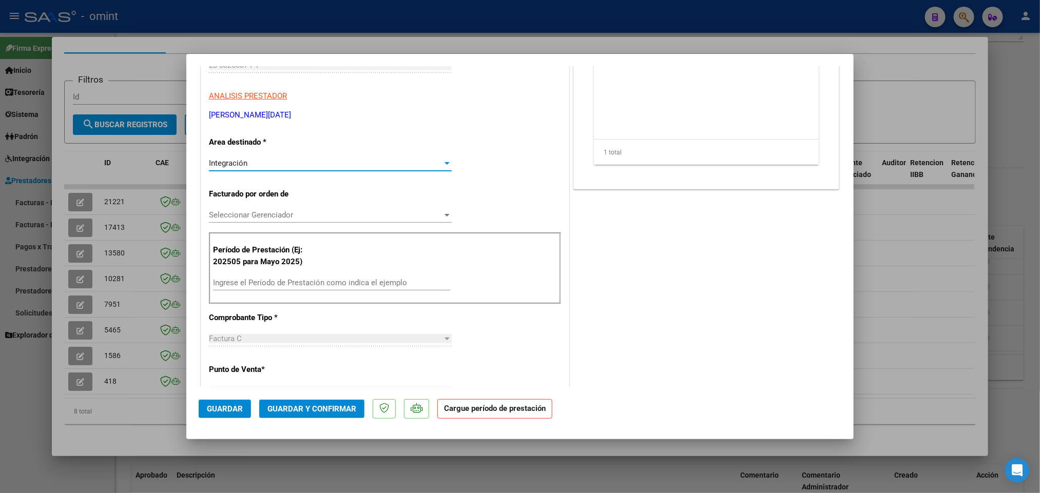
click at [338, 279] on input "Ingrese el Período de Prestación como indica el ejemplo" at bounding box center [331, 282] width 237 height 9
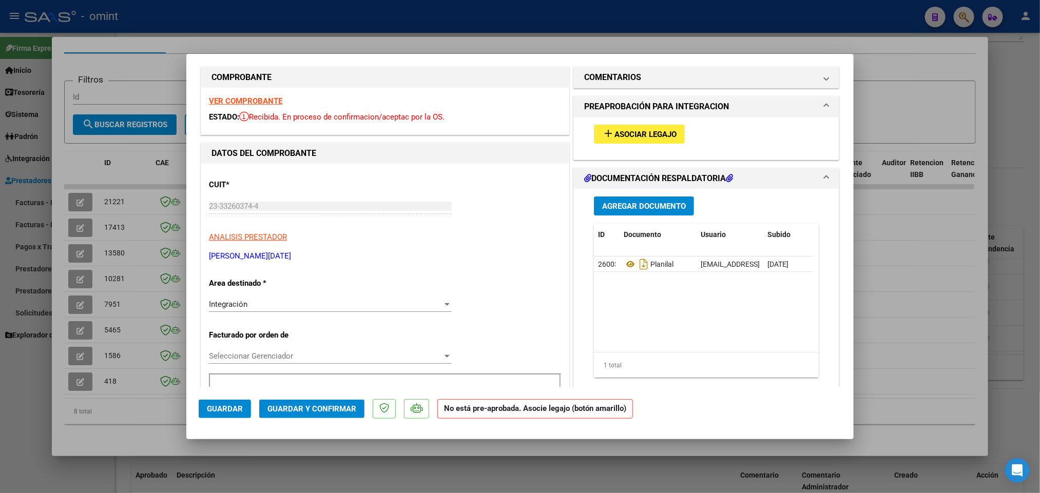
scroll to position [0, 0]
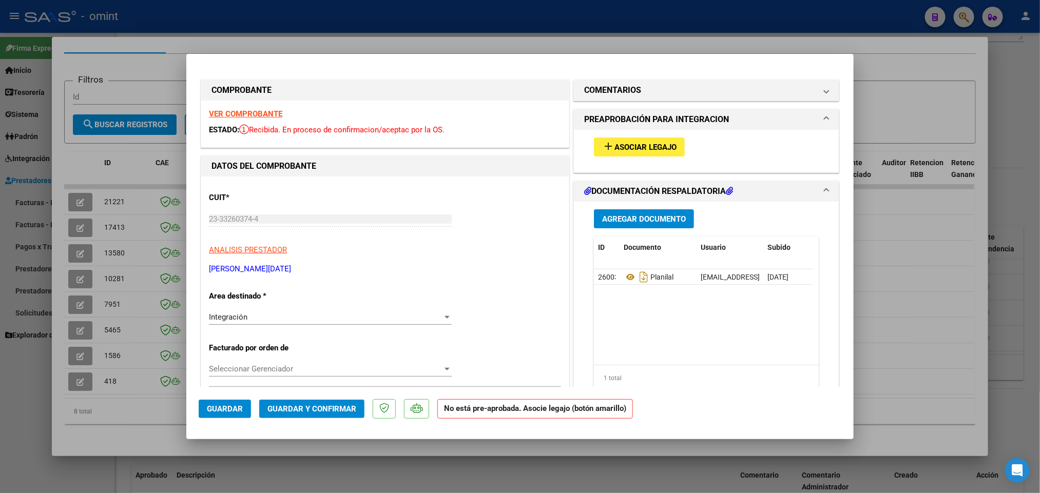
type input "202508"
click at [647, 147] on span "Asociar Legajo" at bounding box center [645, 147] width 62 height 9
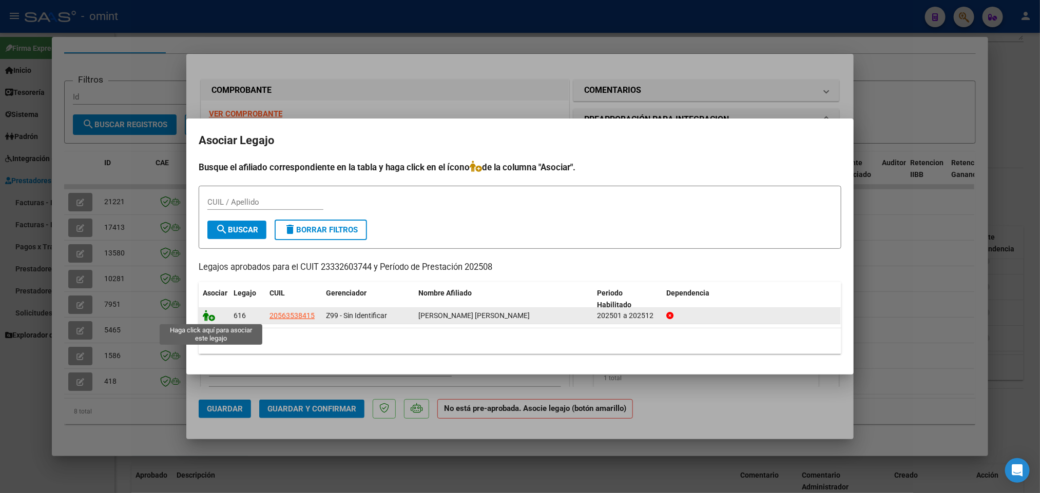
click at [209, 314] on icon at bounding box center [209, 315] width 12 height 11
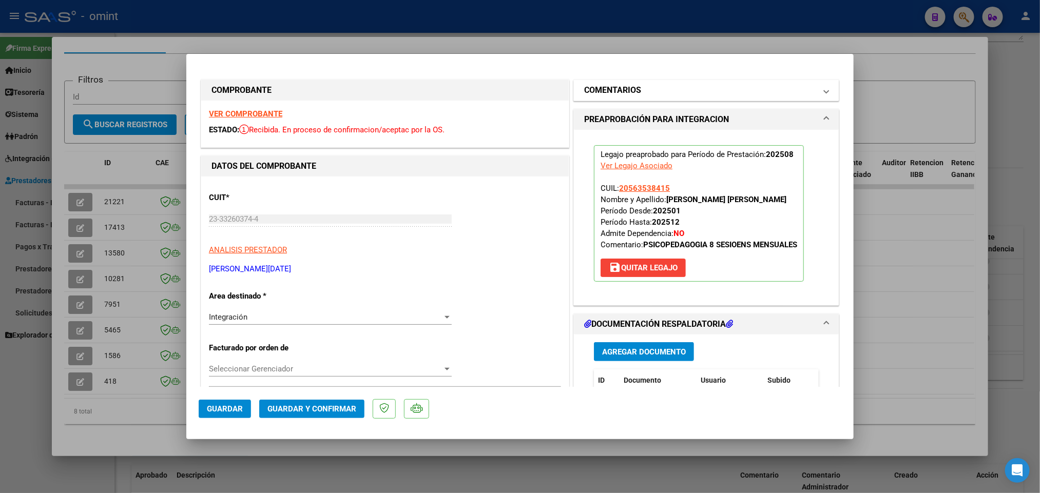
click at [824, 94] on span at bounding box center [826, 90] width 4 height 12
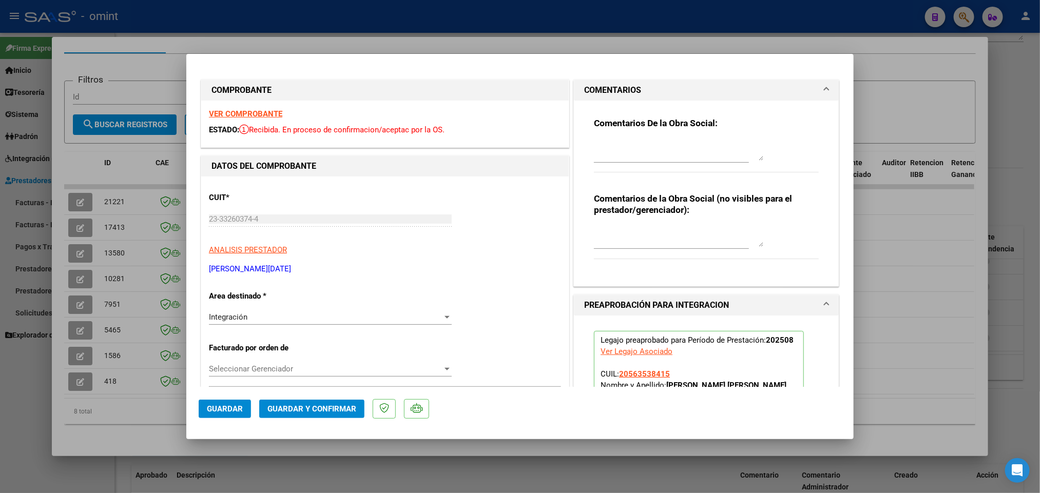
click at [701, 144] on textarea at bounding box center [678, 150] width 169 height 21
type textarea "d"
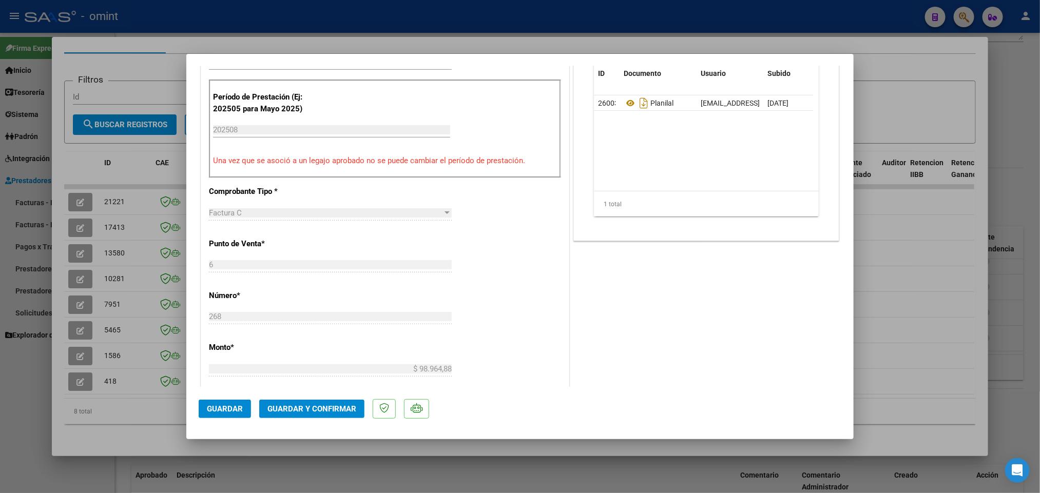
scroll to position [308, 0]
click at [343, 405] on span "Guardar y Confirmar" at bounding box center [311, 408] width 89 height 9
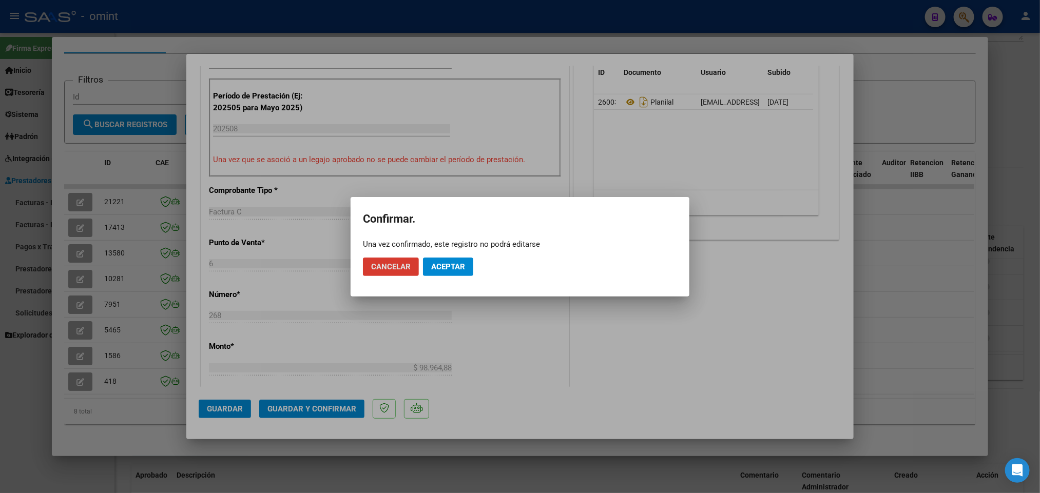
click at [457, 265] on span "Aceptar" at bounding box center [448, 266] width 34 height 9
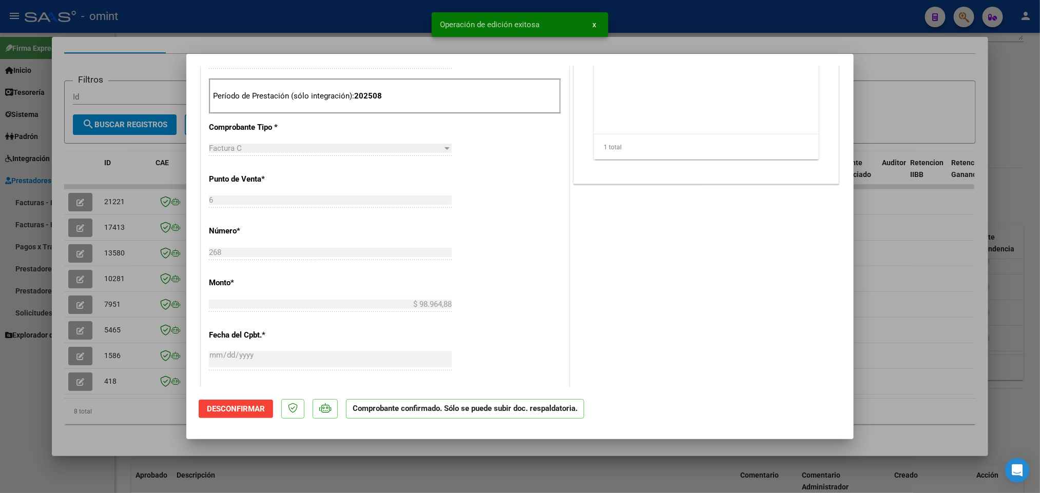
click at [656, 44] on div at bounding box center [520, 246] width 1040 height 493
type input "$ 0,00"
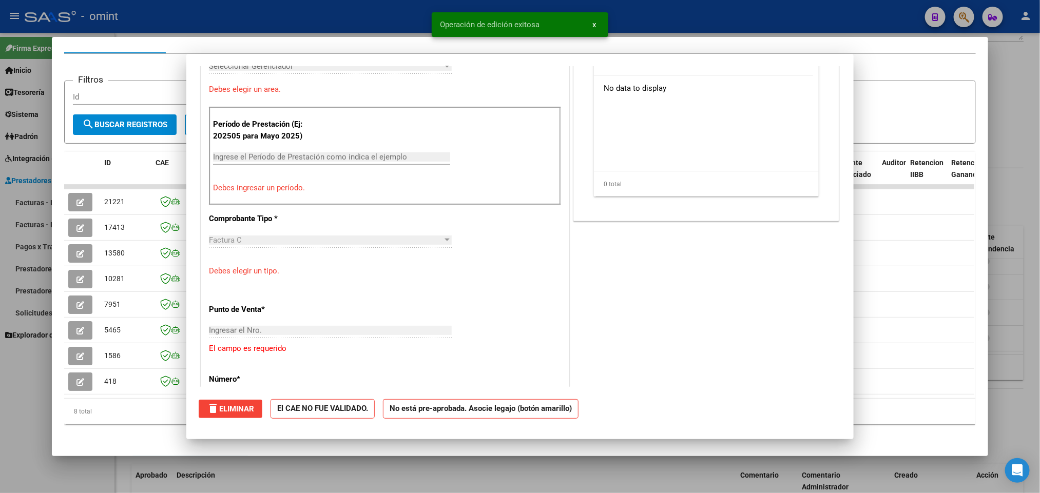
scroll to position [0, 0]
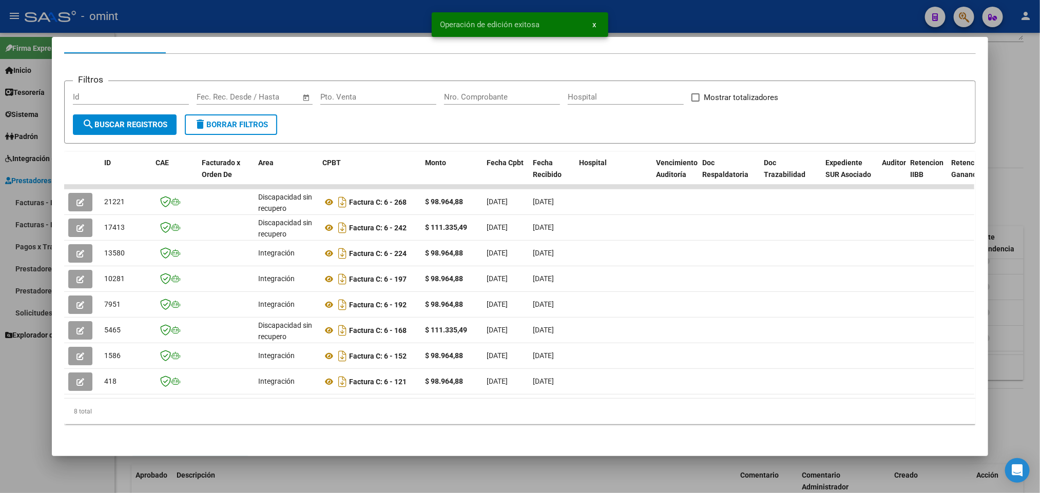
click at [688, 7] on div at bounding box center [520, 246] width 1040 height 493
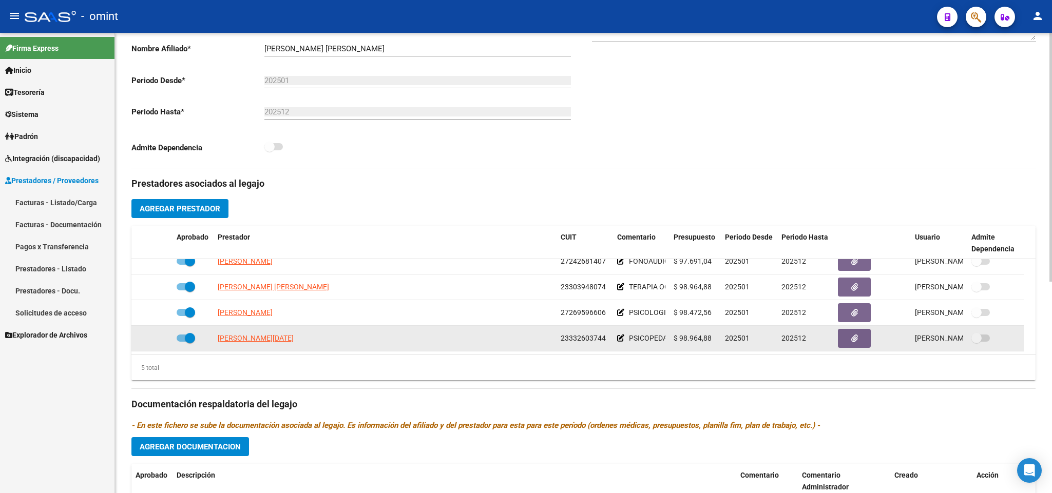
drag, startPoint x: 559, startPoint y: 340, endPoint x: 596, endPoint y: 342, distance: 37.5
click at [602, 339] on datatable-body-cell "23332603744" at bounding box center [584, 338] width 56 height 25
copy span "2333260374"
click at [271, 337] on span "RONANDUANO LUCIA" at bounding box center [256, 338] width 76 height 8
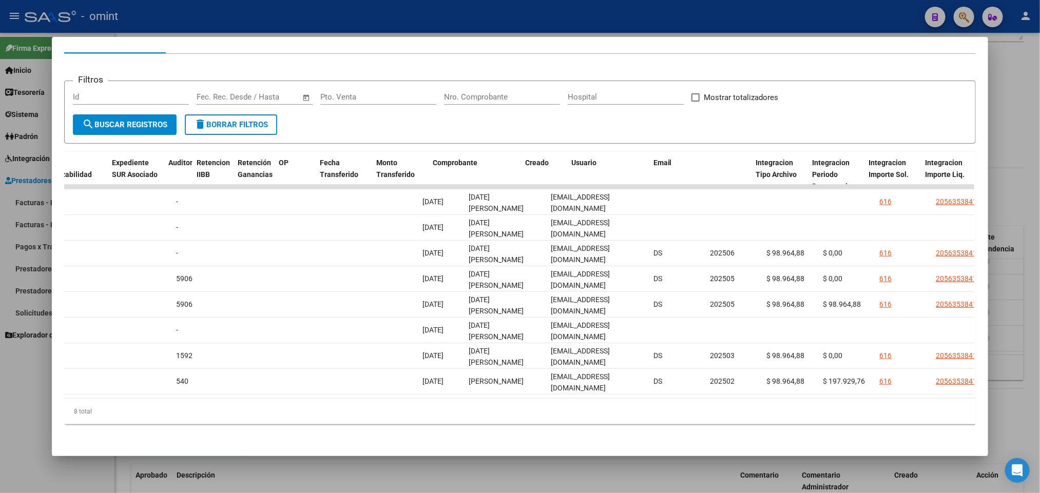
scroll to position [0, 833]
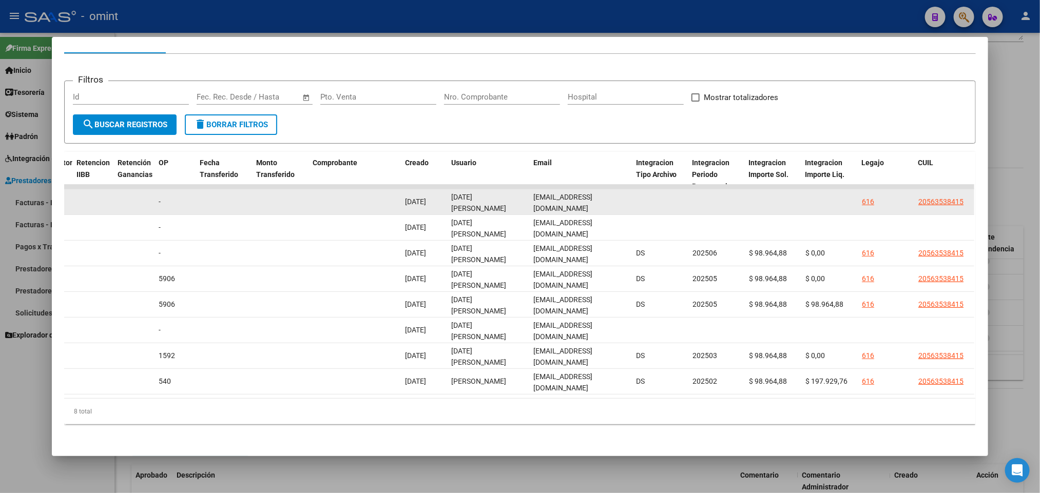
drag, startPoint x: 528, startPoint y: 191, endPoint x: 613, endPoint y: 188, distance: 85.2
click at [613, 191] on div "ronanduanol@gmail.com" at bounding box center [580, 202] width 94 height 22
copy span "ronanduanol@gmail.com"
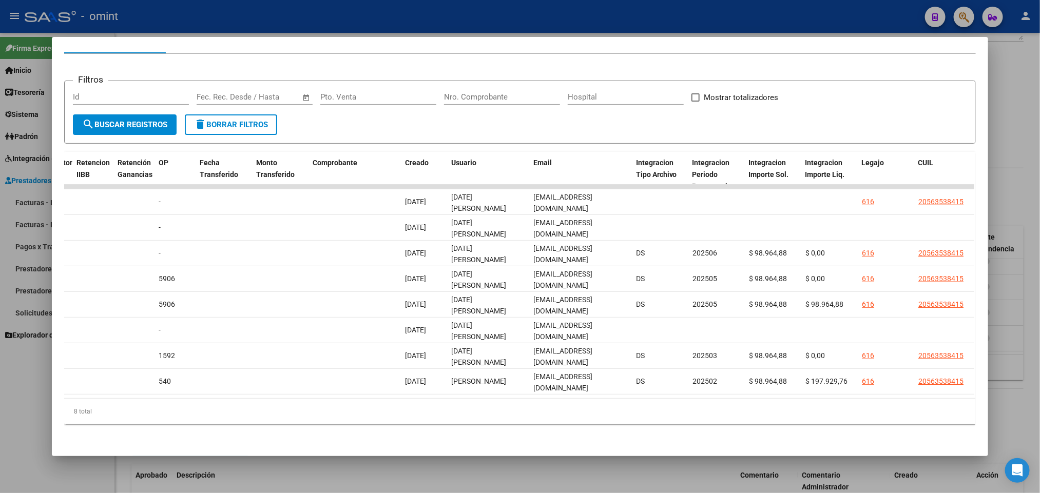
click at [526, 30] on div at bounding box center [520, 246] width 1040 height 493
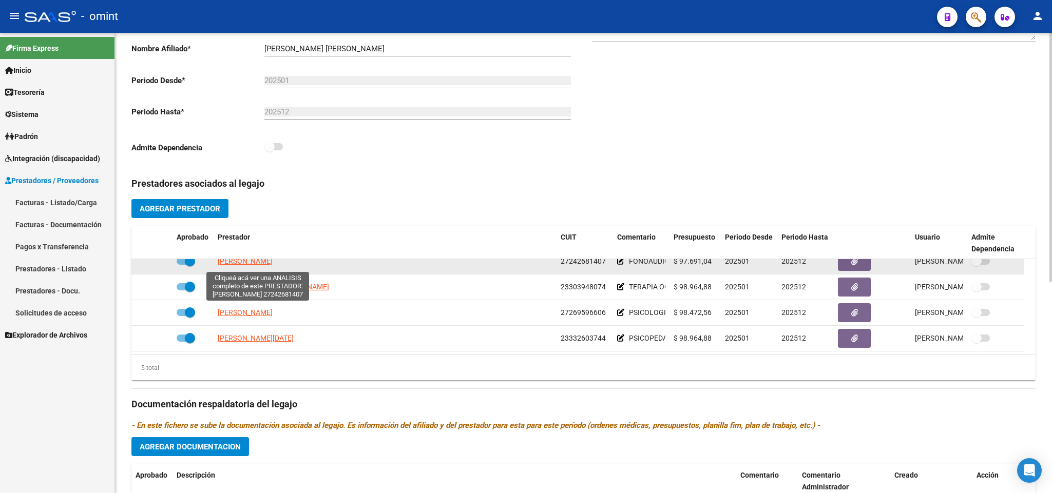
click at [267, 263] on span "VEIGA VERONICA RENEE" at bounding box center [245, 261] width 55 height 8
type textarea "27242681407"
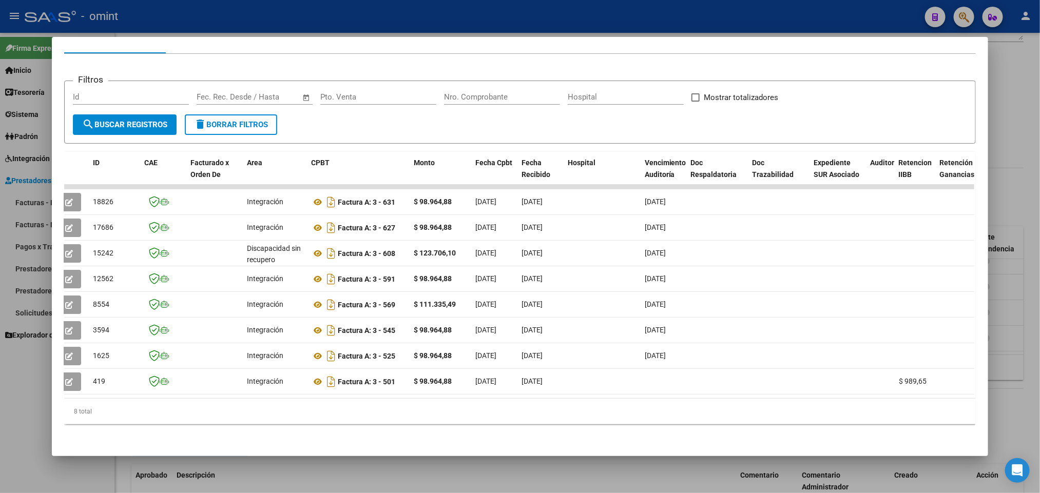
scroll to position [0, 0]
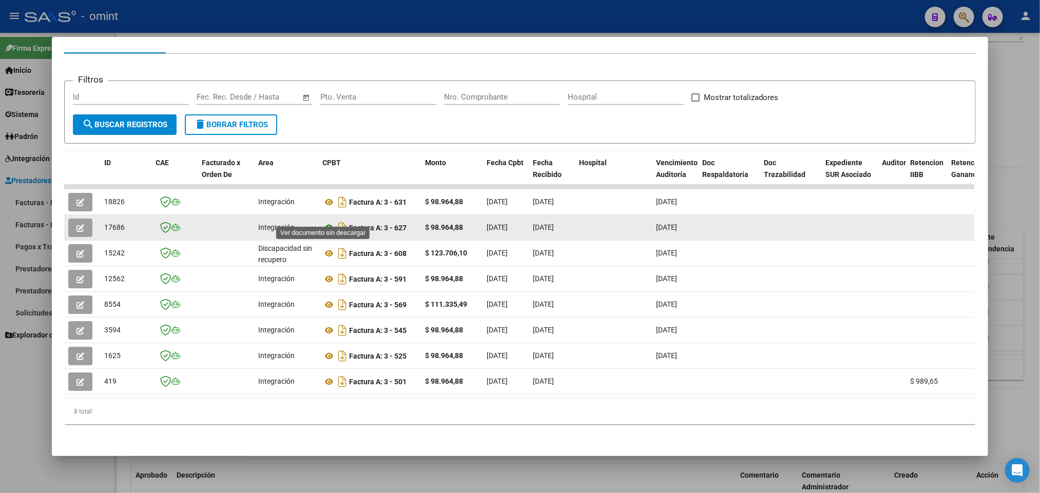
click at [325, 222] on icon at bounding box center [328, 228] width 13 height 12
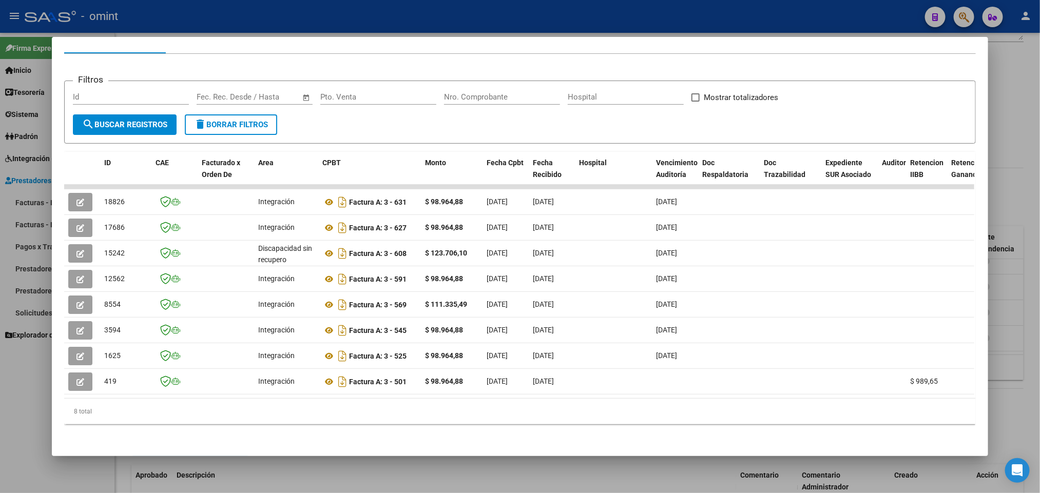
click at [348, 11] on div at bounding box center [520, 246] width 1040 height 493
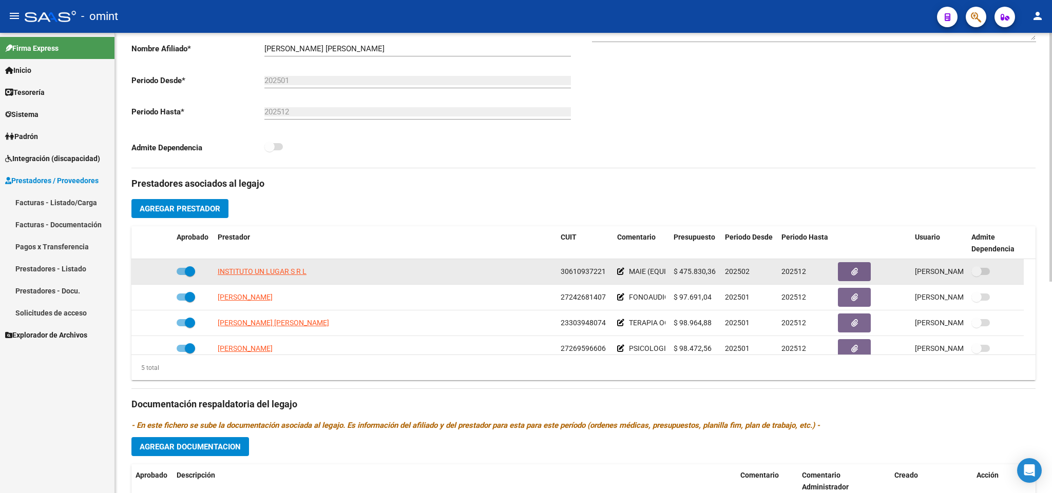
drag, startPoint x: 559, startPoint y: 263, endPoint x: 582, endPoint y: 266, distance: 23.8
click at [582, 263] on datatable-scroller "INSTITUTO UN LUGAR S R L 30610937221 MAIE (EQUIPO) $ 475.830,36 202502 202512 M…" at bounding box center [583, 323] width 904 height 128
click at [593, 273] on span "30610937221" at bounding box center [582, 271] width 45 height 8
drag, startPoint x: 602, startPoint y: 271, endPoint x: 556, endPoint y: 273, distance: 45.7
click at [556, 273] on datatable-body-cell "30610937221" at bounding box center [584, 271] width 56 height 25
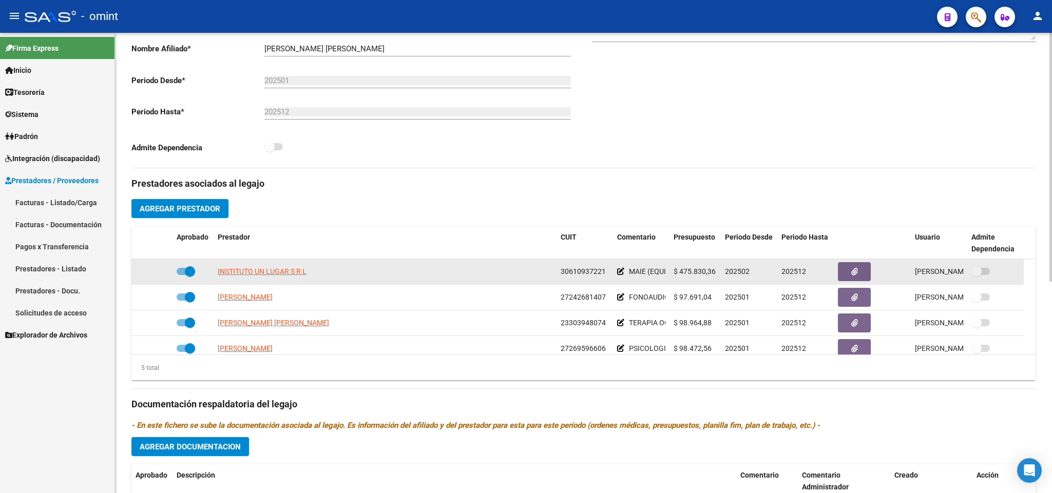
copy span "3061093722"
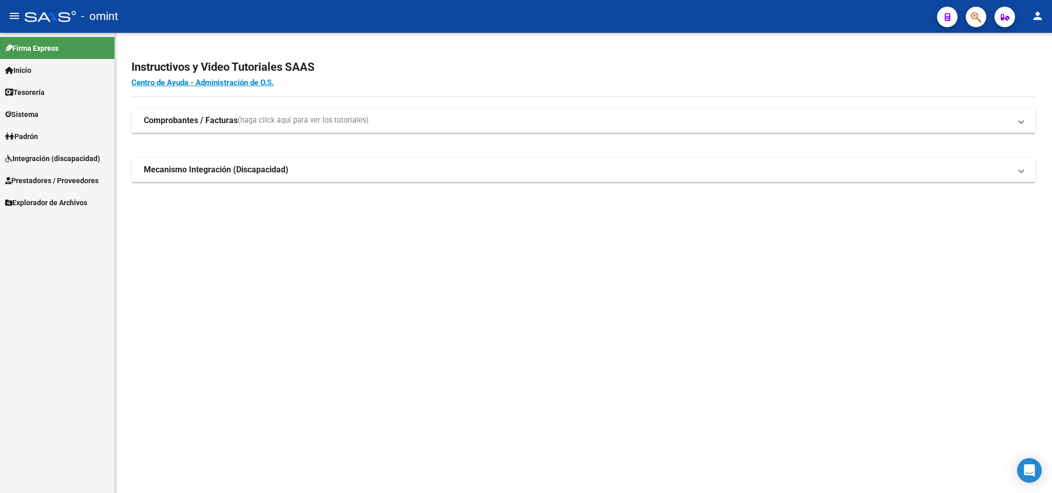
click at [51, 159] on span "Integración (discapacidad)" at bounding box center [52, 158] width 95 height 11
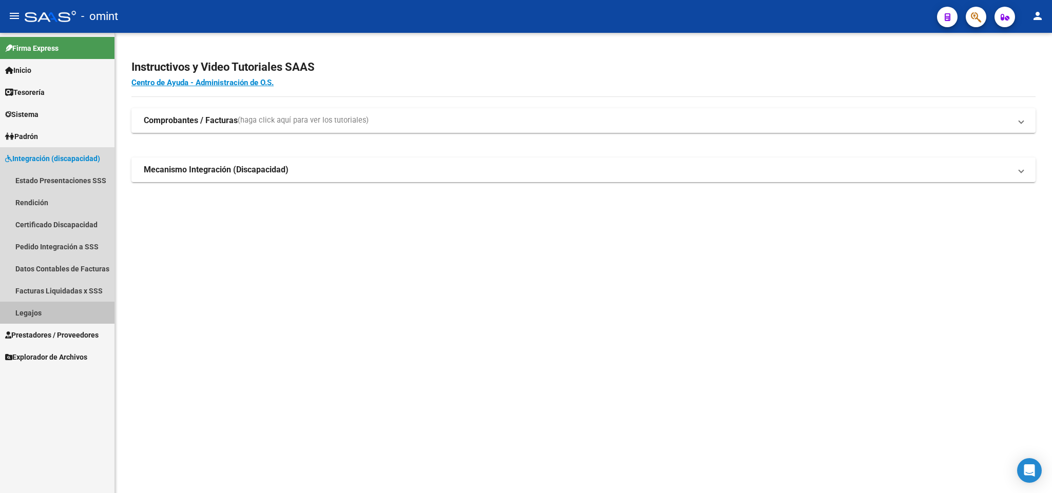
click at [45, 314] on link "Legajos" at bounding box center [57, 313] width 114 height 22
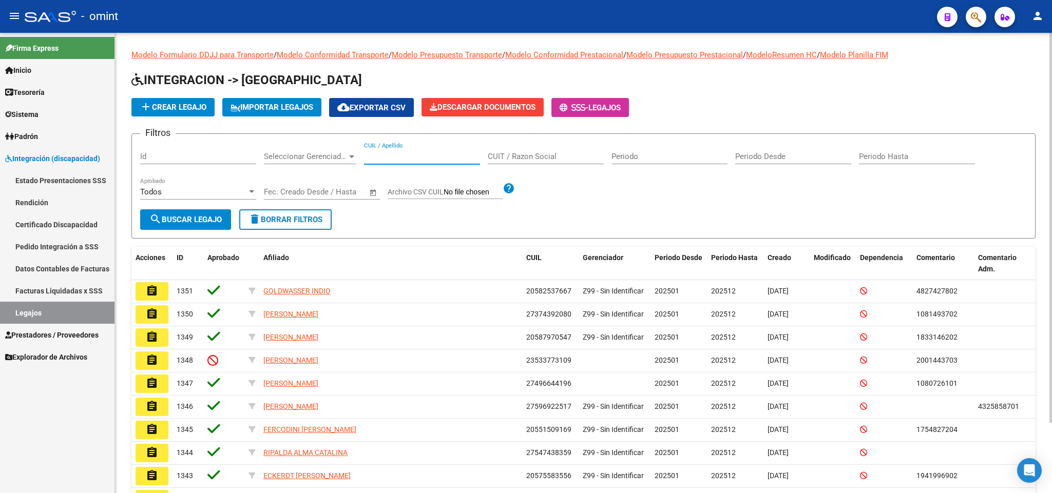
click at [392, 153] on input "CUIL / Apellido" at bounding box center [422, 156] width 116 height 9
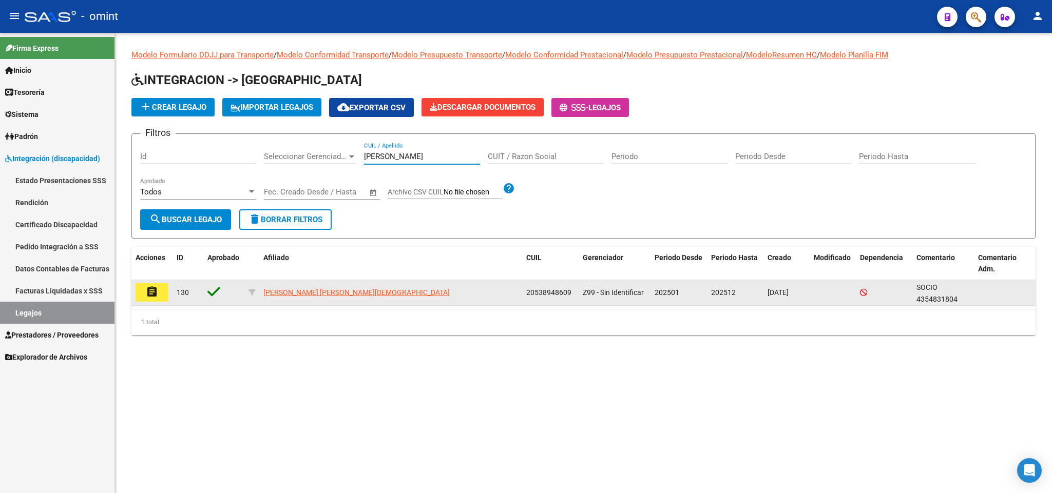
type input "[PERSON_NAME]"
click at [157, 291] on mat-icon "assignment" at bounding box center [152, 292] width 12 height 12
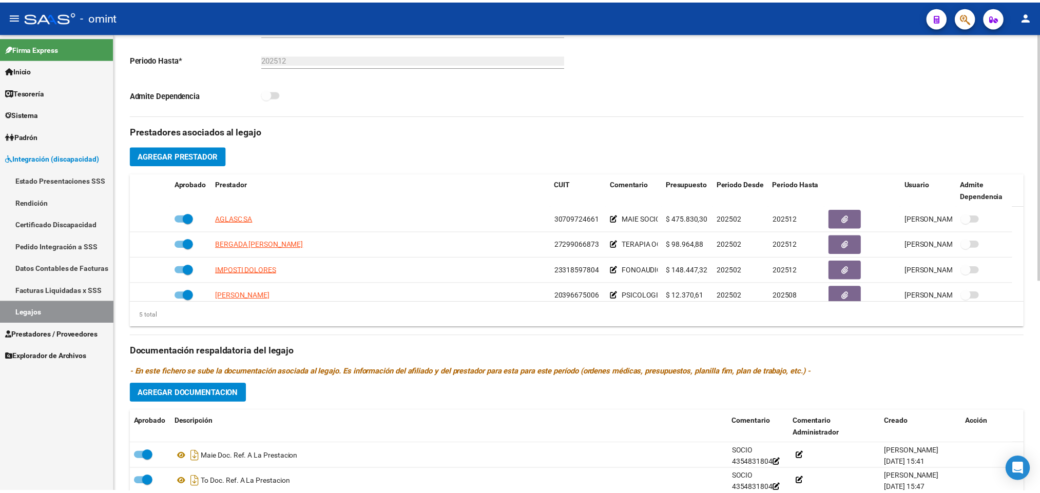
scroll to position [308, 0]
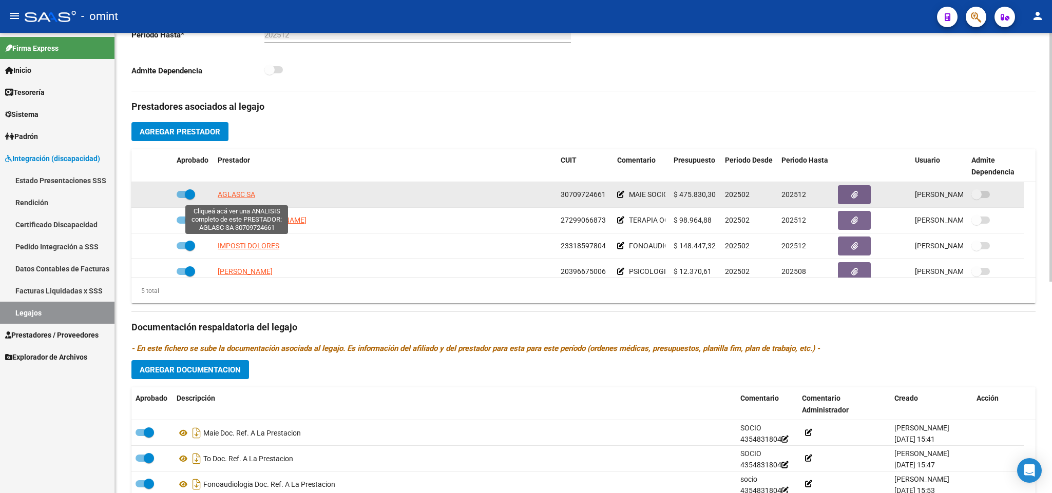
click at [251, 199] on span "AGLASC SA" at bounding box center [236, 194] width 37 height 8
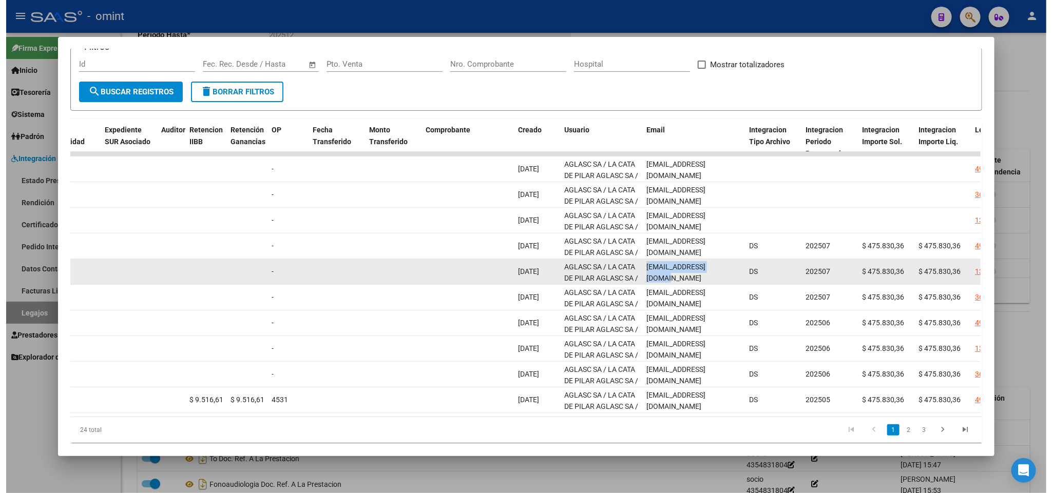
scroll to position [0, 3]
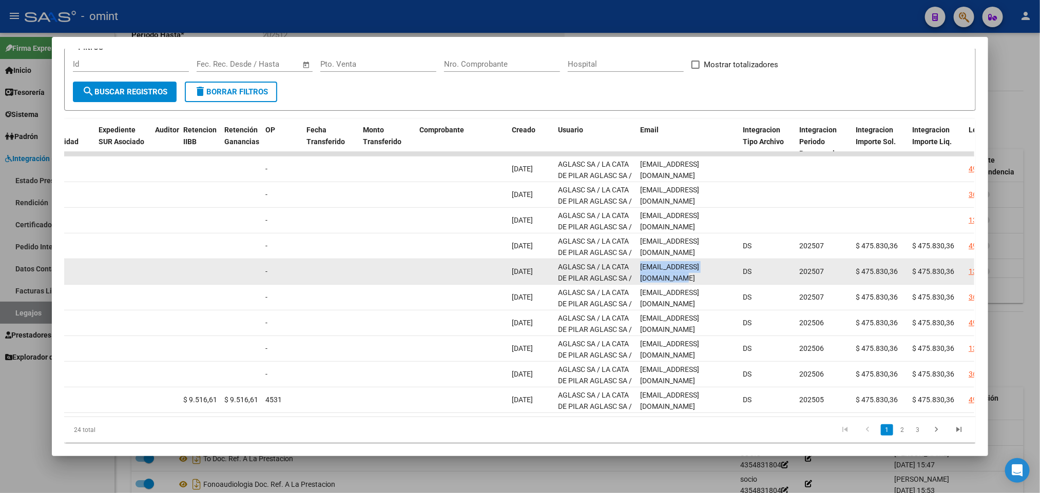
drag, startPoint x: 636, startPoint y: 269, endPoint x: 728, endPoint y: 277, distance: 92.7
click at [728, 277] on div "[EMAIL_ADDRESS][DOMAIN_NAME]" at bounding box center [687, 272] width 94 height 22
copy span "[EMAIL_ADDRESS][DOMAIN_NAME]"
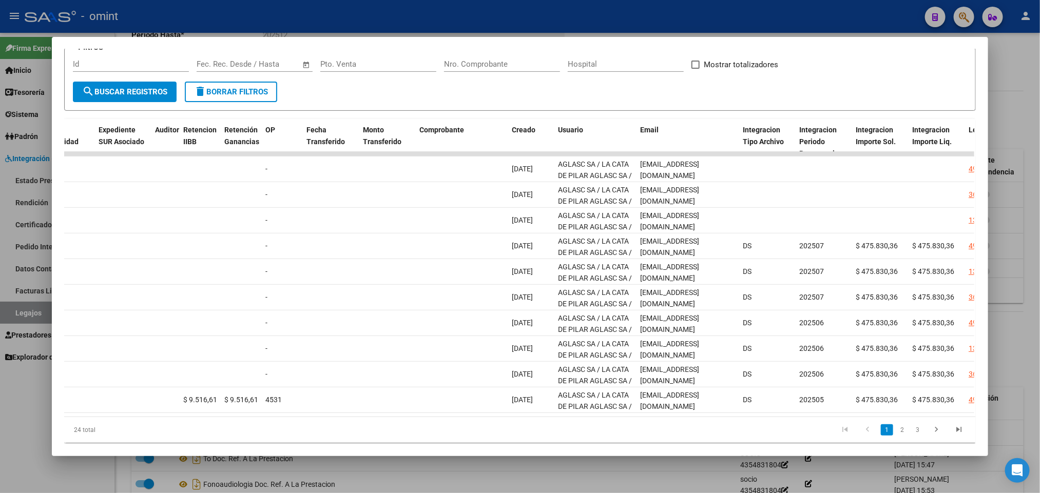
click at [1030, 68] on div at bounding box center [520, 246] width 1040 height 493
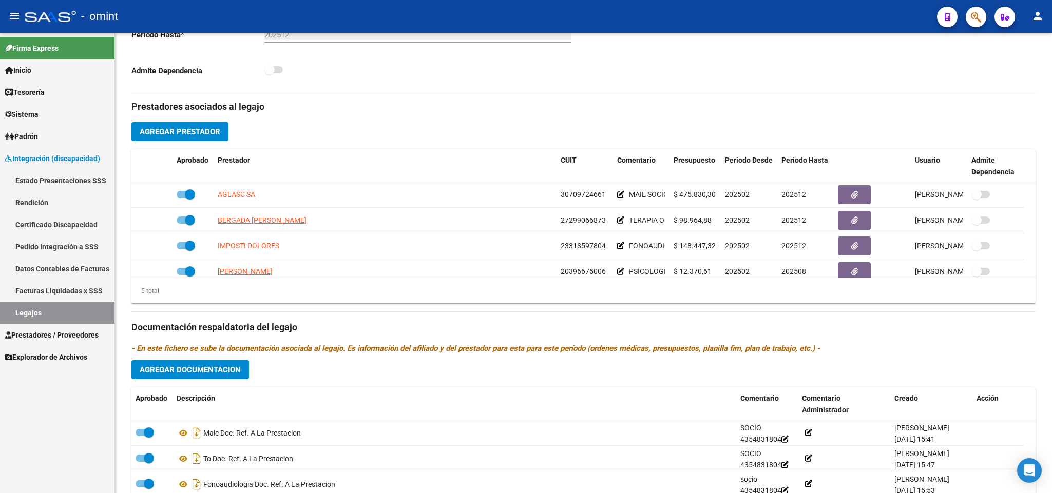
click at [62, 330] on span "Prestadores / Proveedores" at bounding box center [51, 334] width 93 height 11
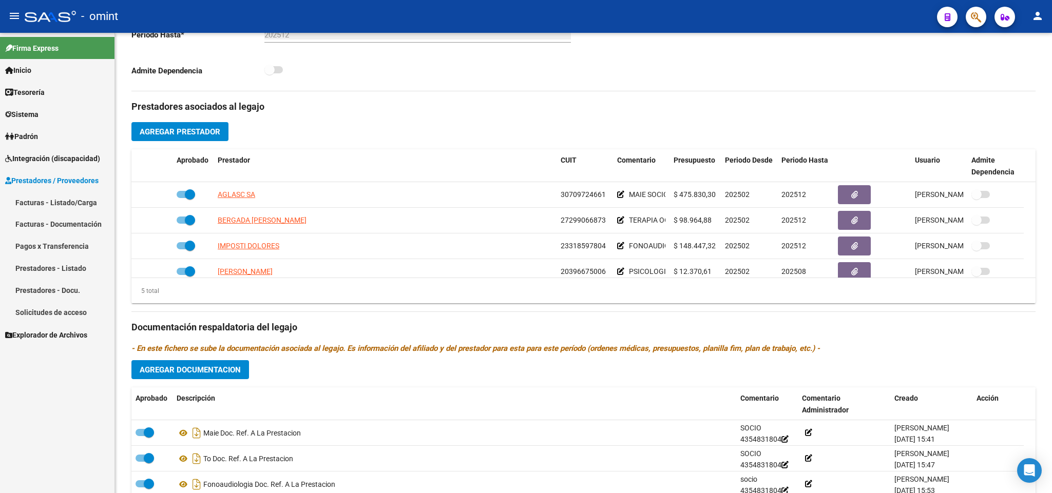
click at [82, 205] on link "Facturas - Listado/Carga" at bounding box center [57, 202] width 114 height 22
